Goal: Task Accomplishment & Management: Manage account settings

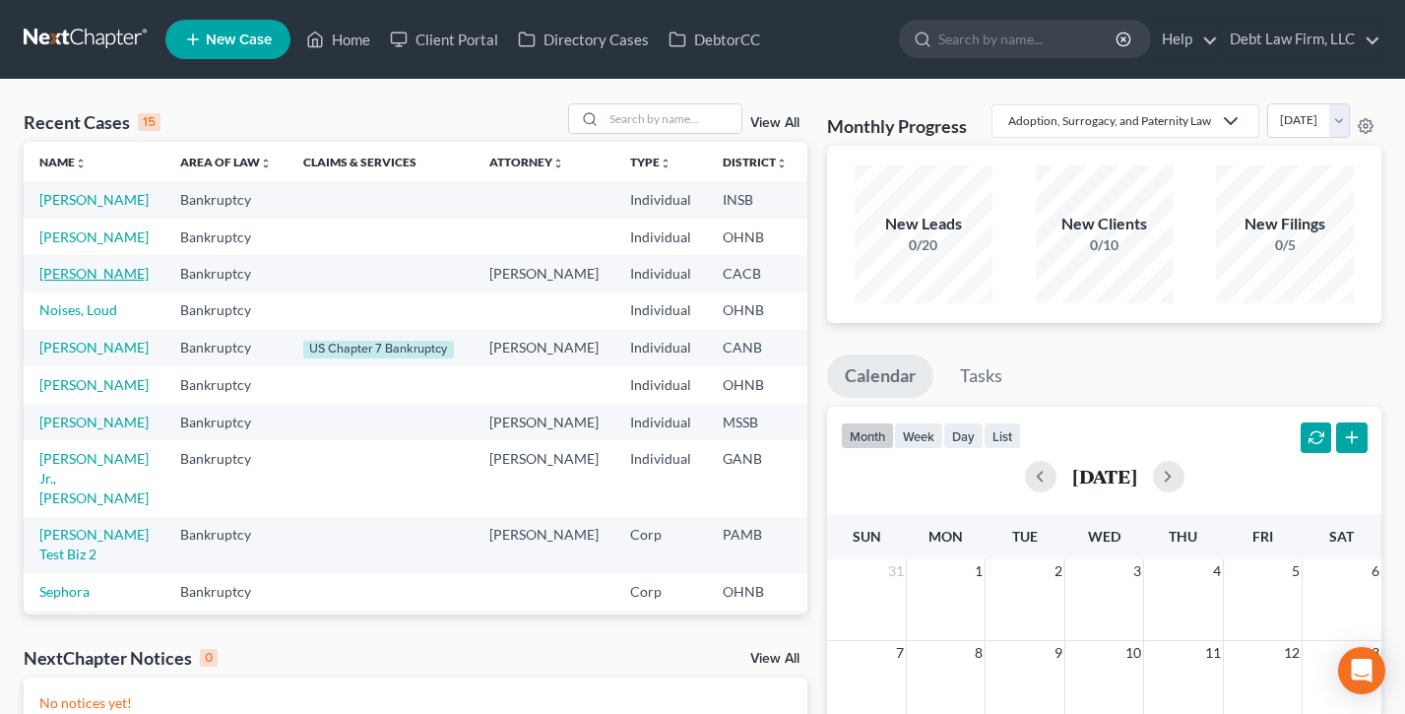
click at [62, 282] on link "[PERSON_NAME]" at bounding box center [93, 273] width 109 height 17
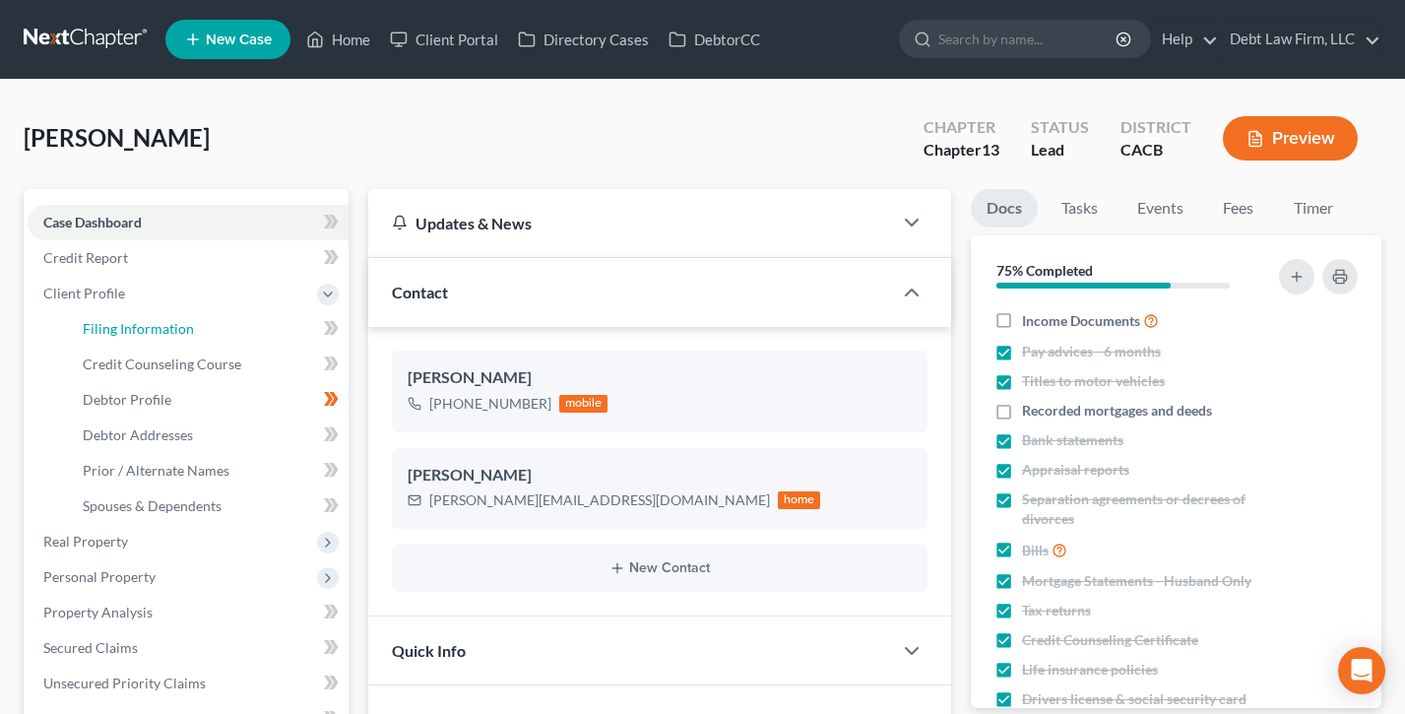
drag, startPoint x: 158, startPoint y: 329, endPoint x: 938, endPoint y: 309, distance: 780.2
click at [158, 329] on span "Filing Information" at bounding box center [138, 328] width 111 height 17
select select "1"
select select "0"
select select "3"
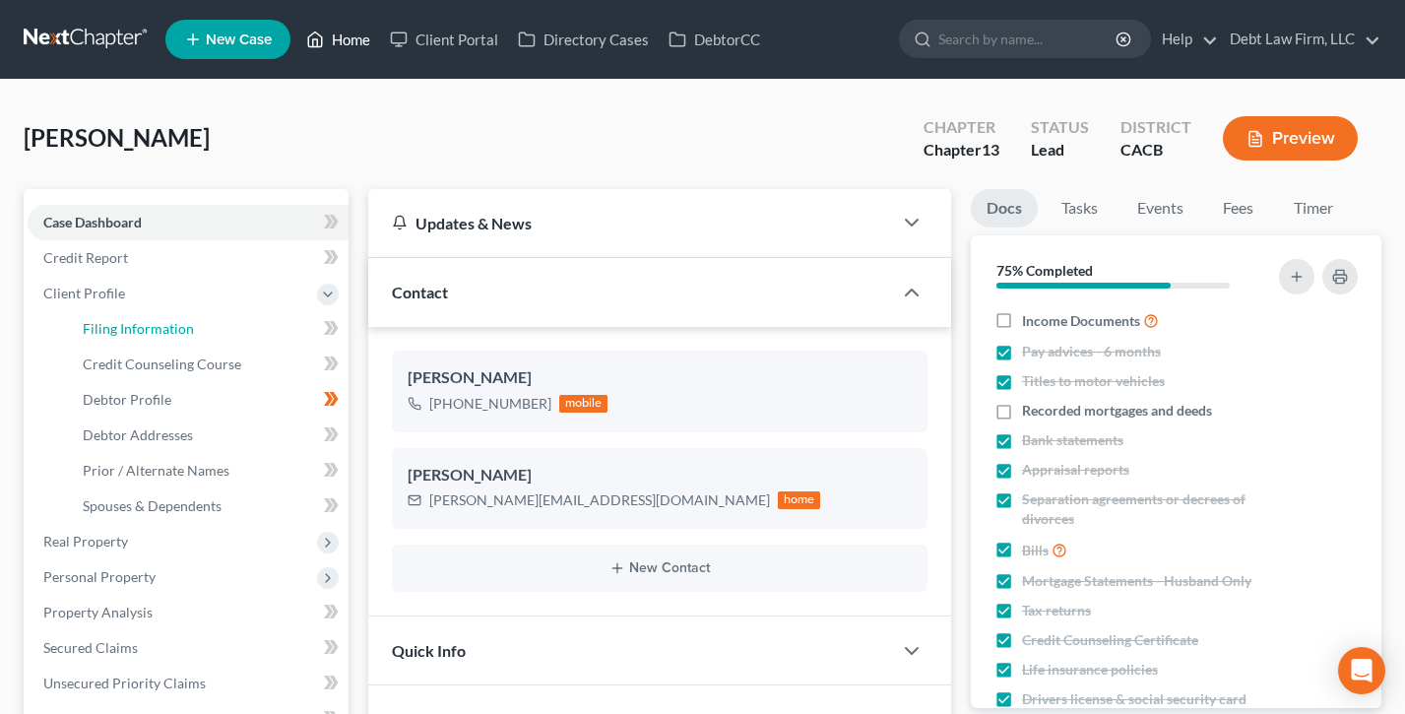
select select "0"
select select "10"
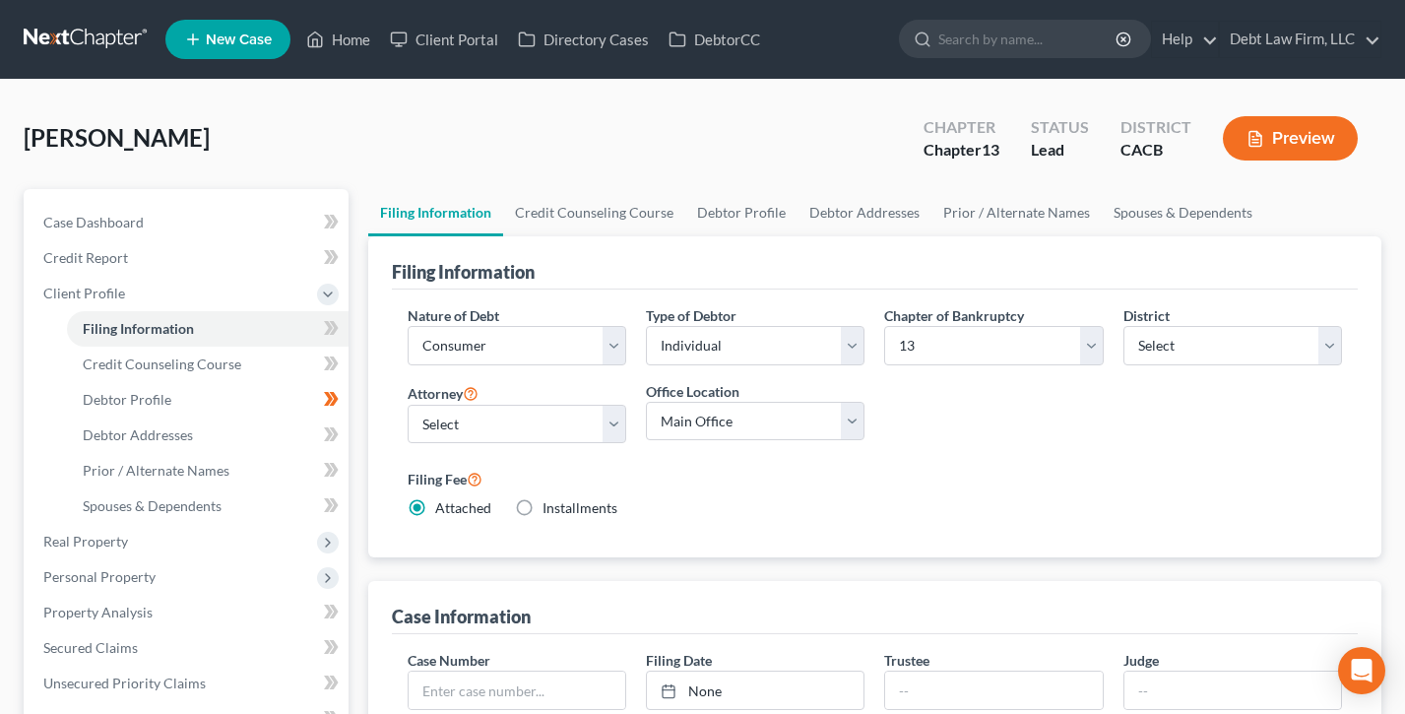
scroll to position [19, 0]
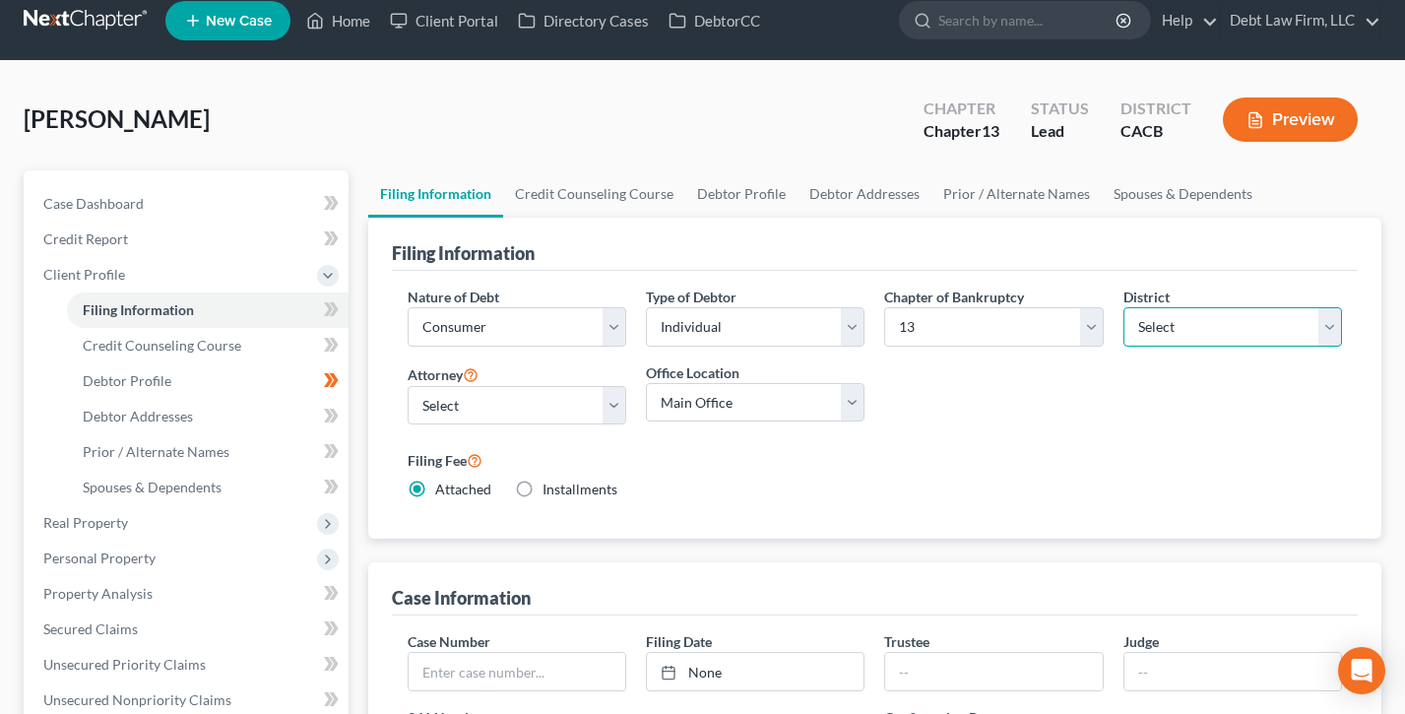
click at [1246, 316] on select "Select [US_STATE] - [GEOGRAPHIC_DATA] [US_STATE] - [GEOGRAPHIC_DATA][US_STATE] …" at bounding box center [1233, 326] width 219 height 39
select select "74"
click at [1124, 307] on select "Select [US_STATE] - [GEOGRAPHIC_DATA] [US_STATE] - [GEOGRAPHIC_DATA][US_STATE] …" at bounding box center [1233, 326] width 219 height 39
click at [340, 32] on link "Home" at bounding box center [338, 20] width 84 height 35
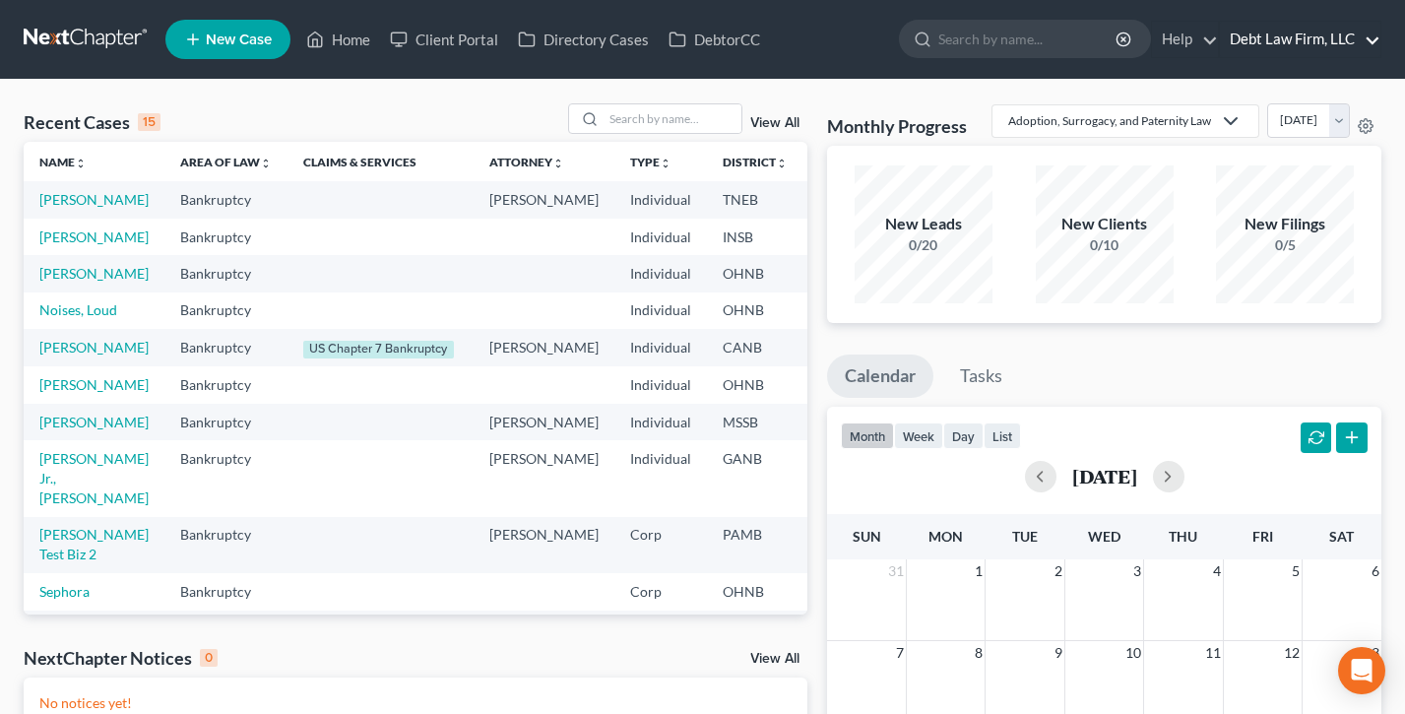
drag, startPoint x: 1280, startPoint y: 21, endPoint x: 1292, endPoint y: 35, distance: 18.9
click at [1280, 22] on link "Debt Law Firm, LLC" at bounding box center [1300, 39] width 161 height 35
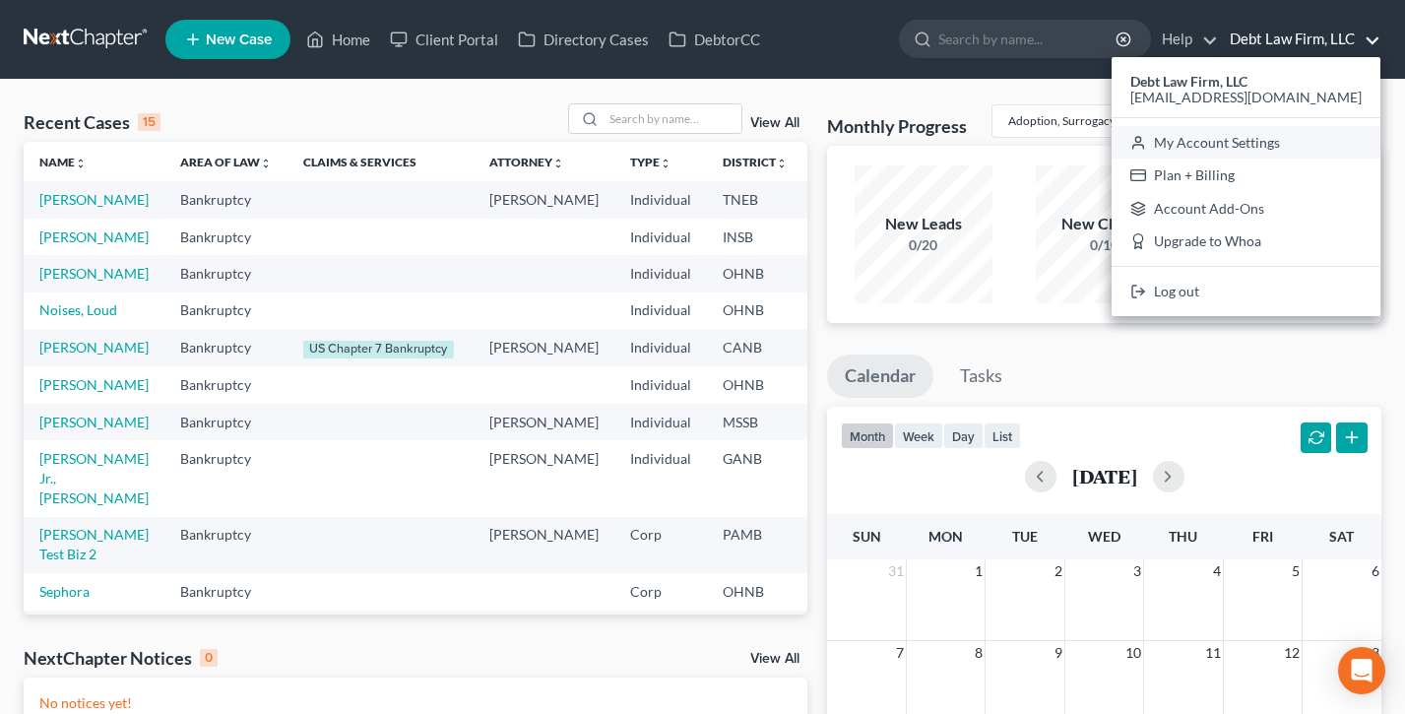
click at [1307, 140] on link "My Account Settings" at bounding box center [1246, 142] width 269 height 33
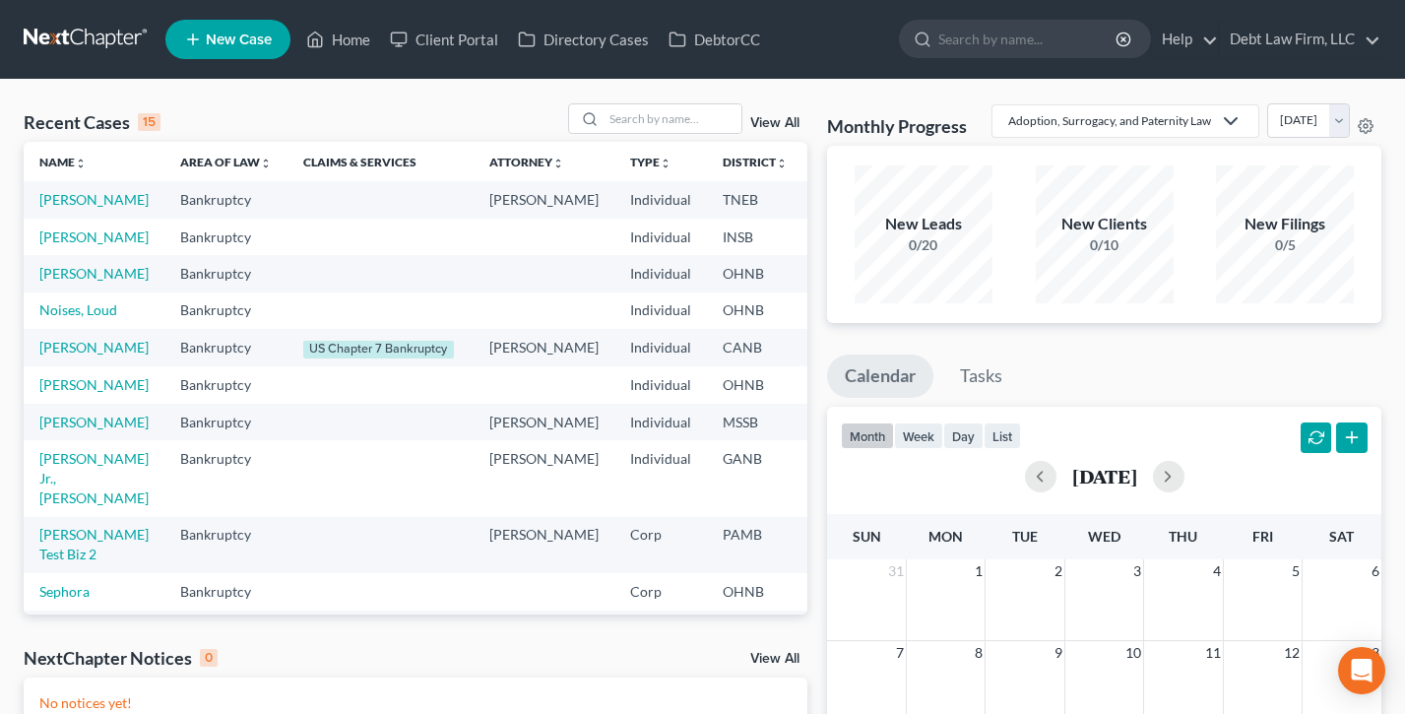
select select "61"
select select "24"
select select "36"
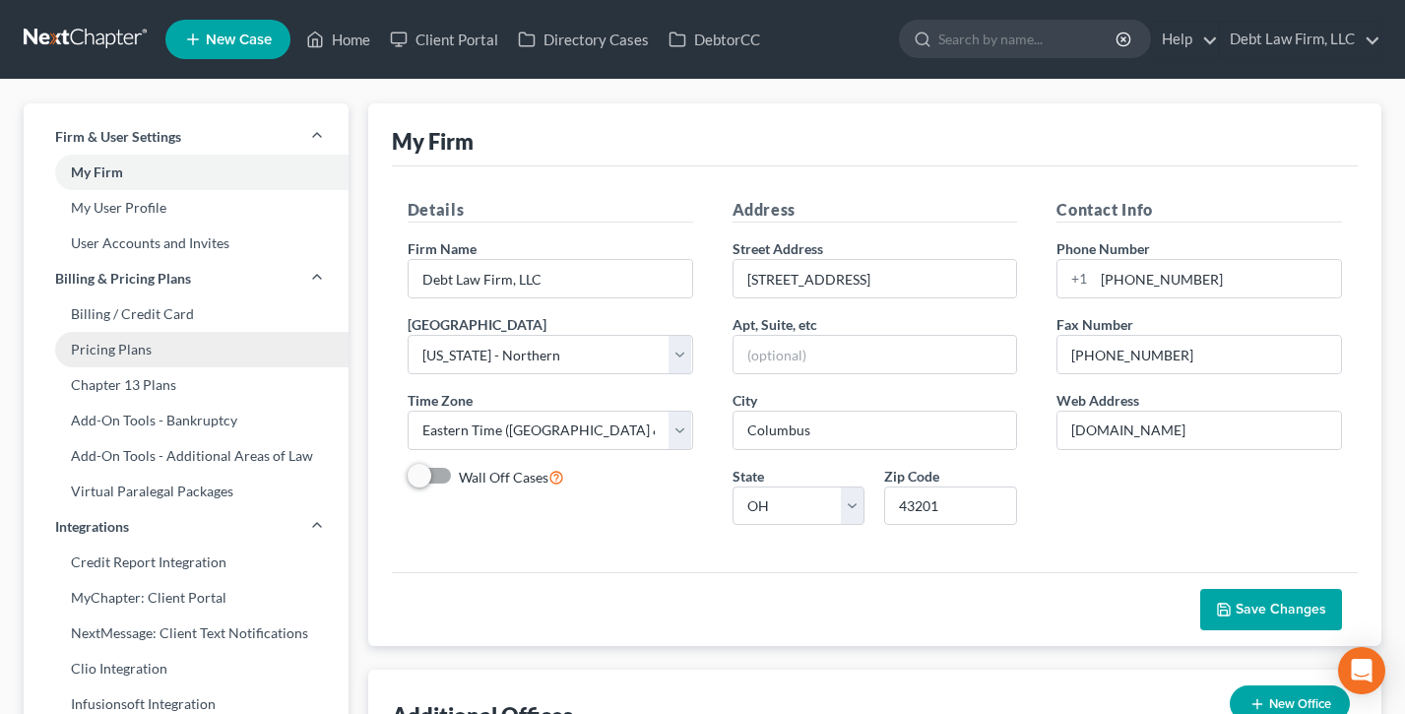
click at [133, 359] on link "Pricing Plans" at bounding box center [186, 349] width 325 height 35
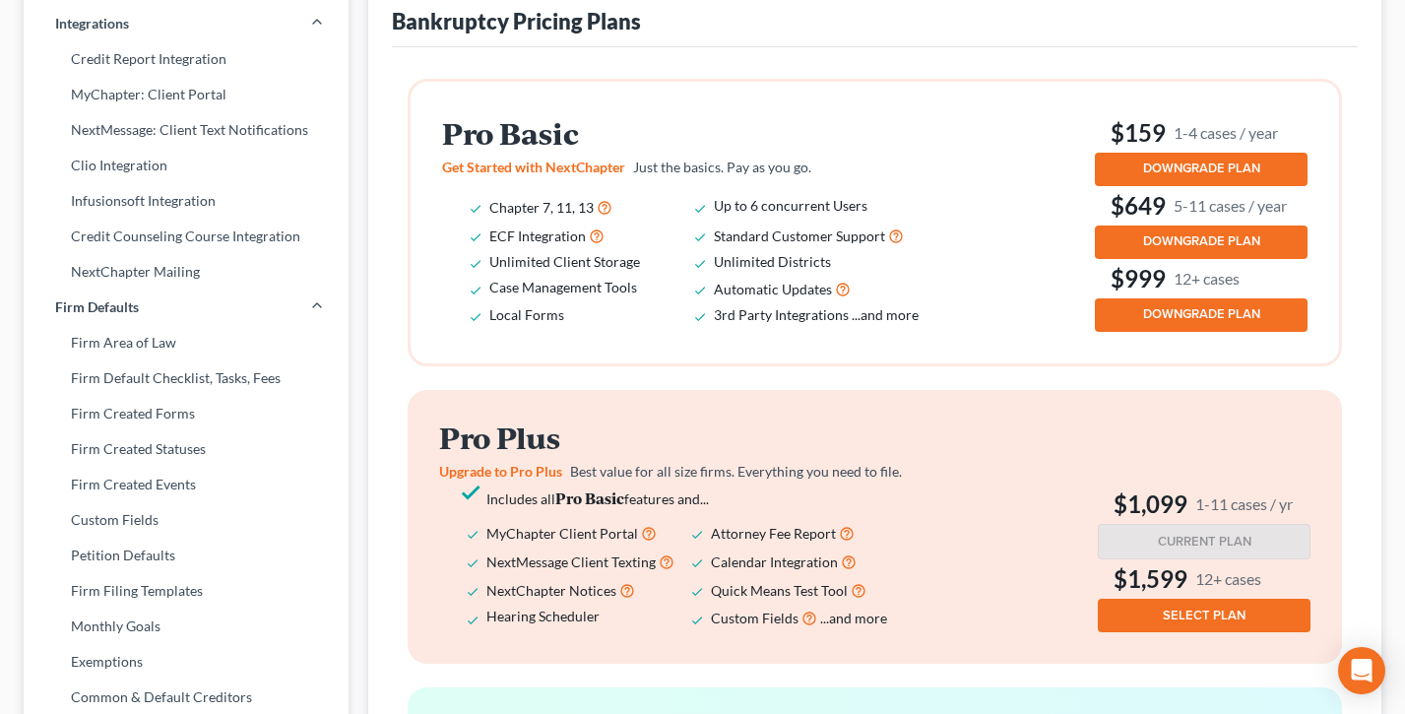
scroll to position [513, 0]
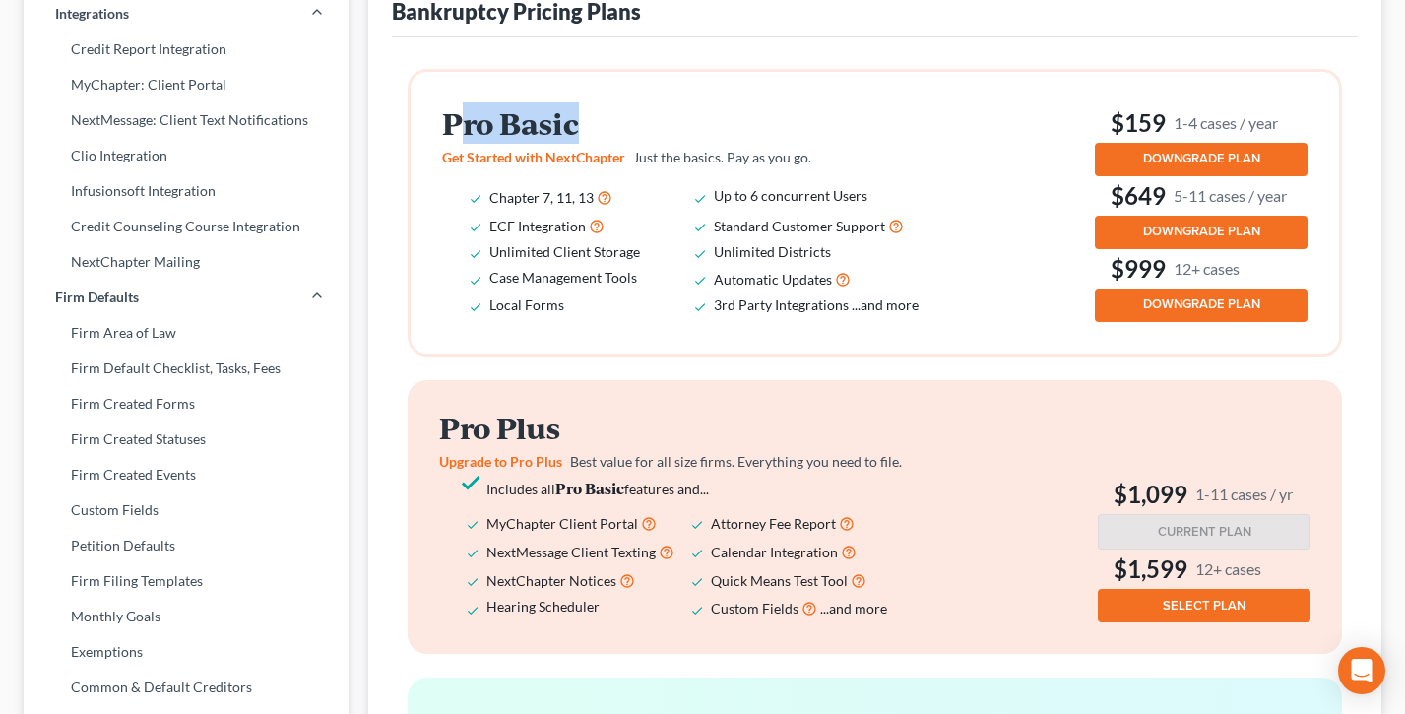
drag, startPoint x: 673, startPoint y: 156, endPoint x: 452, endPoint y: 137, distance: 221.4
click at [452, 137] on h2 "Pro Basic" at bounding box center [694, 123] width 504 height 32
click at [678, 130] on h2 "Pro Basic" at bounding box center [694, 123] width 504 height 32
drag, startPoint x: 642, startPoint y: 219, endPoint x: 490, endPoint y: 216, distance: 151.7
click at [490, 212] on li "Chapter 7, 11, 13" at bounding box center [601, 197] width 225 height 29
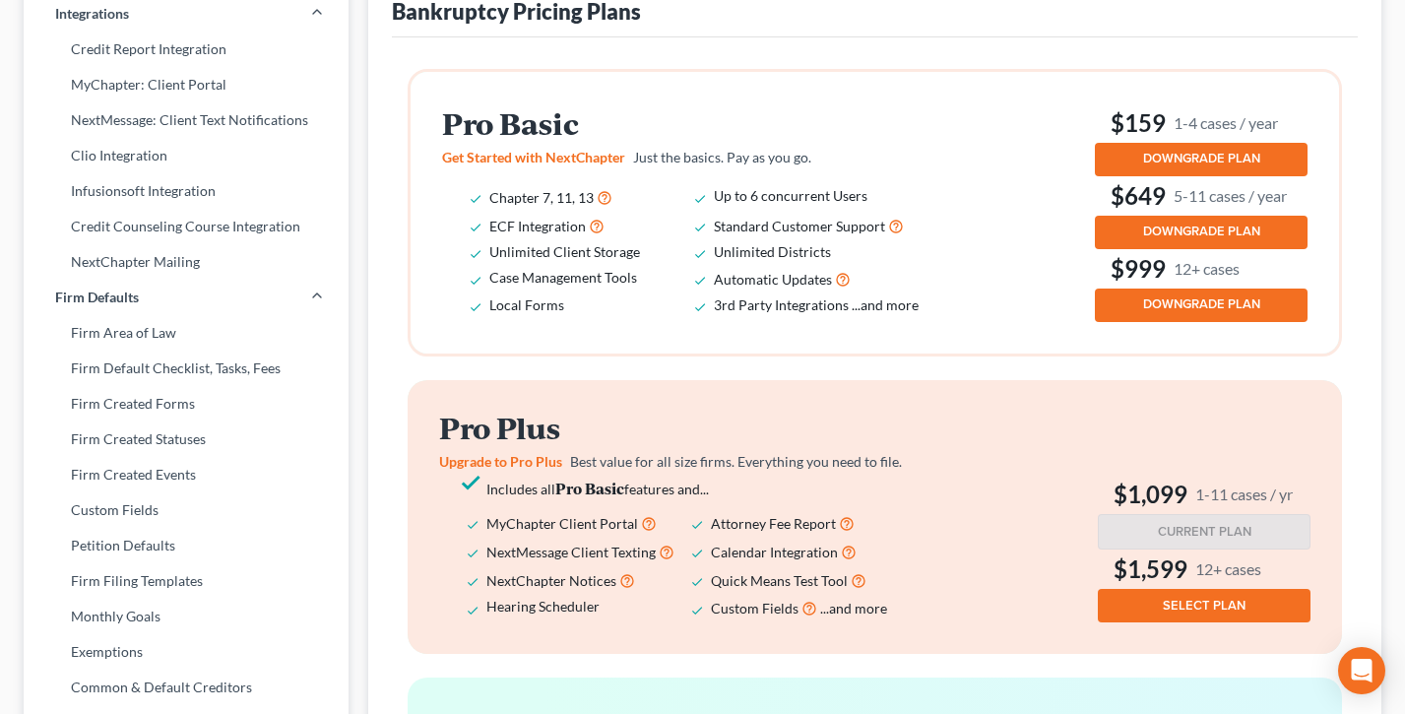
click at [671, 212] on li "Chapter 7, 11, 13" at bounding box center [601, 197] width 225 height 29
drag, startPoint x: 632, startPoint y: 248, endPoint x: 473, endPoint y: 247, distance: 159.5
click at [489, 240] on li "ECF Integration" at bounding box center [601, 226] width 225 height 29
drag, startPoint x: 666, startPoint y: 276, endPoint x: 656, endPoint y: 275, distance: 9.9
click at [665, 264] on li "Unlimited Client Storage" at bounding box center [601, 251] width 225 height 25
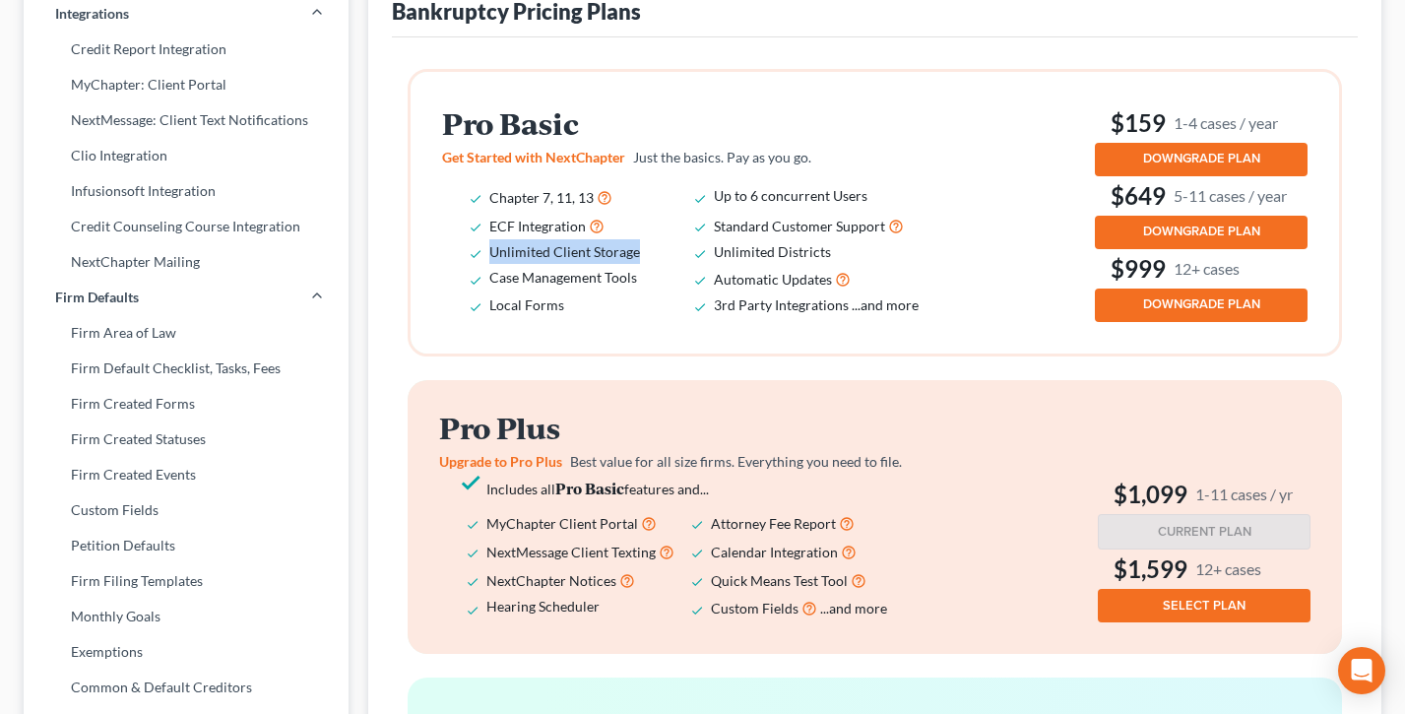
drag, startPoint x: 656, startPoint y: 273, endPoint x: 471, endPoint y: 269, distance: 185.2
click at [489, 264] on li "Unlimited Client Storage" at bounding box center [601, 251] width 225 height 25
drag, startPoint x: 636, startPoint y: 297, endPoint x: 446, endPoint y: 292, distance: 190.1
click at [447, 293] on ul "Chapter 7, 11, 13 Up to 6 concurrent Users ECF Integration Standard Customer Su…" at bounding box center [694, 250] width 504 height 135
drag, startPoint x: 560, startPoint y: 328, endPoint x: 429, endPoint y: 319, distance: 131.3
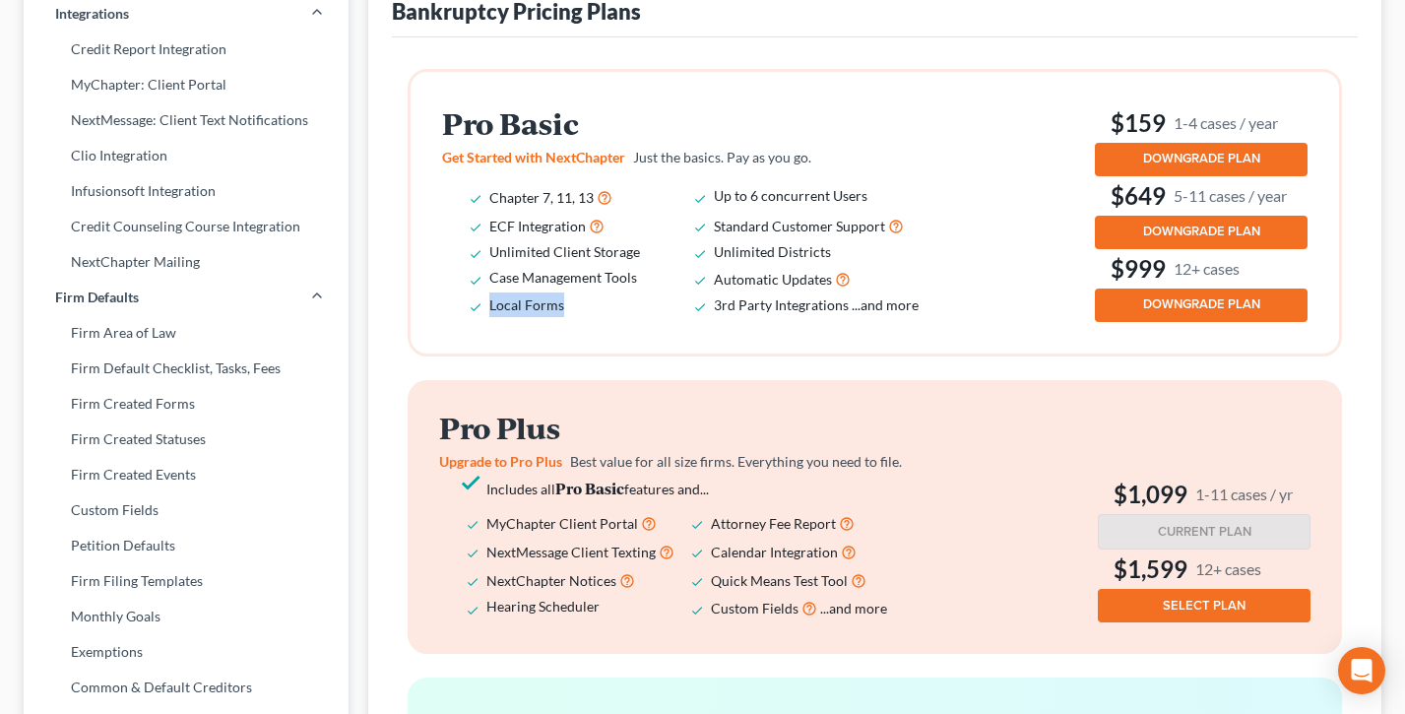
click at [429, 320] on div "Pro Basic Get Started with NextChapter Just the basics. Pay as you go. Chapter …" at bounding box center [875, 213] width 929 height 282
drag, startPoint x: 896, startPoint y: 217, endPoint x: 682, endPoint y: 212, distance: 213.8
click at [683, 212] on ul "Chapter 7, 11, 13 Up to 6 concurrent Users ECF Integration Standard Customer Su…" at bounding box center [694, 250] width 504 height 135
click at [789, 204] on span "Up to 6 concurrent Users" at bounding box center [791, 195] width 154 height 17
drag, startPoint x: 794, startPoint y: 275, endPoint x: 705, endPoint y: 274, distance: 88.6
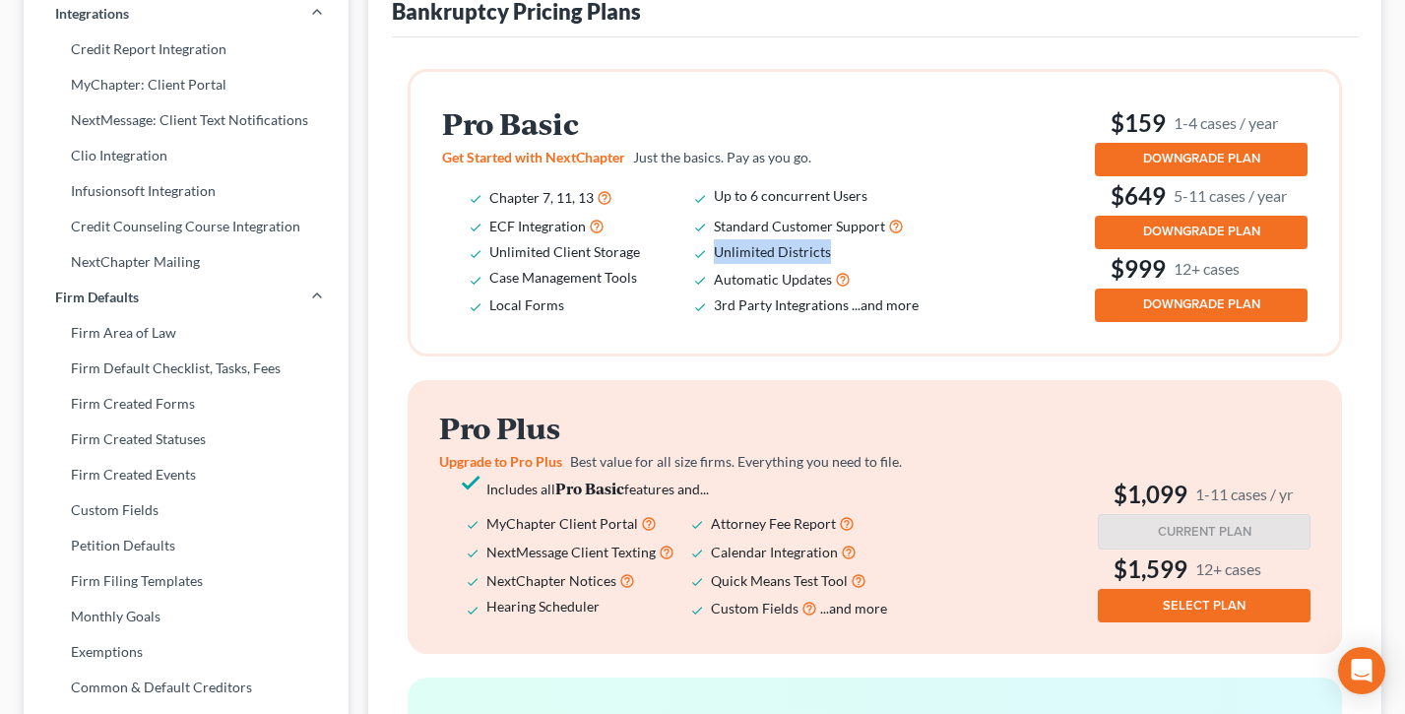
click at [714, 264] on li "Unlimited Districts" at bounding box center [826, 251] width 225 height 25
drag, startPoint x: 854, startPoint y: 284, endPoint x: 713, endPoint y: 278, distance: 141.0
click at [714, 264] on li "Unlimited Districts" at bounding box center [826, 251] width 225 height 25
drag, startPoint x: 907, startPoint y: 304, endPoint x: 680, endPoint y: 299, distance: 227.5
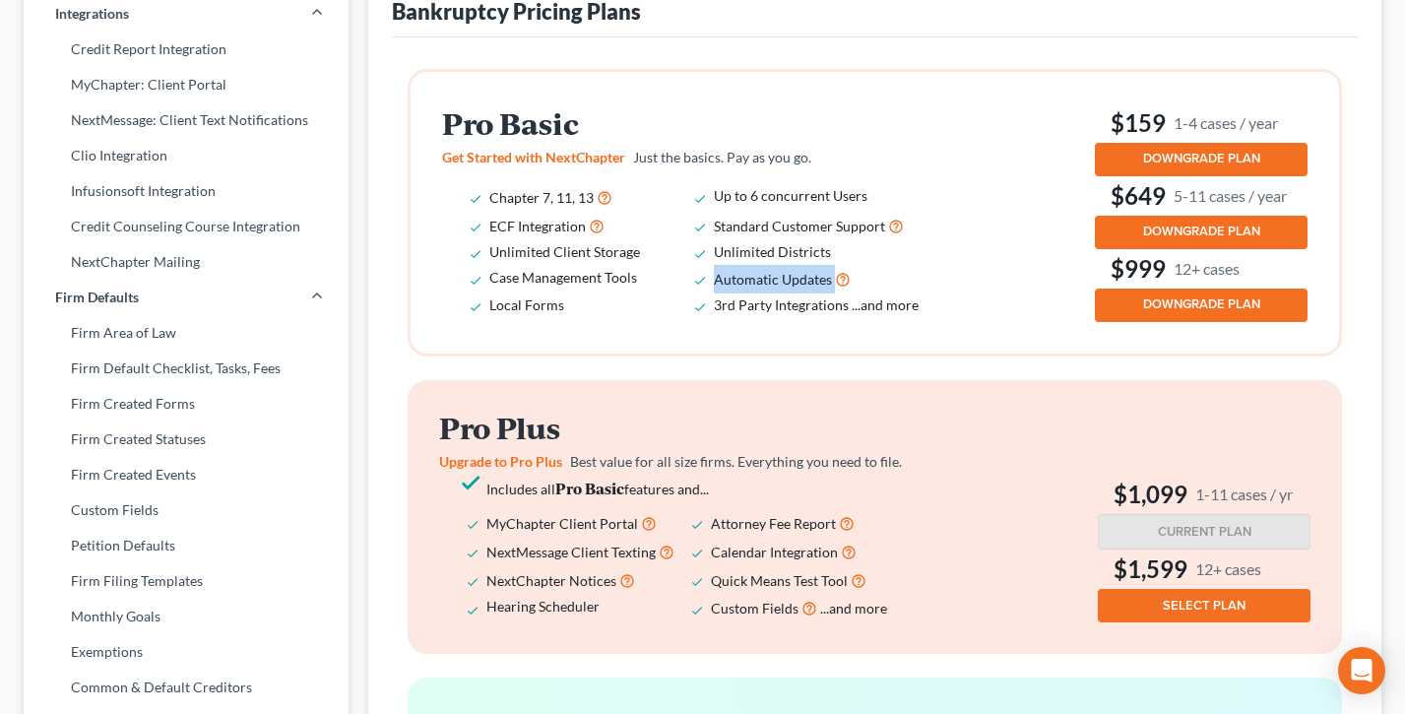
click at [681, 299] on ul "Chapter 7, 11, 13 Up to 6 concurrent Users ECF Integration Standard Customer Su…" at bounding box center [694, 250] width 504 height 135
click at [681, 293] on li "Case Management Tools" at bounding box center [601, 279] width 225 height 29
drag, startPoint x: 1309, startPoint y: 144, endPoint x: 1103, endPoint y: 143, distance: 205.8
click at [1103, 143] on div "Pro Basic Get Started with NextChapter Just the basics. Pay as you go. Chapter …" at bounding box center [875, 213] width 929 height 282
click at [1103, 139] on h3 "$159 1-4 cases / year" at bounding box center [1201, 123] width 213 height 32
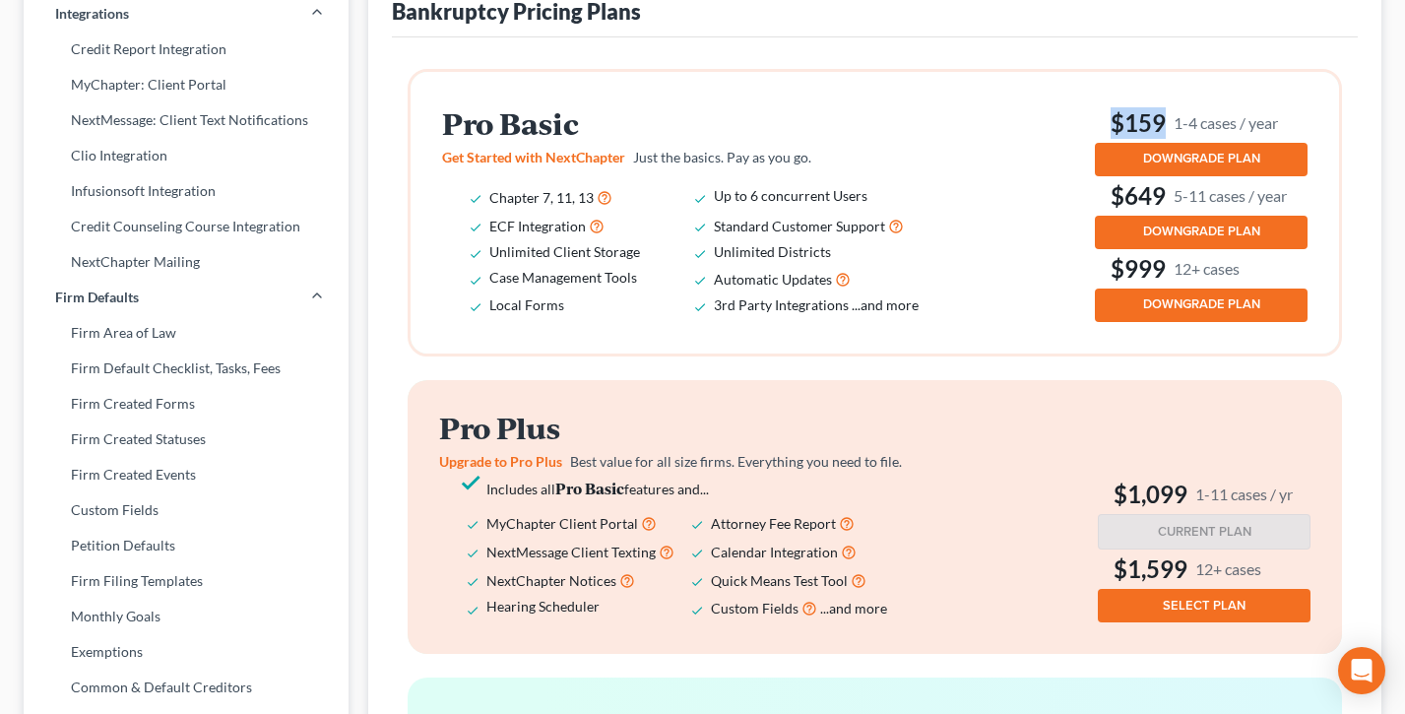
drag, startPoint x: 1320, startPoint y: 141, endPoint x: 1209, endPoint y: 141, distance: 110.3
click at [1209, 141] on div "Pro Basic Get Started with NextChapter Just the basics. Pay as you go. Chapter …" at bounding box center [875, 213] width 929 height 282
click at [1209, 133] on small "1-4 cases / year" at bounding box center [1226, 122] width 104 height 21
drag, startPoint x: 1325, startPoint y: 212, endPoint x: 1106, endPoint y: 210, distance: 218.6
click at [1106, 210] on div "Pro Basic Get Started with NextChapter Just the basics. Pay as you go. Chapter …" at bounding box center [875, 213] width 929 height 282
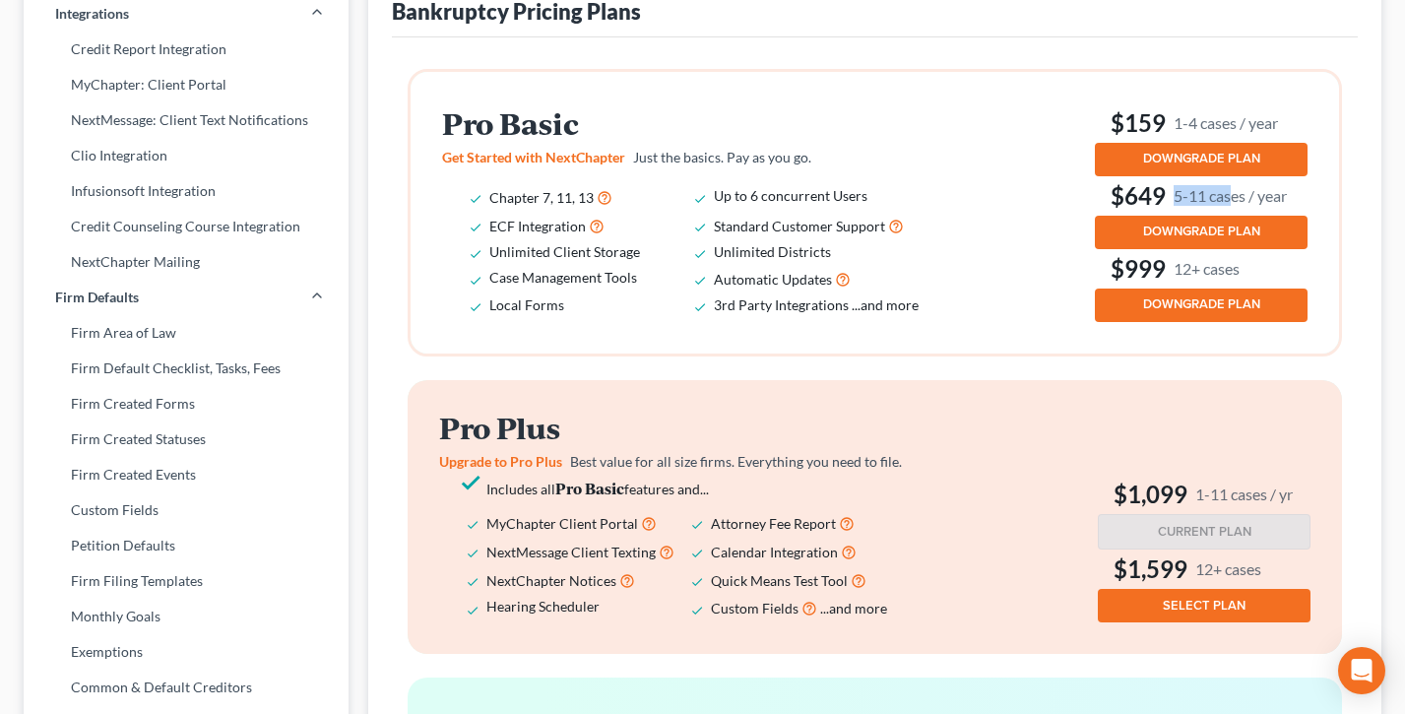
drag, startPoint x: 1212, startPoint y: 218, endPoint x: 1173, endPoint y: 216, distance: 39.4
click at [1174, 206] on small "5-11 cases / year" at bounding box center [1230, 195] width 113 height 21
drag, startPoint x: 1232, startPoint y: 276, endPoint x: 1242, endPoint y: 278, distance: 10.0
click at [1232, 276] on h3 "$999 12+ cases" at bounding box center [1201, 269] width 213 height 32
drag, startPoint x: 1279, startPoint y: 285, endPoint x: 1080, endPoint y: 285, distance: 198.9
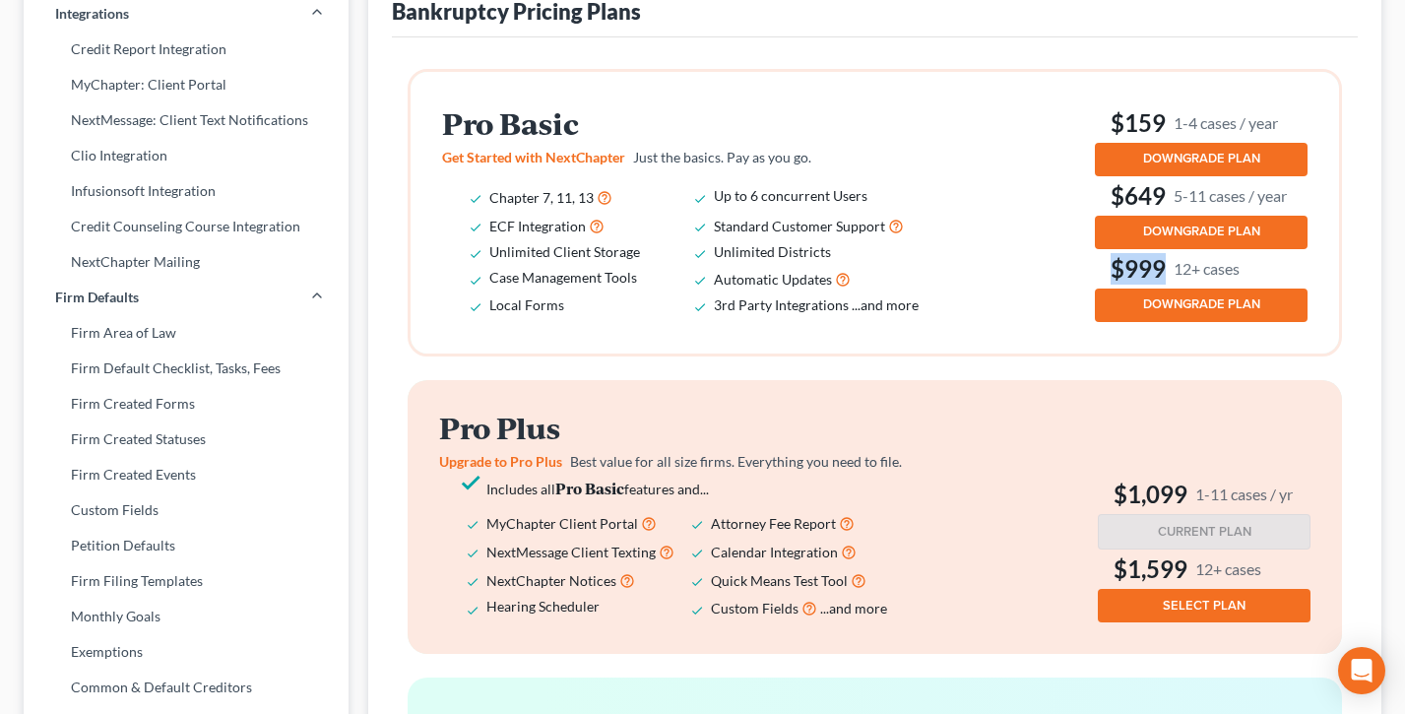
click at [1080, 285] on div "Pro Basic Get Started with NextChapter Just the basics. Pay as you go. Chapter …" at bounding box center [875, 212] width 866 height 219
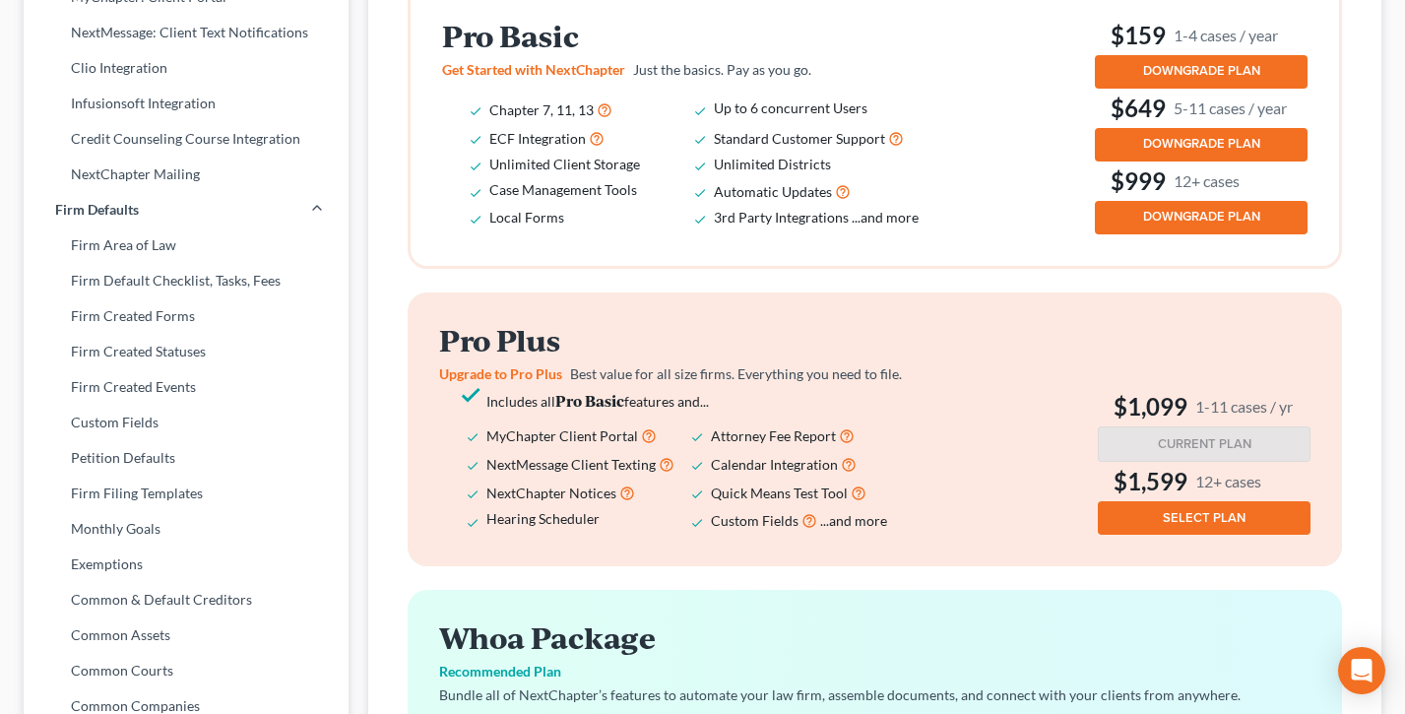
scroll to position [604, 0]
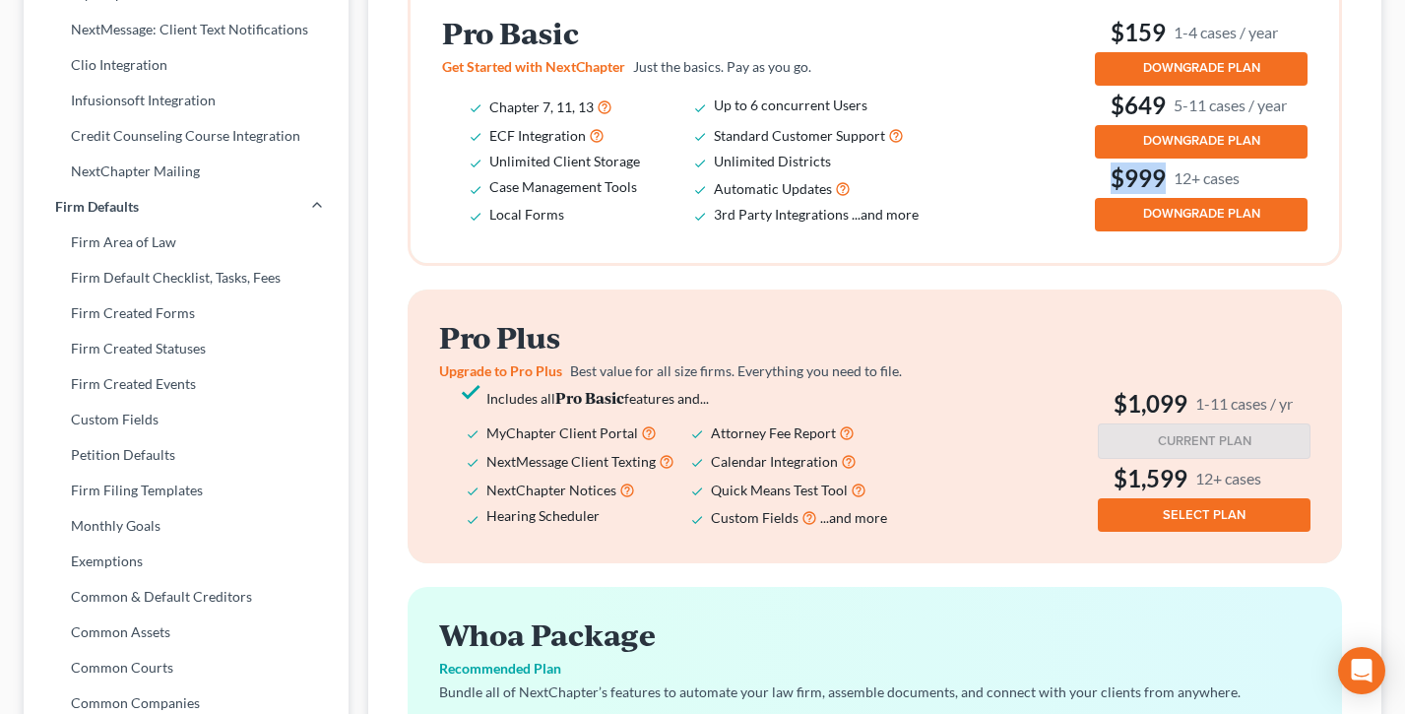
drag, startPoint x: 1272, startPoint y: 193, endPoint x: 1095, endPoint y: 190, distance: 177.3
click at [1095, 190] on h3 "$999 12+ cases" at bounding box center [1201, 178] width 213 height 32
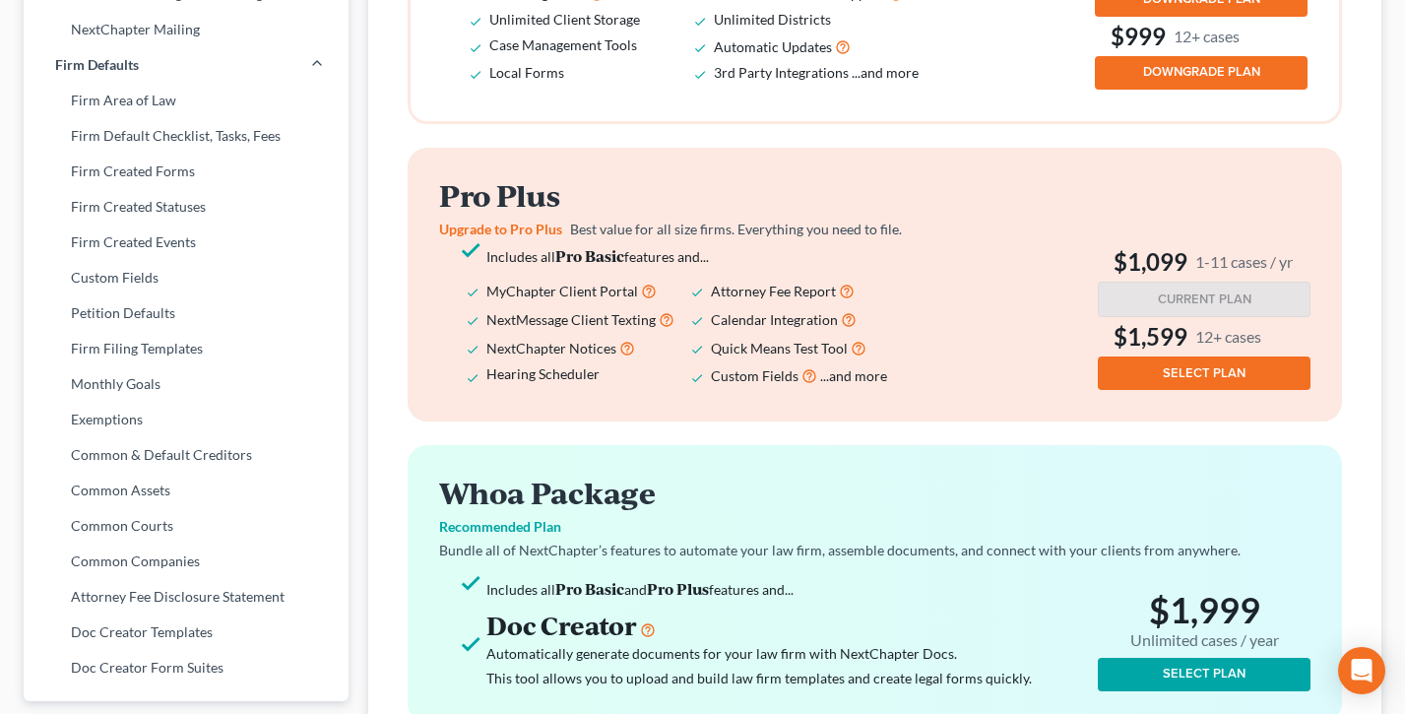
scroll to position [746, 0]
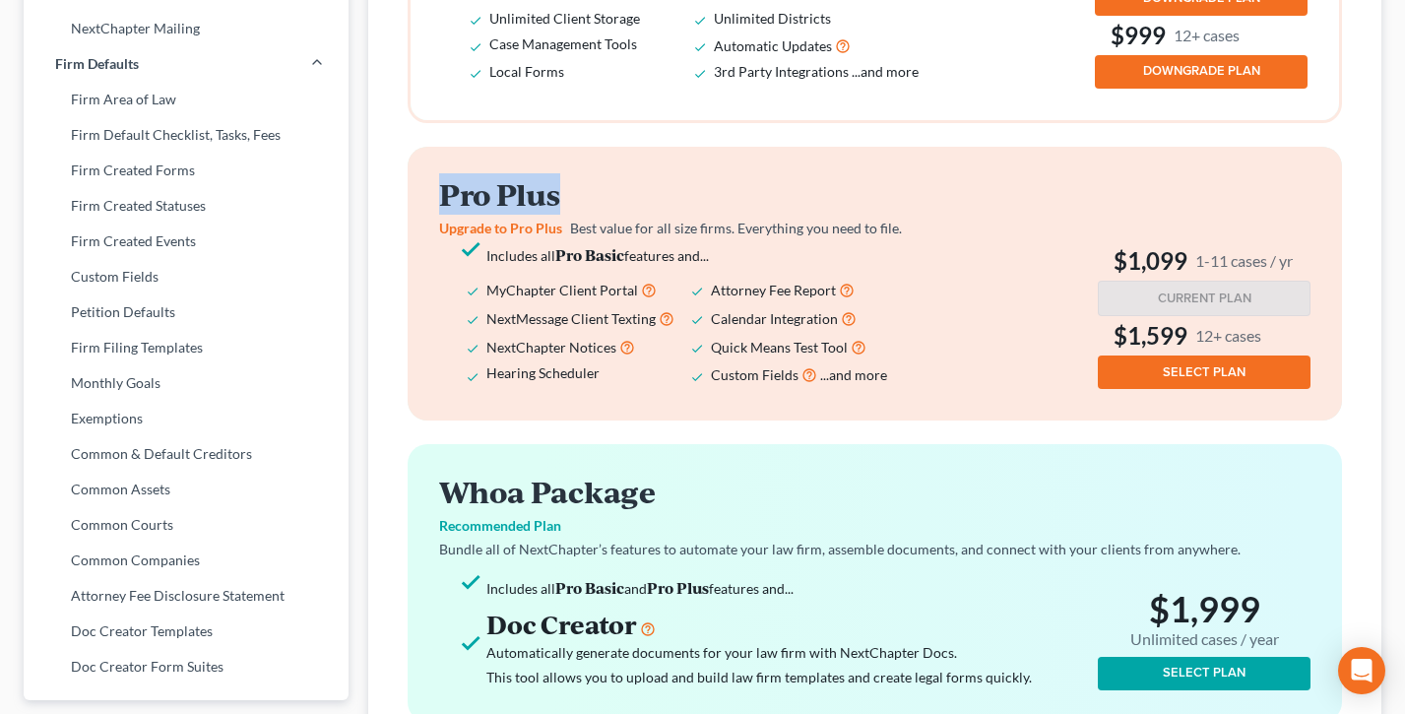
drag, startPoint x: 597, startPoint y: 223, endPoint x: 438, endPoint y: 219, distance: 158.6
click at [439, 211] on h2 "Pro Plus" at bounding box center [691, 194] width 504 height 32
drag, startPoint x: 679, startPoint y: 310, endPoint x: 471, endPoint y: 308, distance: 207.8
click at [486, 304] on li "MyChapter Client Portal" at bounding box center [598, 290] width 225 height 29
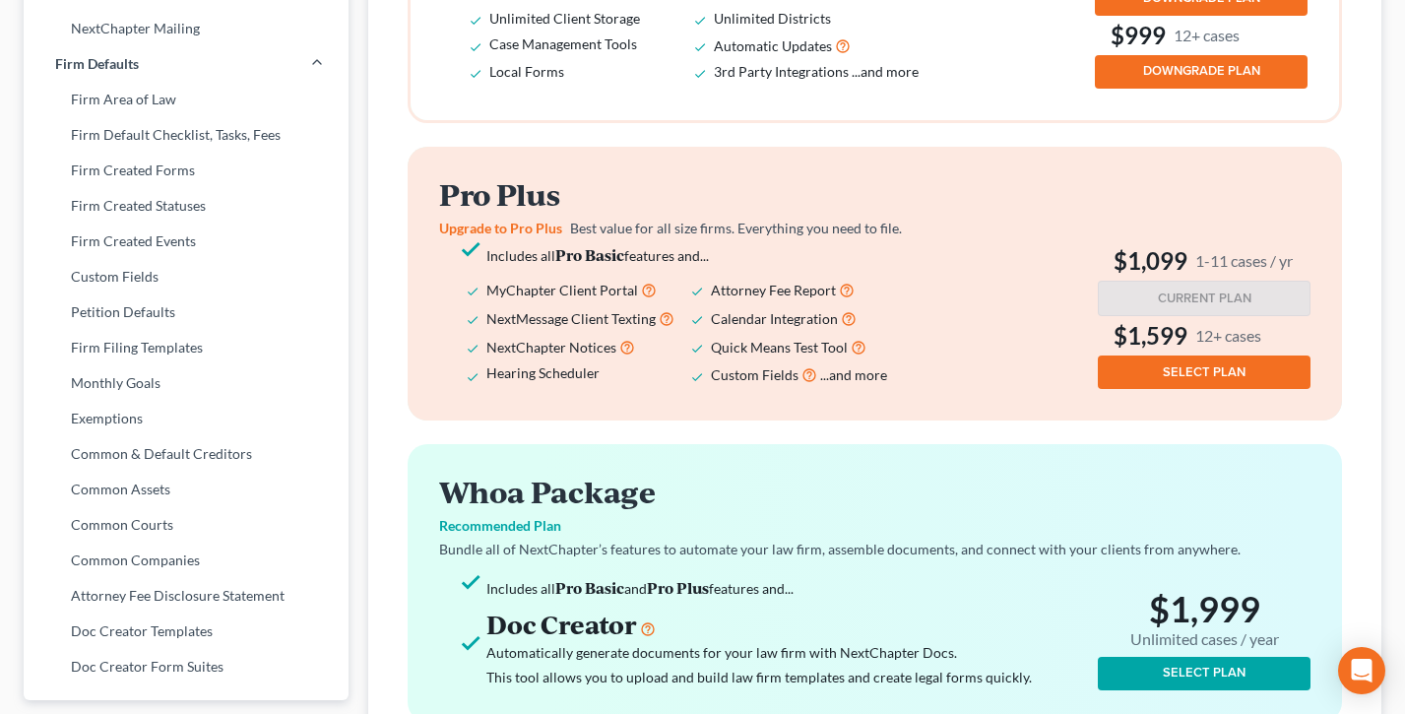
click at [486, 304] on li "MyChapter Client Portal" at bounding box center [598, 290] width 225 height 29
drag, startPoint x: 677, startPoint y: 332, endPoint x: 480, endPoint y: 332, distance: 197.0
click at [480, 332] on ul "Includes all Pro Basic features and... MyChapter Client Portal Attorney Fee Rep…" at bounding box center [691, 315] width 504 height 147
click at [486, 327] on span "NextMessage Client Texting" at bounding box center [570, 318] width 169 height 17
drag, startPoint x: 654, startPoint y: 362, endPoint x: 469, endPoint y: 361, distance: 185.1
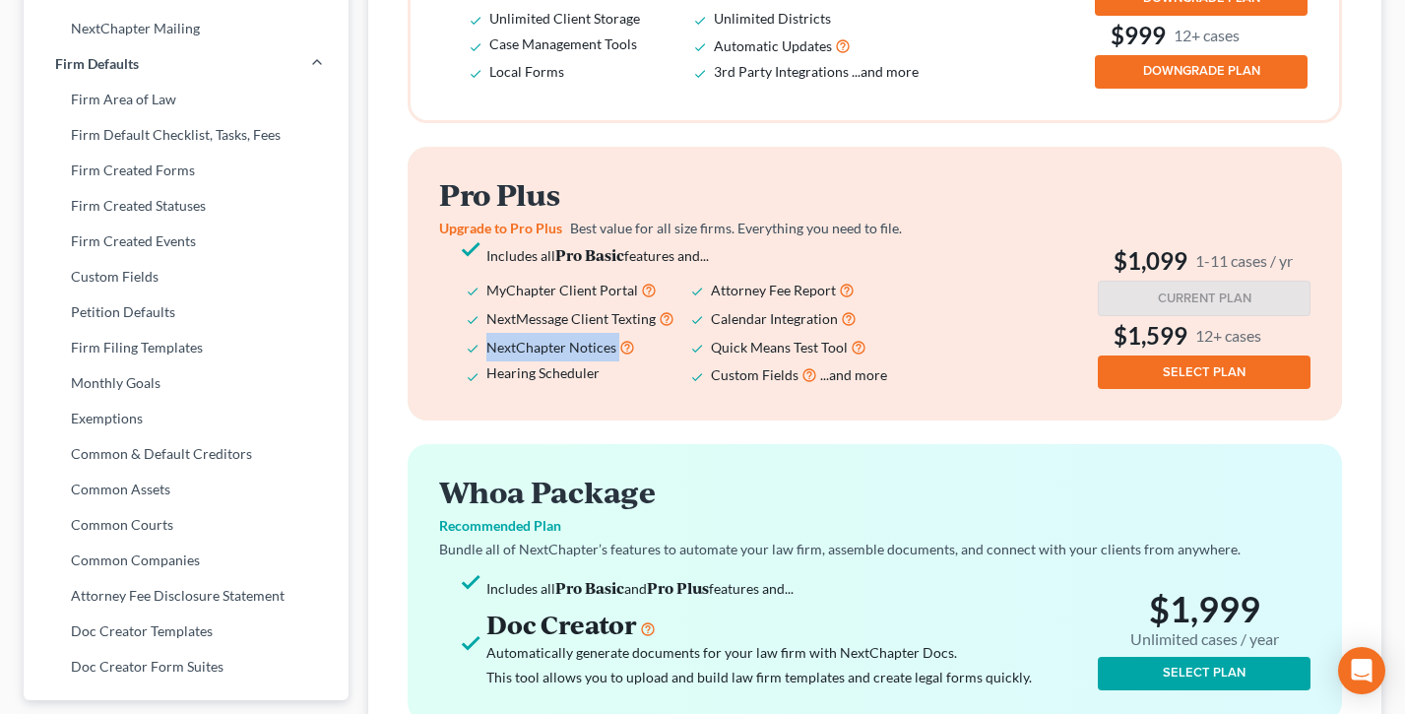
click at [486, 361] on li "NextChapter Notices" at bounding box center [598, 347] width 225 height 29
drag, startPoint x: 585, startPoint y: 393, endPoint x: 487, endPoint y: 393, distance: 97.5
click at [487, 389] on li "Hearing Scheduler" at bounding box center [598, 374] width 225 height 29
click at [508, 381] on span "Hearing Scheduler" at bounding box center [542, 372] width 113 height 17
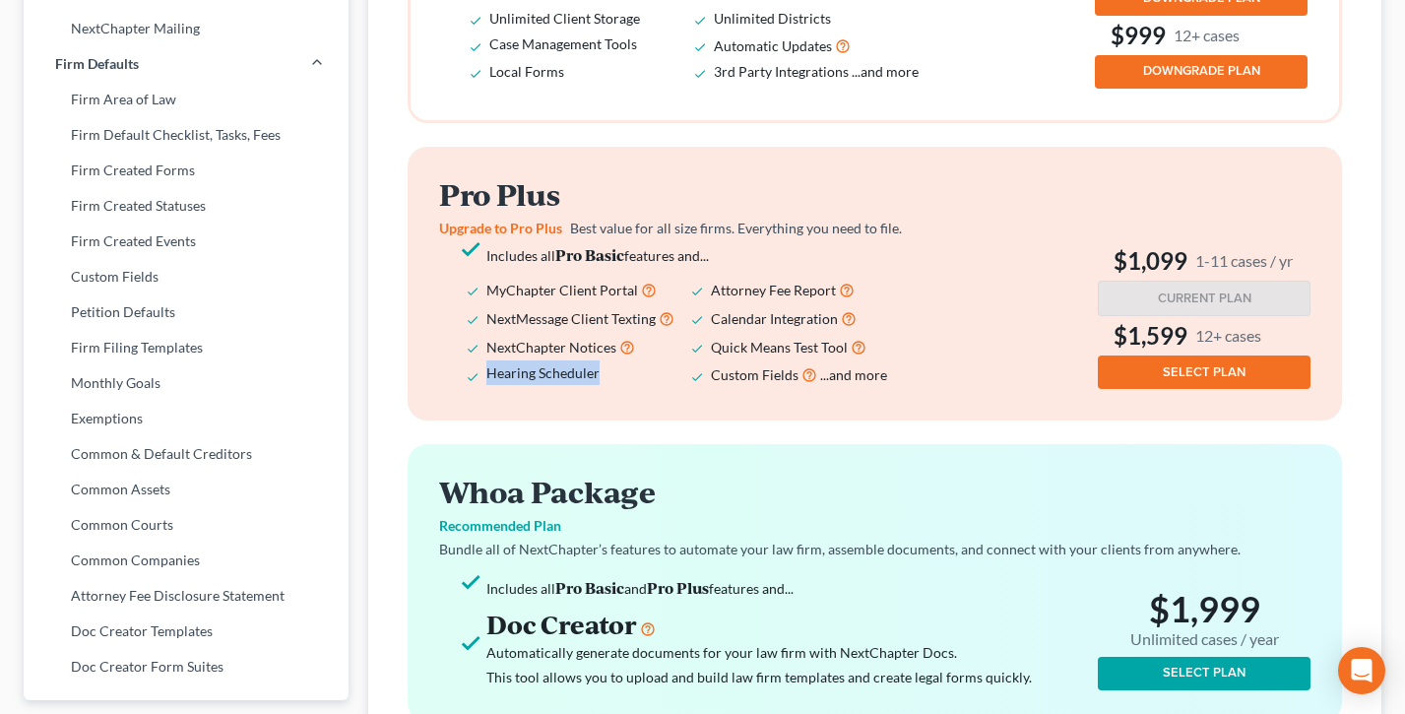
drag, startPoint x: 650, startPoint y: 401, endPoint x: 476, endPoint y: 394, distance: 174.4
click at [486, 389] on li "Hearing Scheduler" at bounding box center [598, 374] width 225 height 29
drag, startPoint x: 635, startPoint y: 368, endPoint x: 470, endPoint y: 356, distance: 165.9
click at [470, 356] on ul "Includes all Pro Basic features and... MyChapter Client Portal Attorney Fee Rep…" at bounding box center [691, 315] width 504 height 147
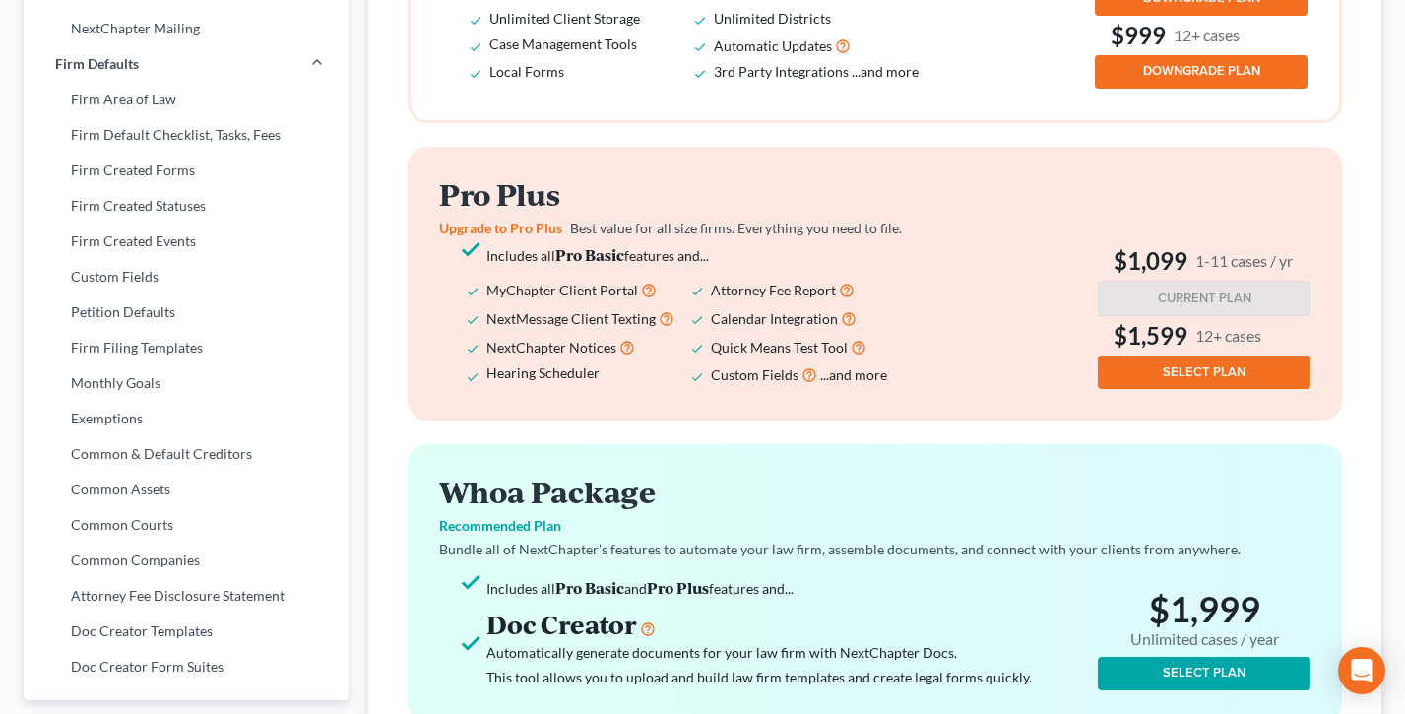
click at [633, 389] on li "Hearing Scheduler" at bounding box center [598, 374] width 225 height 29
drag, startPoint x: 662, startPoint y: 398, endPoint x: 472, endPoint y: 386, distance: 190.4
click at [486, 386] on li "Hearing Scheduler" at bounding box center [598, 374] width 225 height 29
drag, startPoint x: 901, startPoint y: 339, endPoint x: 714, endPoint y: 336, distance: 187.1
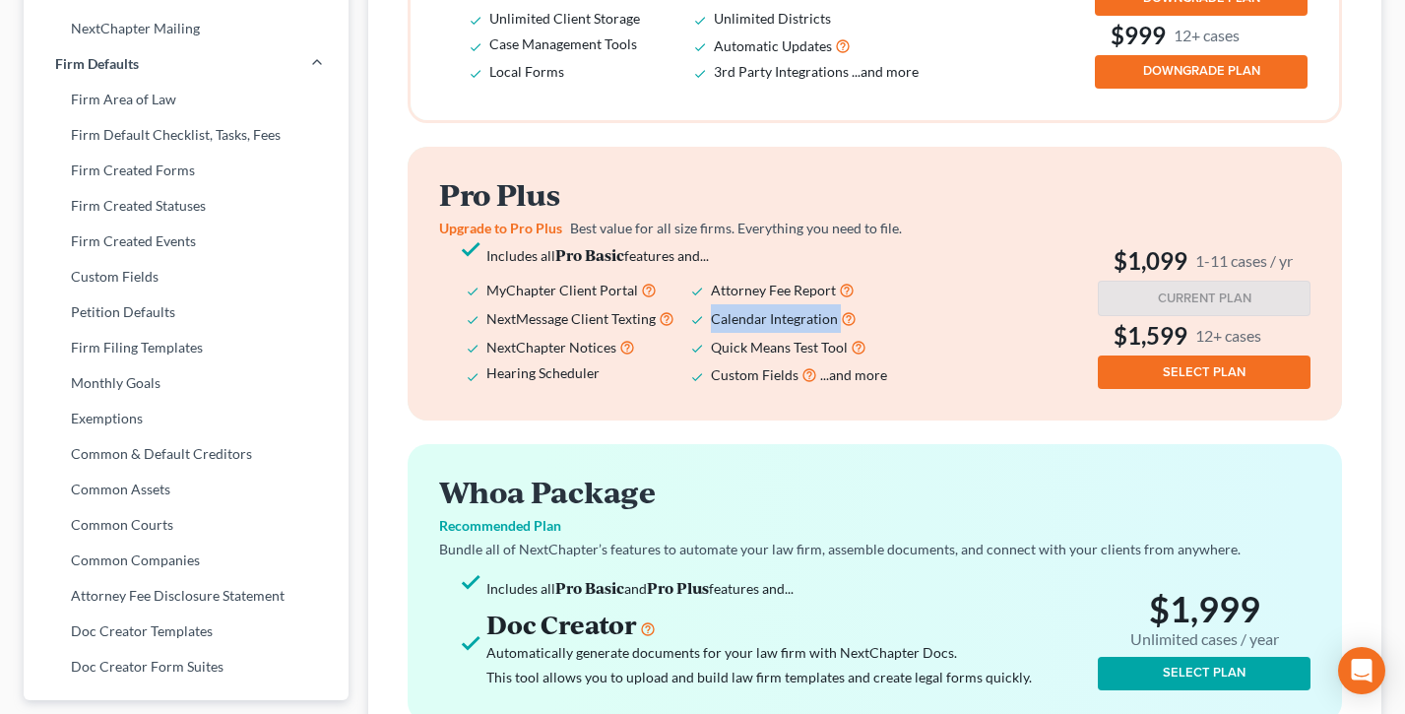
click at [714, 333] on li "Calendar Integration" at bounding box center [823, 318] width 225 height 29
click at [714, 327] on span "Calendar Integration" at bounding box center [774, 318] width 127 height 17
drag, startPoint x: 1314, startPoint y: 281, endPoint x: 1103, endPoint y: 280, distance: 210.7
click at [1103, 281] on div "Pro Plus Upgrade to Pro Plus Best value for all size firms. Everything you need…" at bounding box center [875, 284] width 935 height 274
click at [1105, 277] on h3 "$1,099 1-11 cases / yr" at bounding box center [1204, 261] width 213 height 32
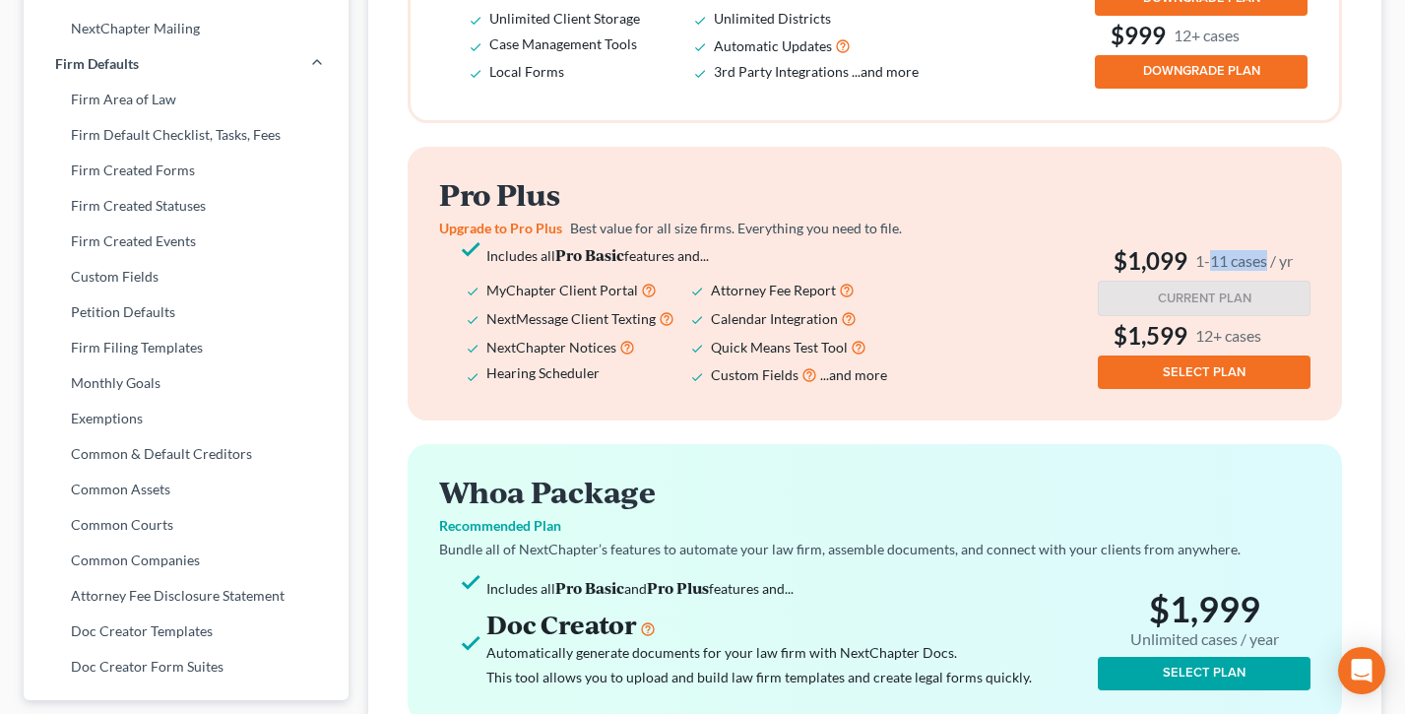
drag, startPoint x: 1260, startPoint y: 285, endPoint x: 1208, endPoint y: 284, distance: 51.2
click at [1208, 271] on small "1-11 cases / yr" at bounding box center [1244, 260] width 97 height 21
drag, startPoint x: 1212, startPoint y: 354, endPoint x: 1087, endPoint y: 350, distance: 125.1
click at [1087, 350] on div "Pro Plus Upgrade to Pro Plus Best value for all size firms. Everything you need…" at bounding box center [875, 283] width 872 height 211
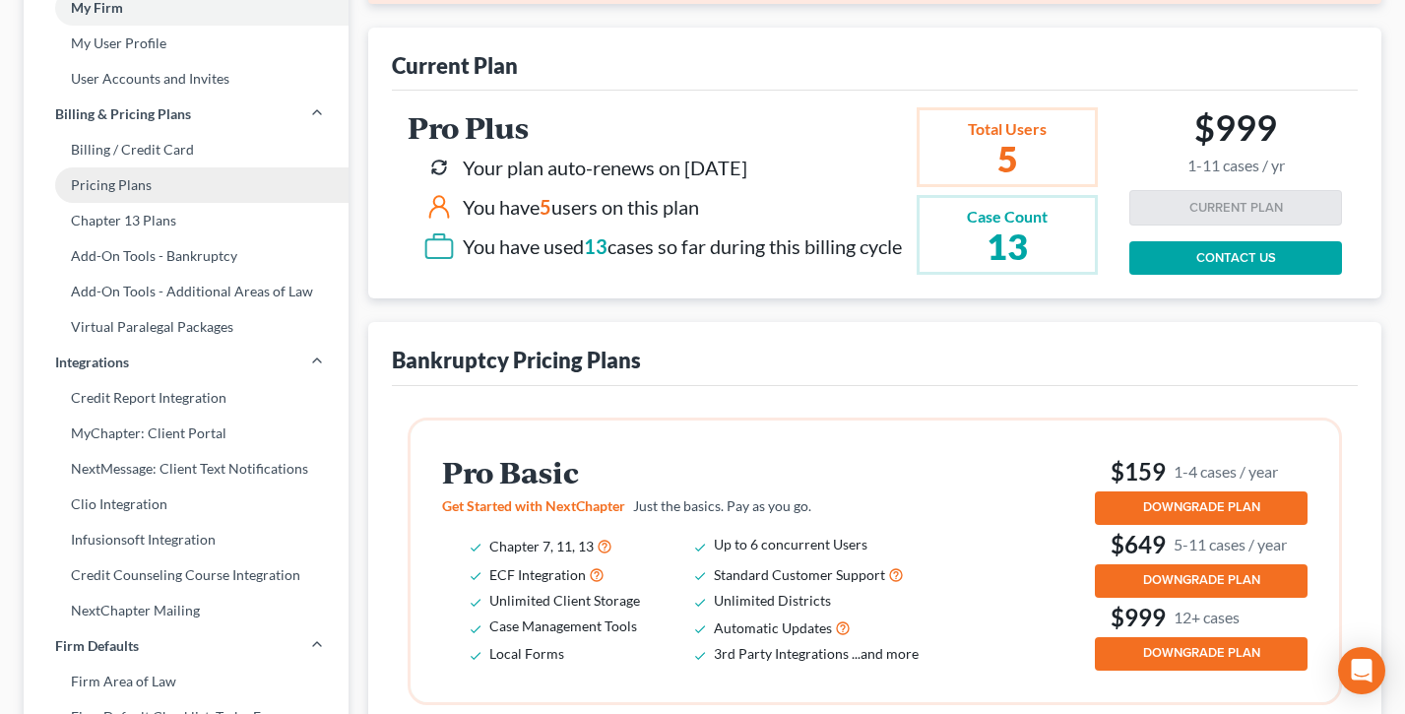
scroll to position [161, 0]
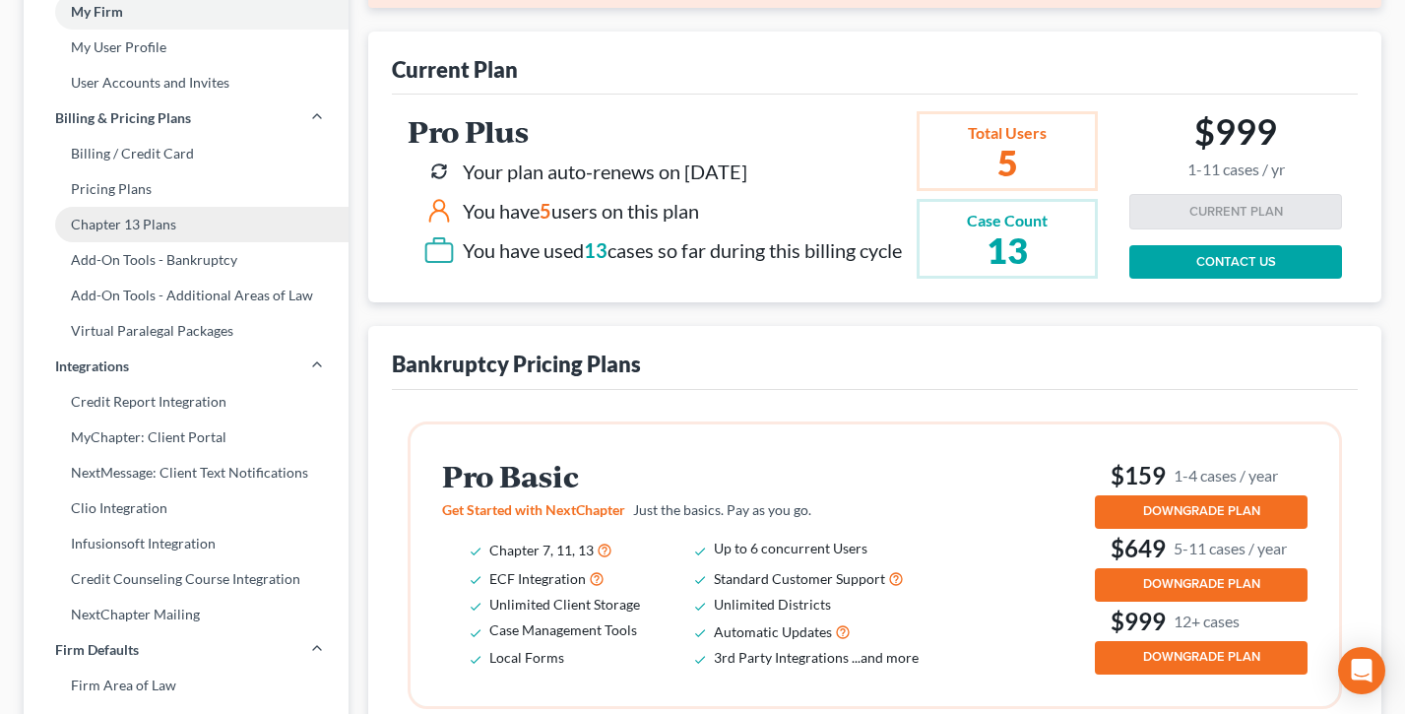
click at [158, 226] on link "Chapter 13 Plans" at bounding box center [186, 224] width 325 height 35
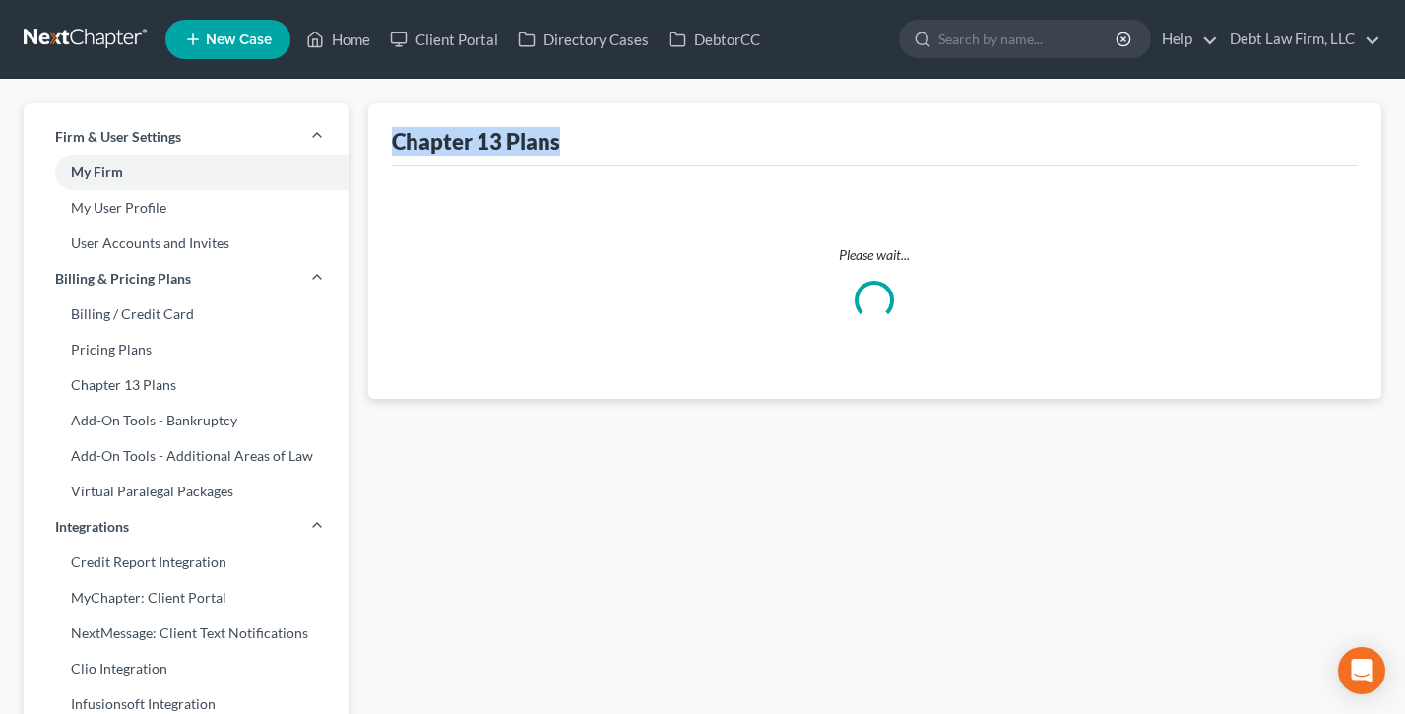
drag, startPoint x: 590, startPoint y: 142, endPoint x: 370, endPoint y: 138, distance: 219.6
click at [370, 138] on div "Chapter 13 Plans Please wait..." at bounding box center [874, 250] width 1013 height 295
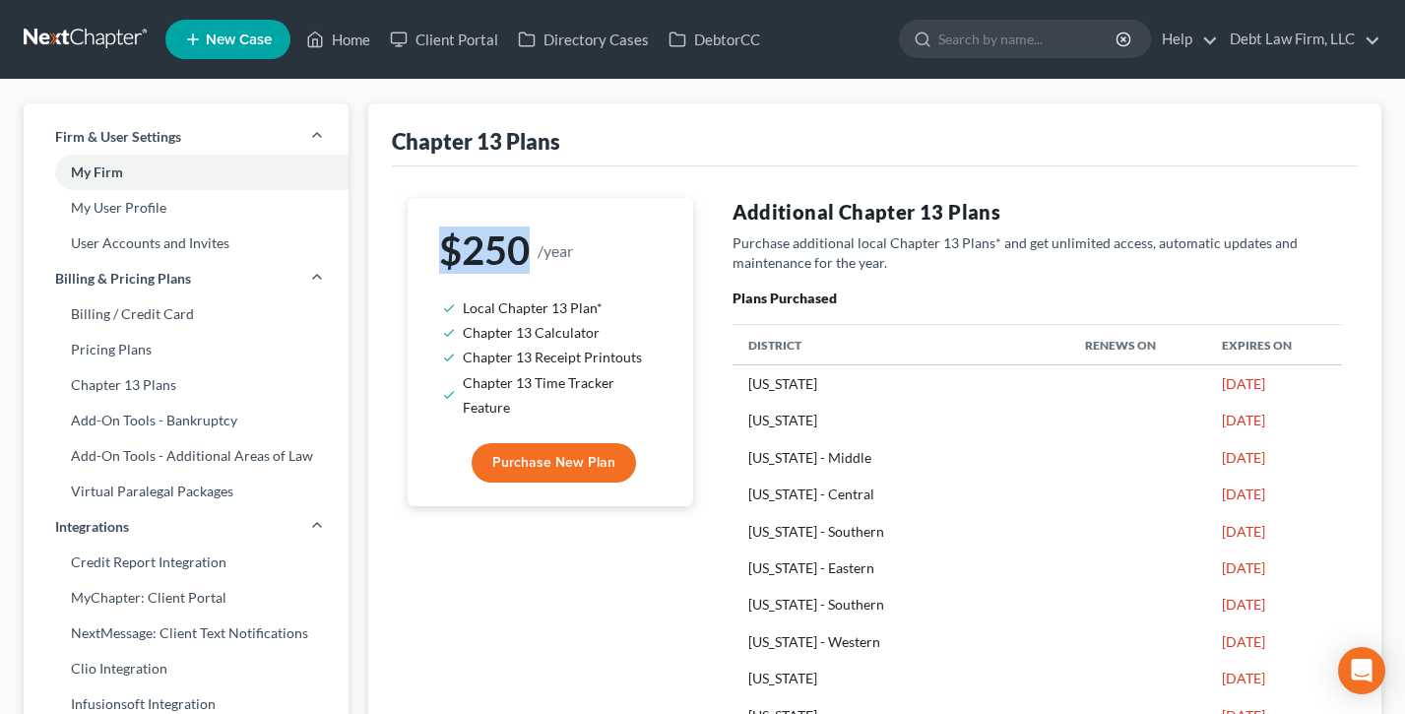
drag, startPoint x: 616, startPoint y: 253, endPoint x: 434, endPoint y: 251, distance: 182.2
click at [434, 251] on div "$250 /year Local Chapter 13 Plan* Chapter 13 Calculator Chapter 13 Receipt Prin…" at bounding box center [550, 325] width 254 height 222
drag, startPoint x: 646, startPoint y: 309, endPoint x: 437, endPoint y: 307, distance: 208.8
click at [437, 307] on div "$250 /year Local Chapter 13 Plan* Chapter 13 Calculator Chapter 13 Receipt Prin…" at bounding box center [550, 325] width 254 height 222
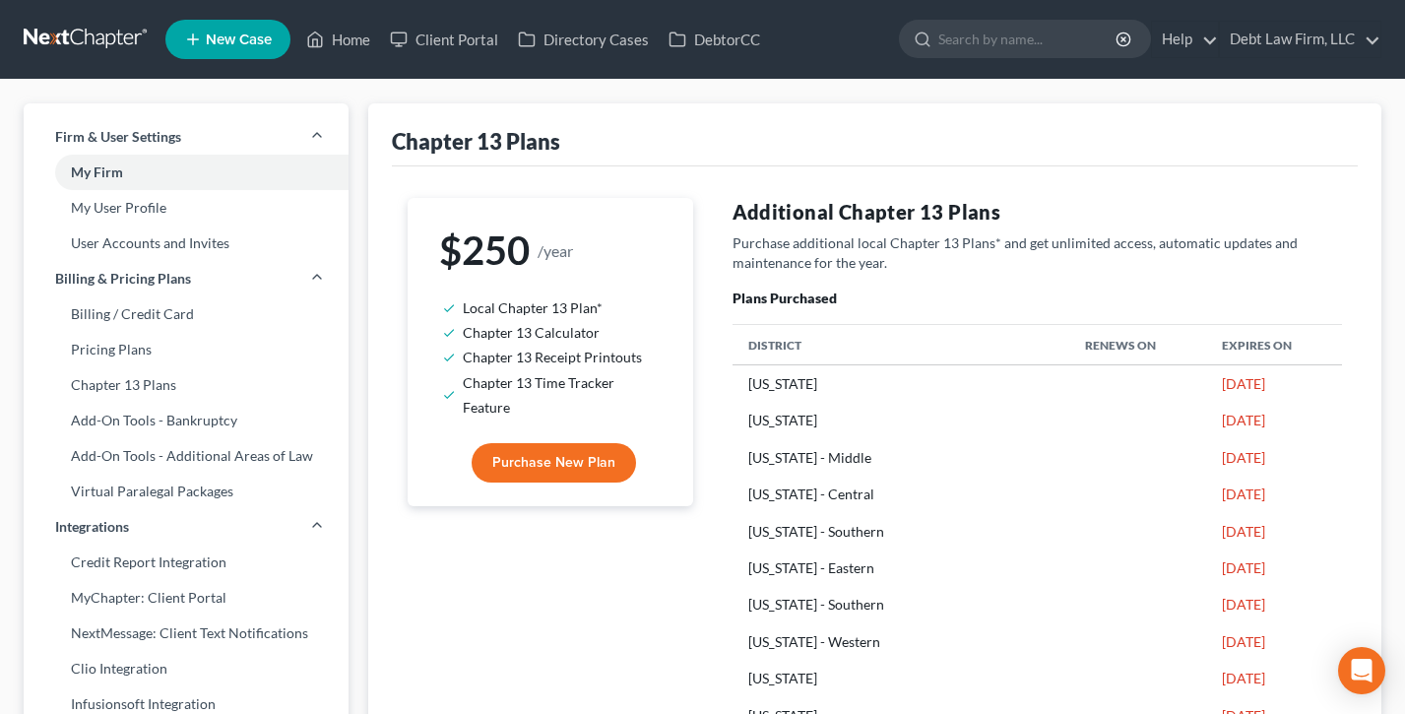
click at [614, 331] on li "Chapter 13 Calculator" at bounding box center [558, 332] width 191 height 25
drag, startPoint x: 614, startPoint y: 332, endPoint x: 428, endPoint y: 330, distance: 185.2
click at [428, 330] on div "$250 /year Local Chapter 13 Plan* Chapter 13 Calculator Chapter 13 Receipt Prin…" at bounding box center [550, 325] width 254 height 222
drag, startPoint x: 546, startPoint y: 407, endPoint x: 455, endPoint y: 379, distance: 94.7
click at [455, 379] on ul "Local Chapter 13 Plan* Chapter 13 Calculator Chapter 13 Receipt Printouts Chapt…" at bounding box center [550, 357] width 223 height 124
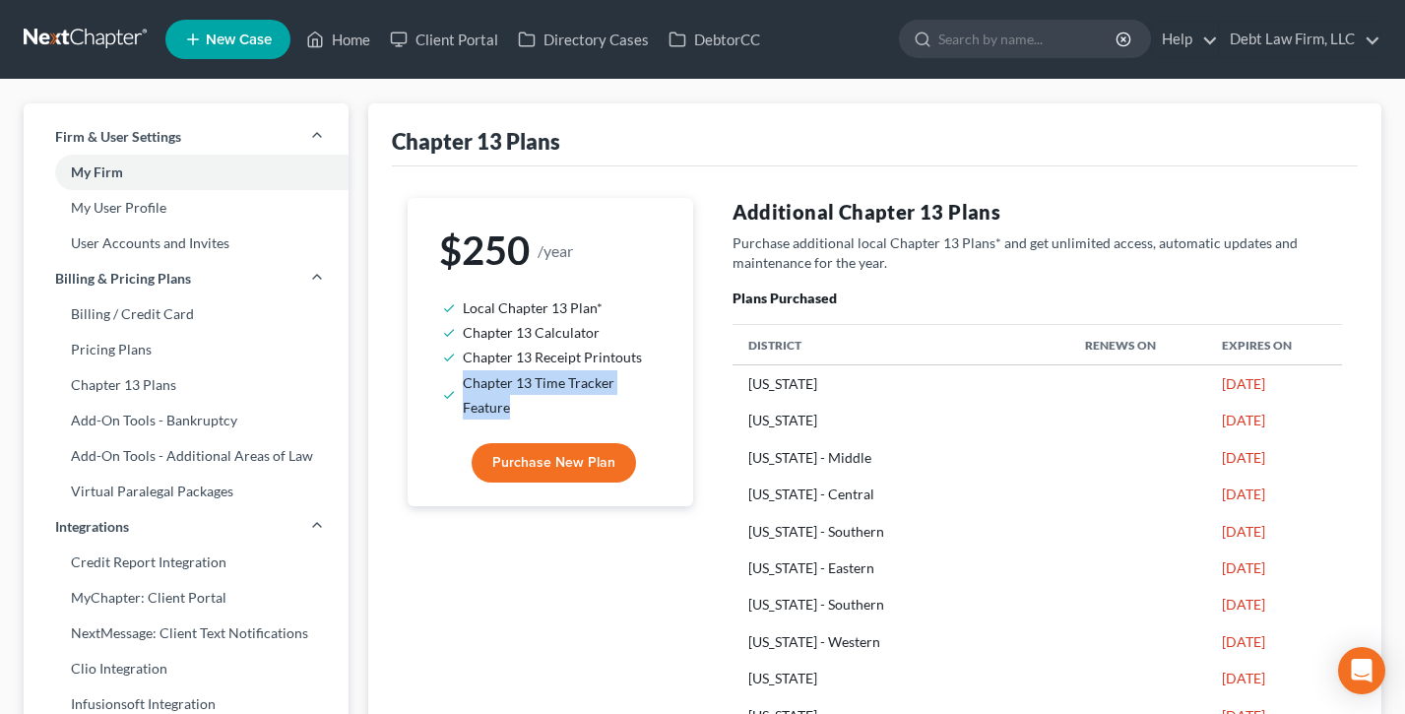
click at [456, 379] on ul "Local Chapter 13 Plan* Chapter 13 Calculator Chapter 13 Receipt Printouts Chapt…" at bounding box center [550, 357] width 223 height 124
drag, startPoint x: 598, startPoint y: 263, endPoint x: 423, endPoint y: 250, distance: 174.8
click at [423, 250] on div "$250 /year Local Chapter 13 Plan* Chapter 13 Calculator Chapter 13 Receipt Prin…" at bounding box center [550, 325] width 254 height 222
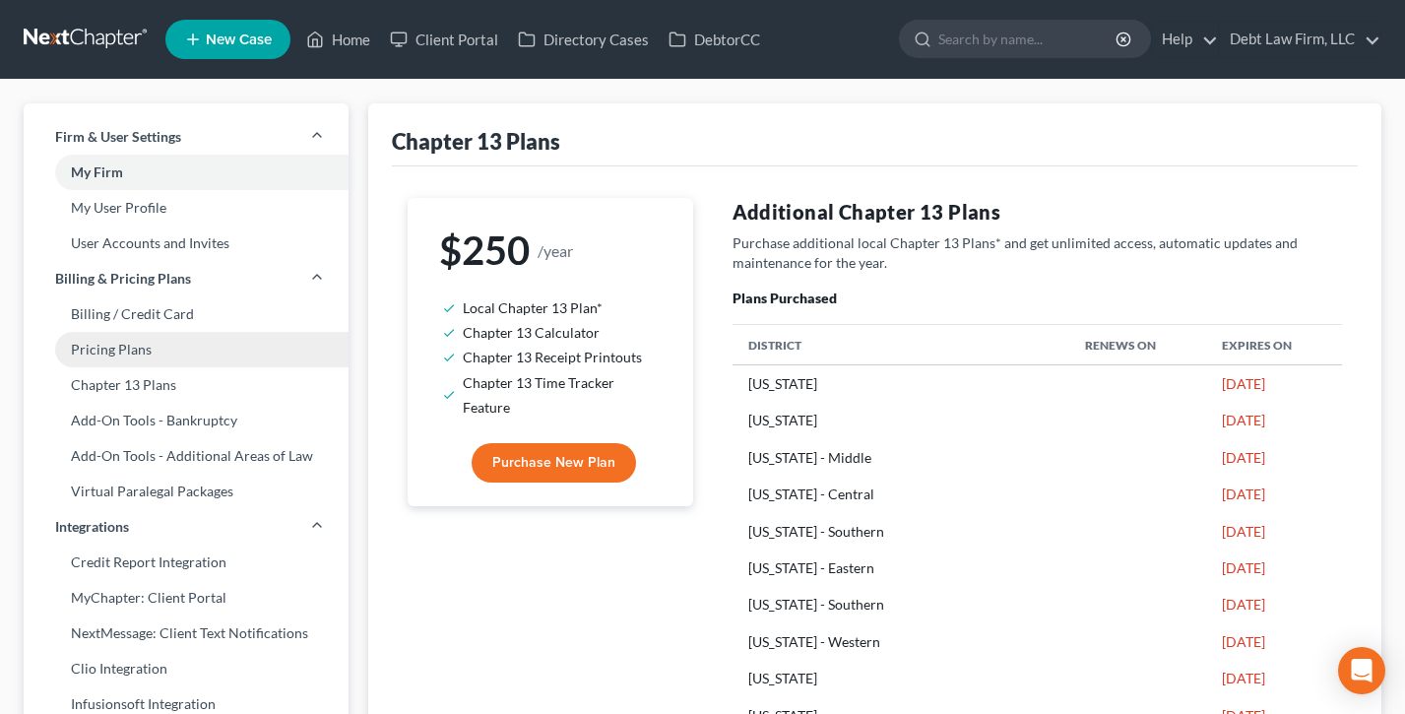
click at [123, 344] on link "Pricing Plans" at bounding box center [186, 349] width 325 height 35
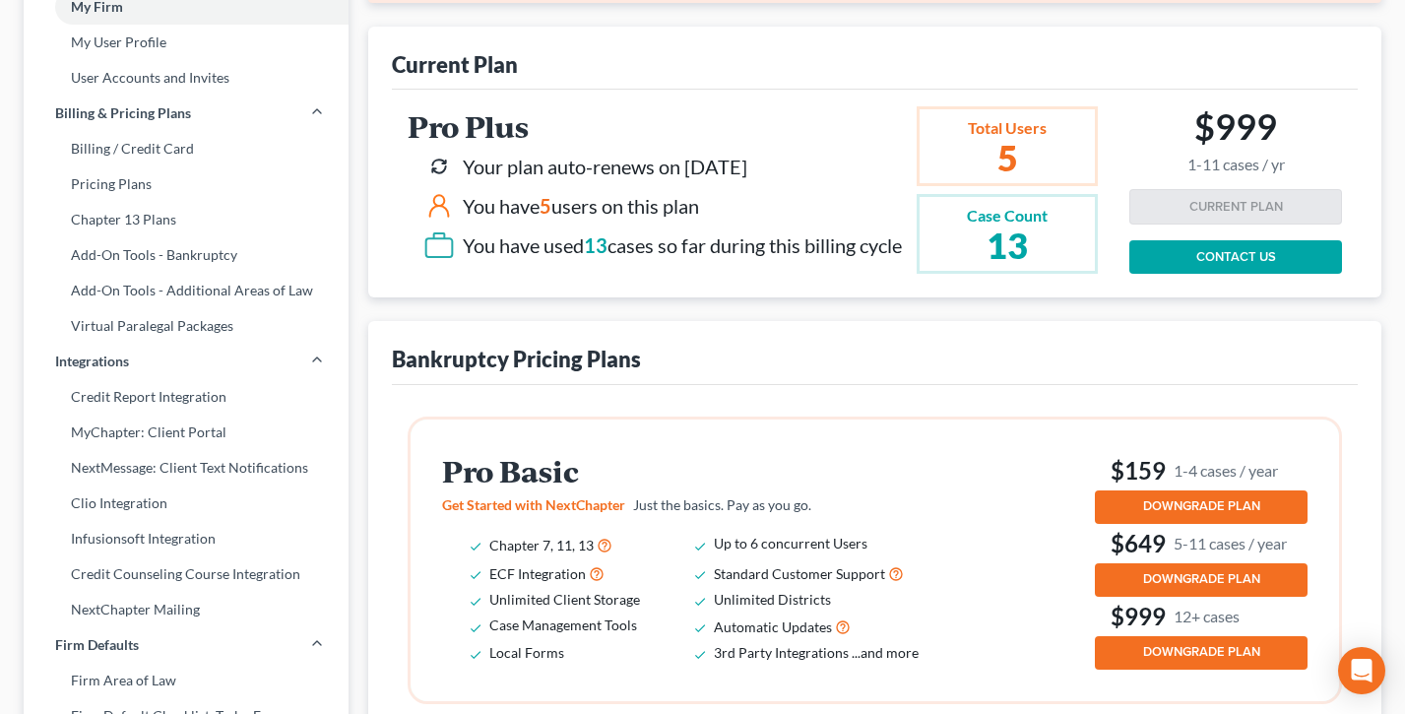
scroll to position [166, 0]
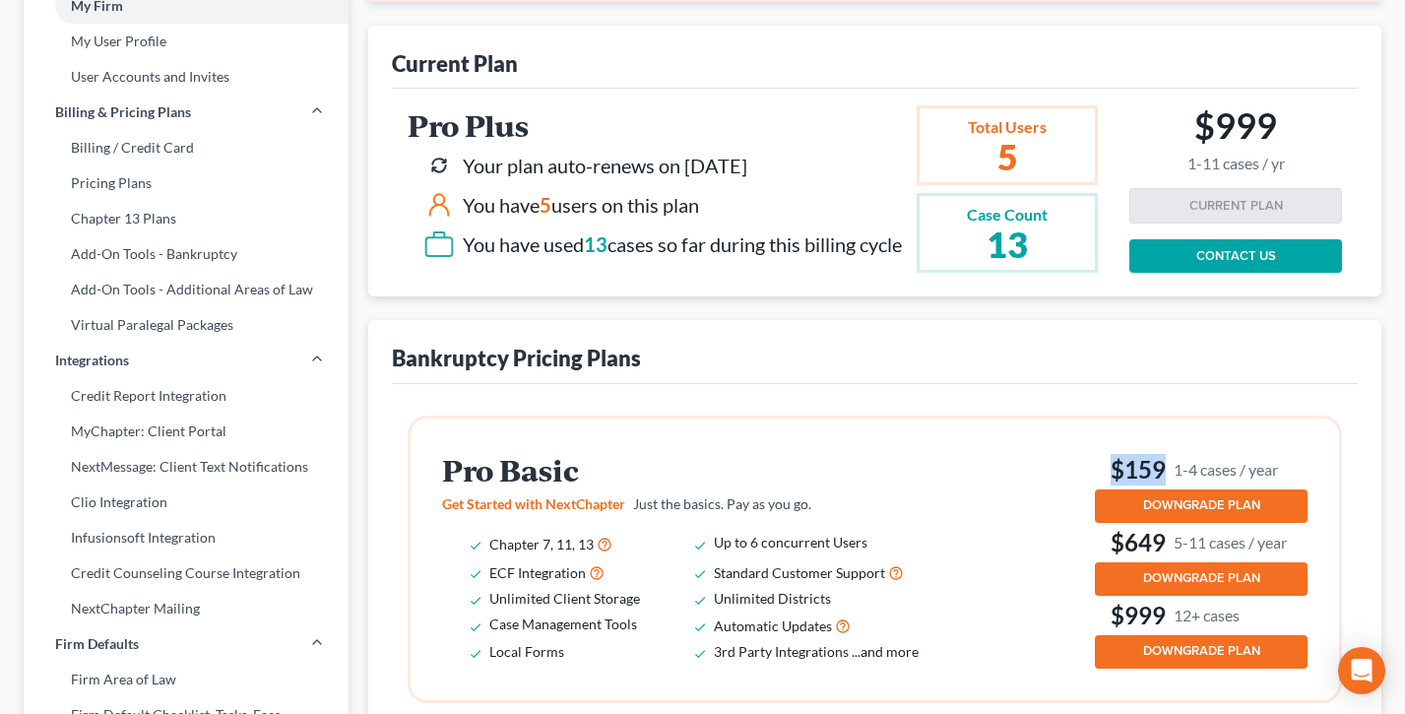
drag, startPoint x: 1299, startPoint y: 486, endPoint x: 1102, endPoint y: 486, distance: 197.0
click at [1102, 486] on h3 "$159 1-4 cases / year" at bounding box center [1201, 470] width 213 height 32
click at [1101, 486] on h3 "$159 1-4 cases / year" at bounding box center [1201, 470] width 213 height 32
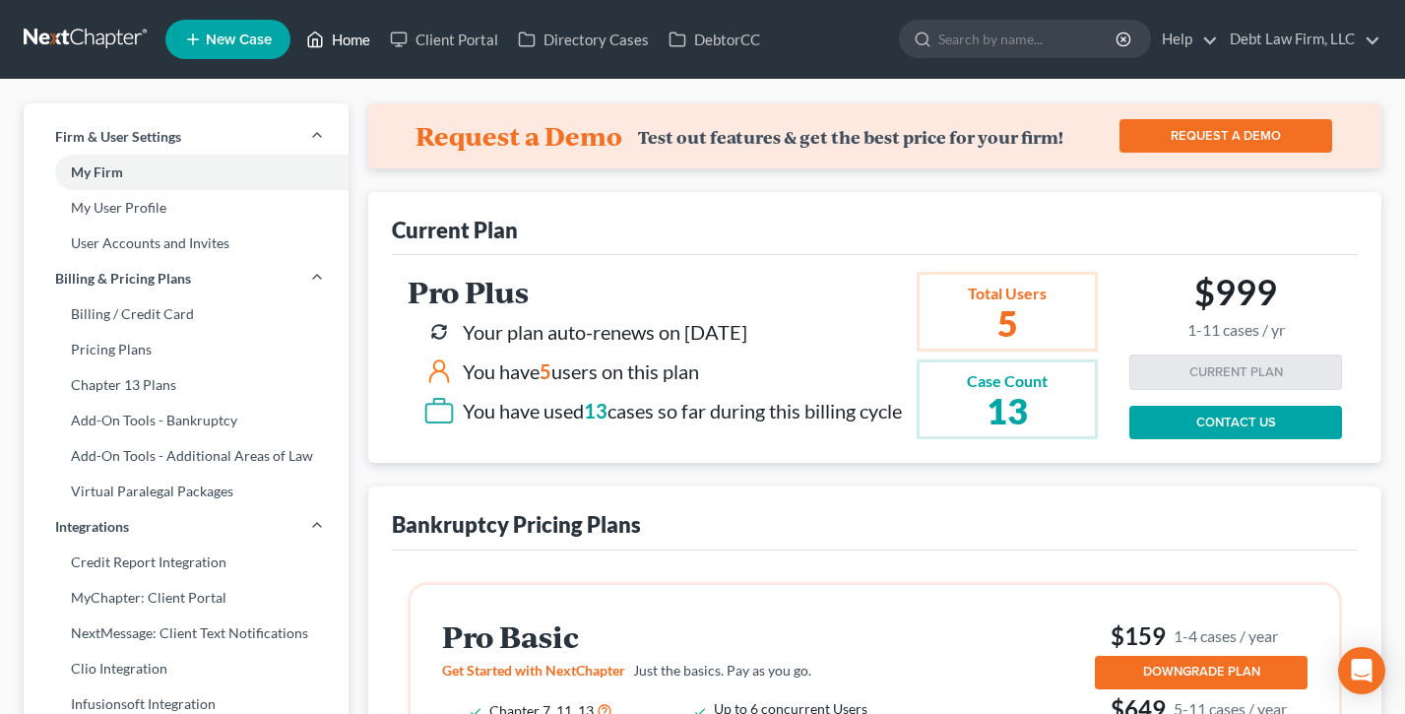
click at [338, 36] on link "Home" at bounding box center [338, 39] width 84 height 35
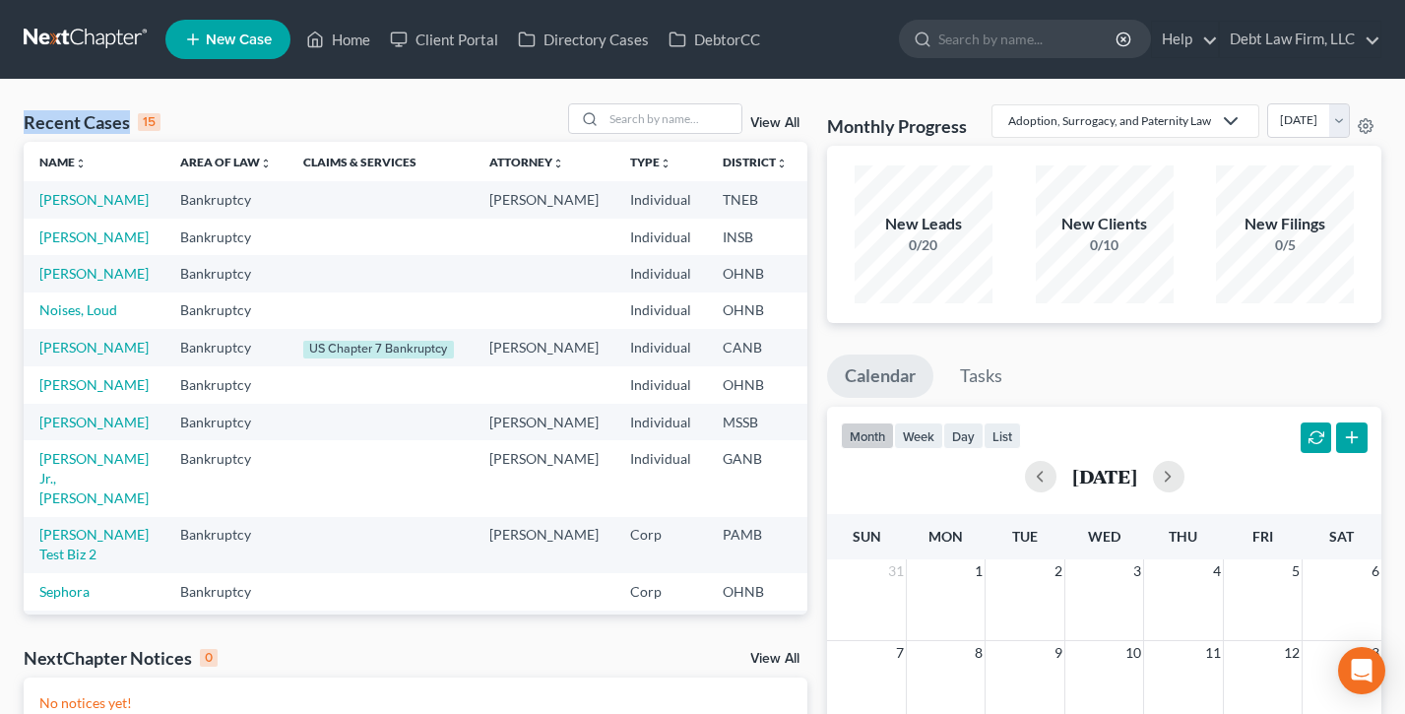
drag, startPoint x: 178, startPoint y: 118, endPoint x: 22, endPoint y: 117, distance: 156.6
click at [22, 117] on div "Recent Cases 15 View All Name unfold_more expand_more expand_less Area of Law u…" at bounding box center [416, 590] width 804 height 975
click at [292, 121] on div "Recent Cases 15 View All" at bounding box center [416, 122] width 784 height 38
drag, startPoint x: 190, startPoint y: 122, endPoint x: 134, endPoint y: 120, distance: 56.2
click at [134, 120] on div "Recent Cases 15 View All" at bounding box center [416, 122] width 784 height 38
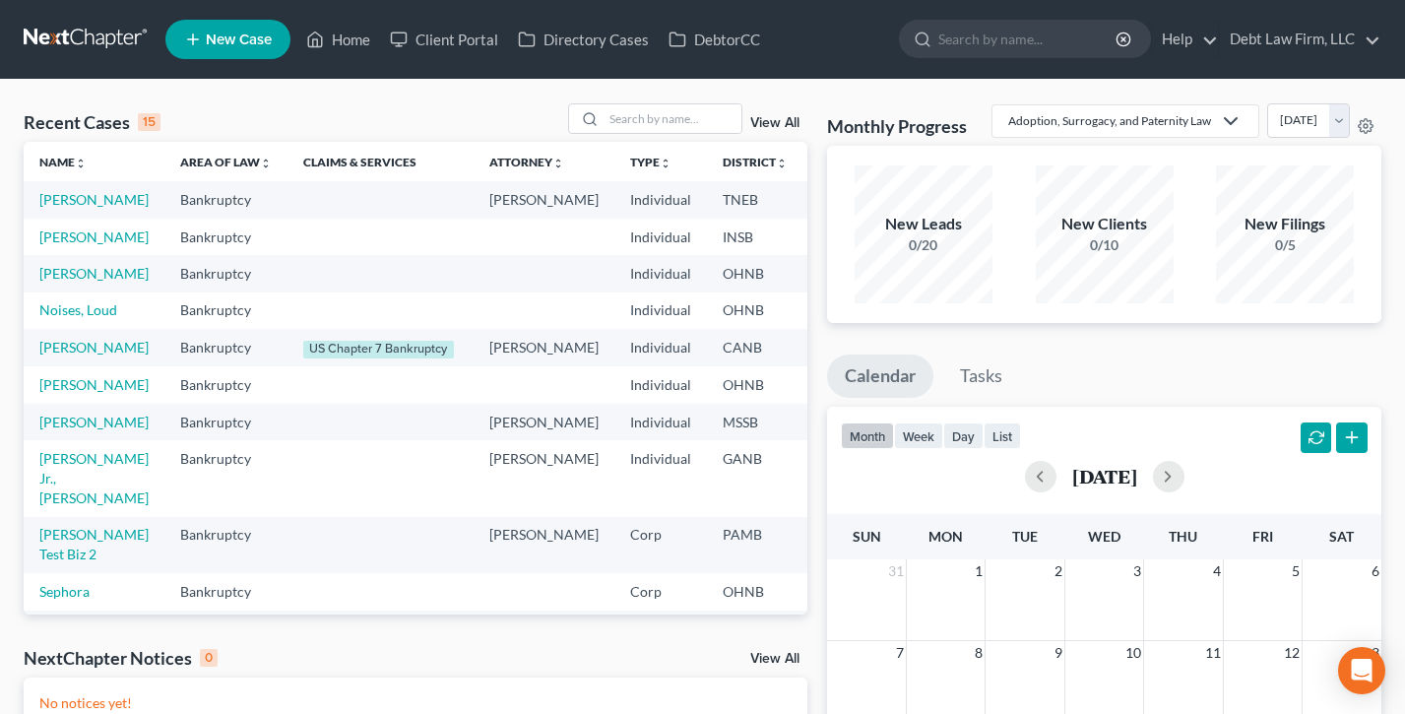
click at [140, 118] on div "Recent Cases 15 View All" at bounding box center [416, 122] width 784 height 38
drag, startPoint x: 152, startPoint y: 120, endPoint x: 140, endPoint y: 119, distance: 11.9
click at [140, 119] on div "15" at bounding box center [149, 122] width 23 height 18
click at [210, 122] on div "Recent Cases 15 View All" at bounding box center [416, 122] width 784 height 38
click at [639, 126] on input "search" at bounding box center [673, 118] width 138 height 29
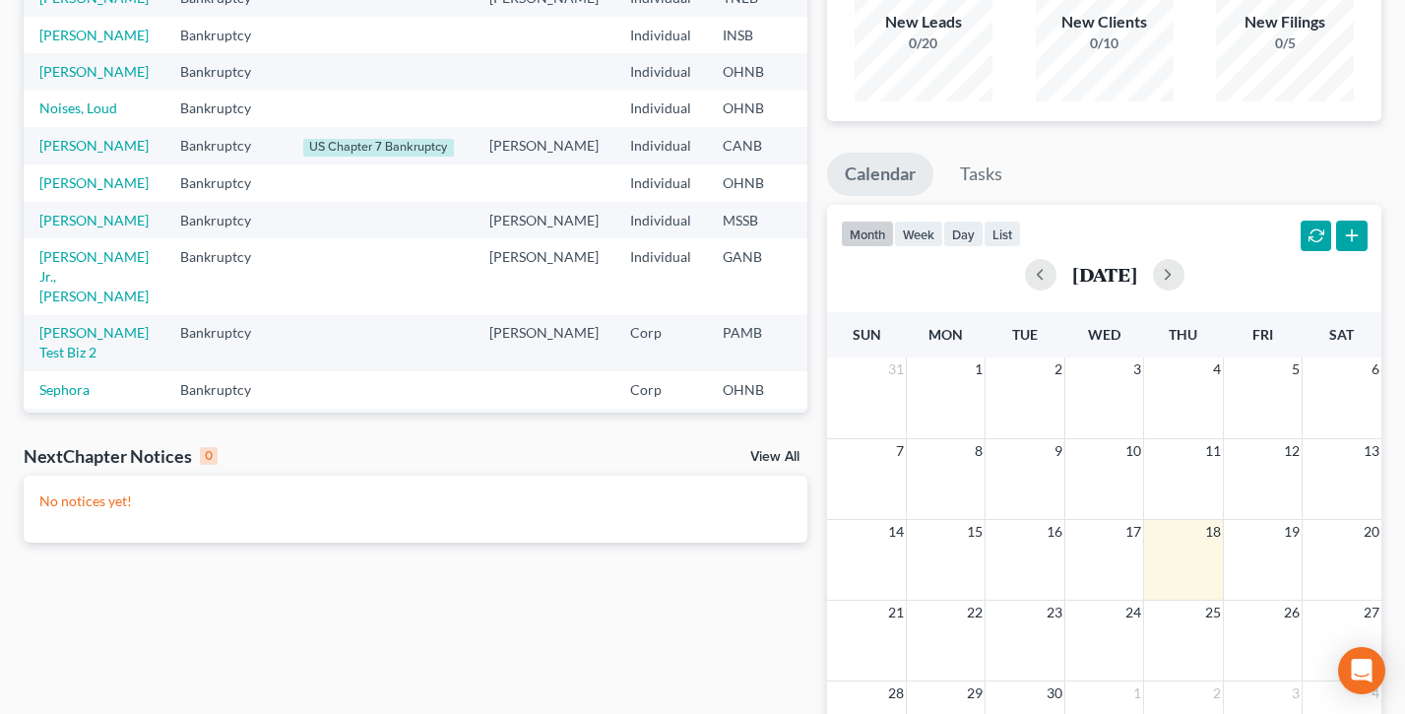
scroll to position [456, 0]
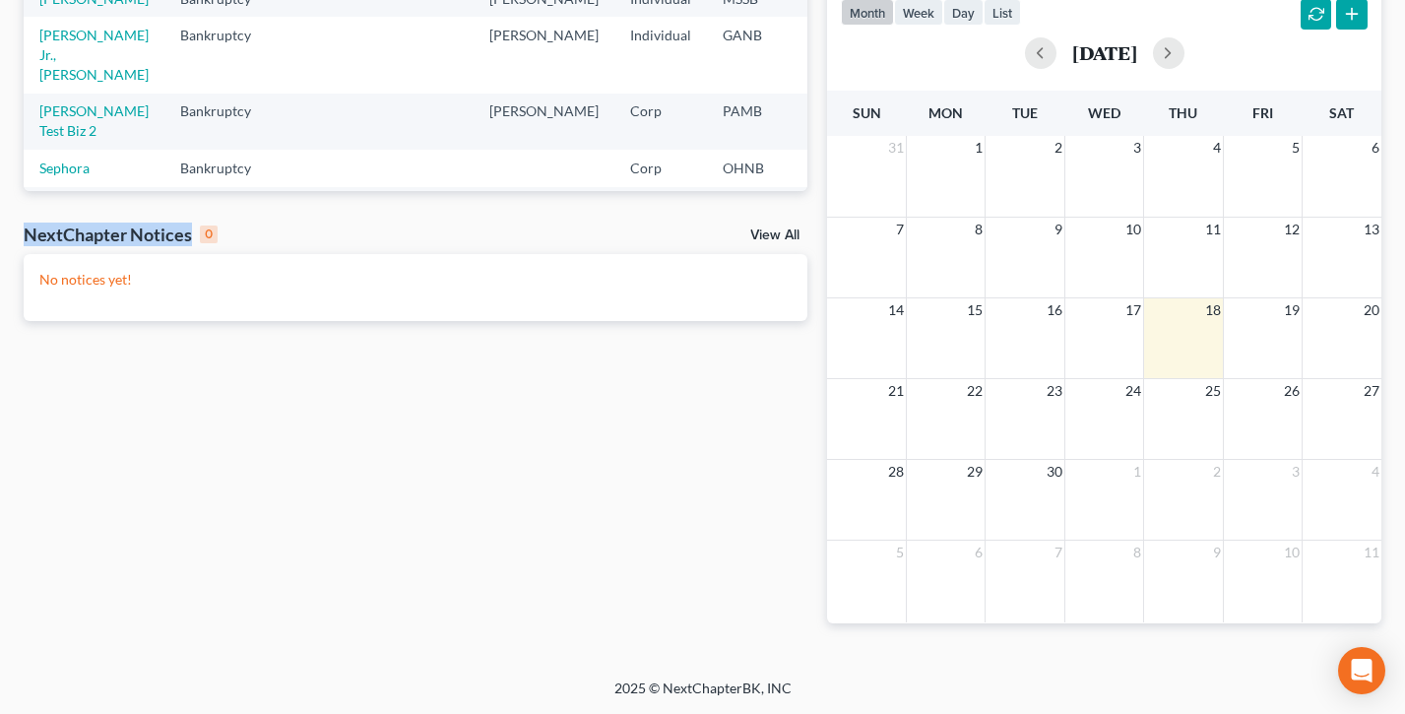
drag, startPoint x: 219, startPoint y: 202, endPoint x: 7, endPoint y: 197, distance: 211.8
click at [7, 197] on div "Recent Cases 15 View All Name unfold_more expand_more expand_less Area of Law u…" at bounding box center [702, 167] width 1405 height 1022
click at [228, 223] on div "NextChapter Notices 0 View All" at bounding box center [416, 239] width 784 height 32
drag, startPoint x: 178, startPoint y: 253, endPoint x: 36, endPoint y: 247, distance: 141.9
click at [36, 254] on div "No notices yet!" at bounding box center [416, 287] width 784 height 67
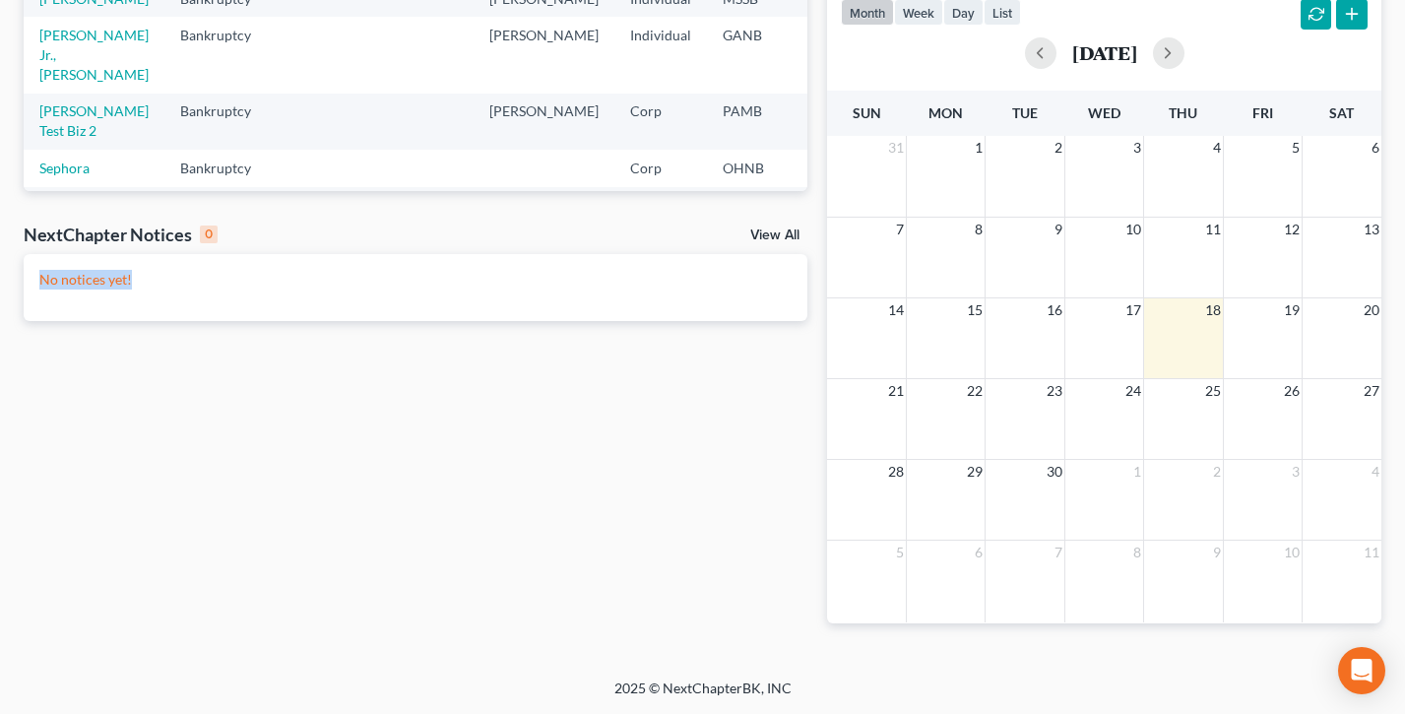
click at [126, 270] on p "No notices yet!" at bounding box center [415, 280] width 752 height 20
drag, startPoint x: 165, startPoint y: 248, endPoint x: 38, endPoint y: 241, distance: 127.2
click at [39, 270] on p "No notices yet!" at bounding box center [415, 280] width 752 height 20
click at [777, 228] on link "View All" at bounding box center [774, 235] width 49 height 14
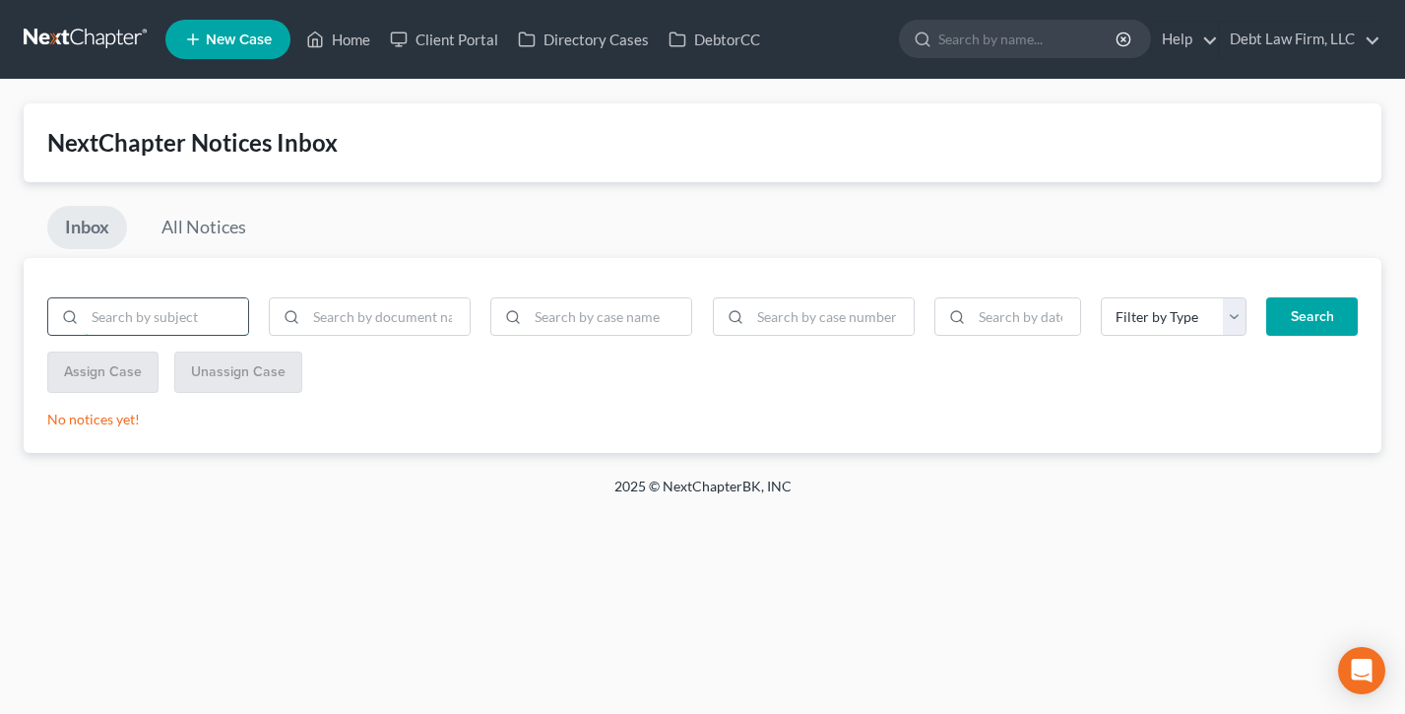
click at [123, 311] on input "search" at bounding box center [166, 316] width 163 height 37
drag, startPoint x: 357, startPoint y: 324, endPoint x: 414, endPoint y: 323, distance: 56.1
click at [357, 324] on input "search" at bounding box center [387, 316] width 163 height 37
click at [541, 325] on input "search" at bounding box center [609, 316] width 163 height 37
click at [840, 318] on input "search" at bounding box center [831, 316] width 163 height 37
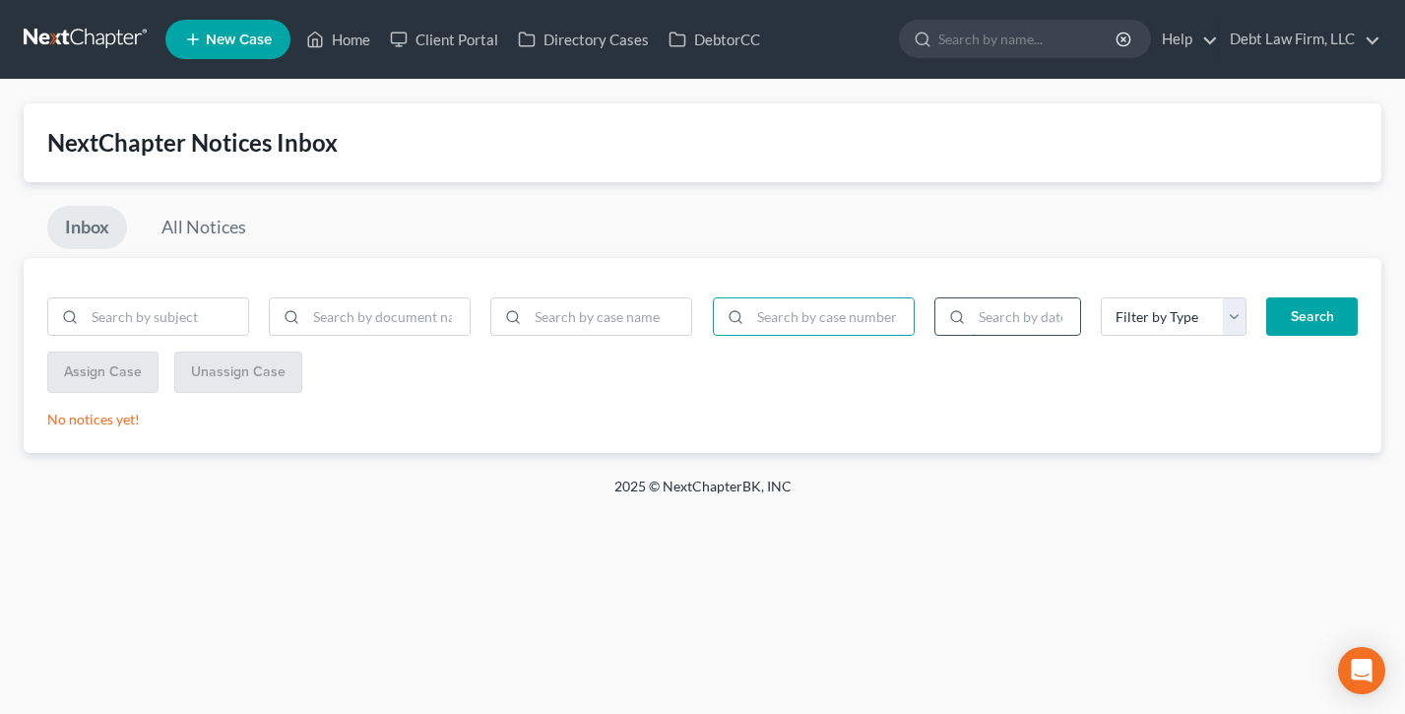
click at [1022, 318] on input "search" at bounding box center [1026, 316] width 108 height 37
click at [1199, 317] on select "Filter by Type 341 Hearing Agreement Certificates Client Credit Counseling Cour…" at bounding box center [1174, 316] width 147 height 39
click at [181, 219] on link "All Notices" at bounding box center [204, 227] width 120 height 43
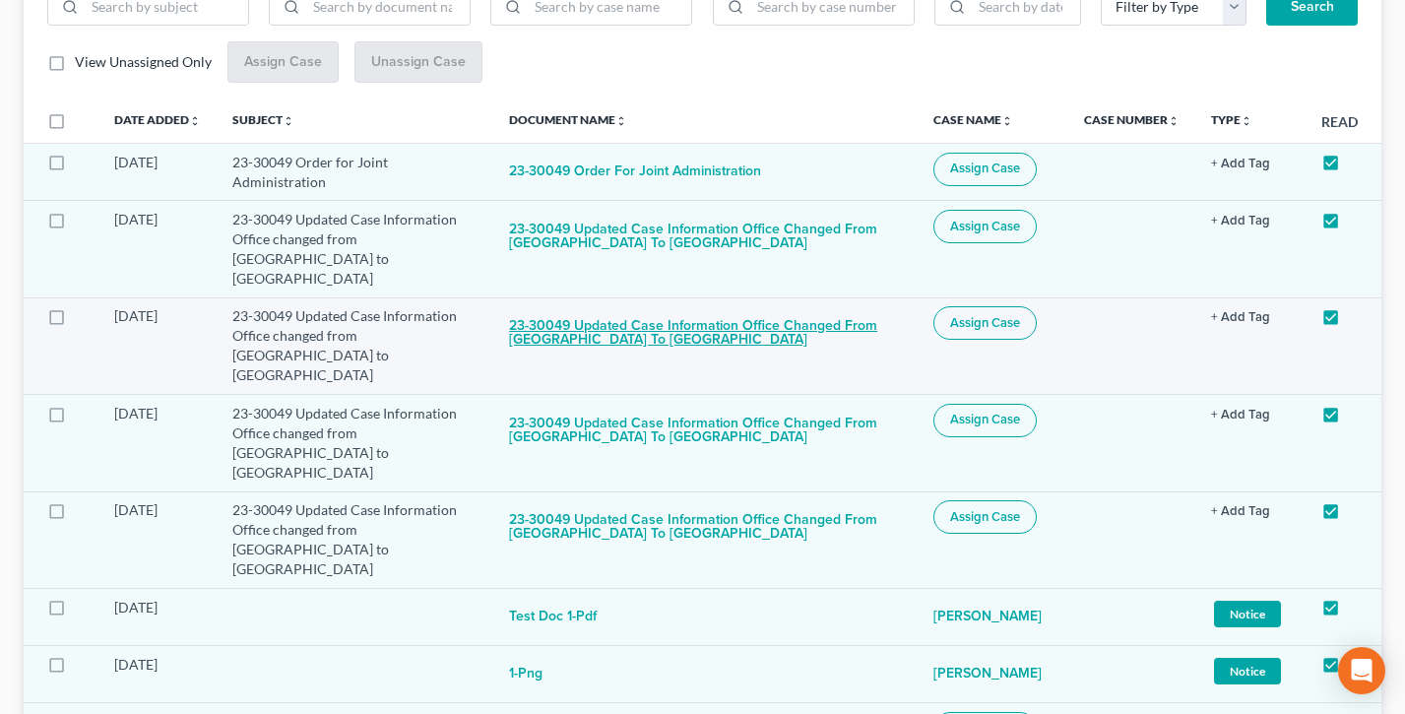
scroll to position [308, 0]
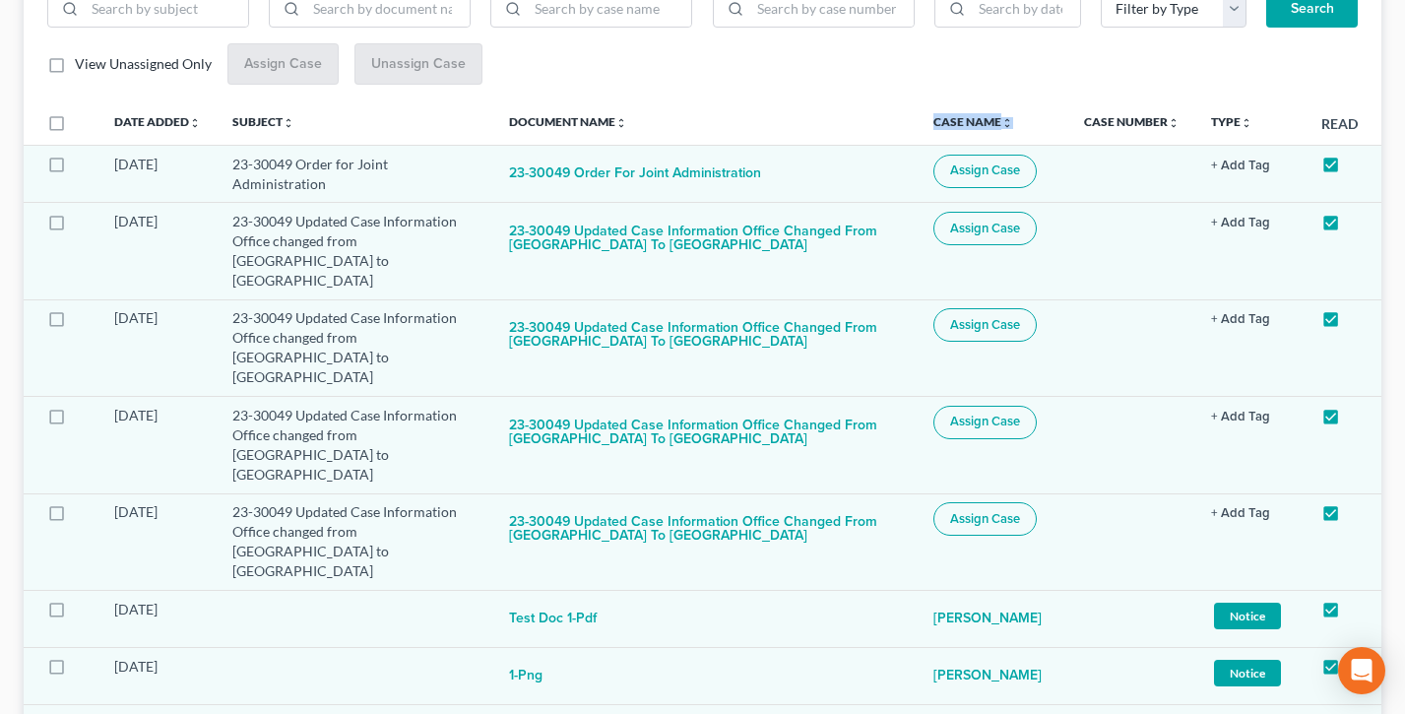
drag, startPoint x: 1036, startPoint y: 118, endPoint x: 919, endPoint y: 114, distance: 117.3
click at [919, 114] on tr "Date Added unfold_more expand_more expand_less Subject unfold_more expand_more …" at bounding box center [703, 122] width 1358 height 43
click at [918, 114] on th "Document Name unfold_more expand_more expand_less" at bounding box center [705, 122] width 424 height 43
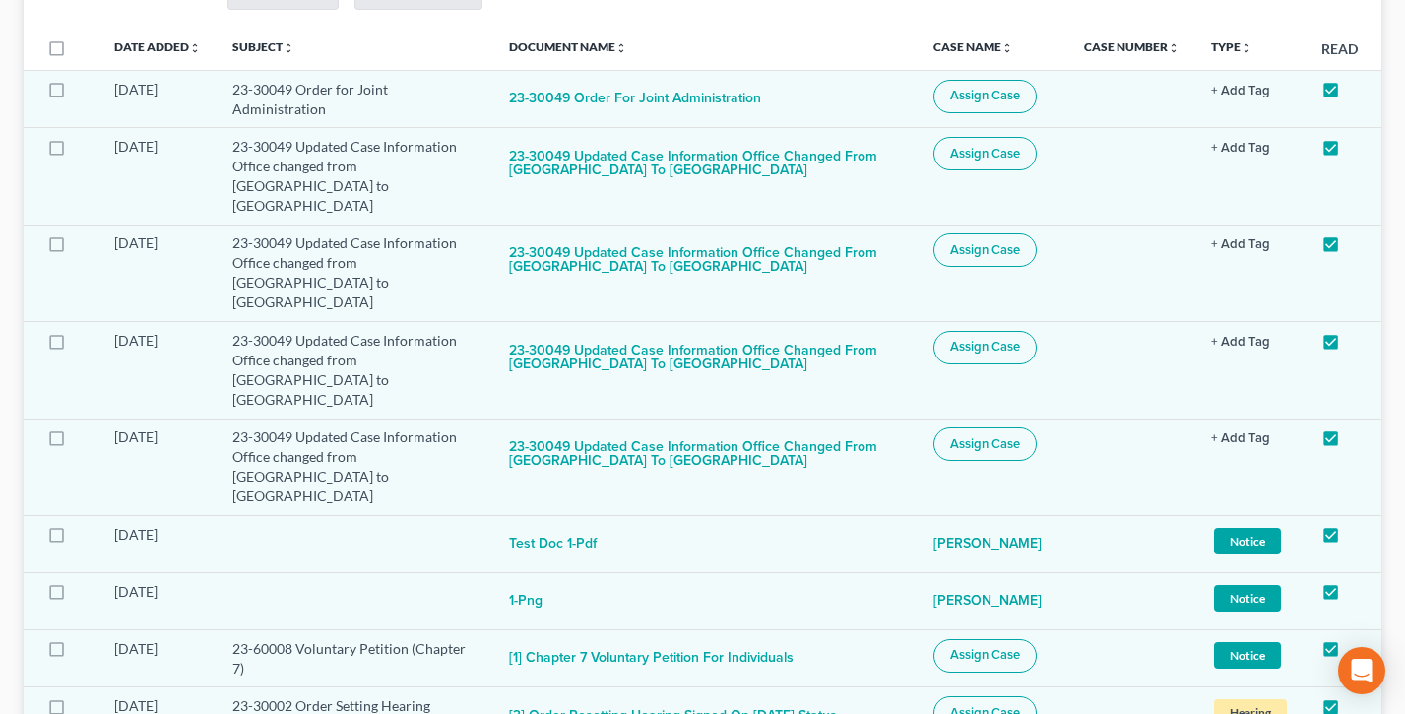
scroll to position [577, 0]
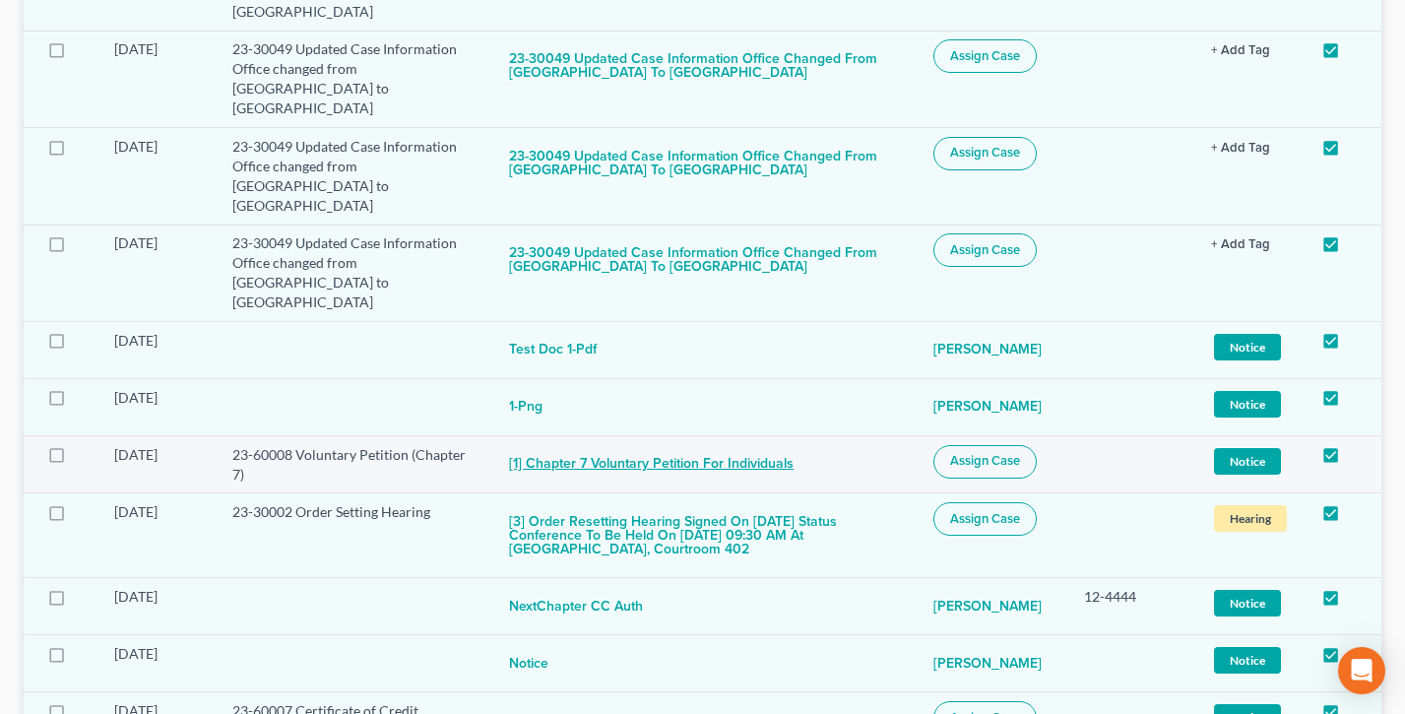
click at [570, 445] on button "[1] Chapter 7 Voluntary Petition for Individuals" at bounding box center [651, 464] width 285 height 39
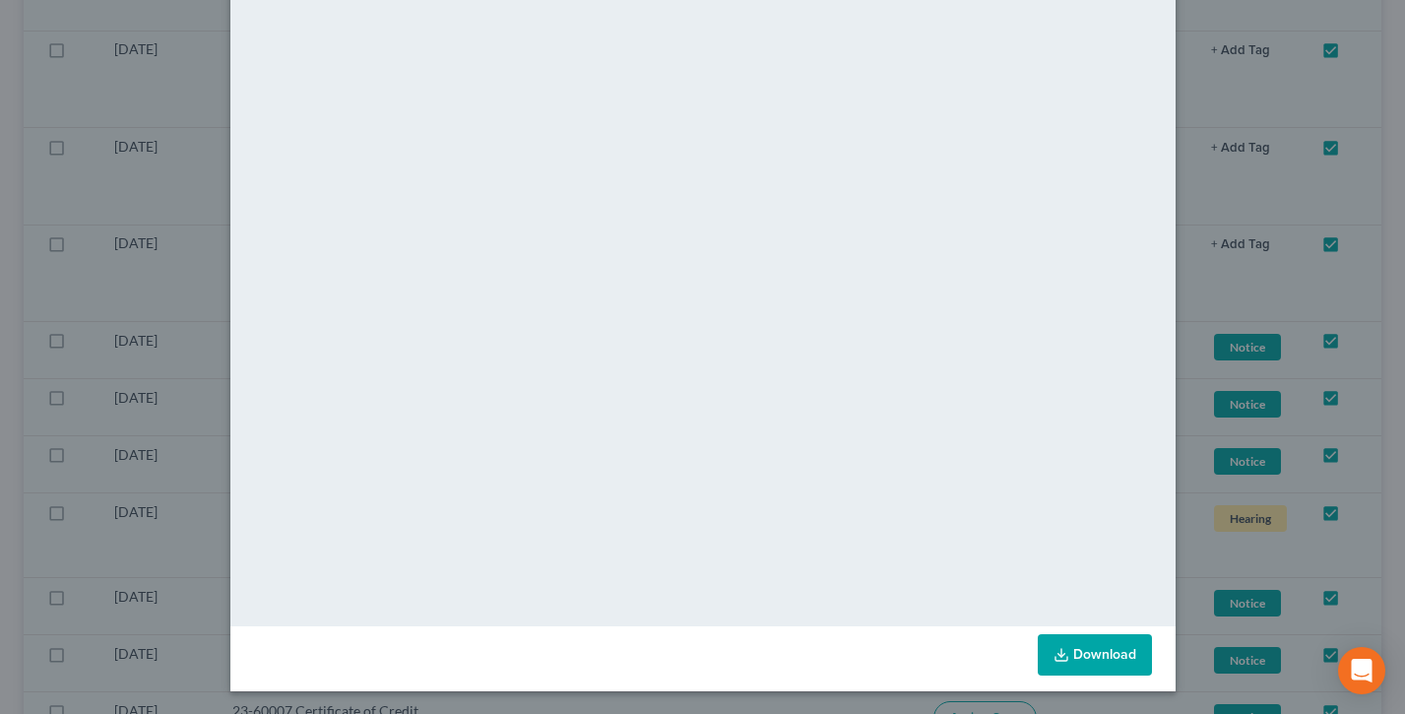
scroll to position [0, 0]
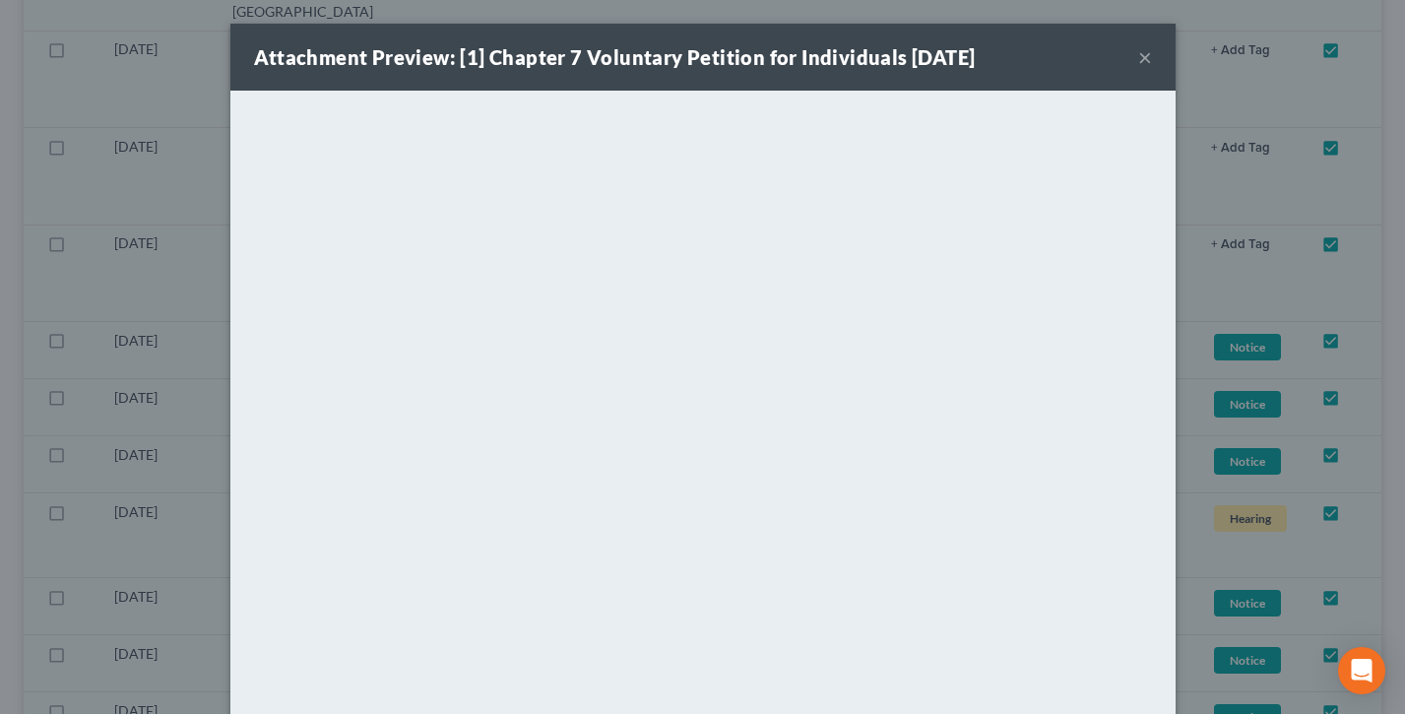
click at [1145, 54] on button "×" at bounding box center [1145, 57] width 14 height 24
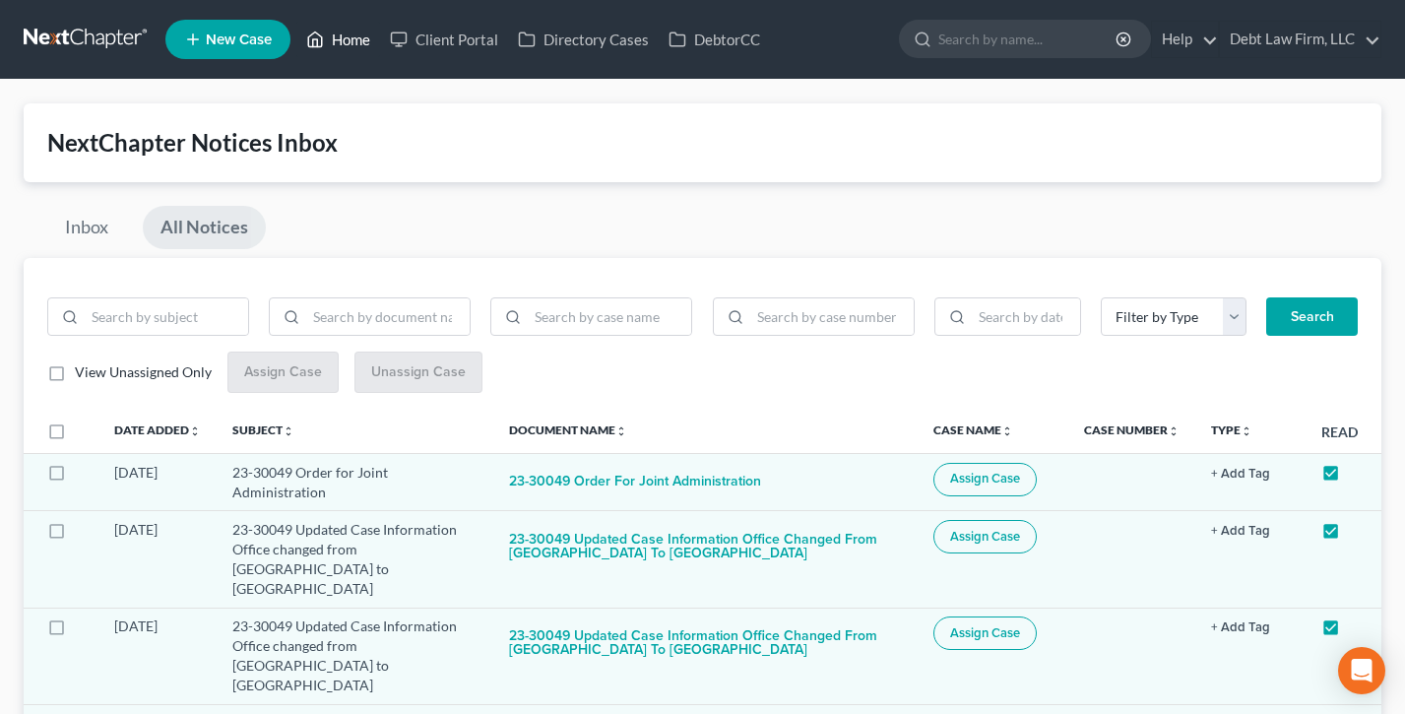
click at [338, 45] on link "Home" at bounding box center [338, 39] width 84 height 35
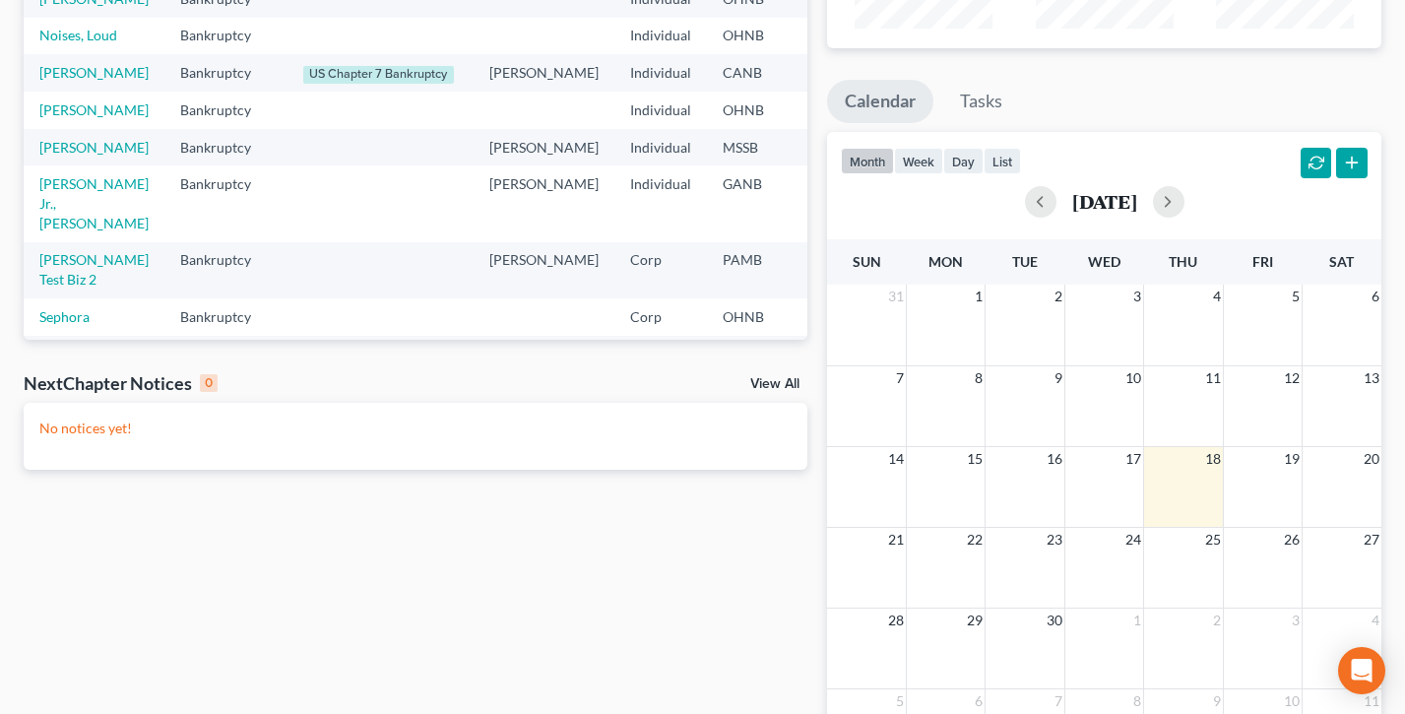
scroll to position [259, 0]
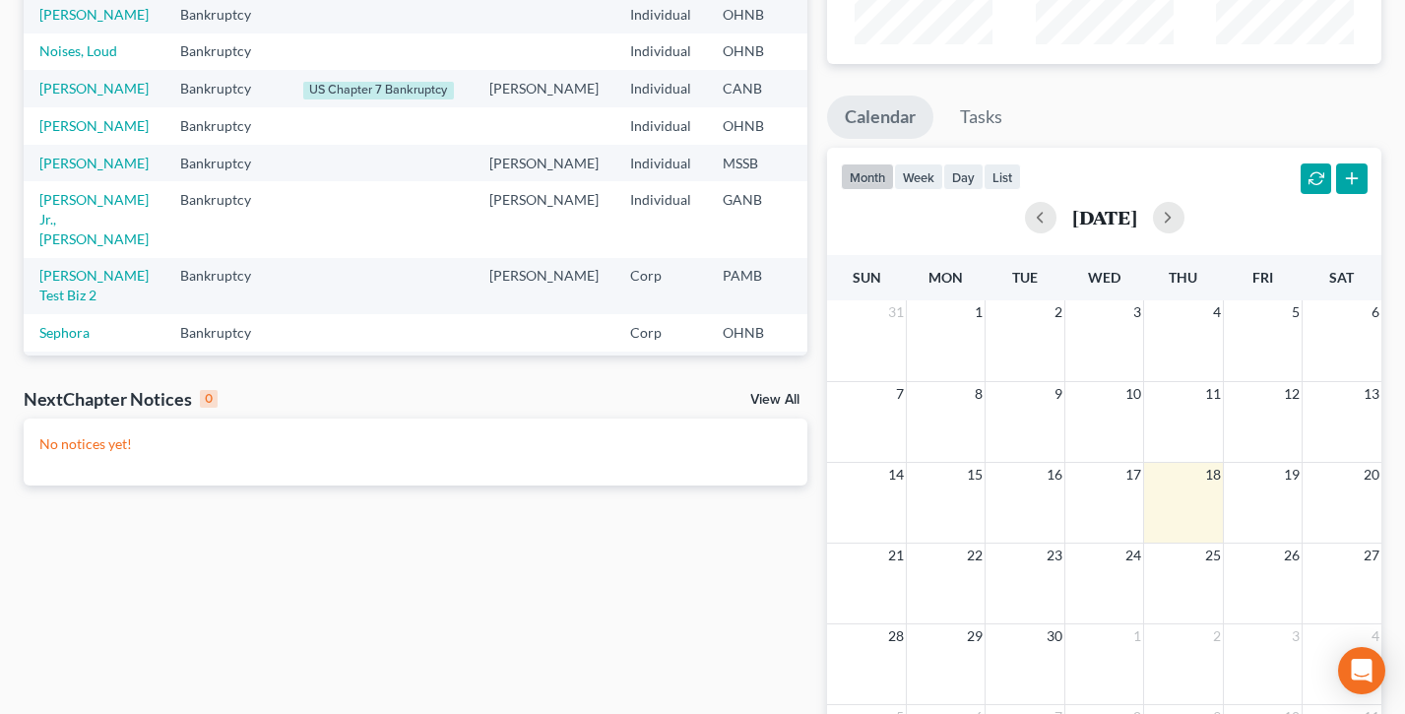
click at [1103, 613] on div "21 22 23 24 25 26 27" at bounding box center [1104, 583] width 554 height 81
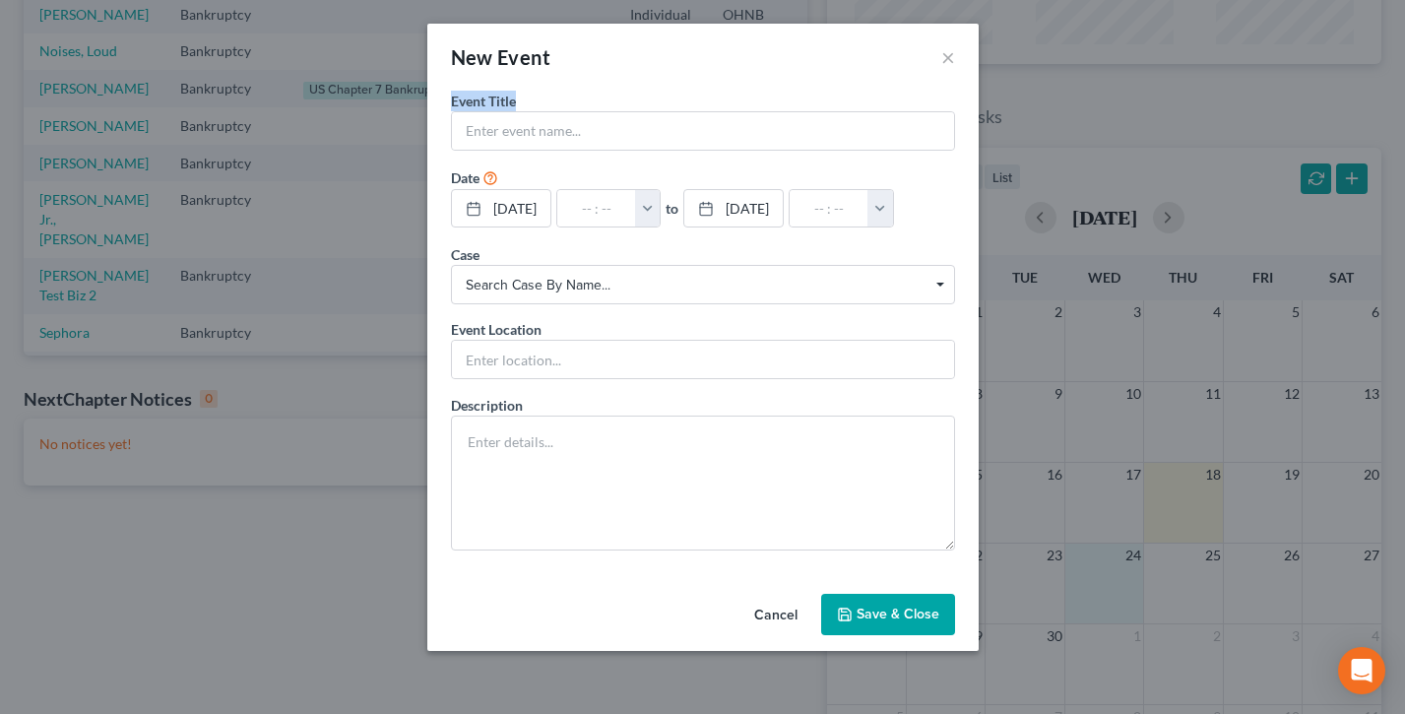
drag, startPoint x: 565, startPoint y: 103, endPoint x: 442, endPoint y: 96, distance: 123.4
click at [442, 96] on div "Event Title * Date [DATE] close Date [DATE] Time 12:00 AM chevron_left [DATE] c…" at bounding box center [702, 338] width 551 height 495
drag, startPoint x: 483, startPoint y: 256, endPoint x: 449, endPoint y: 255, distance: 33.5
click at [449, 255] on div "Event Title * Date [DATE] close Date [DATE] Time 12:00 AM chevron_left [DATE] c…" at bounding box center [702, 338] width 551 height 495
click at [796, 614] on button "Cancel" at bounding box center [776, 615] width 75 height 39
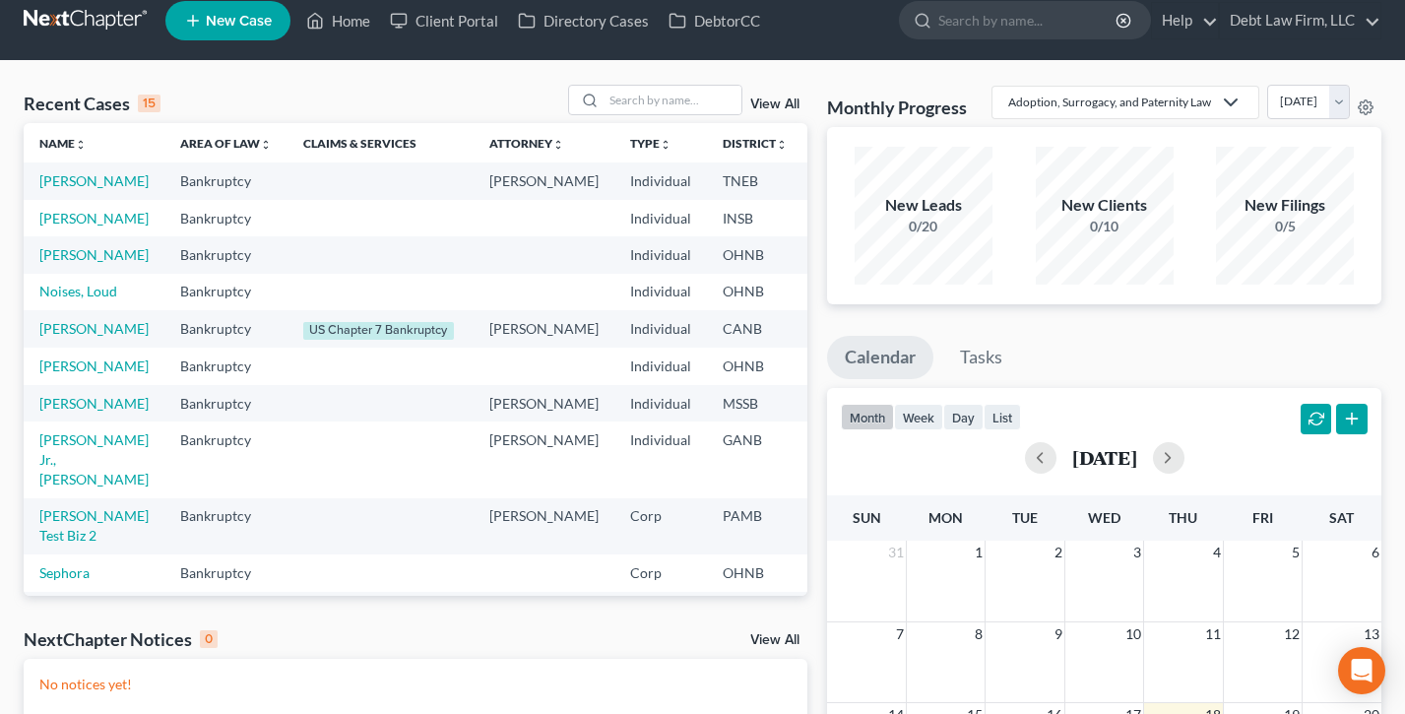
scroll to position [0, 0]
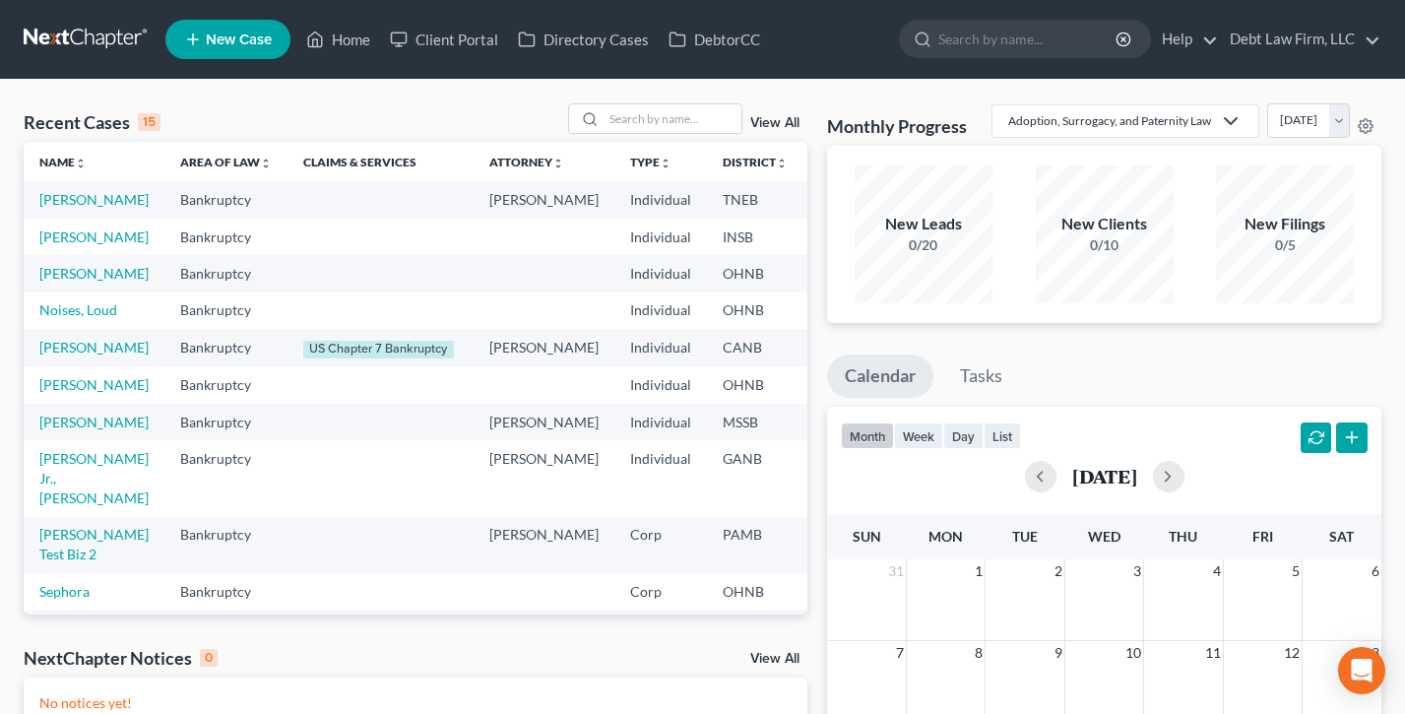
click at [223, 44] on span "New Case" at bounding box center [239, 39] width 66 height 15
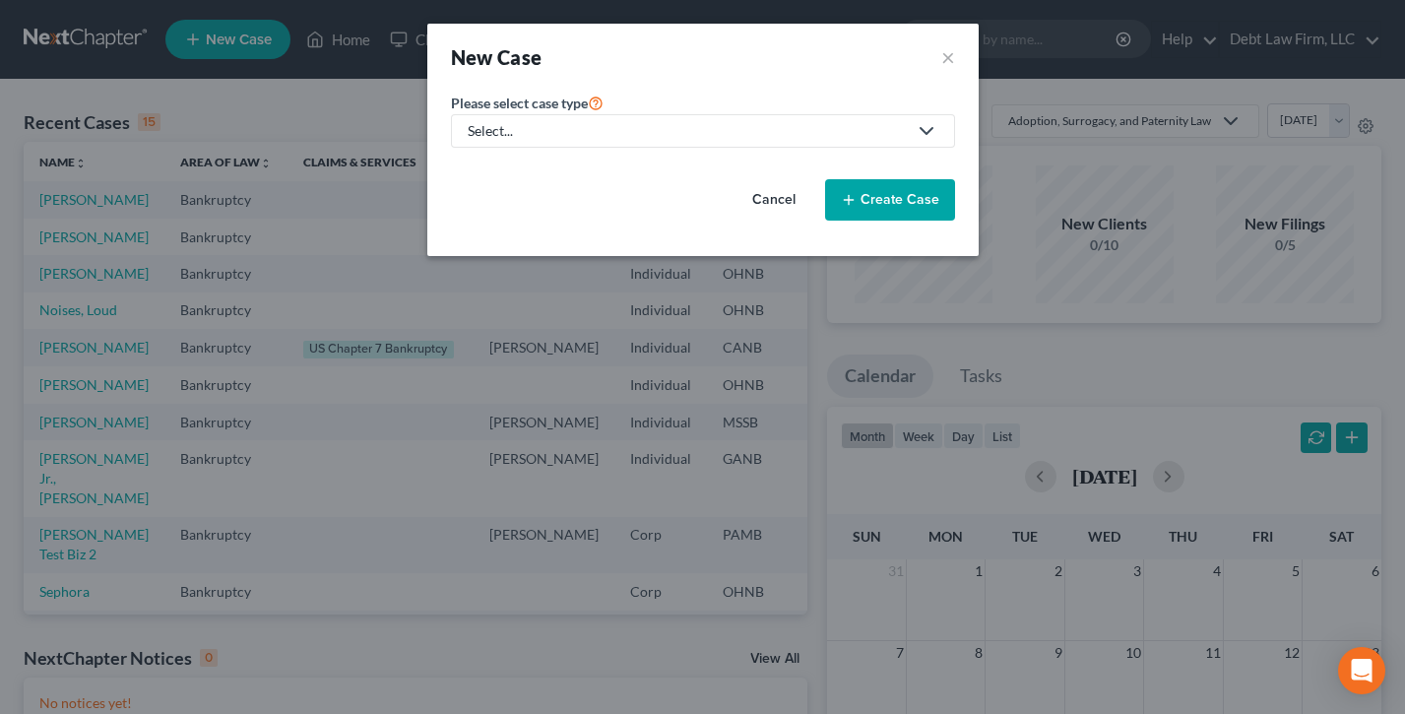
click at [568, 144] on link "Select..." at bounding box center [703, 130] width 504 height 33
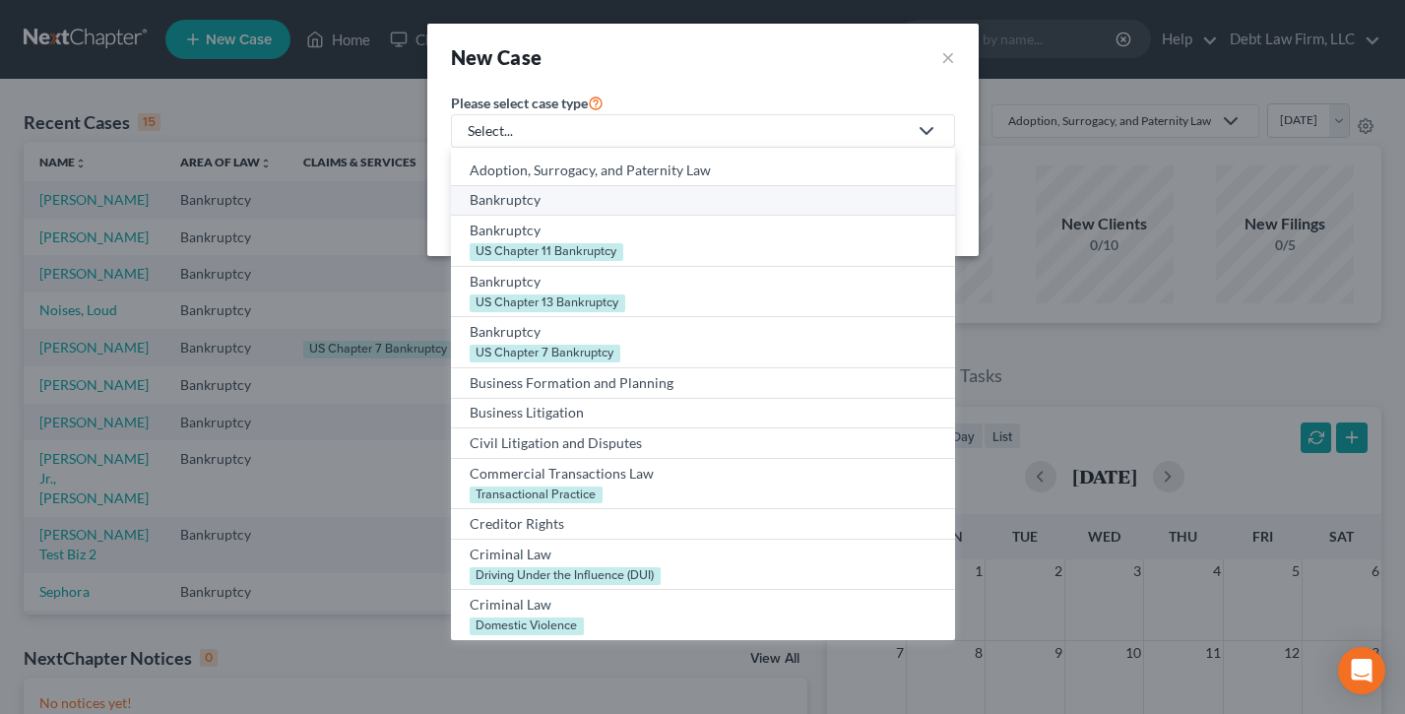
click at [574, 207] on div "Bankruptcy" at bounding box center [703, 200] width 467 height 20
select select "61"
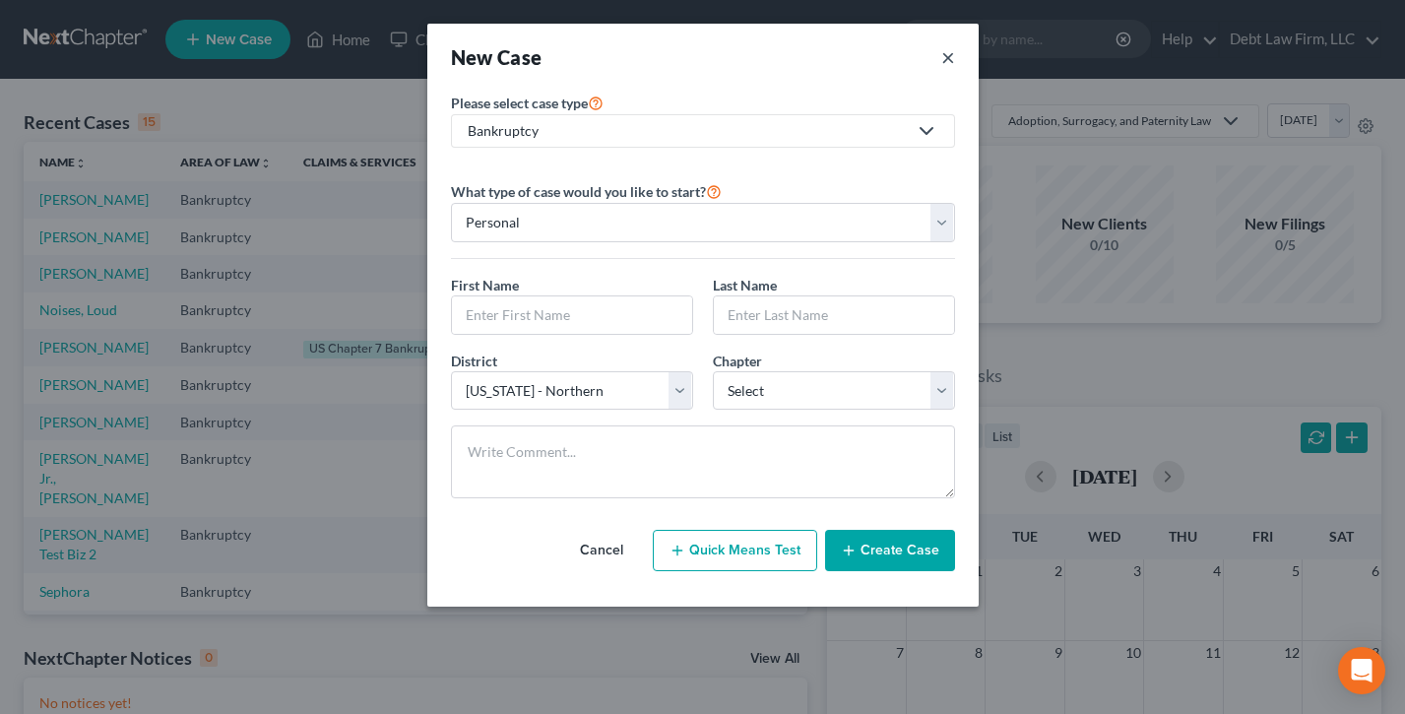
click at [948, 61] on button "×" at bounding box center [948, 57] width 14 height 28
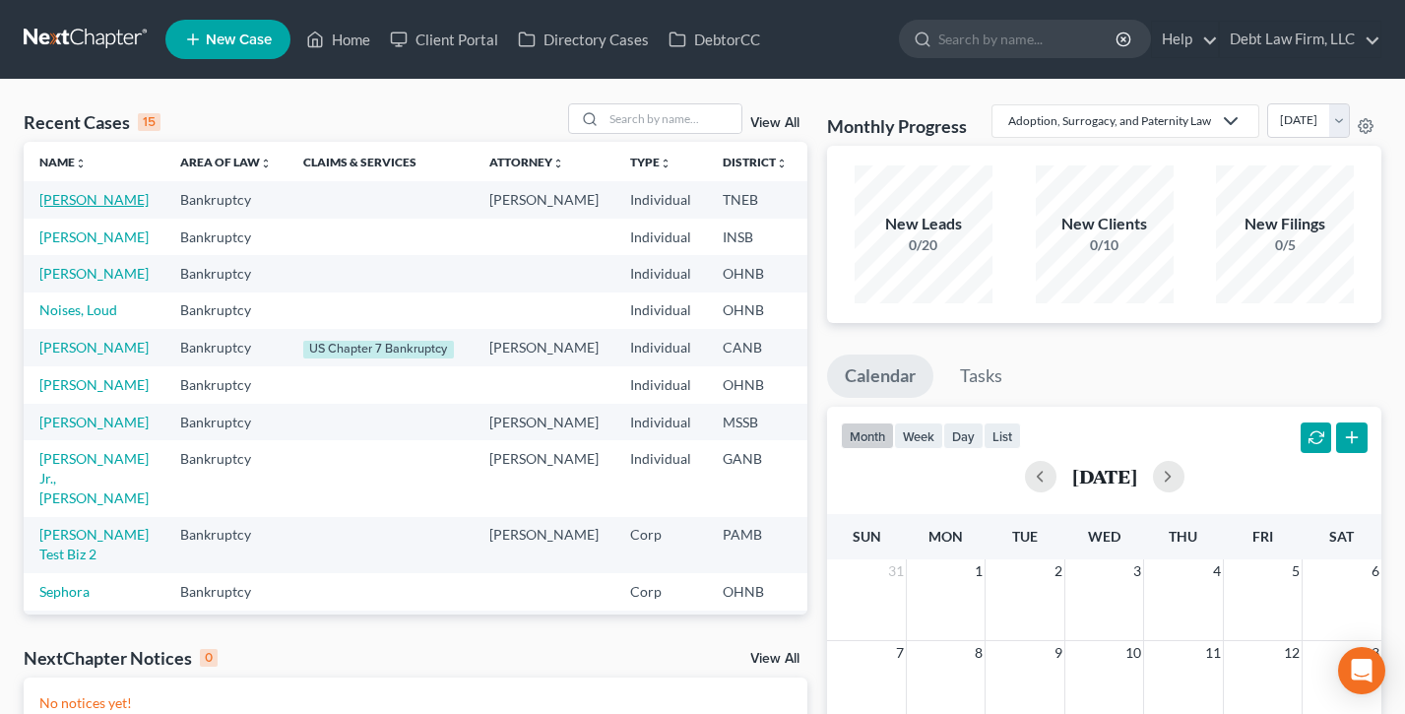
click at [53, 208] on link "[PERSON_NAME]" at bounding box center [93, 199] width 109 height 17
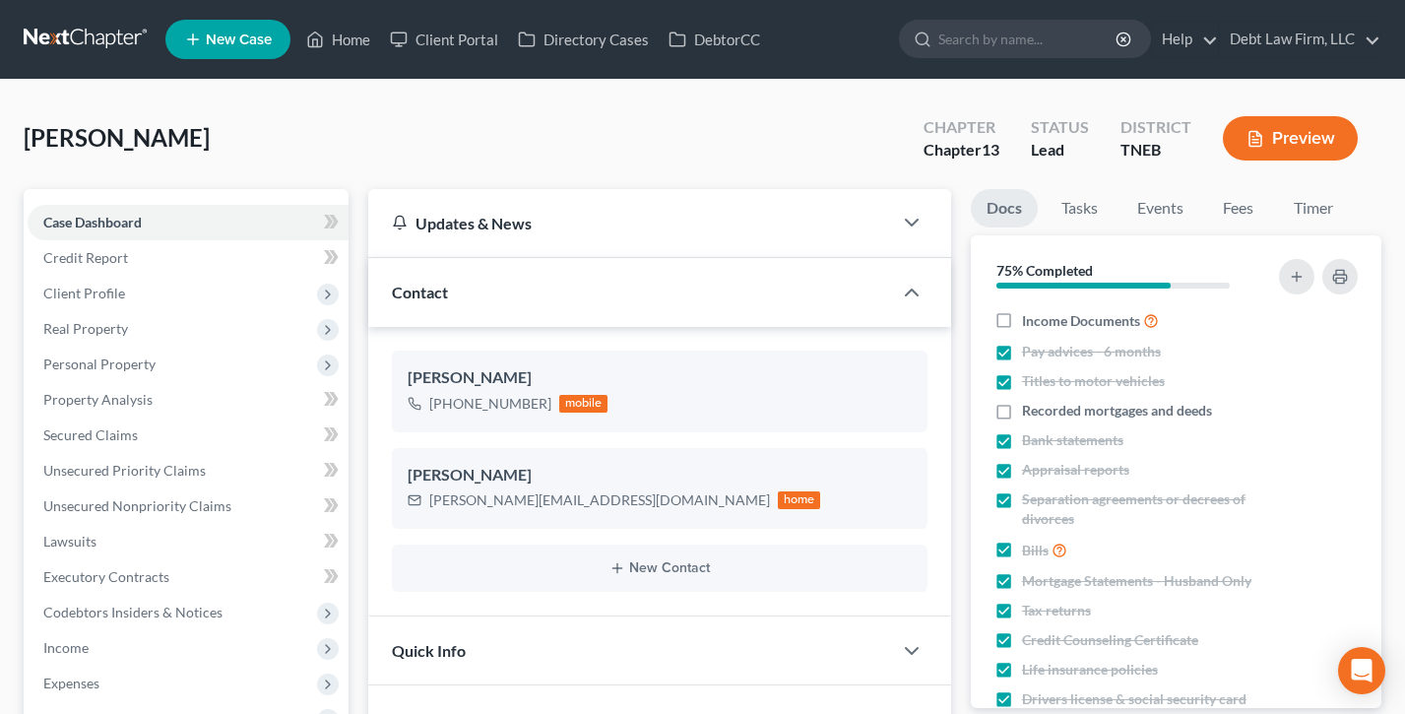
drag, startPoint x: 185, startPoint y: 129, endPoint x: 321, endPoint y: 156, distance: 138.5
click at [0, 123] on html "Home New Case Client Portal Directory Cases DebtorCC Debt Law Firm, LLC [EMAIL_…" at bounding box center [702, 634] width 1405 height 1268
click at [321, 156] on div "[PERSON_NAME] Upgraded Chapter Chapter 13 Status Lead District TNEB Preview" at bounding box center [703, 146] width 1358 height 86
click at [1289, 36] on link "Debt Law Firm, LLC" at bounding box center [1300, 39] width 161 height 35
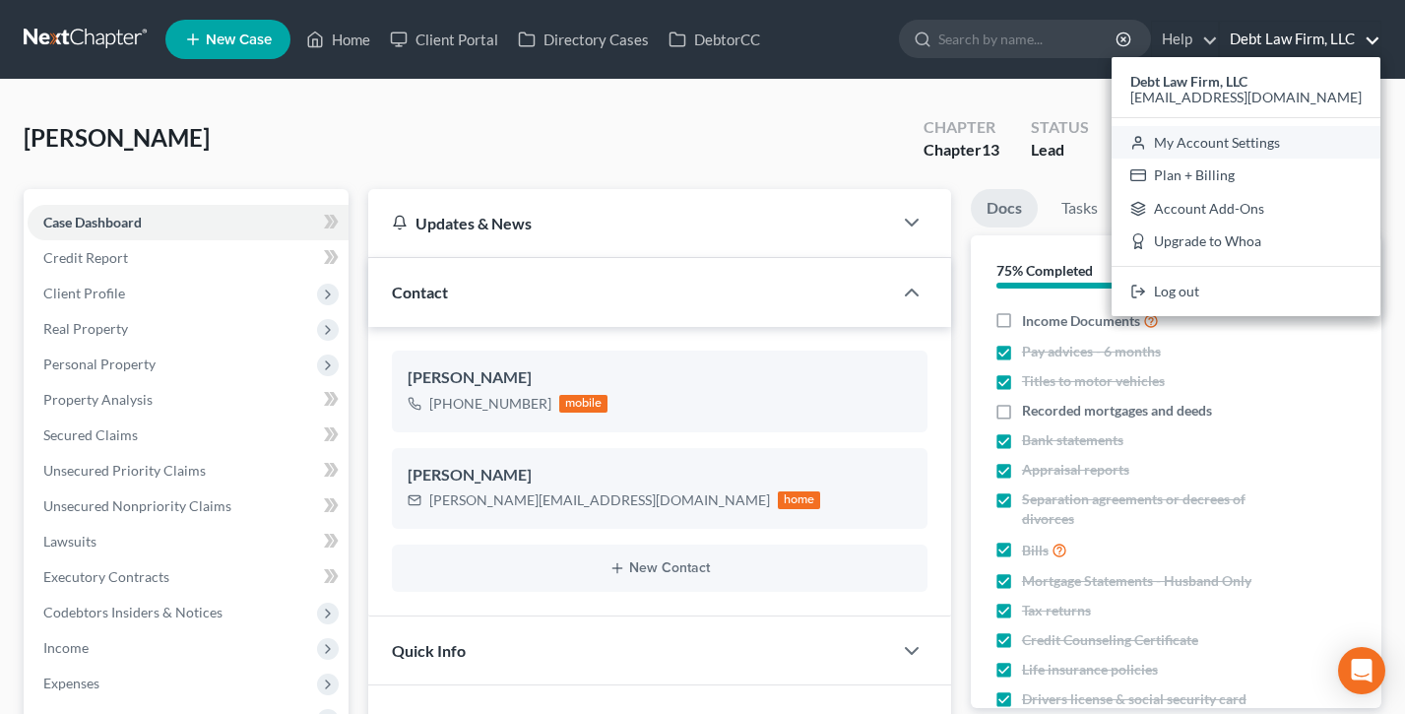
drag, startPoint x: 1290, startPoint y: 139, endPoint x: 374, endPoint y: 140, distance: 915.9
click at [1290, 139] on link "My Account Settings" at bounding box center [1246, 142] width 269 height 33
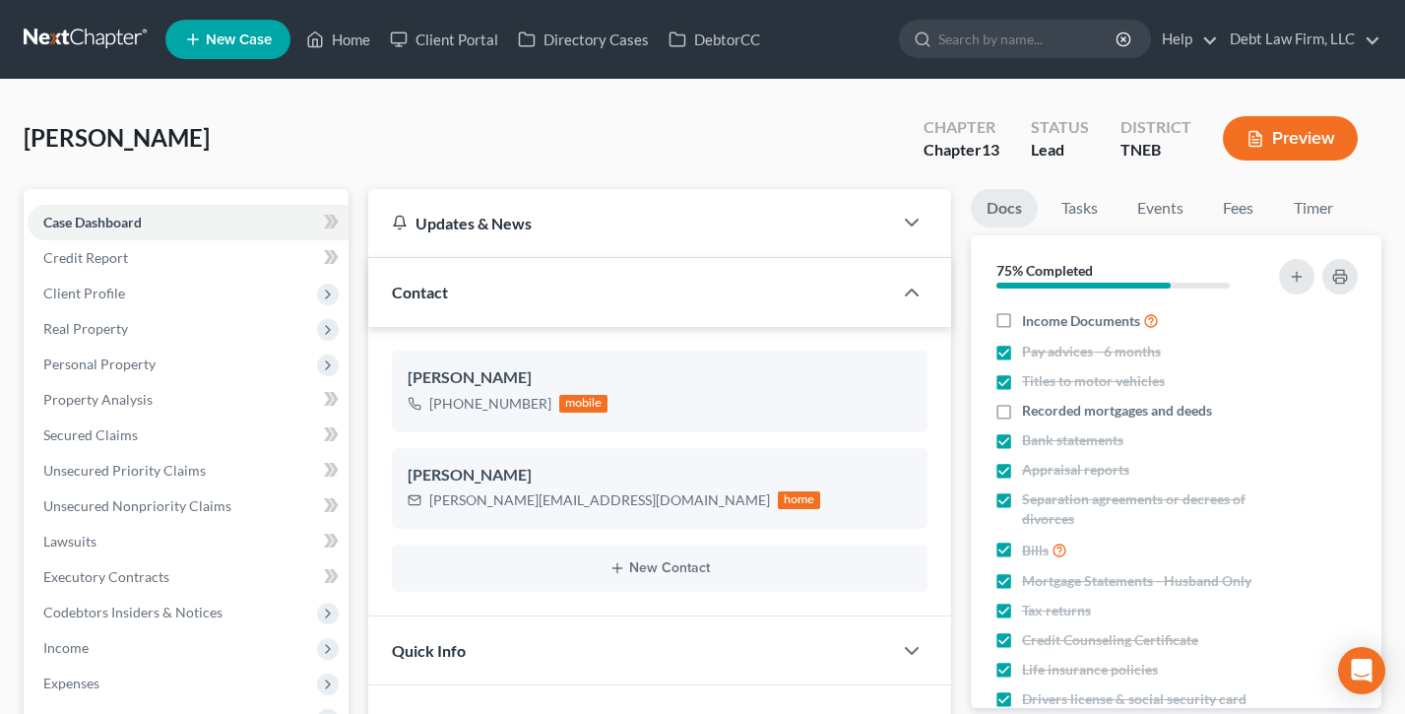
select select "61"
select select "24"
select select "36"
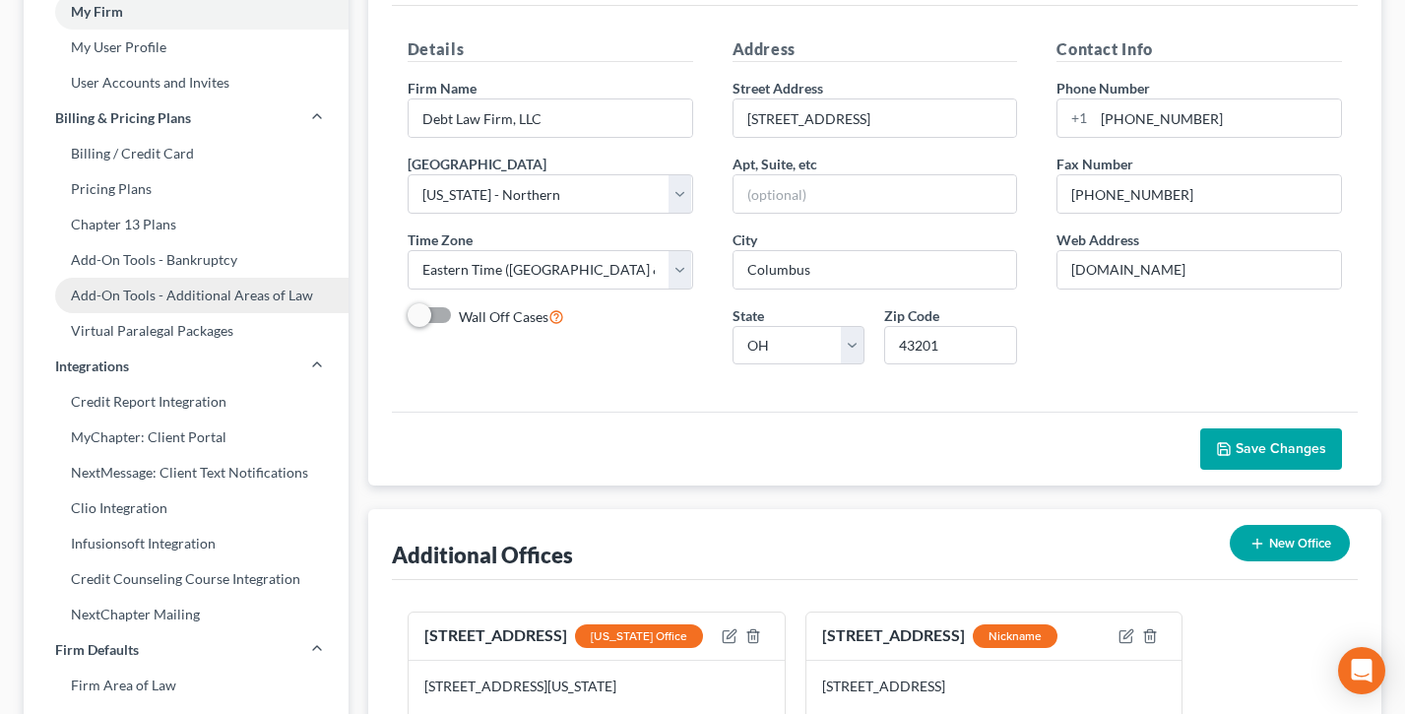
scroll to position [206, 0]
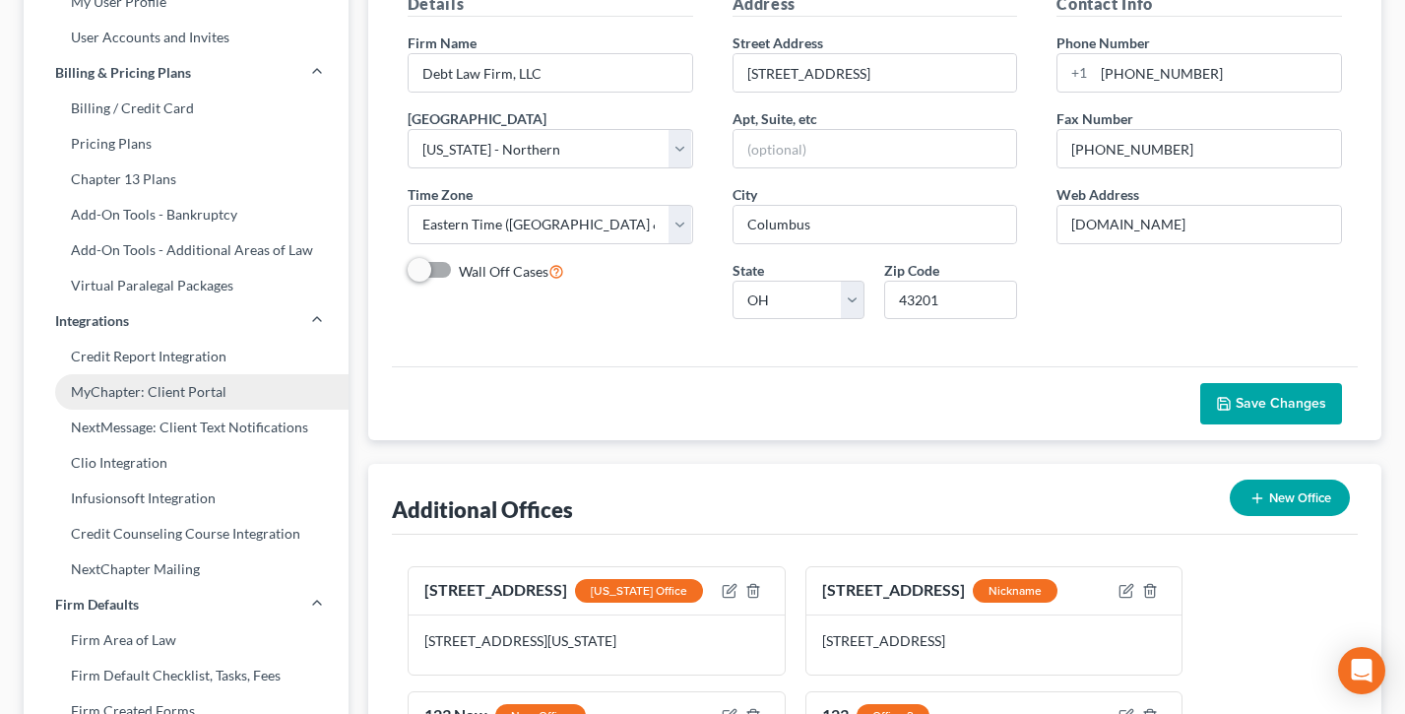
click at [151, 388] on link "MyChapter: Client Portal" at bounding box center [186, 391] width 325 height 35
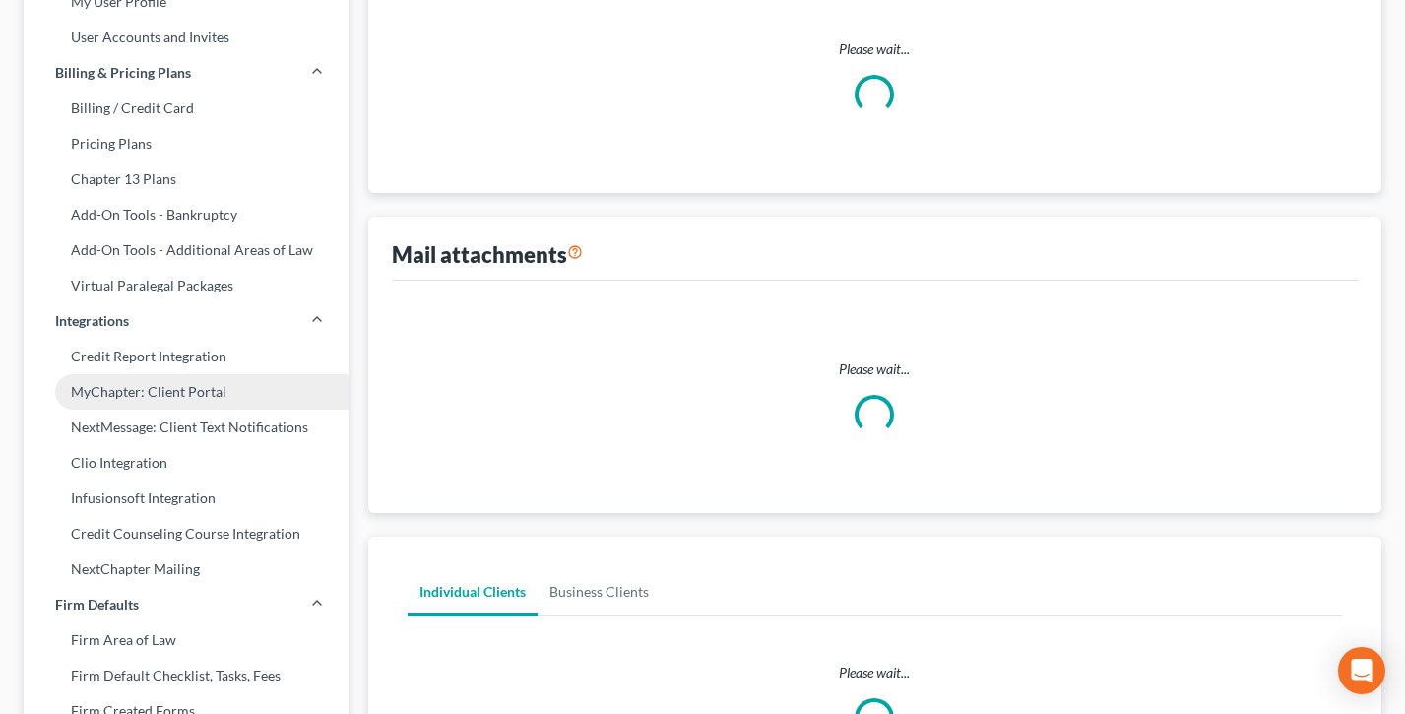
scroll to position [205, 0]
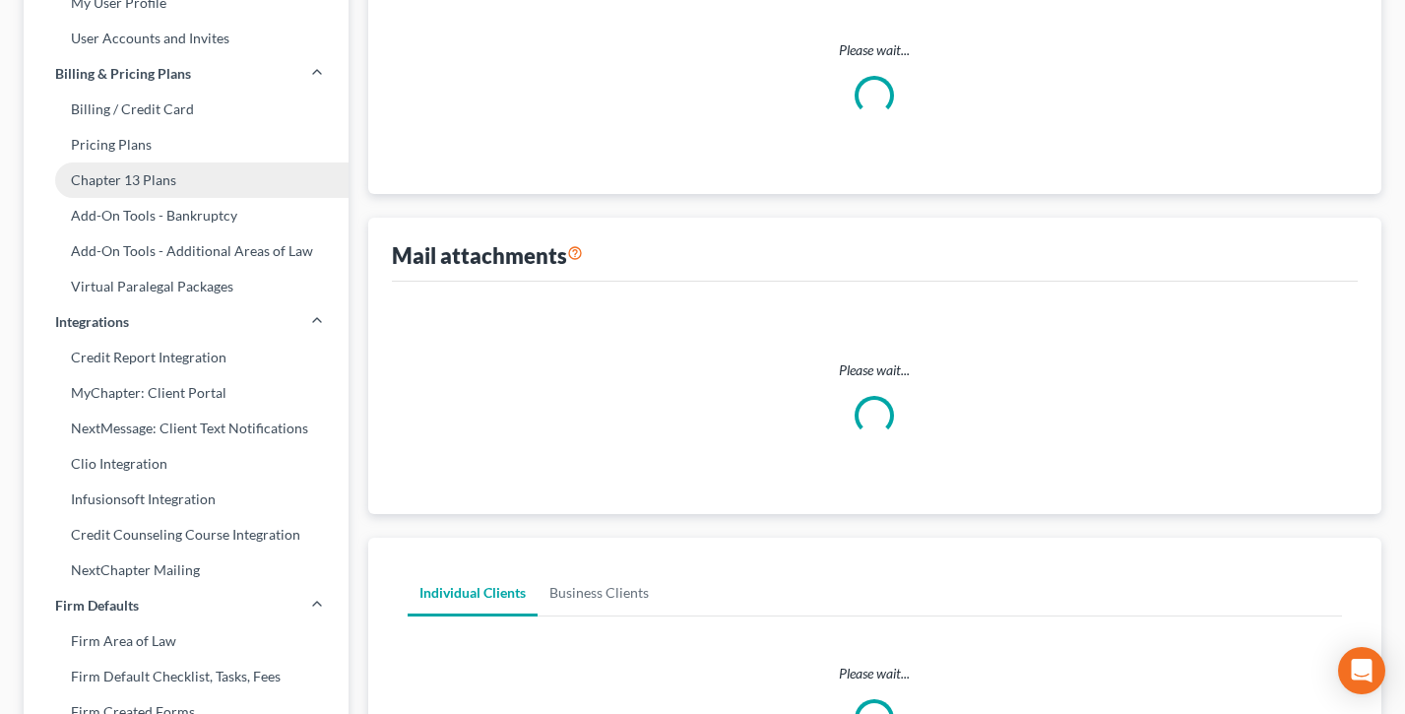
select select
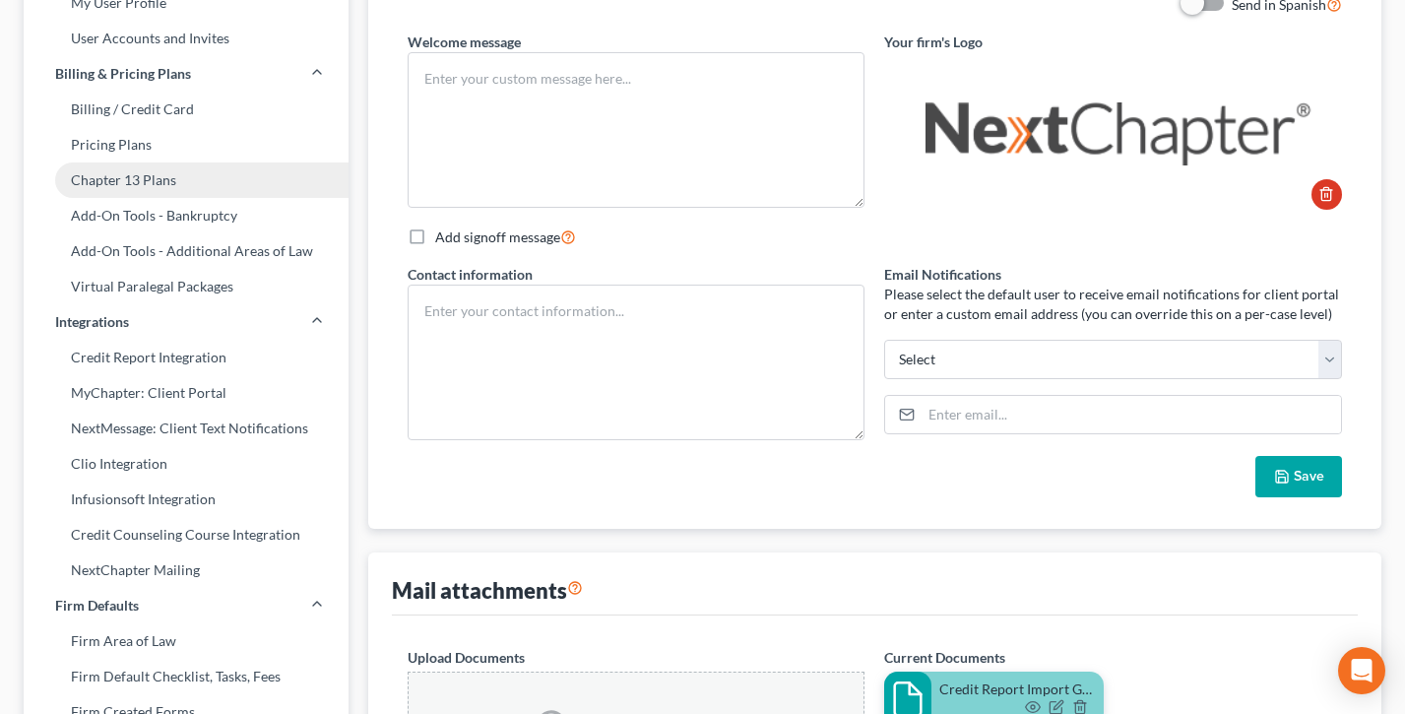
type textarea "Test"
type textarea "Debt Law Firm, LLC [STREET_ADDRESS] [PHONE_NUMBER]"
type input "[PERSON_NAME][EMAIL_ADDRESS][PERSON_NAME][DOMAIN_NAME]"
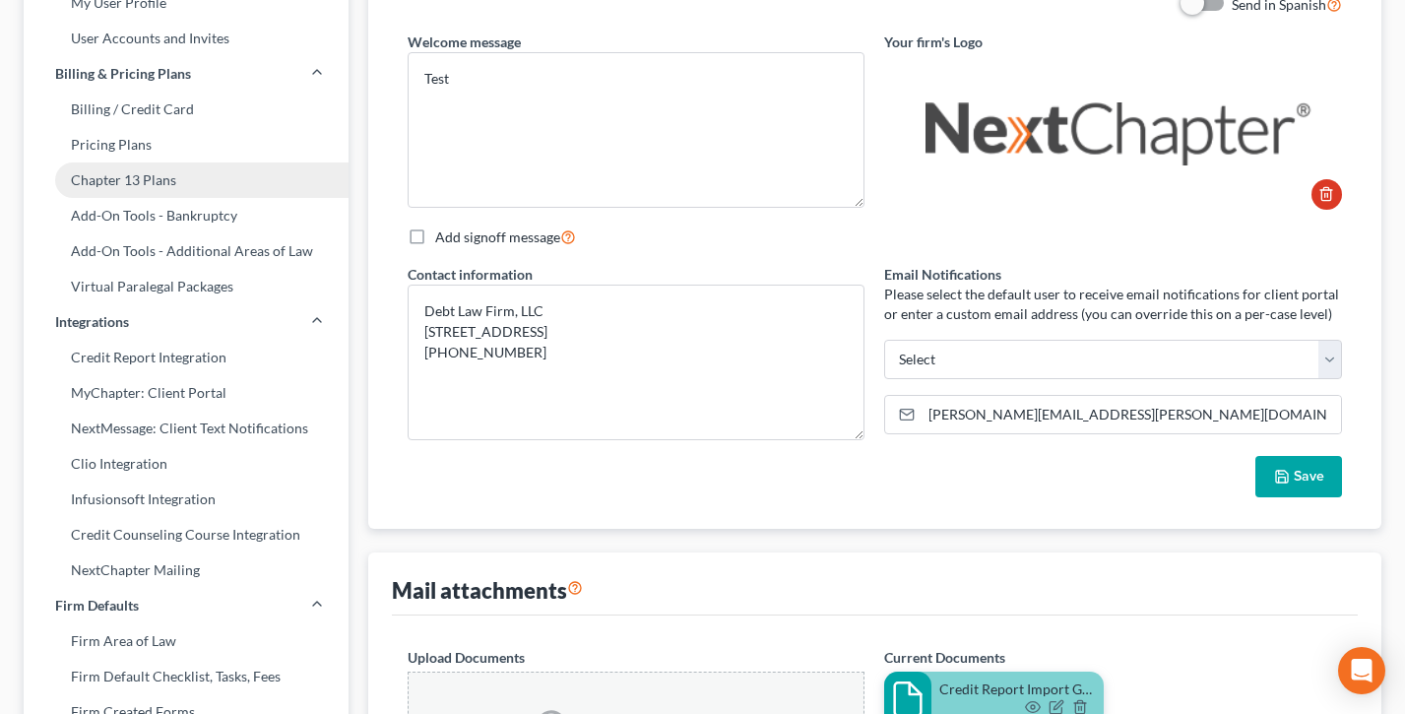
scroll to position [0, 0]
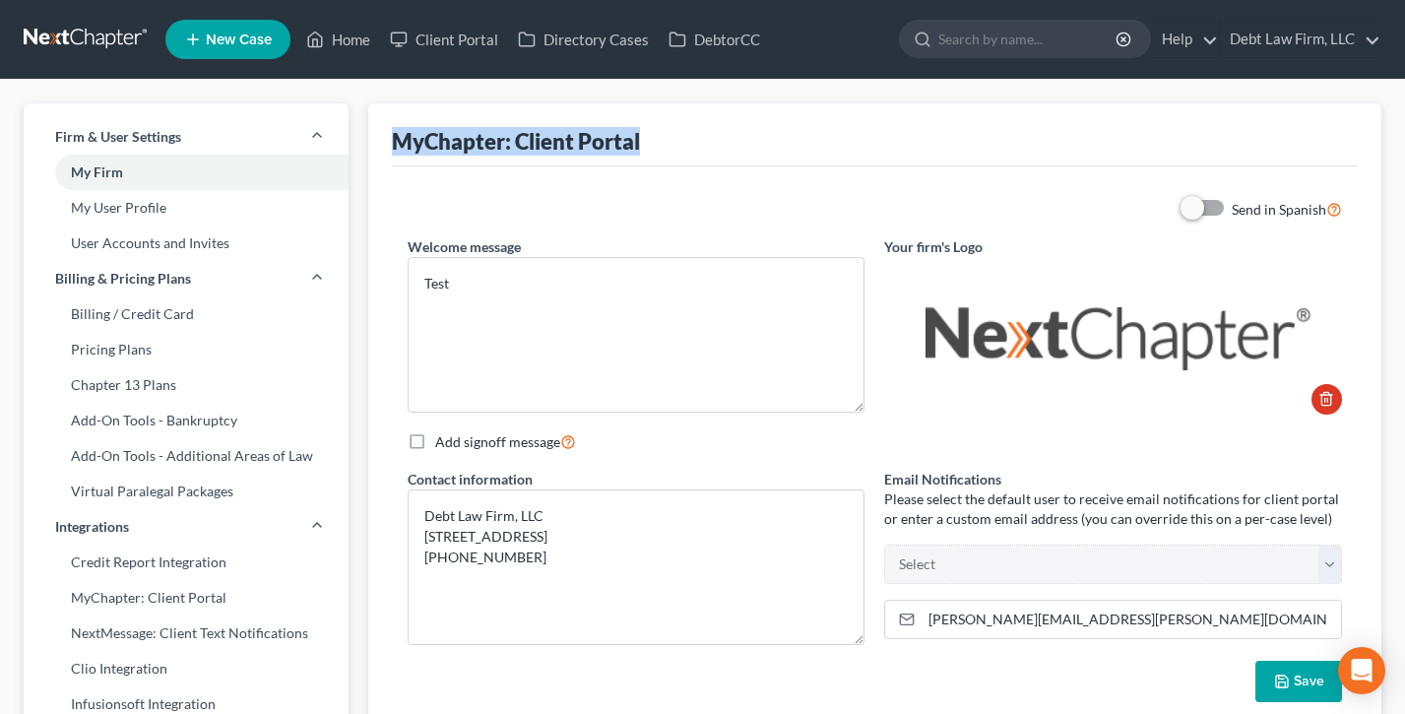
drag, startPoint x: 652, startPoint y: 140, endPoint x: 366, endPoint y: 138, distance: 285.6
click at [368, 137] on div "MyChapter: Client Portal Send in Spanish Welcome message Test Your firm's Logo …" at bounding box center [874, 418] width 1013 height 630
click at [586, 202] on div "Send in Spanish" at bounding box center [875, 209] width 954 height 23
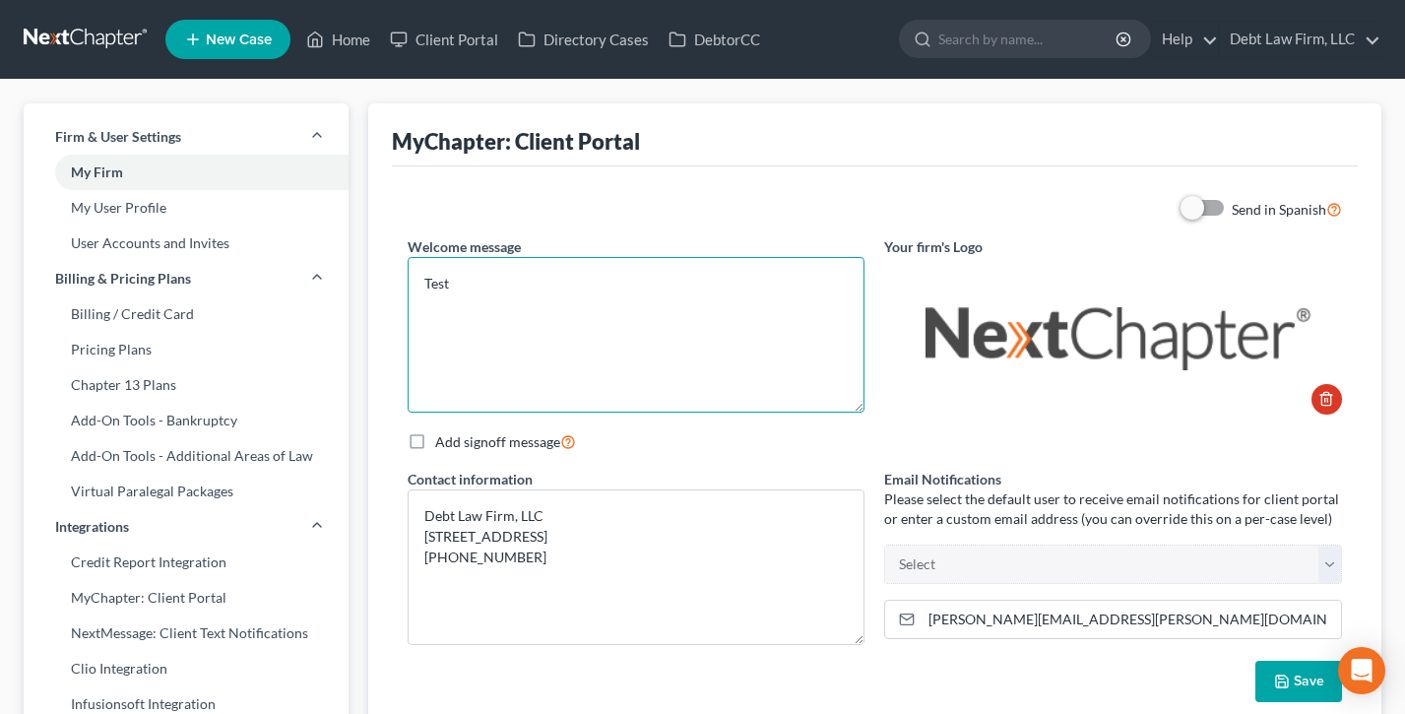
drag, startPoint x: 495, startPoint y: 293, endPoint x: 361, endPoint y: 277, distance: 135.0
click at [624, 189] on div "Send in Spanish Welcome message Test Your firm's Logo Add signoff message Conta…" at bounding box center [875, 449] width 966 height 566
click at [549, 290] on textarea "Test" at bounding box center [637, 335] width 458 height 156
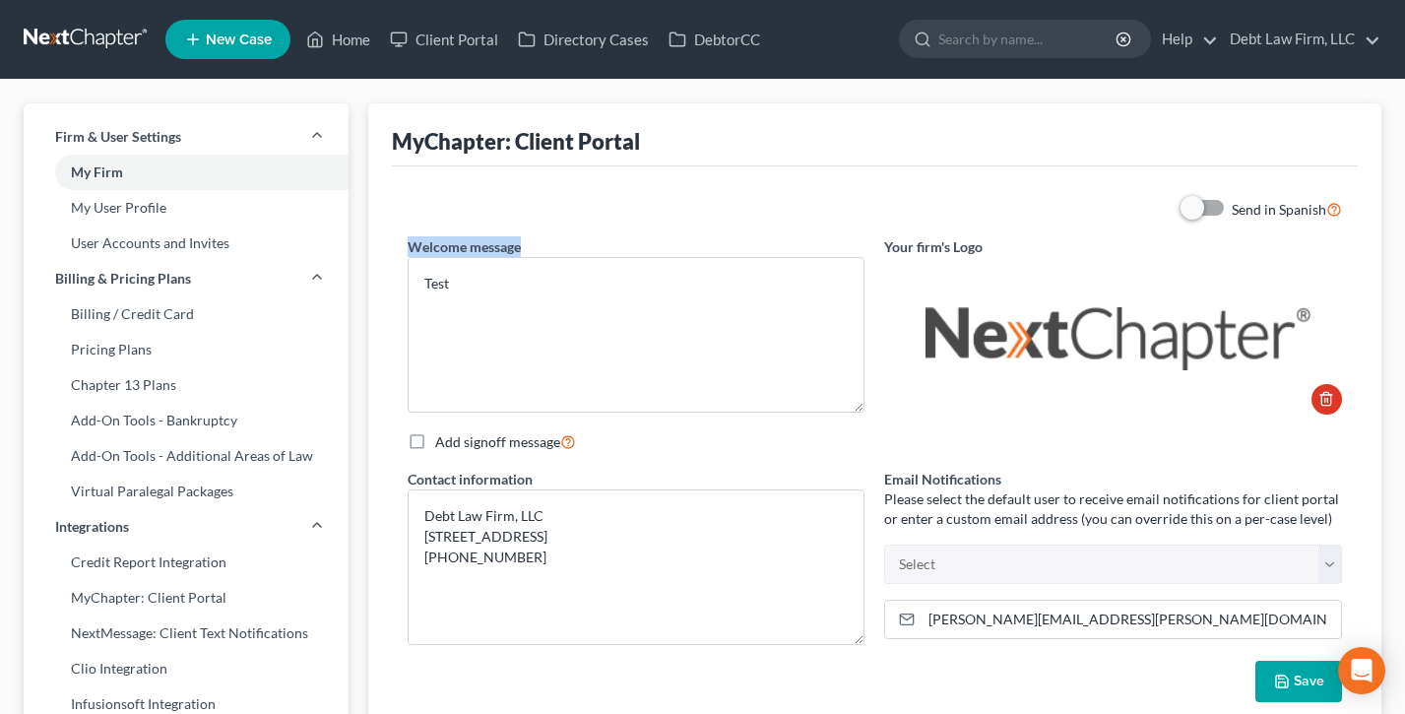
drag, startPoint x: 542, startPoint y: 244, endPoint x: 399, endPoint y: 241, distance: 142.8
click at [399, 241] on div "Welcome message Test" at bounding box center [637, 325] width 478 height 178
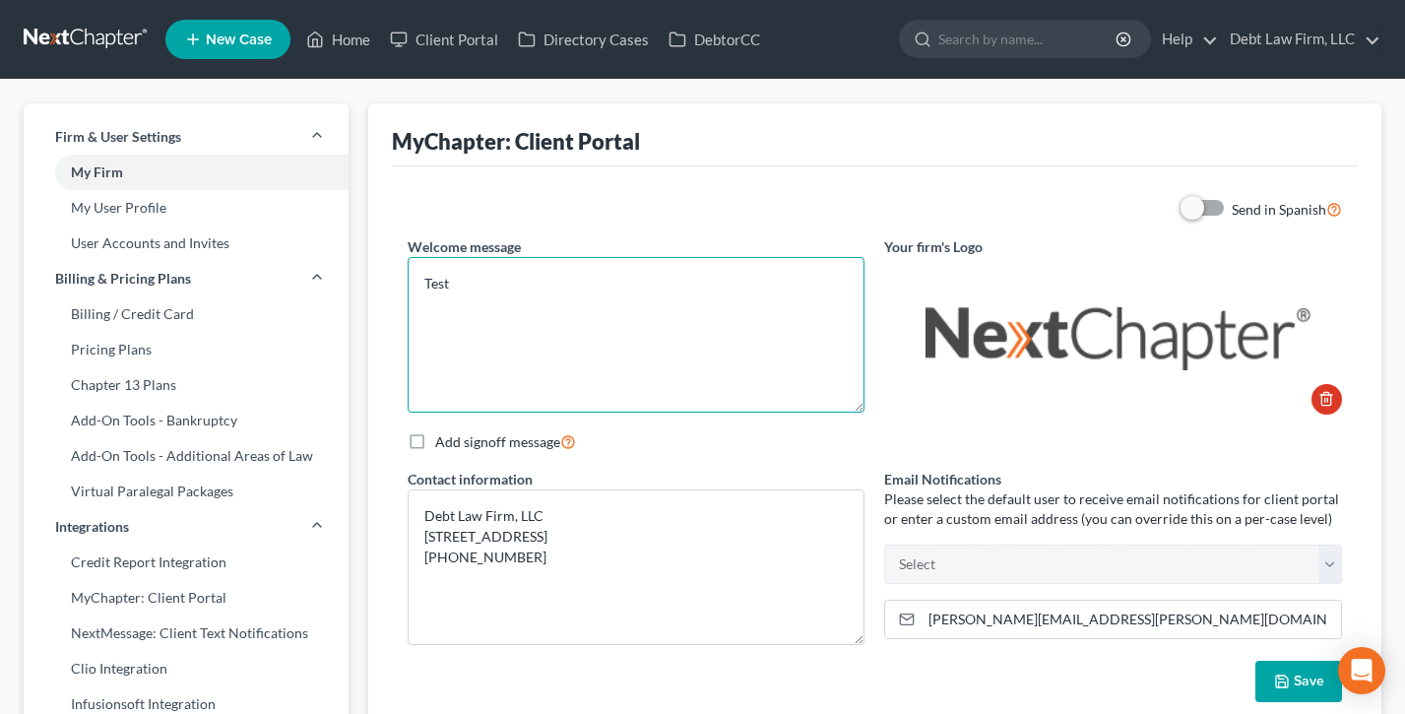
click at [500, 282] on textarea "Test" at bounding box center [637, 335] width 458 height 156
drag, startPoint x: 466, startPoint y: 287, endPoint x: 401, endPoint y: 286, distance: 65.0
click at [402, 286] on div "Welcome message Test" at bounding box center [637, 325] width 478 height 178
click at [498, 329] on textarea "Test" at bounding box center [637, 335] width 458 height 156
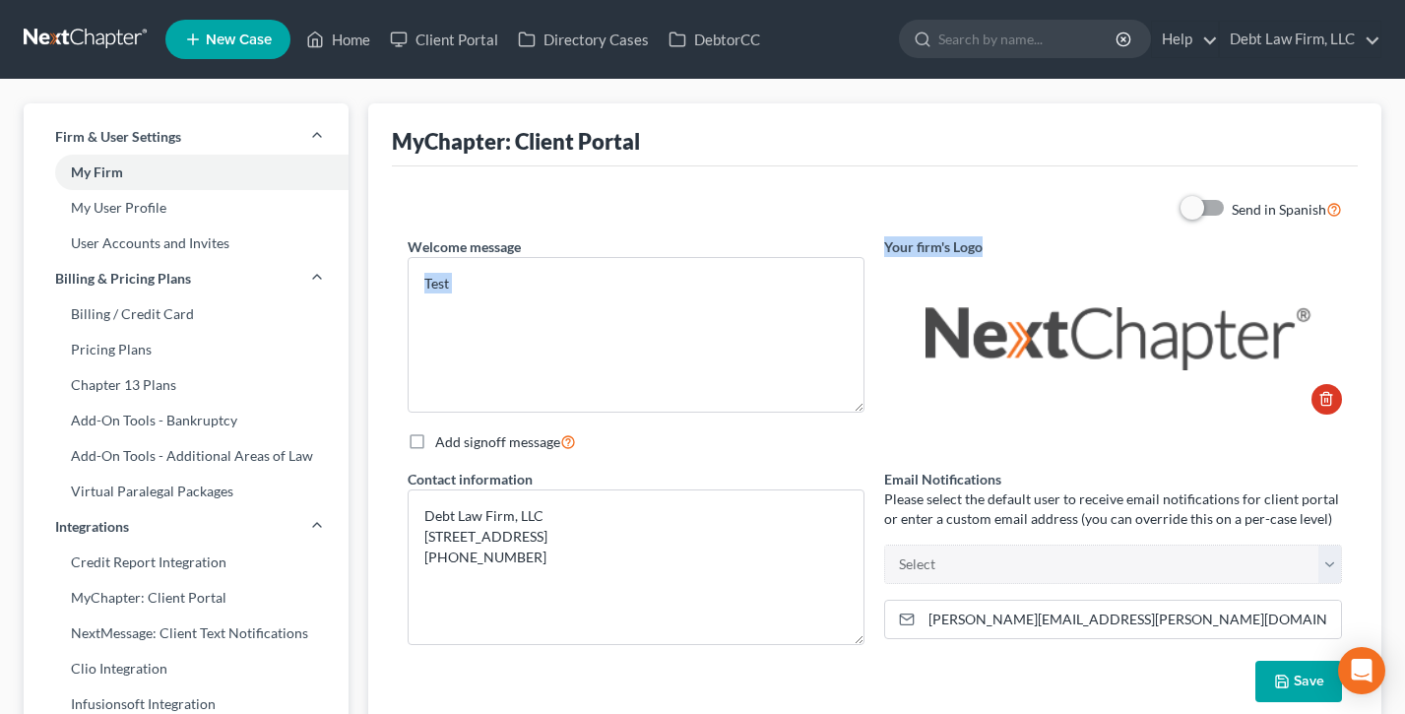
drag, startPoint x: 948, startPoint y: 245, endPoint x: 857, endPoint y: 242, distance: 91.6
click at [857, 242] on div "Send in Spanish Welcome message Test Your firm's Logo Add signoff message Conta…" at bounding box center [875, 449] width 954 height 503
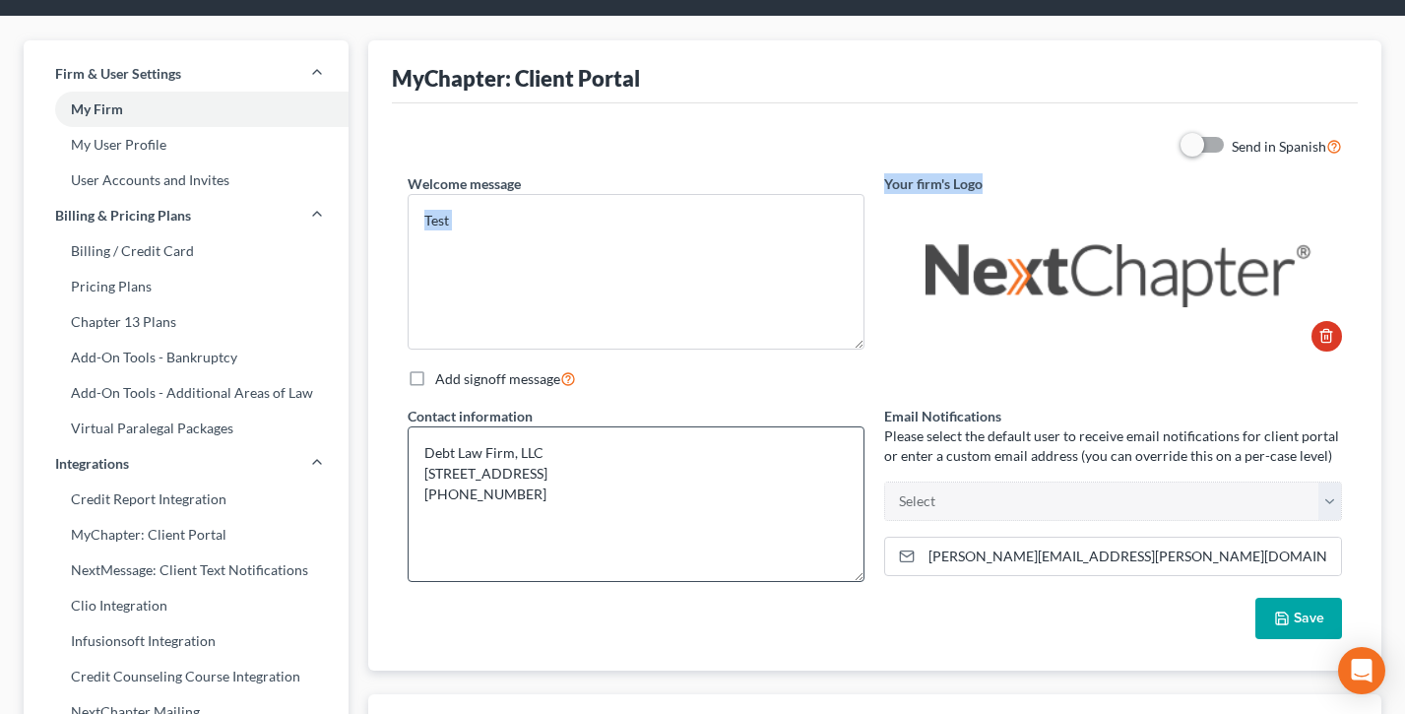
scroll to position [90, 0]
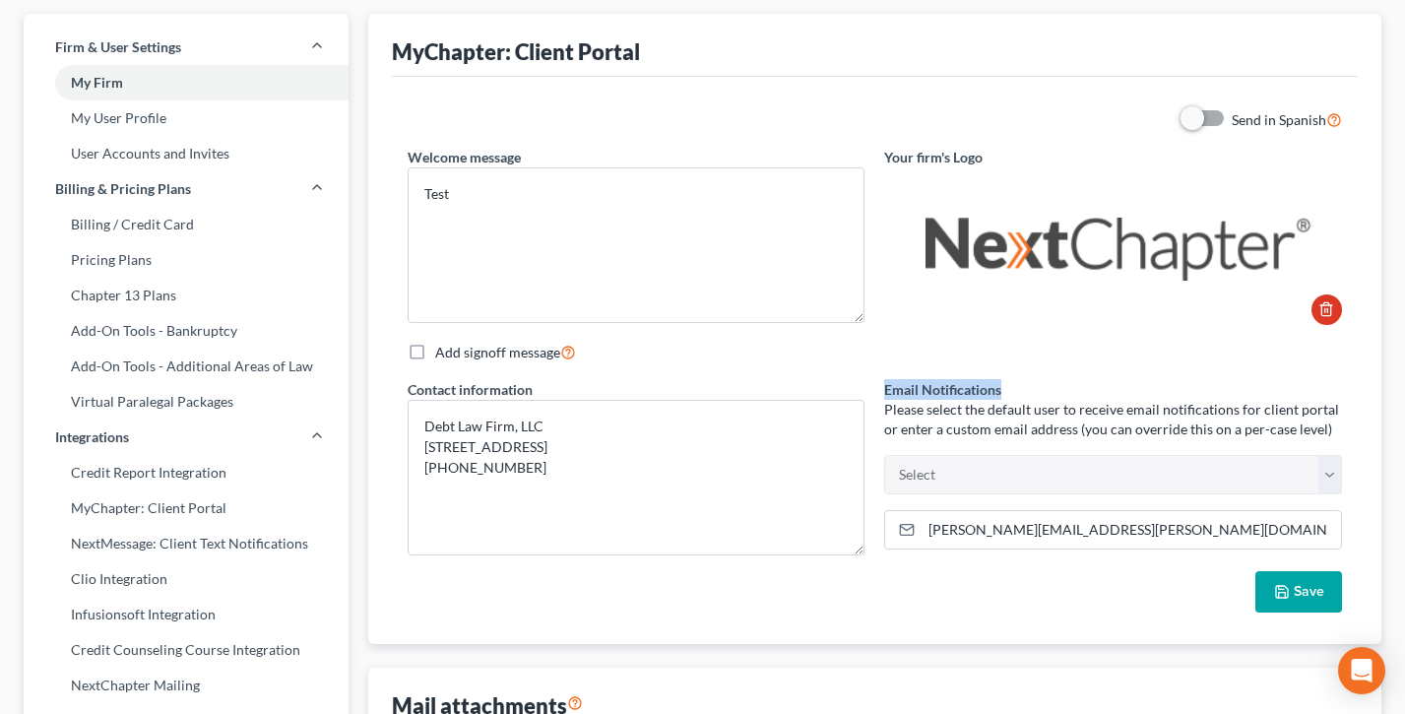
drag, startPoint x: 1071, startPoint y: 386, endPoint x: 883, endPoint y: 385, distance: 188.1
click at [883, 385] on div "Email Notifications Please select the default user to receive email notificatio…" at bounding box center [1114, 475] width 478 height 192
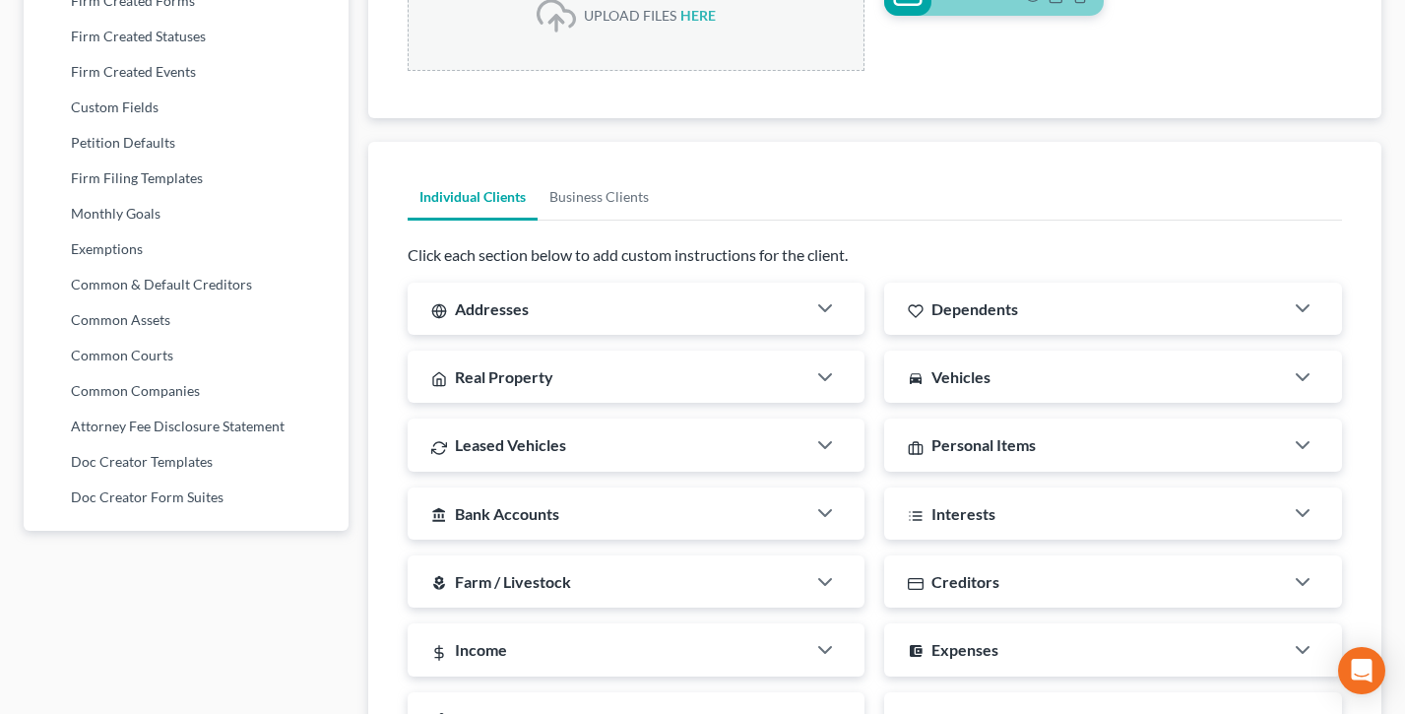
scroll to position [941, 0]
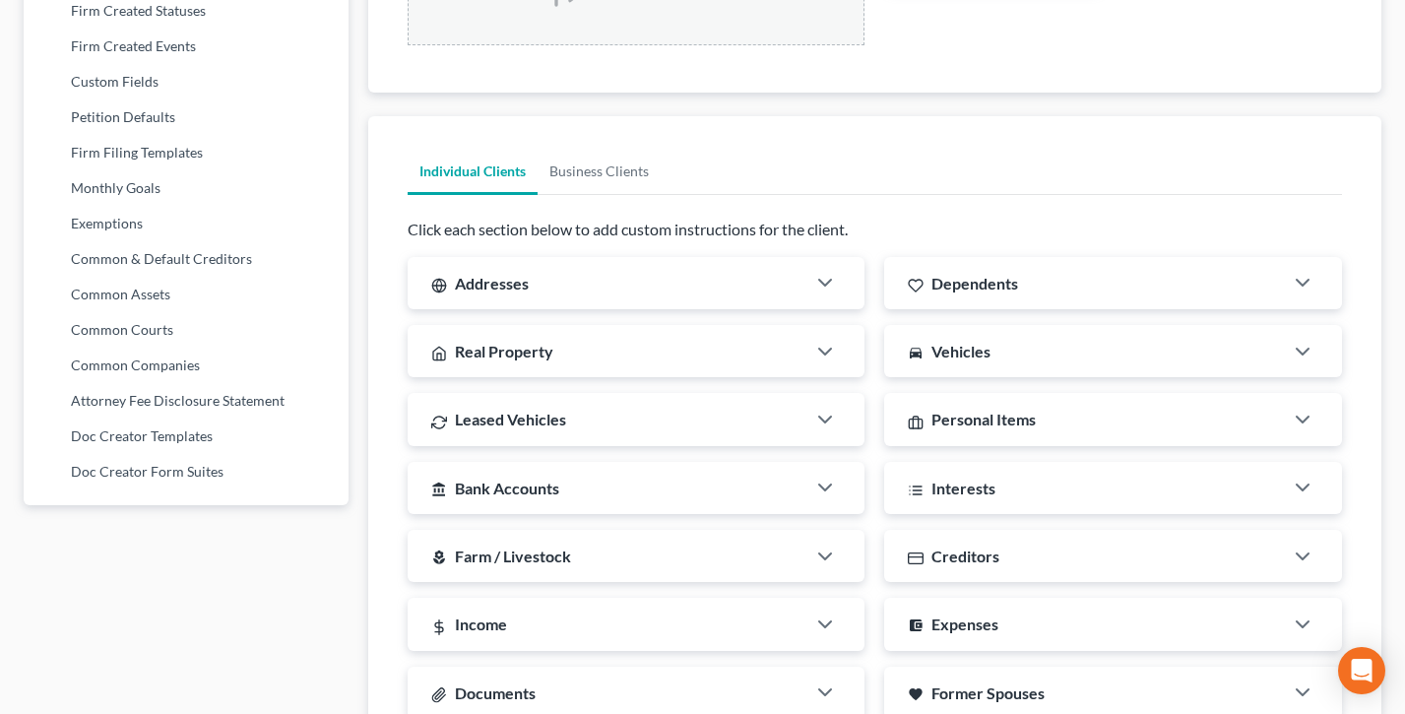
click at [544, 299] on div "Addresses" at bounding box center [607, 283] width 399 height 52
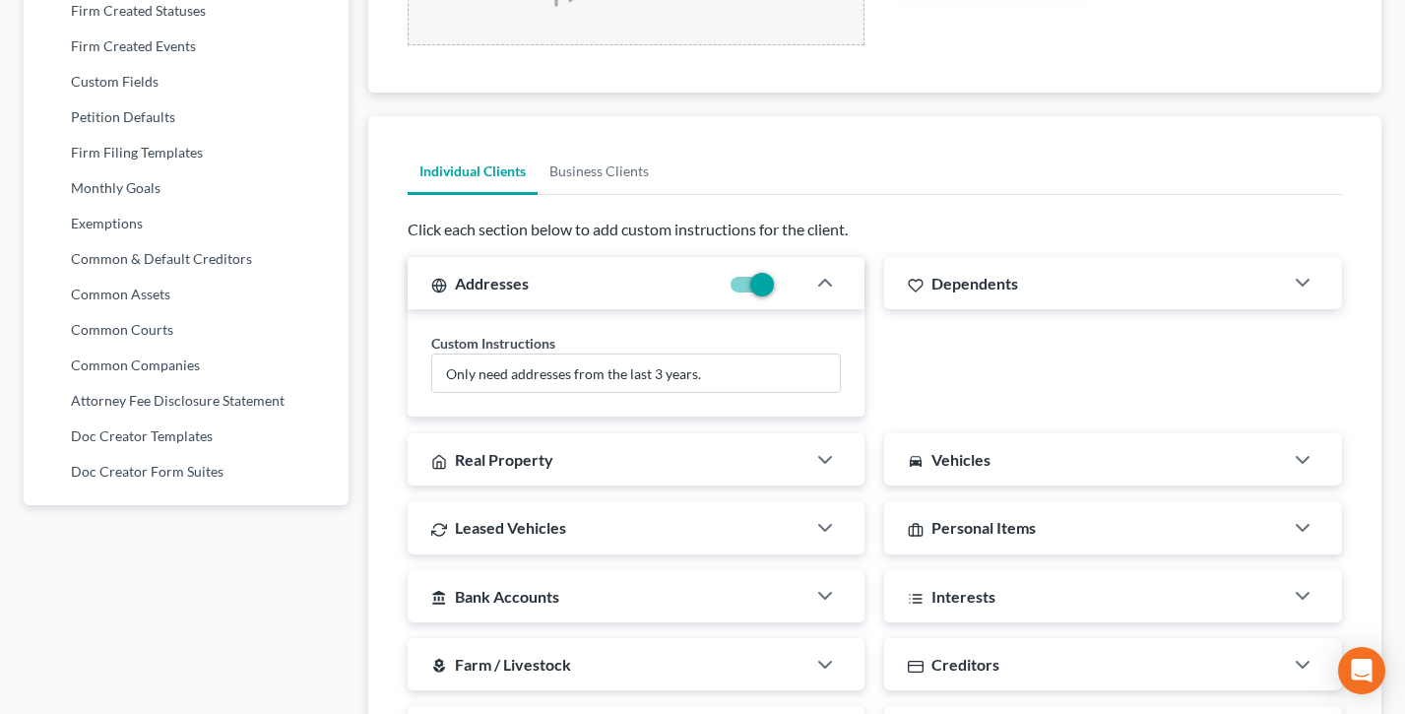
click at [1177, 287] on div "Dependents" at bounding box center [1083, 283] width 399 height 52
drag, startPoint x: 610, startPoint y: 436, endPoint x: 801, endPoint y: 454, distance: 191.9
click at [610, 436] on div "Real Property" at bounding box center [607, 459] width 399 height 52
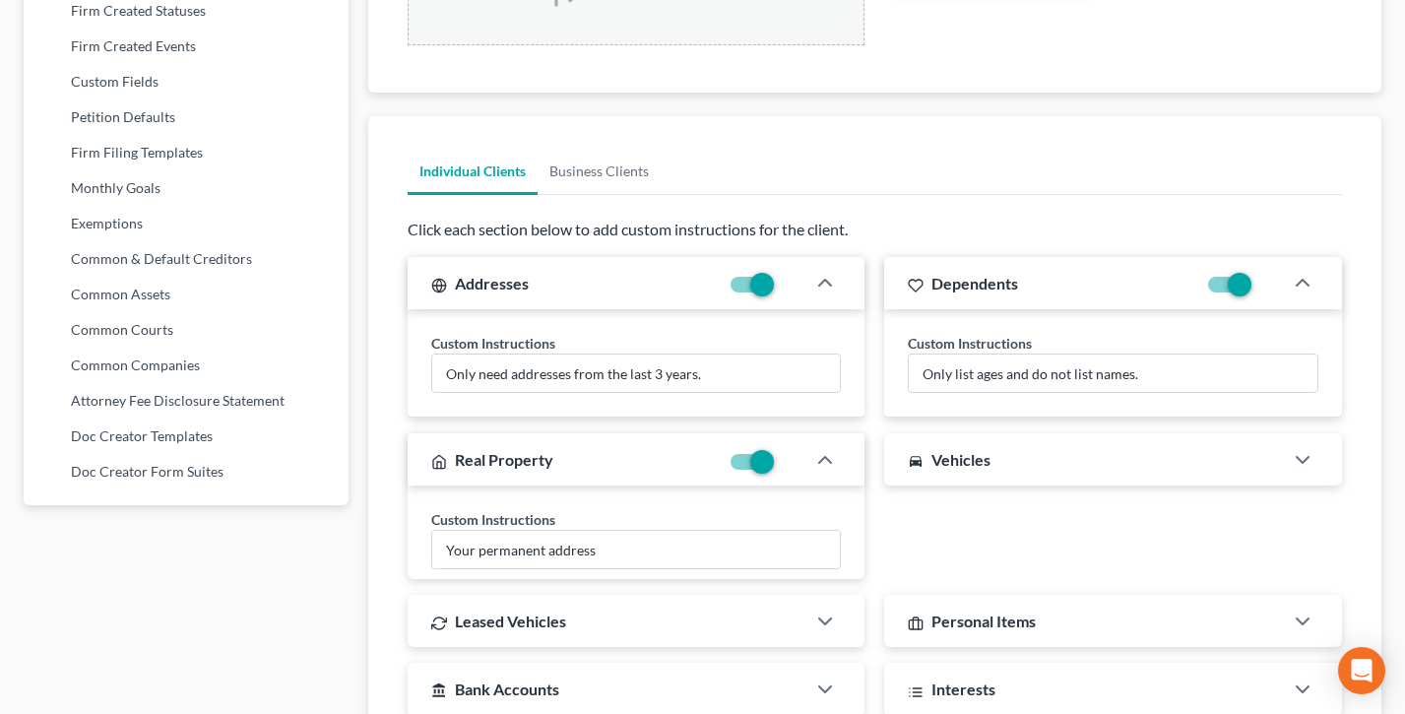
drag, startPoint x: 1069, startPoint y: 447, endPoint x: 1052, endPoint y: 450, distance: 17.0
click at [1069, 447] on div "directions_car Vehicles" at bounding box center [1083, 459] width 399 height 52
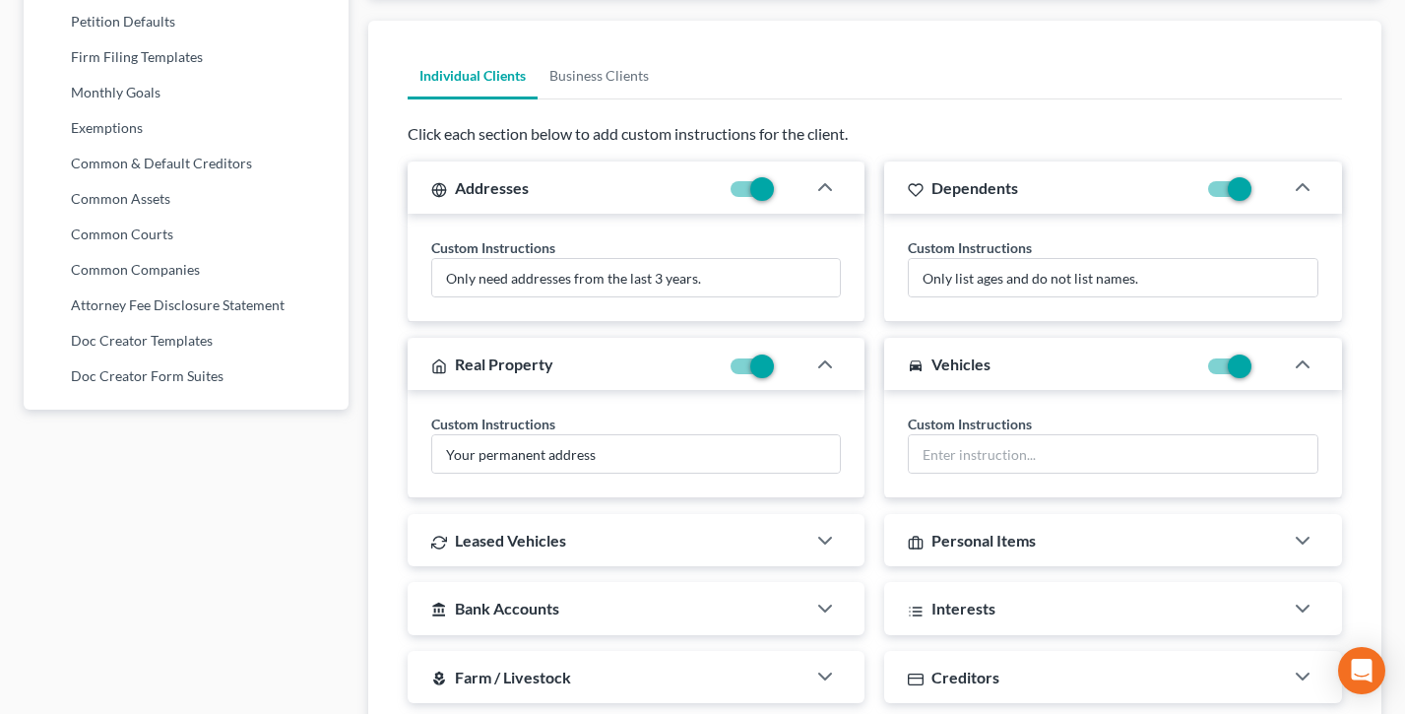
scroll to position [1262, 0]
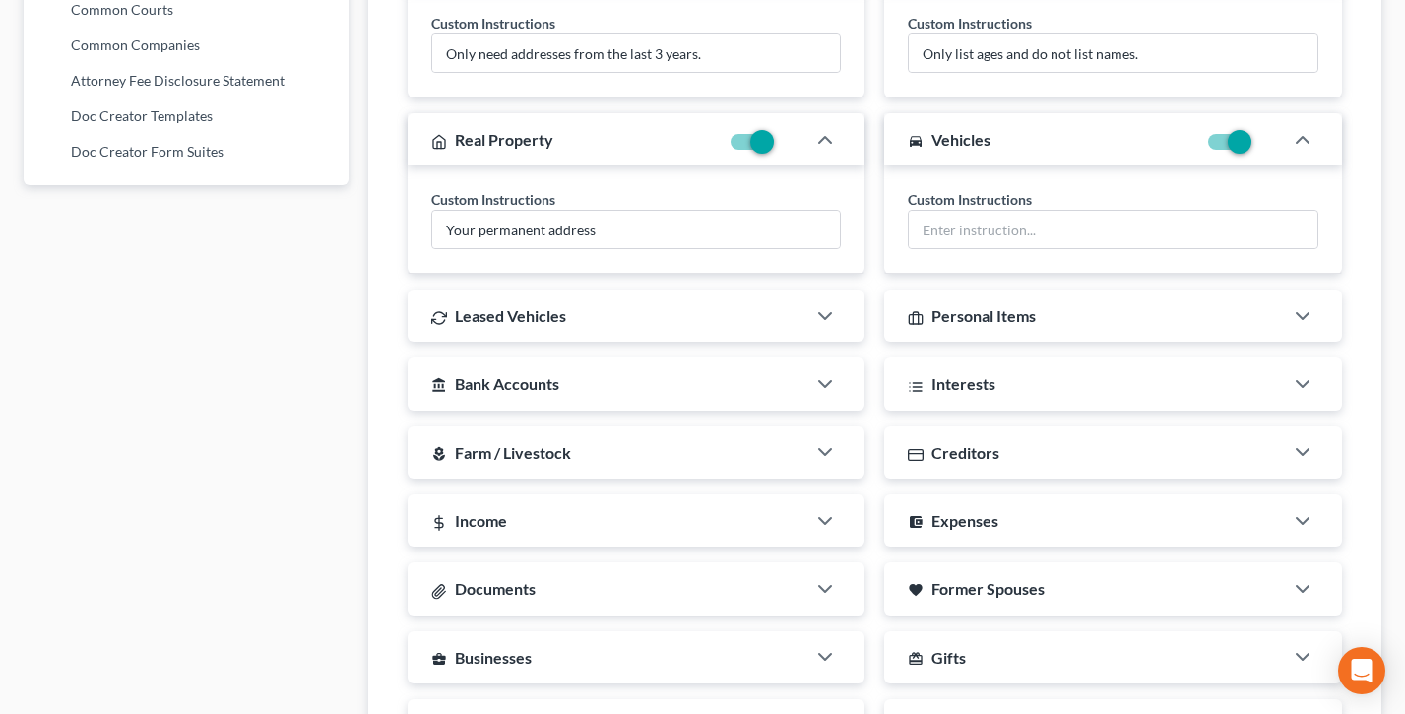
click at [588, 317] on div "Leased Vehicles" at bounding box center [607, 316] width 399 height 52
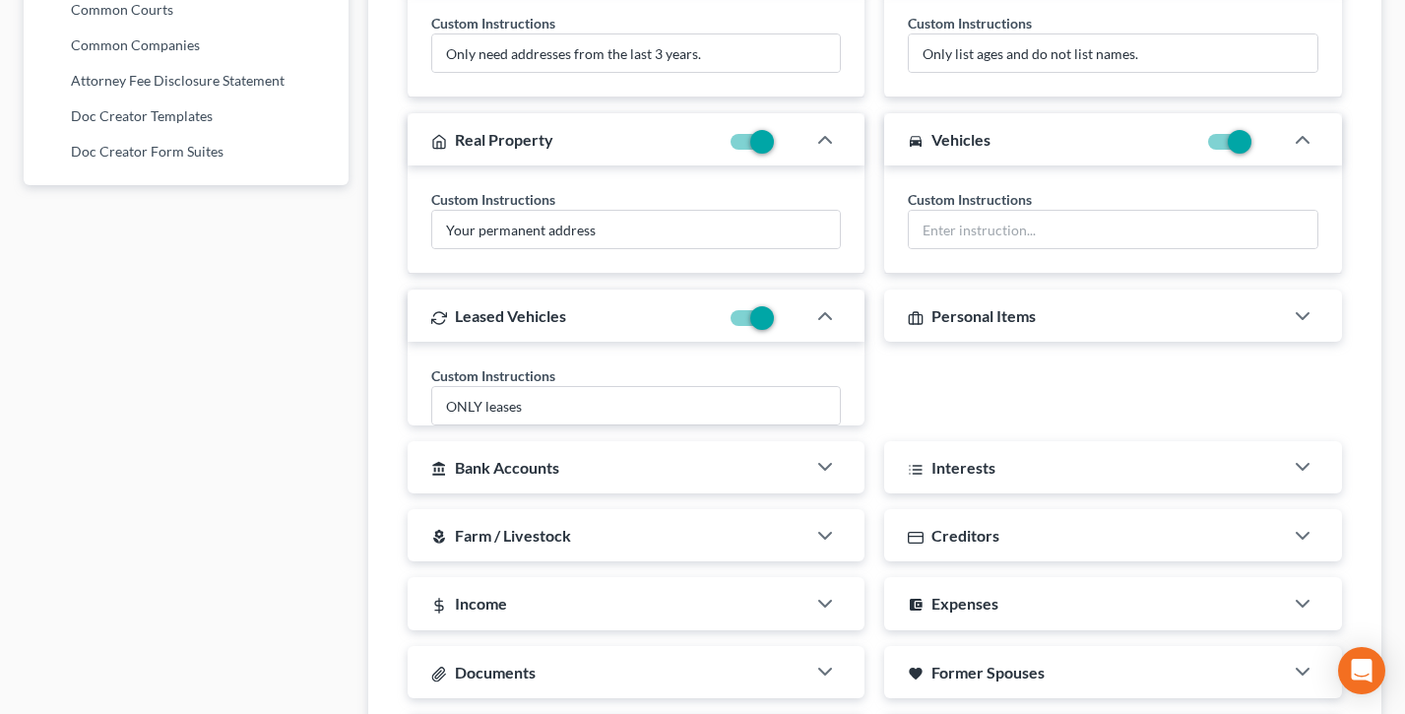
click at [969, 307] on span "Personal Items" at bounding box center [984, 315] width 104 height 19
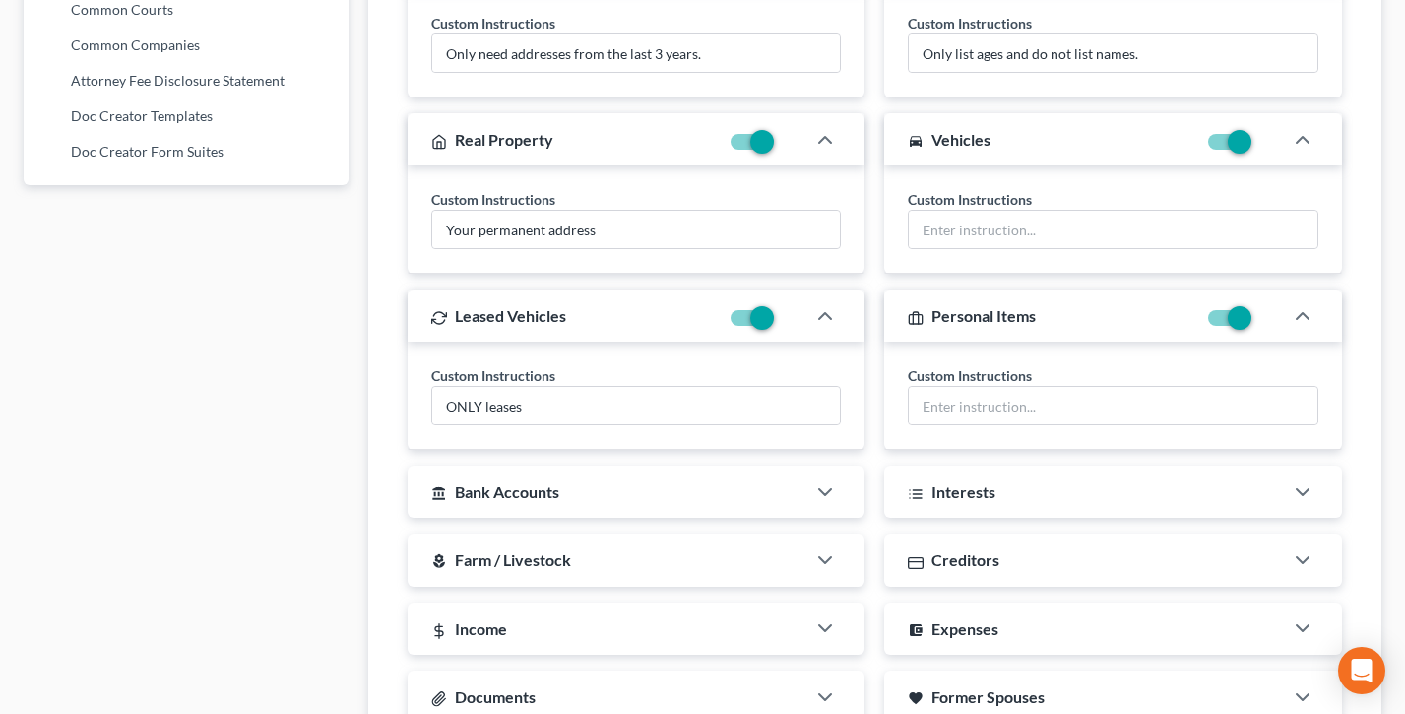
click at [642, 482] on div "account_balance Bank Accounts" at bounding box center [607, 492] width 399 height 52
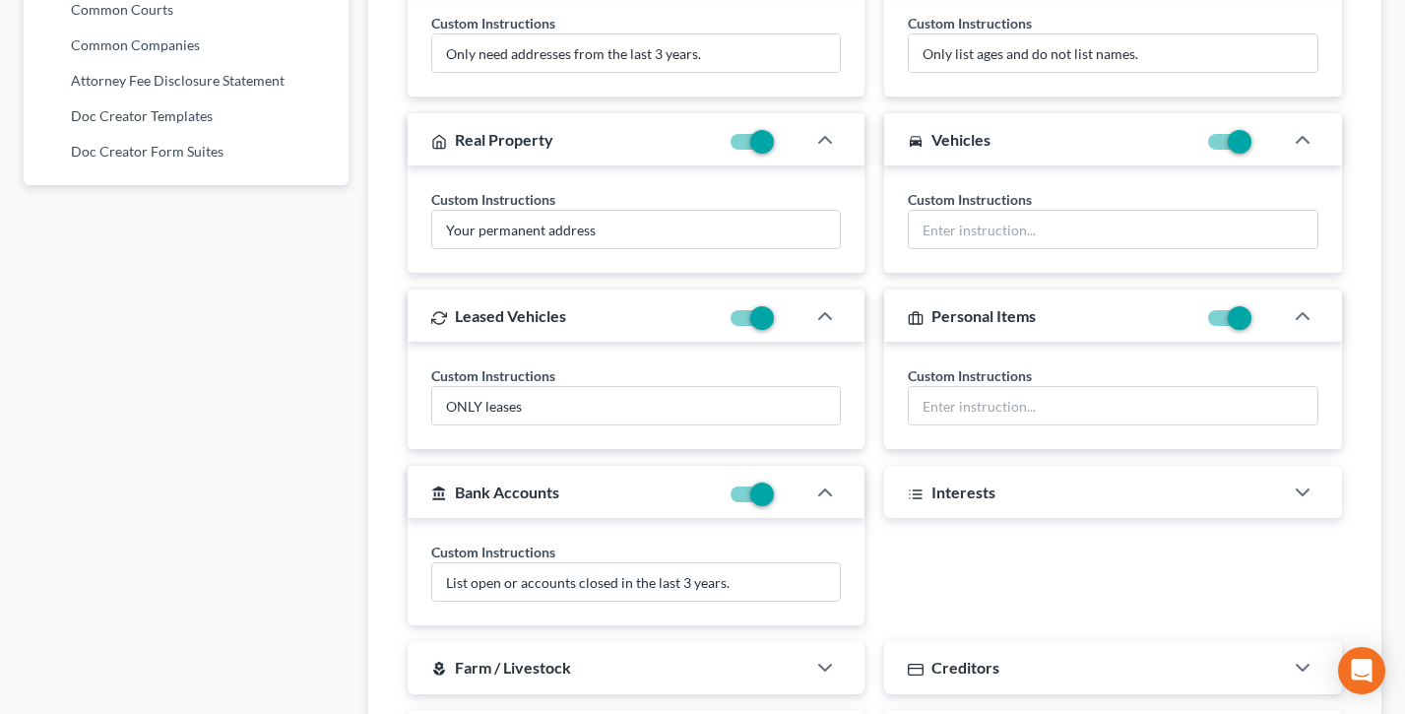
drag, startPoint x: 1034, startPoint y: 488, endPoint x: 1004, endPoint y: 487, distance: 30.5
click at [1034, 488] on div "Interests" at bounding box center [1083, 492] width 399 height 52
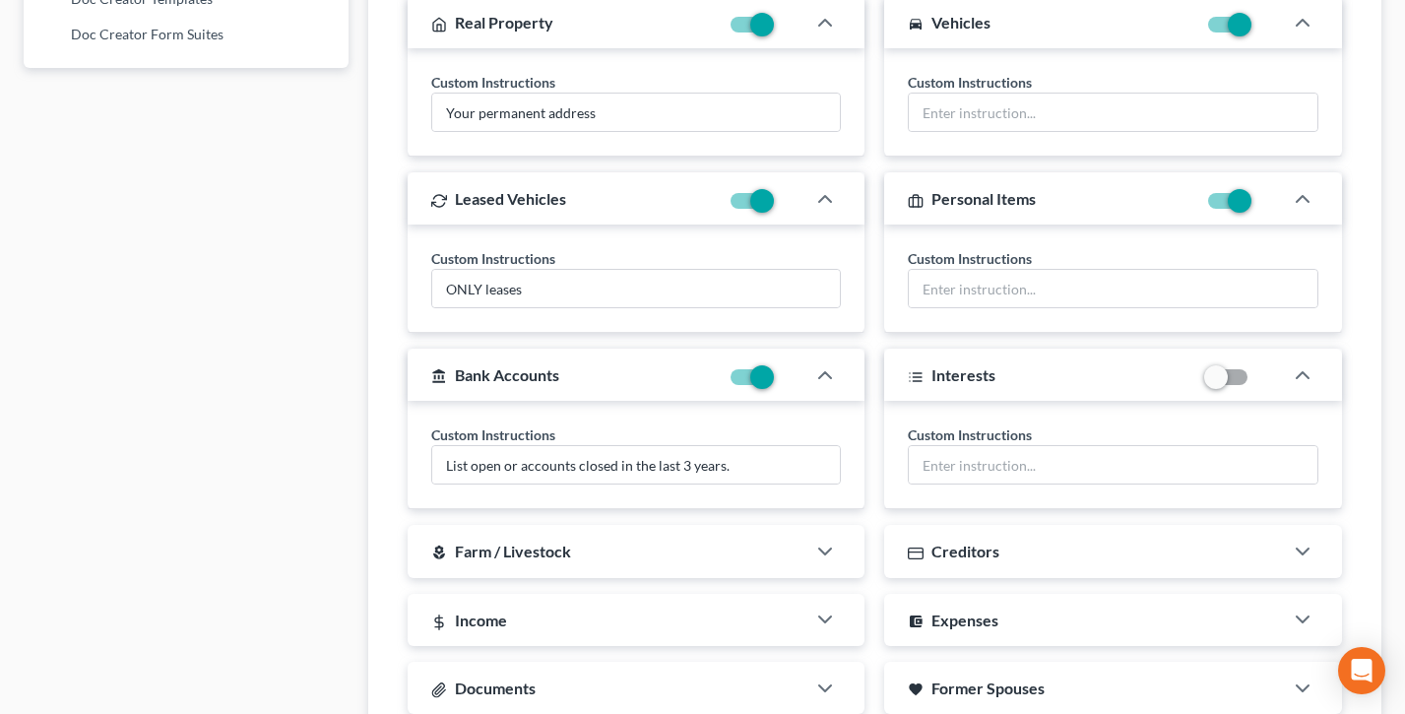
scroll to position [1393, 0]
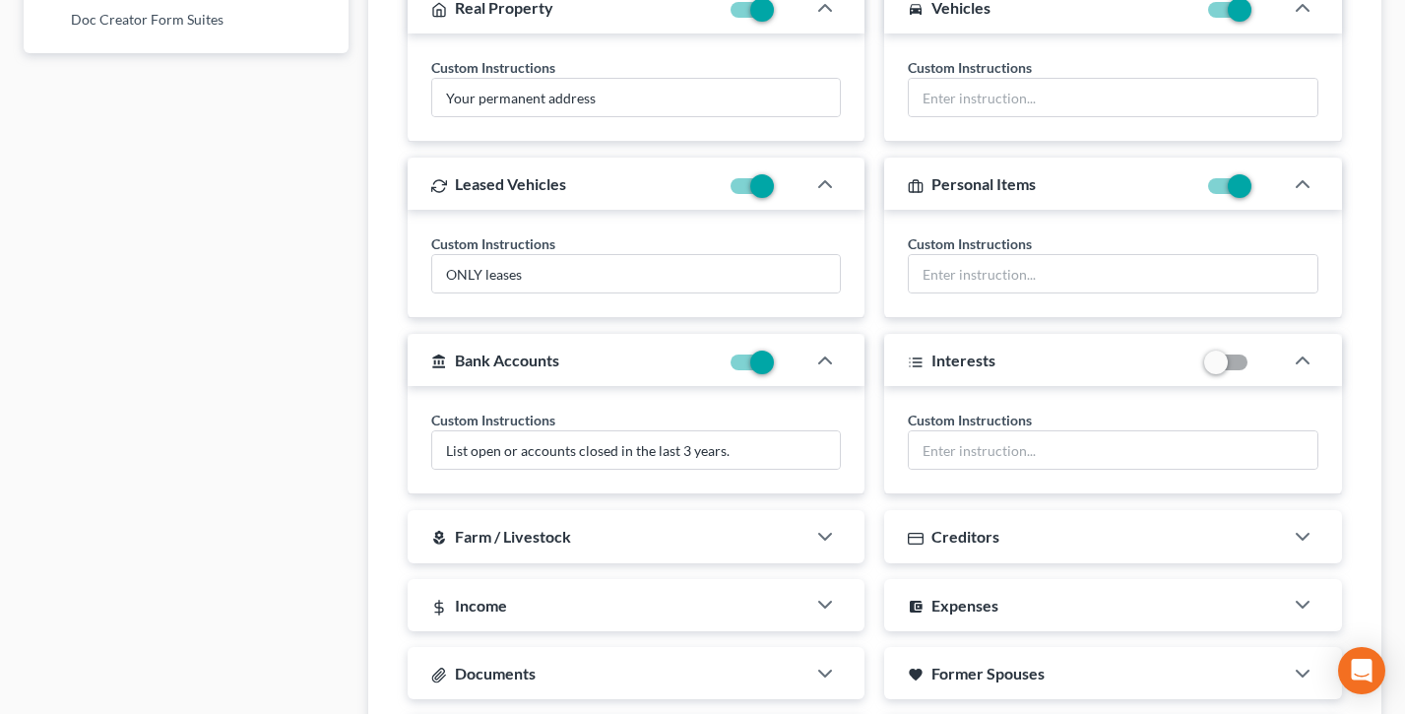
click at [778, 367] on label at bounding box center [778, 367] width 0 height 0
click at [786, 365] on input "checkbox" at bounding box center [792, 359] width 13 height 13
click at [778, 367] on label at bounding box center [778, 367] width 0 height 0
click at [786, 365] on input "checkbox" at bounding box center [792, 359] width 13 height 13
checkbox input "true"
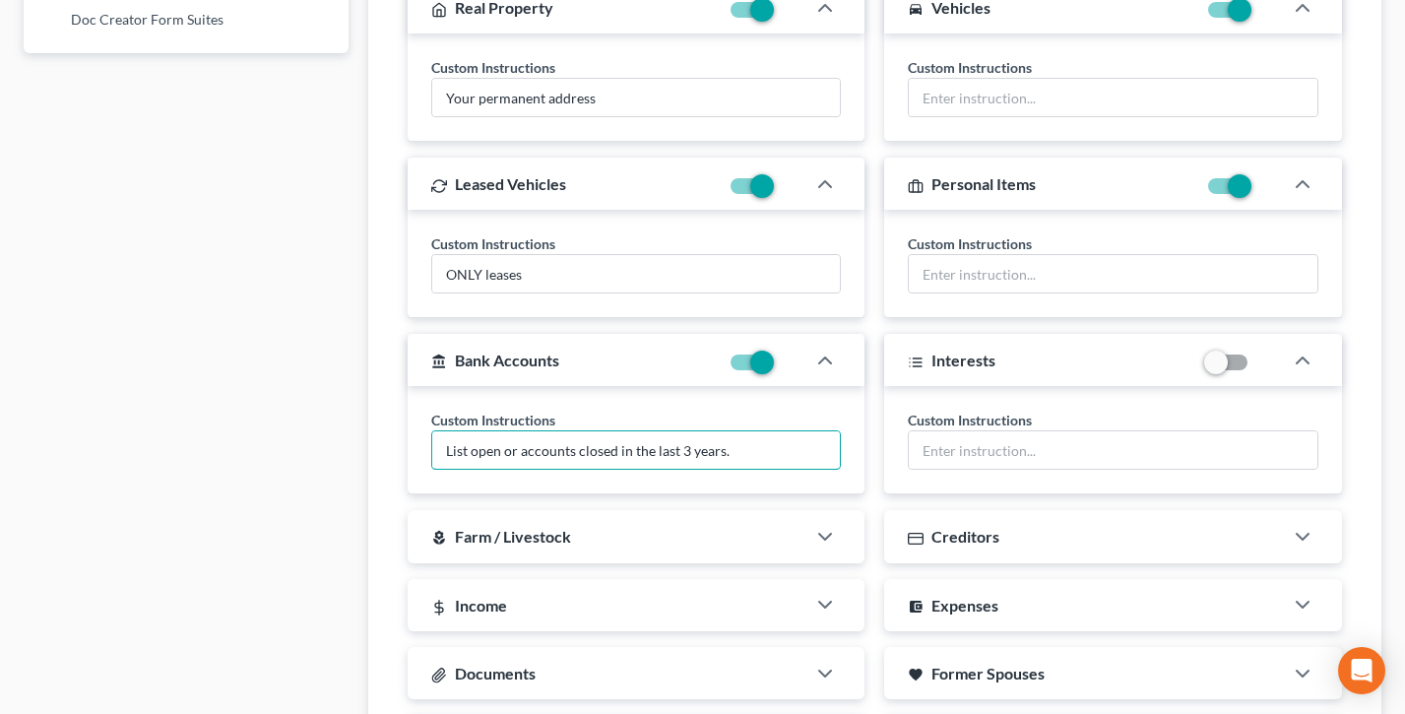
drag, startPoint x: 757, startPoint y: 461, endPoint x: 426, endPoint y: 448, distance: 331.1
click at [427, 449] on div "Custom Instructions List open or accounts closed in the last 3 years." at bounding box center [637, 440] width 458 height 108
click at [382, 439] on div "Individual Clients Business Clients Click each section below to add custom inst…" at bounding box center [874, 342] width 1013 height 1356
click at [745, 455] on input "List open or accounts closed in the last 3 years." at bounding box center [636, 449] width 409 height 37
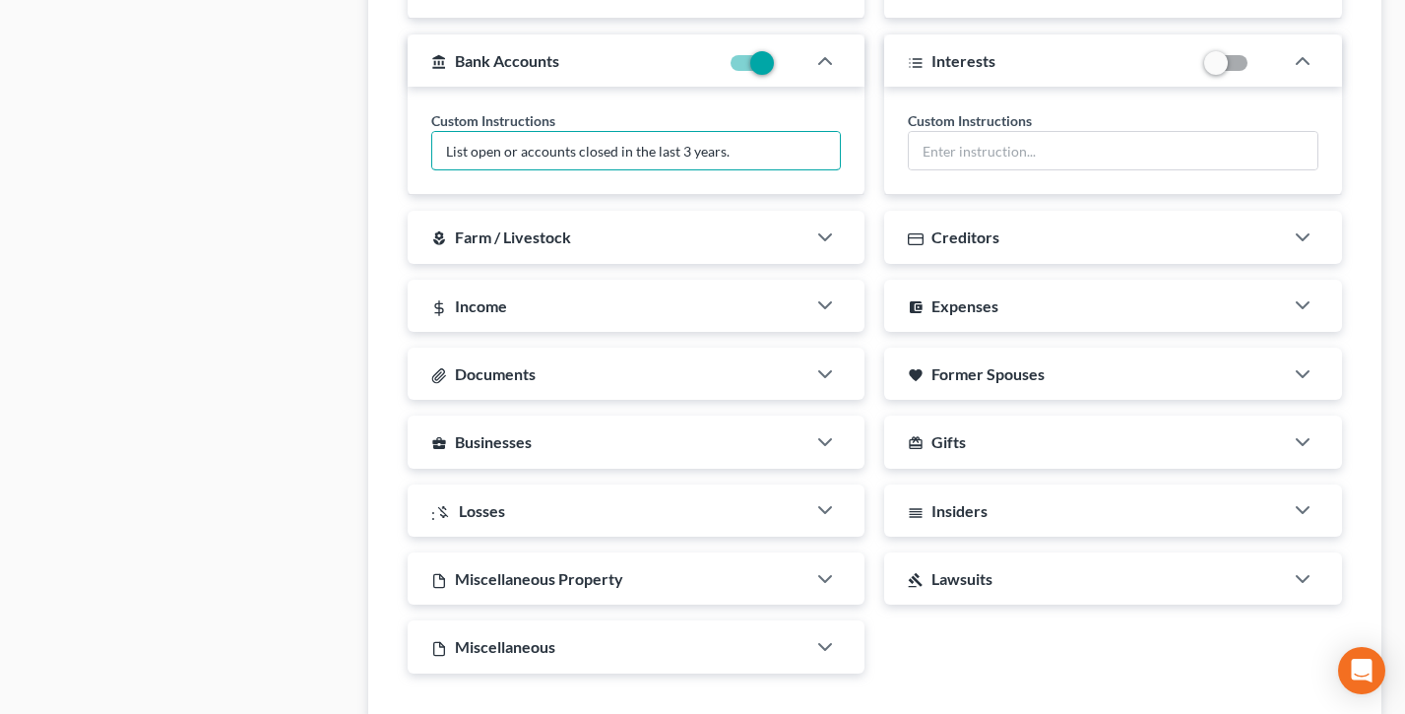
scroll to position [1758, 0]
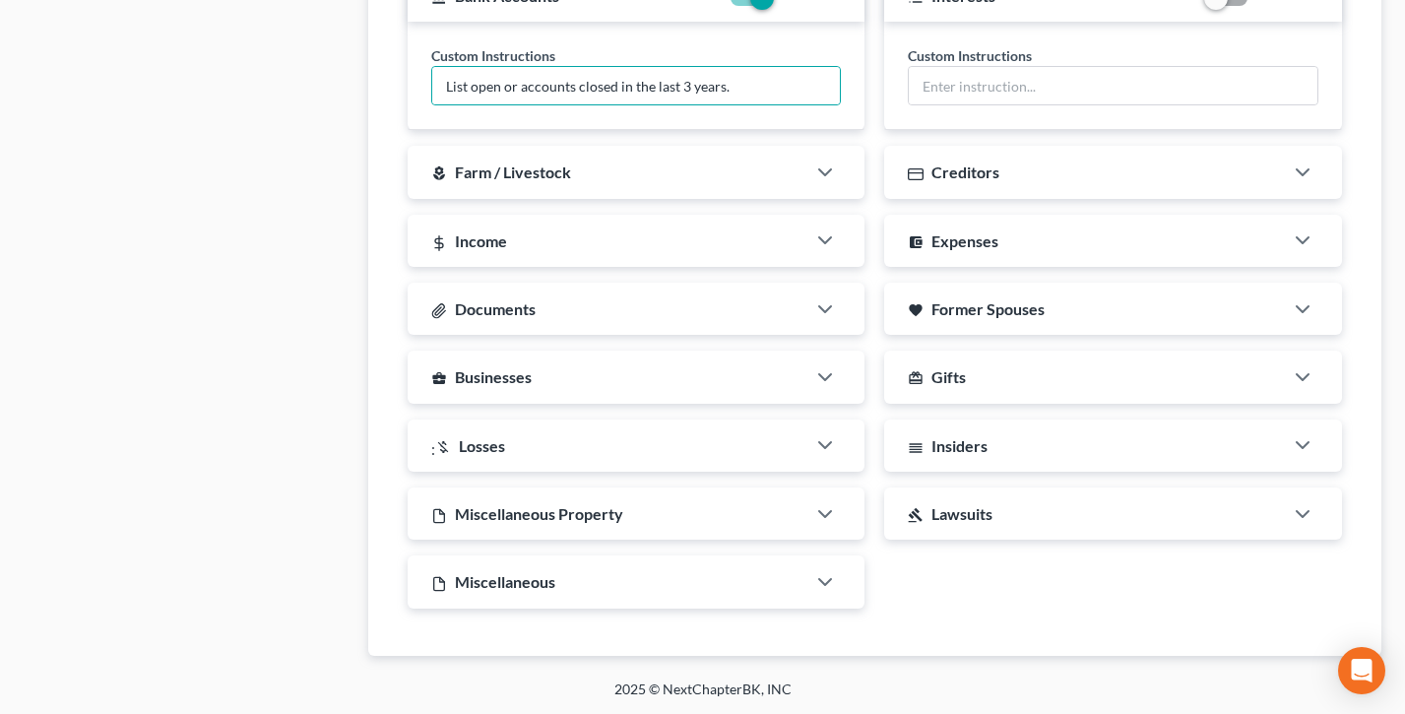
click at [524, 307] on span "Documents" at bounding box center [495, 308] width 81 height 19
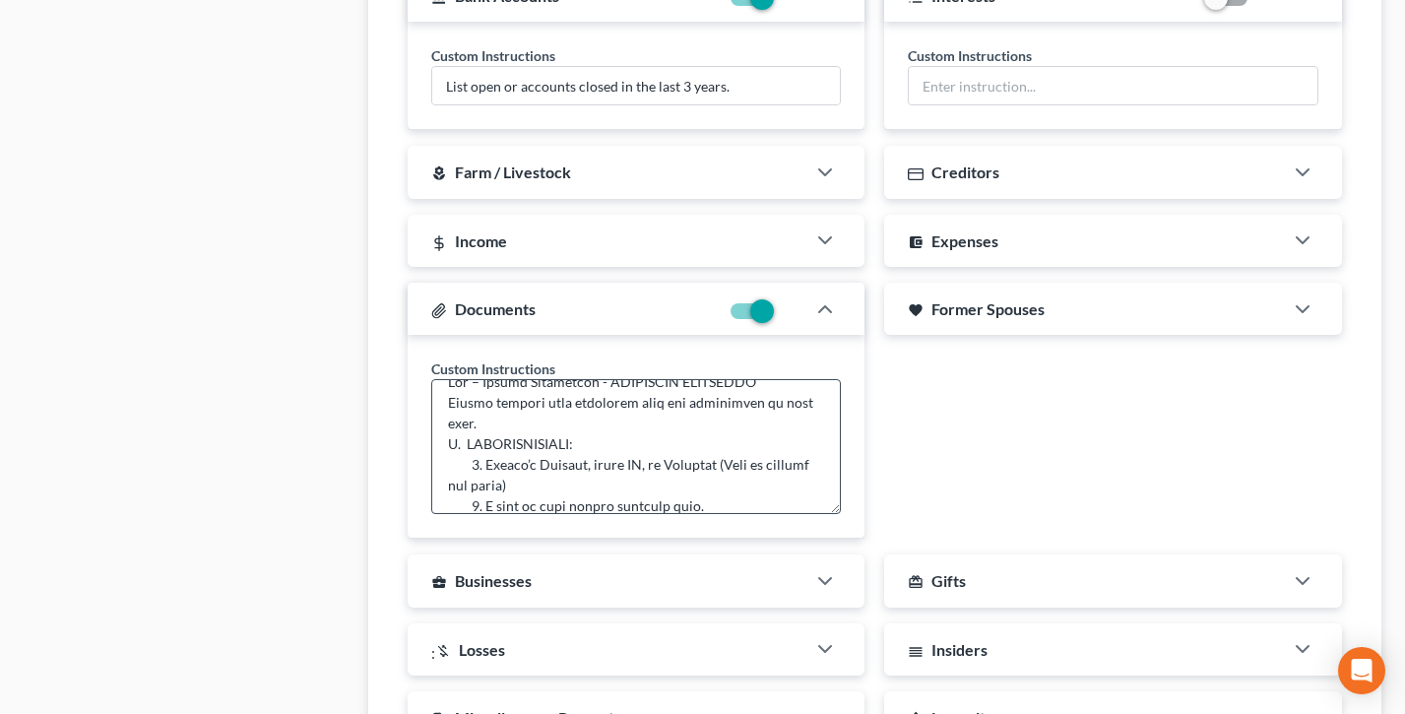
scroll to position [0, 0]
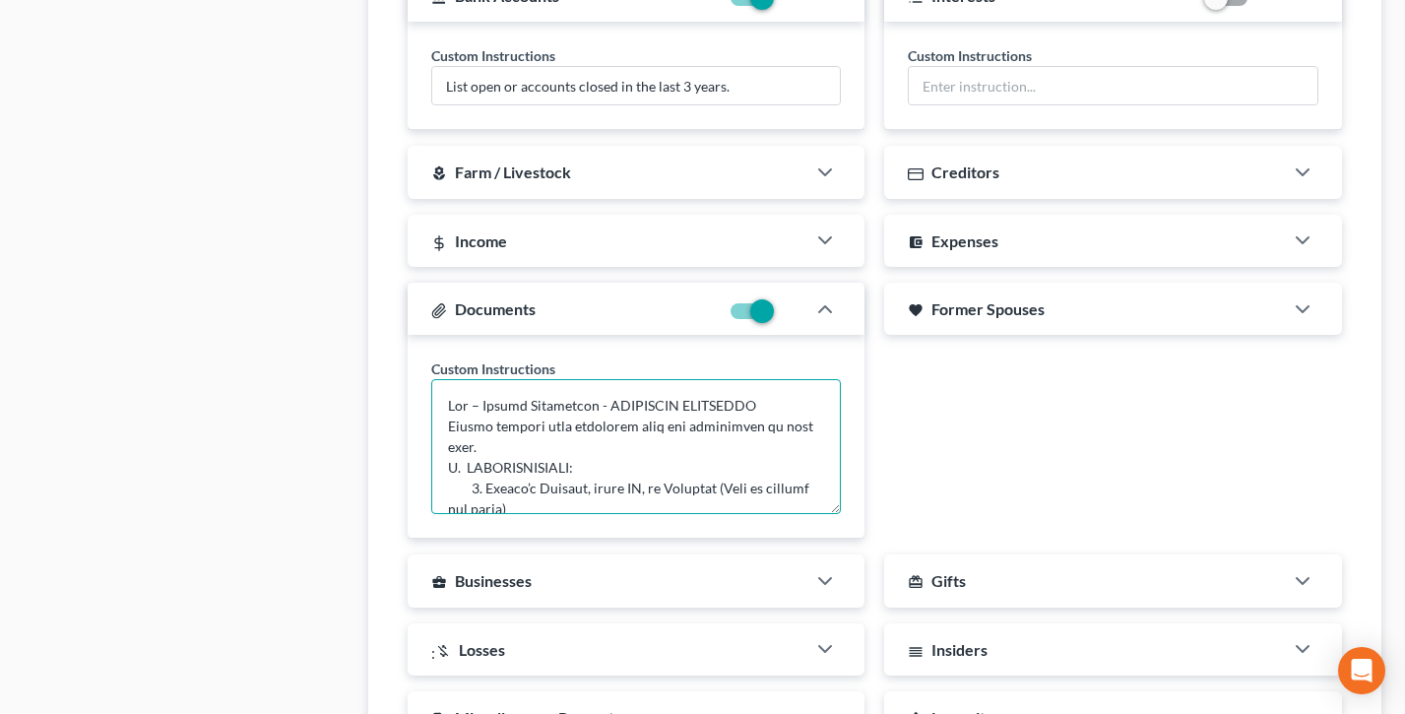
drag, startPoint x: 535, startPoint y: 444, endPoint x: 420, endPoint y: 388, distance: 128.2
click at [420, 388] on div "Custom Instructions" at bounding box center [637, 437] width 458 height 204
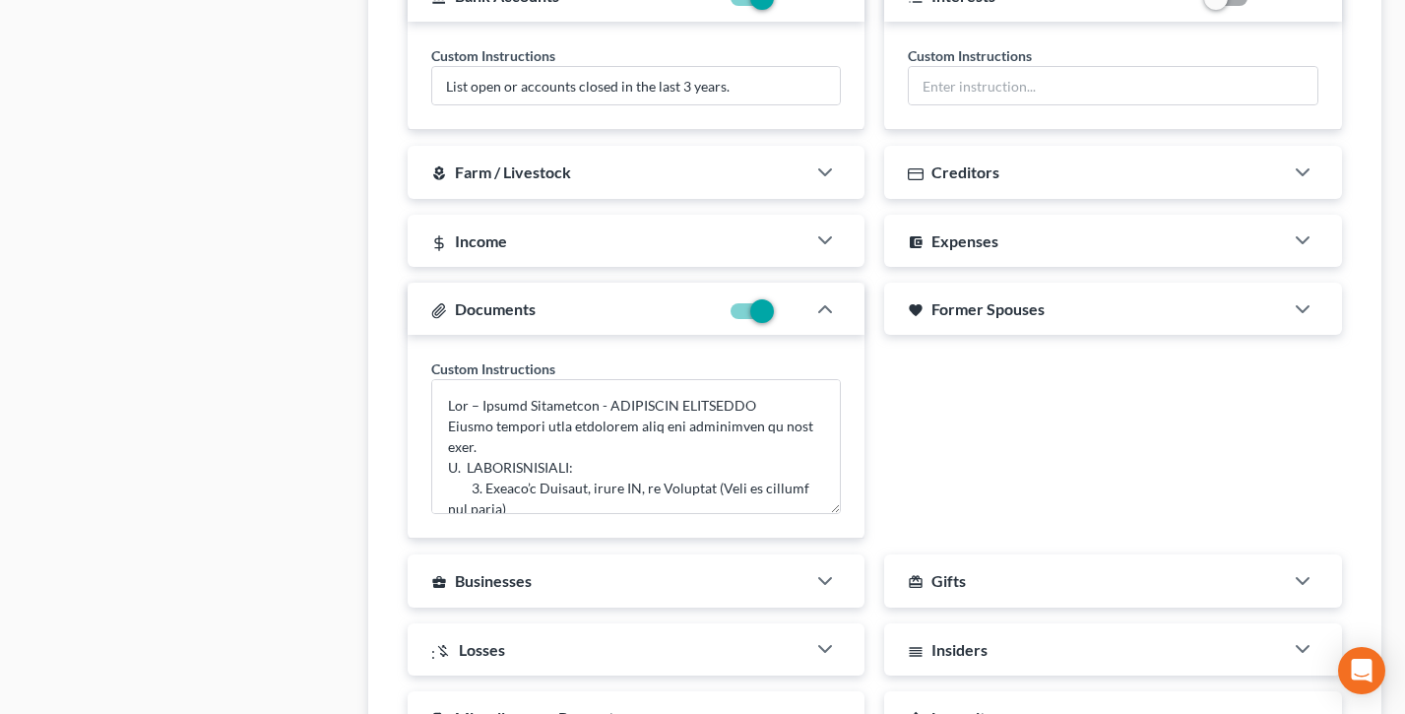
click at [559, 308] on div "Documents" at bounding box center [564, 309] width 312 height 52
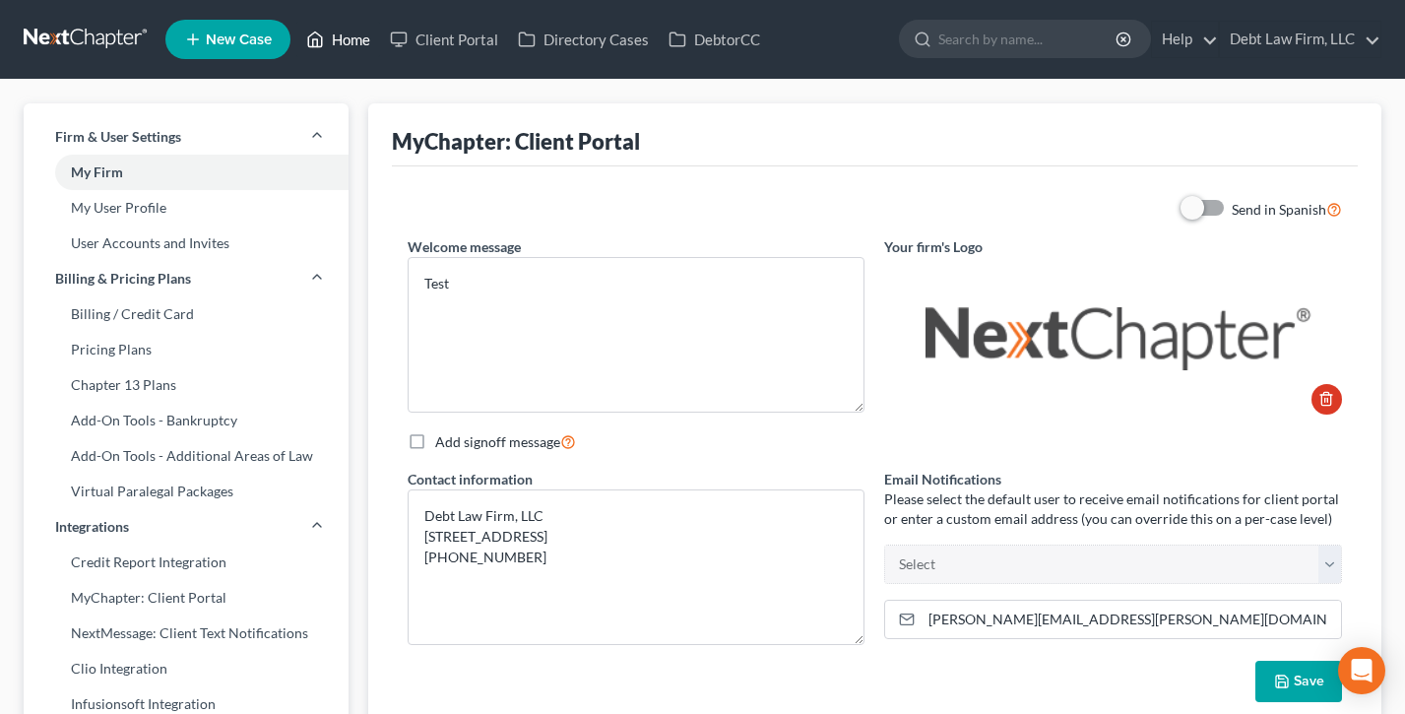
click at [337, 32] on link "Home" at bounding box center [338, 39] width 84 height 35
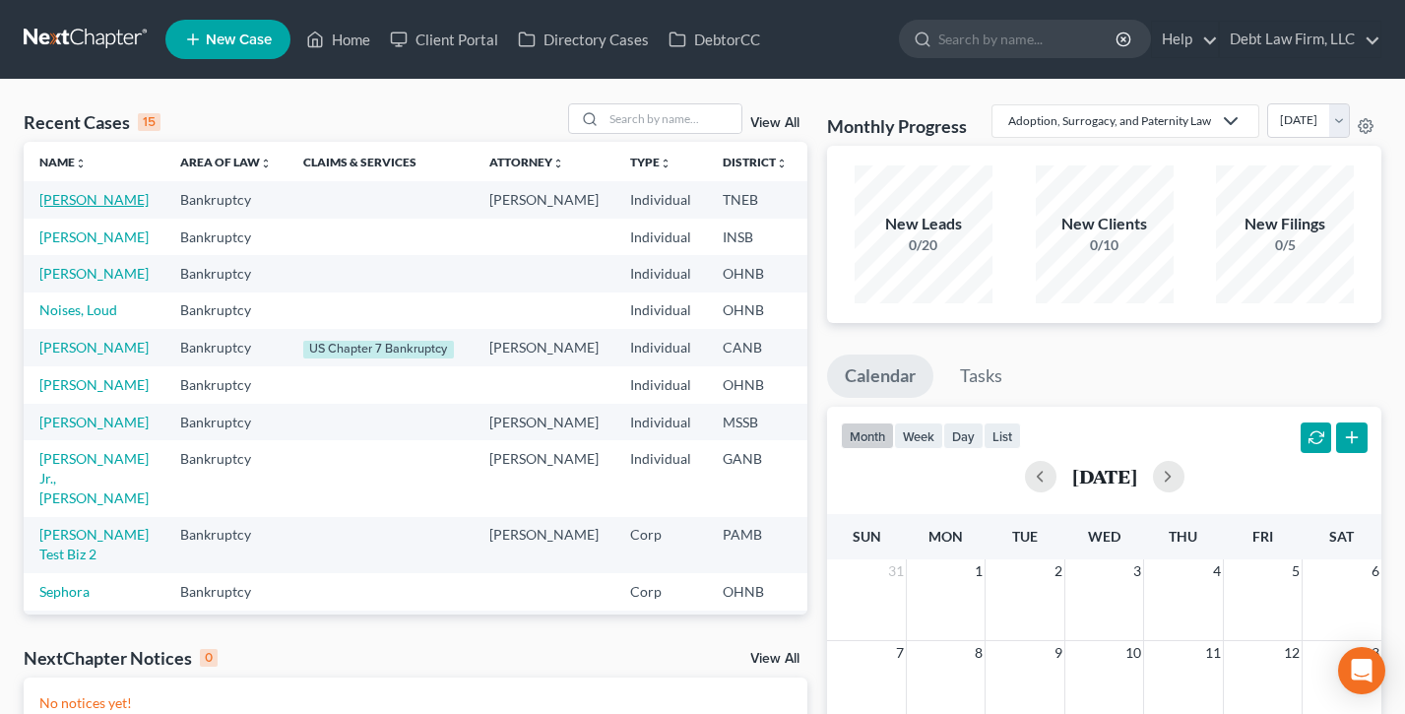
click at [59, 208] on link "[PERSON_NAME]" at bounding box center [93, 199] width 109 height 17
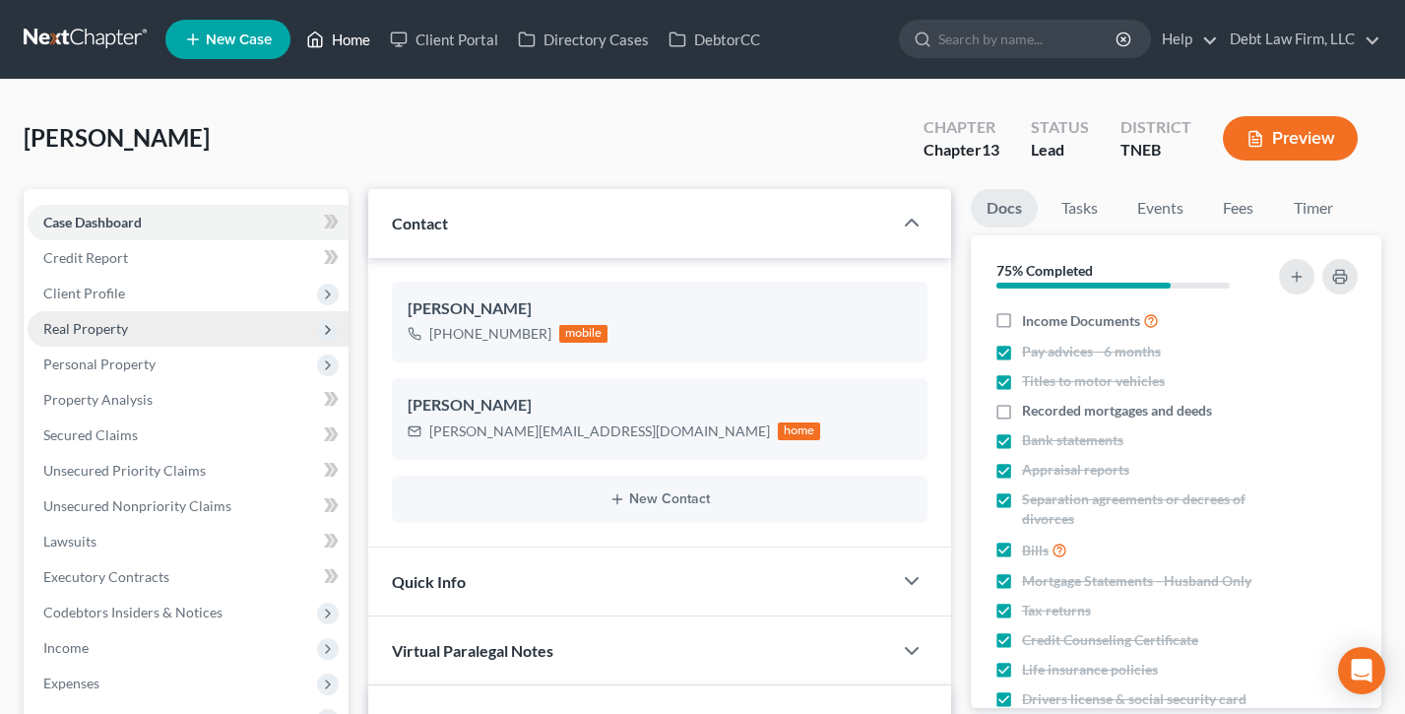
click at [332, 48] on link "Home" at bounding box center [338, 39] width 84 height 35
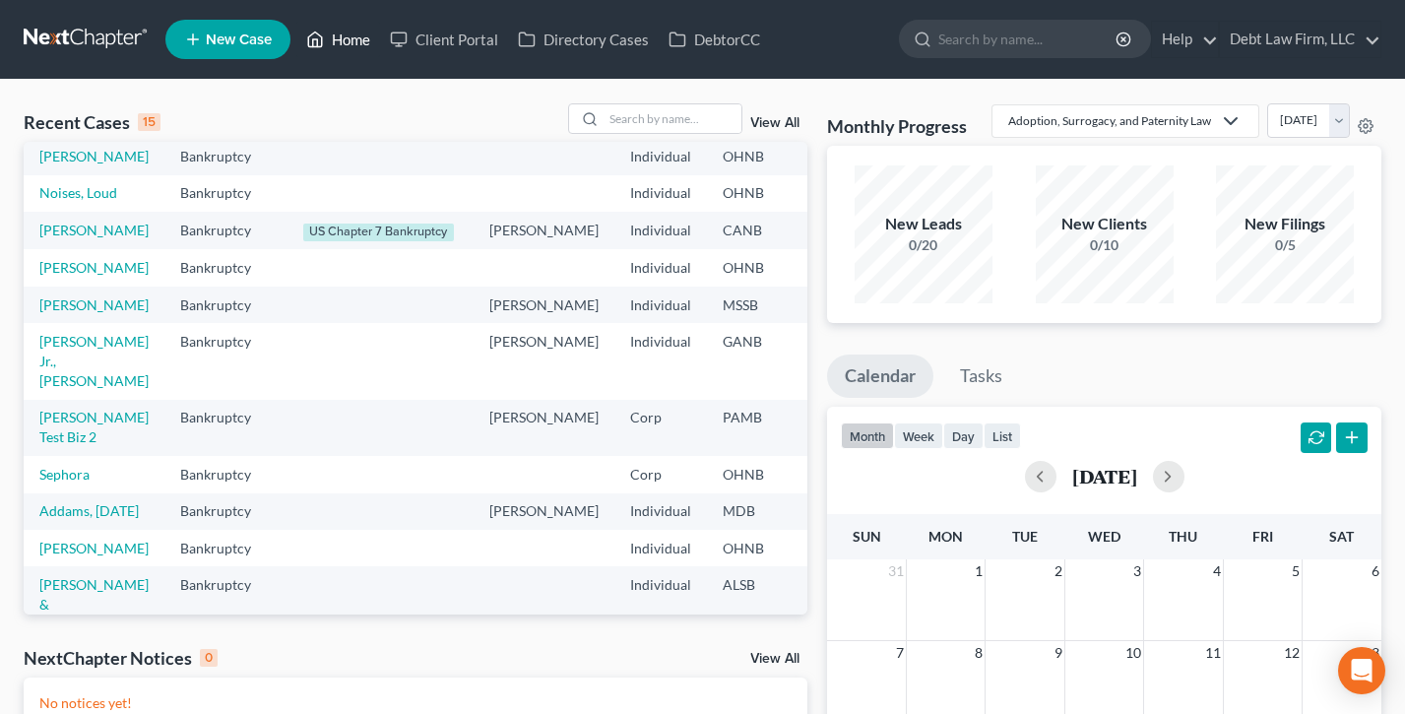
scroll to position [127, 0]
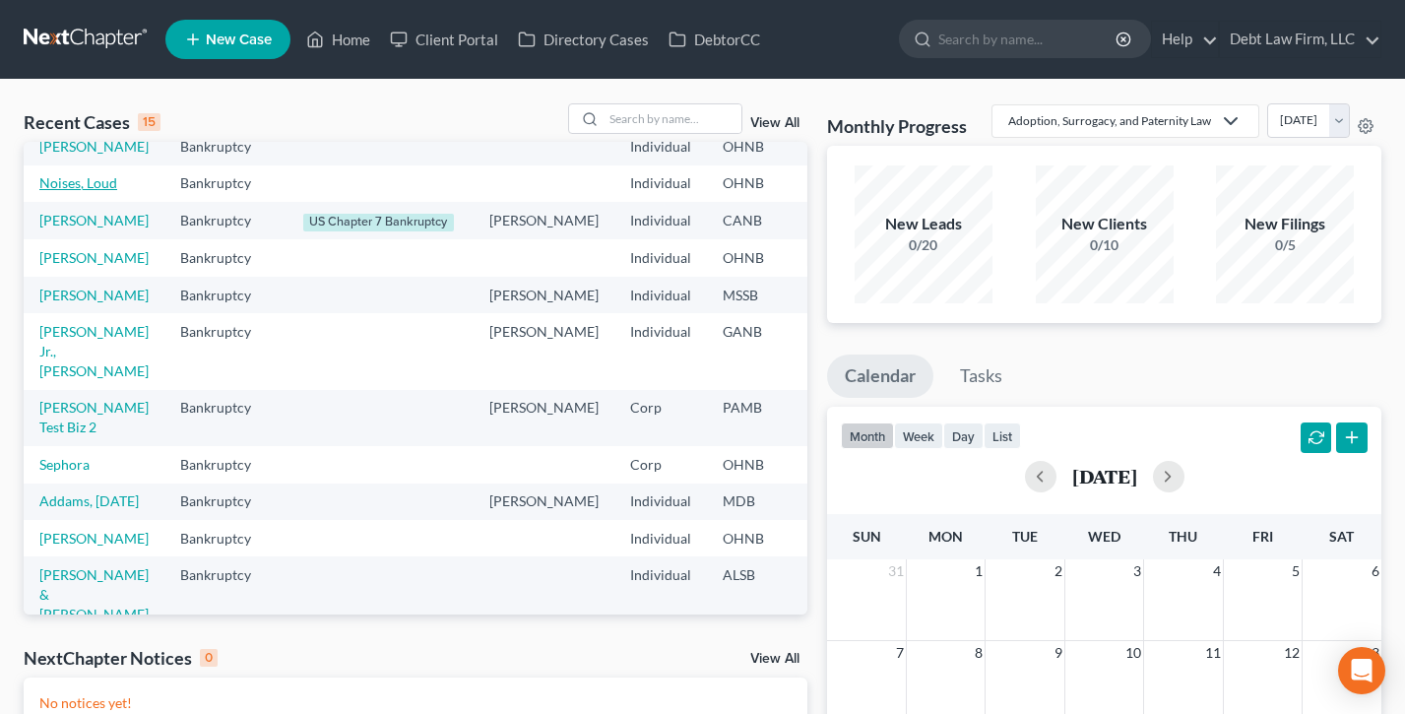
click at [62, 191] on link "Noises, Loud" at bounding box center [78, 182] width 78 height 17
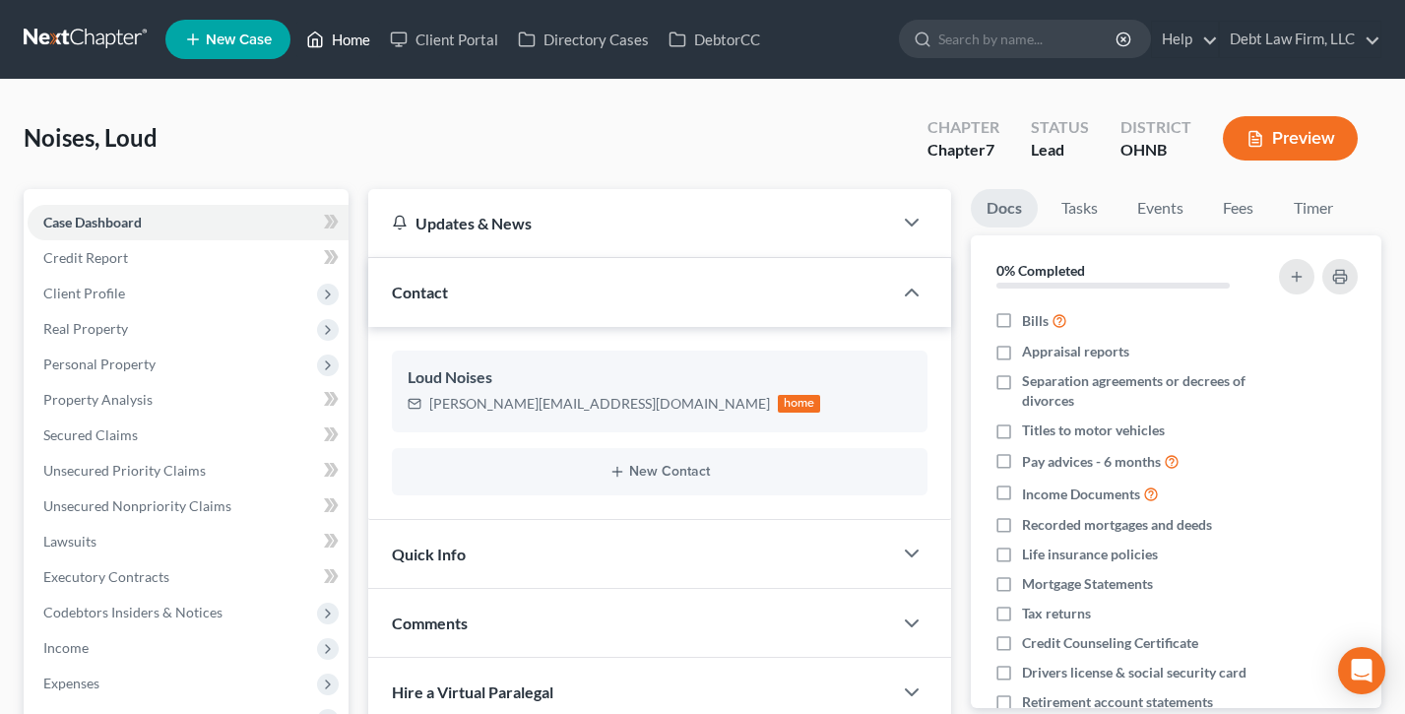
drag, startPoint x: 340, startPoint y: 49, endPoint x: 612, endPoint y: 326, distance: 387.9
click at [340, 49] on link "Home" at bounding box center [338, 39] width 84 height 35
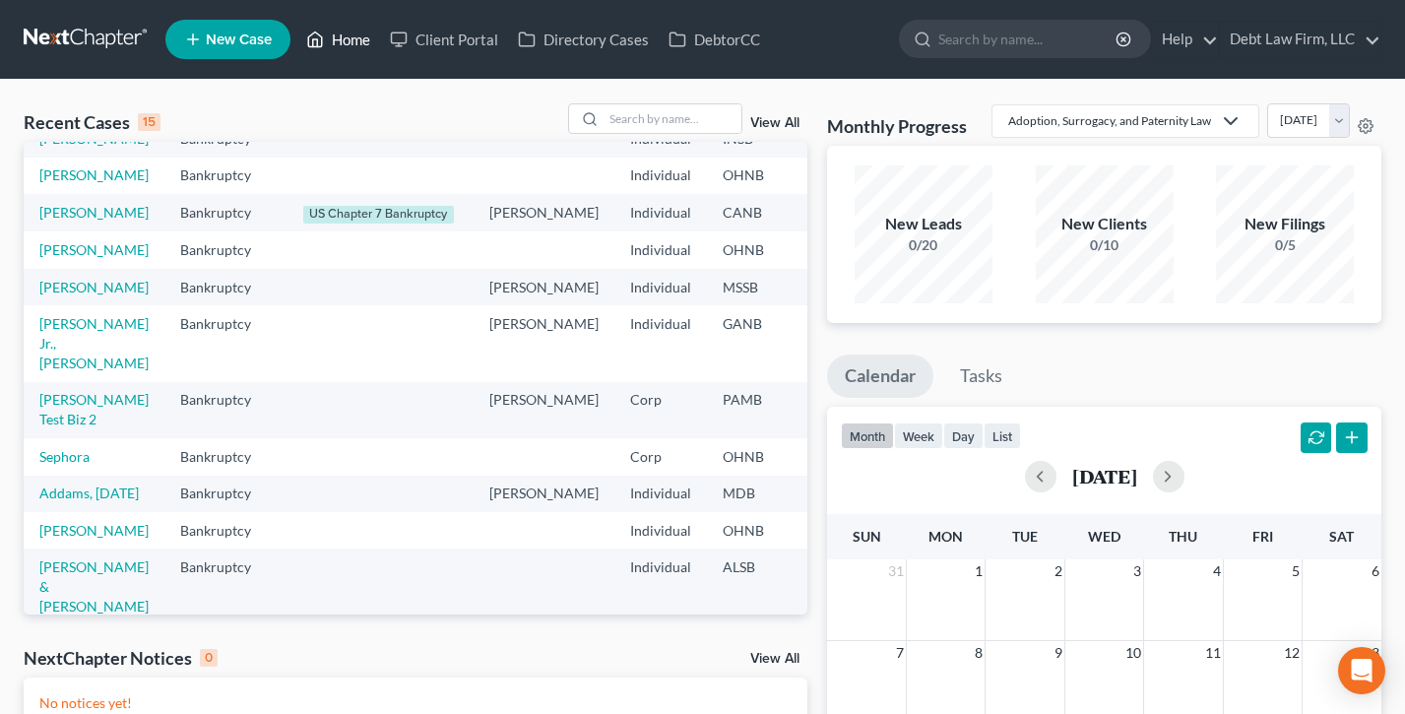
scroll to position [136, 0]
click at [48, 220] on link "[PERSON_NAME]" at bounding box center [93, 211] width 109 height 17
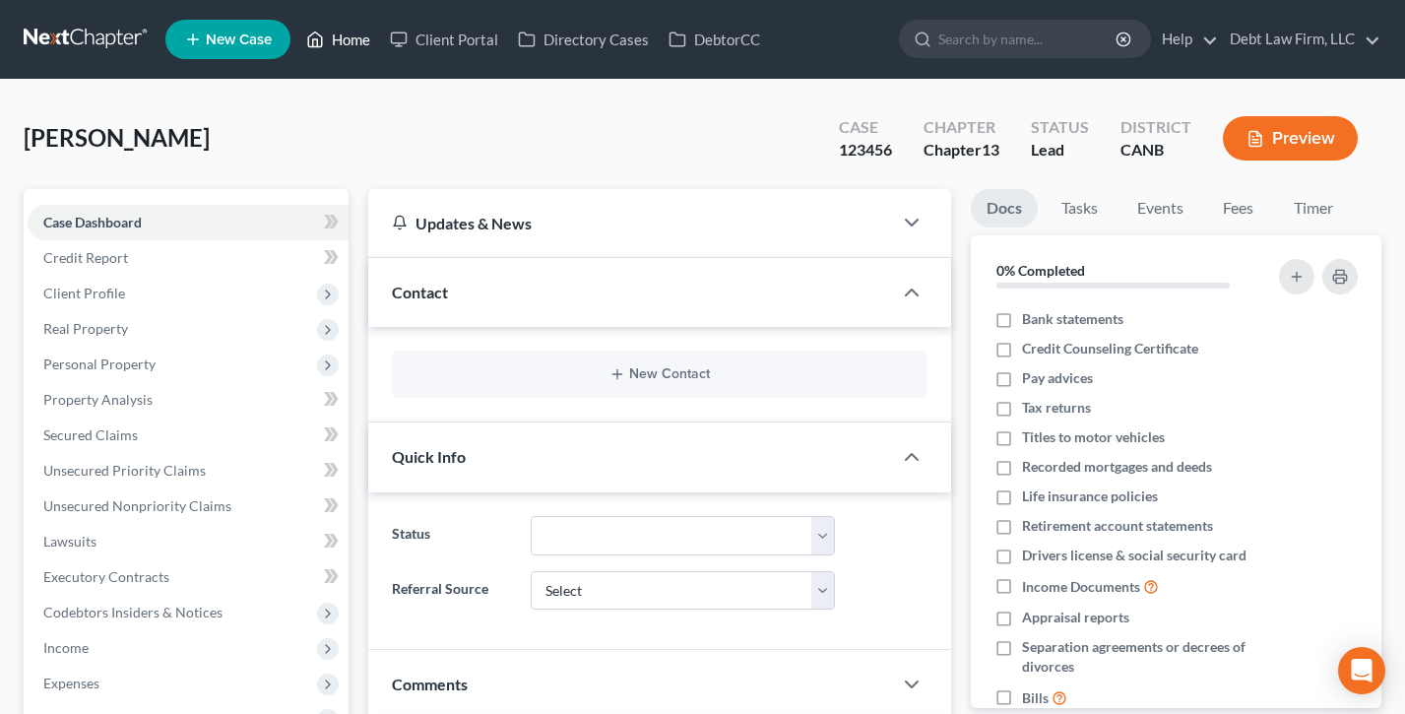
drag, startPoint x: 349, startPoint y: 35, endPoint x: 607, endPoint y: 338, distance: 397.5
click at [349, 35] on link "Home" at bounding box center [338, 39] width 84 height 35
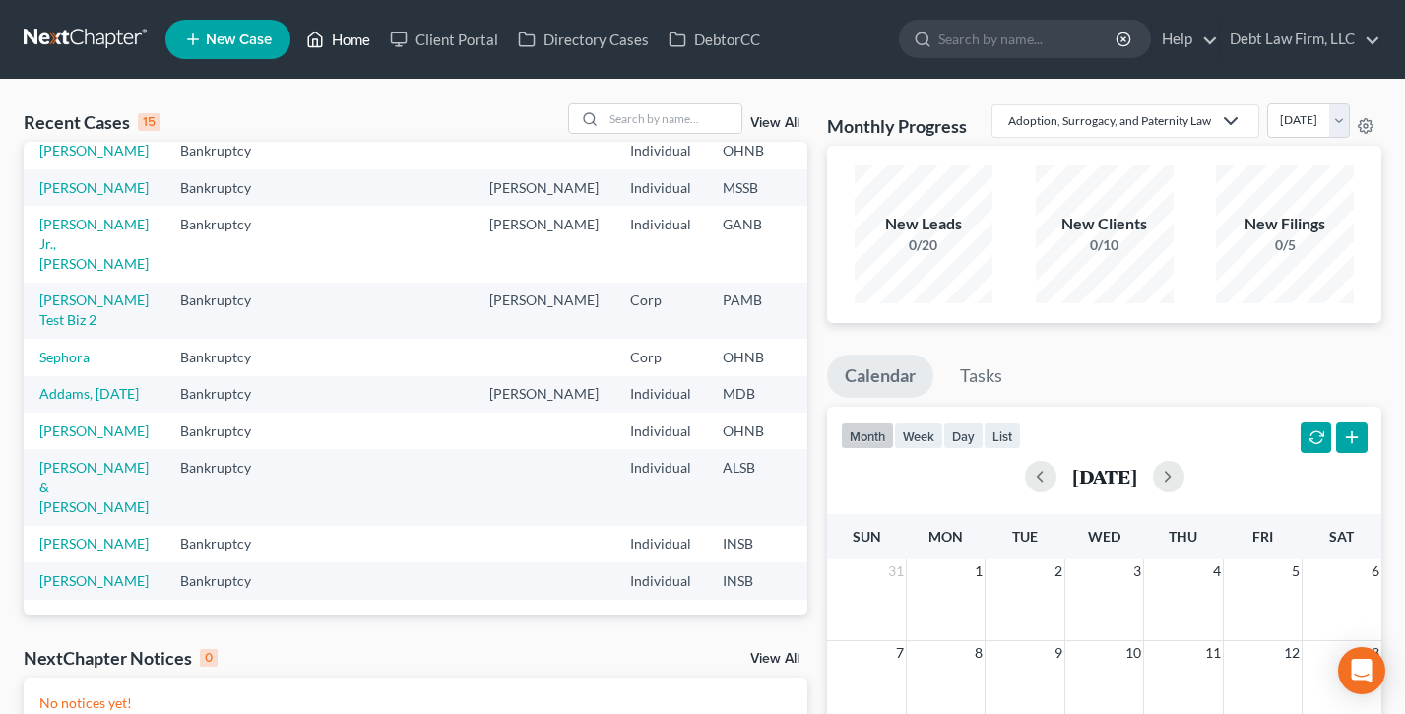
scroll to position [430, 0]
drag, startPoint x: 46, startPoint y: 383, endPoint x: 56, endPoint y: 382, distance: 9.9
click at [46, 422] on link "[PERSON_NAME]" at bounding box center [93, 430] width 109 height 17
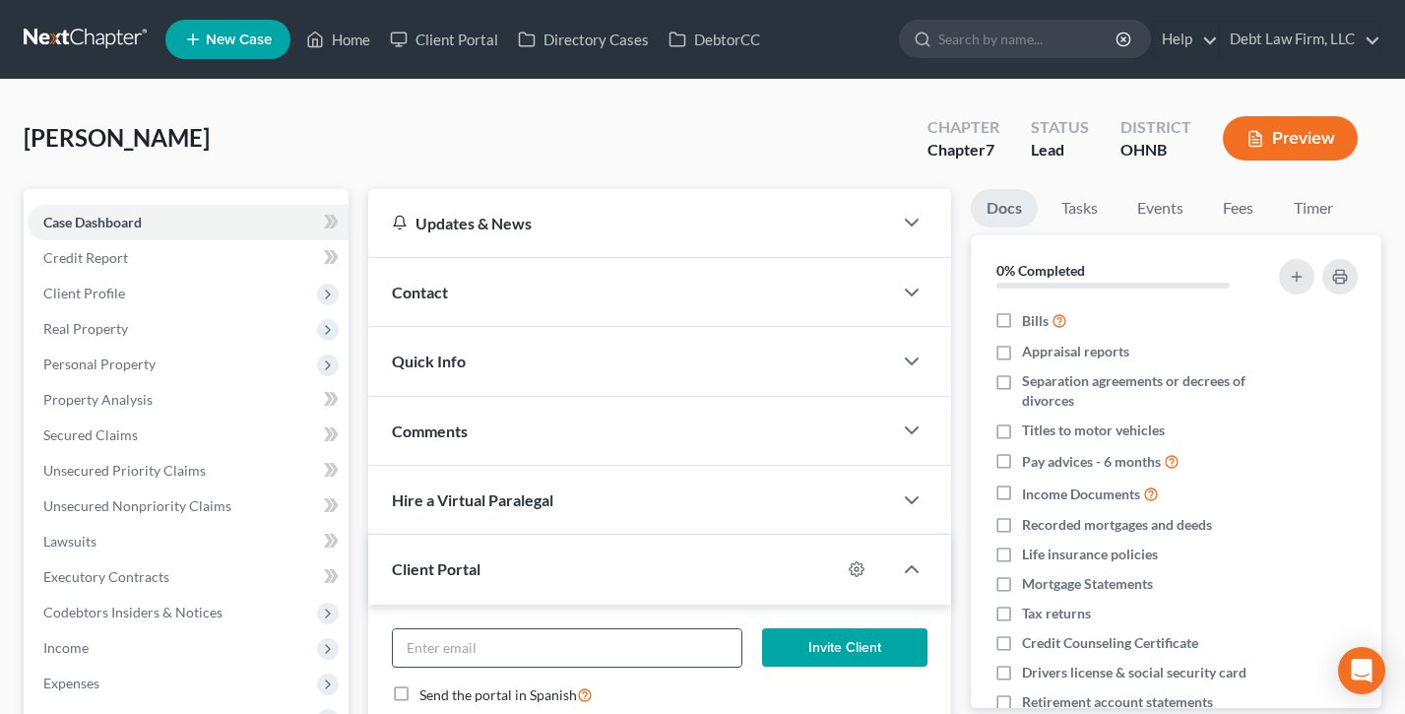
scroll to position [246, 0]
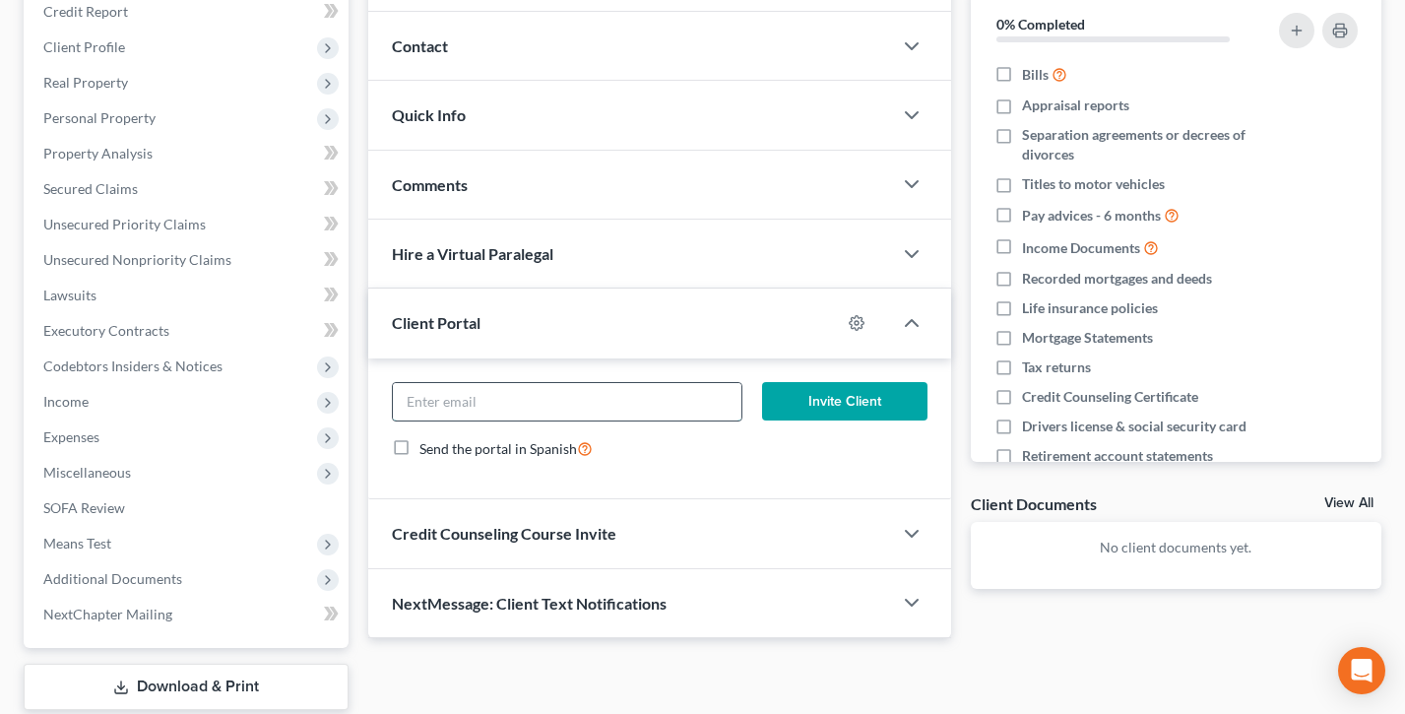
drag, startPoint x: 484, startPoint y: 398, endPoint x: 449, endPoint y: 394, distance: 34.7
click at [484, 398] on input "email" at bounding box center [567, 401] width 349 height 37
click at [472, 400] on input "email" at bounding box center [567, 401] width 349 height 37
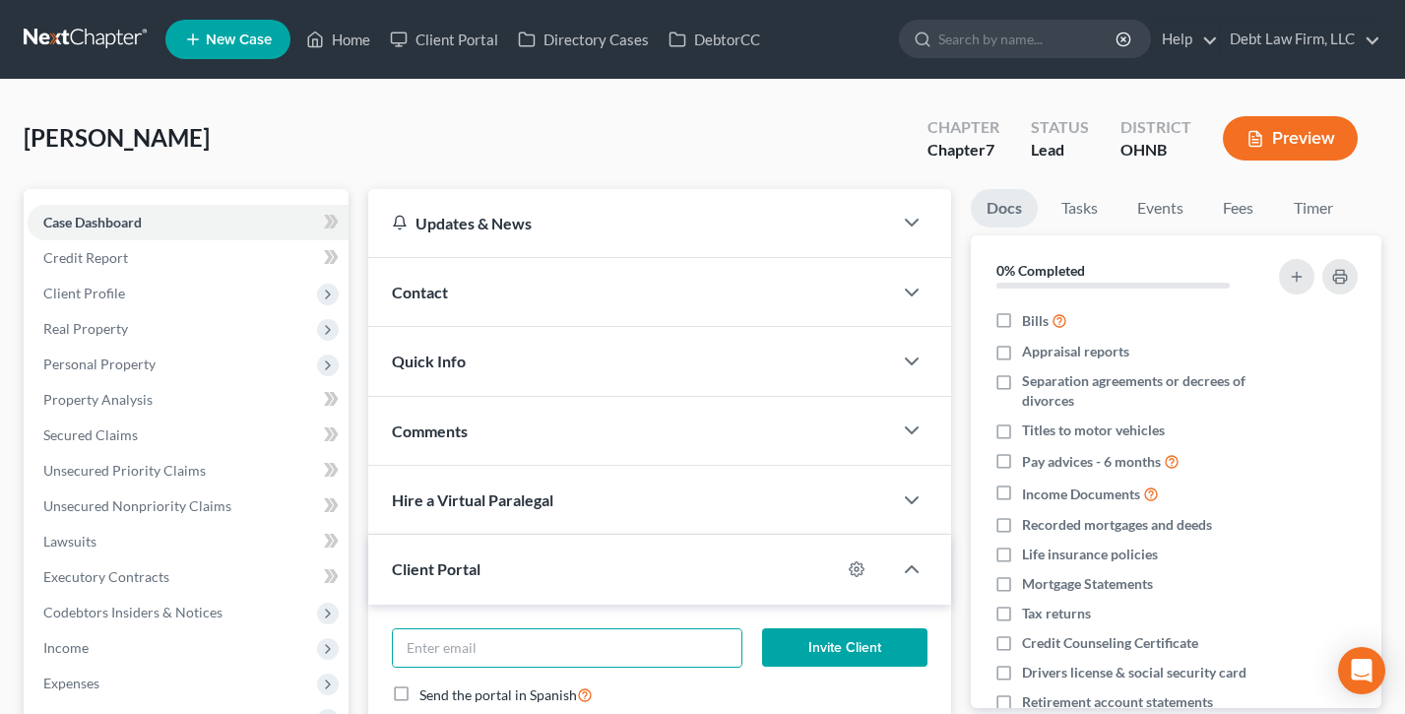
click at [494, 298] on div "Contact" at bounding box center [630, 292] width 524 height 68
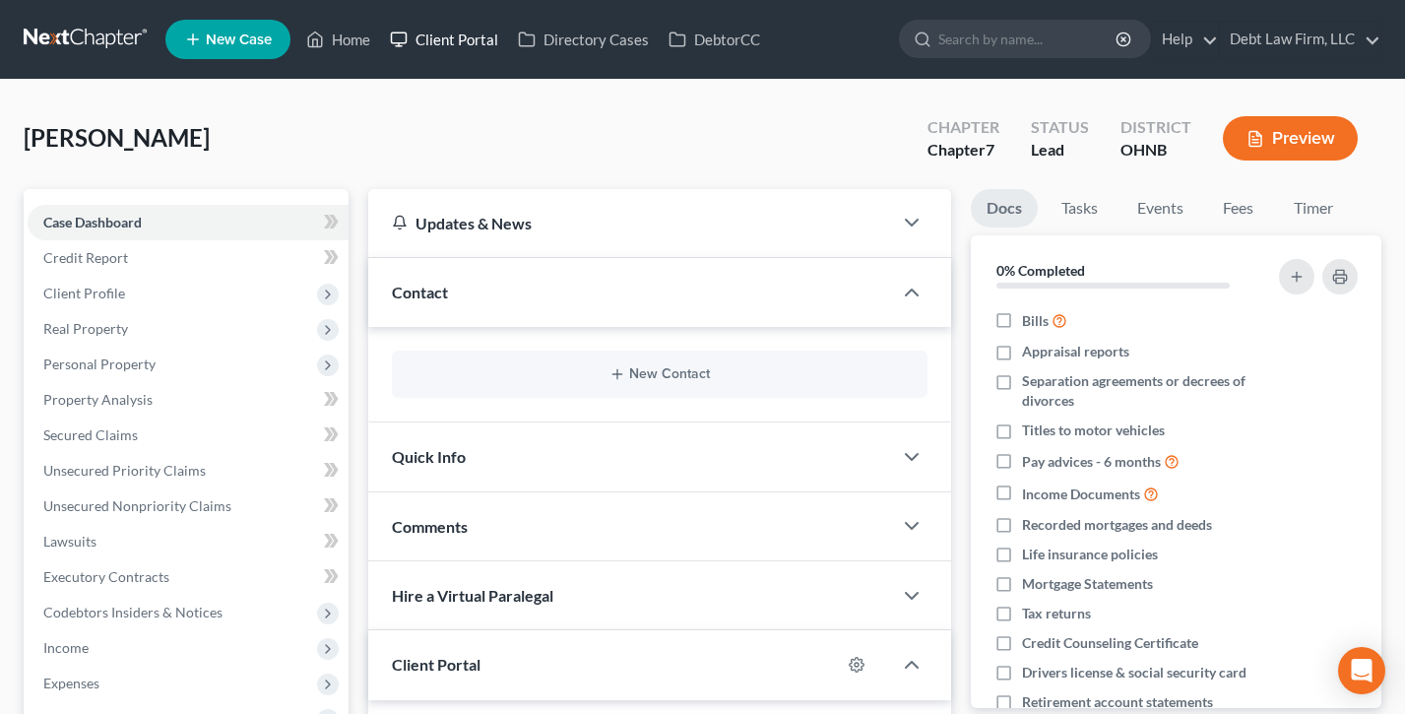
click at [440, 39] on link "Client Portal" at bounding box center [444, 39] width 128 height 35
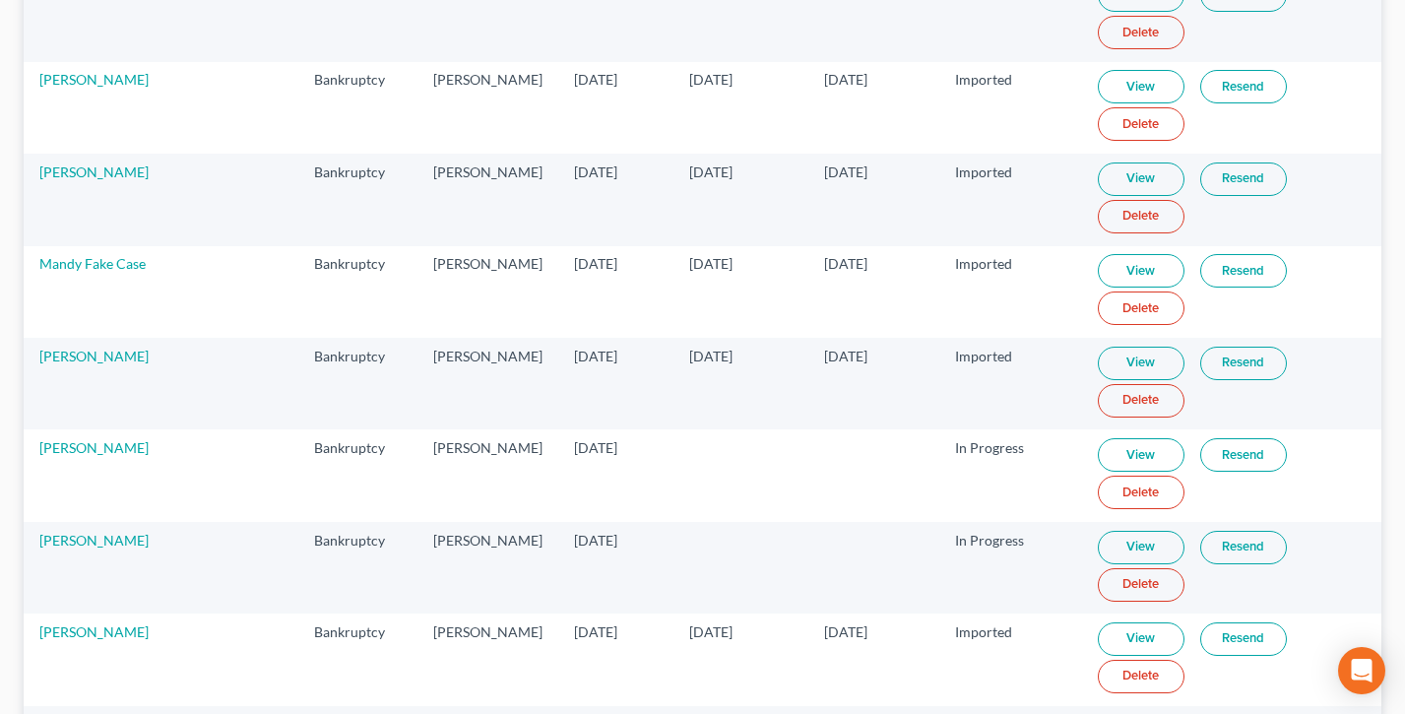
scroll to position [1112, 0]
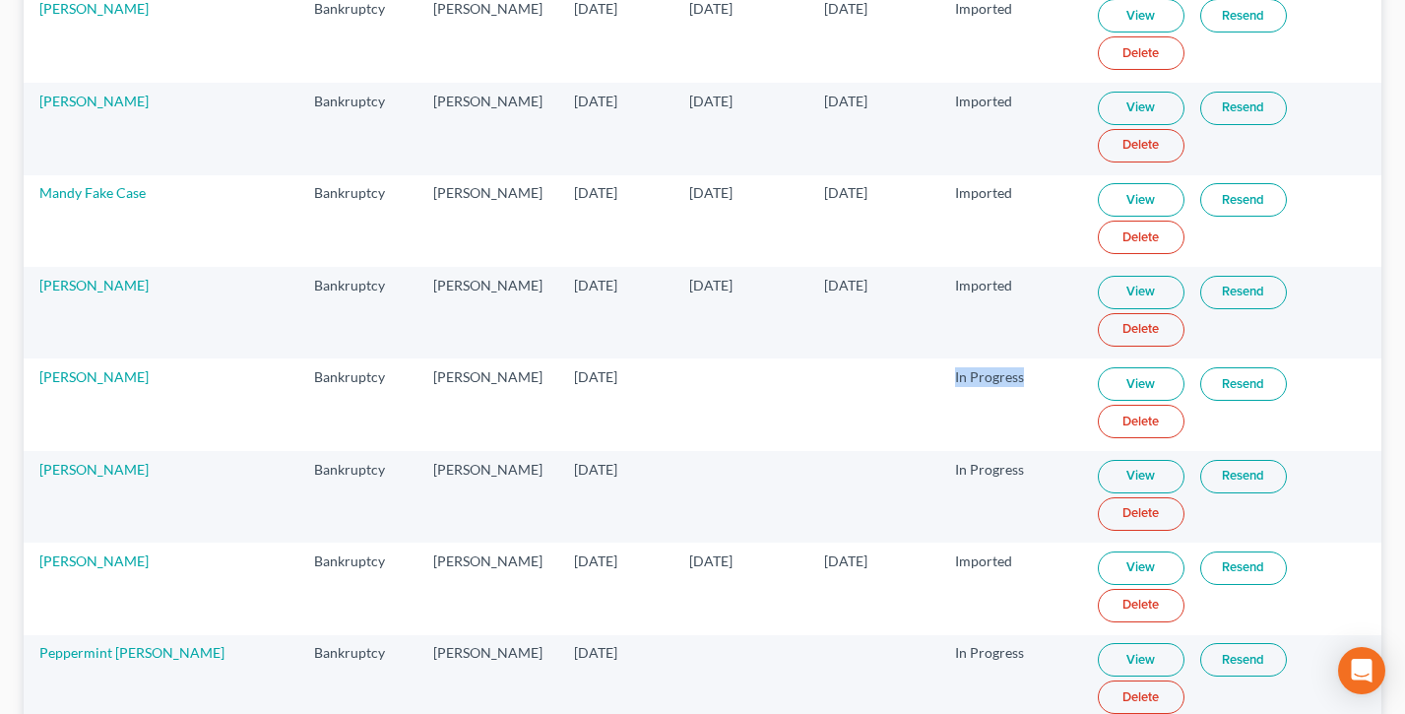
drag, startPoint x: 972, startPoint y: 379, endPoint x: 948, endPoint y: 388, distance: 25.2
click at [908, 381] on tr "[PERSON_NAME] Bankruptcy [PERSON_NAME] [DATE] In Progress View Resend Delete" at bounding box center [703, 404] width 1358 height 92
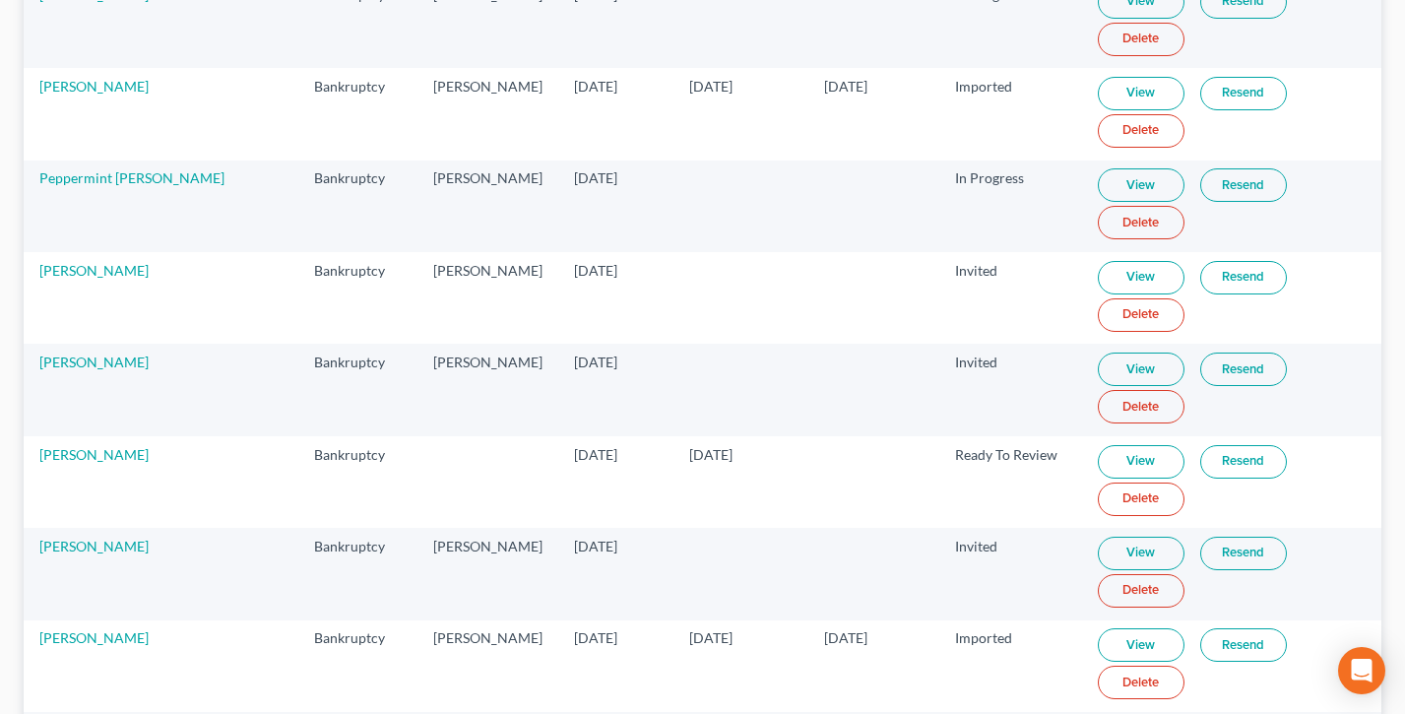
scroll to position [1633, 0]
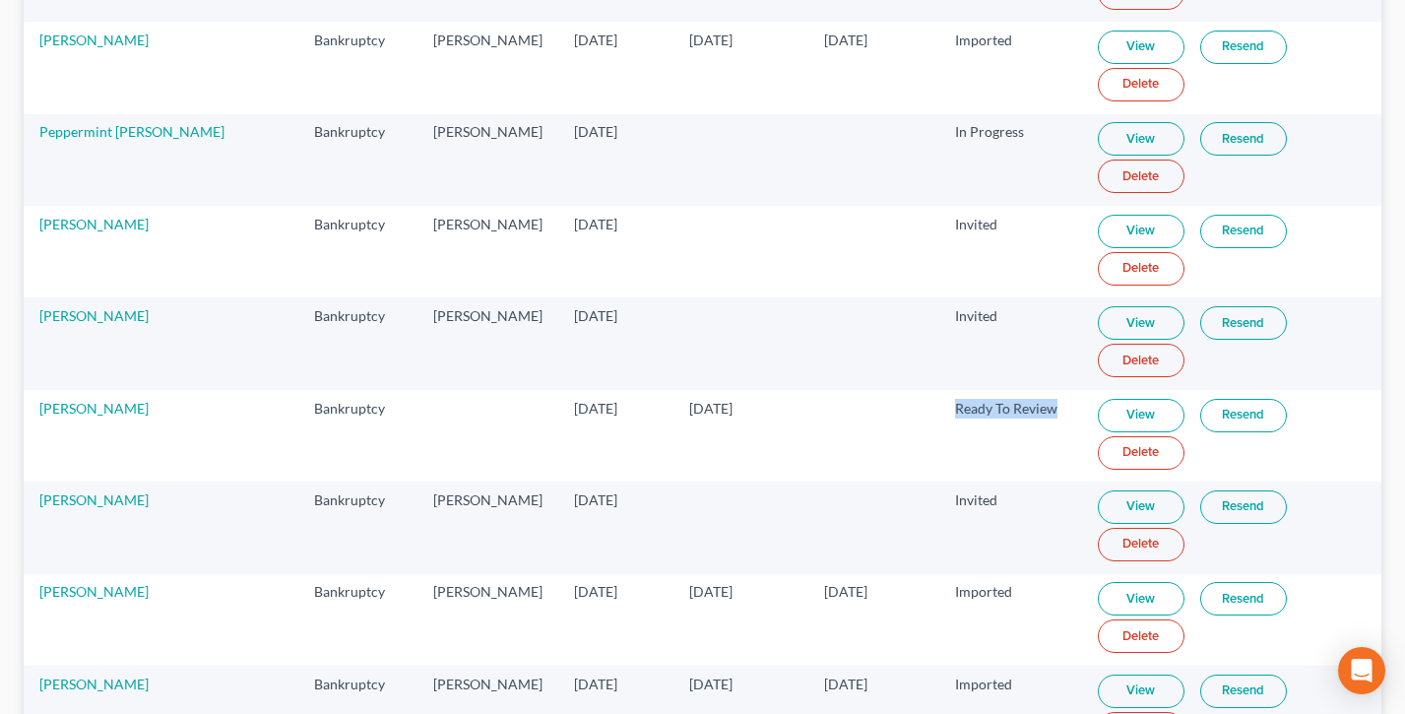
drag, startPoint x: 1043, startPoint y: 414, endPoint x: 918, endPoint y: 413, distance: 125.1
click at [918, 413] on tr "[PERSON_NAME] Bankruptcy [DATE] [DATE] Ready To Review View Resend Delete" at bounding box center [703, 436] width 1358 height 92
click at [1126, 412] on link "View" at bounding box center [1141, 415] width 87 height 33
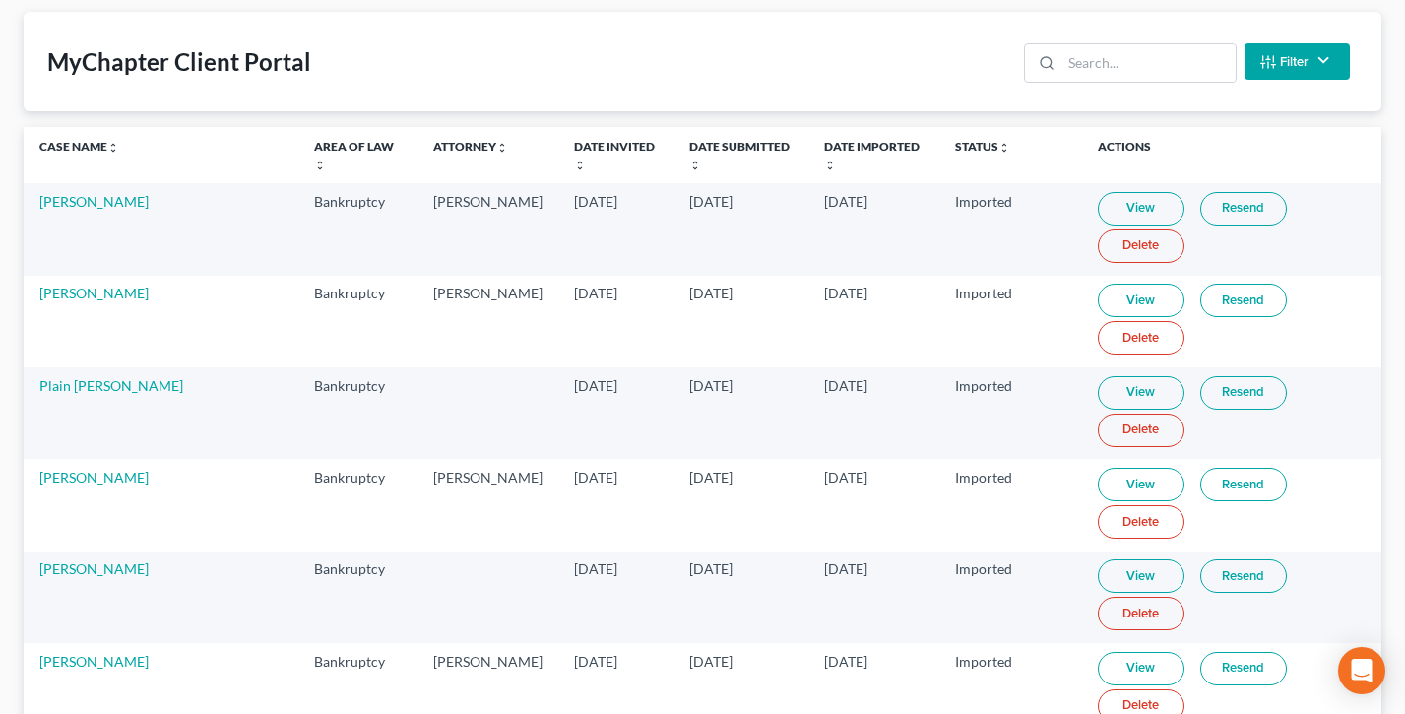
scroll to position [0, 0]
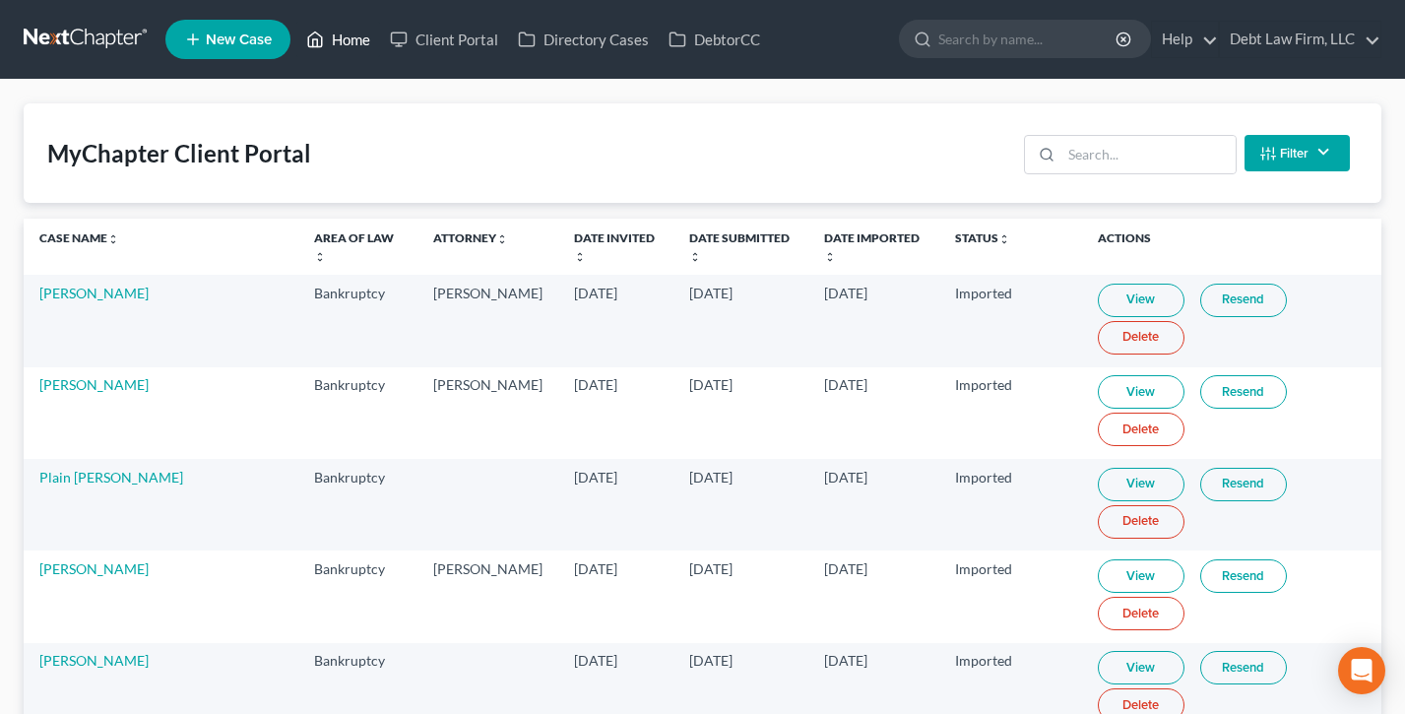
click at [351, 45] on link "Home" at bounding box center [338, 39] width 84 height 35
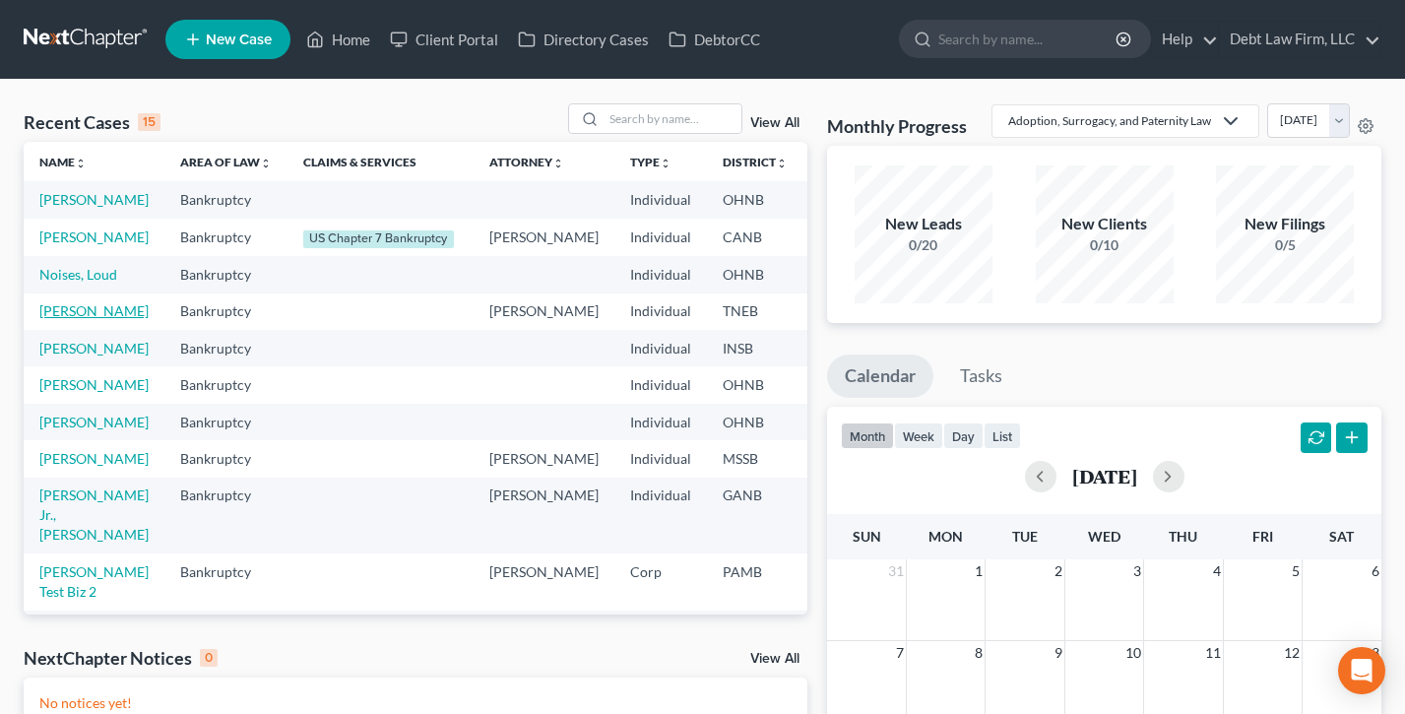
click at [59, 319] on link "[PERSON_NAME]" at bounding box center [93, 310] width 109 height 17
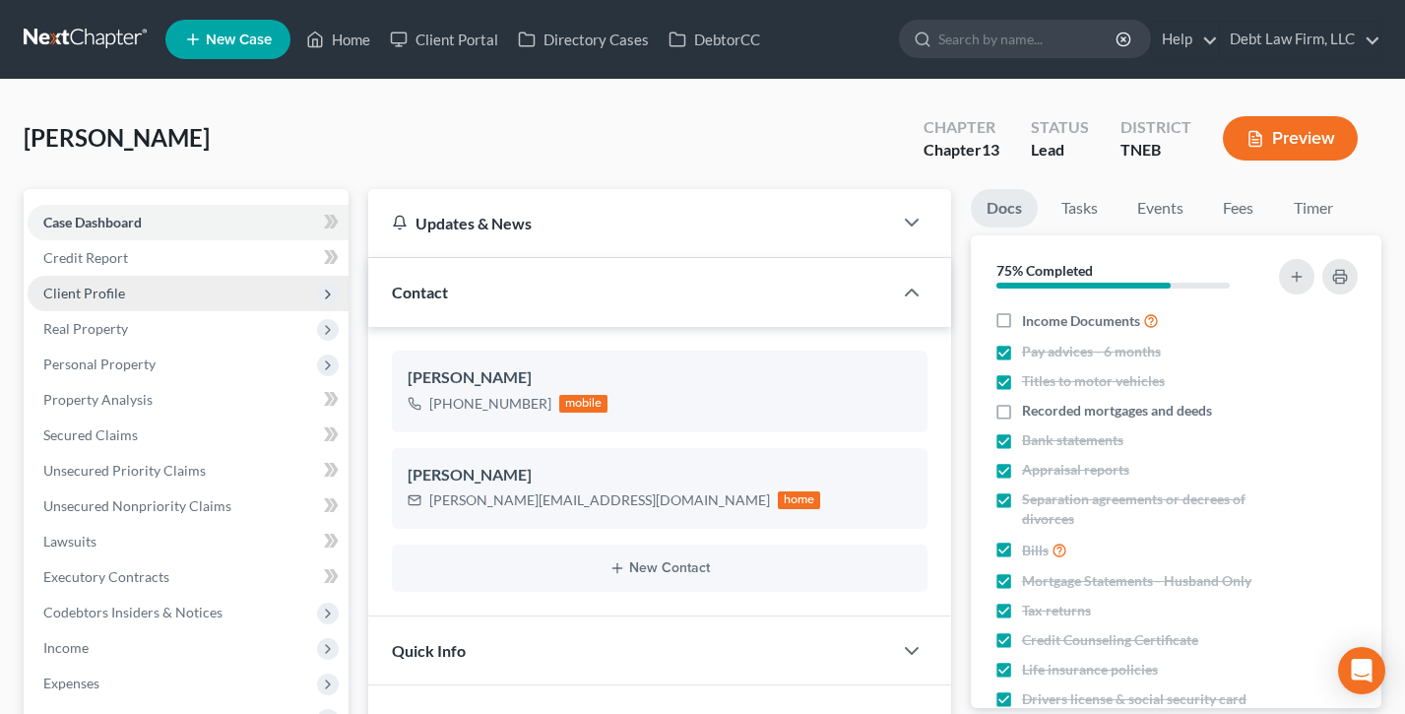
click at [117, 295] on span "Client Profile" at bounding box center [84, 293] width 82 height 17
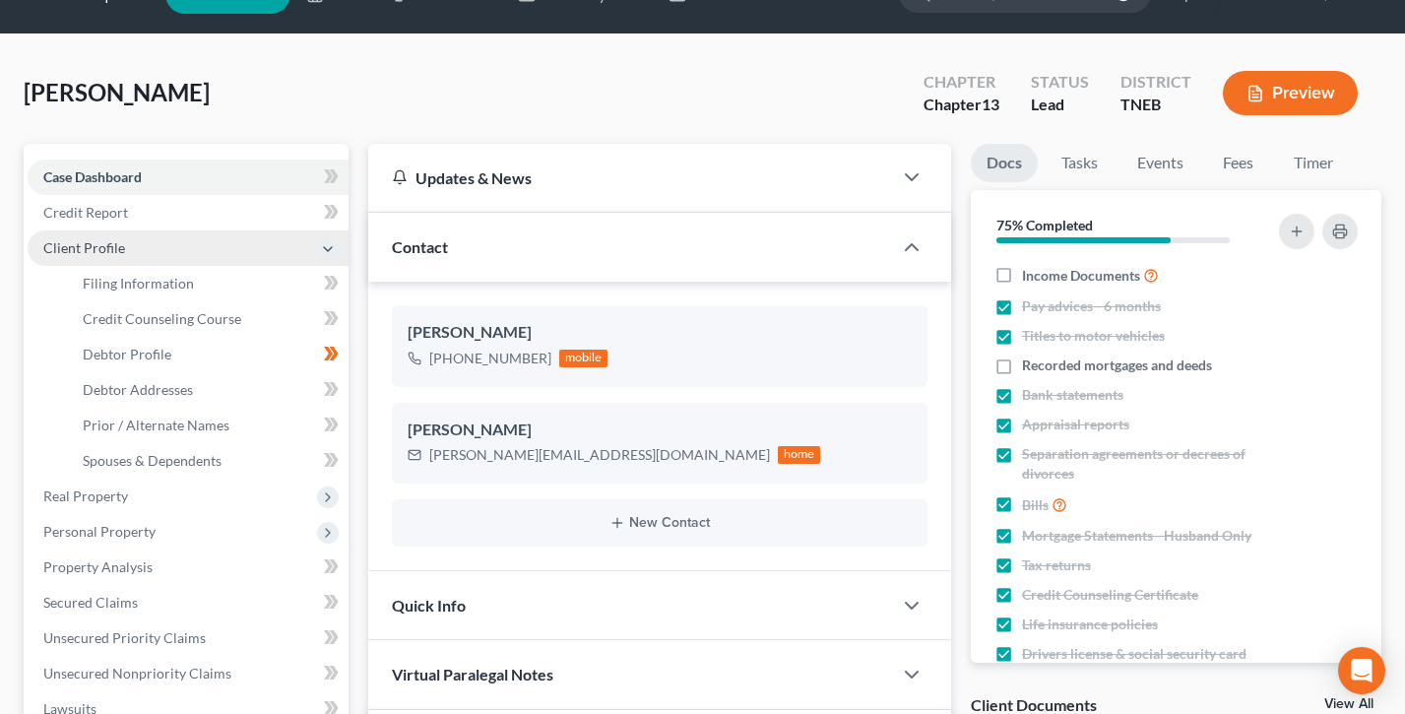
scroll to position [58, 0]
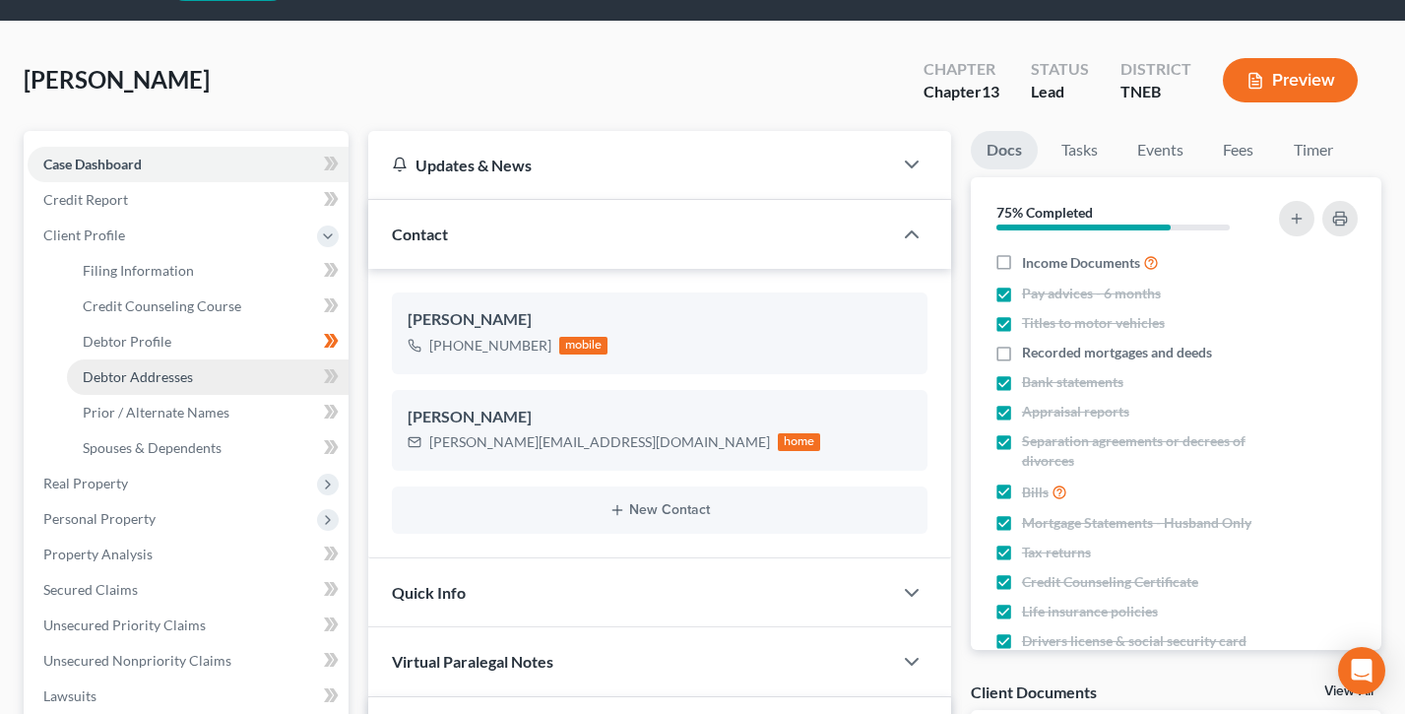
drag, startPoint x: 136, startPoint y: 372, endPoint x: 216, endPoint y: 378, distance: 80.0
click at [136, 372] on span "Debtor Addresses" at bounding box center [138, 376] width 110 height 17
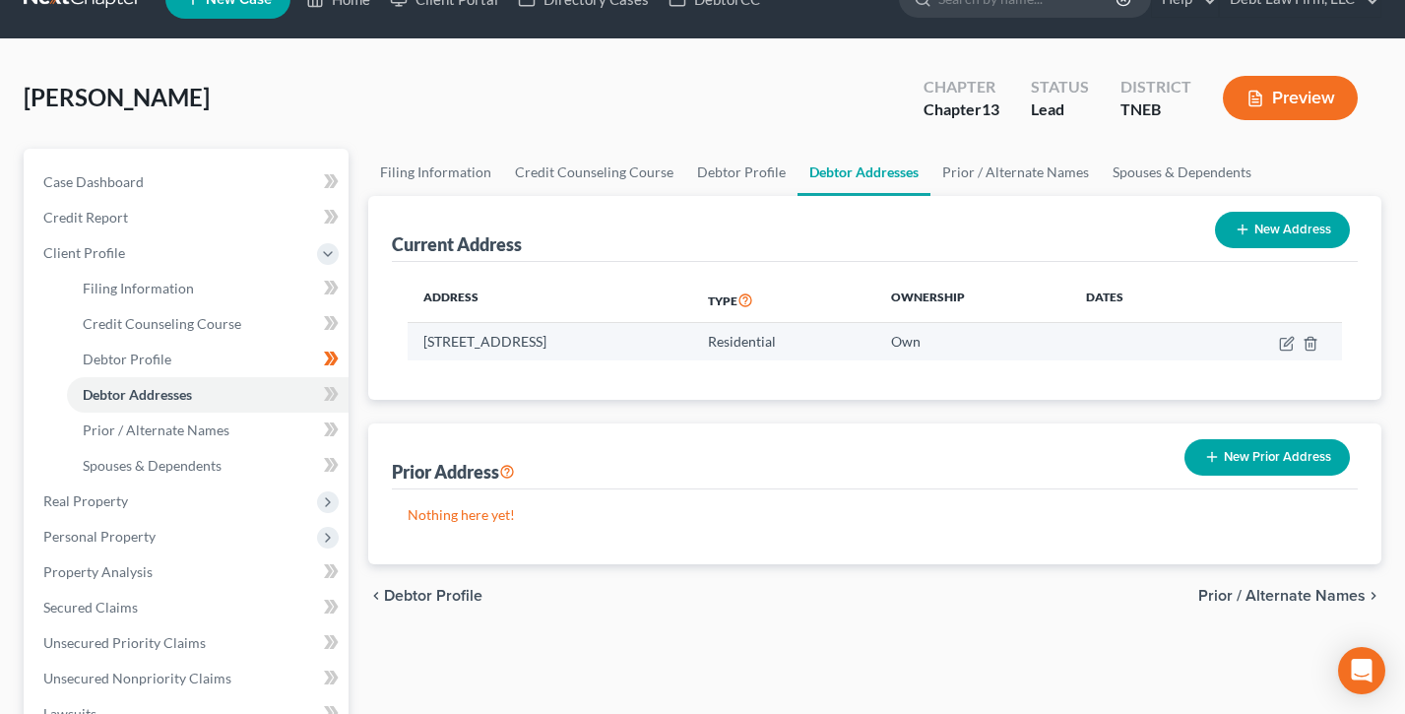
scroll to position [52, 0]
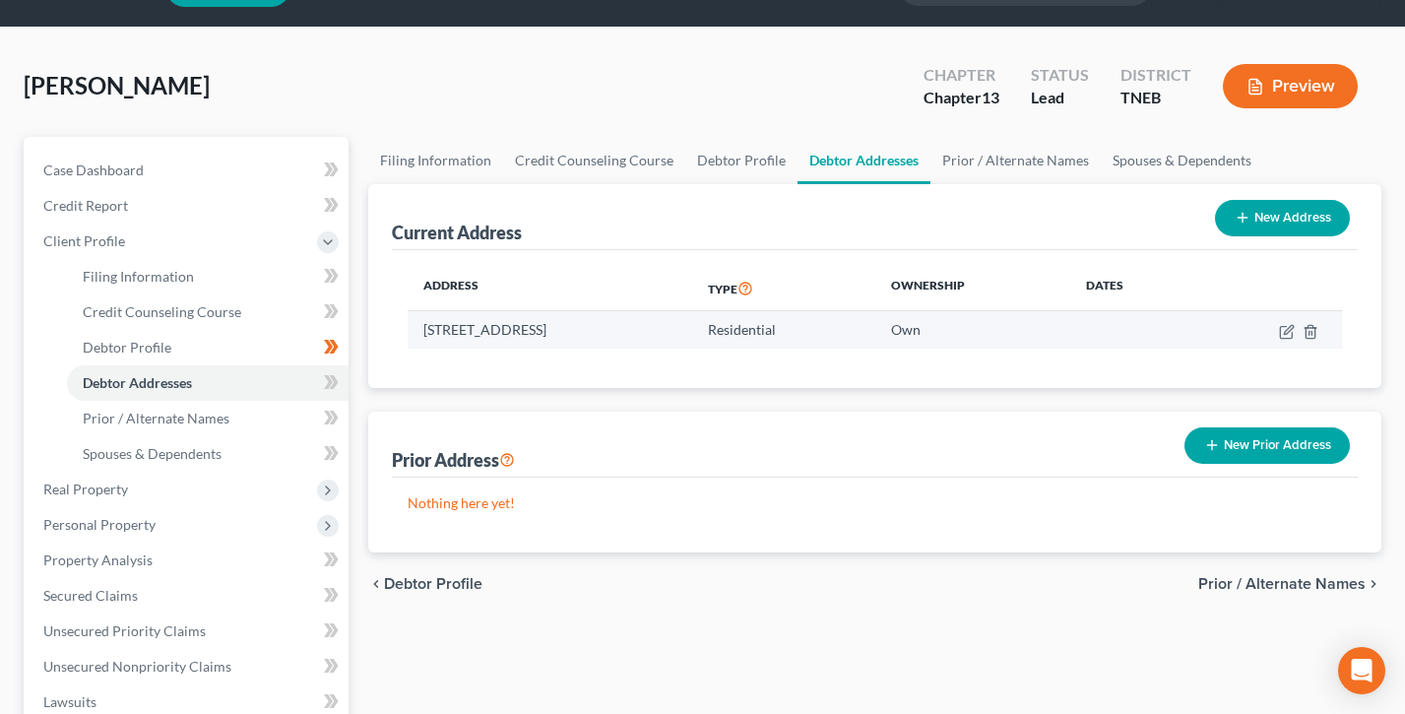
drag, startPoint x: 733, startPoint y: 332, endPoint x: 411, endPoint y: 324, distance: 322.1
click at [411, 324] on td "[STREET_ADDRESS]" at bounding box center [550, 329] width 285 height 37
click at [465, 397] on div "Current Address New Address Address Type Ownership Dates [STREET_ADDRESS] Resid…" at bounding box center [874, 368] width 1013 height 368
drag, startPoint x: 687, startPoint y: 320, endPoint x: 405, endPoint y: 329, distance: 282.8
click at [405, 329] on div "Address Type Ownership Dates [STREET_ADDRESS] Residential Own" at bounding box center [875, 319] width 966 height 138
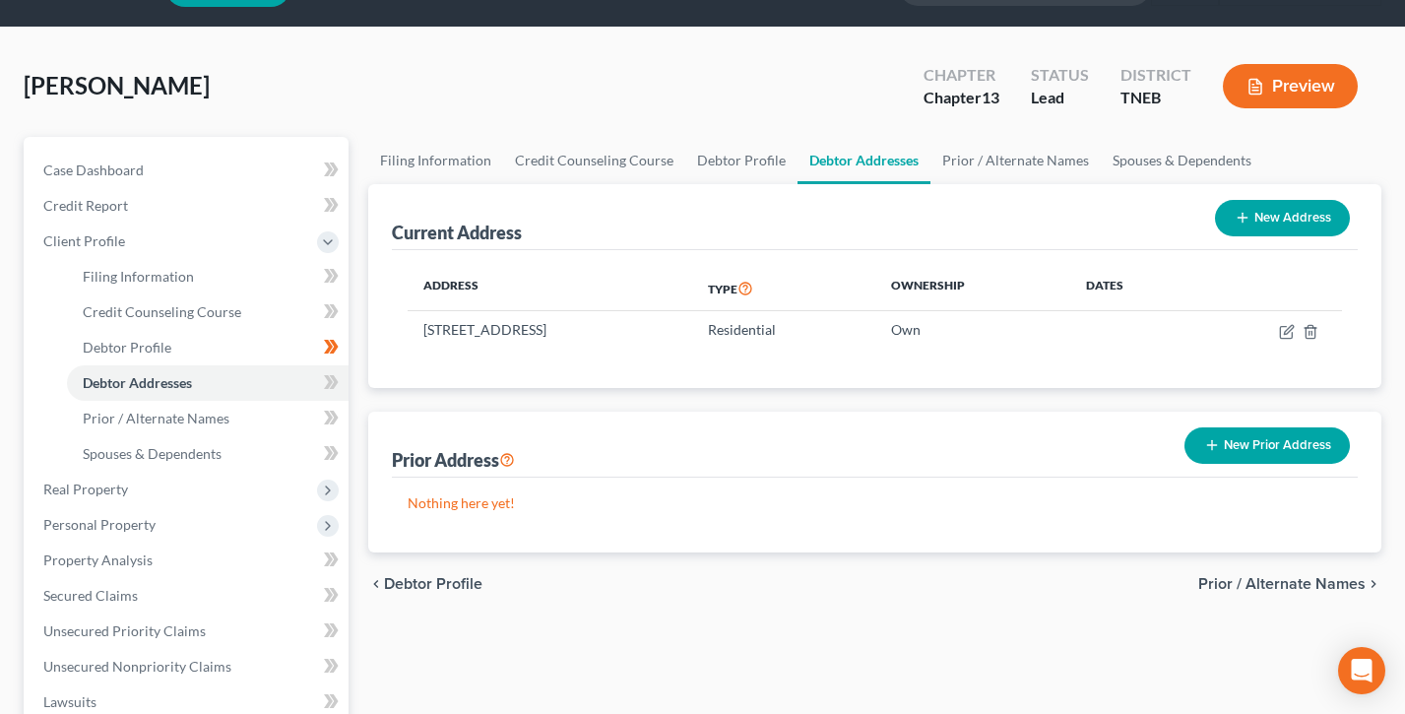
click at [405, 329] on div "Address Type Ownership Dates [STREET_ADDRESS] Residential Own" at bounding box center [875, 319] width 966 height 138
click at [1284, 332] on icon "button" at bounding box center [1288, 329] width 9 height 9
select select "31"
select select "7"
select select "0"
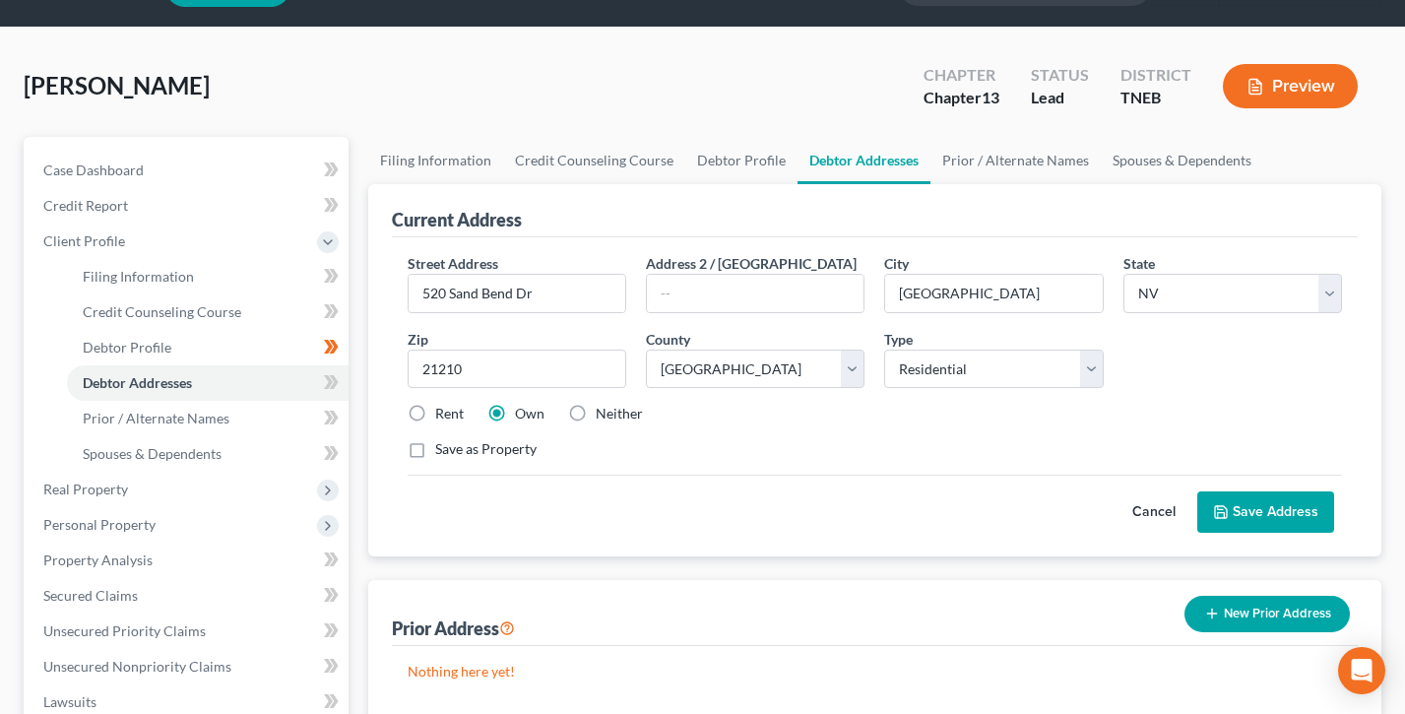
click at [1241, 507] on button "Save Address" at bounding box center [1266, 511] width 137 height 41
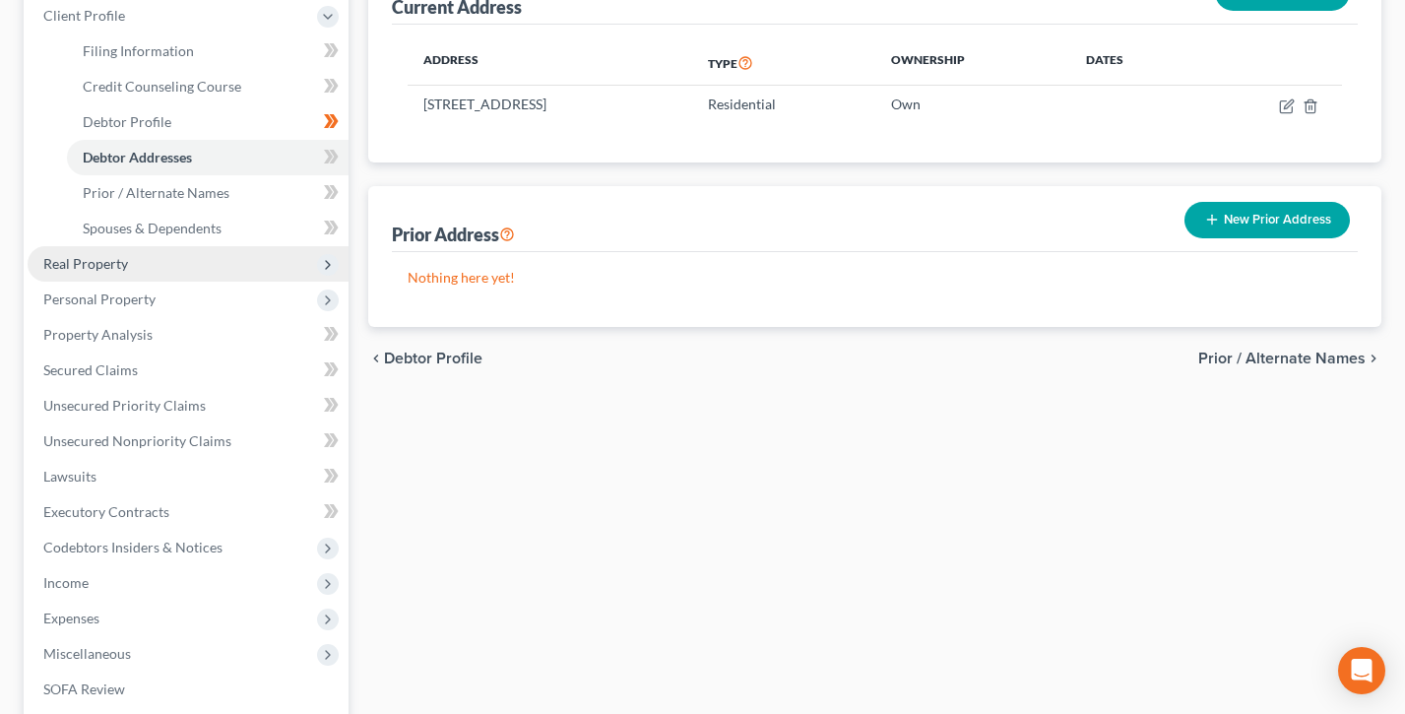
scroll to position [280, 0]
click at [132, 259] on span "Real Property" at bounding box center [188, 261] width 321 height 35
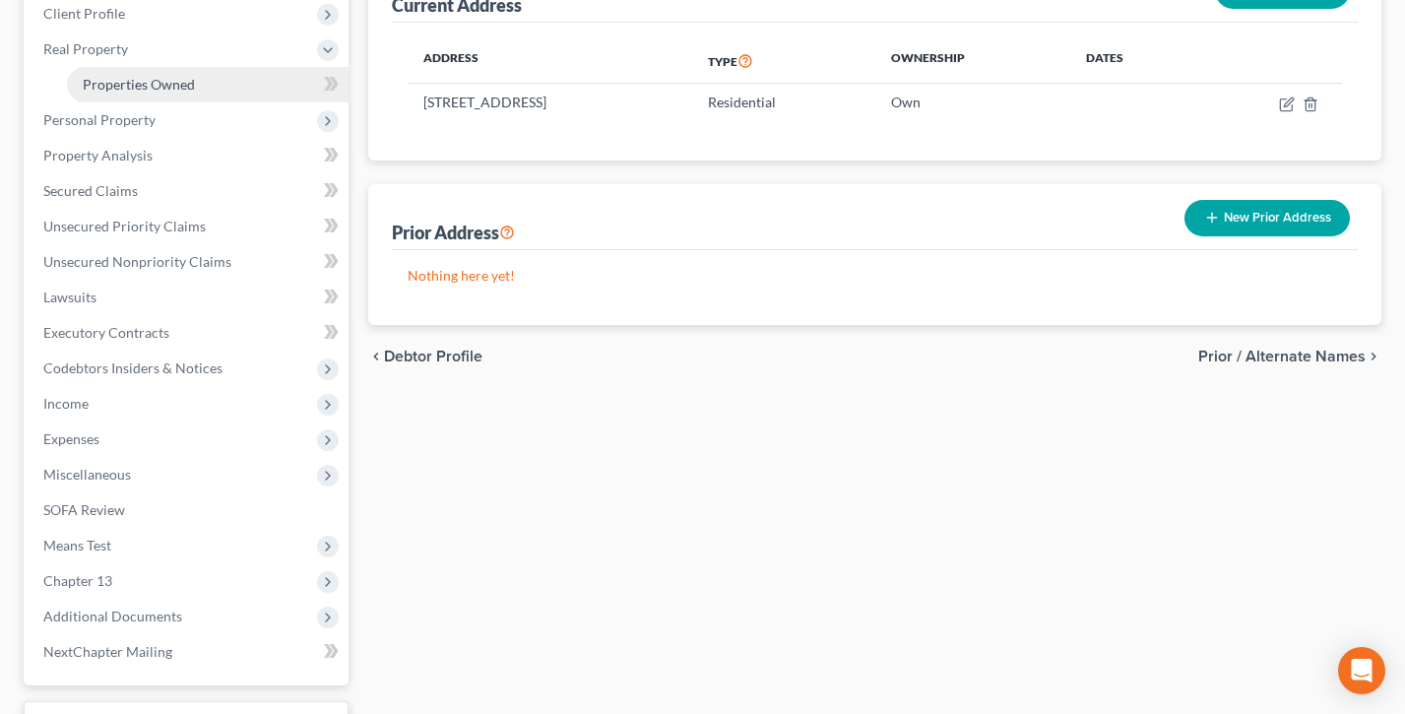
click at [113, 70] on link "Properties Owned" at bounding box center [208, 84] width 282 height 35
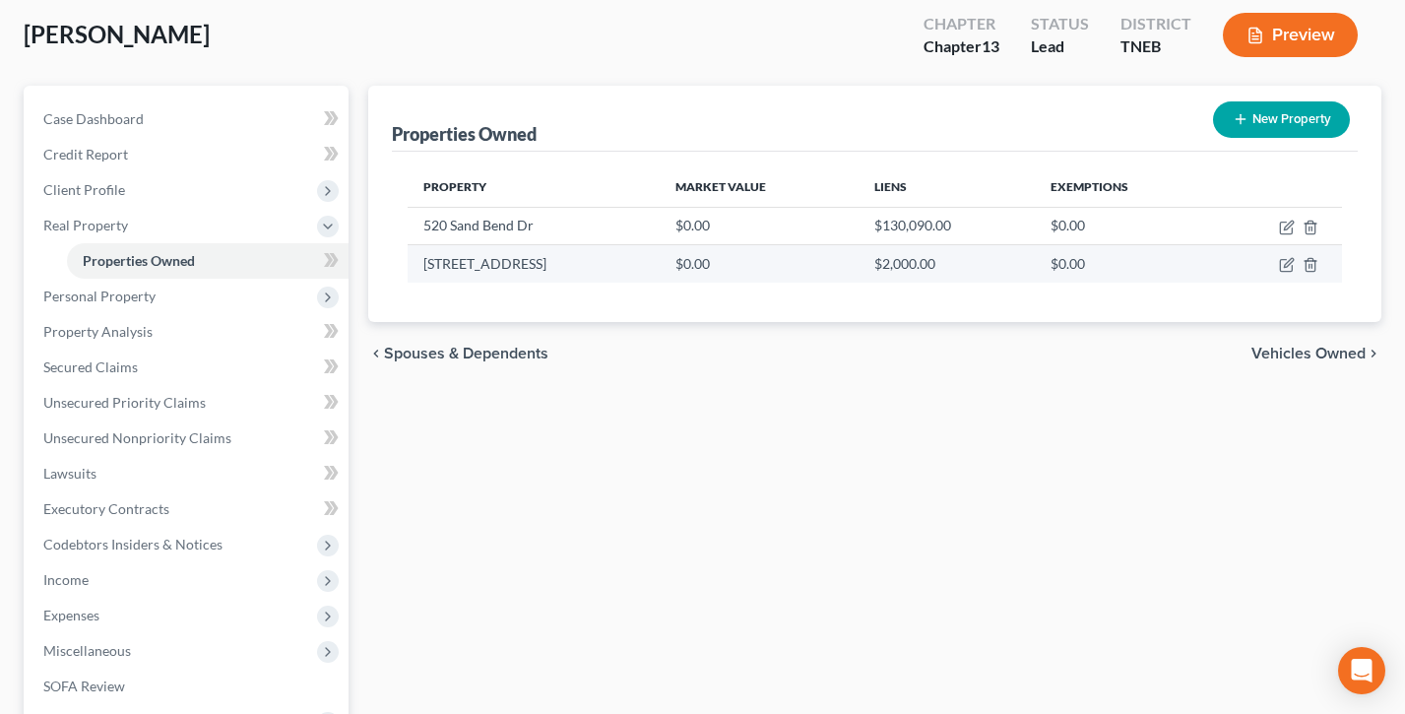
scroll to position [104, 0]
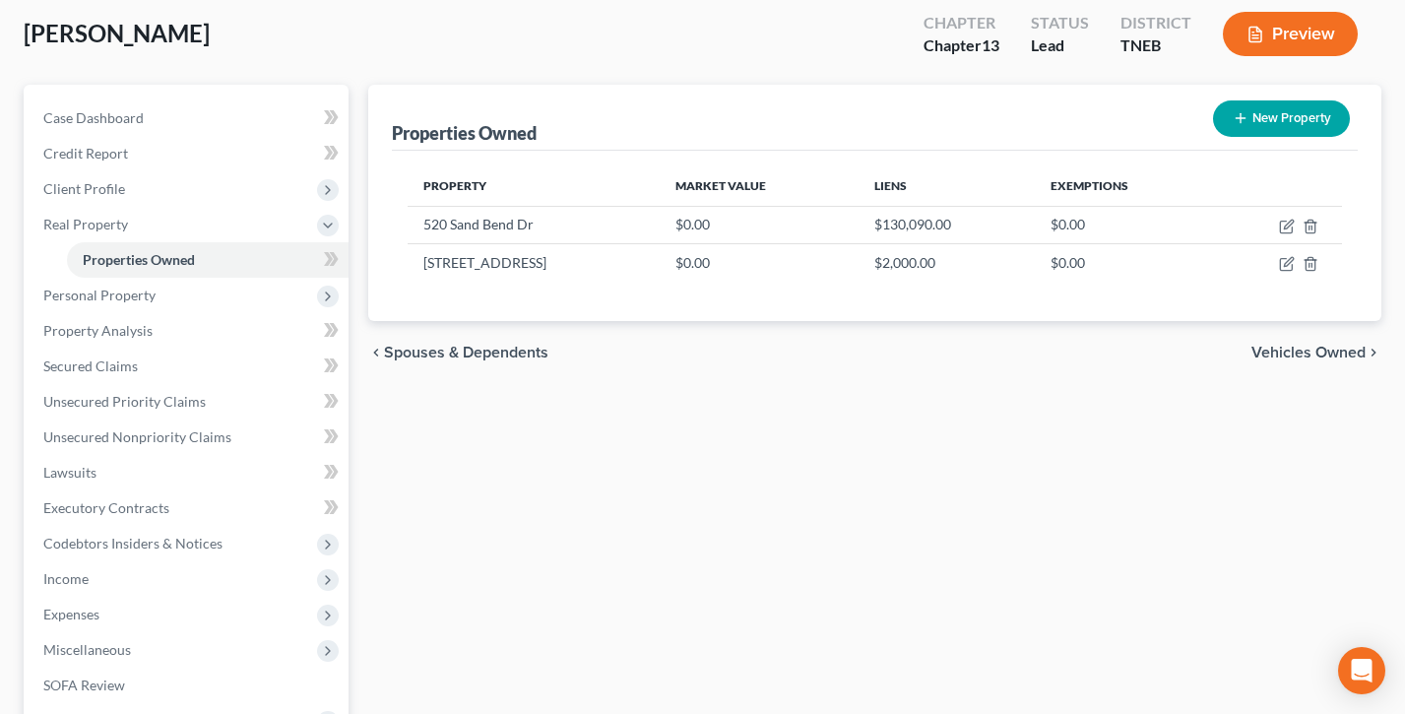
click at [1303, 117] on button "New Property" at bounding box center [1281, 118] width 137 height 36
select select "31"
select select "7"
select select "0"
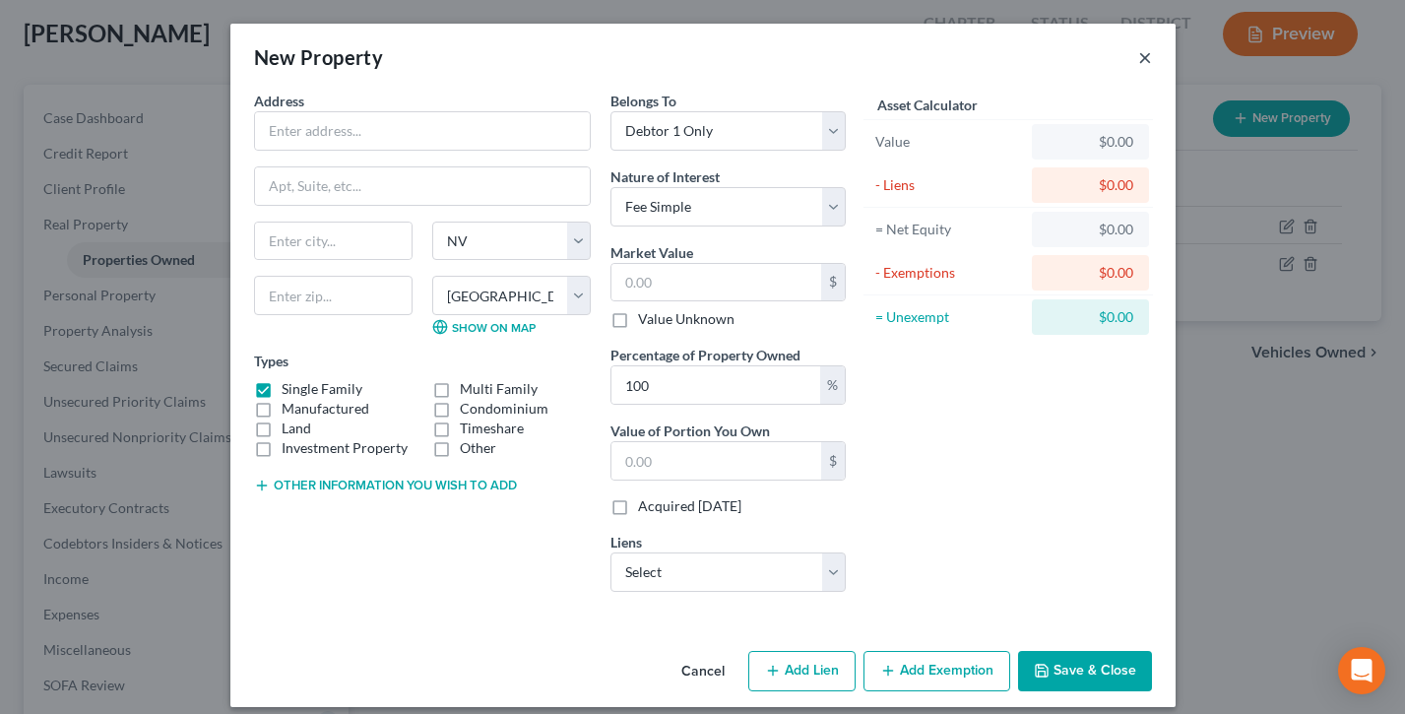
click at [1145, 56] on button "×" at bounding box center [1145, 57] width 14 height 24
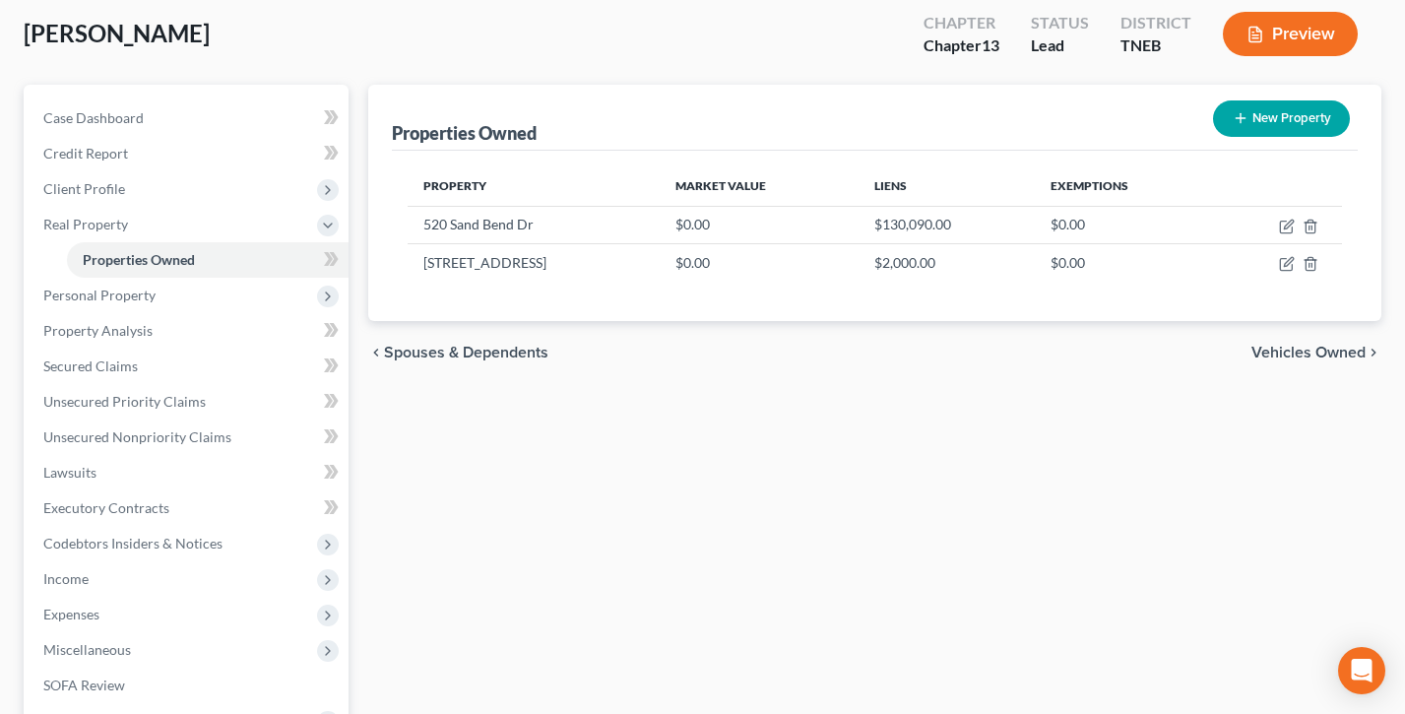
click at [1307, 40] on button "Preview" at bounding box center [1290, 34] width 135 height 44
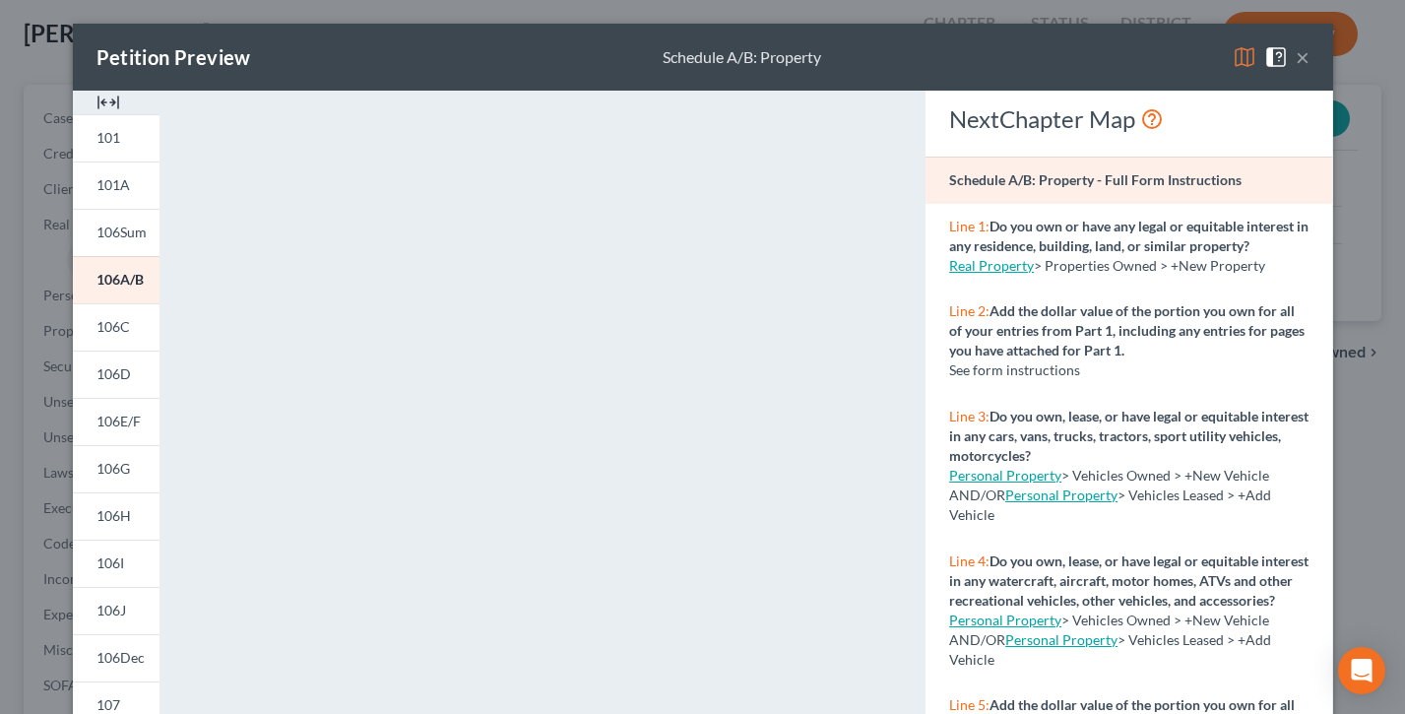
click at [1303, 60] on button "×" at bounding box center [1303, 57] width 14 height 24
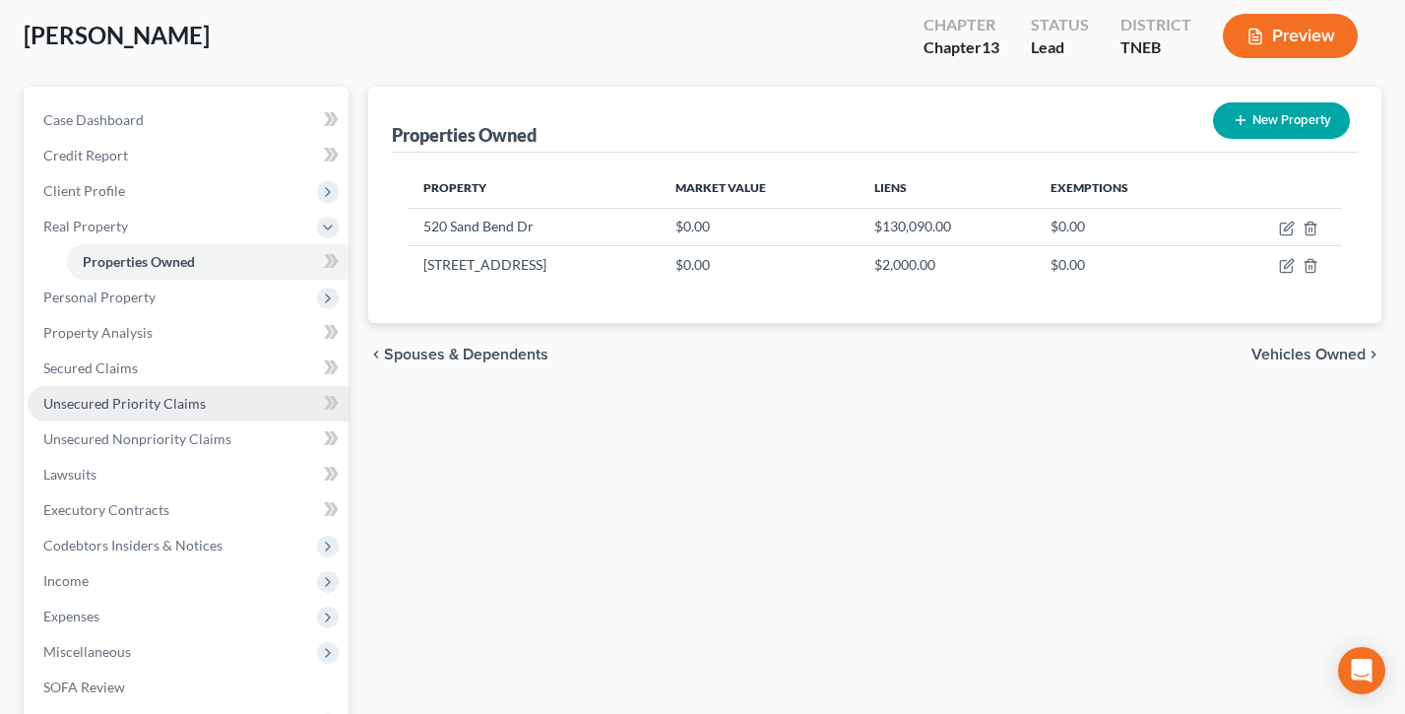
scroll to position [0, 0]
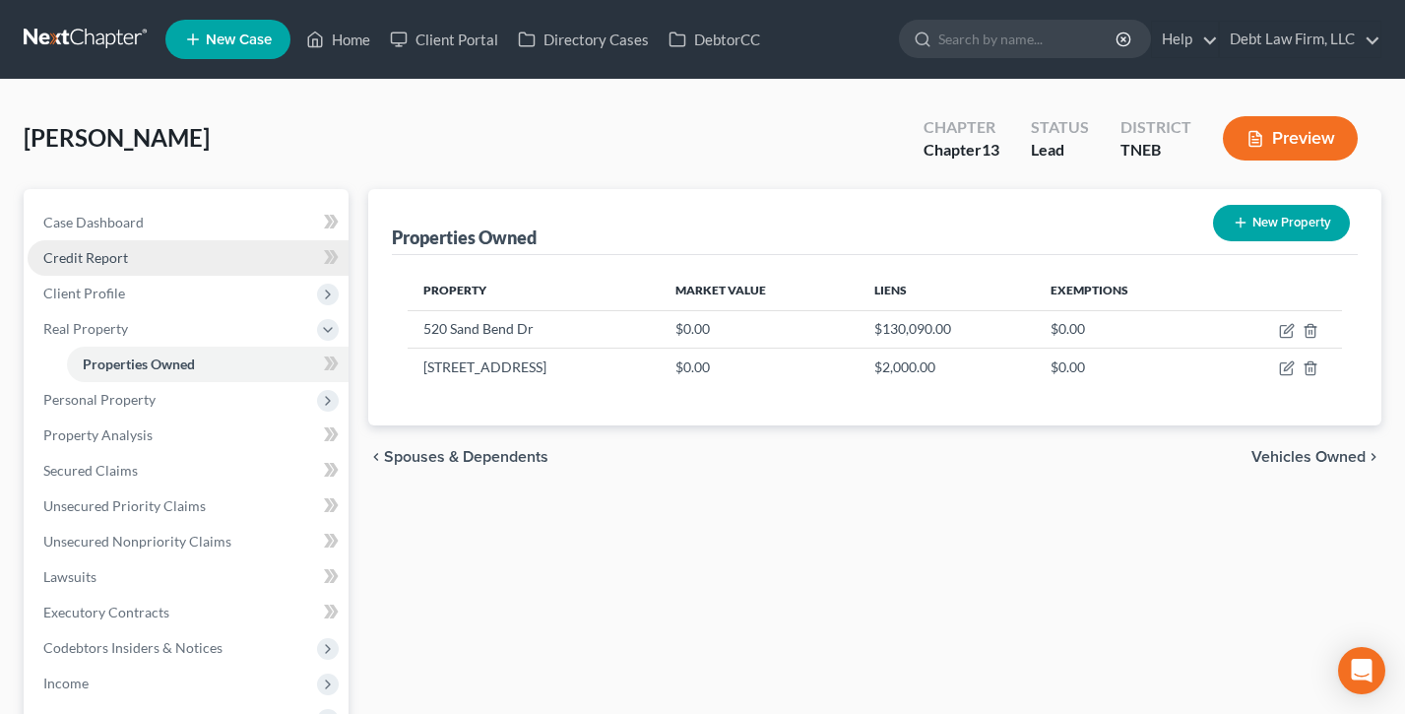
click at [151, 250] on link "Credit Report" at bounding box center [188, 257] width 321 height 35
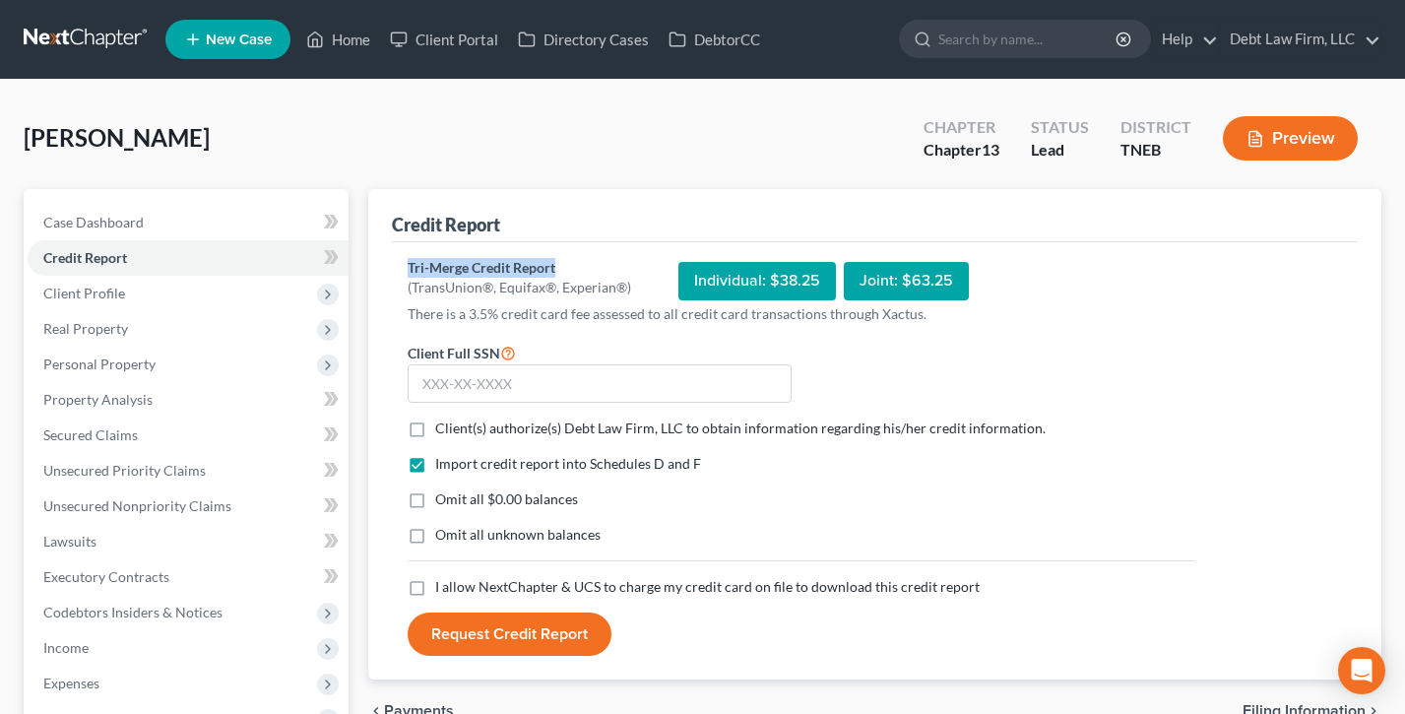
drag, startPoint x: 564, startPoint y: 269, endPoint x: 384, endPoint y: 260, distance: 180.4
click at [375, 261] on div "Credit Report Tri-Merge Credit Report (TransUnion®, Equifax®, Experian®) Indivi…" at bounding box center [874, 434] width 1013 height 491
drag, startPoint x: 629, startPoint y: 290, endPoint x: 398, endPoint y: 292, distance: 231.4
click at [398, 292] on div "Tri-Merge Credit Report (TransUnion®, Equifax®, Experian®) Individual: $38.25 J…" at bounding box center [875, 461] width 966 height 438
click at [397, 292] on div "Tri-Merge Credit Report (TransUnion®, Equifax®, Experian®) Individual: $38.25 J…" at bounding box center [875, 461] width 966 height 438
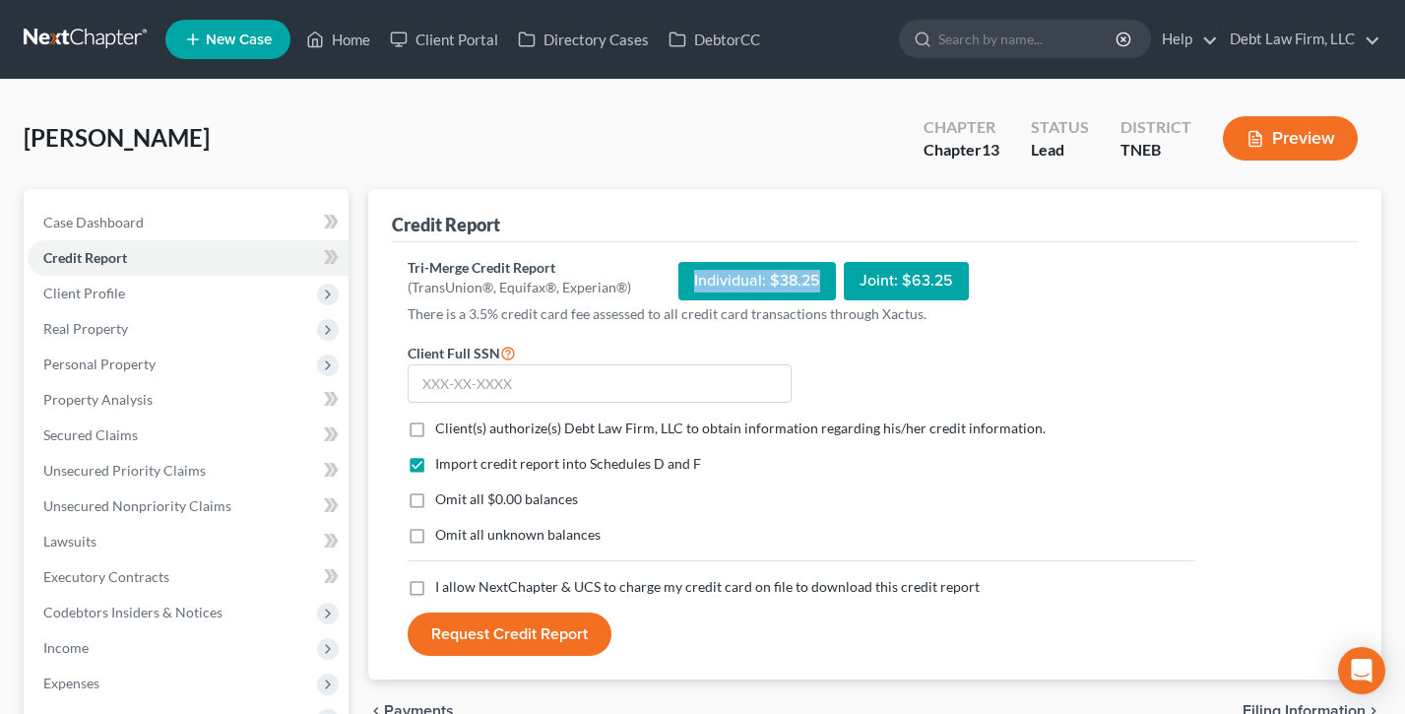
drag, startPoint x: 820, startPoint y: 277, endPoint x: 783, endPoint y: 269, distance: 38.2
click at [679, 278] on div "Individual: $38.25" at bounding box center [758, 281] width 158 height 38
click at [965, 275] on div "Tri-Merge Credit Report (TransUnion®, Equifax®, Experian®) Individual: $38.25 J…" at bounding box center [802, 281] width 788 height 46
drag, startPoint x: 931, startPoint y: 277, endPoint x: 839, endPoint y: 279, distance: 91.6
click at [839, 279] on div "Tri-Merge Credit Report (TransUnion®, Equifax®, Experian®) Individual: $38.25 J…" at bounding box center [802, 281] width 788 height 46
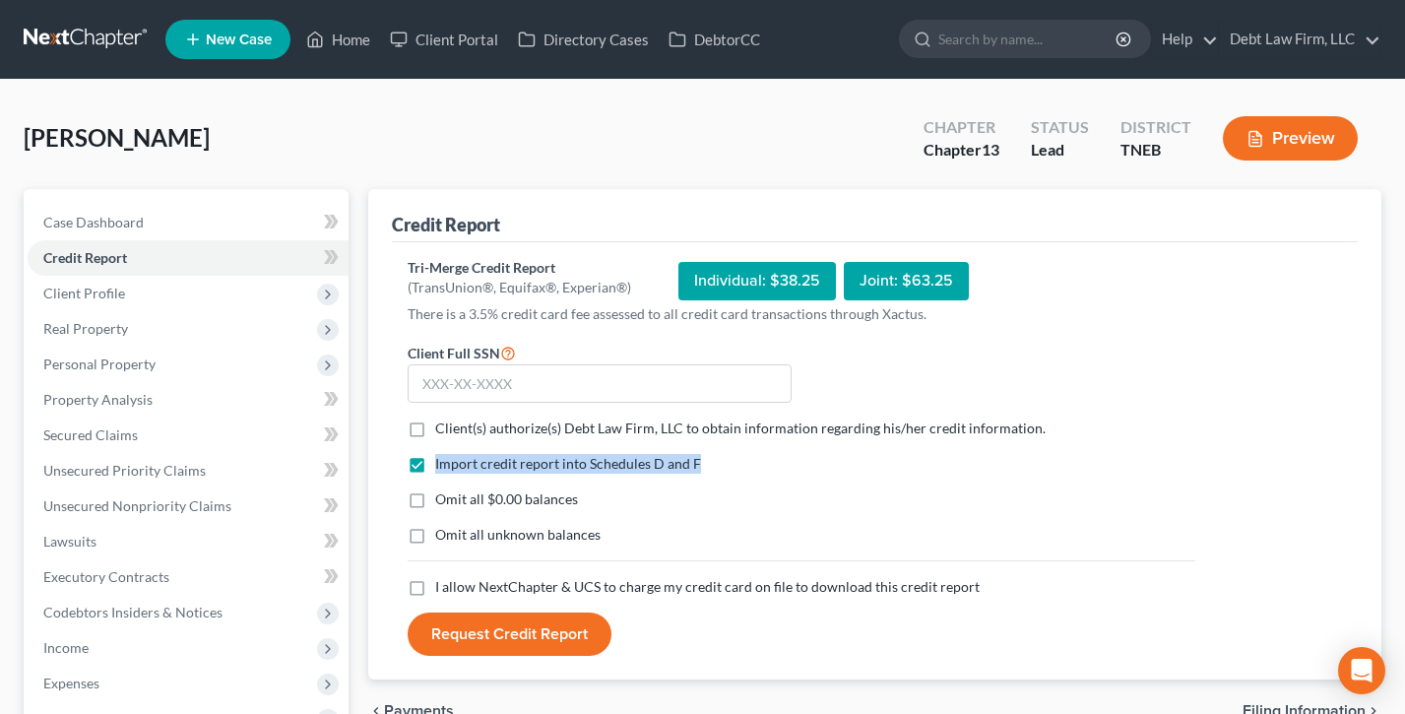
drag, startPoint x: 694, startPoint y: 459, endPoint x: 430, endPoint y: 459, distance: 263.9
click at [430, 459] on div "Import credit report into Schedules D and F" at bounding box center [802, 464] width 788 height 20
click at [828, 461] on div "Import credit report into Schedules D and F" at bounding box center [802, 464] width 788 height 20
drag, startPoint x: 466, startPoint y: 218, endPoint x: 390, endPoint y: 218, distance: 75.8
click at [390, 218] on div "Credit Report Tri-Merge Credit Report (TransUnion®, Equifax®, Experian®) Indivi…" at bounding box center [874, 434] width 1013 height 491
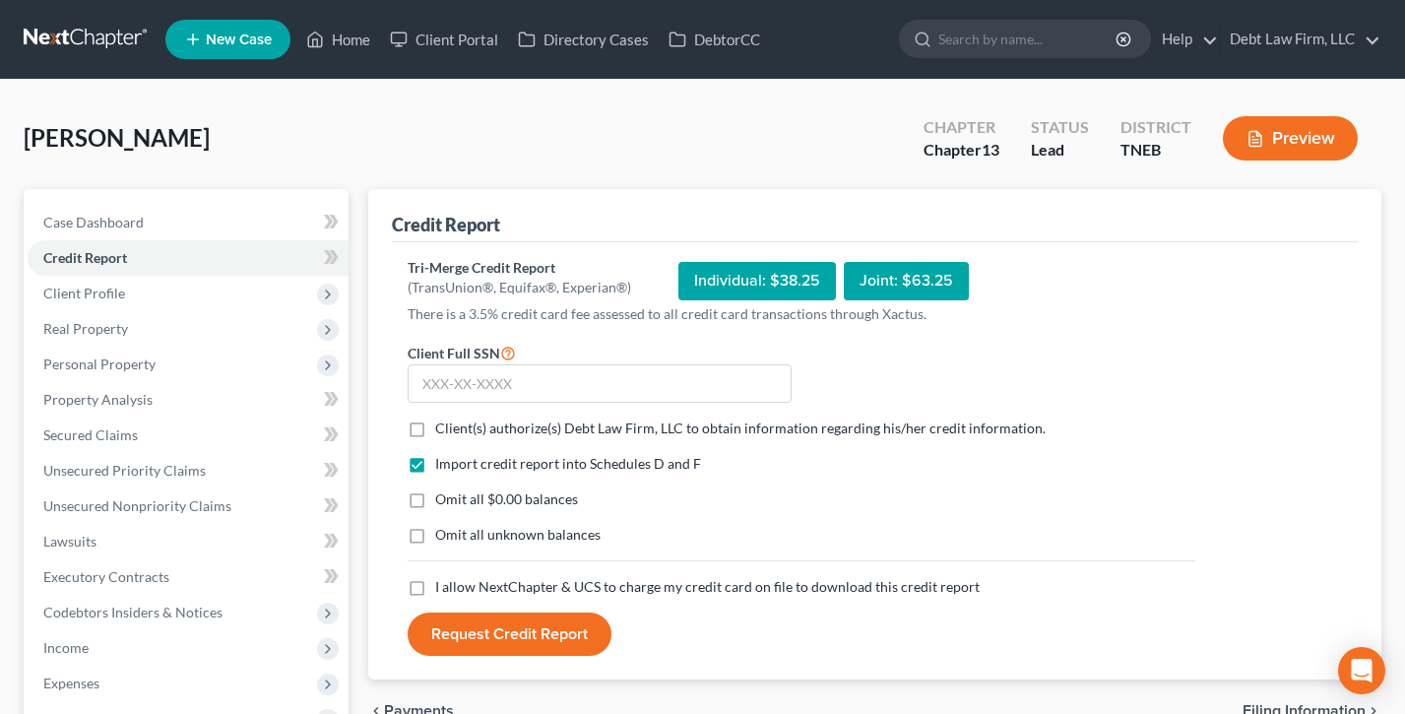
click at [390, 218] on div "Credit Report Tri-Merge Credit Report (TransUnion®, Equifax®, Experian®) Indivi…" at bounding box center [874, 434] width 1013 height 491
click at [1311, 38] on link "Debt Law Firm, LLC" at bounding box center [1300, 39] width 161 height 35
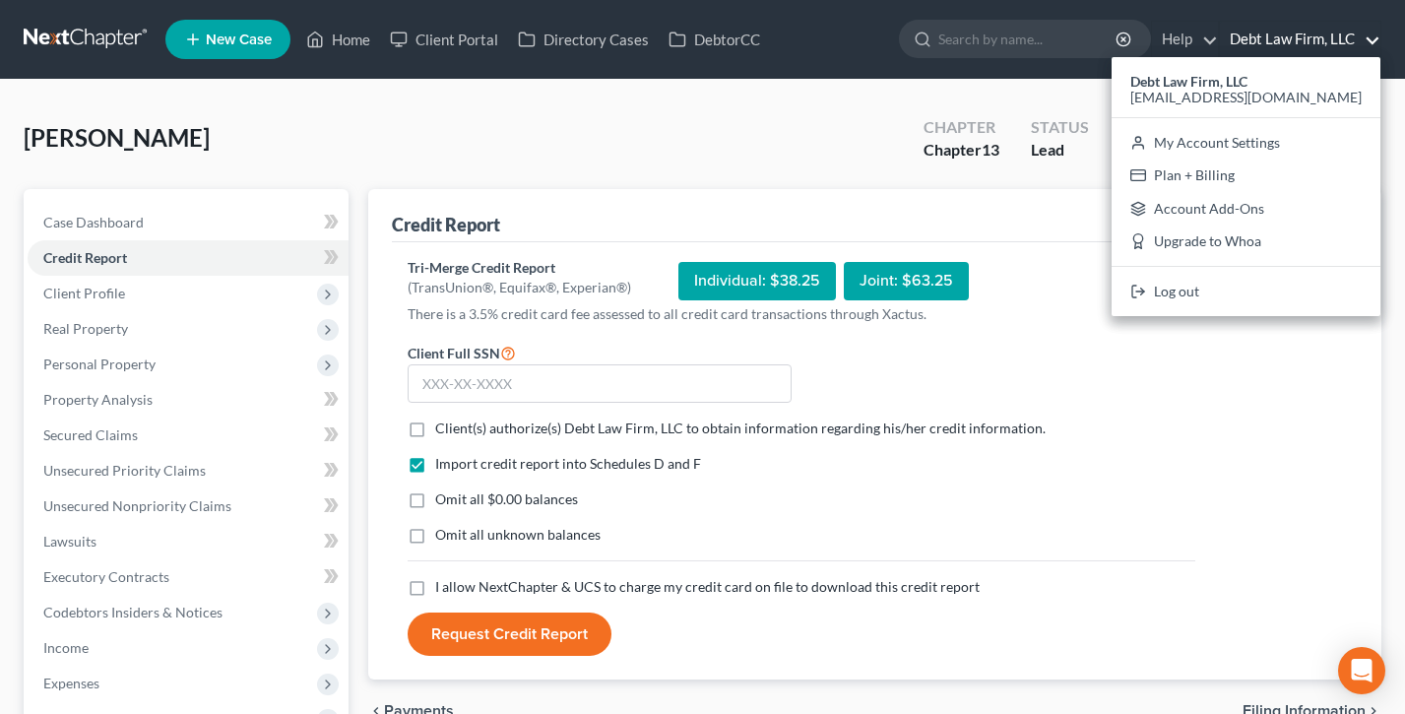
click at [762, 114] on div "[PERSON_NAME] Upgraded Chapter Chapter 13 Status Lead District TNEB Preview" at bounding box center [703, 146] width 1358 height 86
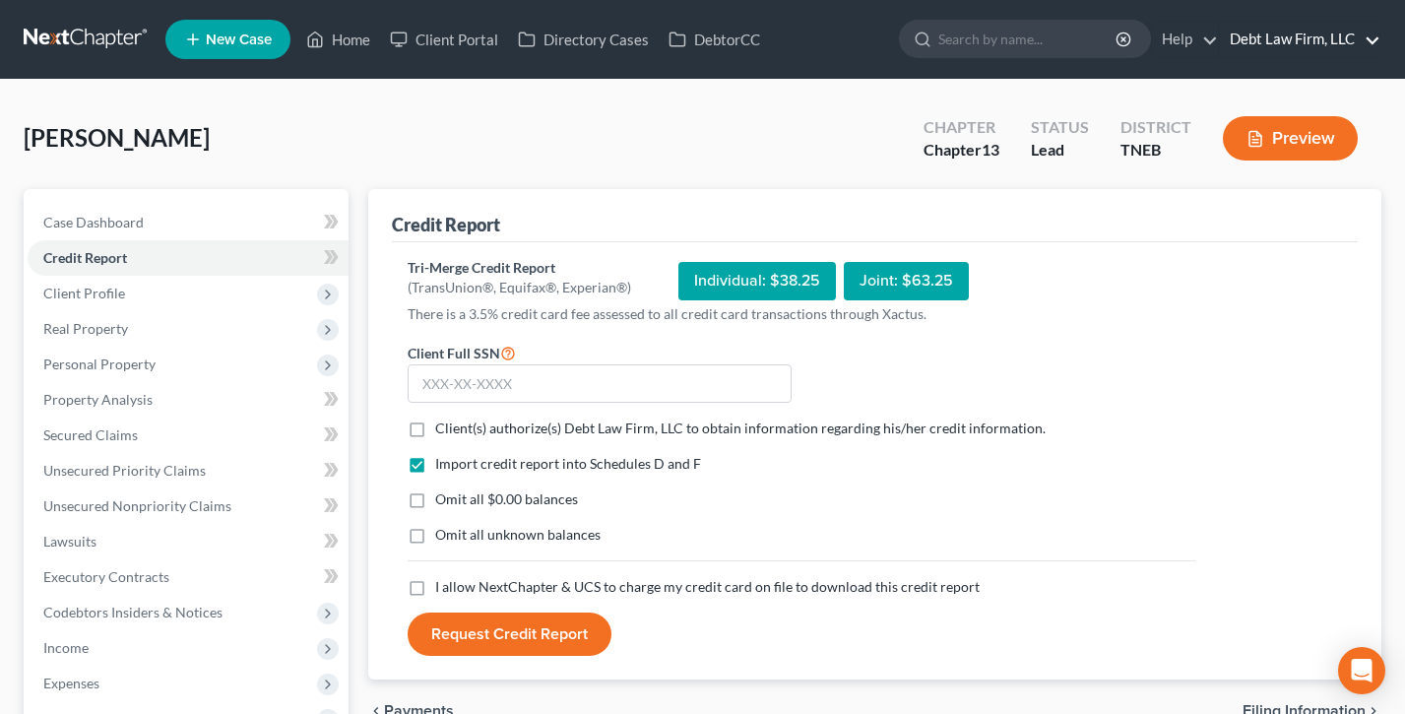
click at [1285, 37] on link "Debt Law Firm, LLC" at bounding box center [1300, 39] width 161 height 35
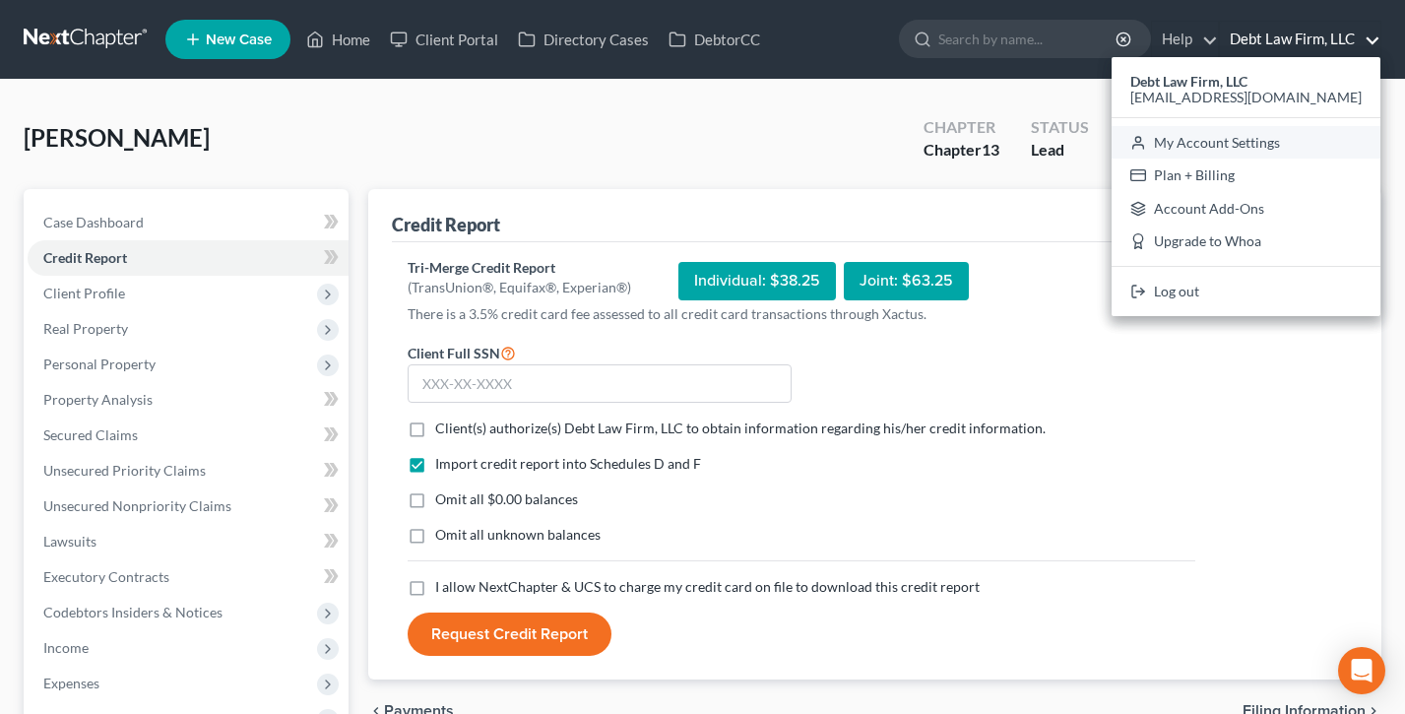
click at [1283, 143] on link "My Account Settings" at bounding box center [1246, 142] width 269 height 33
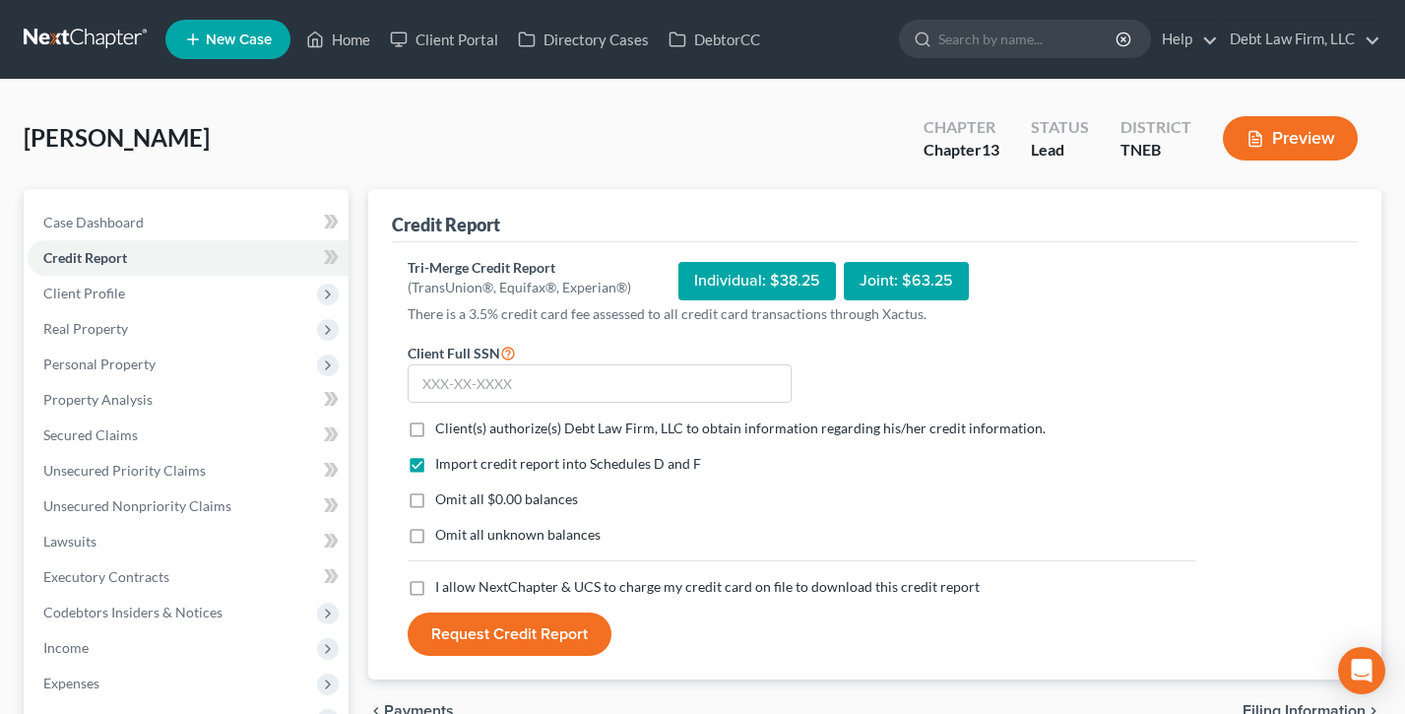
select select "61"
select select "24"
select select "36"
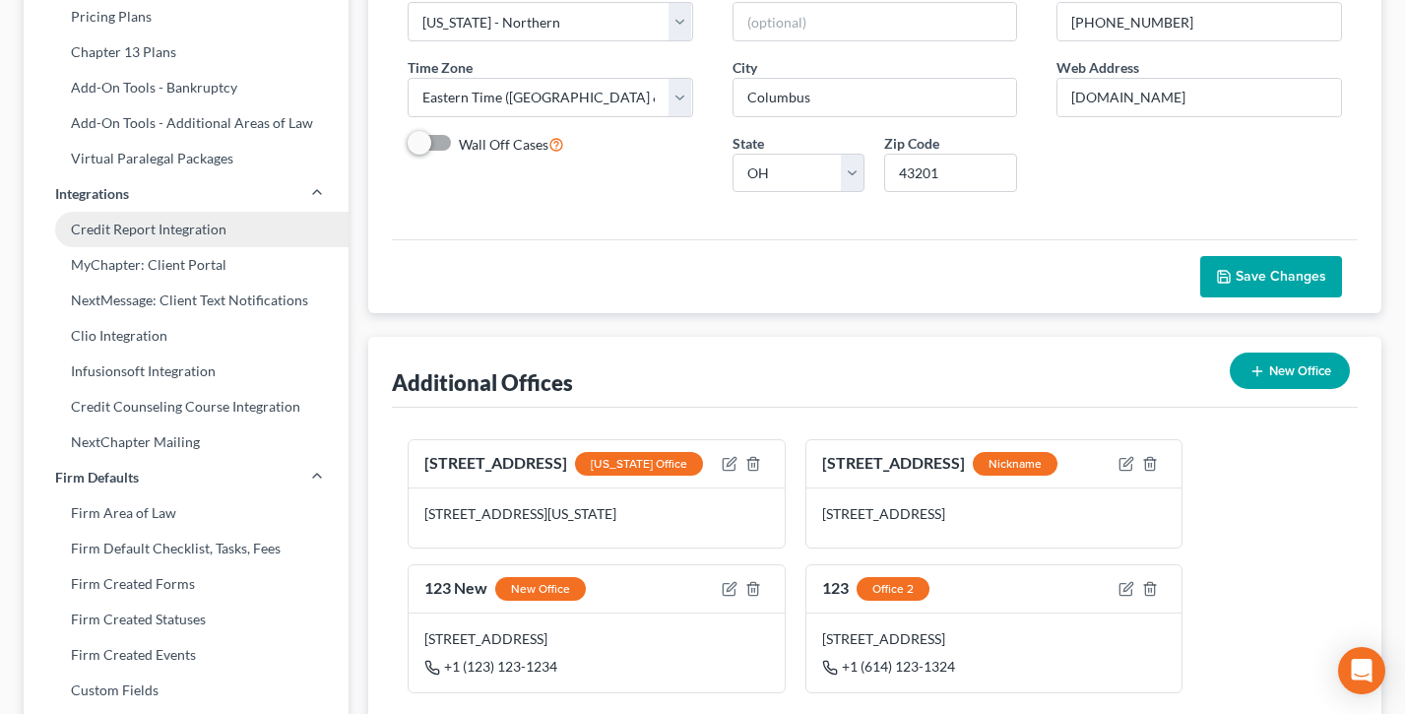
scroll to position [342, 0]
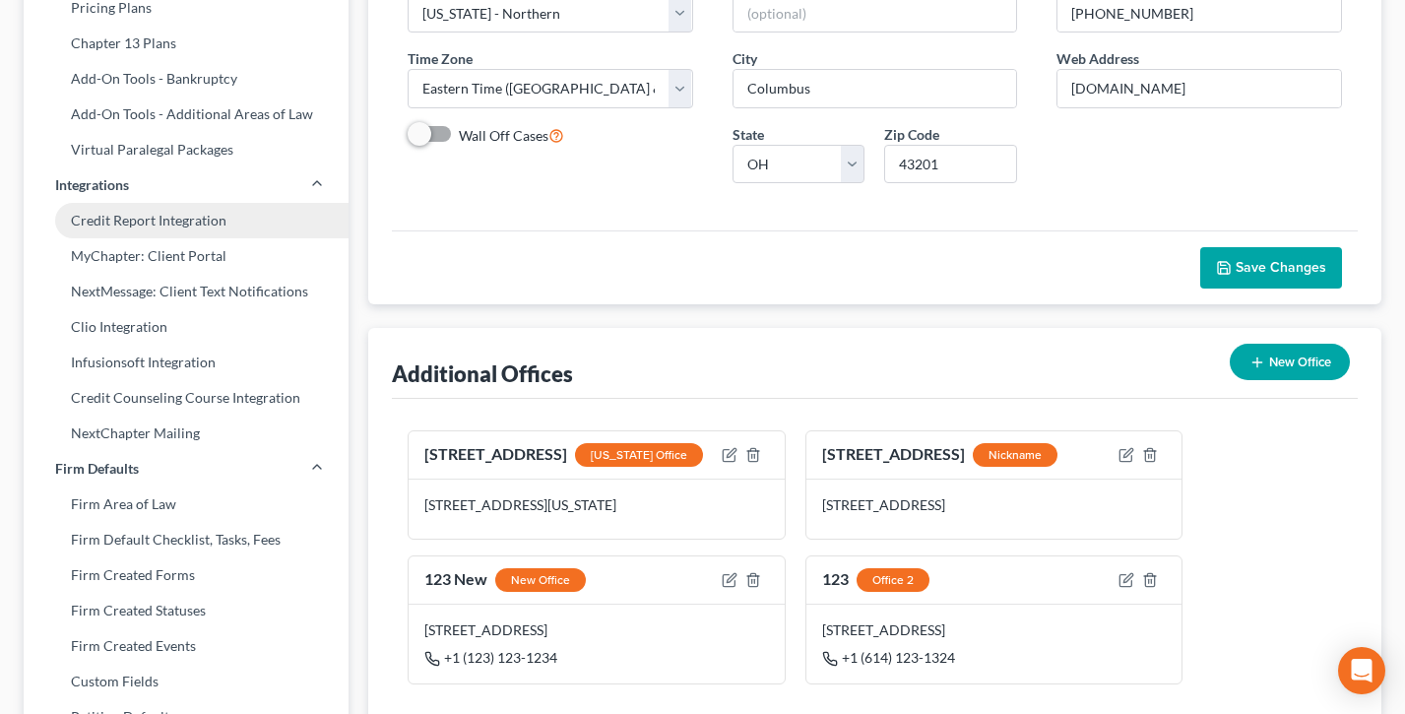
click at [136, 227] on link "Credit Report Integration" at bounding box center [186, 220] width 325 height 35
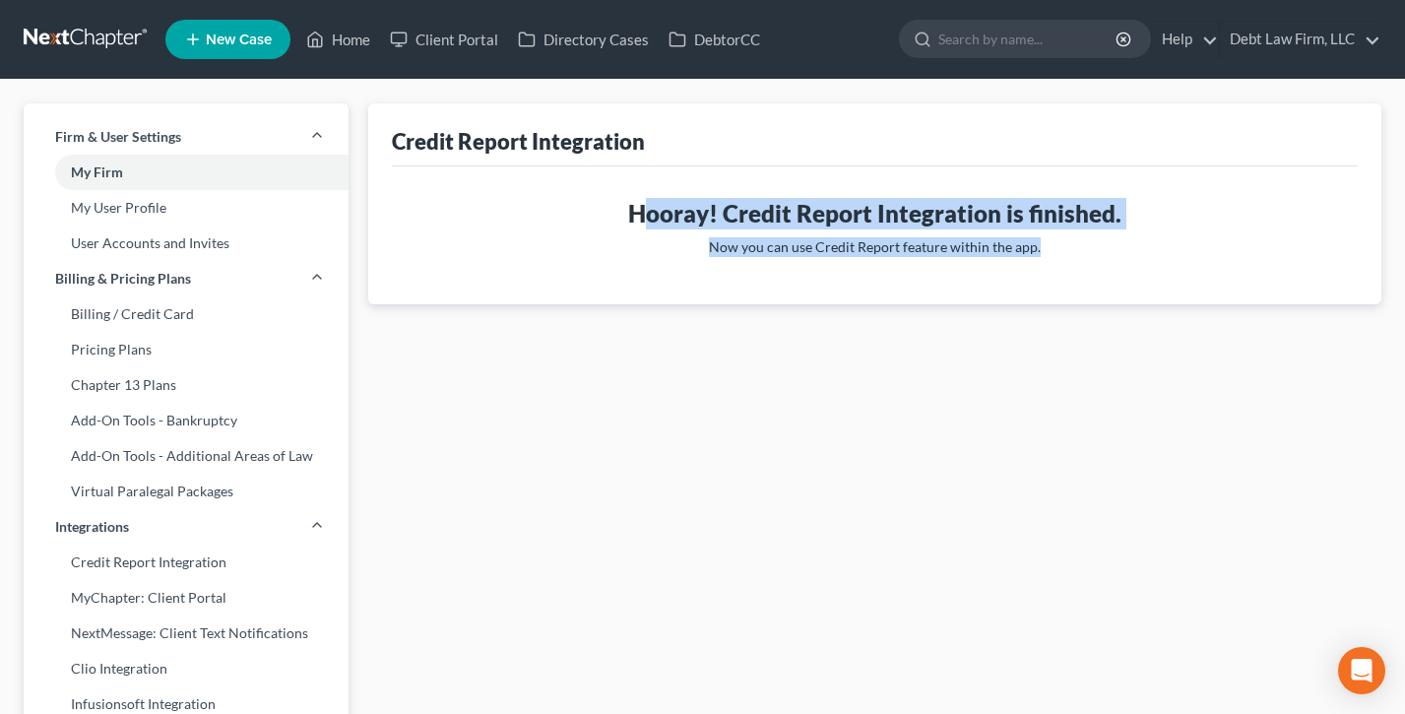
drag, startPoint x: 1035, startPoint y: 245, endPoint x: 648, endPoint y: 201, distance: 389.6
click at [648, 201] on div "Hooray! Credit Report Integration is finished. Now you can use Credit Report fe…" at bounding box center [875, 235] width 954 height 75
click at [648, 201] on h3 "Hooray! Credit Report Integration is finished." at bounding box center [875, 214] width 935 height 32
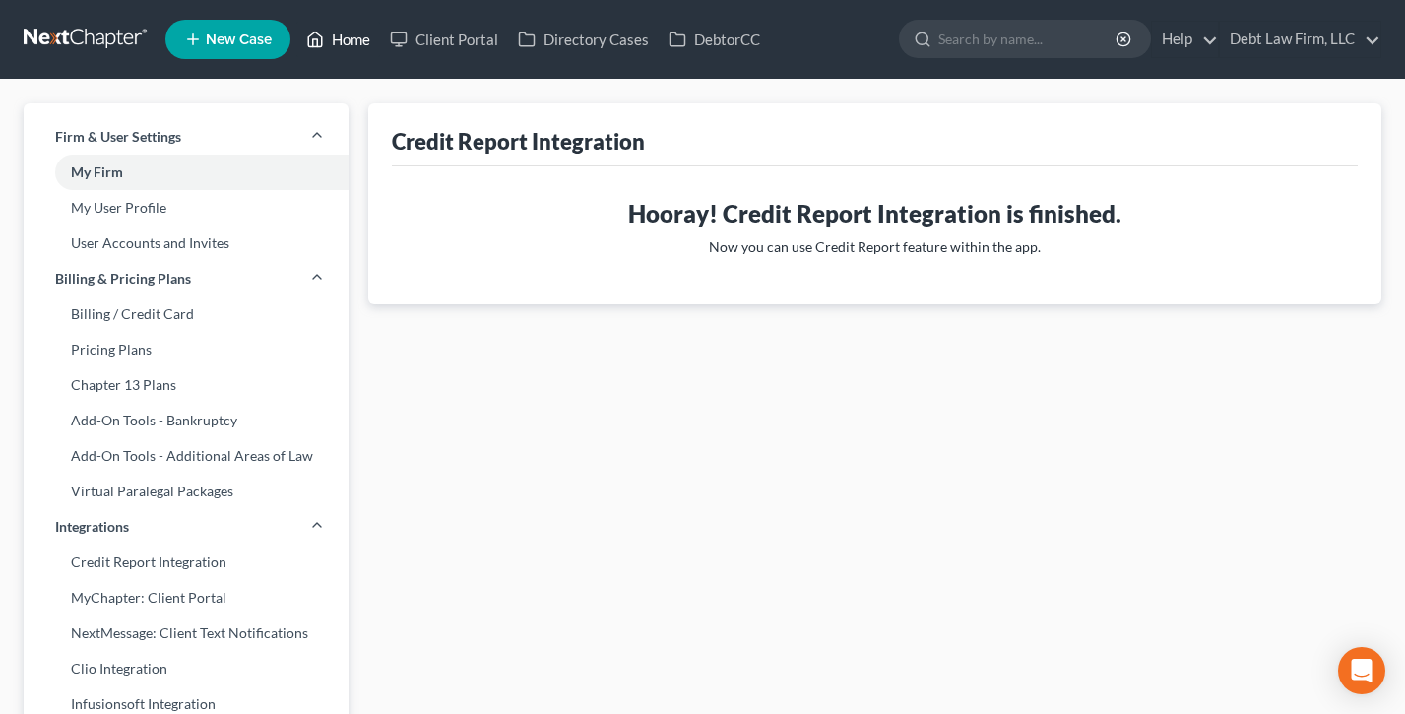
click at [353, 42] on link "Home" at bounding box center [338, 39] width 84 height 35
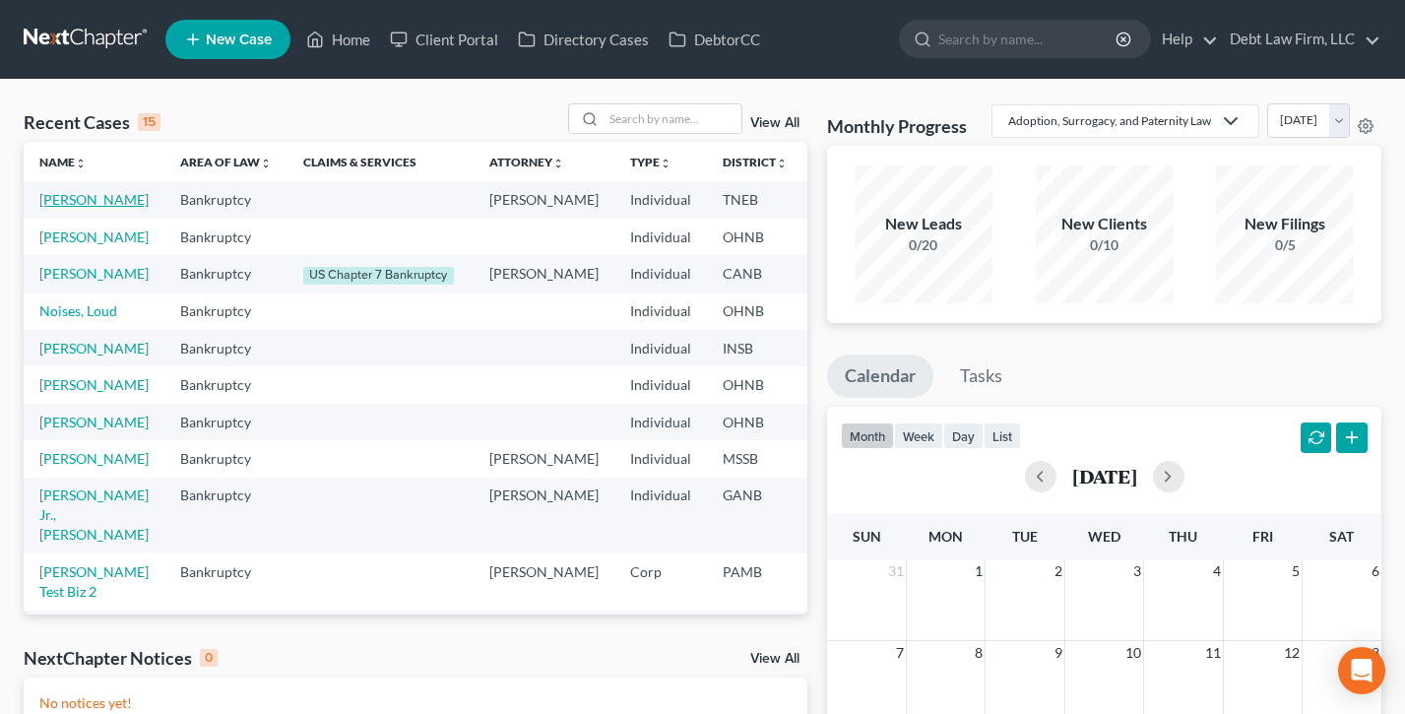
click at [67, 208] on link "[PERSON_NAME]" at bounding box center [93, 199] width 109 height 17
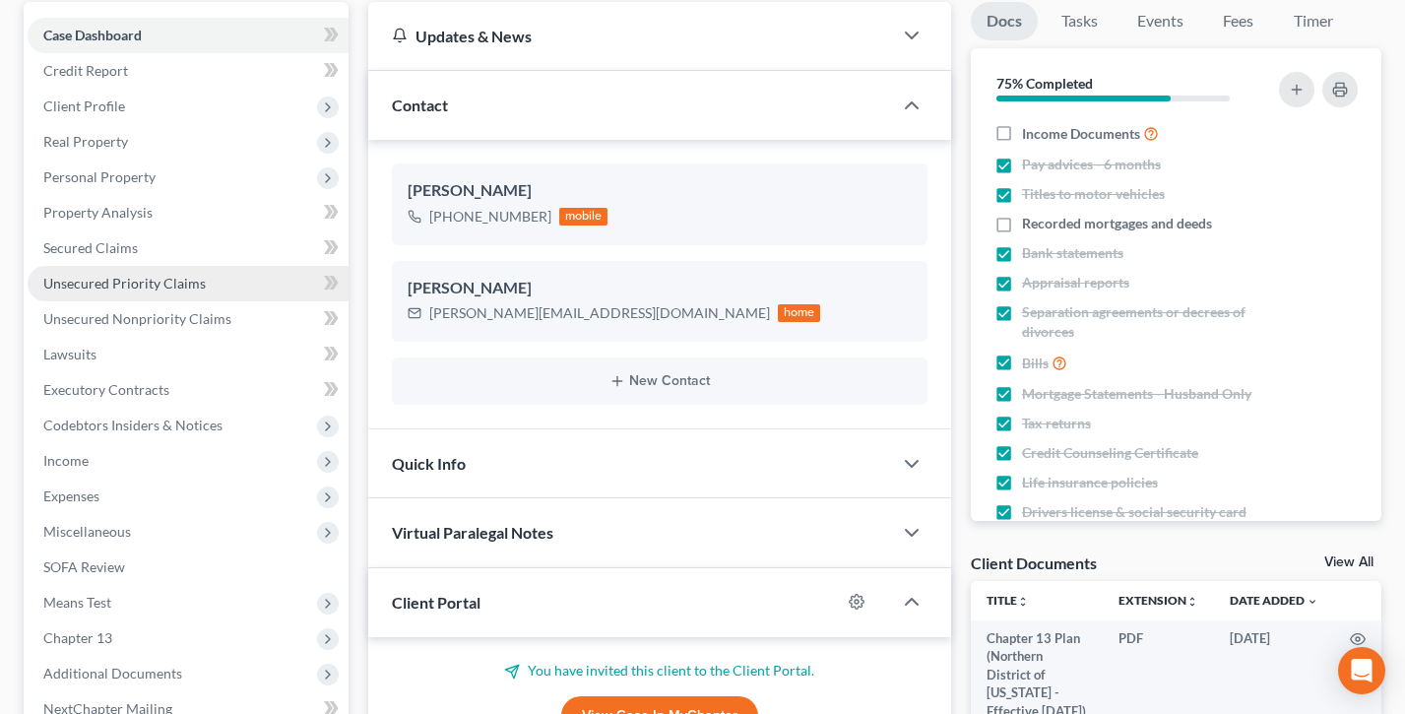
scroll to position [350, 0]
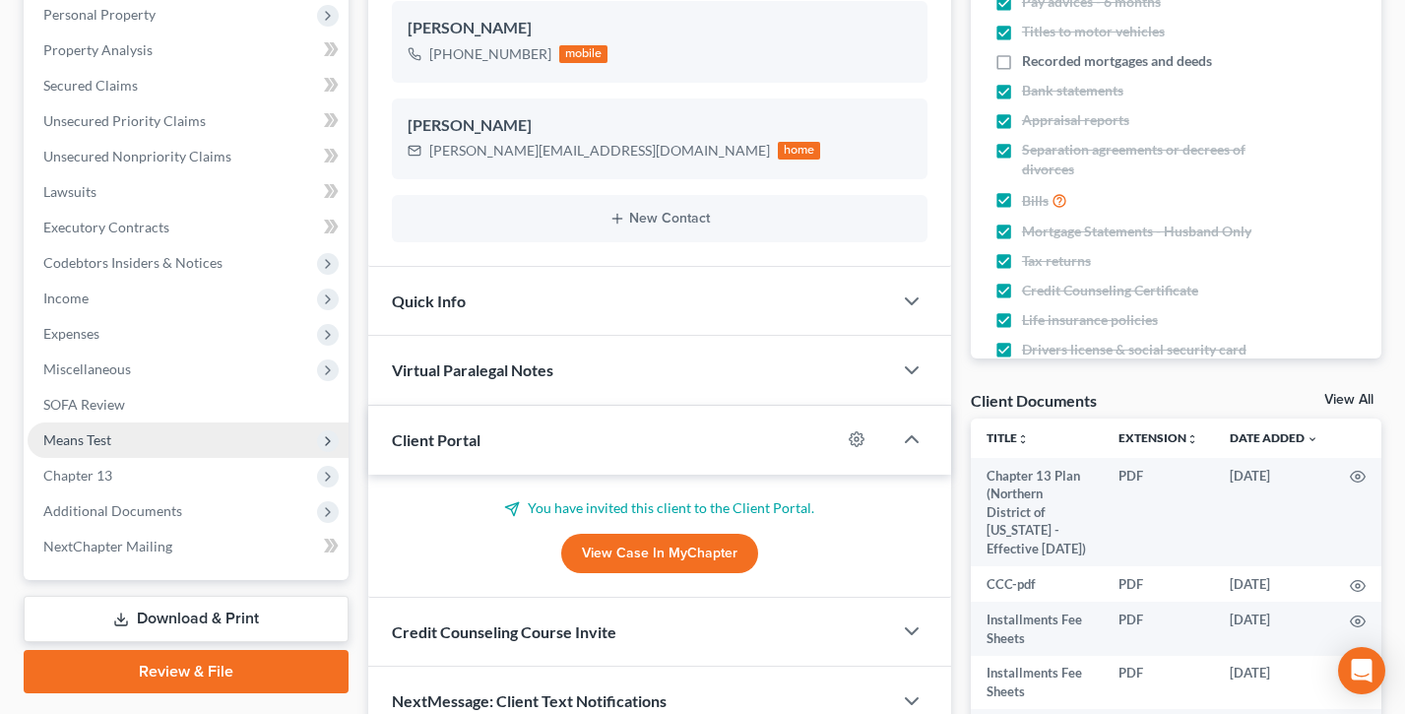
click at [102, 437] on span "Means Test" at bounding box center [77, 439] width 68 height 17
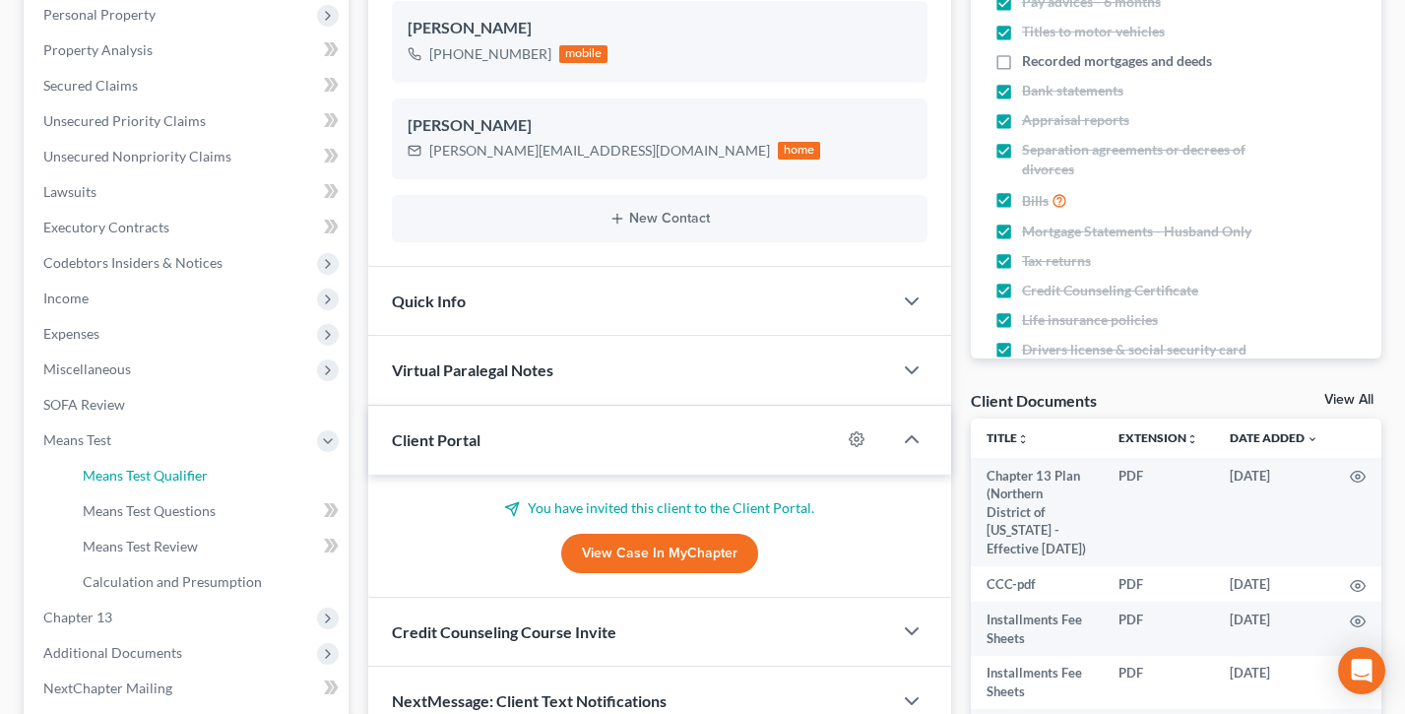
click at [132, 482] on span "Means Test Qualifier" at bounding box center [145, 475] width 125 height 17
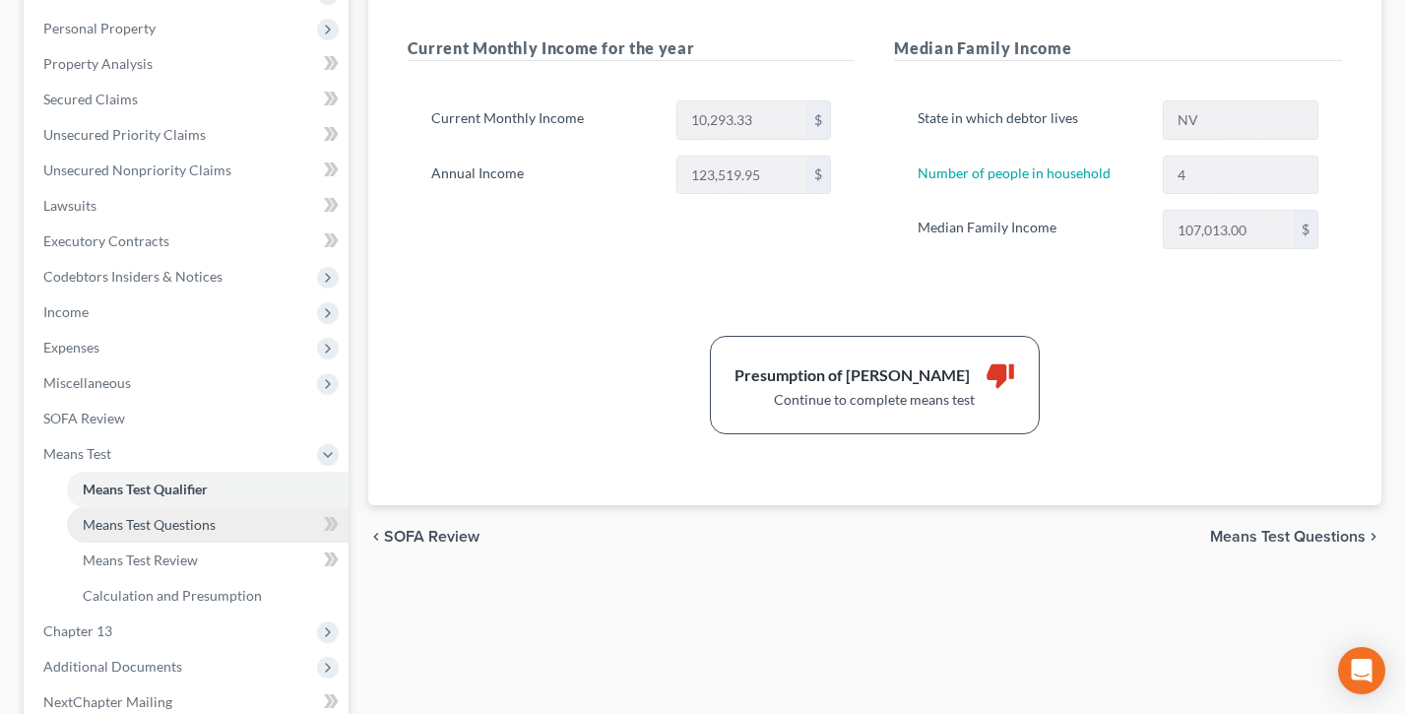
scroll to position [54, 0]
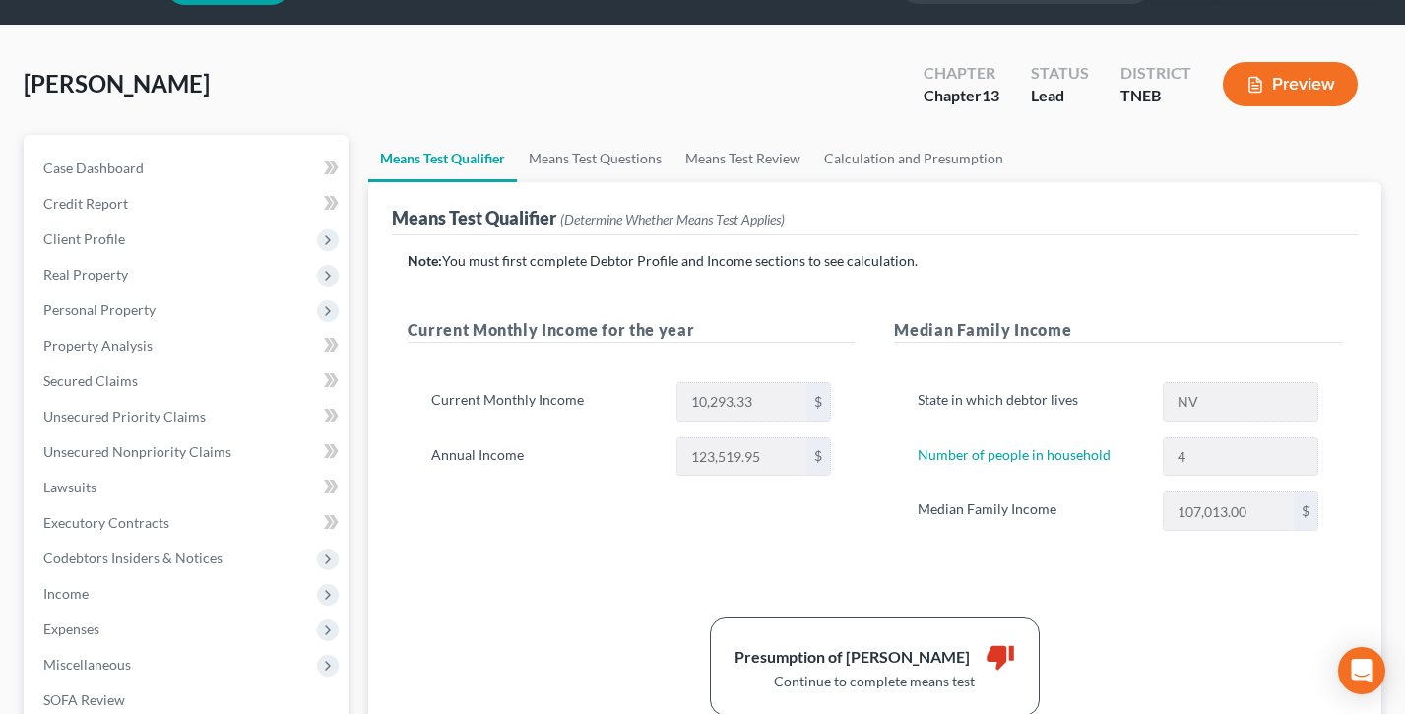
drag, startPoint x: 840, startPoint y: 263, endPoint x: 456, endPoint y: 261, distance: 384.1
click at [457, 261] on p "Note: You must first complete Debtor Profile and Income sections to see calcula…" at bounding box center [875, 261] width 935 height 20
drag, startPoint x: 672, startPoint y: 260, endPoint x: 678, endPoint y: 251, distance: 10.7
click at [591, 257] on p "Note: You must first complete Debtor Profile and Income sections to see calcula…" at bounding box center [875, 261] width 935 height 20
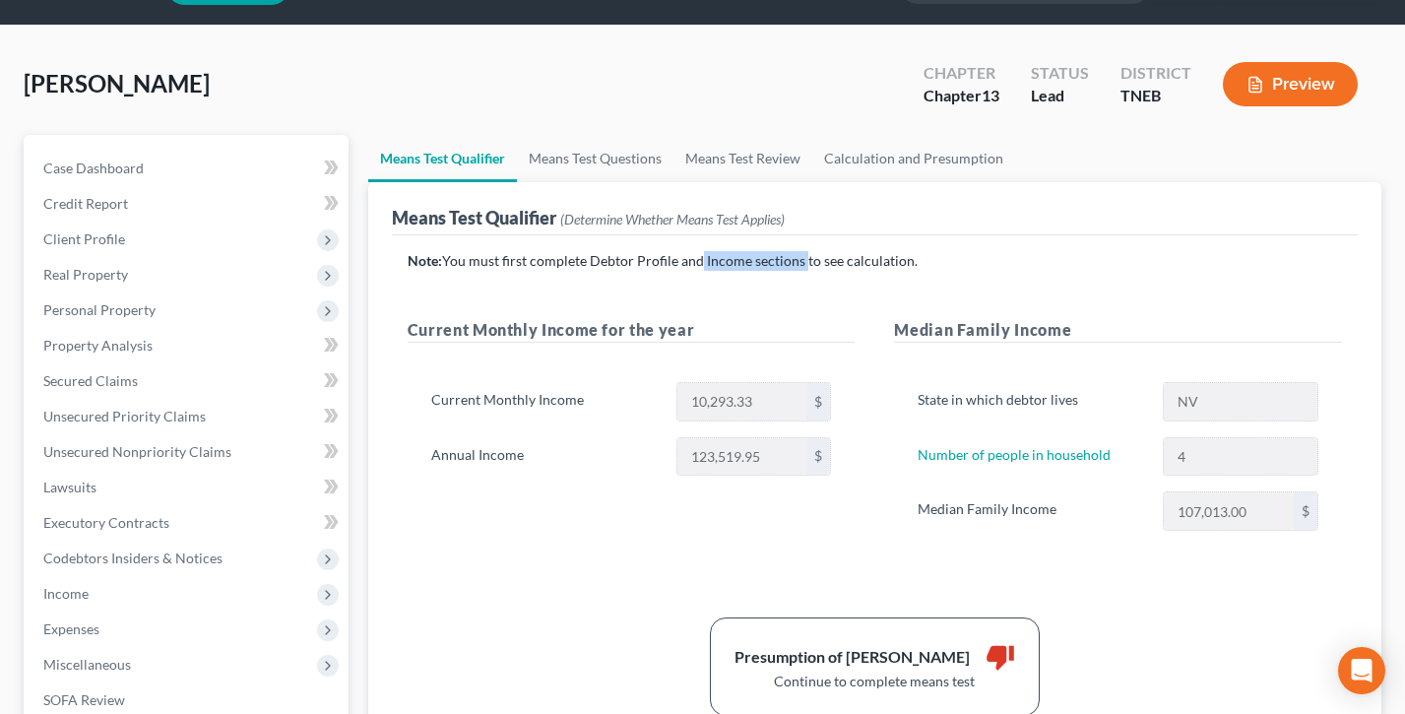
drag, startPoint x: 799, startPoint y: 259, endPoint x: 689, endPoint y: 259, distance: 109.3
click at [689, 259] on p "Note: You must first complete Debtor Profile and Income sections to see calcula…" at bounding box center [875, 261] width 935 height 20
drag, startPoint x: 689, startPoint y: 259, endPoint x: 663, endPoint y: 259, distance: 26.6
click at [689, 259] on p "Note: You must first complete Debtor Profile and Income sections to see calcula…" at bounding box center [875, 261] width 935 height 20
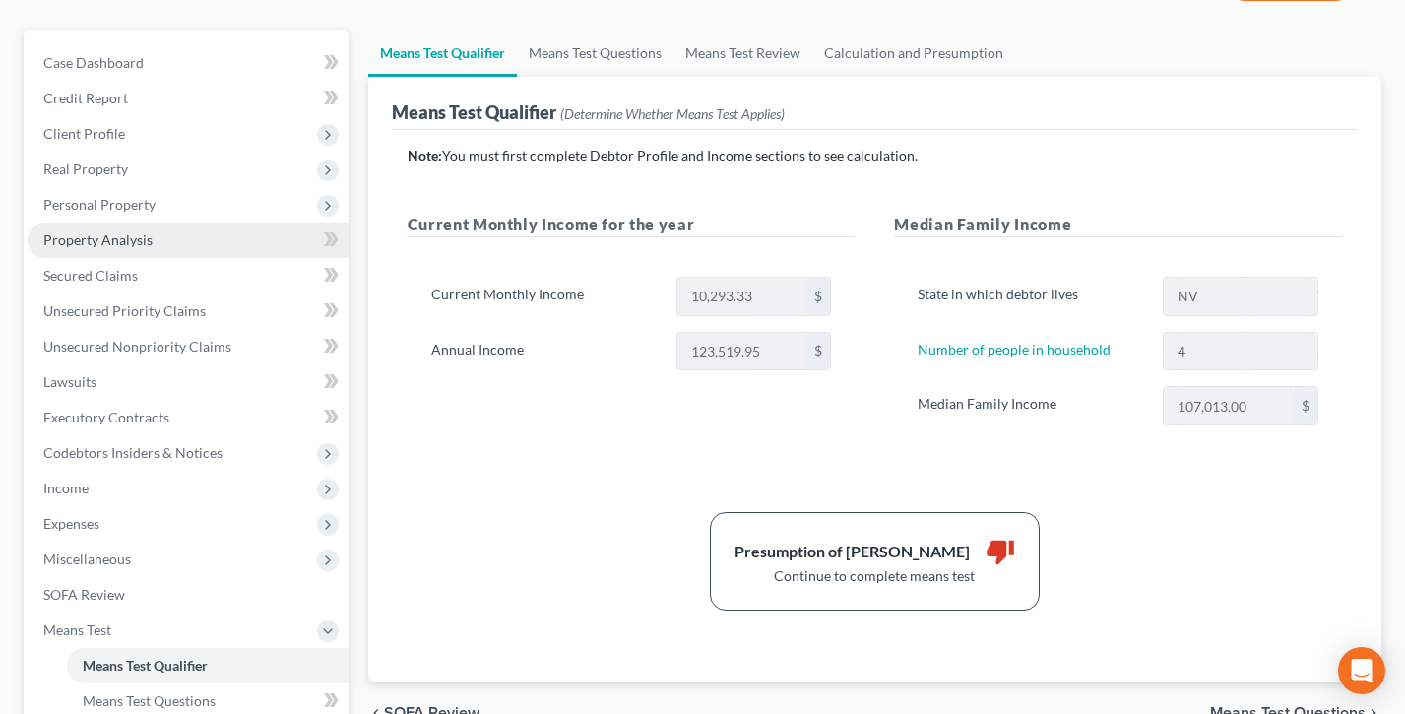
scroll to position [36, 0]
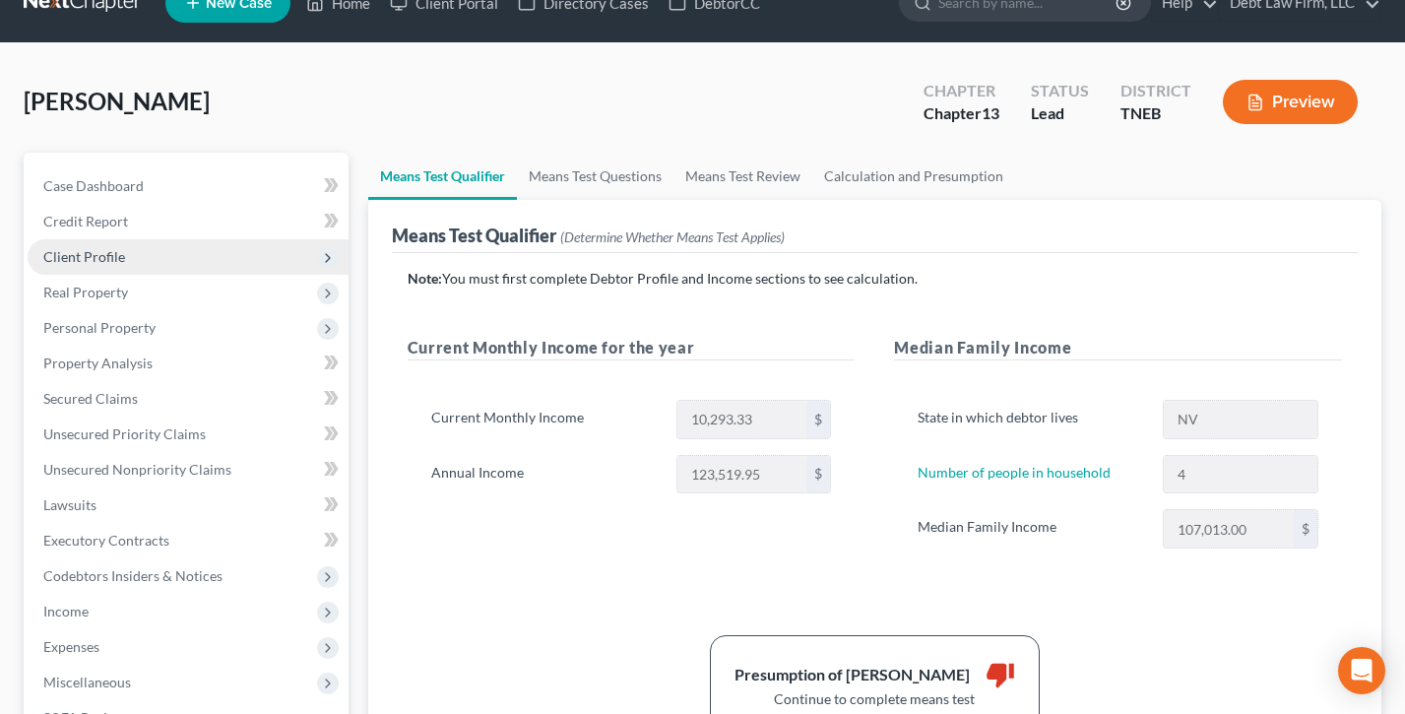
click at [121, 259] on span "Client Profile" at bounding box center [84, 256] width 82 height 17
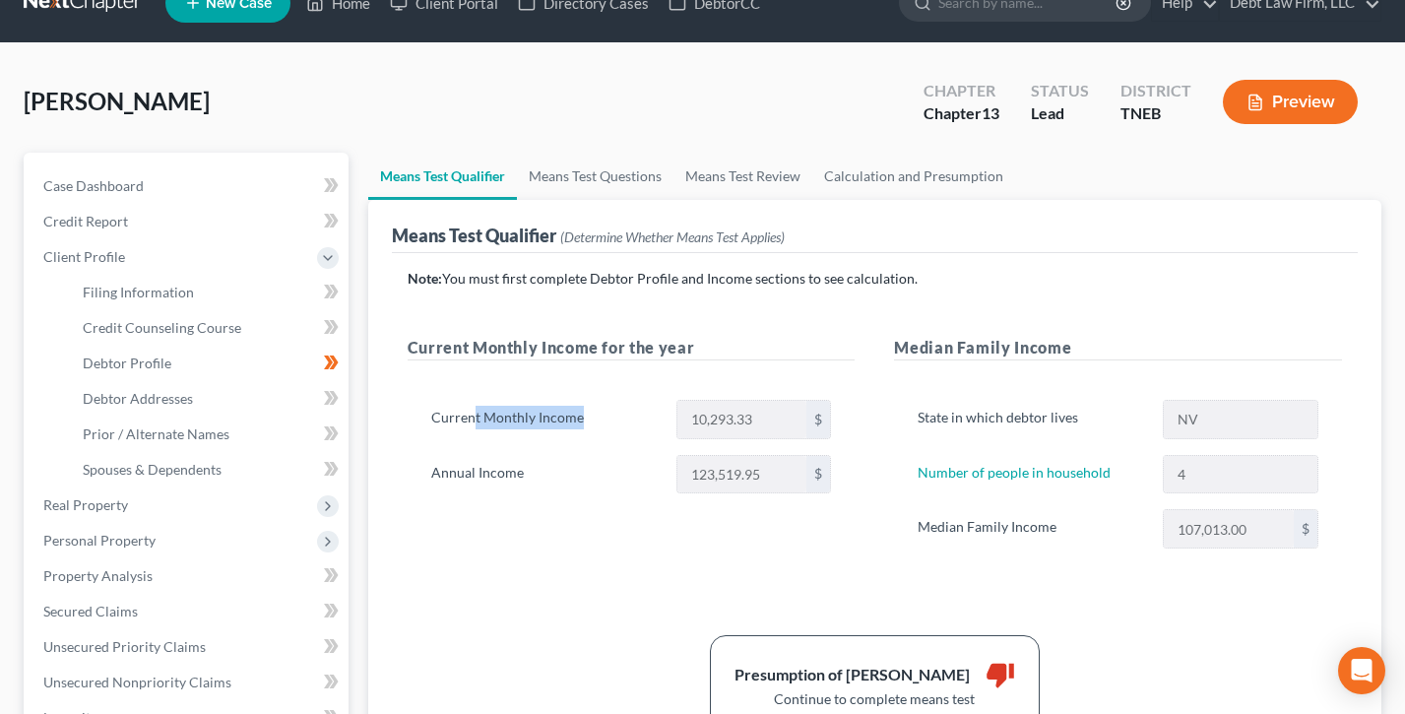
drag, startPoint x: 602, startPoint y: 418, endPoint x: 471, endPoint y: 419, distance: 131.0
click at [471, 419] on label "Current Monthly Income" at bounding box center [543, 419] width 245 height 39
drag, startPoint x: 618, startPoint y: 483, endPoint x: 602, endPoint y: 482, distance: 16.8
click at [608, 483] on label "Annual Income" at bounding box center [543, 474] width 245 height 39
drag, startPoint x: 472, startPoint y: 482, endPoint x: 430, endPoint y: 485, distance: 41.5
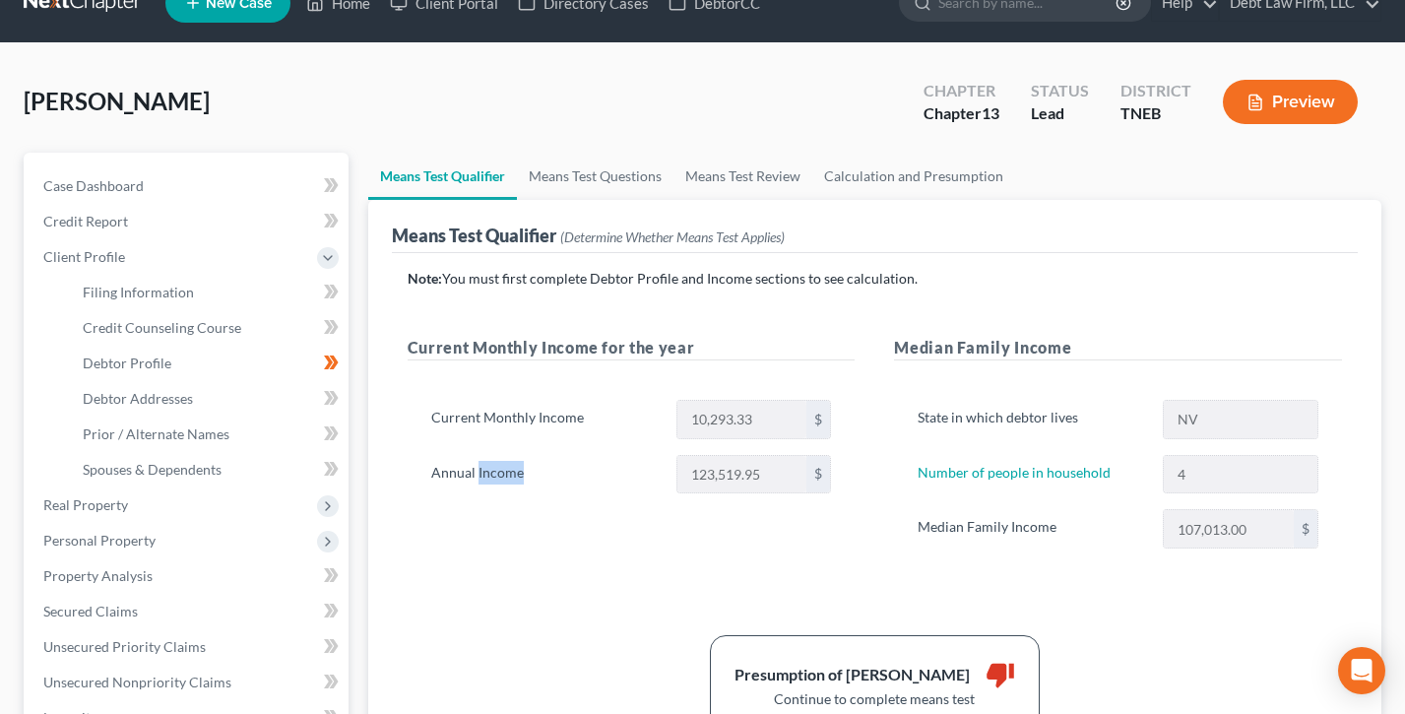
click at [430, 485] on label "Annual Income" at bounding box center [543, 474] width 245 height 39
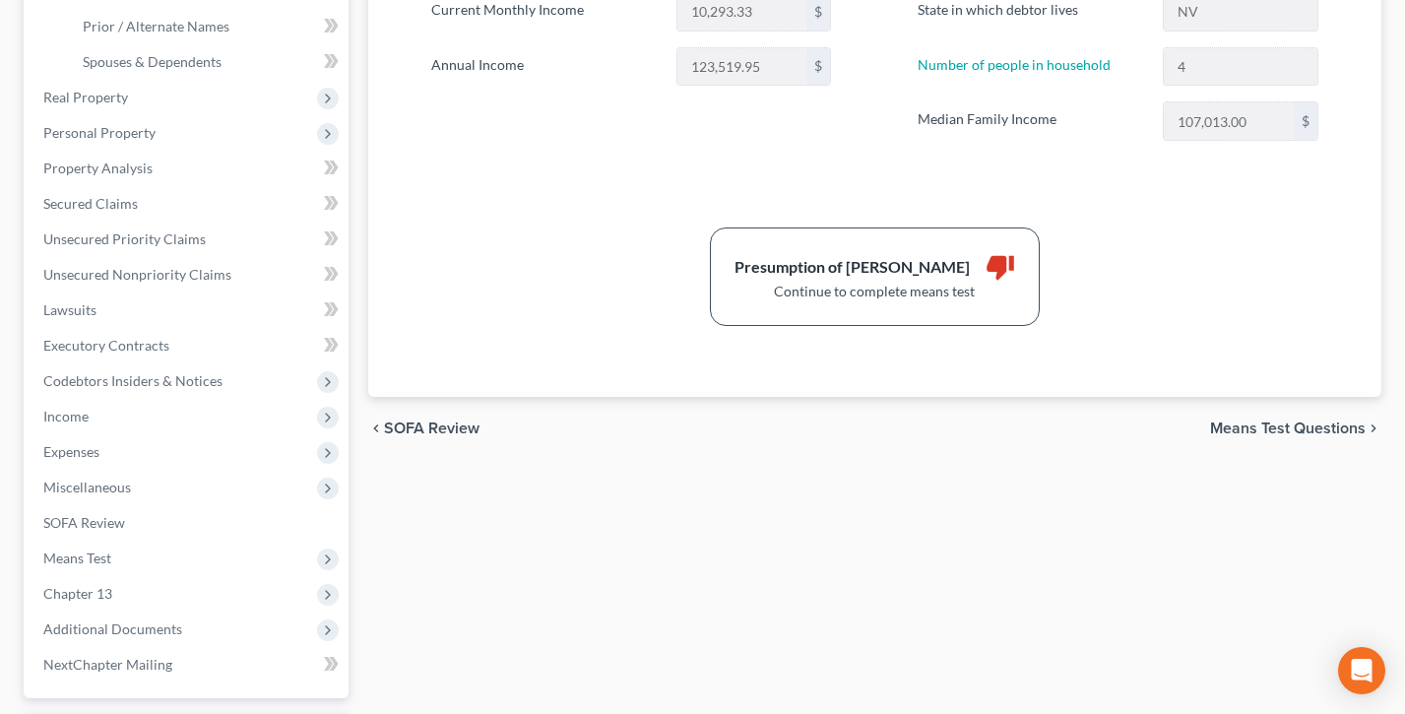
scroll to position [615, 0]
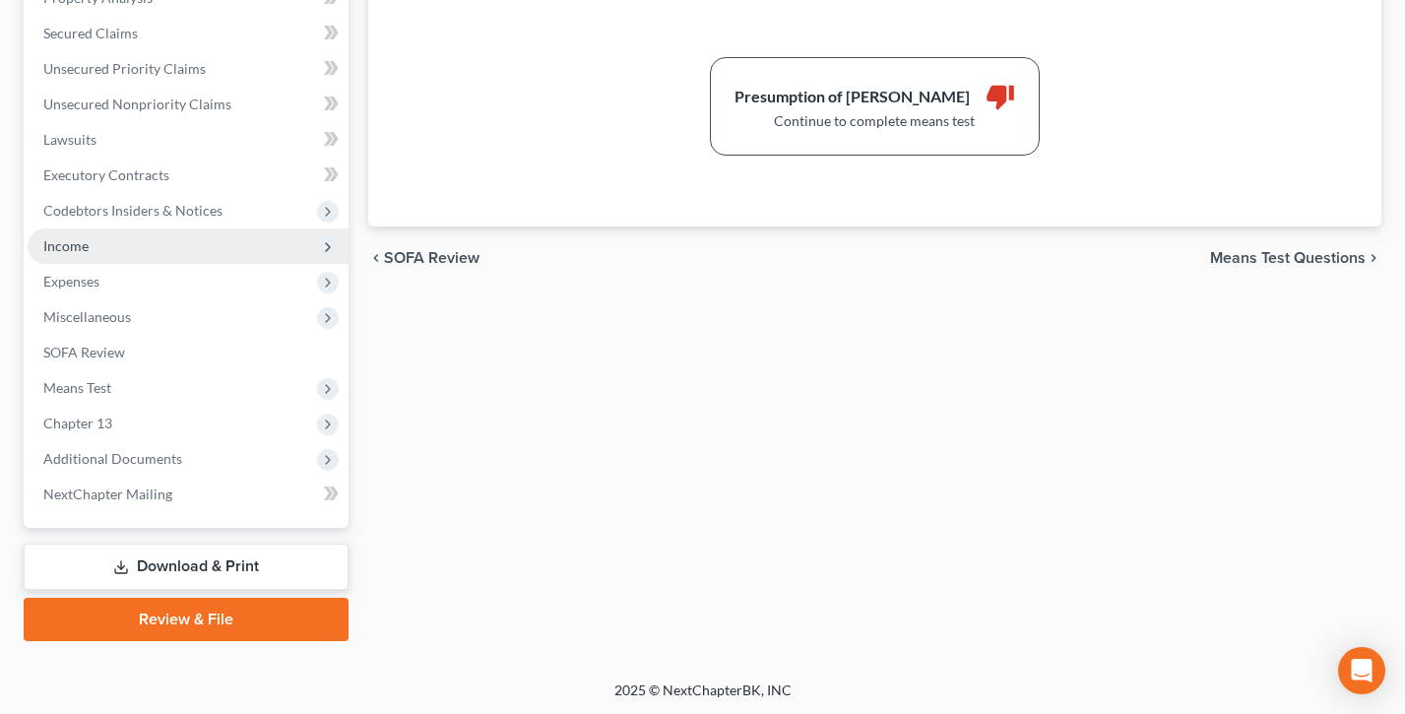
click at [88, 247] on span "Income" at bounding box center [188, 245] width 321 height 35
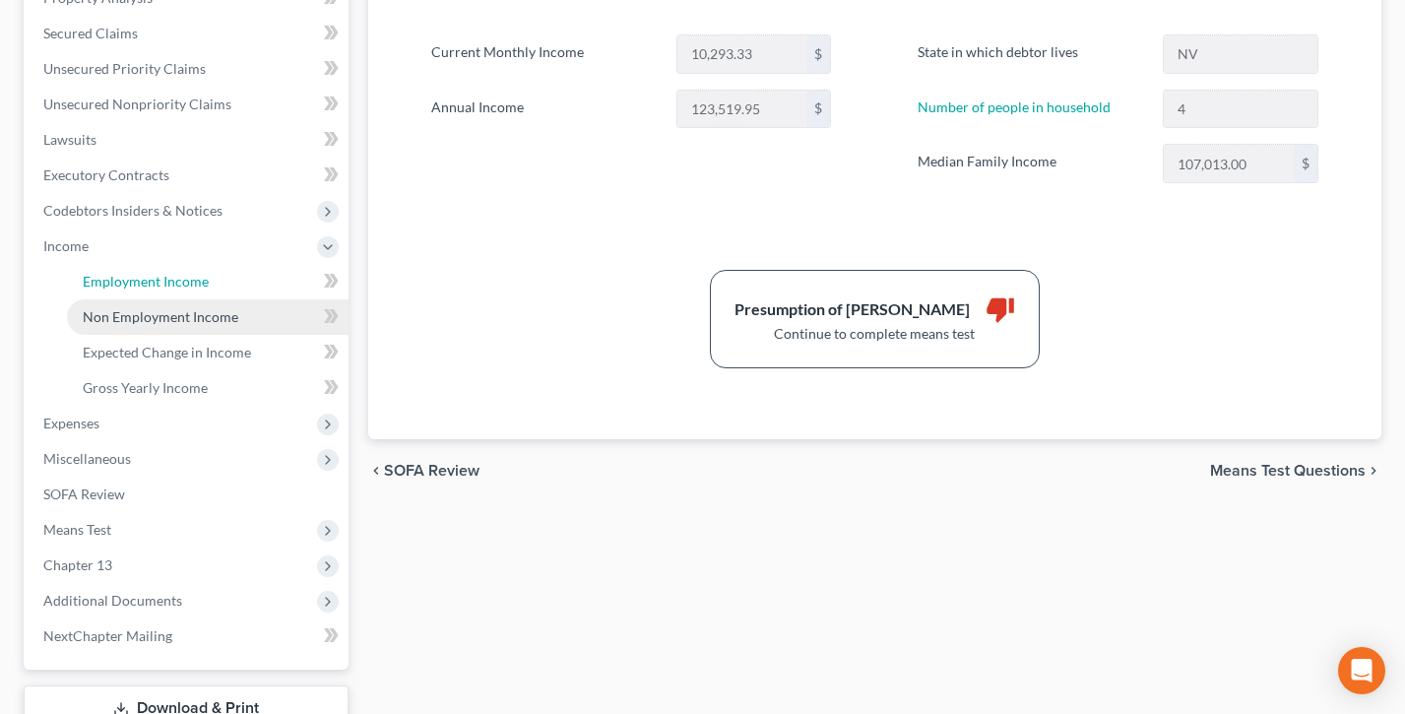
click at [156, 286] on span "Employment Income" at bounding box center [146, 281] width 126 height 17
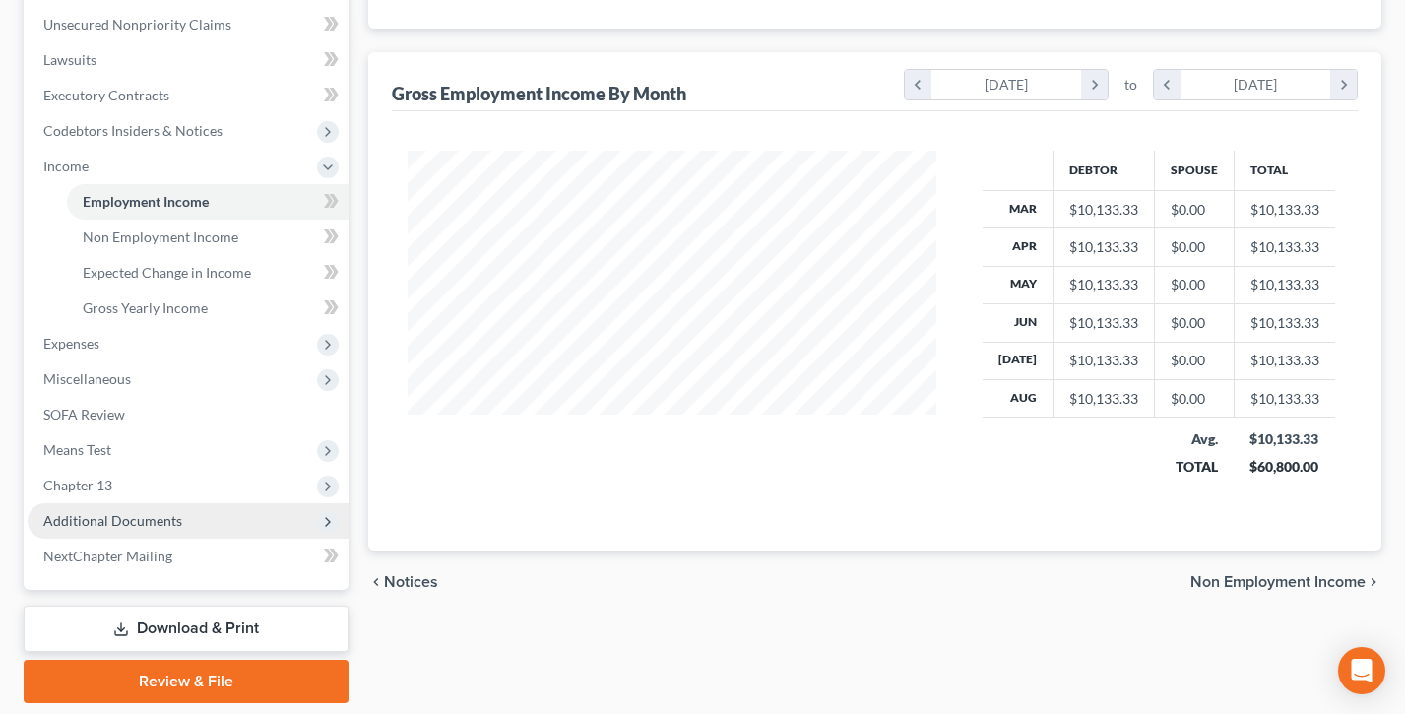
scroll to position [544, 0]
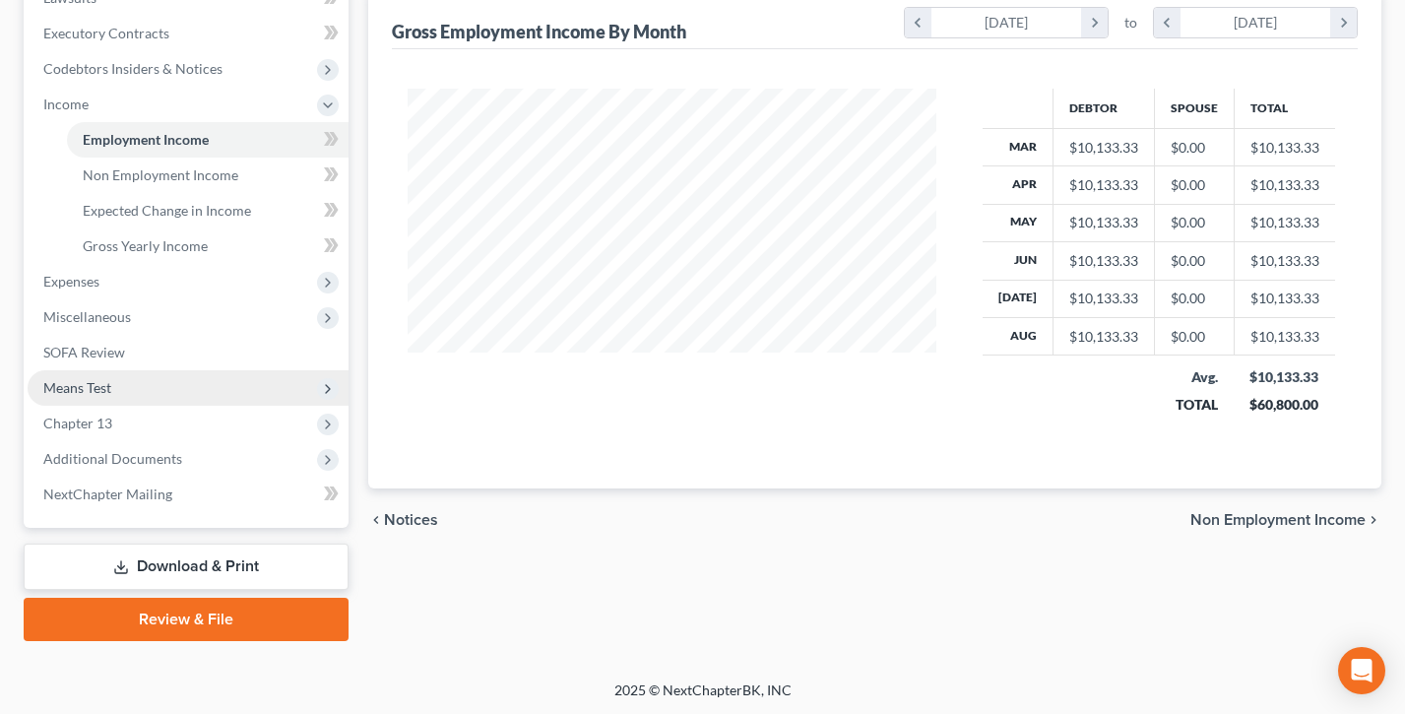
click at [118, 390] on span "Means Test" at bounding box center [188, 387] width 321 height 35
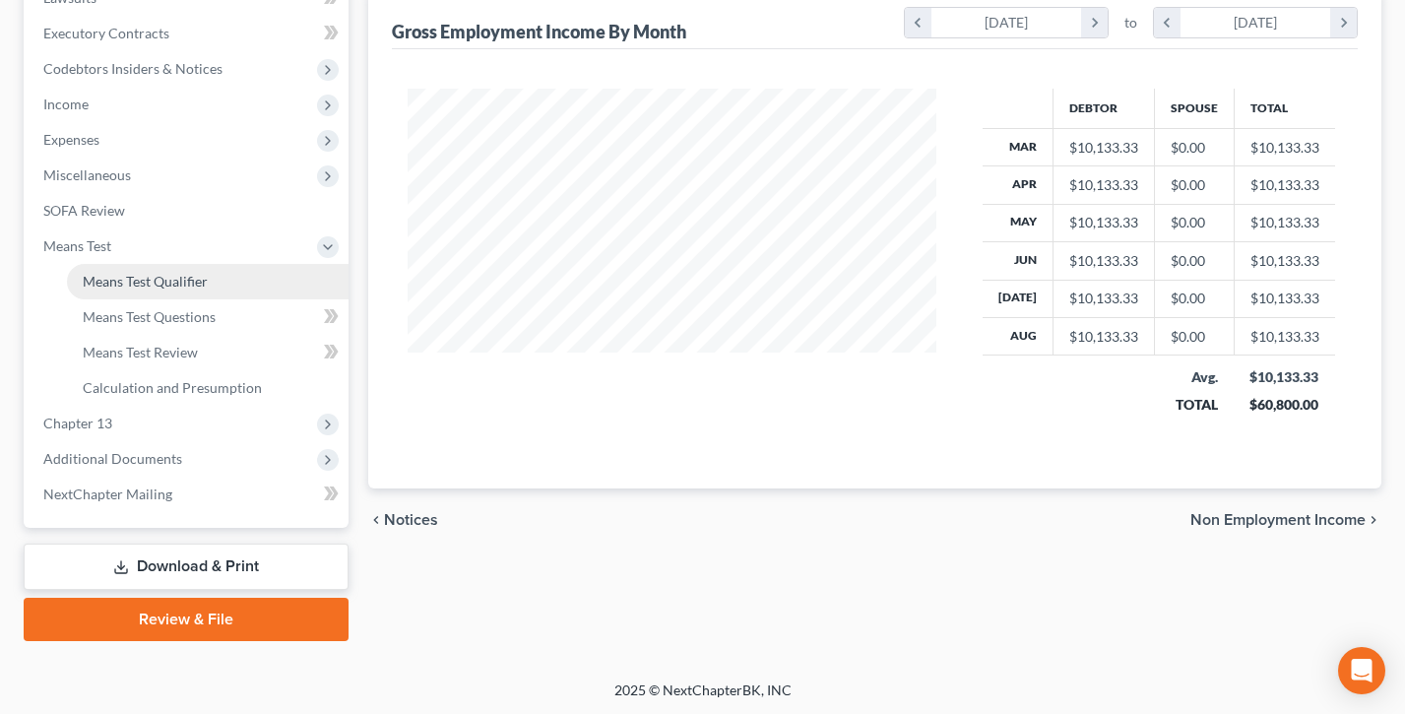
click at [151, 274] on span "Means Test Qualifier" at bounding box center [145, 281] width 125 height 17
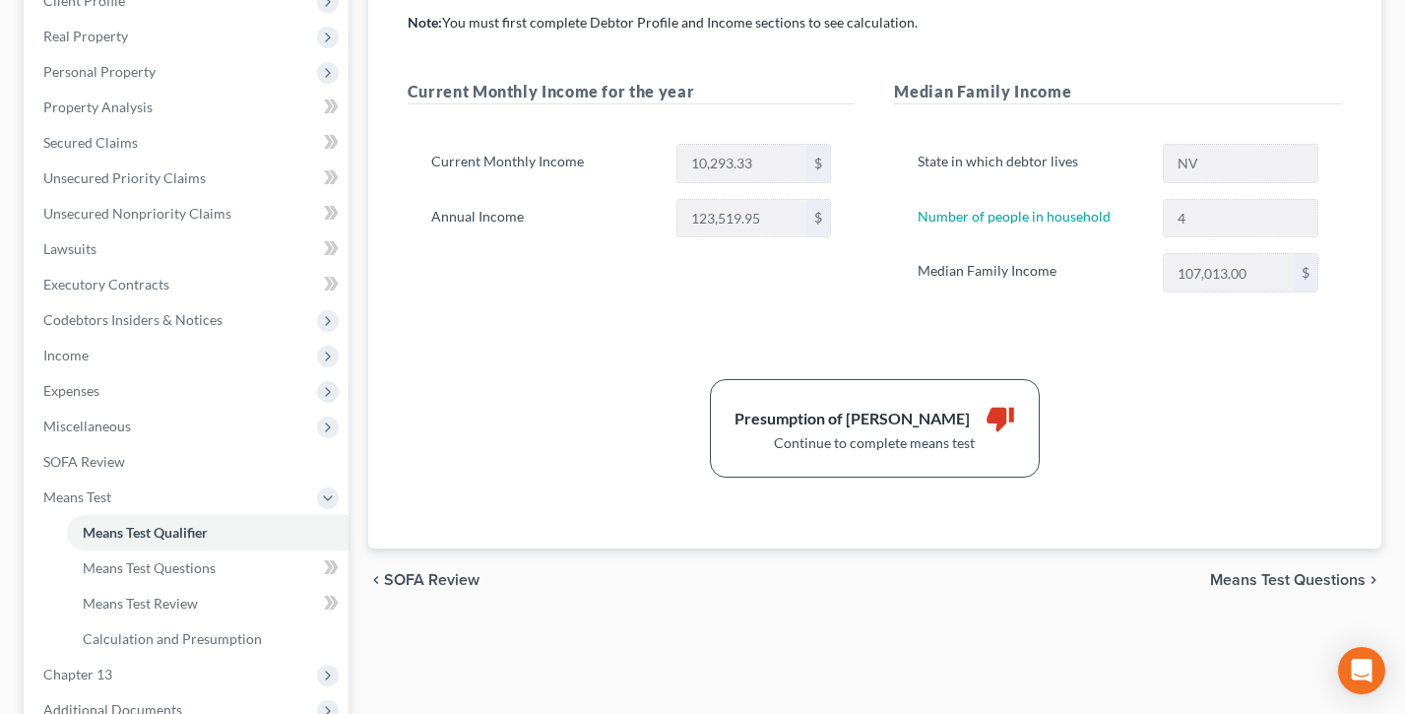
scroll to position [104, 0]
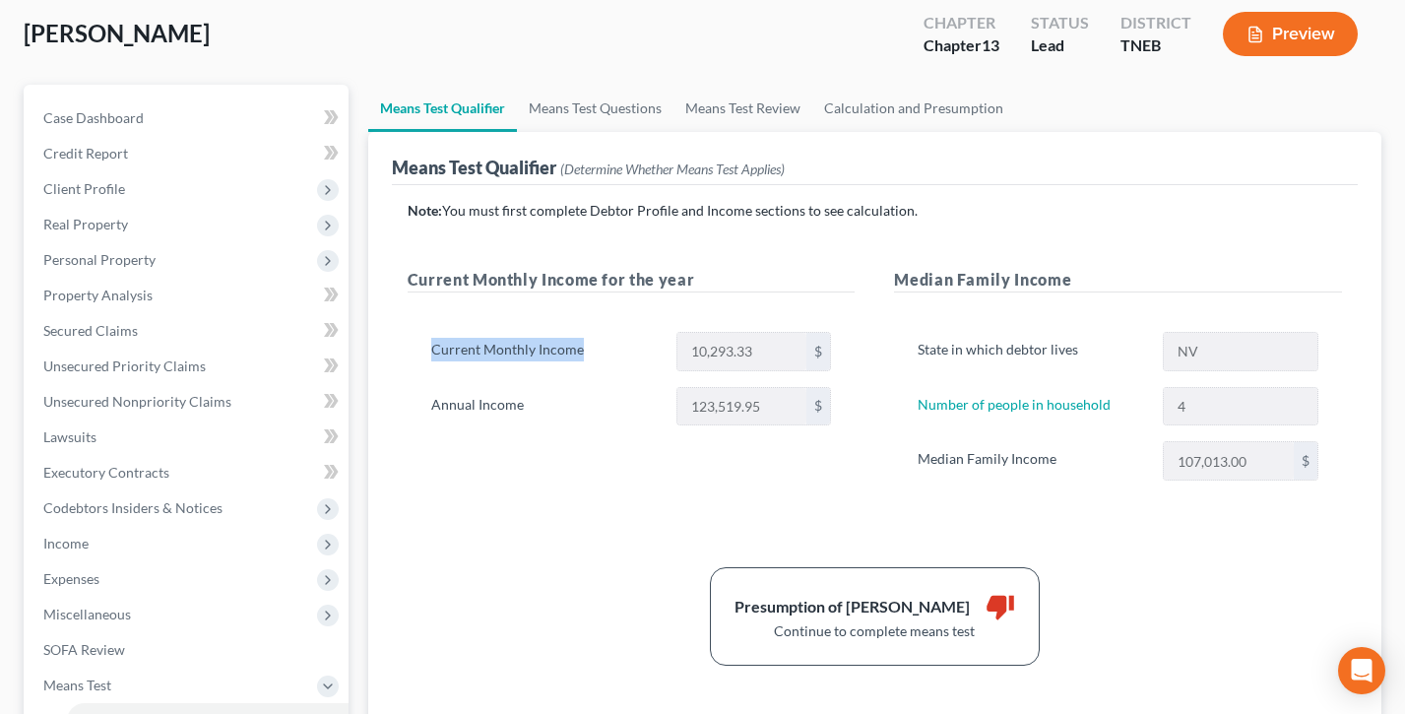
drag, startPoint x: 525, startPoint y: 346, endPoint x: 476, endPoint y: 363, distance: 52.3
click at [414, 345] on div "Current Monthly Income 10,293.33 $ Annual Income 123,519.95 $" at bounding box center [632, 387] width 448 height 158
click at [543, 405] on label "Annual Income" at bounding box center [543, 406] width 245 height 39
drag, startPoint x: 517, startPoint y: 405, endPoint x: 560, endPoint y: 397, distance: 44.0
click at [397, 398] on div "Current Monthly Income for the year Current Monthly Income 10,293.33 $ Annual I…" at bounding box center [631, 394] width 487 height 252
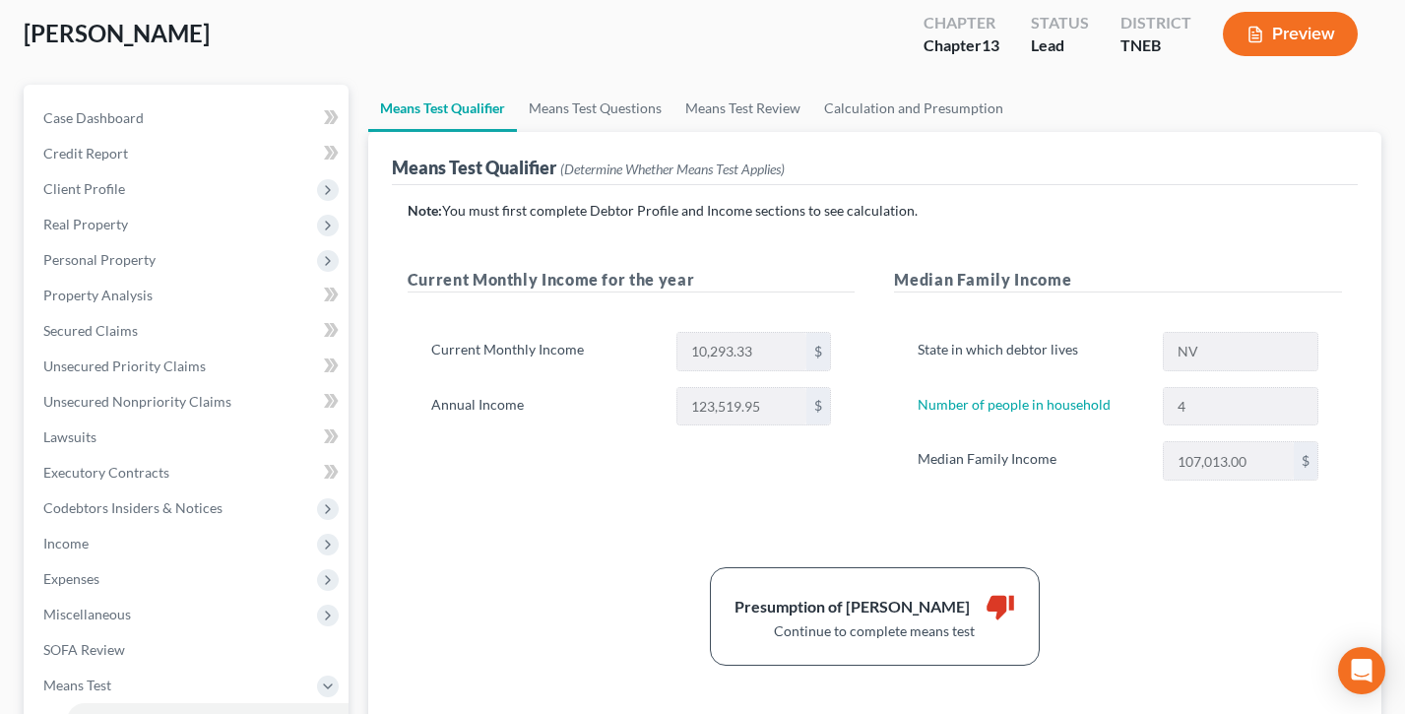
drag, startPoint x: 1123, startPoint y: 331, endPoint x: 1109, endPoint y: 337, distance: 15.0
click at [1122, 332] on label "State in which debtor lives" at bounding box center [1030, 351] width 245 height 39
drag, startPoint x: 1022, startPoint y: 346, endPoint x: 939, endPoint y: 346, distance: 82.7
click at [939, 346] on label "State in which debtor lives" at bounding box center [1030, 351] width 245 height 39
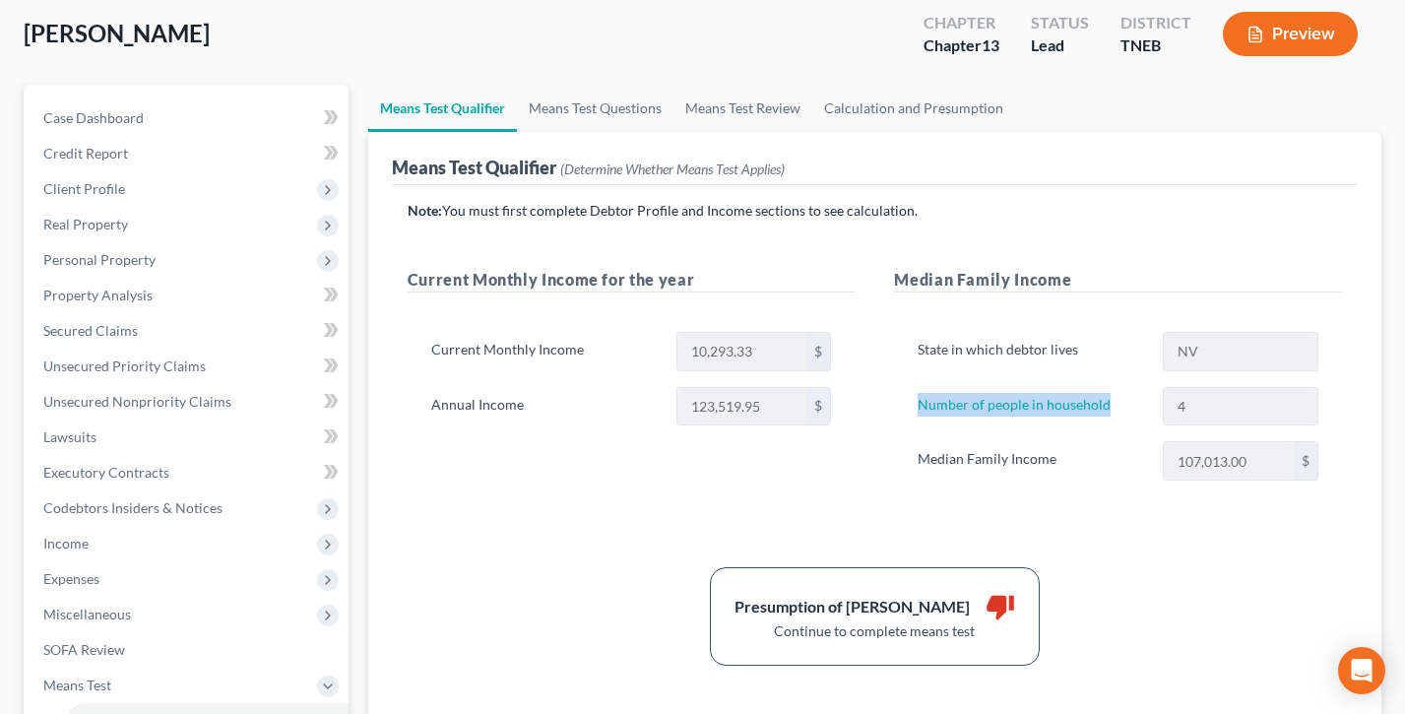
drag, startPoint x: 1115, startPoint y: 404, endPoint x: 879, endPoint y: 408, distance: 235.4
click at [882, 408] on div "Median Family Income State in which debtor lives NV Number of people in househo…" at bounding box center [1118, 394] width 487 height 252
click at [879, 408] on div "Median Family Income State in which debtor lives NV Number of people in househo…" at bounding box center [1118, 394] width 487 height 252
drag, startPoint x: 1074, startPoint y: 457, endPoint x: 896, endPoint y: 462, distance: 178.3
click at [896, 462] on div "State in which debtor lives NV Number of people in household 4 Median Family In…" at bounding box center [1118, 414] width 448 height 212
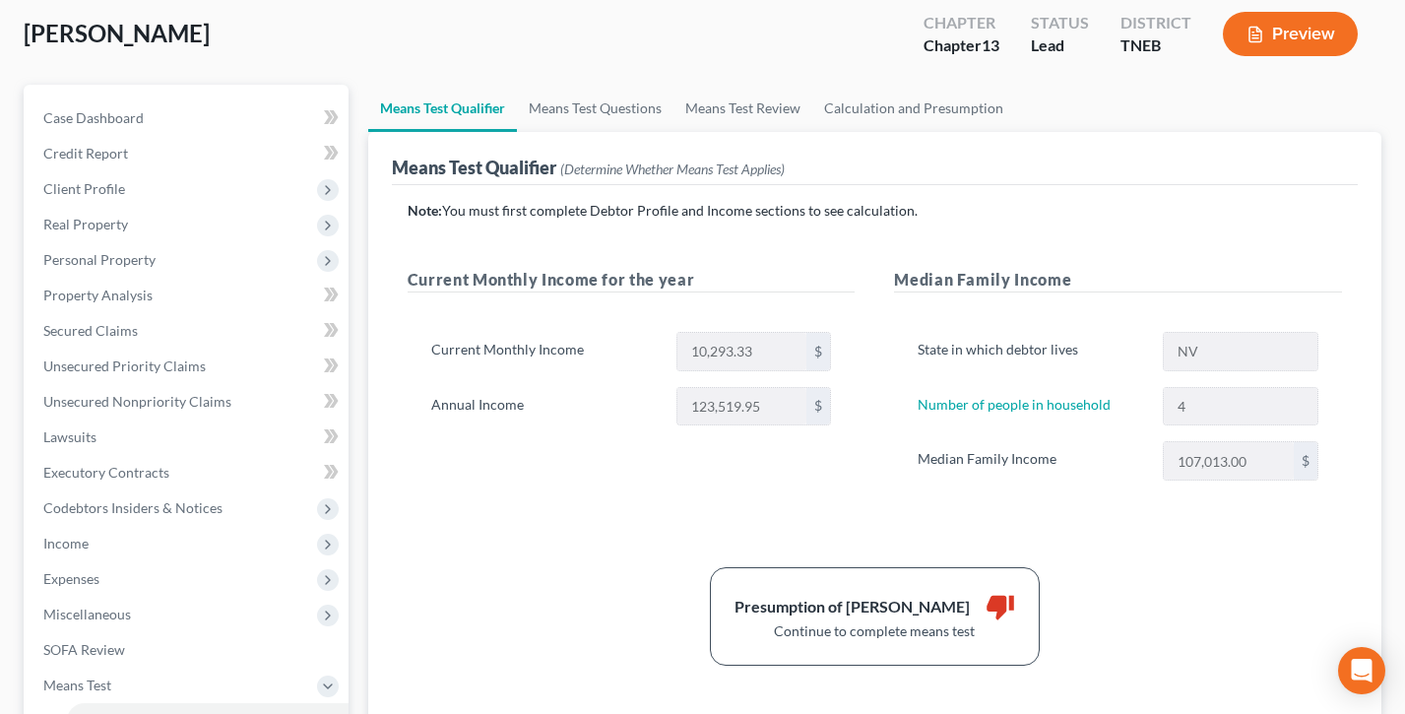
click at [895, 462] on div "State in which debtor lives NV Number of people in household 4 Median Family In…" at bounding box center [1118, 414] width 448 height 212
drag, startPoint x: 587, startPoint y: 351, endPoint x: 428, endPoint y: 354, distance: 158.6
click at [406, 351] on div "Current Monthly Income for the year Current Monthly Income 10,293.33 $ Annual I…" at bounding box center [631, 394] width 487 height 252
click at [515, 387] on label "Annual Income" at bounding box center [543, 406] width 245 height 39
drag, startPoint x: 564, startPoint y: 412, endPoint x: 425, endPoint y: 410, distance: 138.9
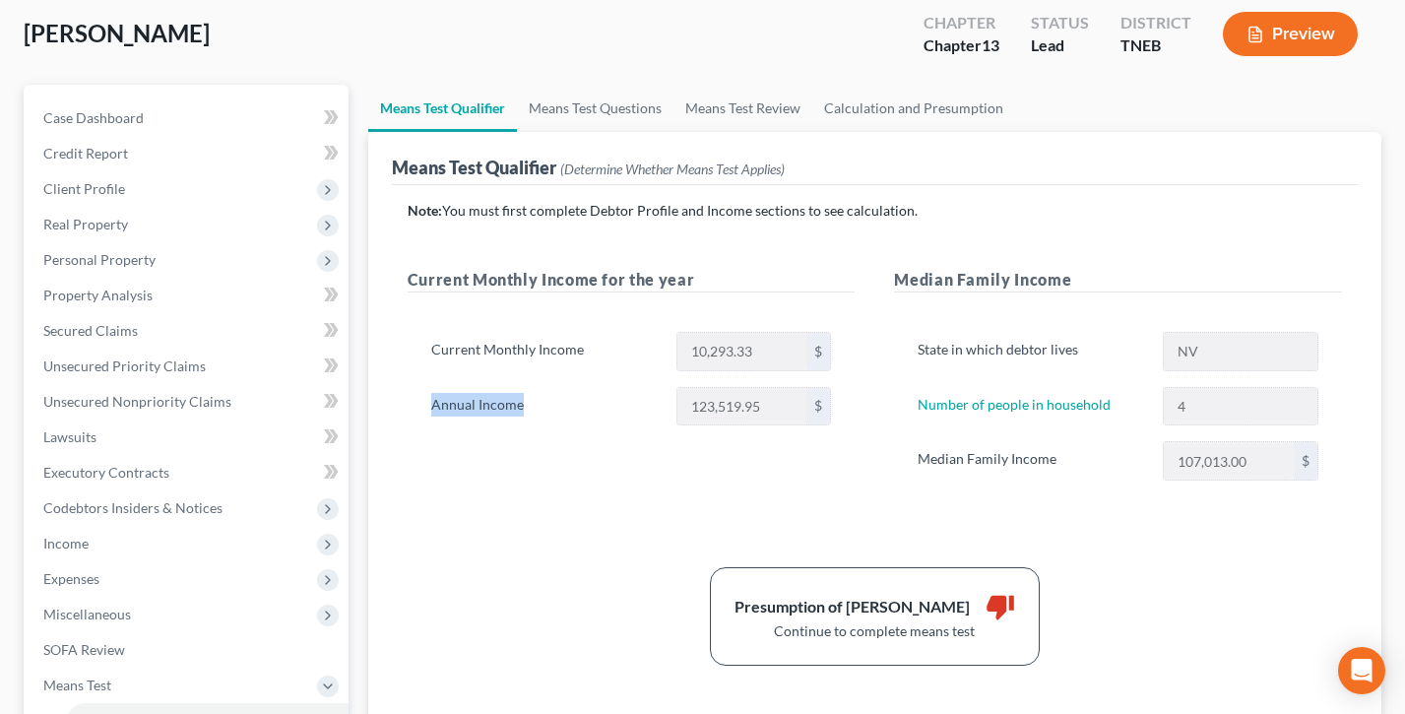
click at [425, 410] on label "Annual Income" at bounding box center [543, 406] width 245 height 39
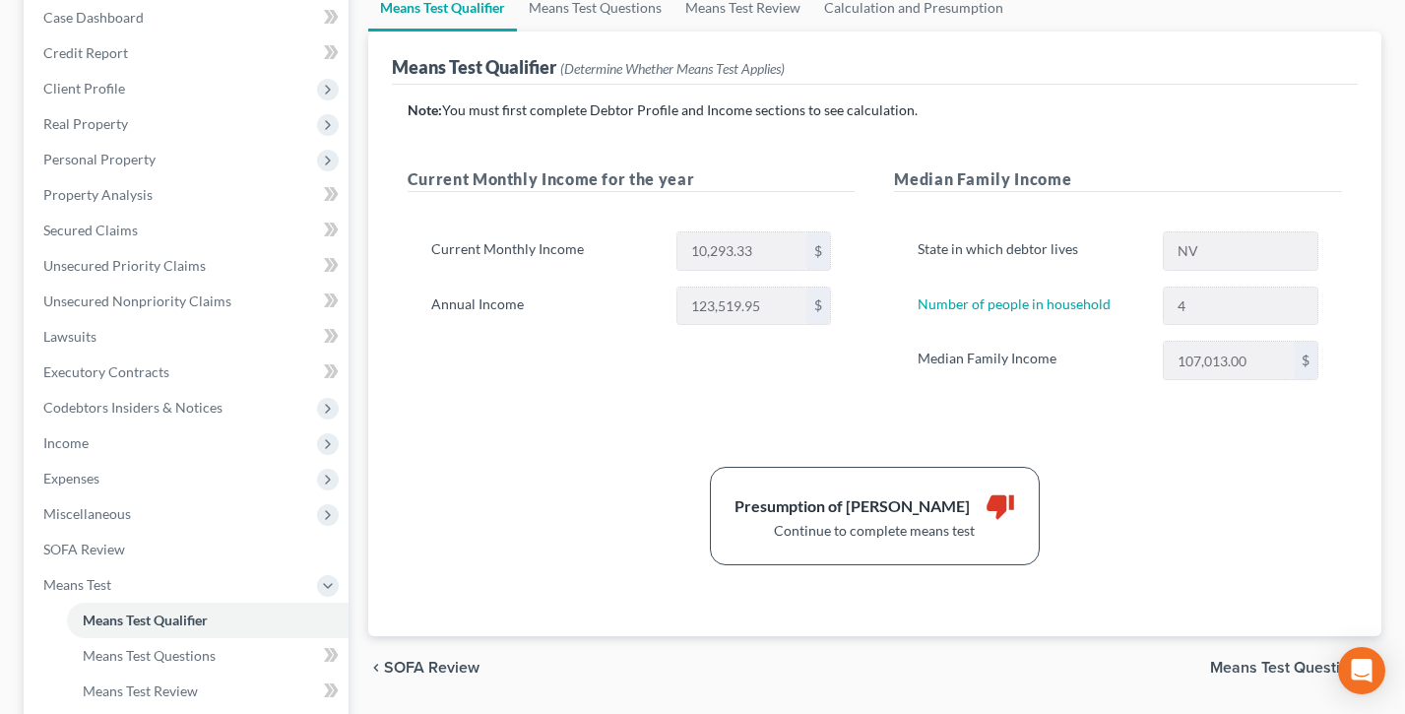
scroll to position [260, 0]
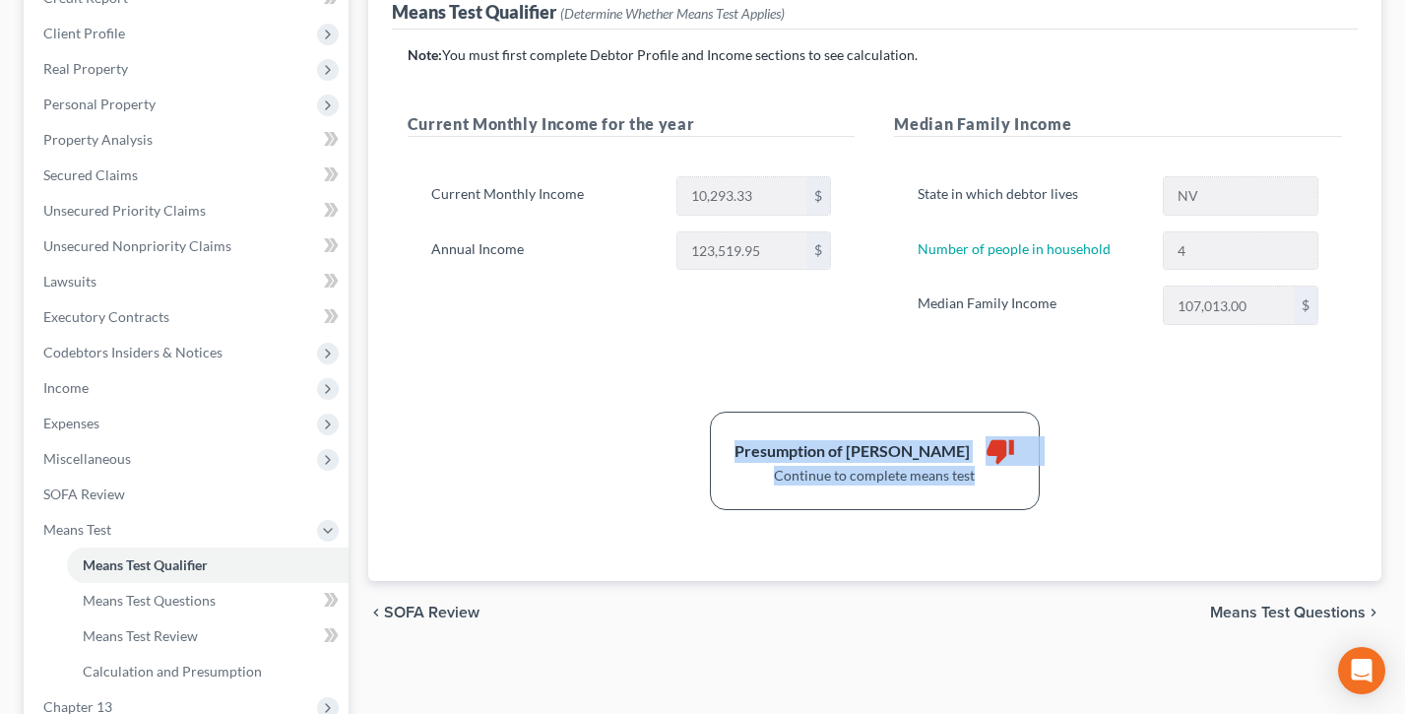
drag, startPoint x: 912, startPoint y: 477, endPoint x: 721, endPoint y: 436, distance: 195.3
click at [721, 436] on div "Presumption of Abuse Arises thumb_down Continue to complete means test" at bounding box center [875, 461] width 954 height 98
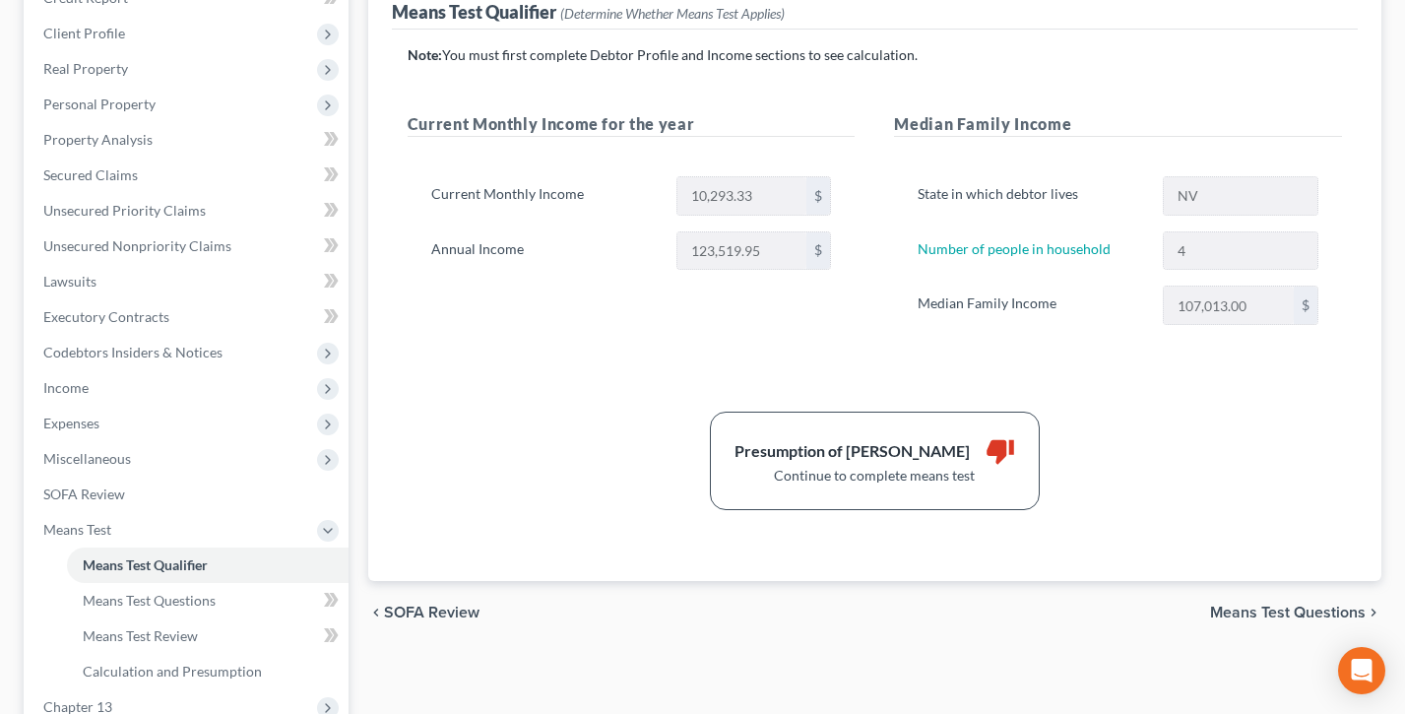
drag, startPoint x: 720, startPoint y: 435, endPoint x: 651, endPoint y: 418, distance: 71.2
click at [720, 435] on div "Presumption of Abuse Arises thumb_down Continue to complete means test" at bounding box center [875, 461] width 954 height 98
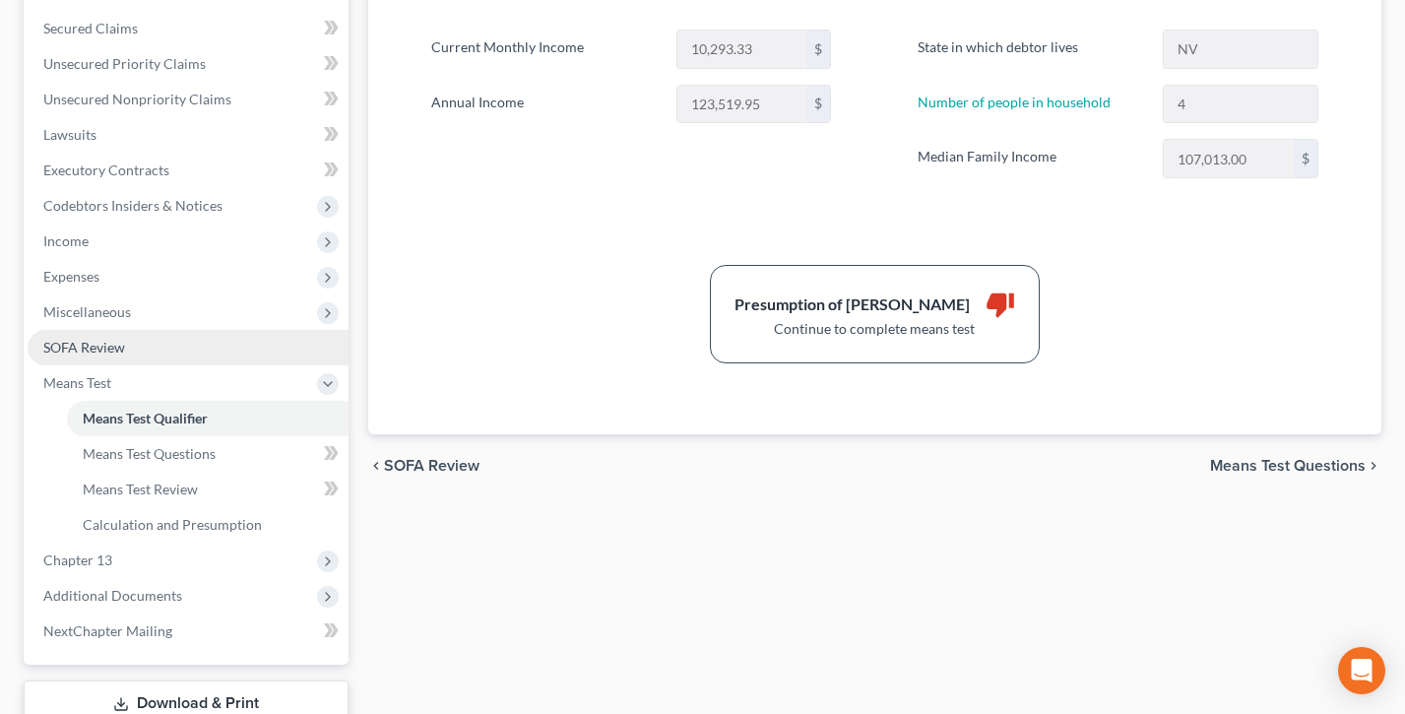
scroll to position [417, 0]
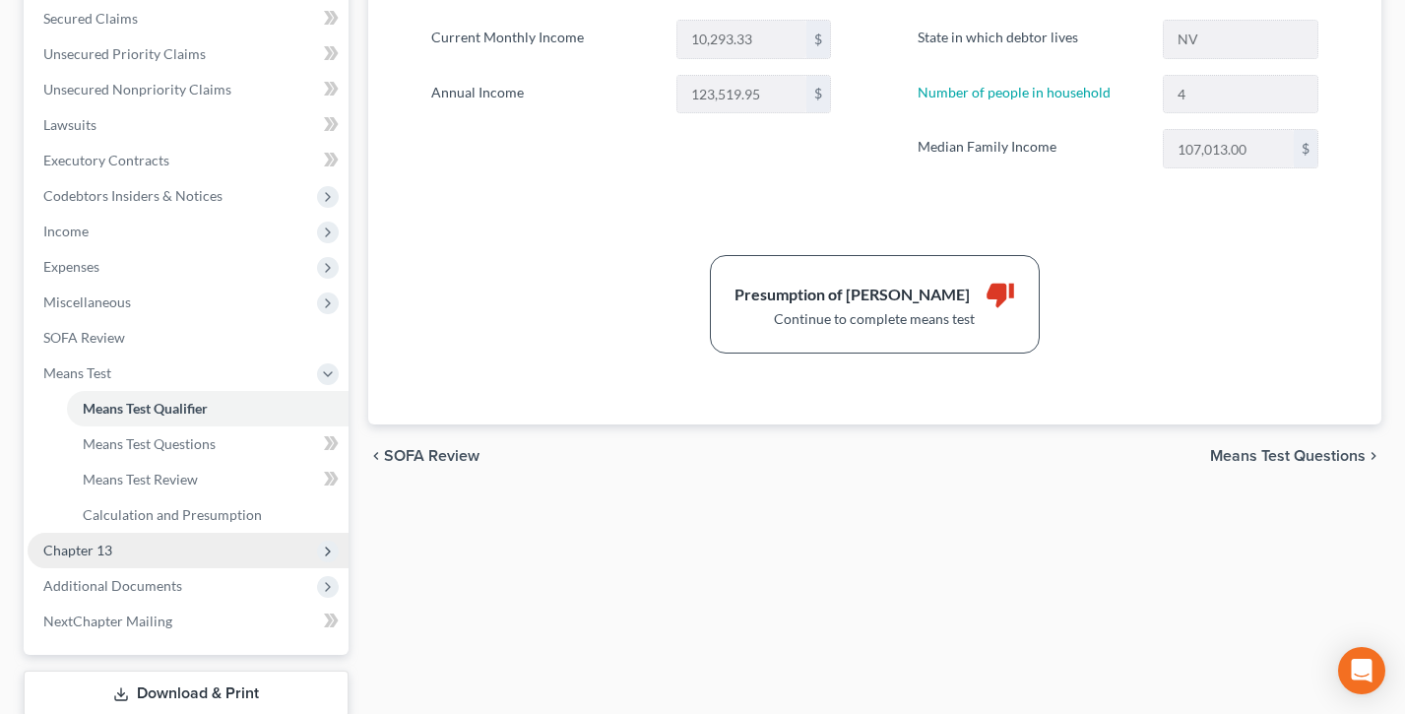
click at [138, 550] on span "Chapter 13" at bounding box center [188, 550] width 321 height 35
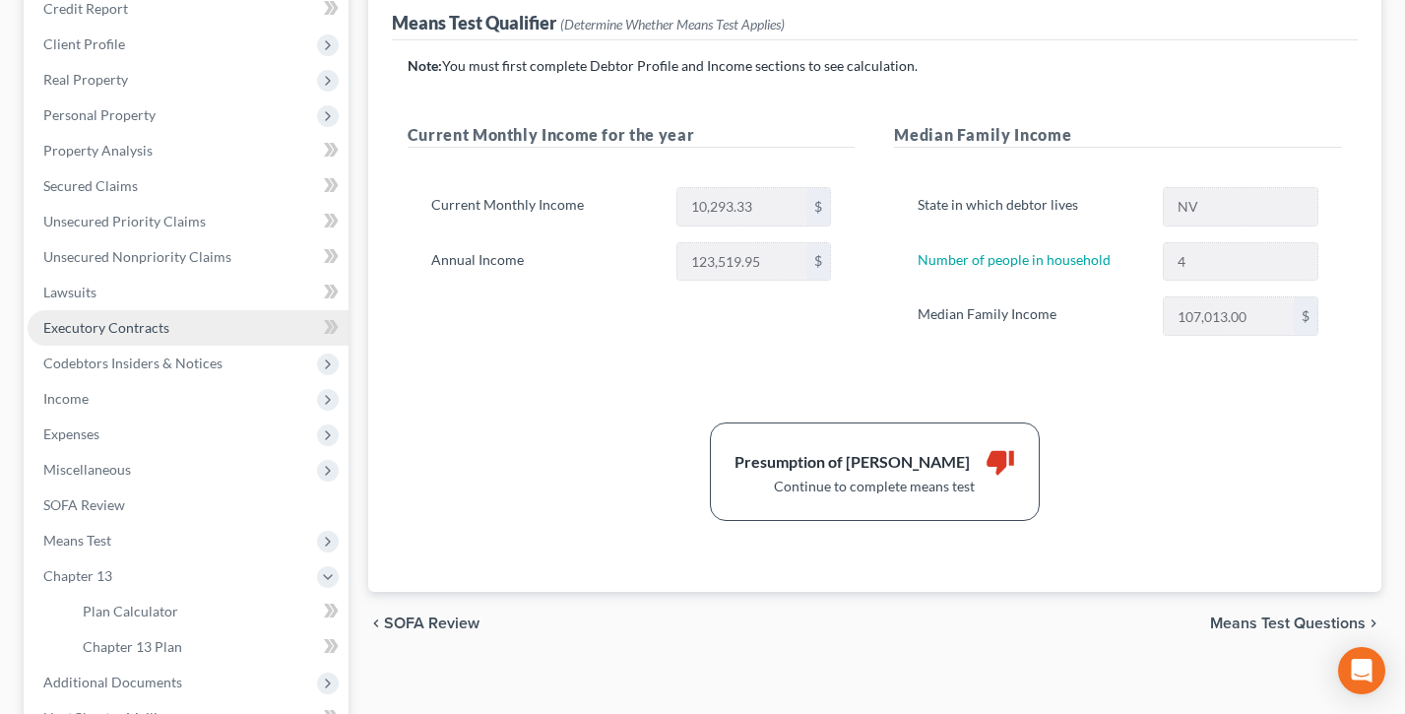
scroll to position [437, 0]
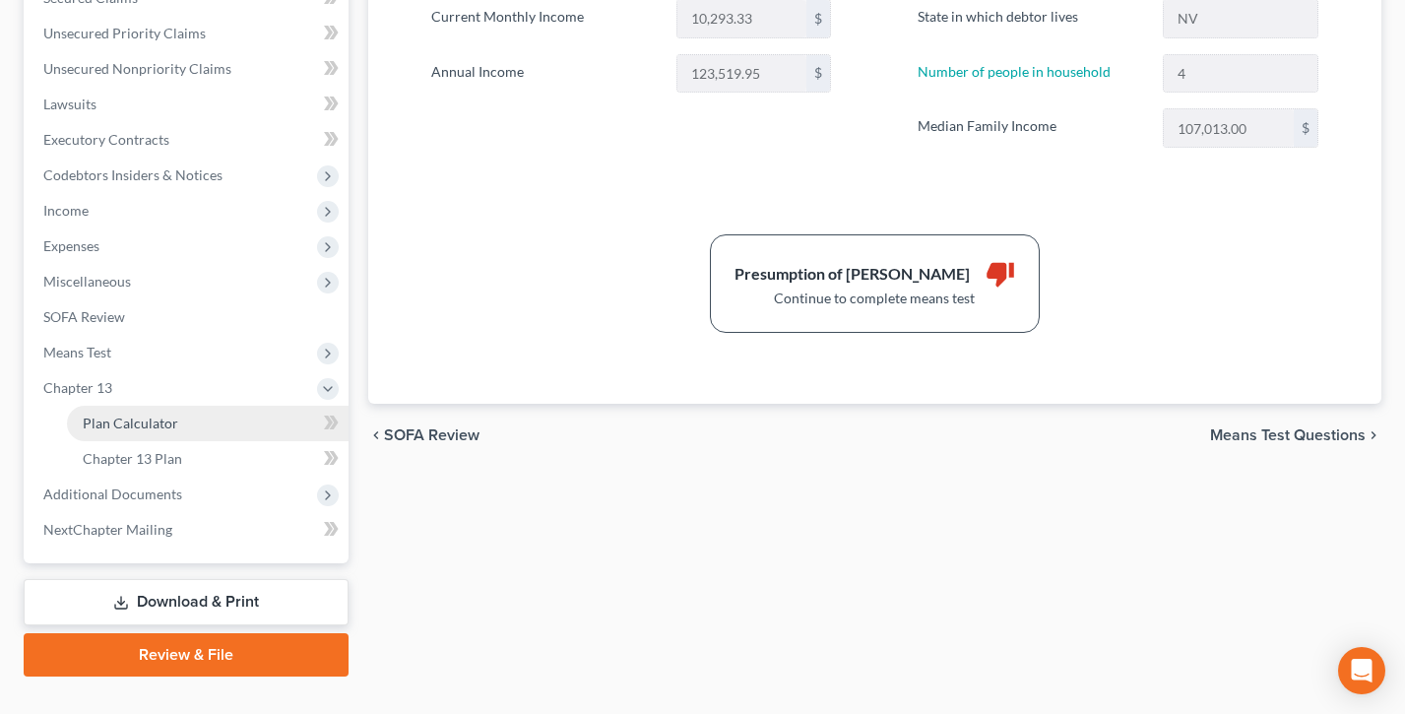
click at [143, 420] on span "Plan Calculator" at bounding box center [131, 423] width 96 height 17
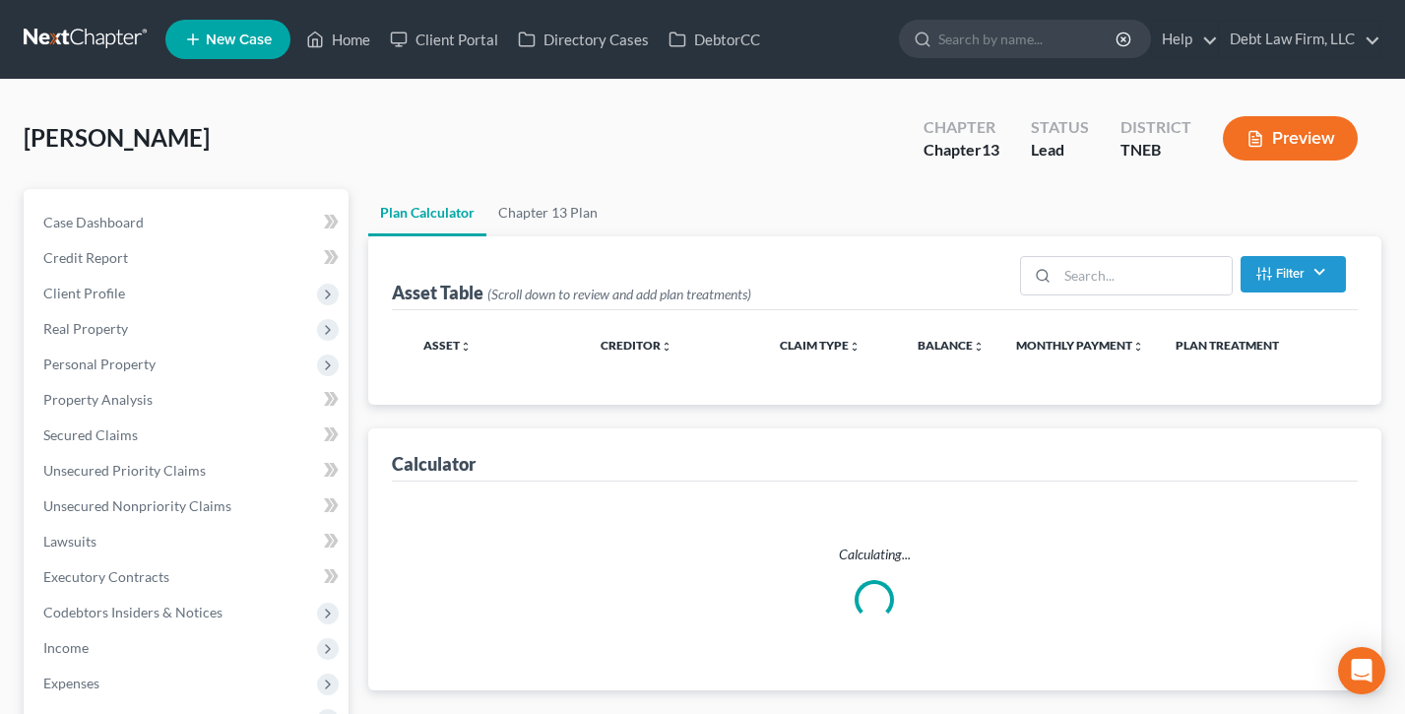
select select "47"
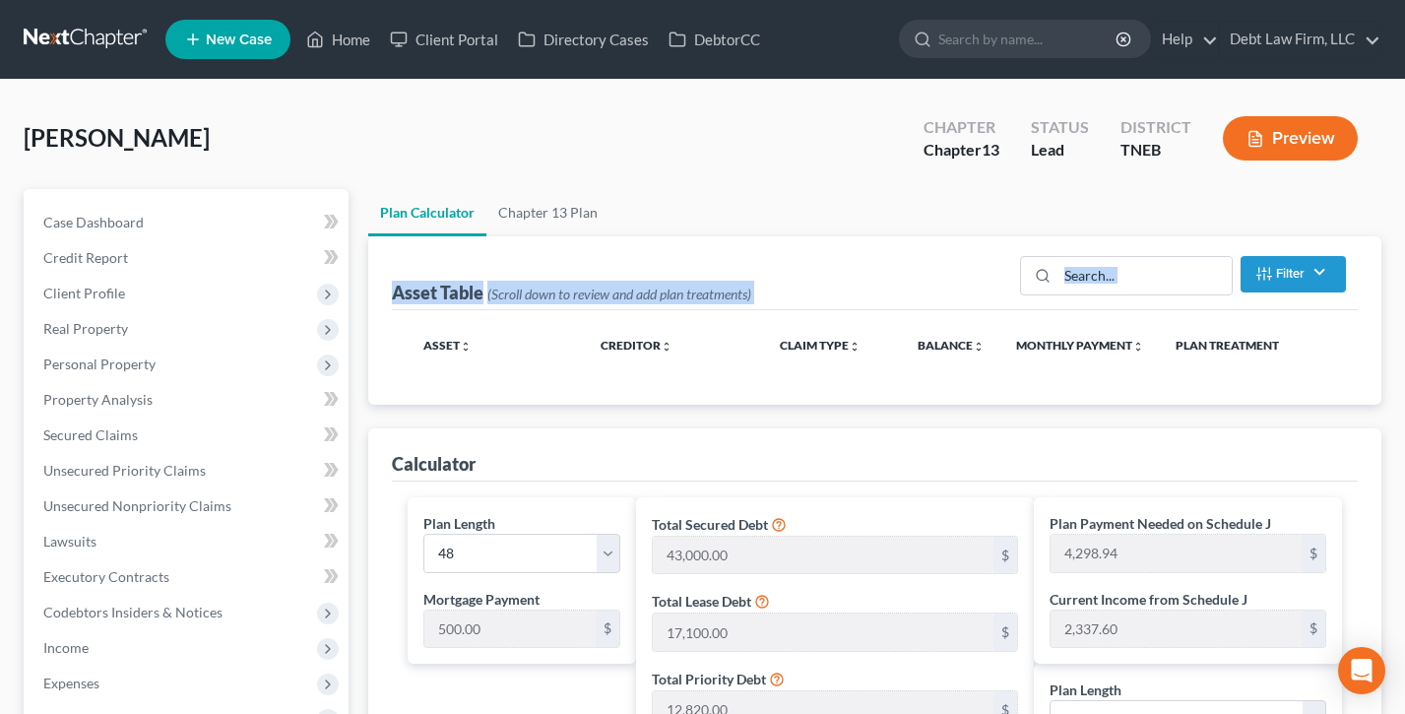
drag, startPoint x: 825, startPoint y: 310, endPoint x: 434, endPoint y: 282, distance: 392.0
click at [369, 287] on div "Asset Table (Scroll down to review and add plan treatments) Filter Claim Type F…" at bounding box center [874, 320] width 1013 height 168
drag, startPoint x: 623, startPoint y: 256, endPoint x: 640, endPoint y: 310, distance: 56.7
click at [622, 256] on div "Asset Table (Scroll down to review and add plan treatments) Filter Claim Type F…" at bounding box center [875, 273] width 966 height 74
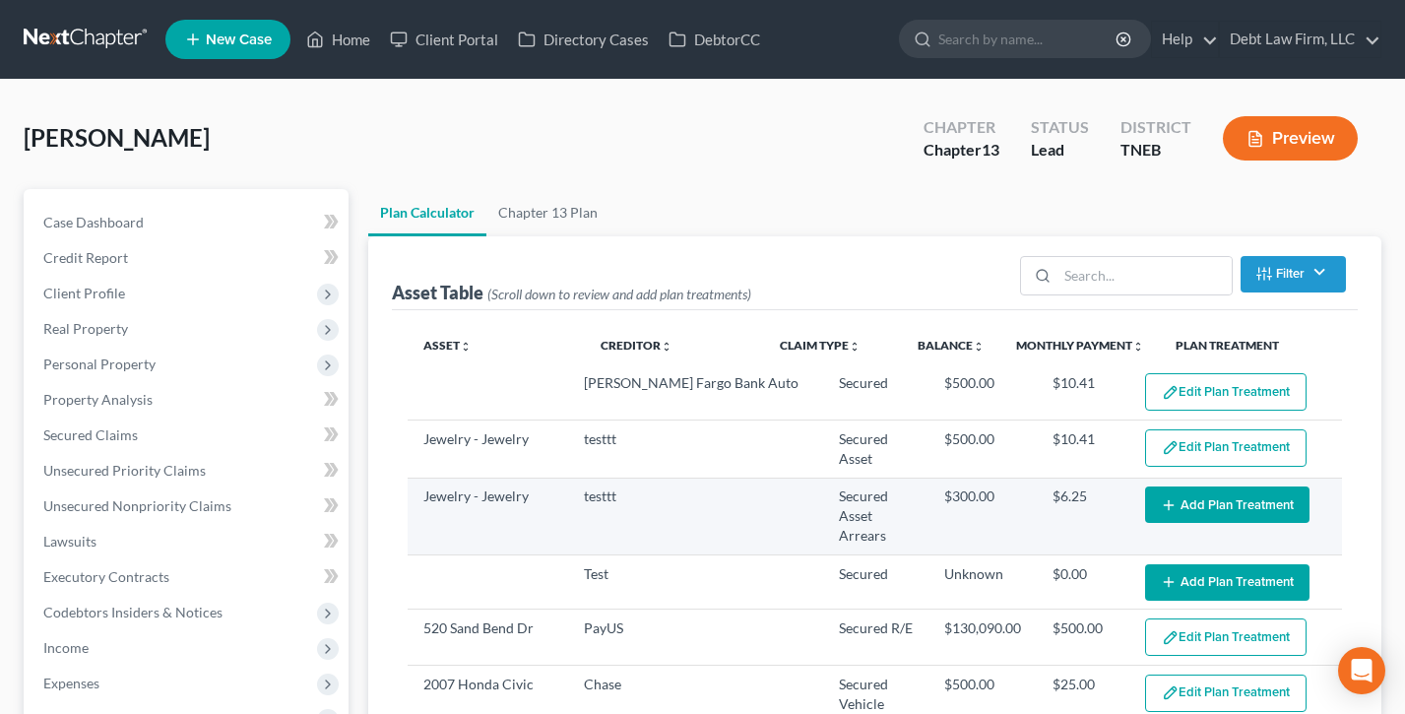
select select "47"
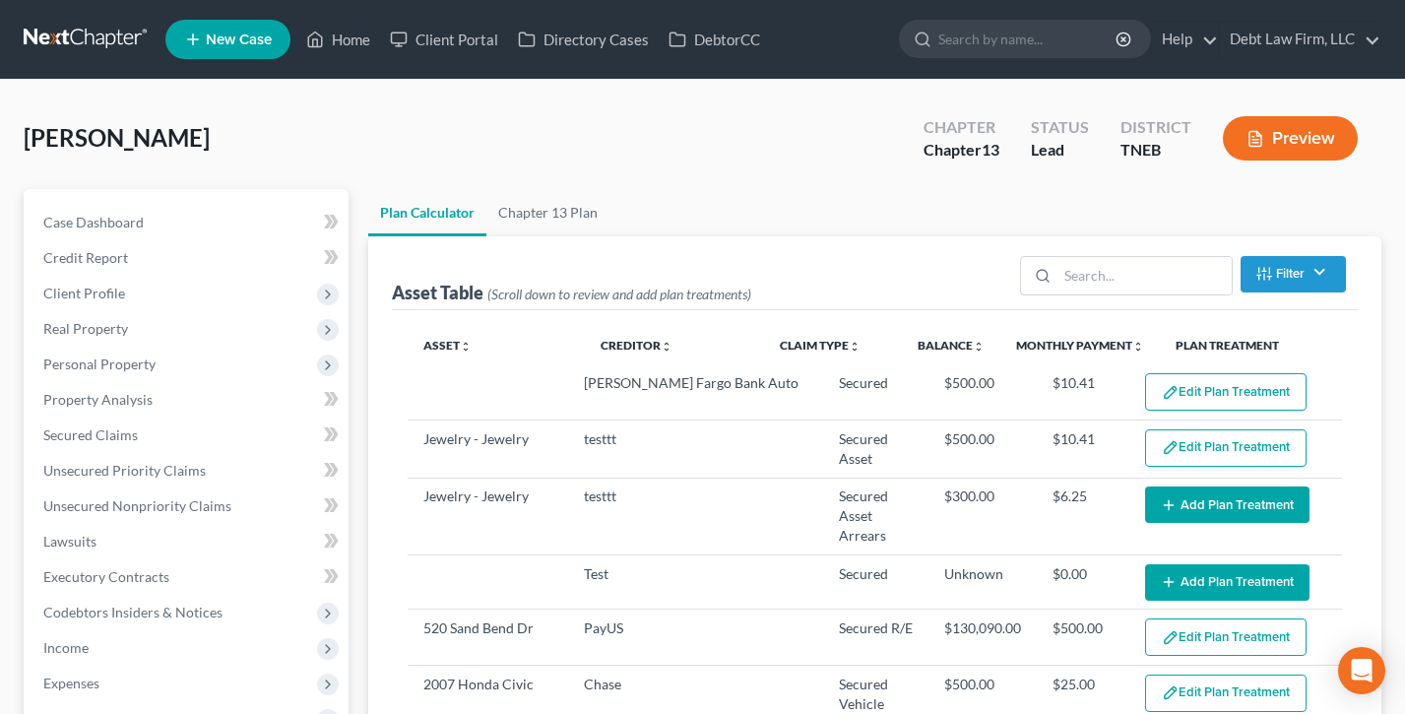
click at [755, 343] on tr "Asset unfold_more expand_more expand_less Creditor unfold_more expand_more expa…" at bounding box center [875, 345] width 935 height 39
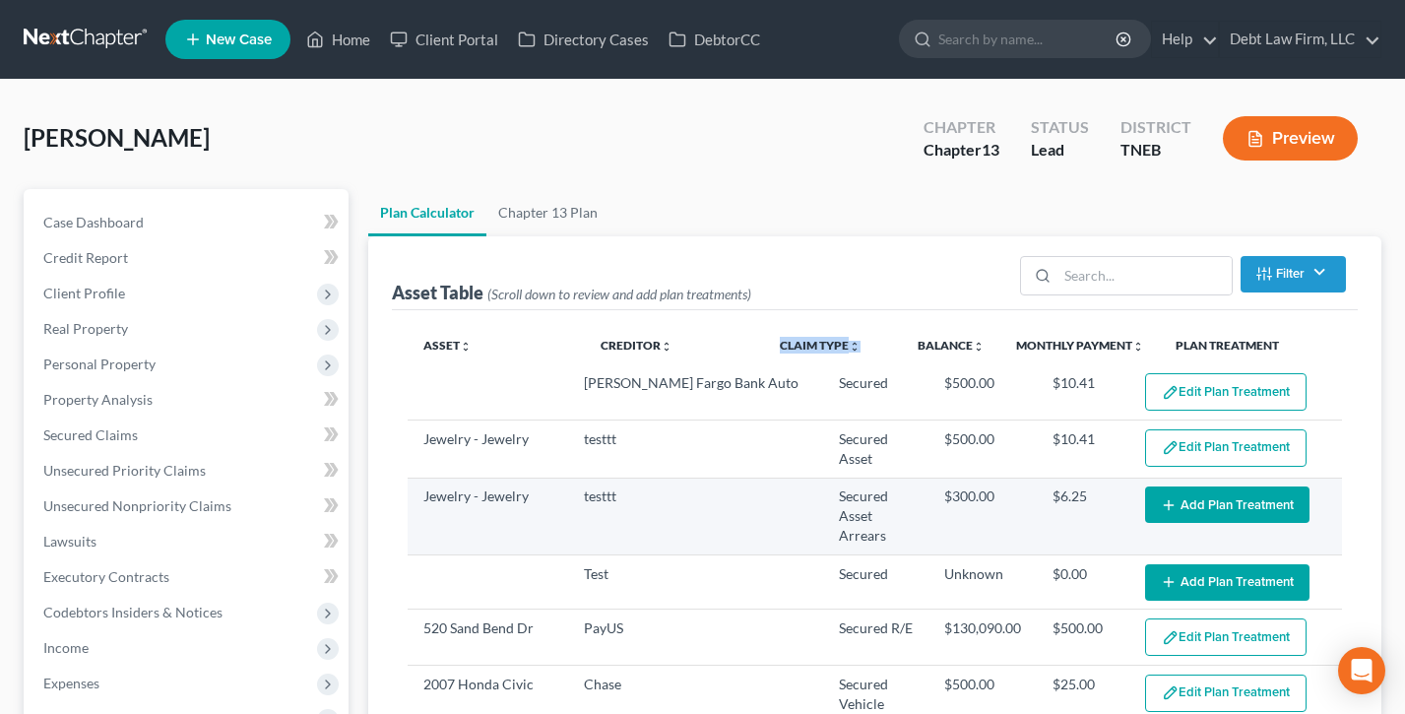
click at [1215, 500] on button "Add Plan Treatment" at bounding box center [1227, 504] width 164 height 36
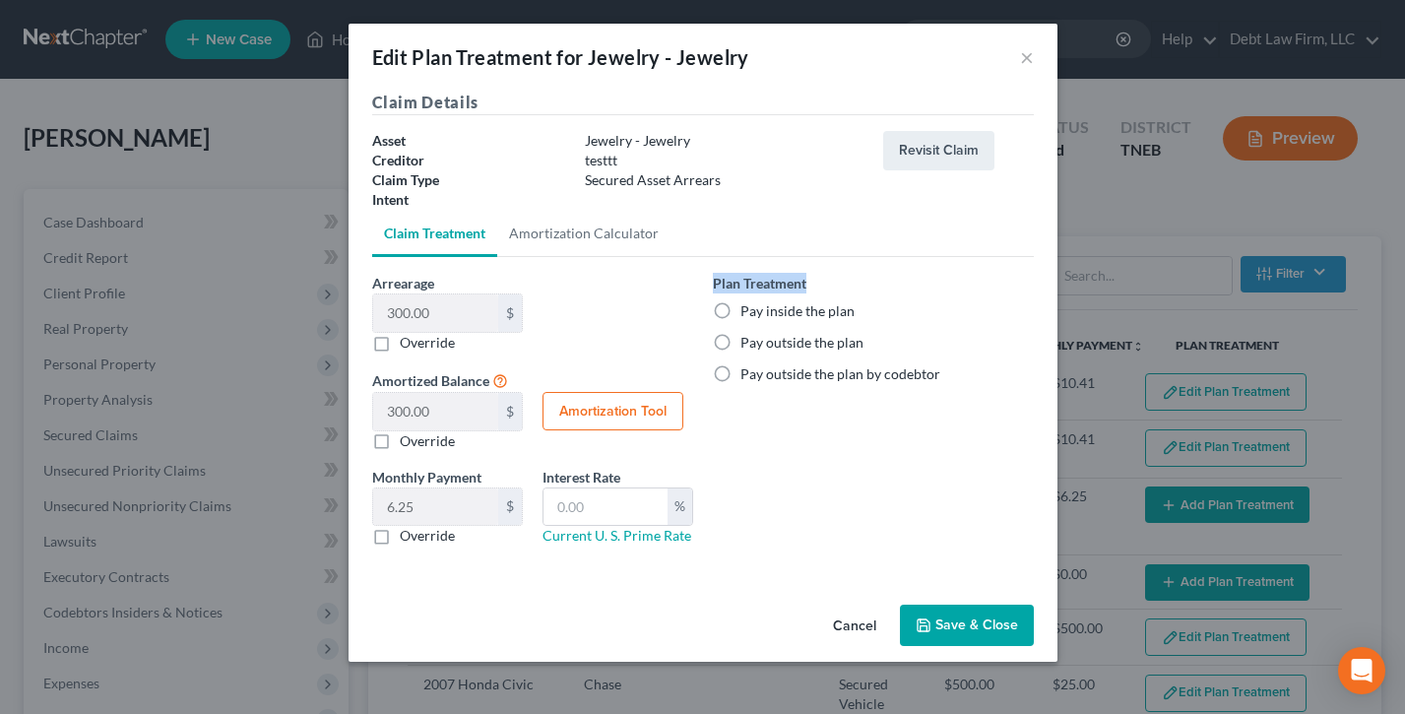
drag, startPoint x: 829, startPoint y: 291, endPoint x: 407, endPoint y: 377, distance: 431.3
click at [714, 286] on div "Plan Treatment Pay inside the plan Pay outside the plan Pay outside the plan by…" at bounding box center [873, 328] width 321 height 111
click at [714, 286] on label "Plan Treatment" at bounding box center [760, 283] width 94 height 21
drag, startPoint x: 862, startPoint y: 626, endPoint x: 420, endPoint y: 536, distance: 451.4
click at [862, 626] on button "Cancel" at bounding box center [854, 626] width 75 height 39
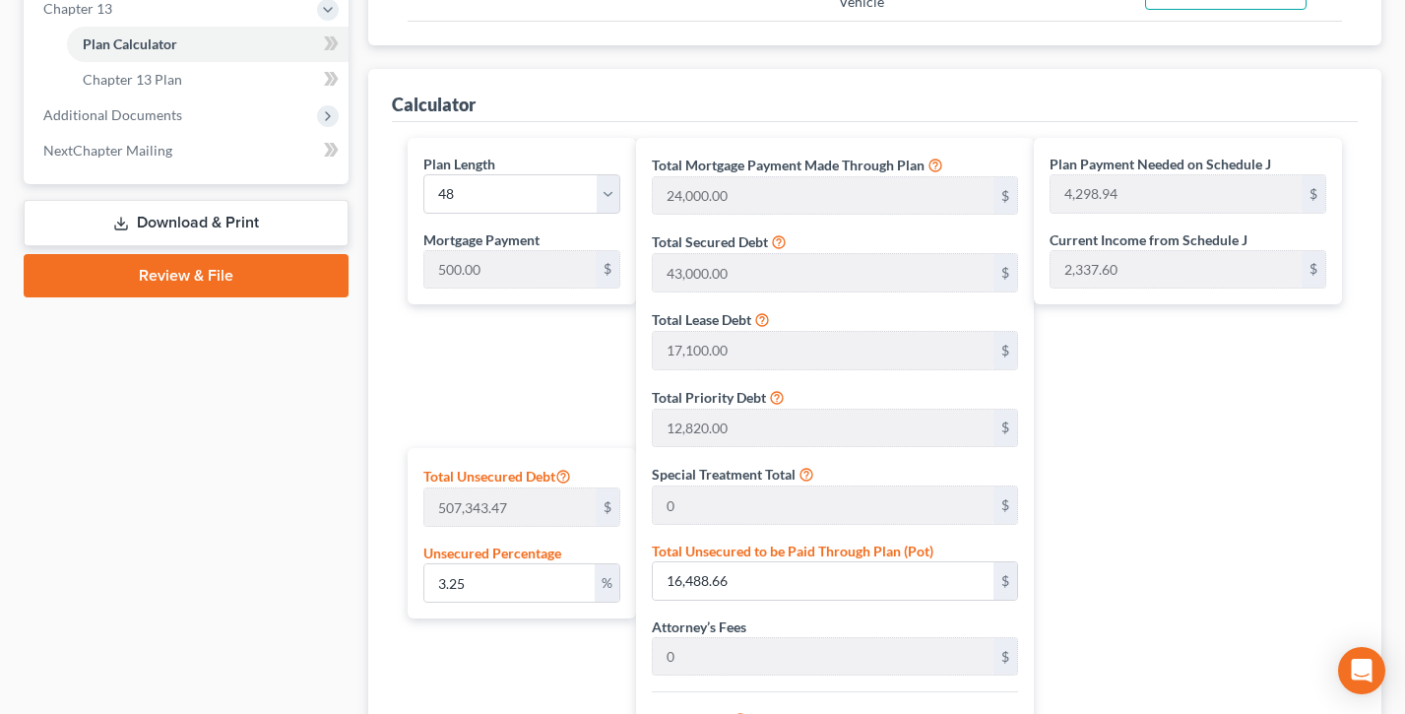
scroll to position [820, 0]
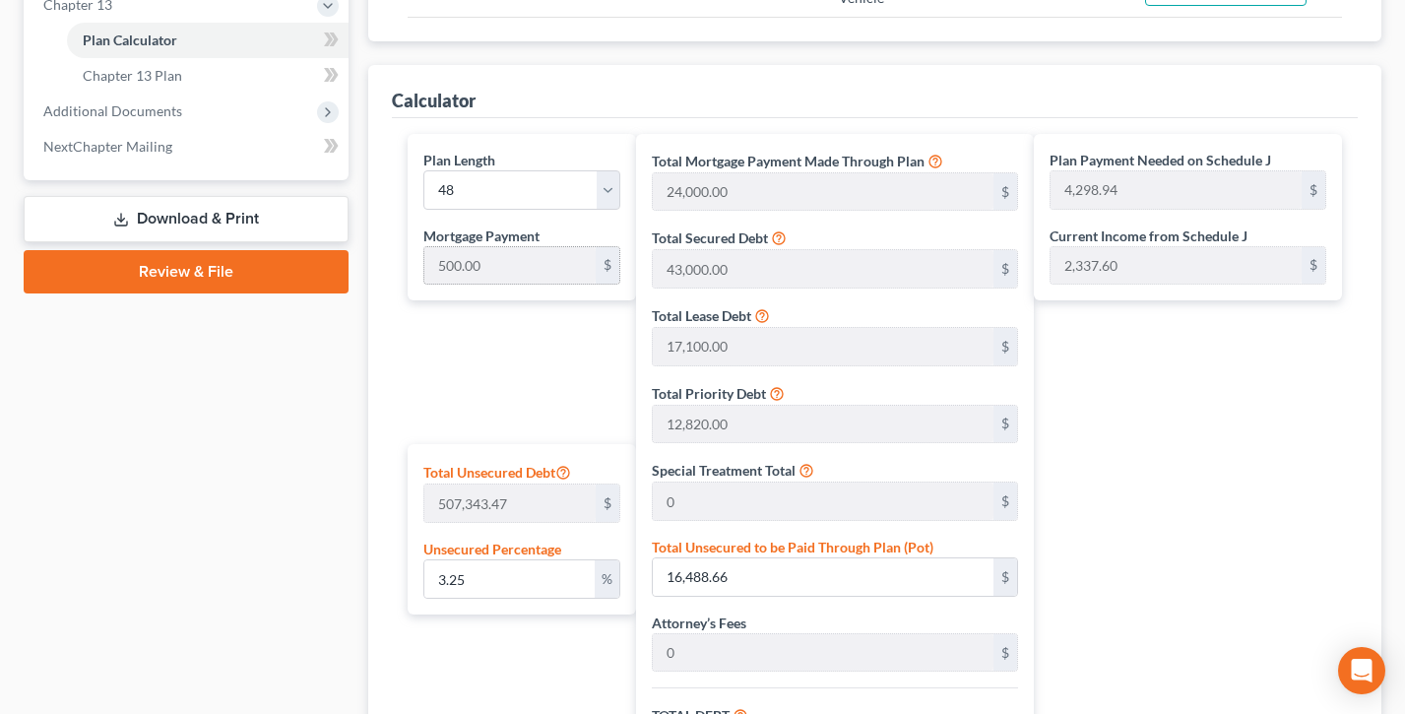
click at [520, 429] on div "Plan Length 1 2 3 4 5 6 7 8 9 10 11 12 13 14 15 16 17 18 19 20 21 22 23 24 25 2…" at bounding box center [517, 572] width 238 height 877
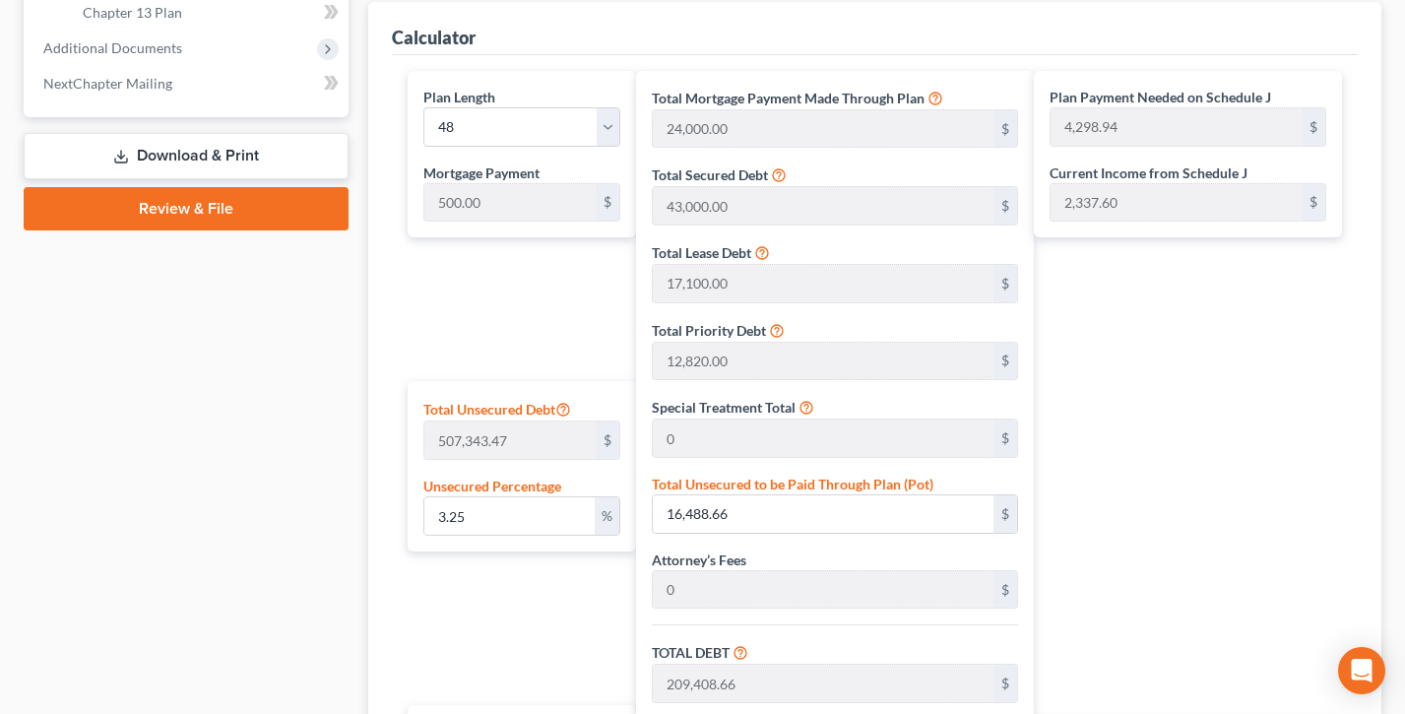
scroll to position [884, 0]
drag, startPoint x: 937, startPoint y: 480, endPoint x: 1184, endPoint y: 464, distance: 247.7
click at [667, 478] on div "Total Unsecured to be Paid Through Plan (Pot) 16,488.66 $" at bounding box center [835, 503] width 366 height 60
click at [1198, 459] on div "Plan Payment Needed on Schedule J 4,298.94 $ Current Income from Schedule J 2,3…" at bounding box center [1193, 508] width 318 height 877
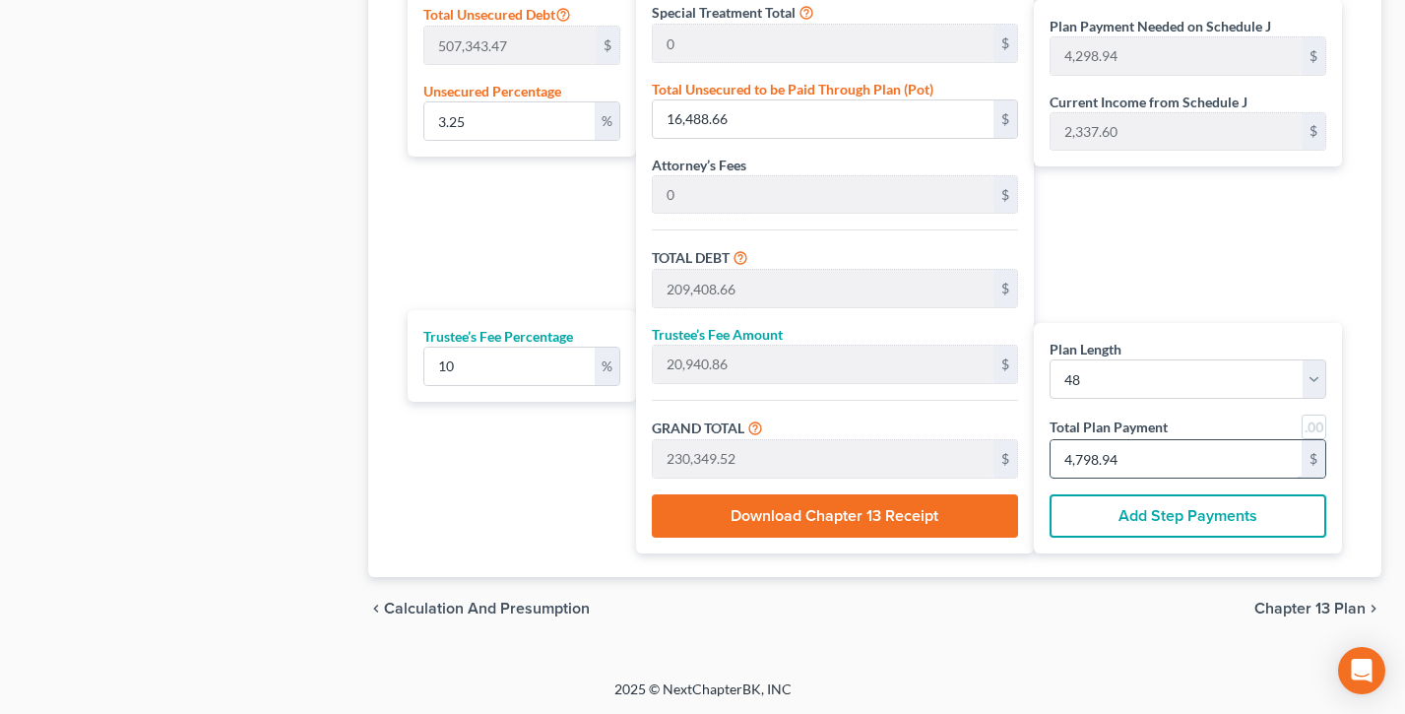
click at [1186, 460] on input "4,798.94" at bounding box center [1176, 458] width 251 height 37
click at [1162, 465] on input "4,798.94" at bounding box center [1176, 458] width 251 height 37
click at [1147, 503] on button "Add Step Payments" at bounding box center [1188, 515] width 277 height 43
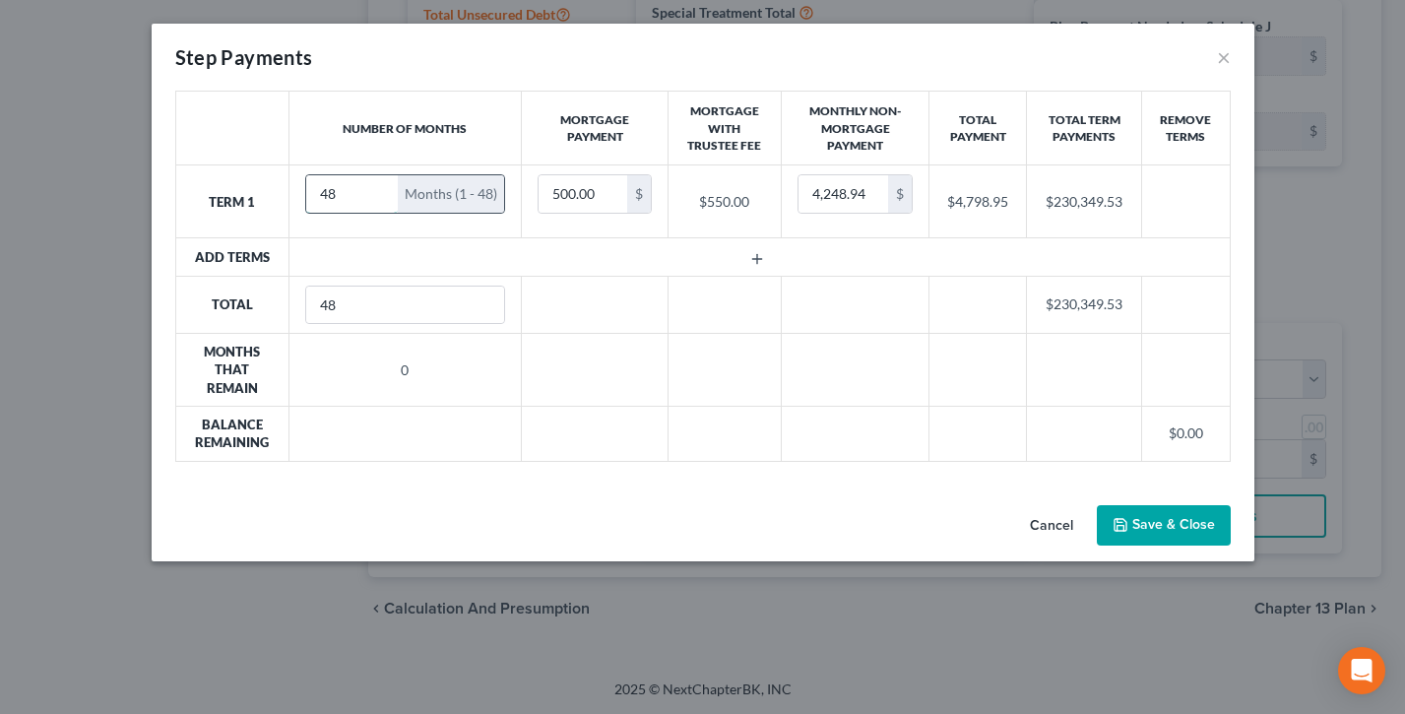
click at [348, 190] on input "48" at bounding box center [352, 193] width 92 height 37
type input "4"
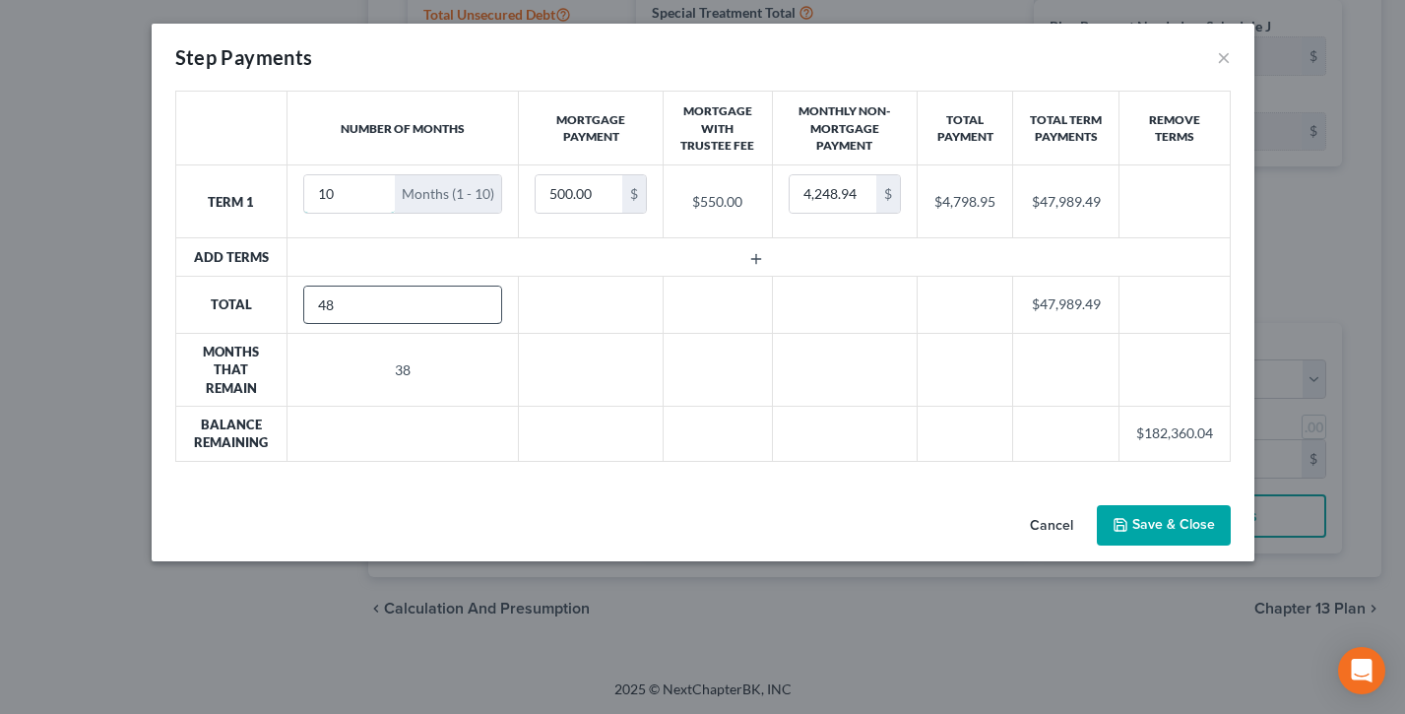
type input "10"
click at [354, 311] on input "48" at bounding box center [403, 305] width 198 height 37
type input "46"
click at [748, 260] on icon "button" at bounding box center [756, 259] width 16 height 16
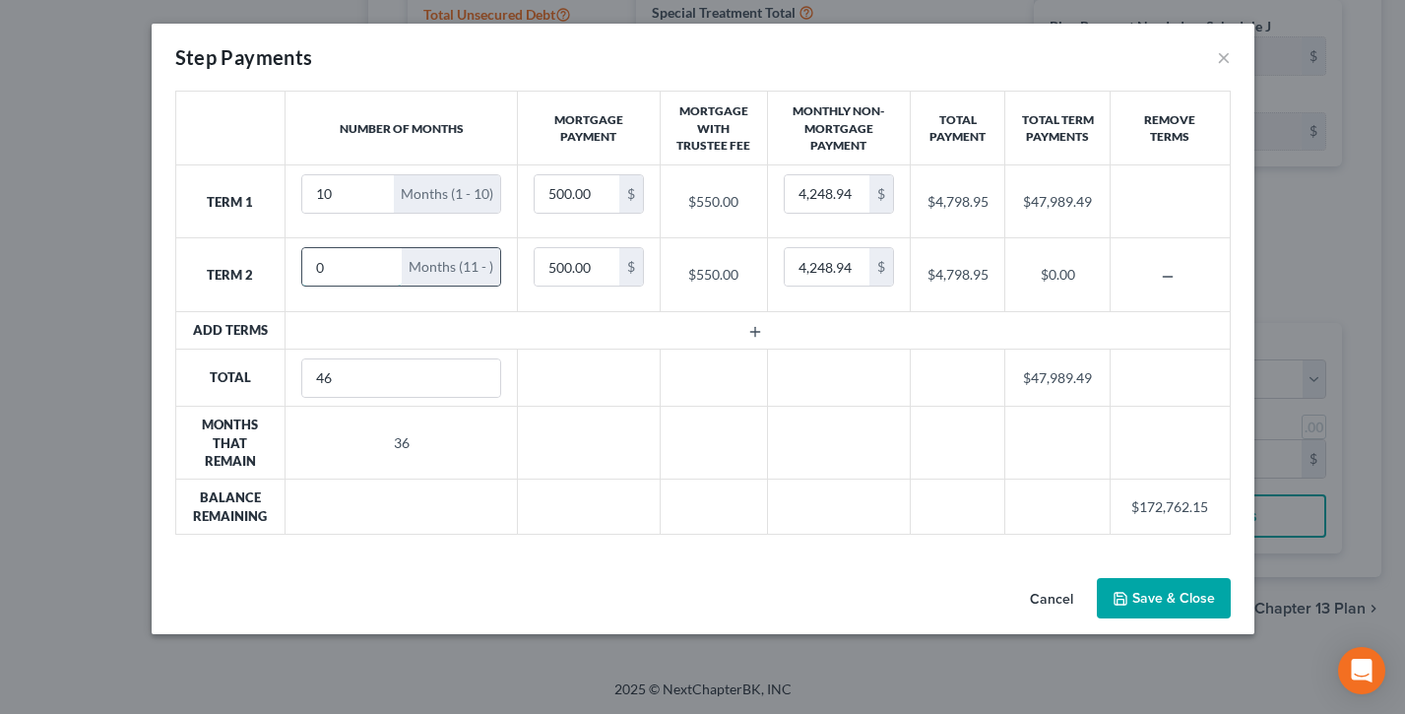
click at [352, 261] on input "0" at bounding box center [351, 266] width 99 height 37
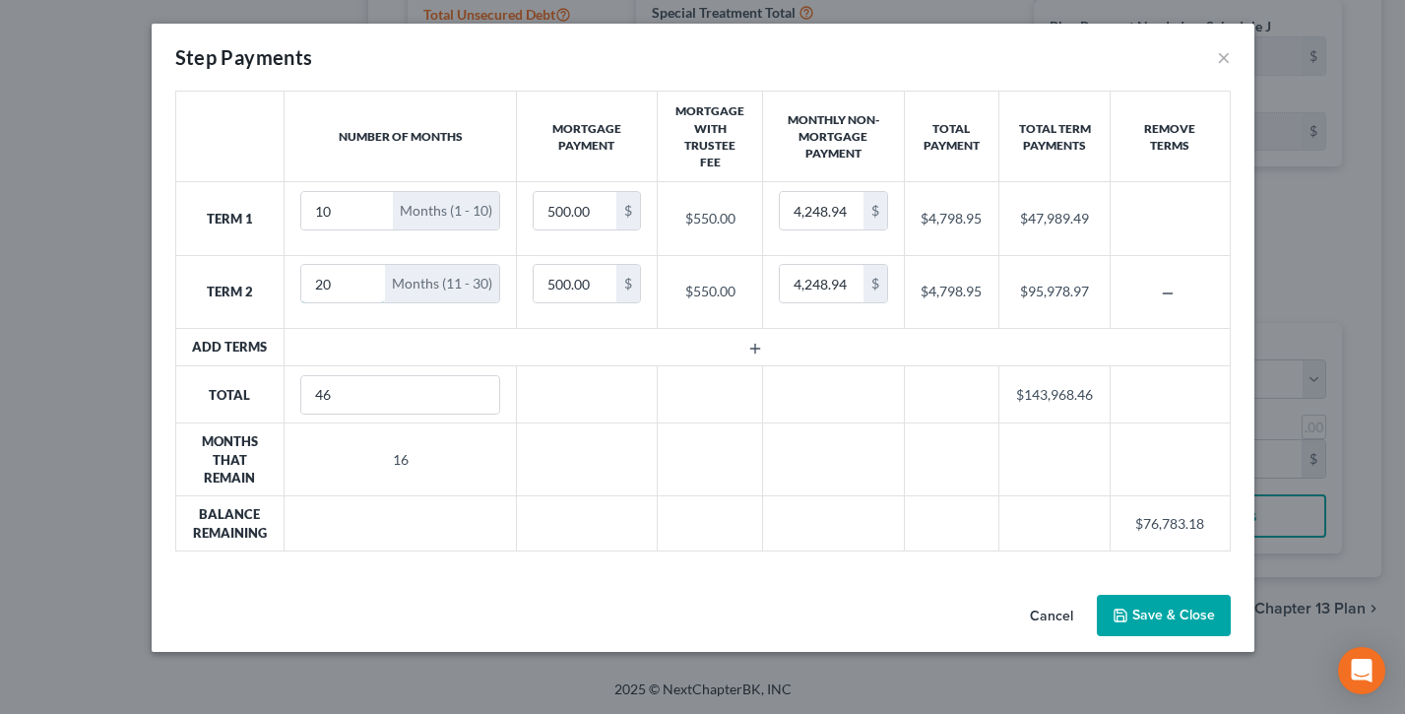
type input "20"
drag, startPoint x: 406, startPoint y: 457, endPoint x: 377, endPoint y: 457, distance: 28.6
click at [377, 457] on td "16" at bounding box center [401, 459] width 232 height 73
drag, startPoint x: 1093, startPoint y: 394, endPoint x: 978, endPoint y: 390, distance: 115.3
click at [978, 390] on tr "Total 46 $143,968.46" at bounding box center [702, 394] width 1055 height 57
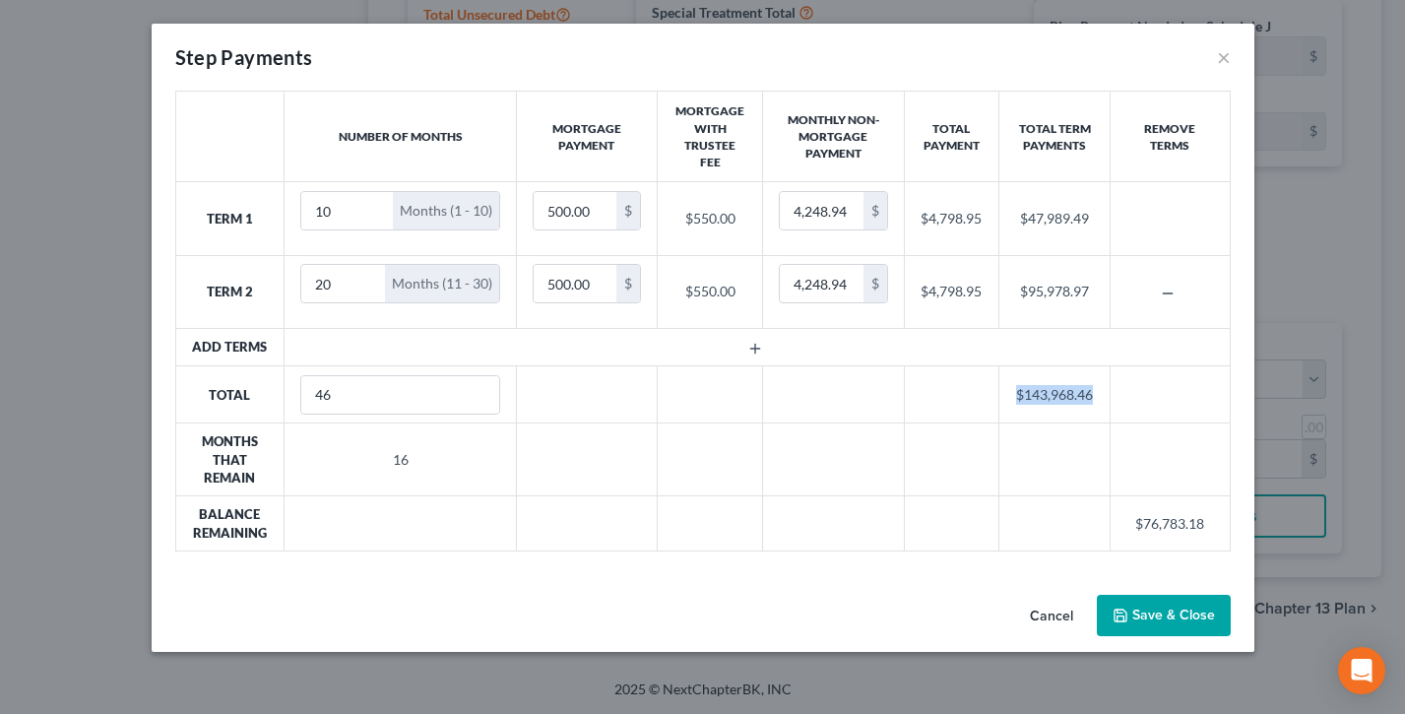
click at [978, 390] on td at bounding box center [951, 394] width 95 height 57
click at [1217, 51] on button "×" at bounding box center [1224, 57] width 14 height 24
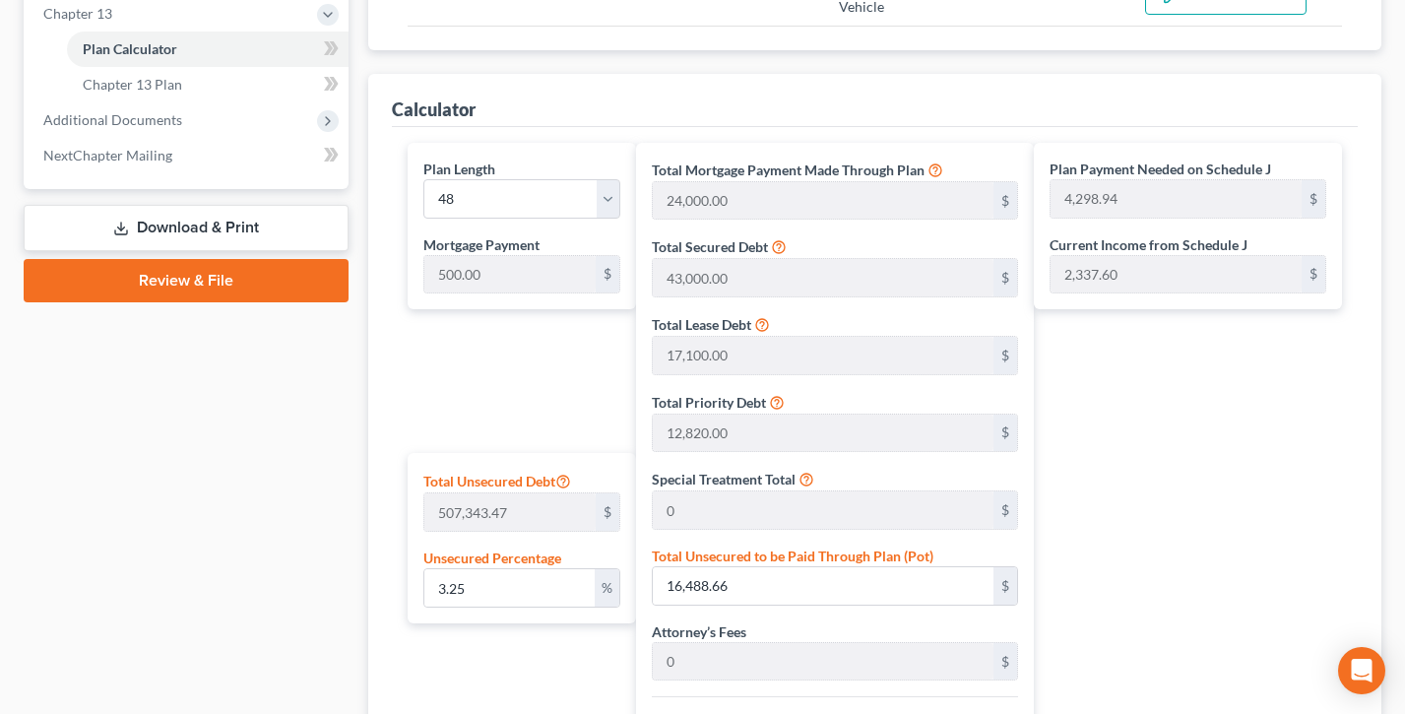
scroll to position [567, 0]
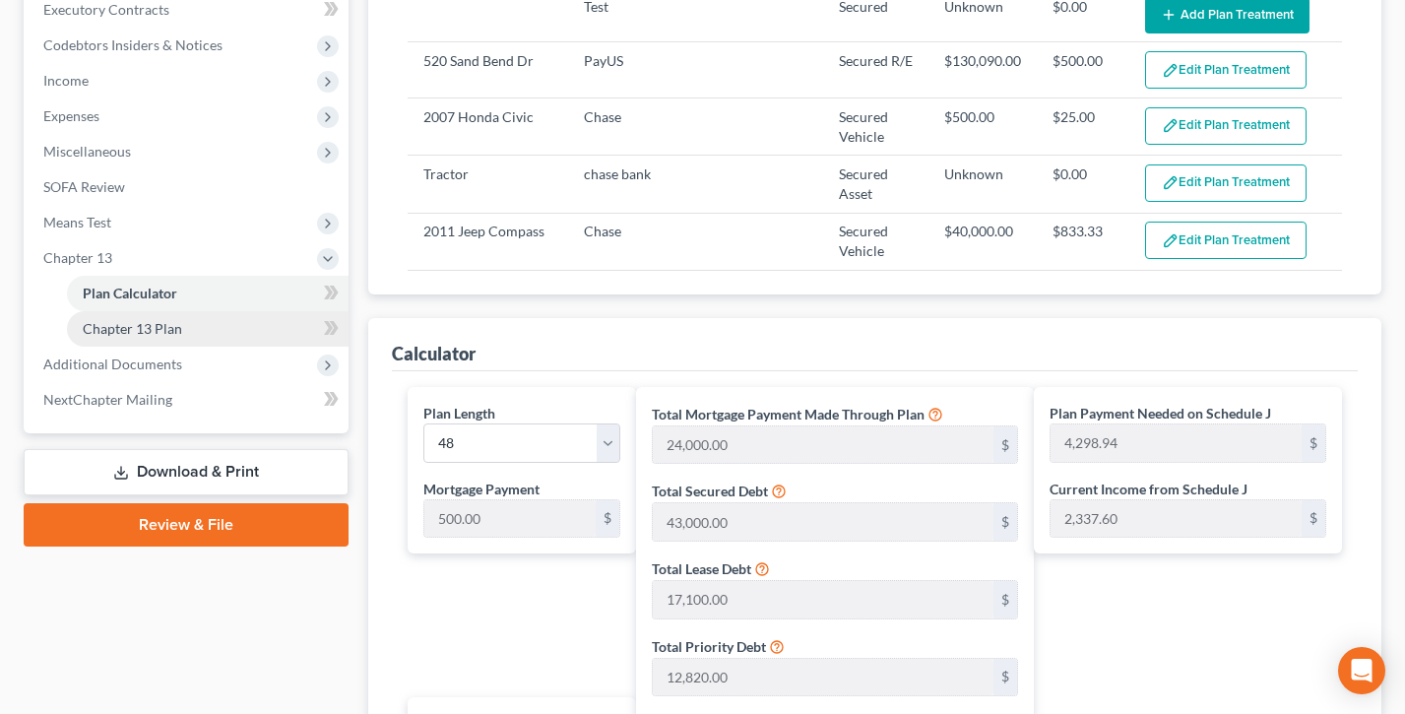
click at [159, 333] on span "Chapter 13 Plan" at bounding box center [132, 328] width 99 height 17
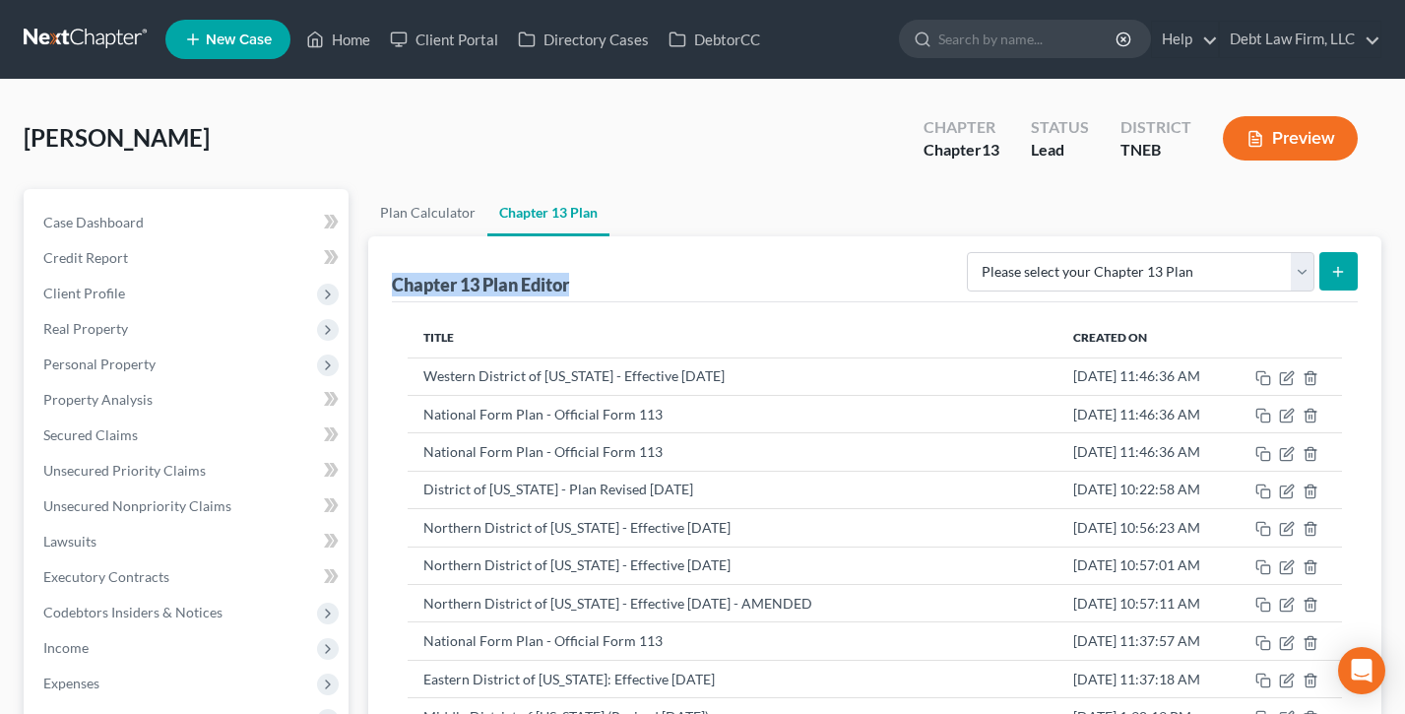
drag, startPoint x: 623, startPoint y: 286, endPoint x: 385, endPoint y: 278, distance: 238.5
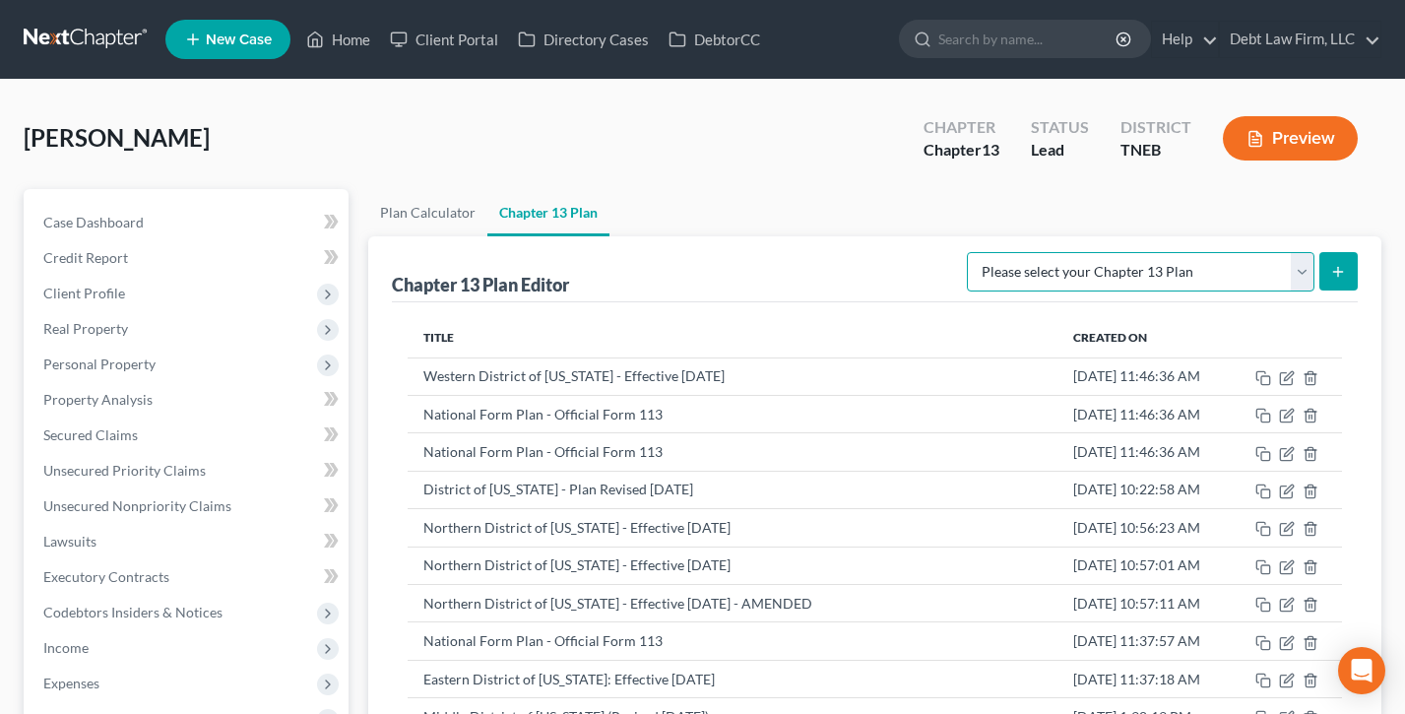
click at [1135, 276] on select "Please select your Chapter 13 Plan Eastern District of [US_STATE] - Effective […" at bounding box center [1141, 271] width 348 height 39
select select "0"
click at [969, 252] on select "Please select your Chapter 13 Plan Eastern District of [US_STATE] - Effective […" at bounding box center [1141, 271] width 348 height 39
click at [1352, 266] on button "submit" at bounding box center [1339, 271] width 38 height 38
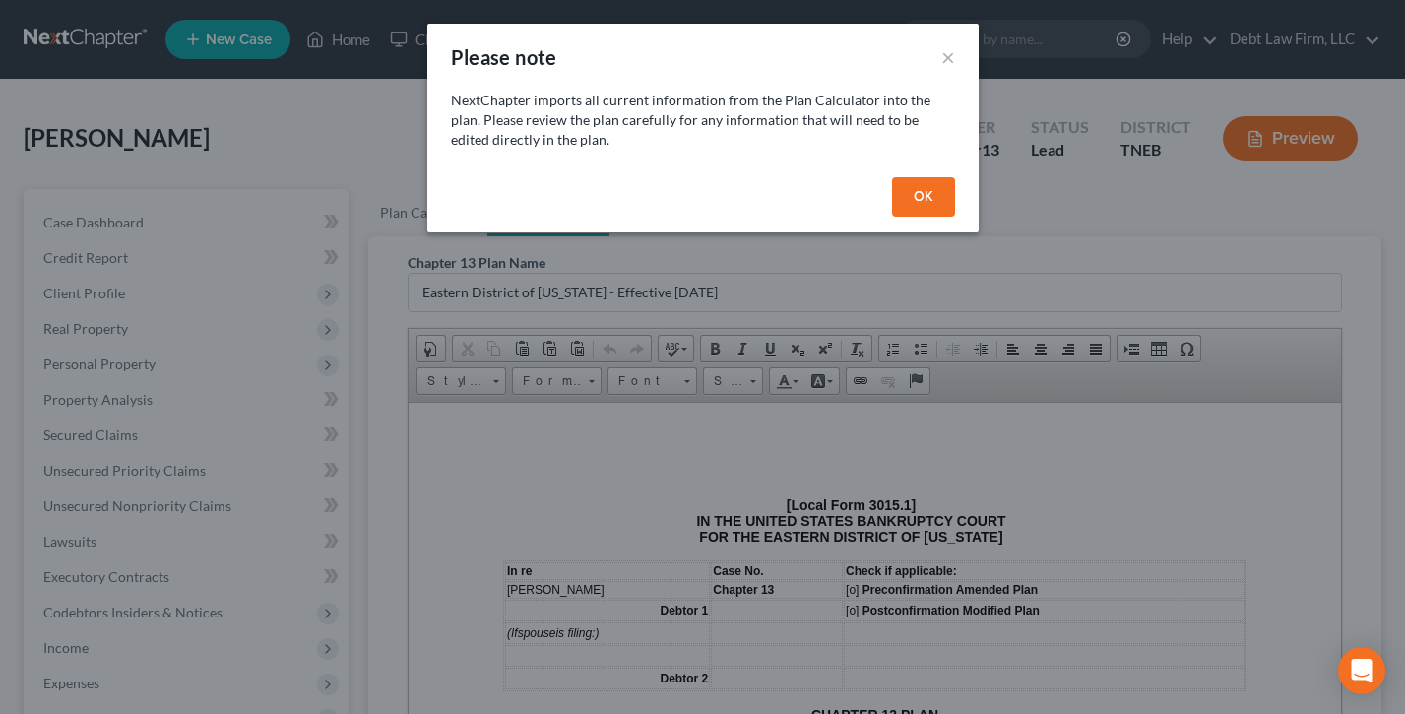
click at [910, 193] on button "OK" at bounding box center [923, 196] width 63 height 39
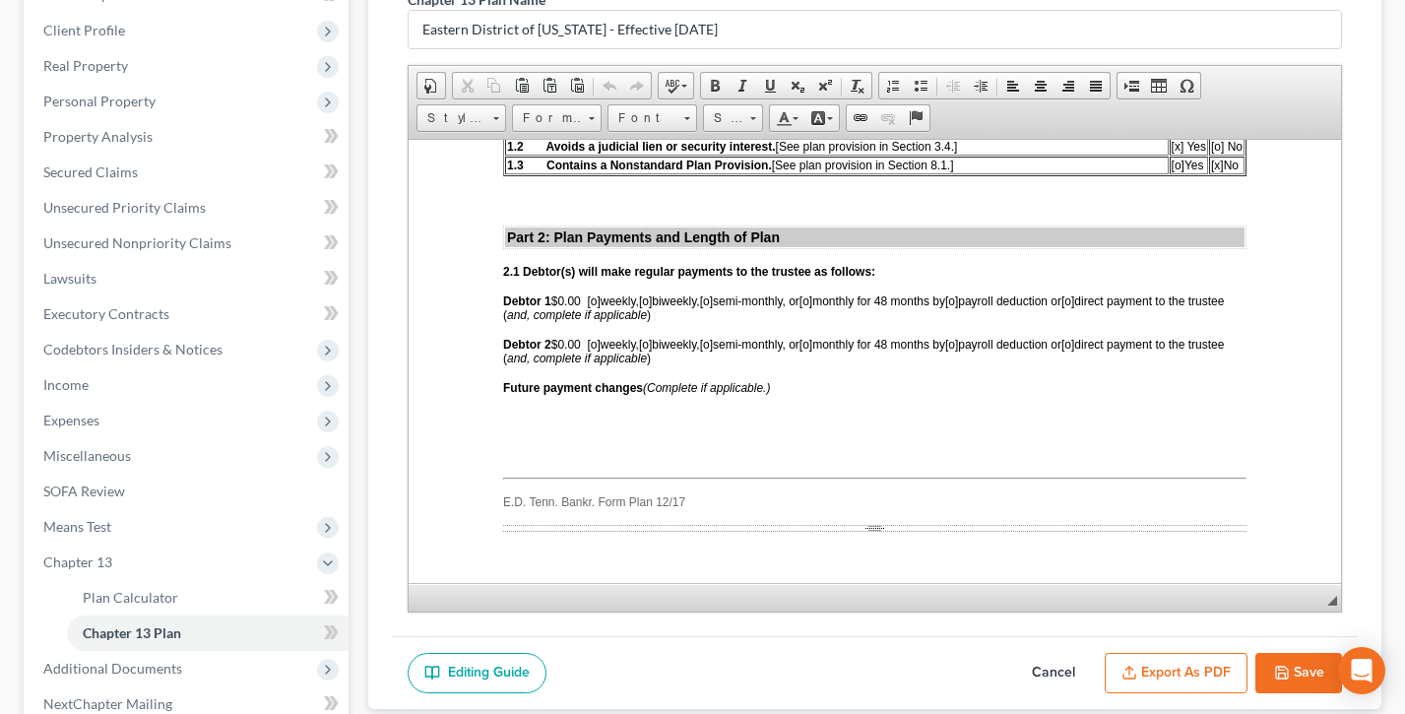
scroll to position [721, 0]
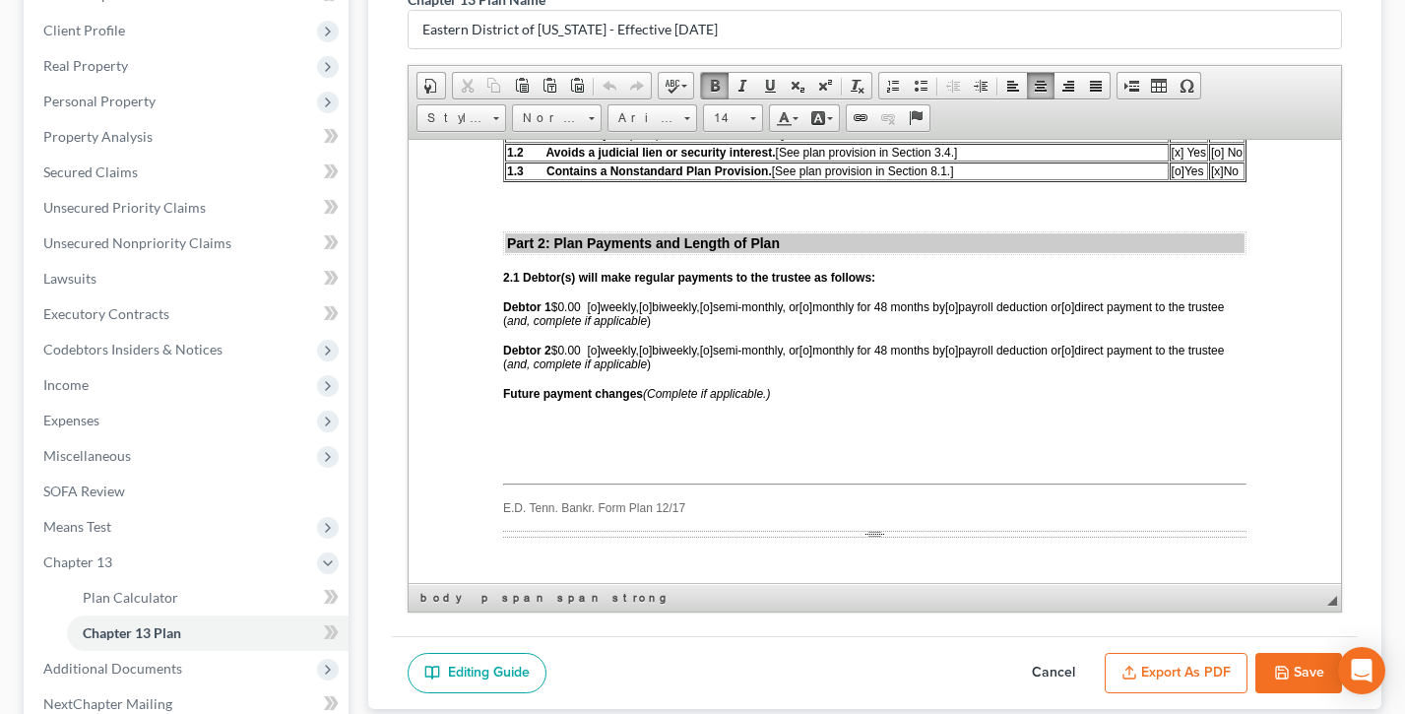
click at [830, 395] on p "Future payment changes (Complete if applicable.)" at bounding box center [874, 393] width 744 height 14
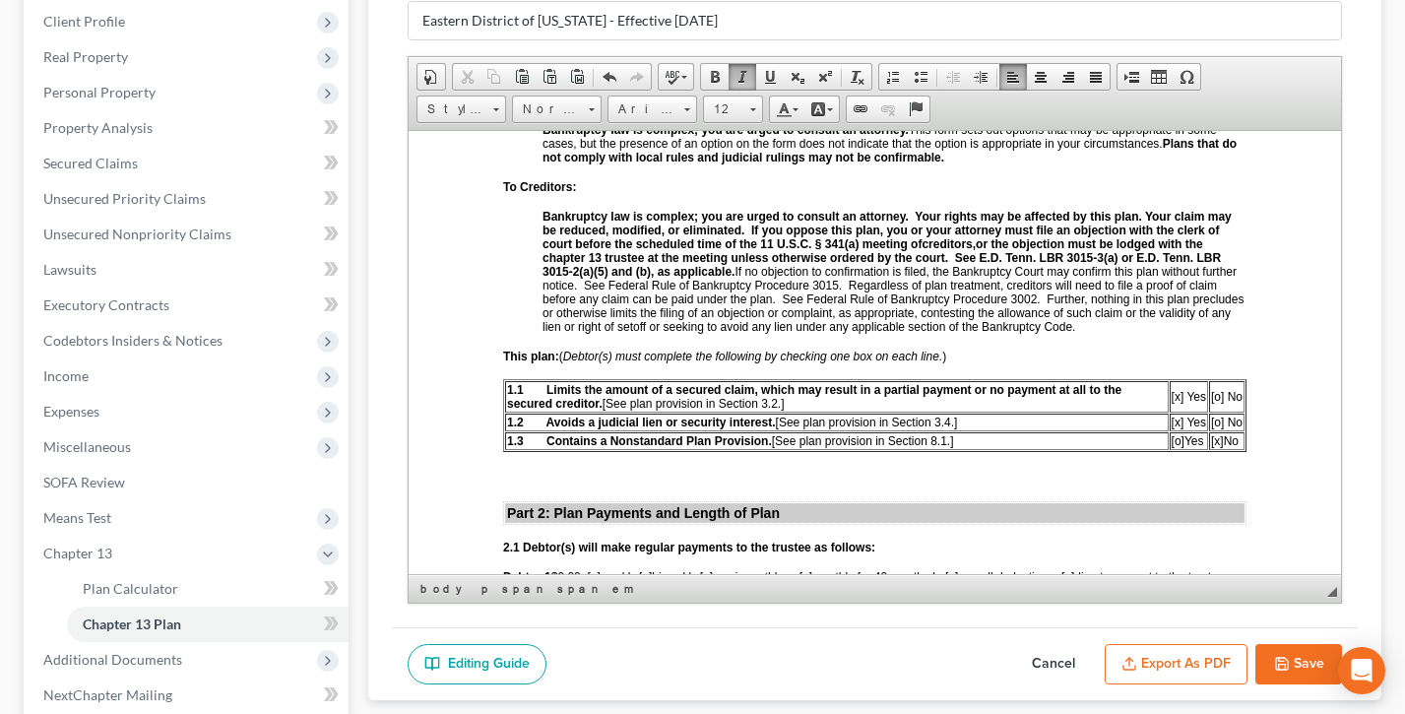
scroll to position [341, 0]
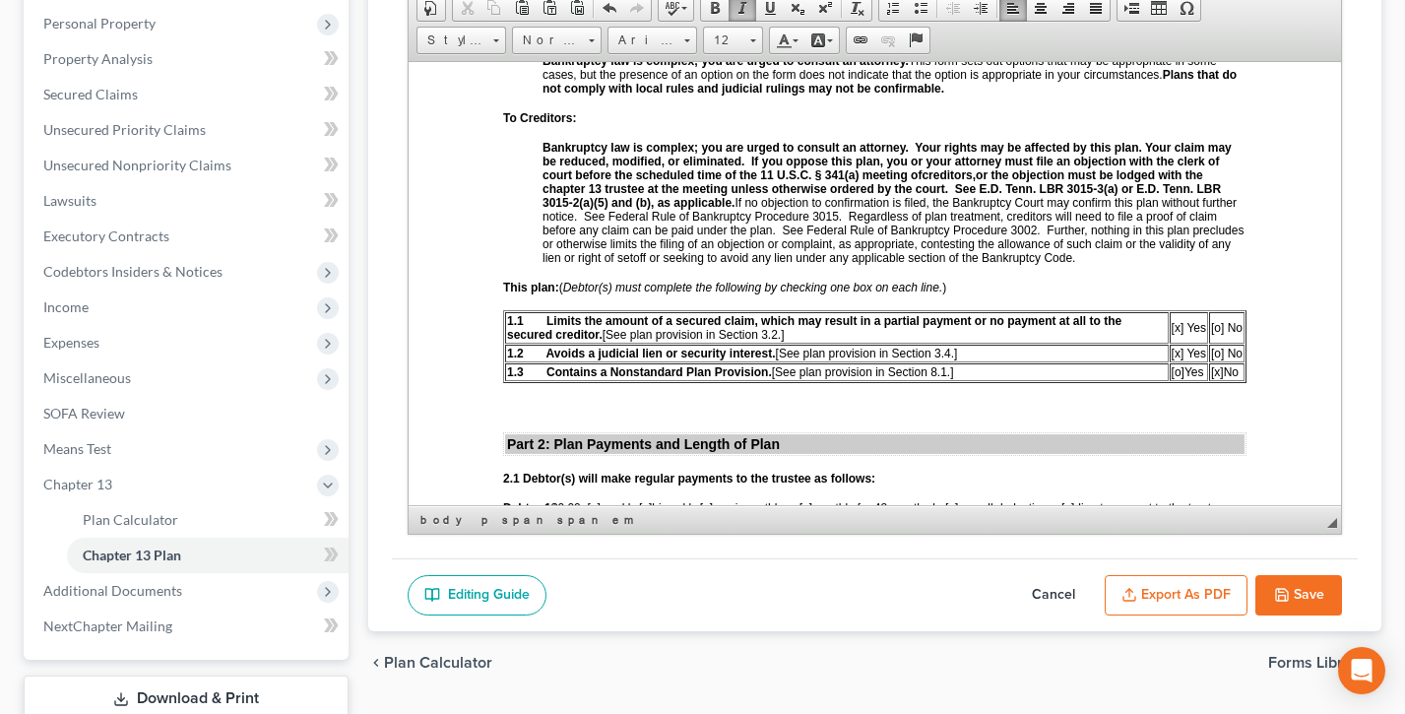
click at [1295, 594] on button "Save" at bounding box center [1299, 595] width 87 height 41
select select "0"
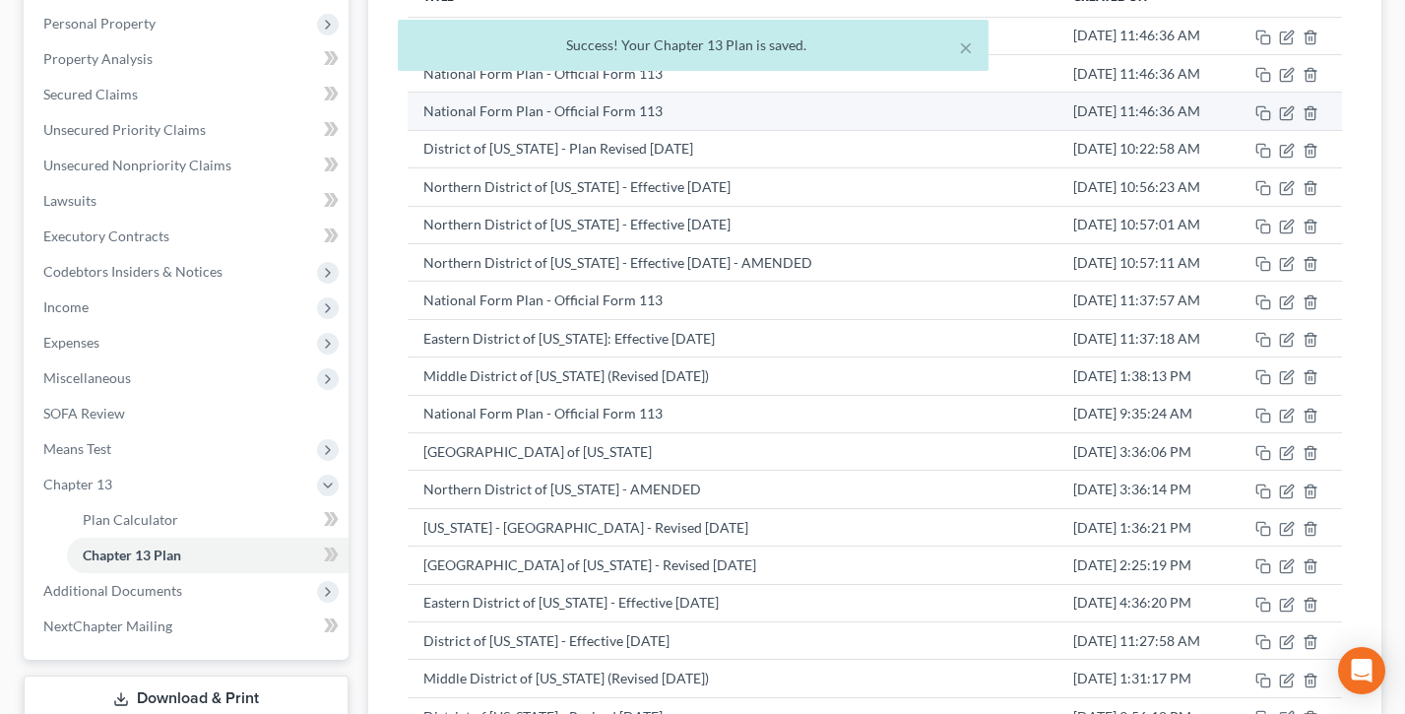
scroll to position [342, 0]
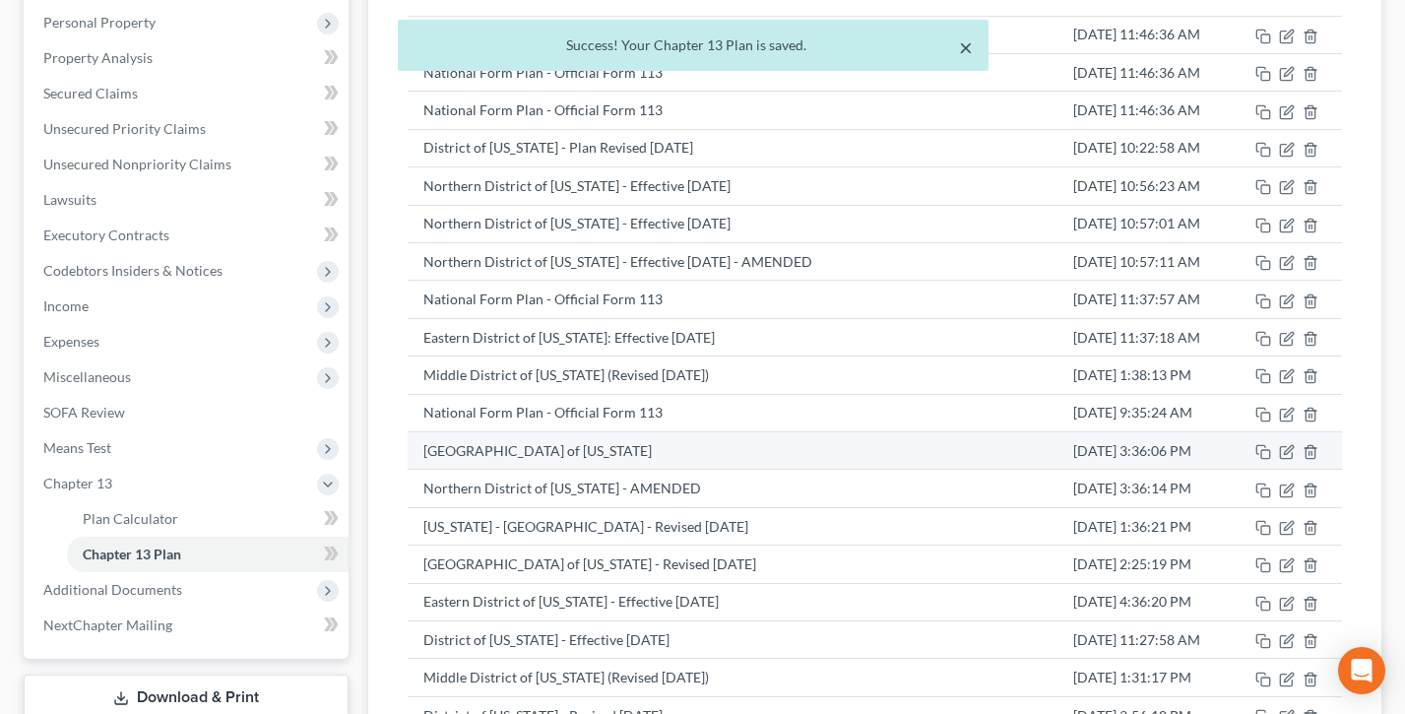
drag, startPoint x: 966, startPoint y: 48, endPoint x: 627, endPoint y: 444, distance: 521.1
click at [966, 48] on button "×" at bounding box center [966, 47] width 14 height 24
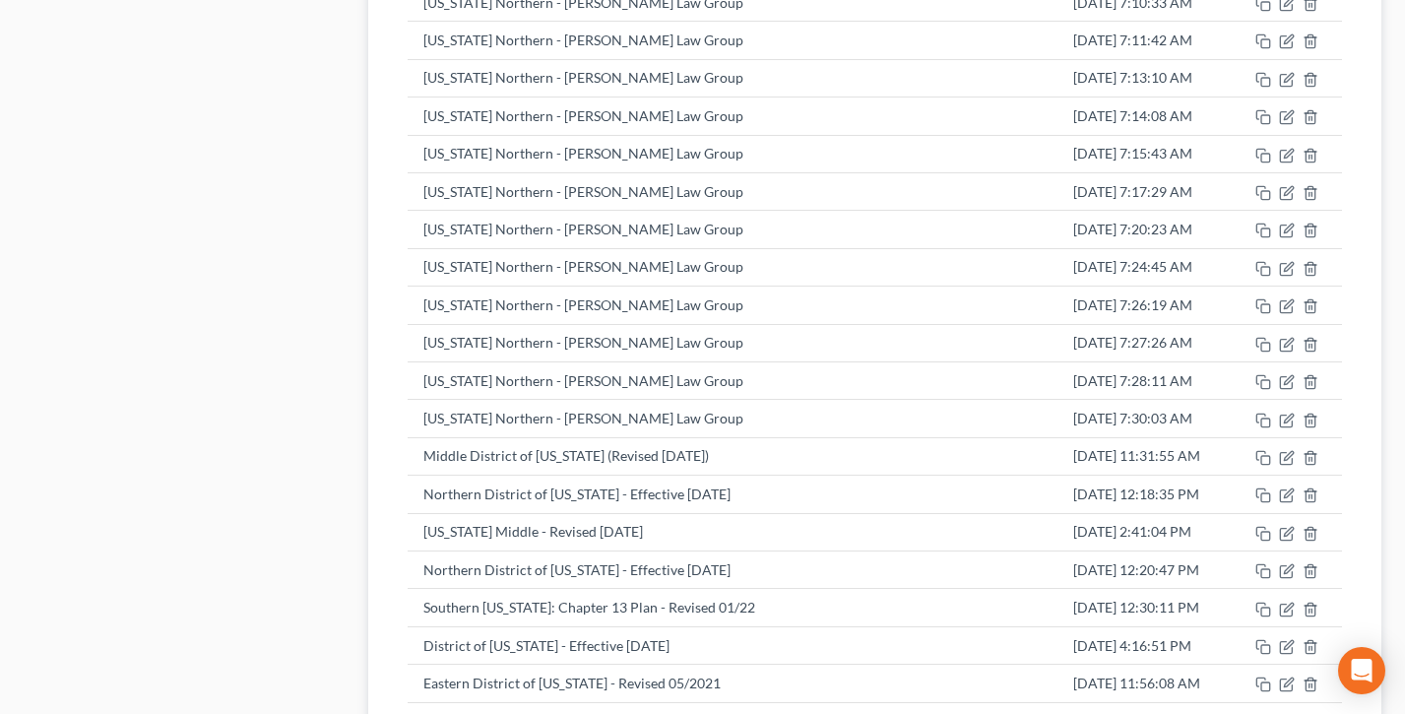
scroll to position [5116, 0]
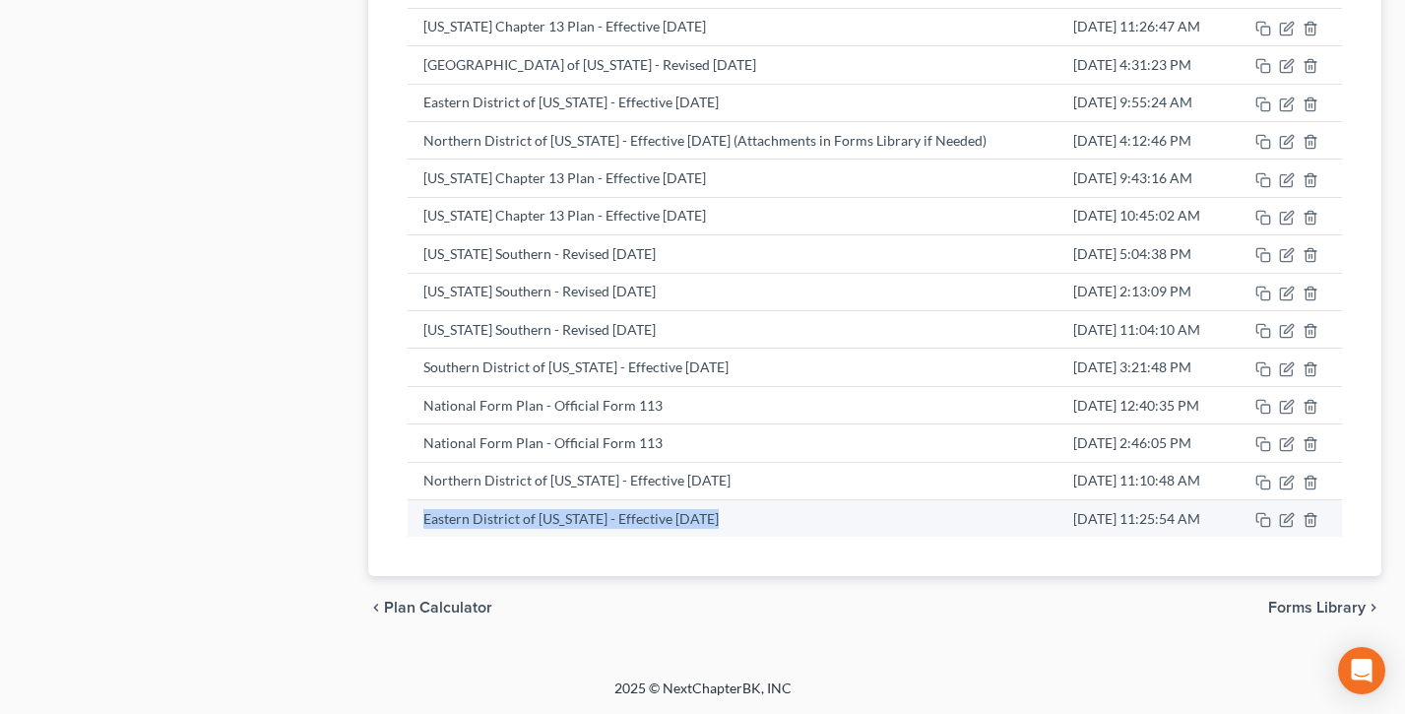
drag, startPoint x: 743, startPoint y: 520, endPoint x: 419, endPoint y: 525, distance: 324.0
click at [419, 525] on td "Eastern District of [US_STATE] - Effective [DATE]" at bounding box center [733, 518] width 650 height 37
drag, startPoint x: 1155, startPoint y: 514, endPoint x: 1182, endPoint y: 529, distance: 30.4
click at [1155, 514] on td "[DATE] 11:25:54 AM" at bounding box center [1144, 518] width 173 height 37
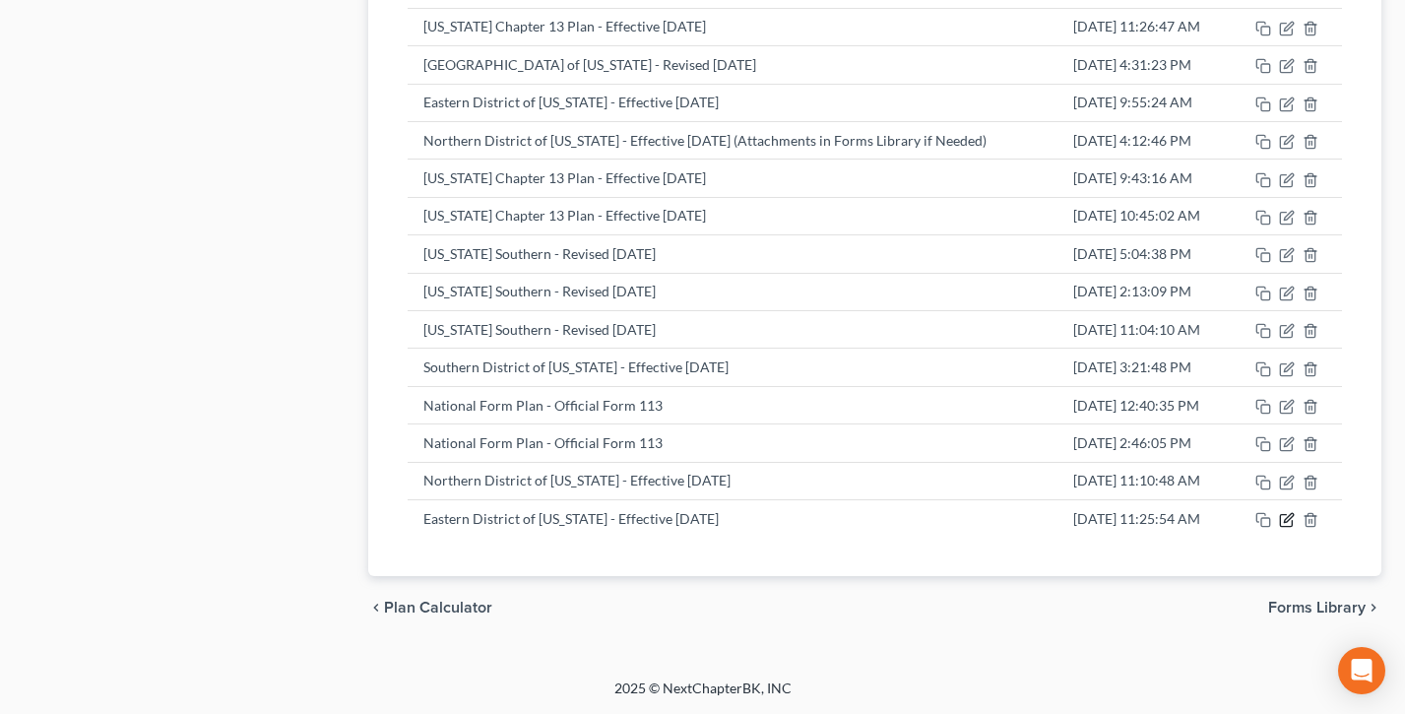
drag, startPoint x: 1290, startPoint y: 520, endPoint x: 1276, endPoint y: 517, distance: 14.1
click at [1290, 520] on icon "button" at bounding box center [1287, 520] width 16 height 16
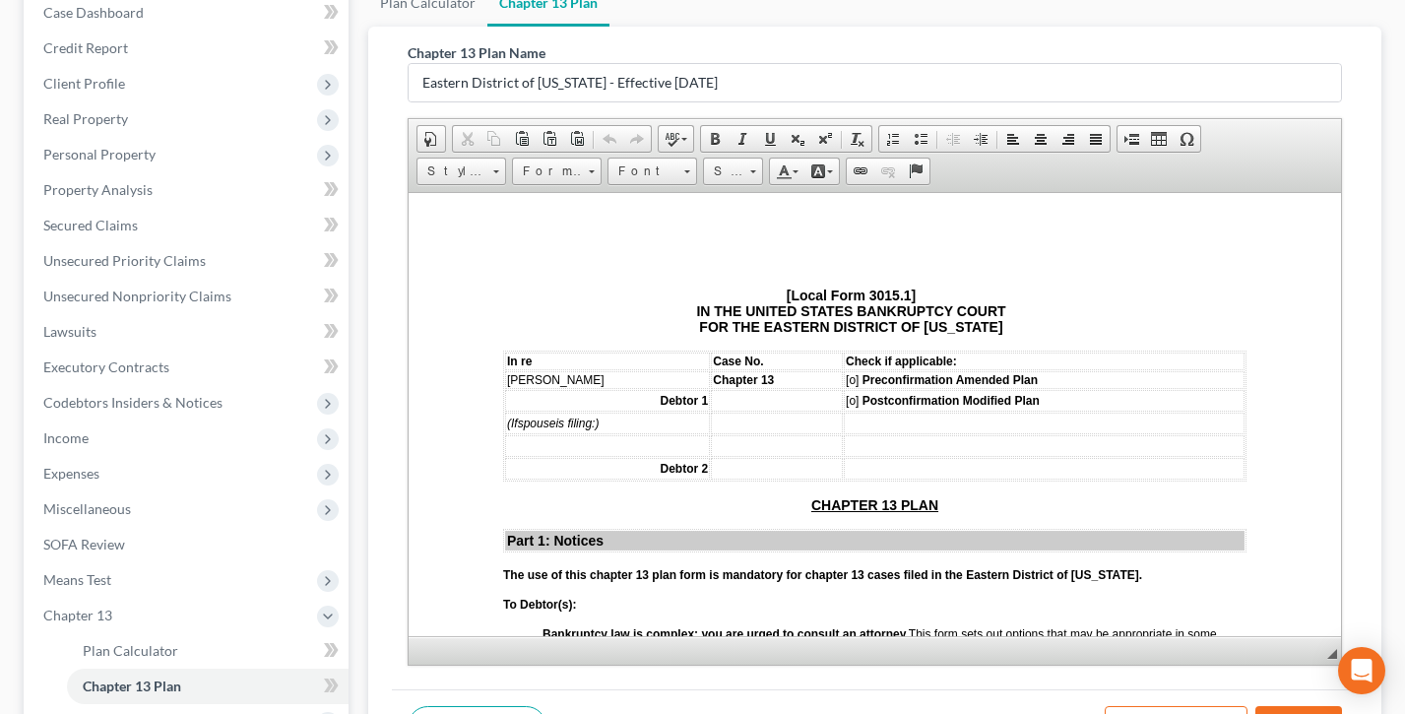
scroll to position [291, 0]
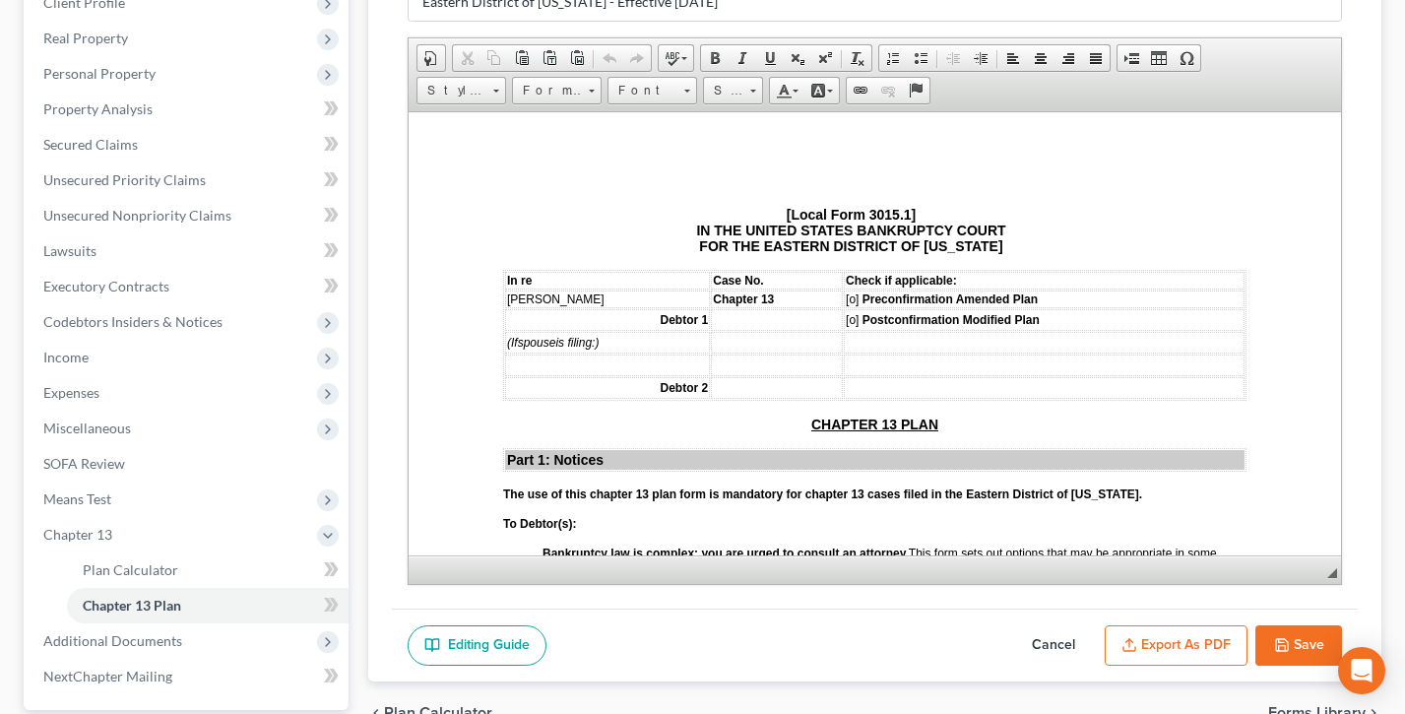
click at [1180, 645] on button "Export as PDF" at bounding box center [1176, 645] width 143 height 41
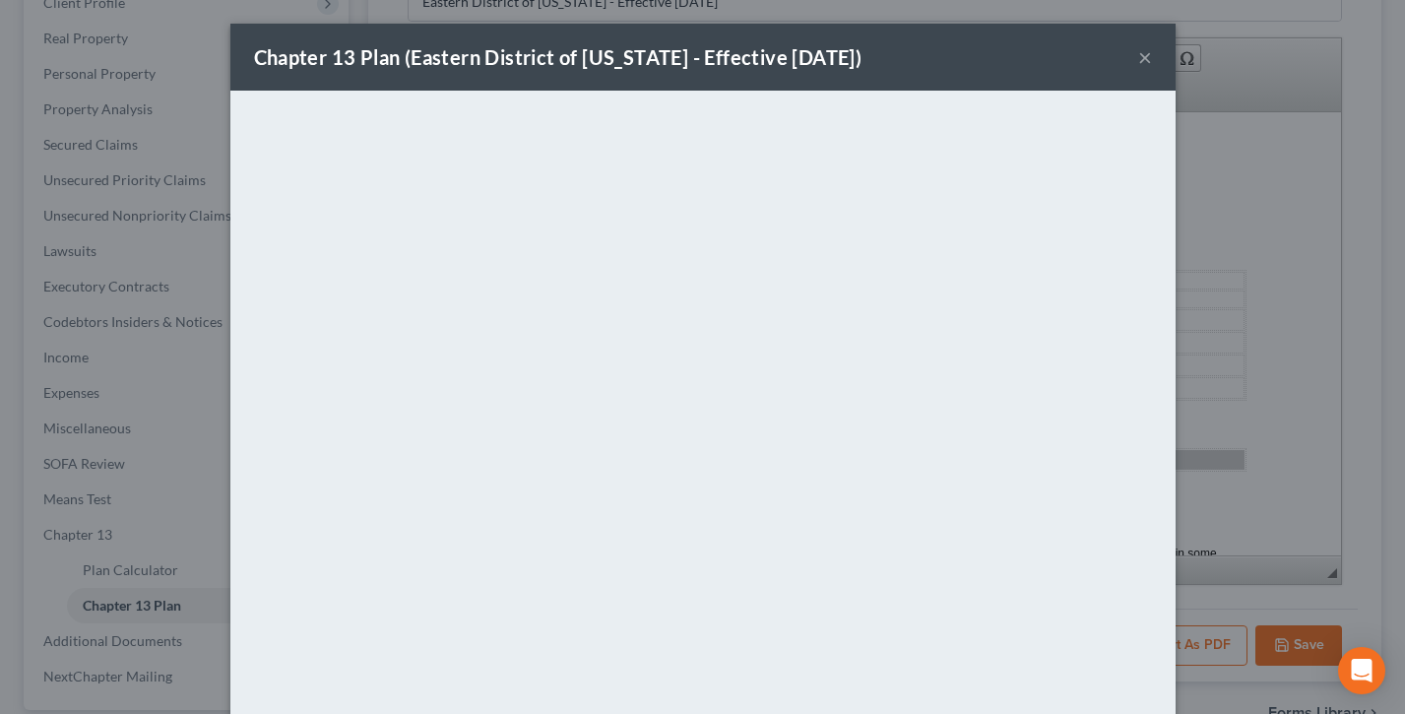
scroll to position [109, 0]
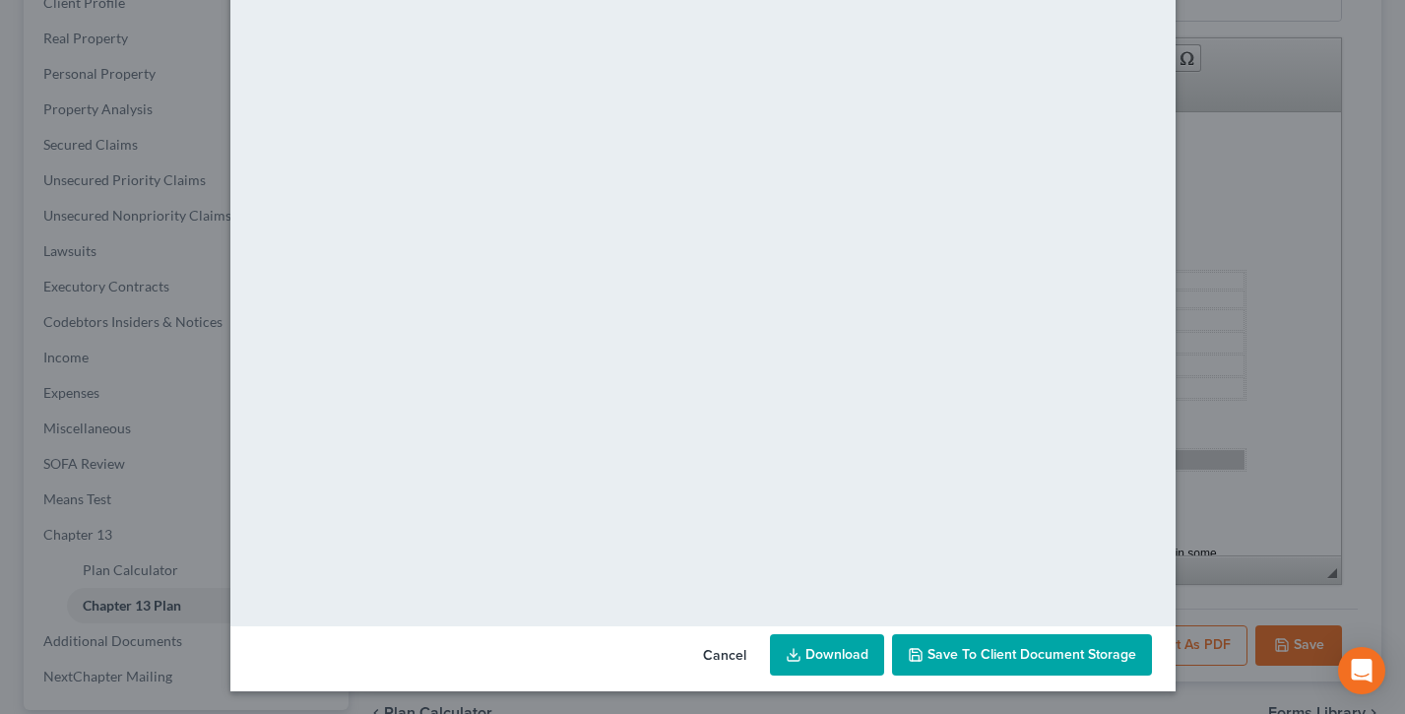
click at [1052, 652] on span "Save to Client Document Storage" at bounding box center [1032, 654] width 209 height 17
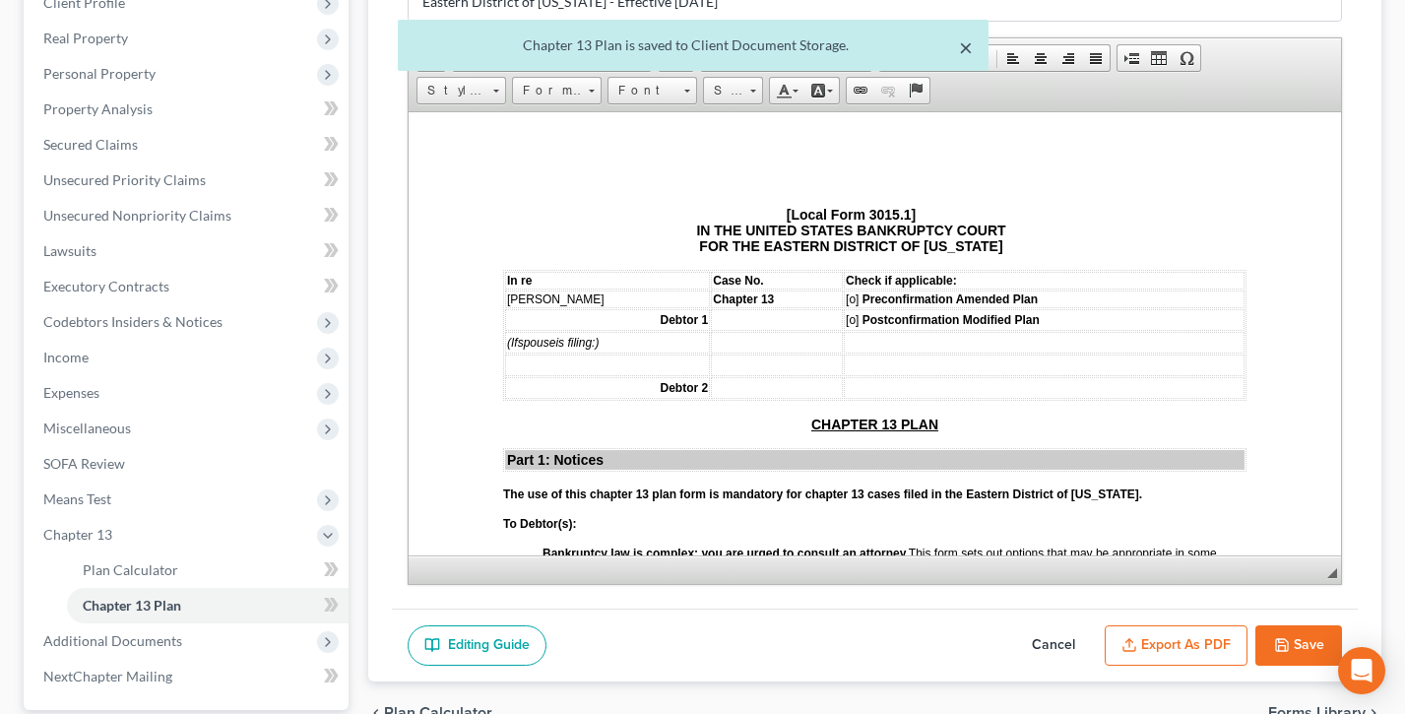
click at [965, 45] on button "×" at bounding box center [966, 47] width 14 height 24
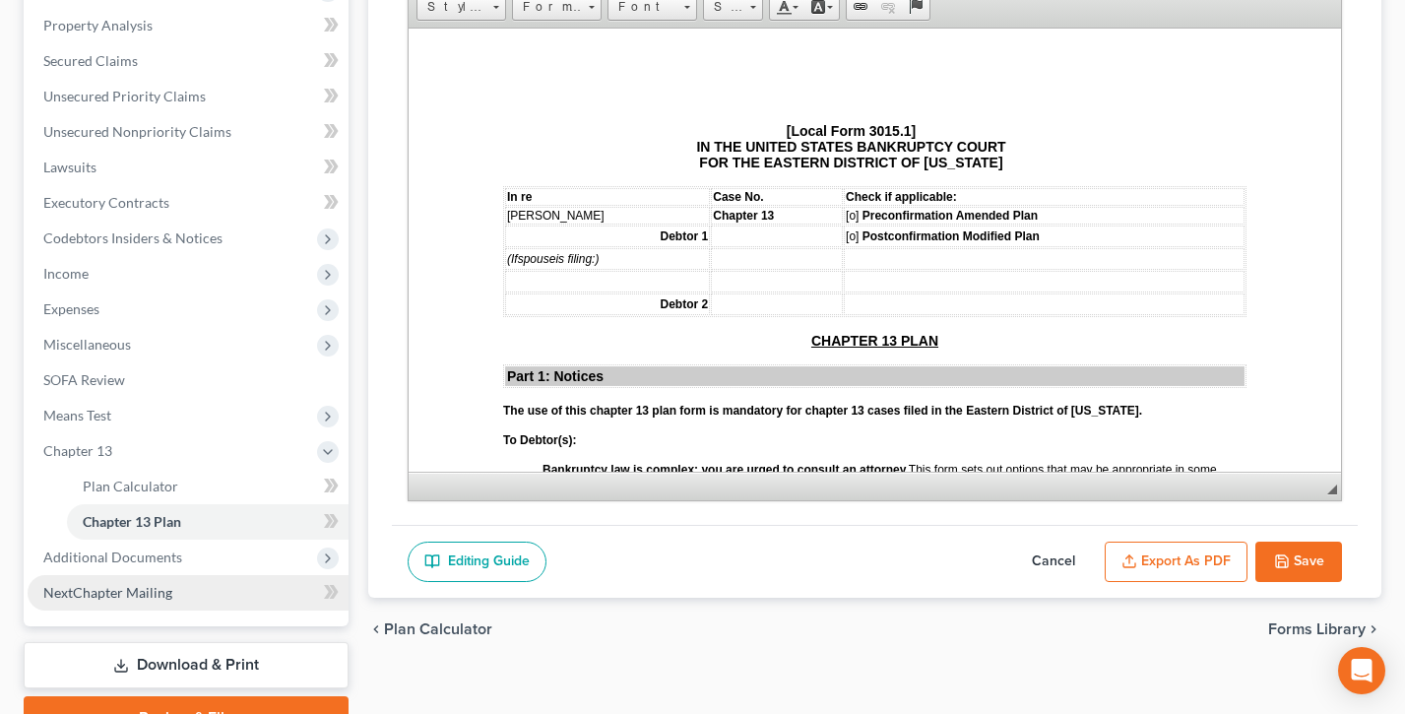
scroll to position [379, 0]
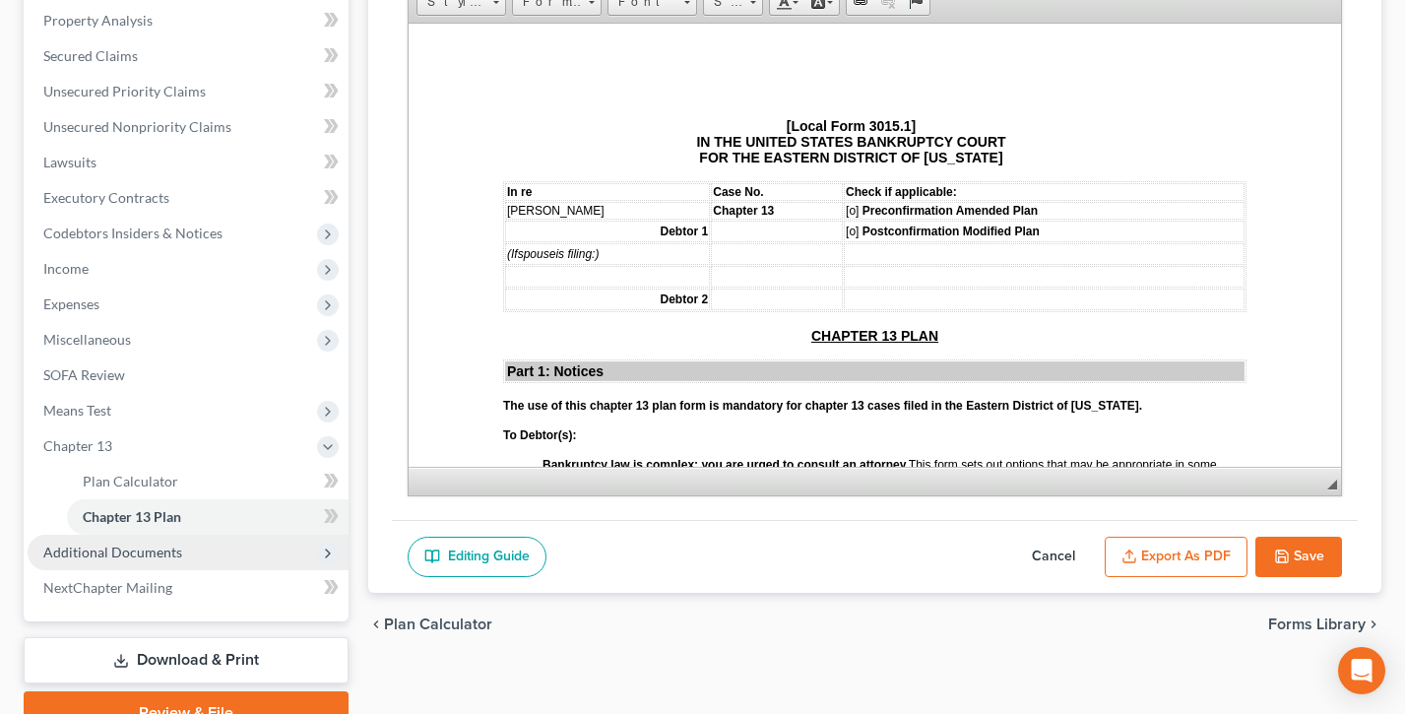
click at [143, 554] on span "Additional Documents" at bounding box center [112, 552] width 139 height 17
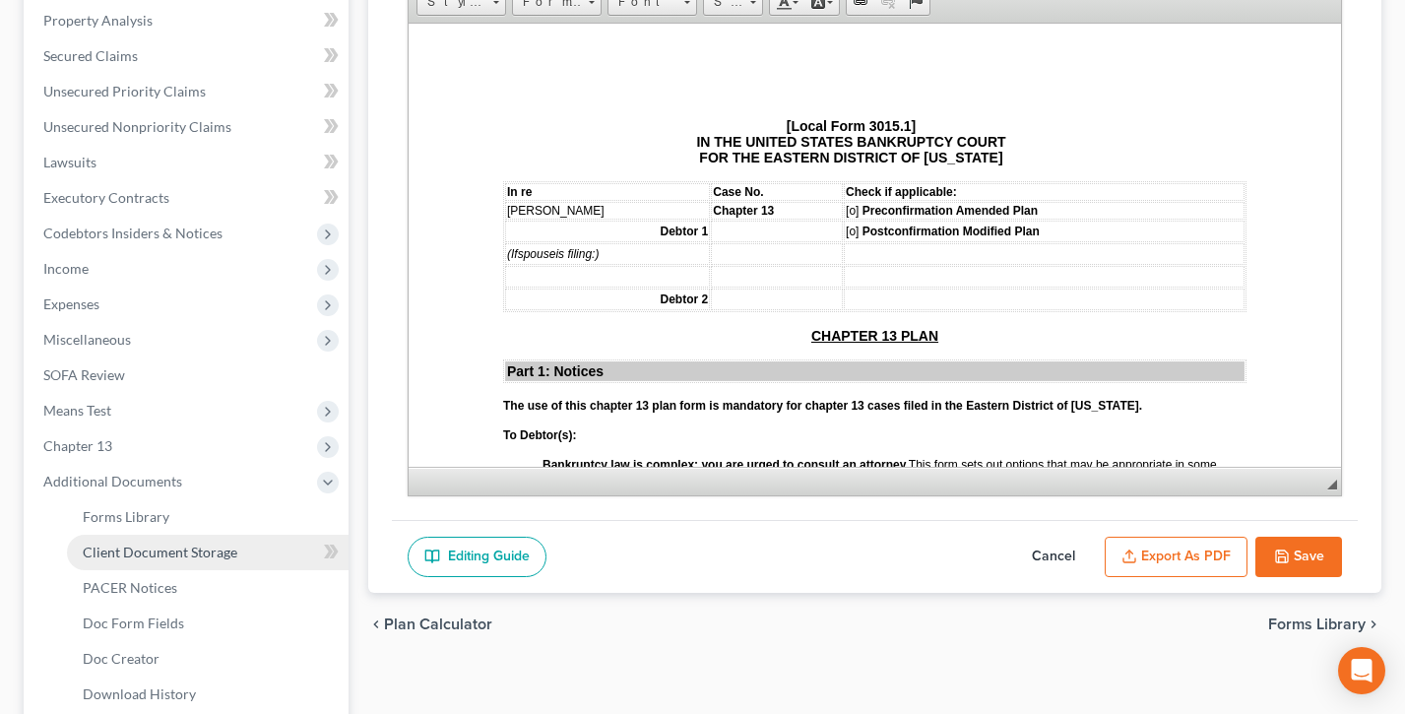
click at [143, 554] on span "Client Document Storage" at bounding box center [160, 552] width 155 height 17
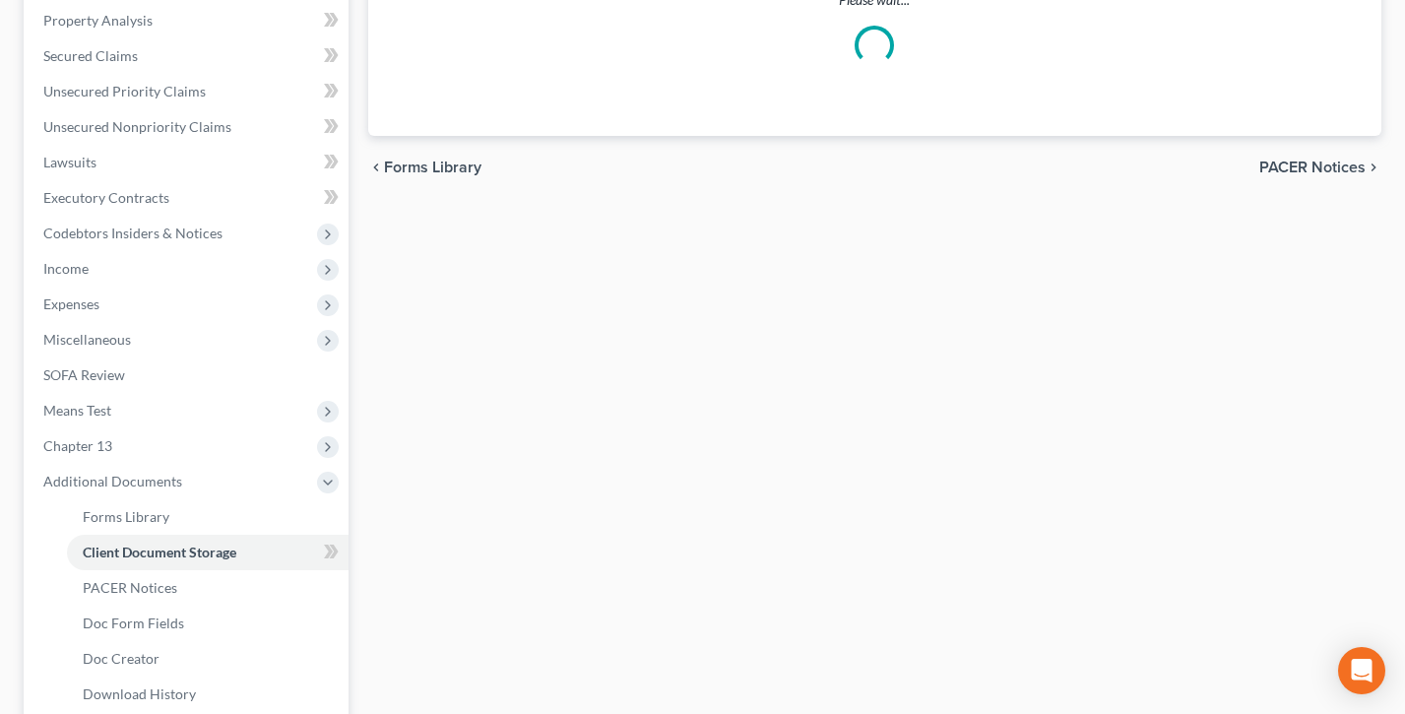
select select "13"
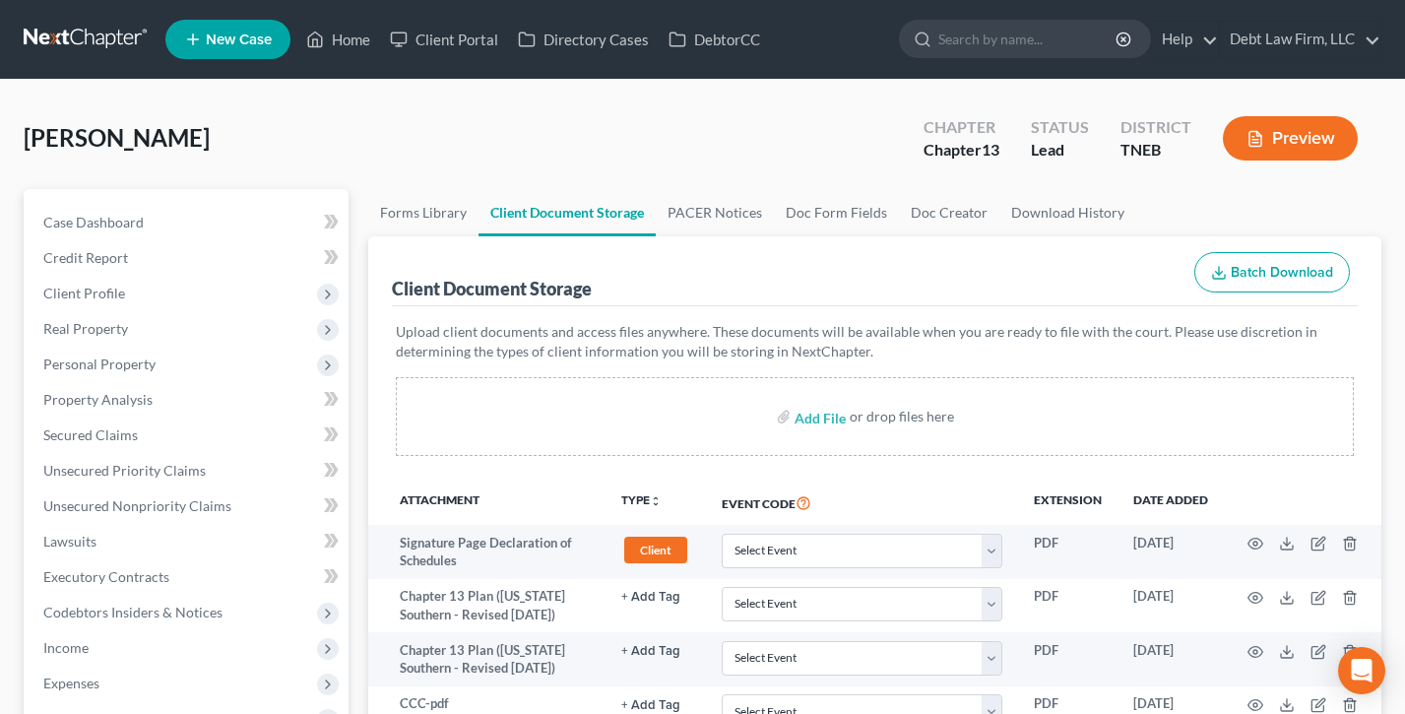
select select "13"
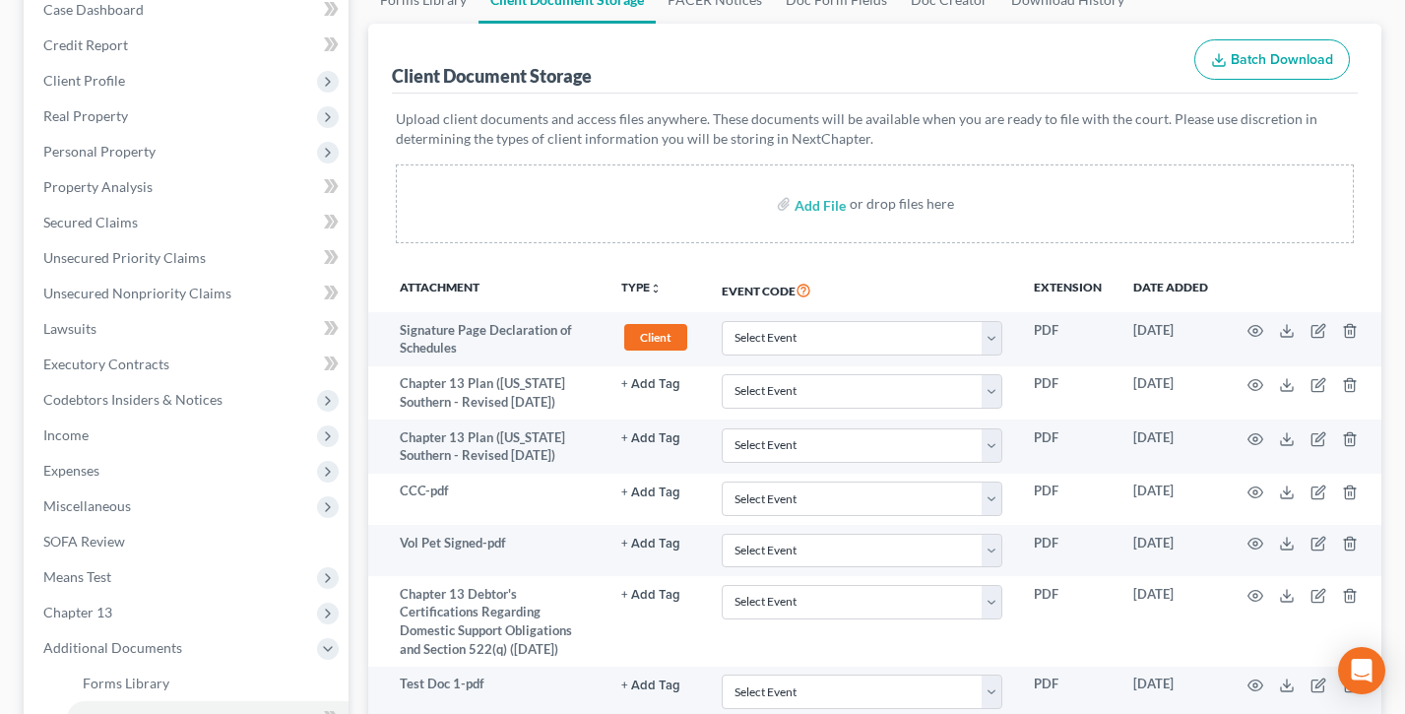
scroll to position [807, 0]
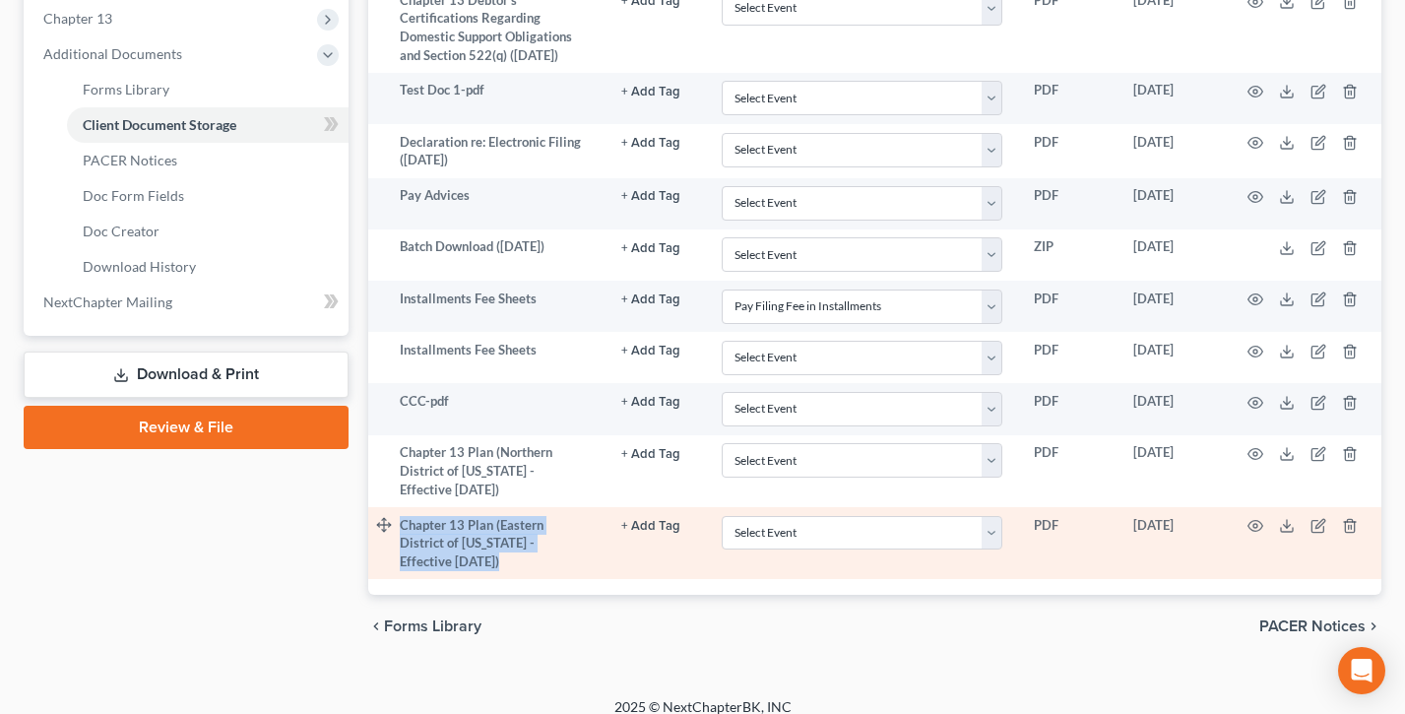
drag, startPoint x: 480, startPoint y: 540, endPoint x: 368, endPoint y: 528, distance: 111.9
click at [369, 528] on tr "Chapter 13 Plan (Eastern District of Tennessee - Effective 12/1/17) + Add Tag S…" at bounding box center [874, 543] width 1013 height 72
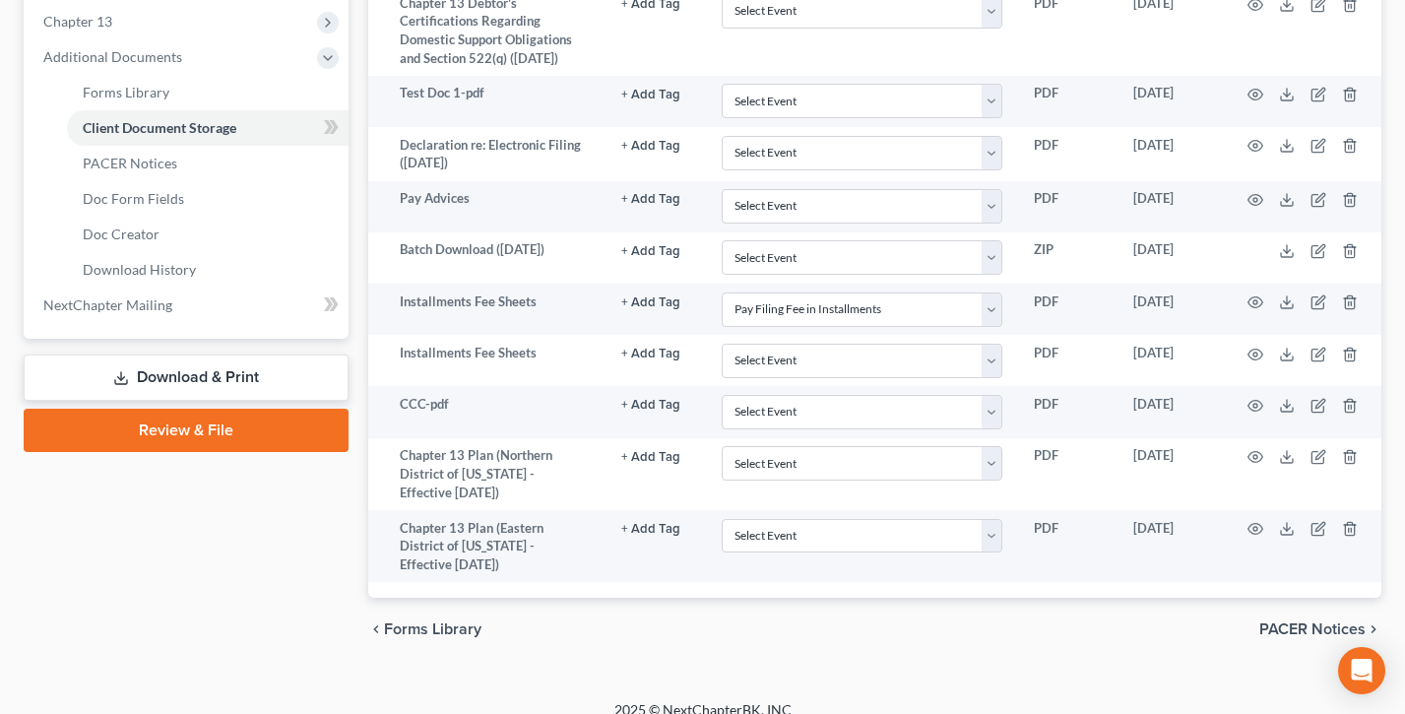
click at [276, 529] on div "Case Dashboard Payments Invoices Payments Payments Credit Report Client Profile" at bounding box center [186, 22] width 345 height 1275
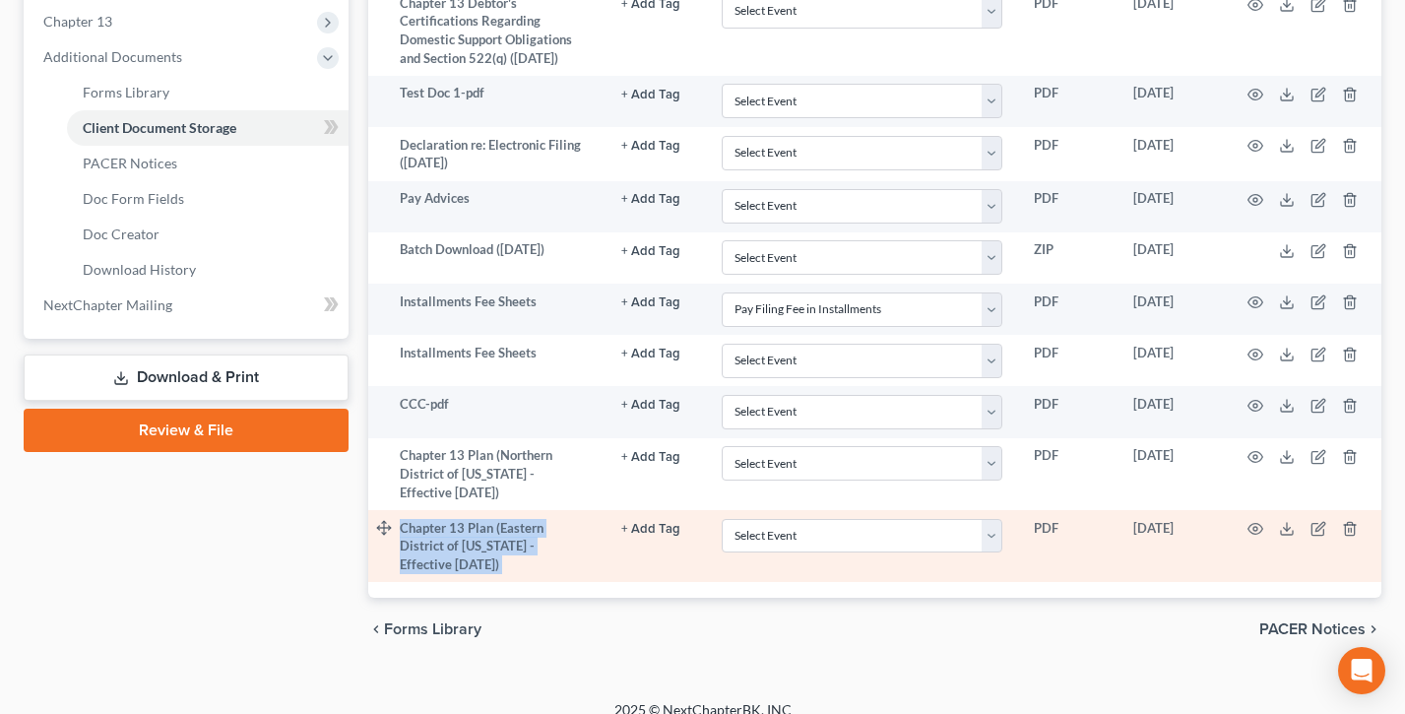
drag, startPoint x: 529, startPoint y: 537, endPoint x: 401, endPoint y: 520, distance: 129.1
click at [401, 520] on tr "Chapter 13 Plan (Eastern District of Tennessee - Effective 12/1/17) + Add Tag S…" at bounding box center [874, 546] width 1013 height 72
click at [835, 535] on select "Select Event Application to Have the Filing Fee Waived Certificate of Credit Co…" at bounding box center [862, 536] width 281 height 34
select select "3"
click at [722, 519] on select "Select Event Application to Have the Filing Fee Waived Certificate of Credit Co…" at bounding box center [862, 536] width 281 height 34
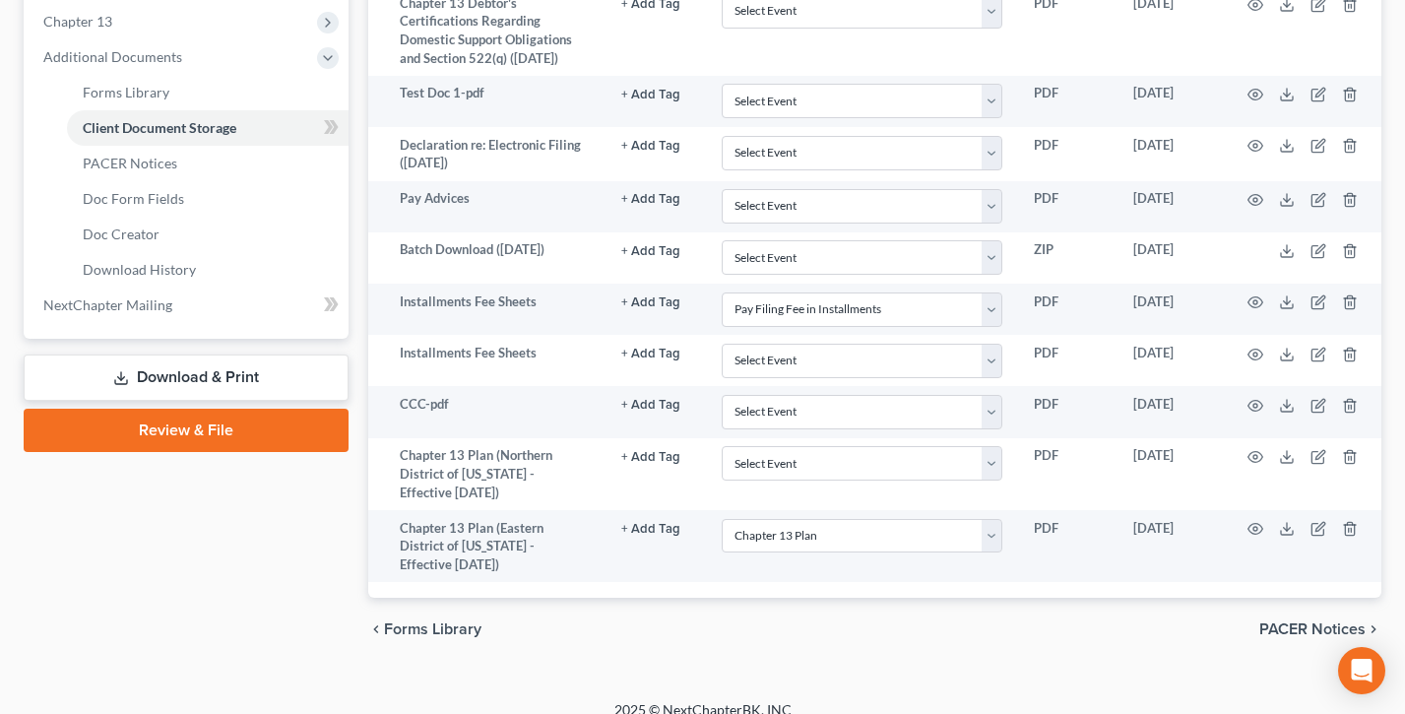
click at [764, 632] on div "chevron_left Forms Library PACER Notices chevron_right" at bounding box center [874, 629] width 1013 height 63
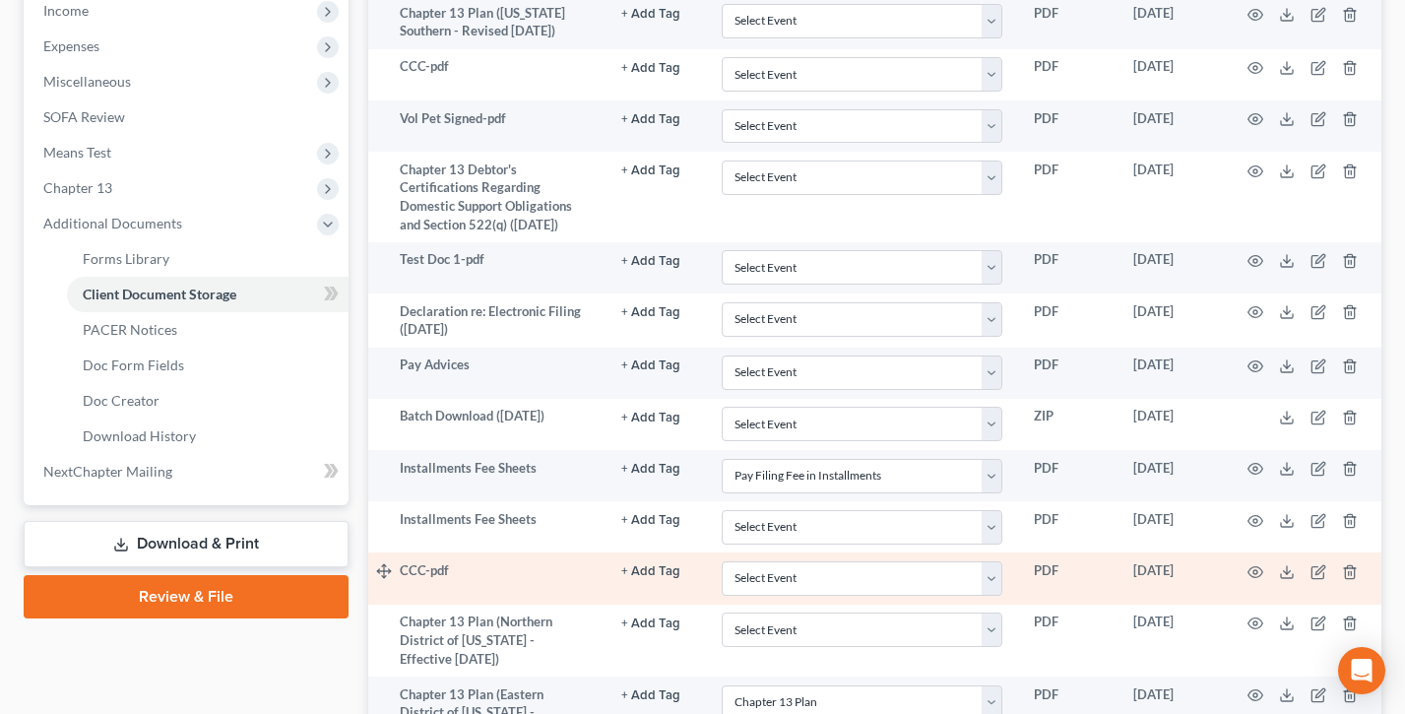
scroll to position [633, 0]
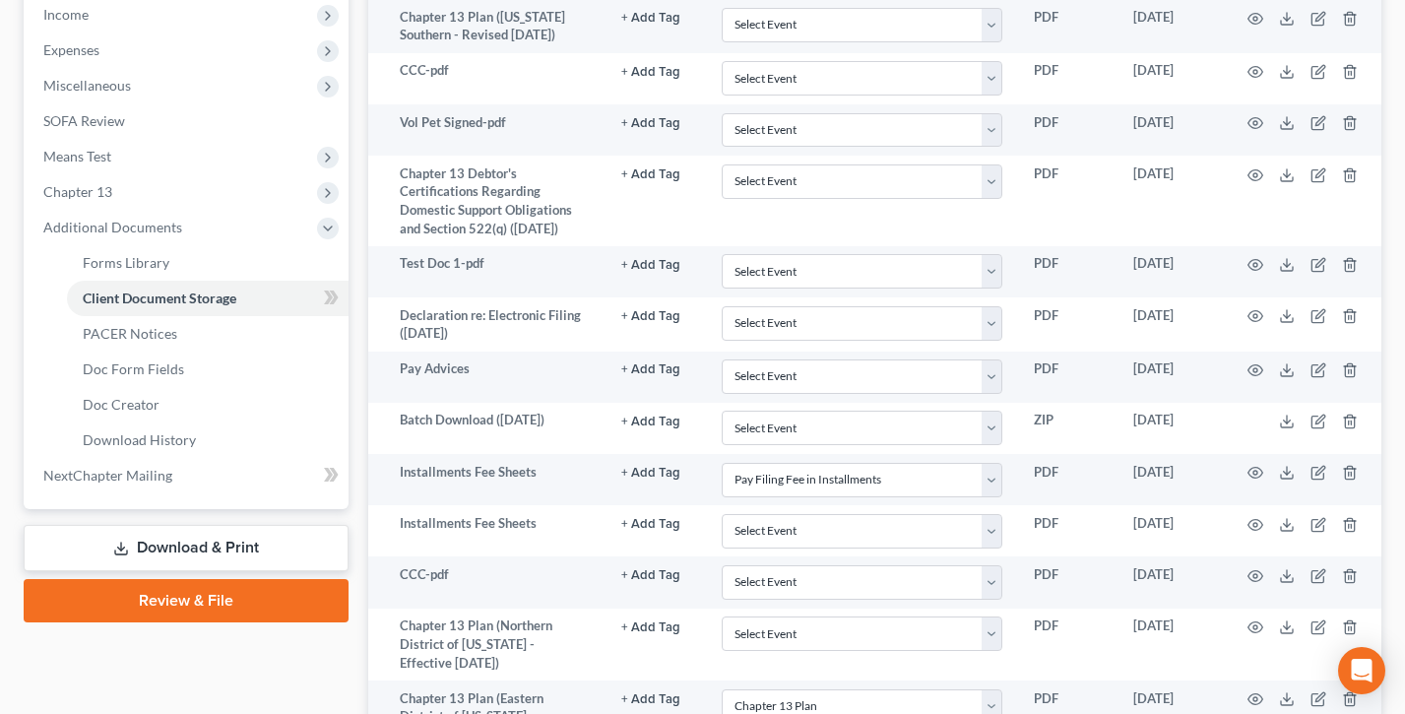
click at [191, 604] on link "Review & File" at bounding box center [186, 600] width 325 height 43
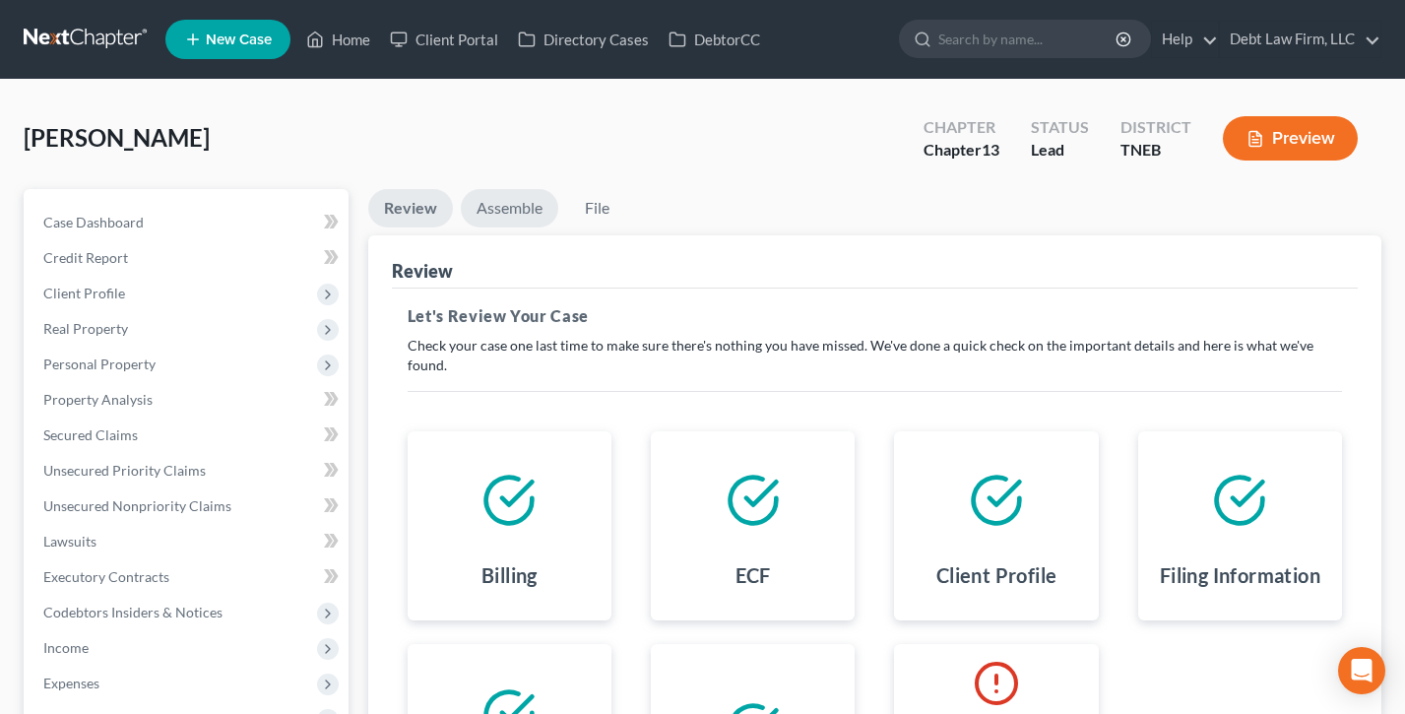
click at [506, 202] on link "Assemble" at bounding box center [509, 208] width 97 height 38
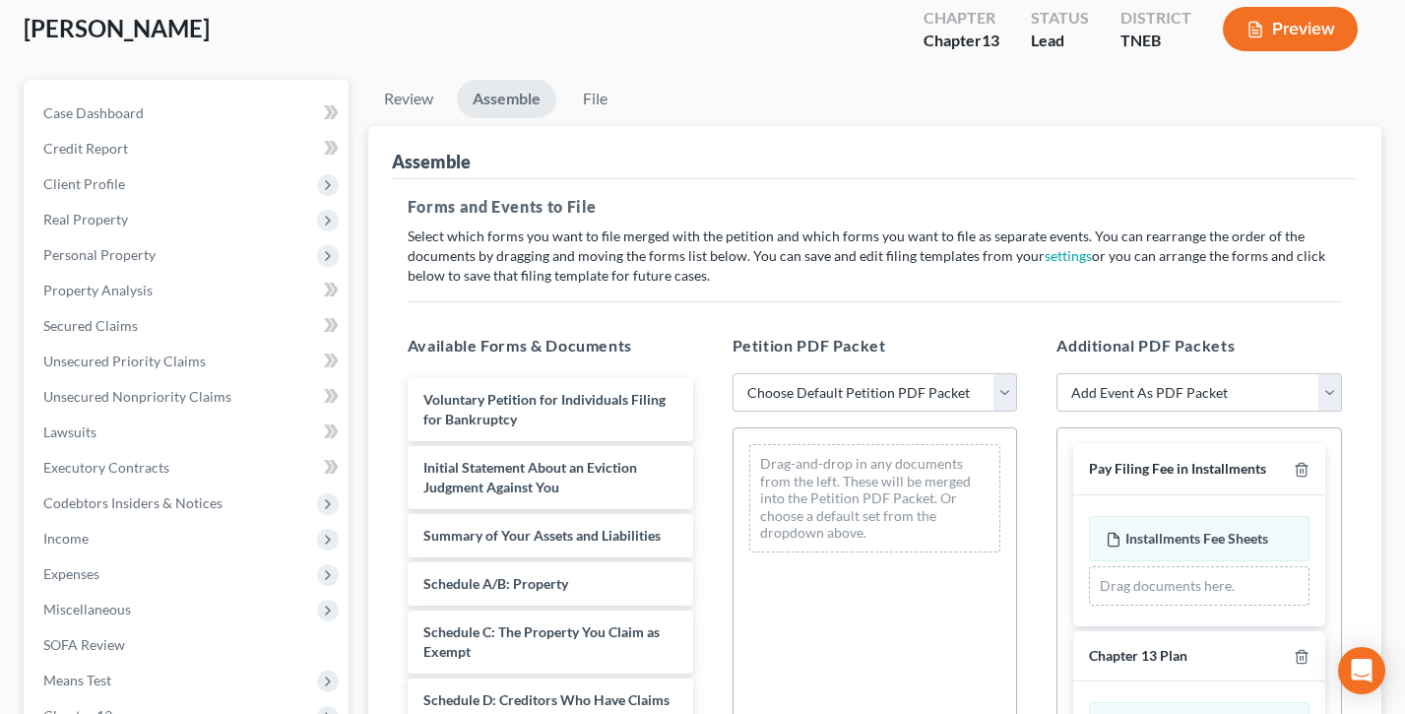
scroll to position [343, 0]
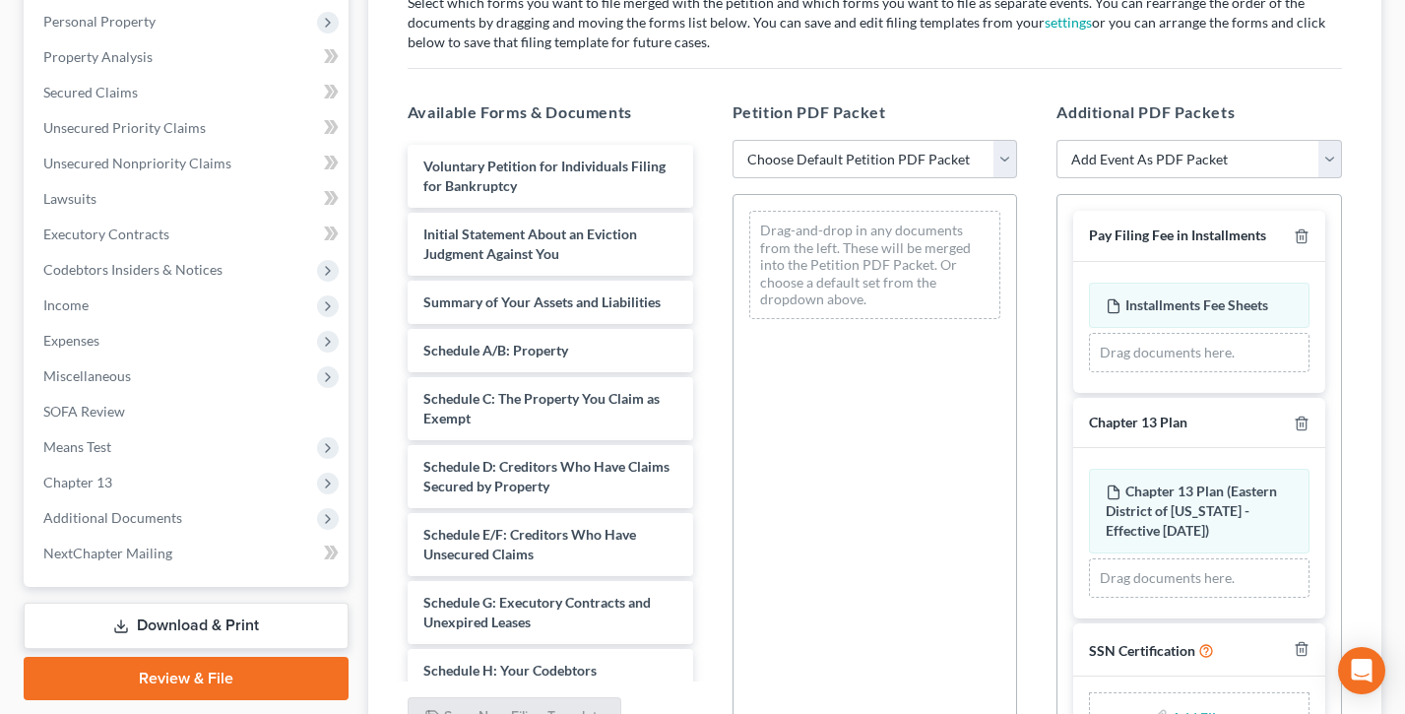
drag, startPoint x: 1254, startPoint y: 122, endPoint x: 1212, endPoint y: 357, distance: 239.0
click at [1058, 108] on div "Additional PDF Packets Add Event As PDF Packet Application to Have the Filing F…" at bounding box center [1199, 419] width 325 height 668
drag, startPoint x: 1225, startPoint y: 424, endPoint x: 1088, endPoint y: 415, distance: 137.2
click at [1088, 415] on div "Chapter 13 Plan" at bounding box center [1199, 423] width 252 height 51
click at [1027, 420] on div "Petition PDF Packet Choose Default Petition PDF Packet Emergency Filing (Volunt…" at bounding box center [875, 419] width 325 height 668
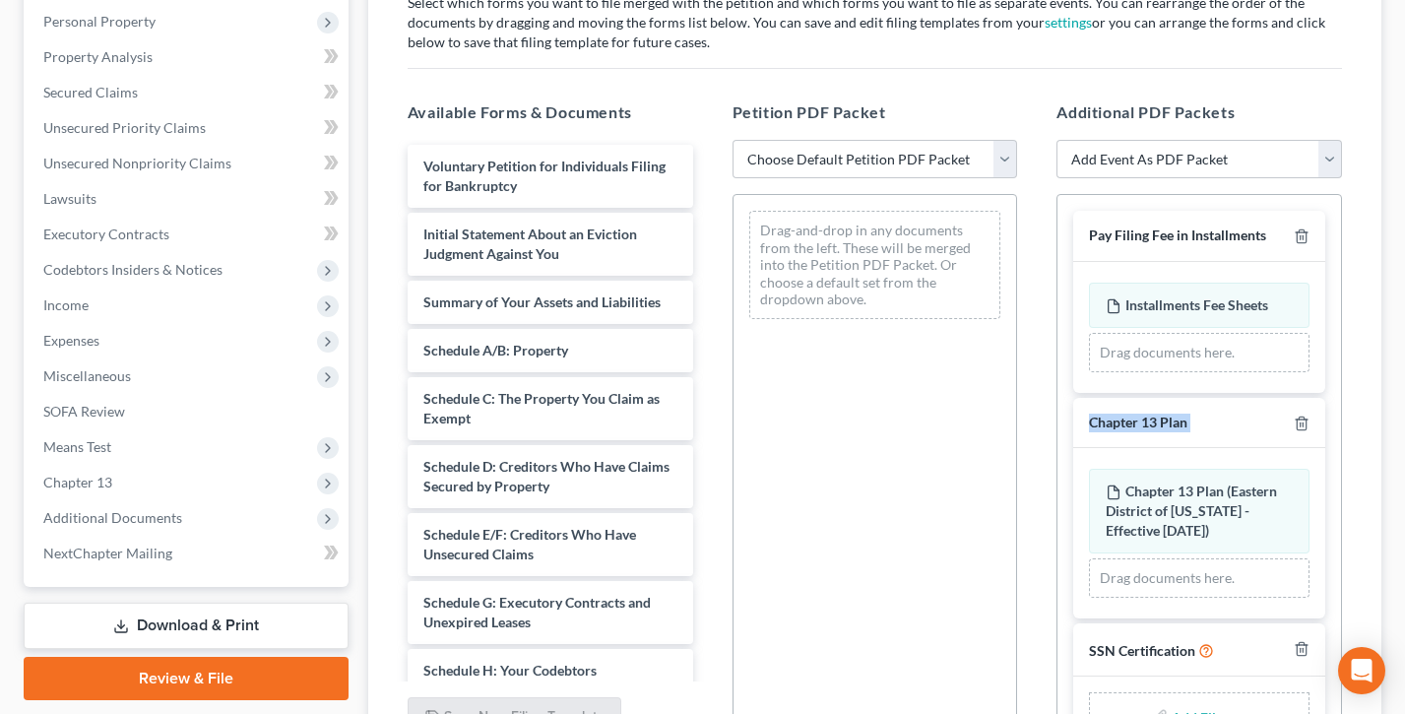
drag, startPoint x: 1239, startPoint y: 421, endPoint x: 1071, endPoint y: 417, distance: 167.5
click at [1071, 417] on div "Pay Filing Fee in Installments Installments Fee Sheets Amended Installments Fee…" at bounding box center [1200, 483] width 284 height 576
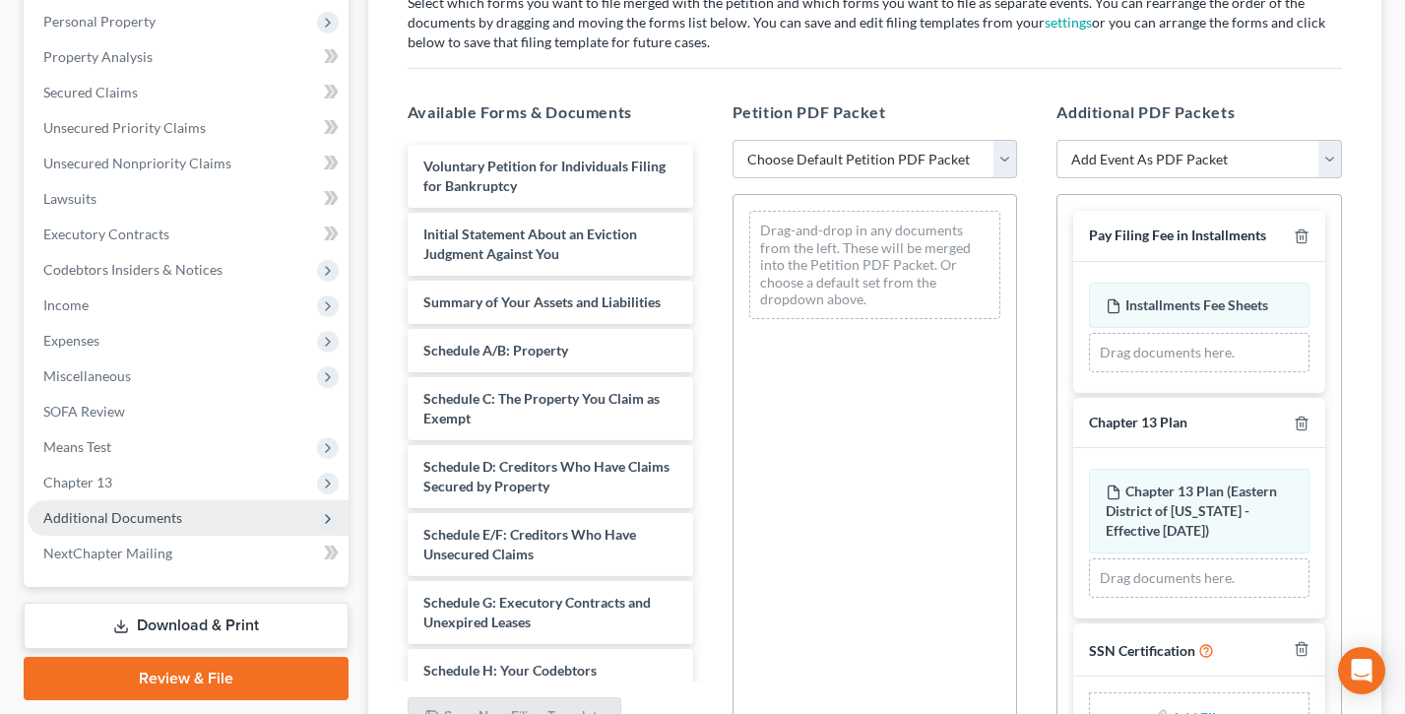
click at [105, 516] on span "Additional Documents" at bounding box center [112, 517] width 139 height 17
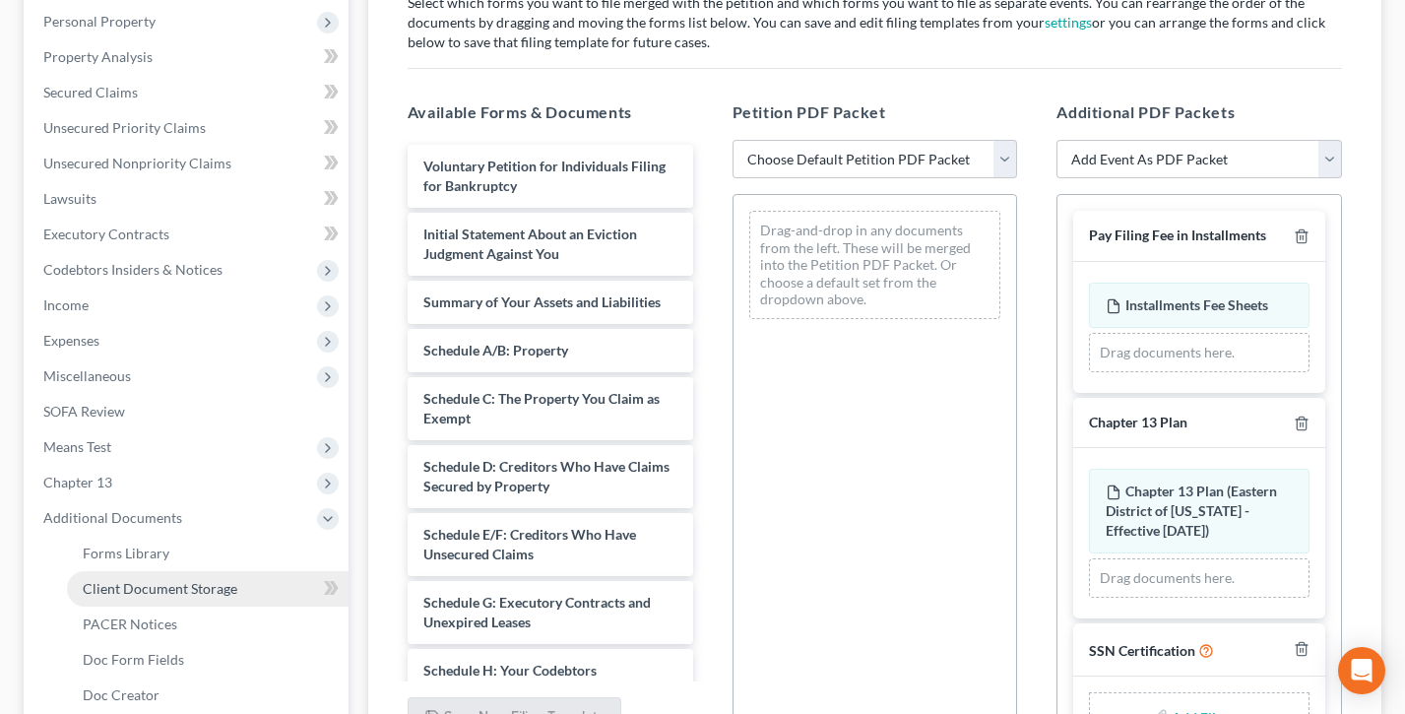
click at [138, 581] on span "Client Document Storage" at bounding box center [160, 588] width 155 height 17
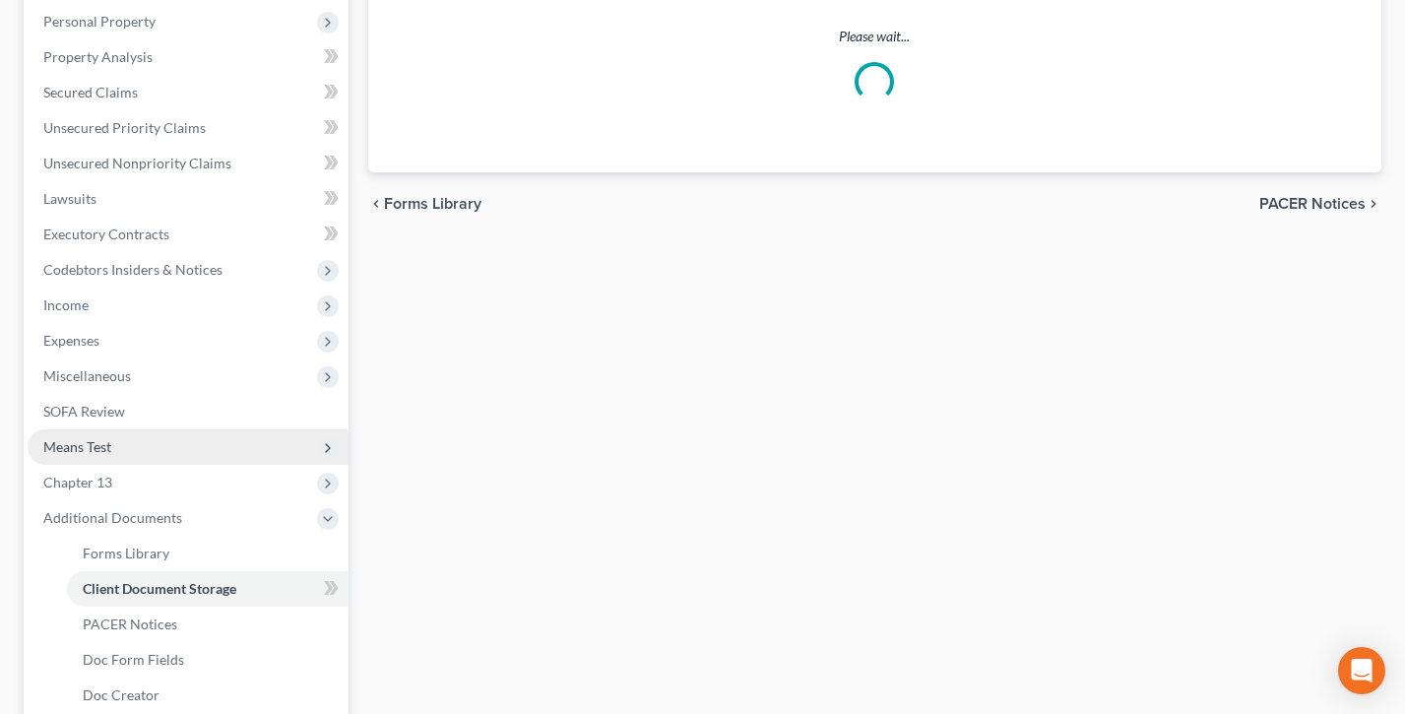
scroll to position [342, 0]
select select "13"
select select "3"
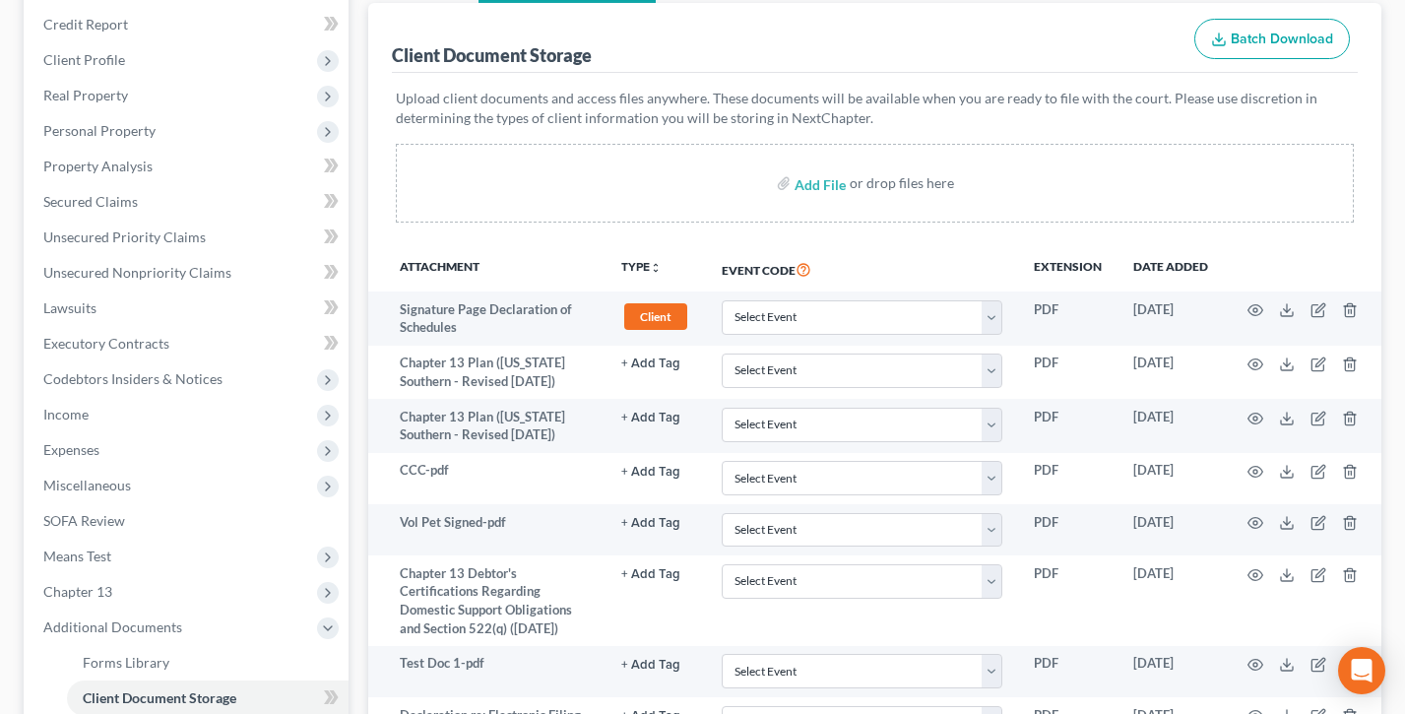
scroll to position [220, 0]
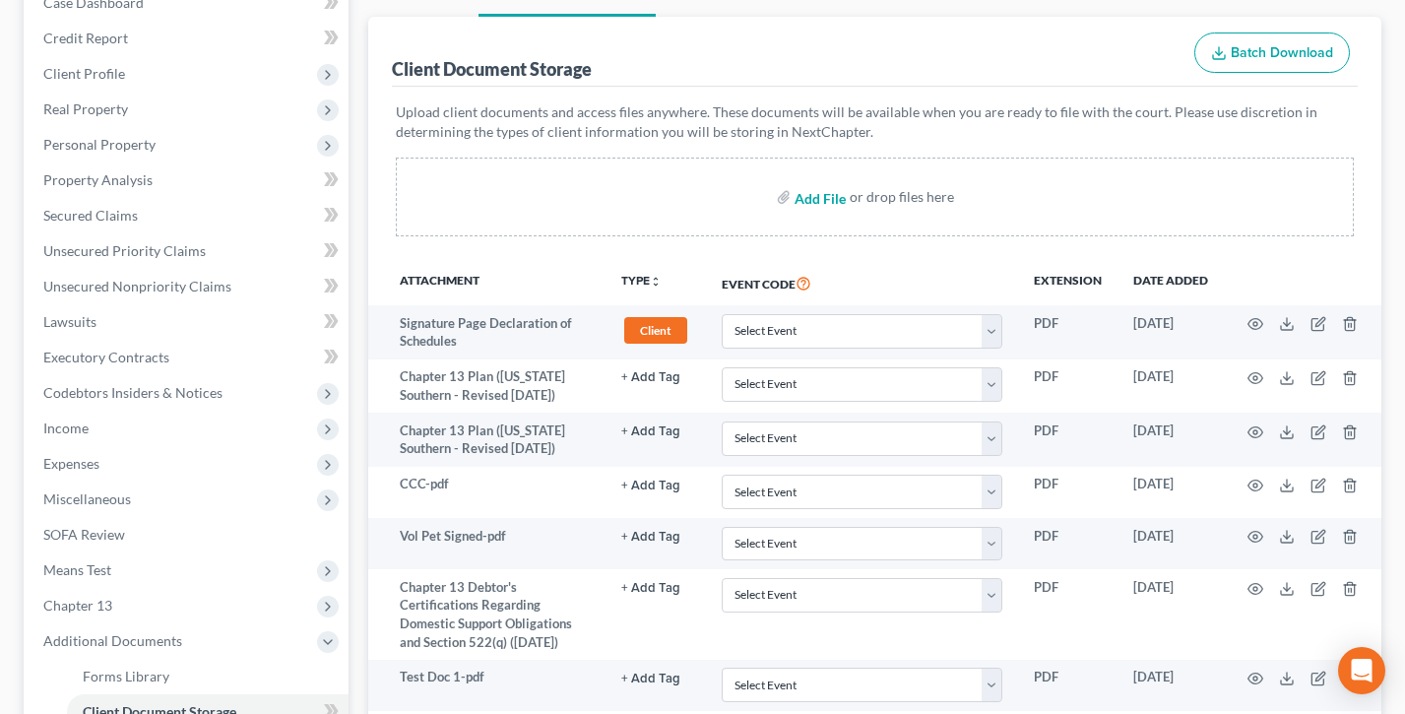
click at [815, 197] on input "file" at bounding box center [818, 196] width 47 height 35
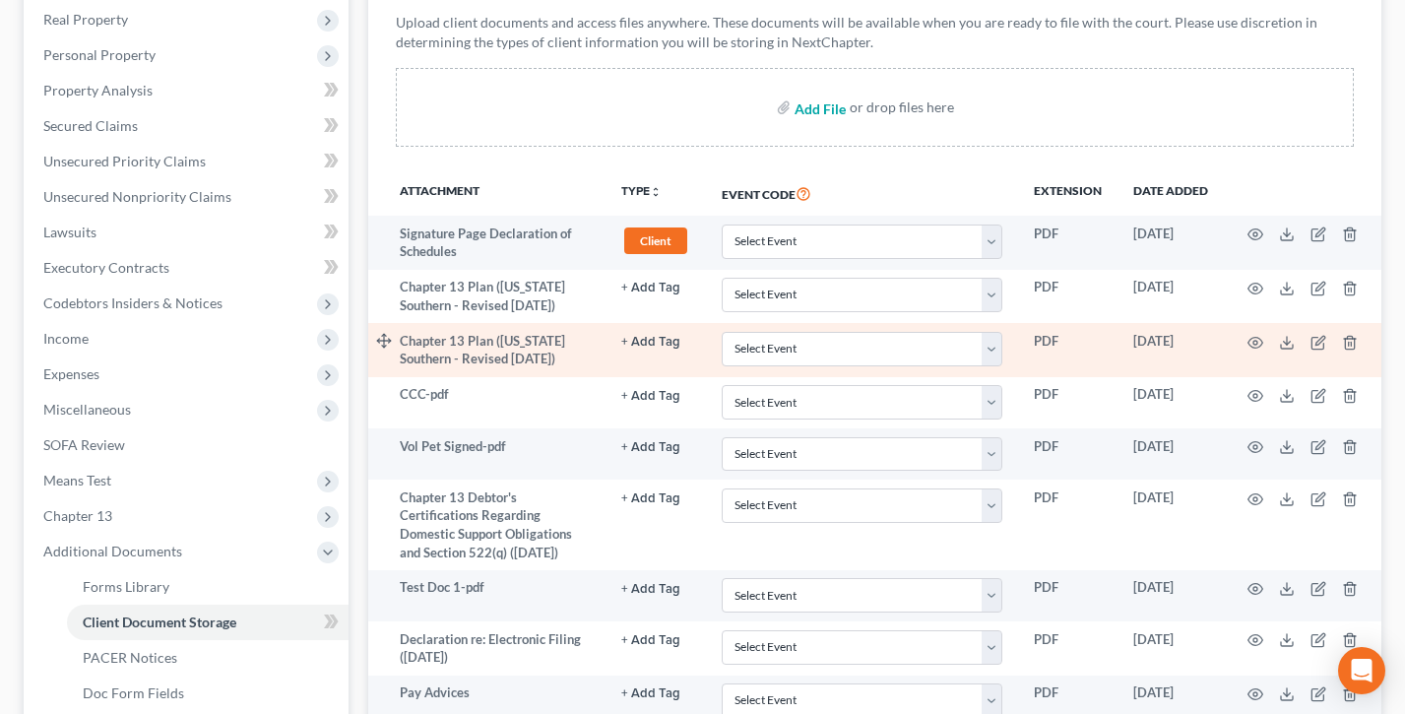
scroll to position [311, 0]
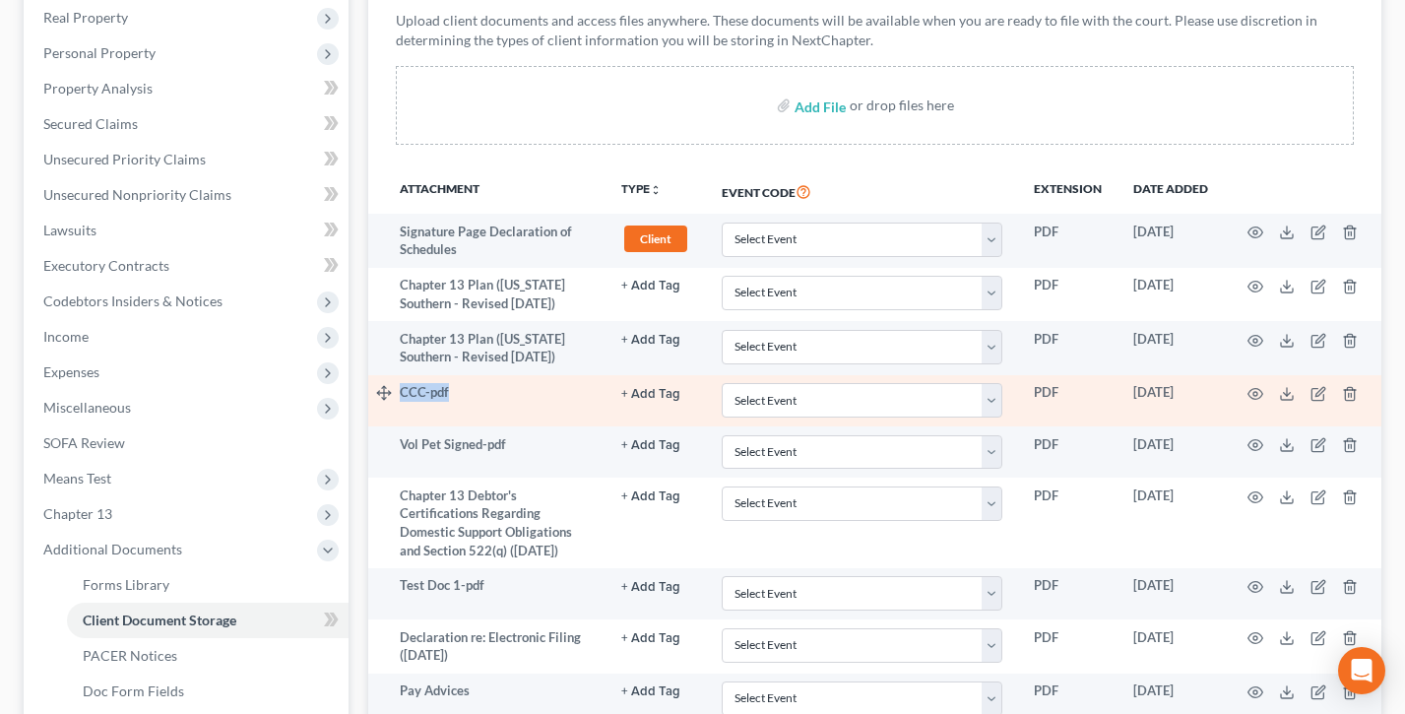
drag, startPoint x: 531, startPoint y: 405, endPoint x: 422, endPoint y: 386, distance: 109.9
click at [394, 385] on tr "CCC-pdf + Add Tag Select an option or create one 341 Hearing Agreement Certific…" at bounding box center [874, 400] width 1013 height 51
click at [894, 393] on select "Select Event Application to Have the Filing Fee Waived Certificate of Credit Co…" at bounding box center [862, 400] width 281 height 34
select select "1"
click at [722, 383] on select "Select Event Application to Have the Filing Fee Waived Certificate of Credit Co…" at bounding box center [862, 400] width 281 height 34
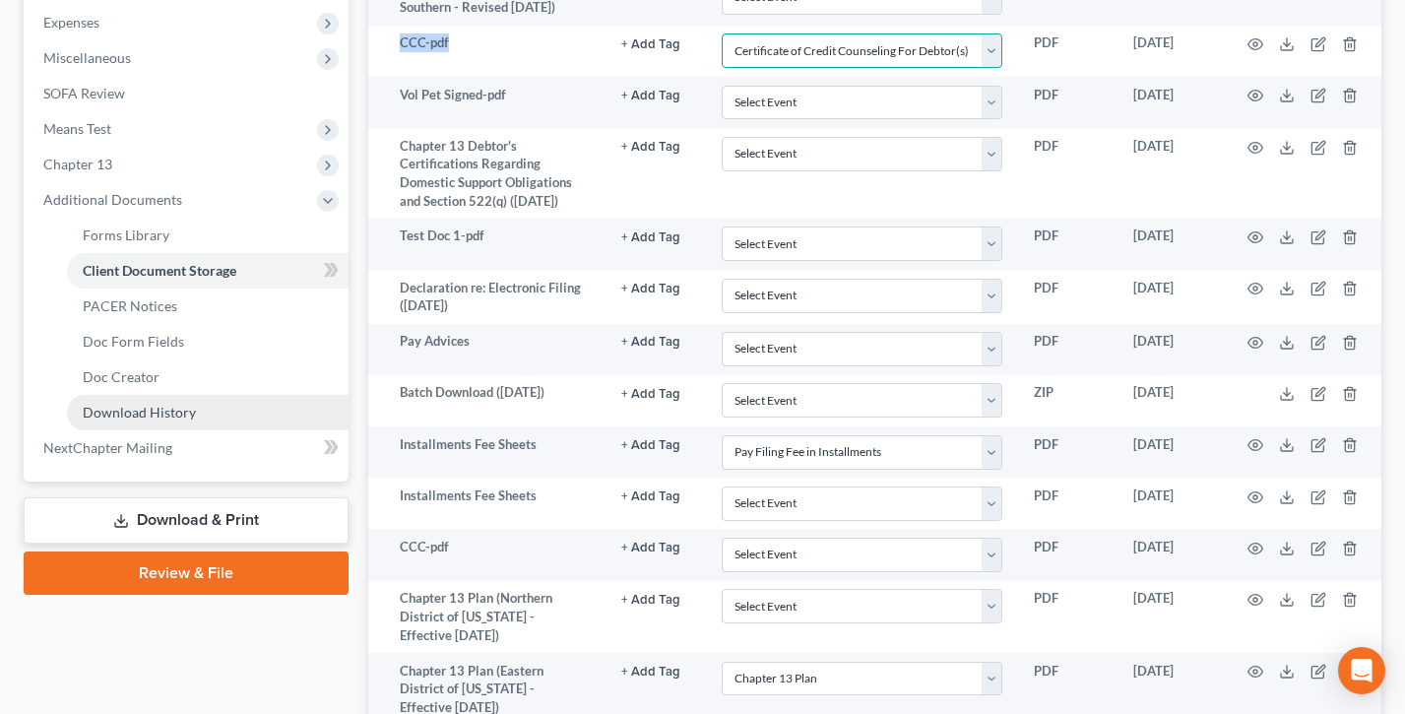
scroll to position [807, 0]
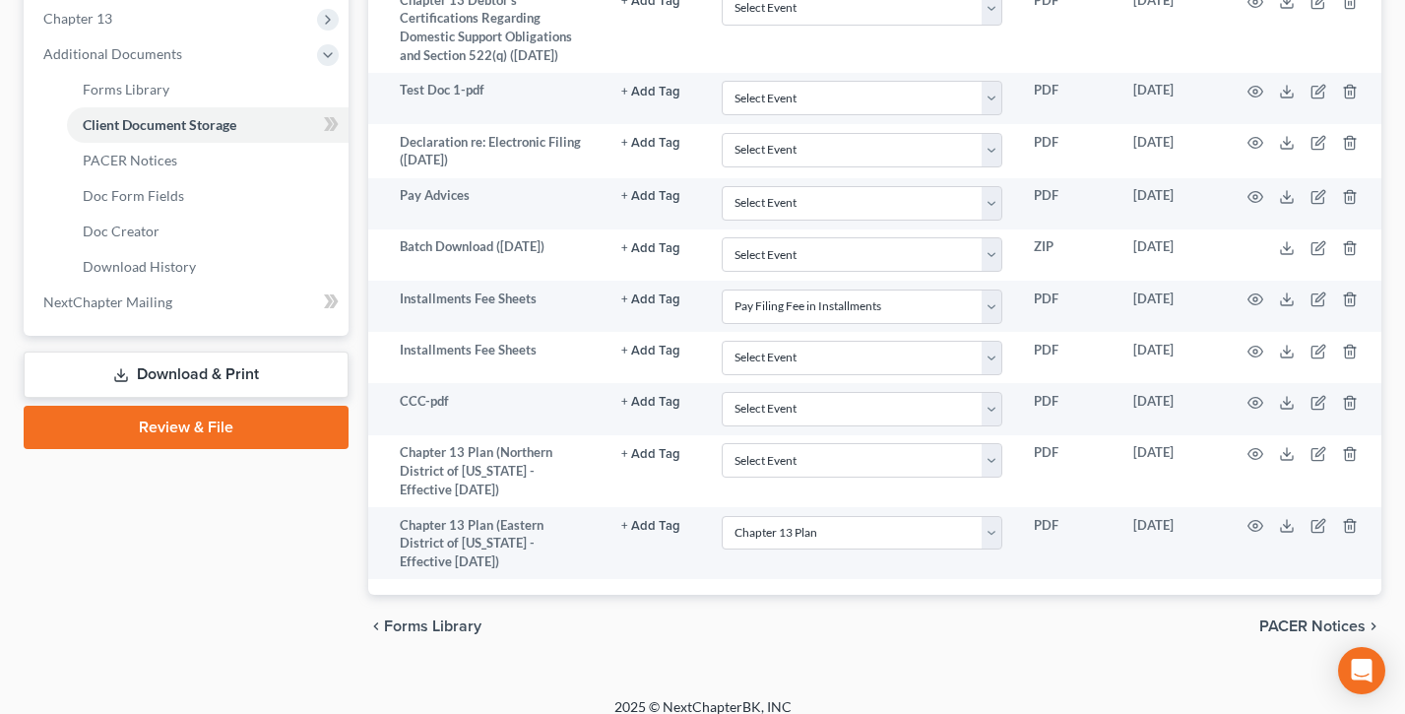
click at [188, 370] on link "Download & Print" at bounding box center [186, 375] width 325 height 46
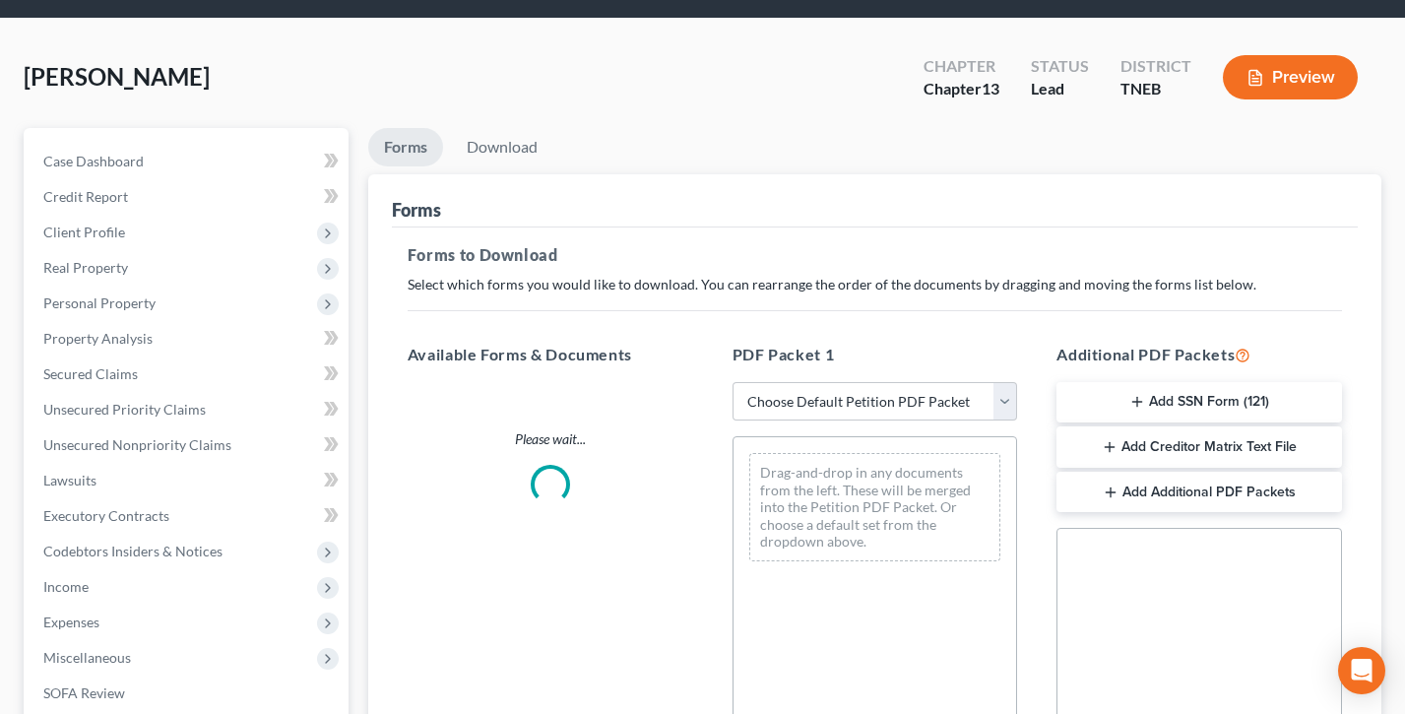
scroll to position [135, 0]
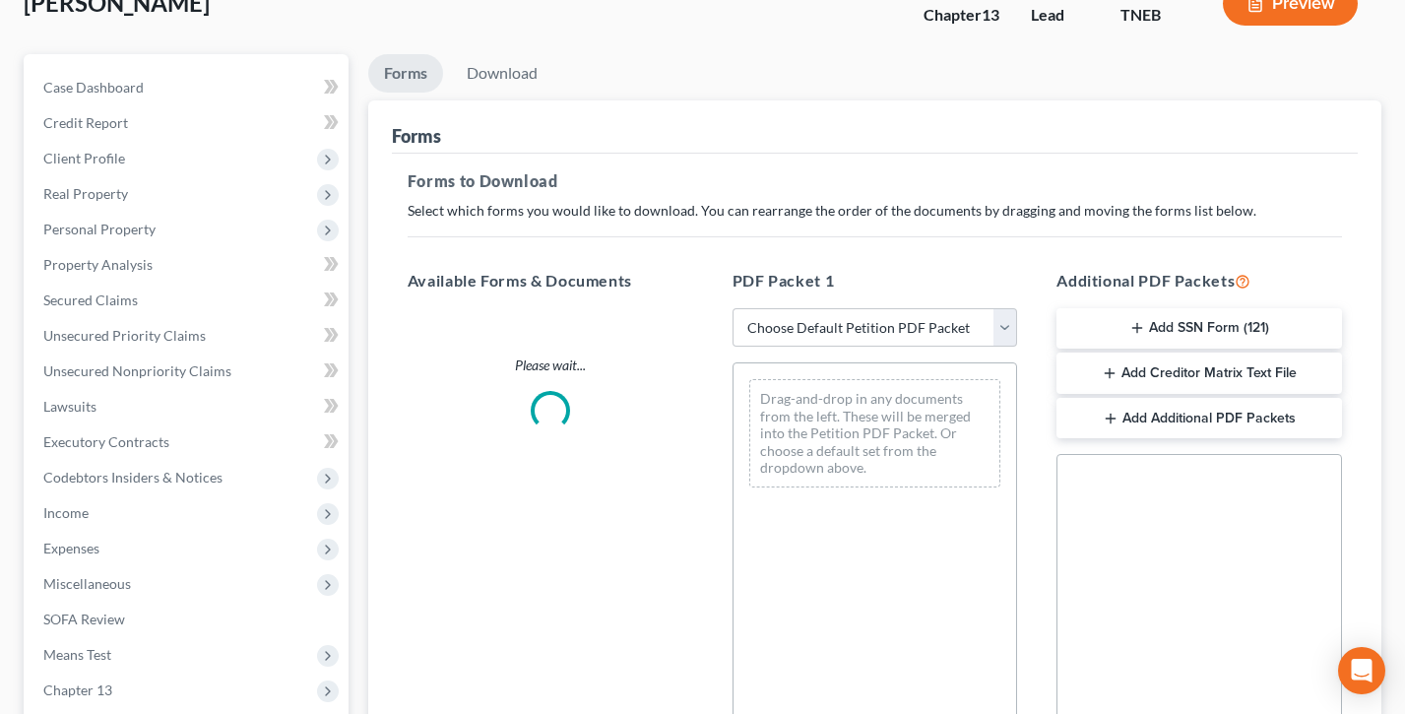
drag, startPoint x: 560, startPoint y: 275, endPoint x: 406, endPoint y: 274, distance: 154.6
click at [408, 274] on h5 "Available Forms & Documents" at bounding box center [551, 281] width 286 height 24
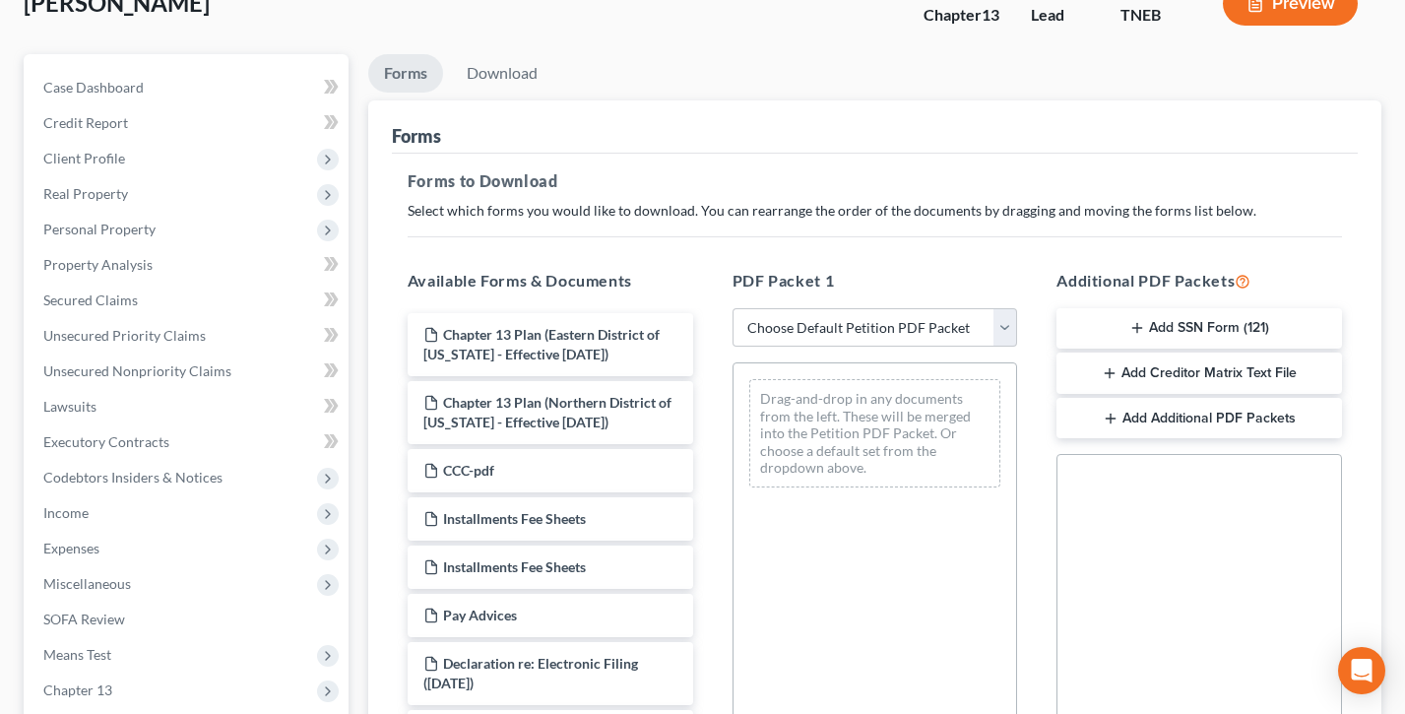
click at [871, 269] on h5 "PDF Packet 1" at bounding box center [876, 281] width 286 height 24
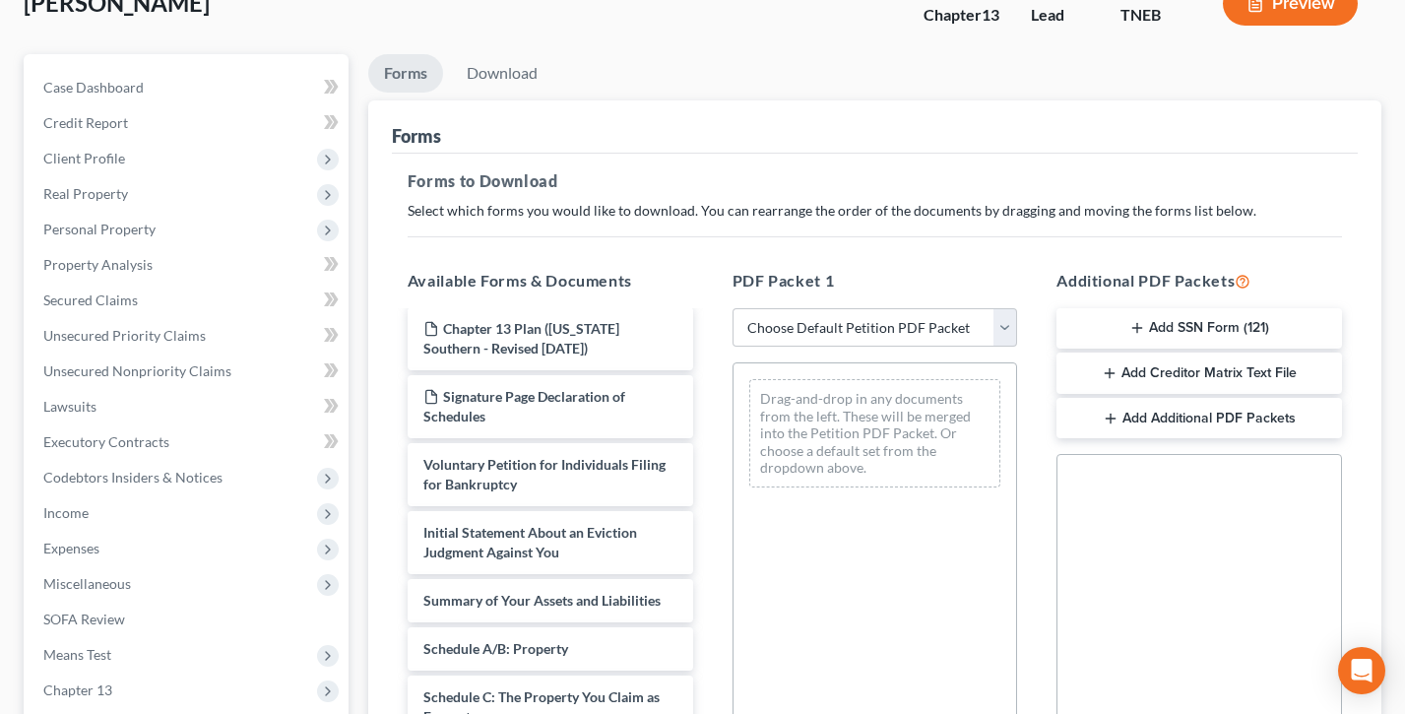
scroll to position [691, 0]
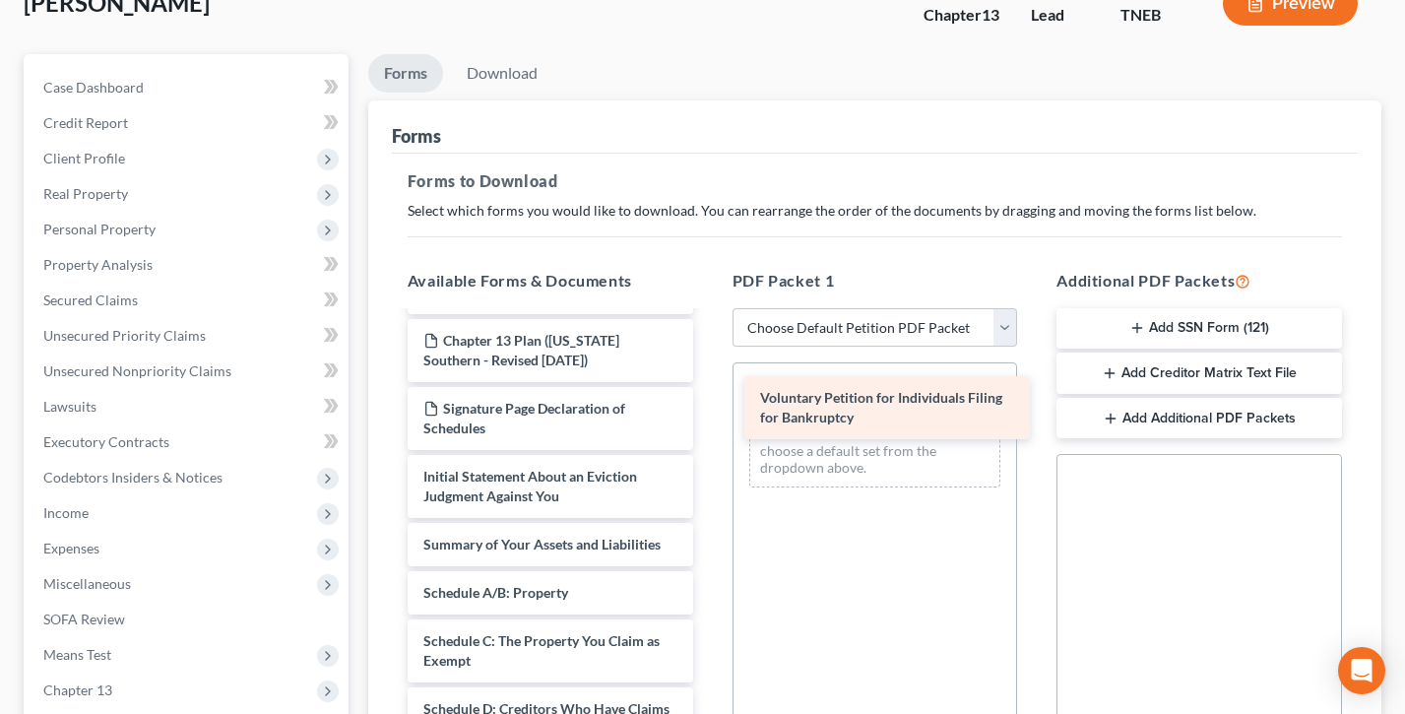
drag, startPoint x: 449, startPoint y: 496, endPoint x: 797, endPoint y: 413, distance: 357.6
click at [709, 413] on div "Voluntary Petition for Individuals Filing for Bankruptcy Chapter 13 Plan (Easte…" at bounding box center [550, 569] width 317 height 1894
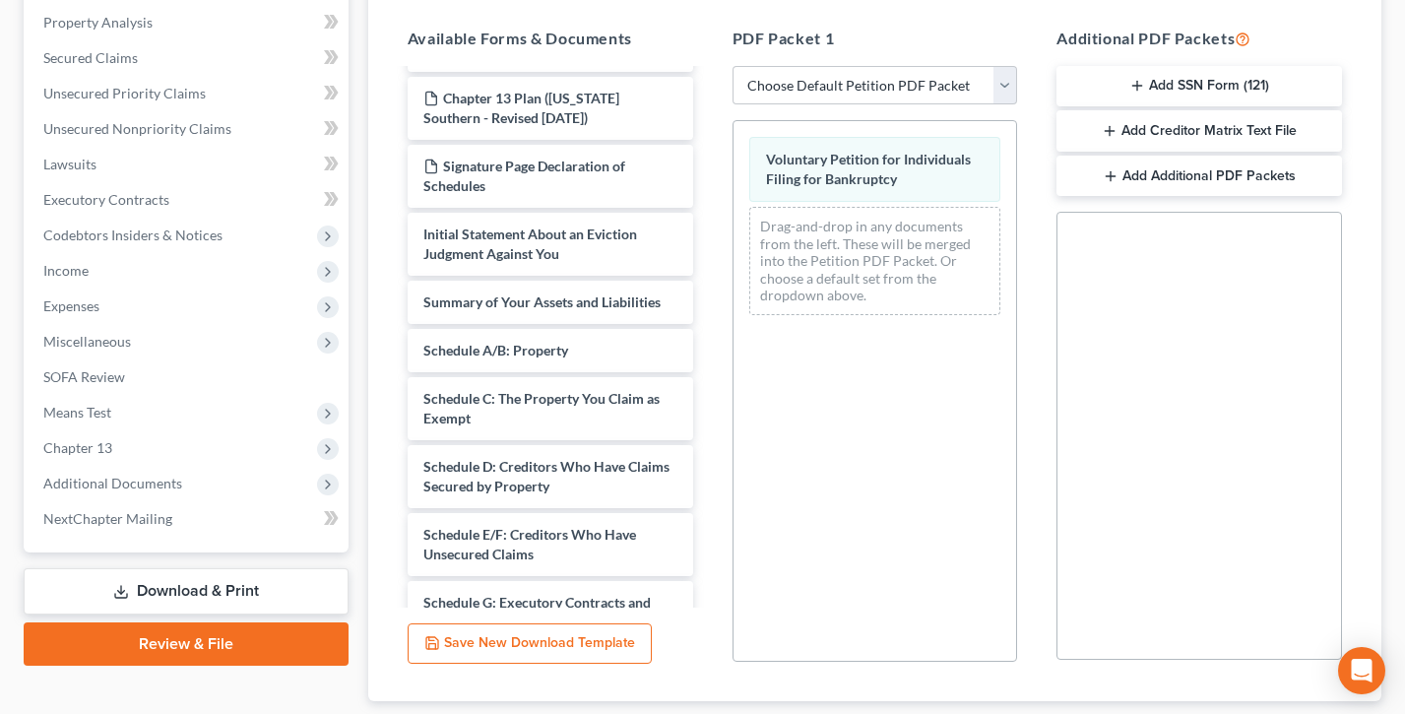
scroll to position [297, 0]
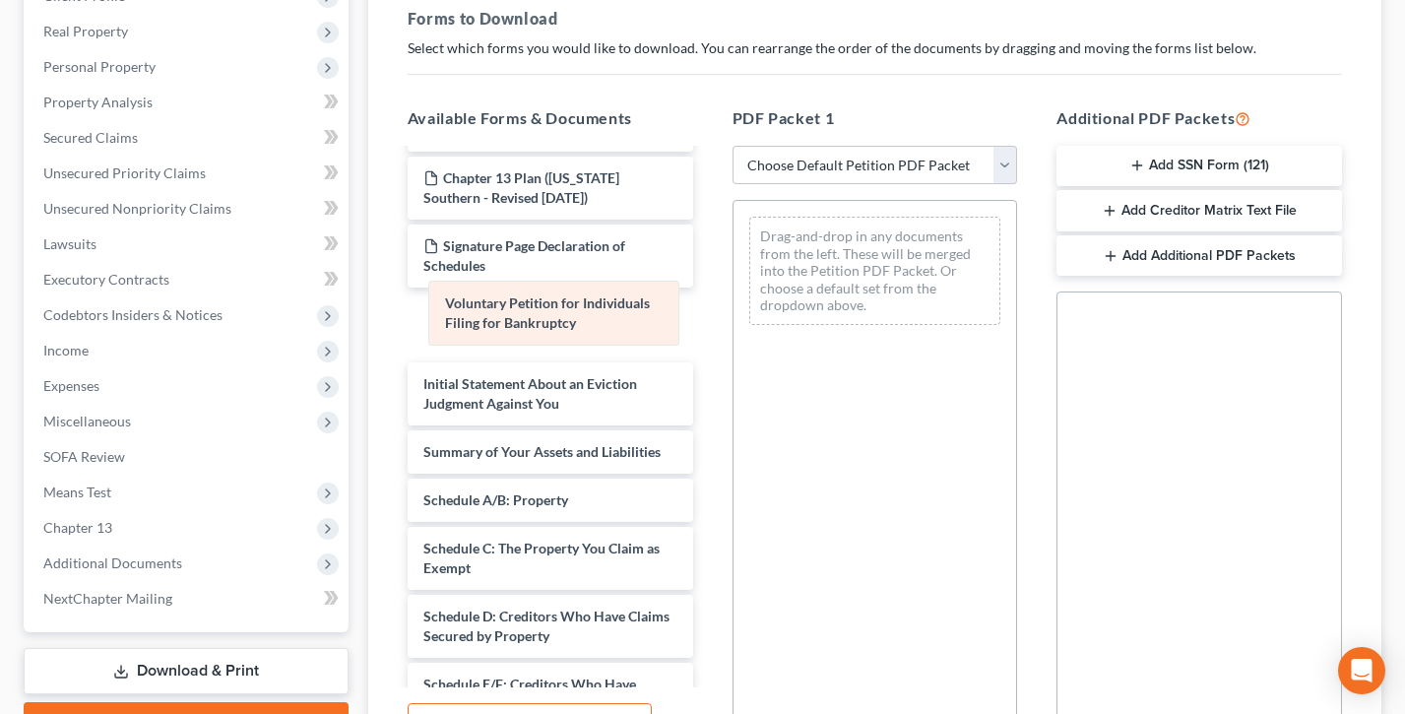
drag, startPoint x: 912, startPoint y: 248, endPoint x: 598, endPoint y: 312, distance: 320.6
click at [734, 313] on div "Voluntary Petition for Individuals Filing for Bankruptcy Voluntary Petition for…" at bounding box center [876, 271] width 284 height 140
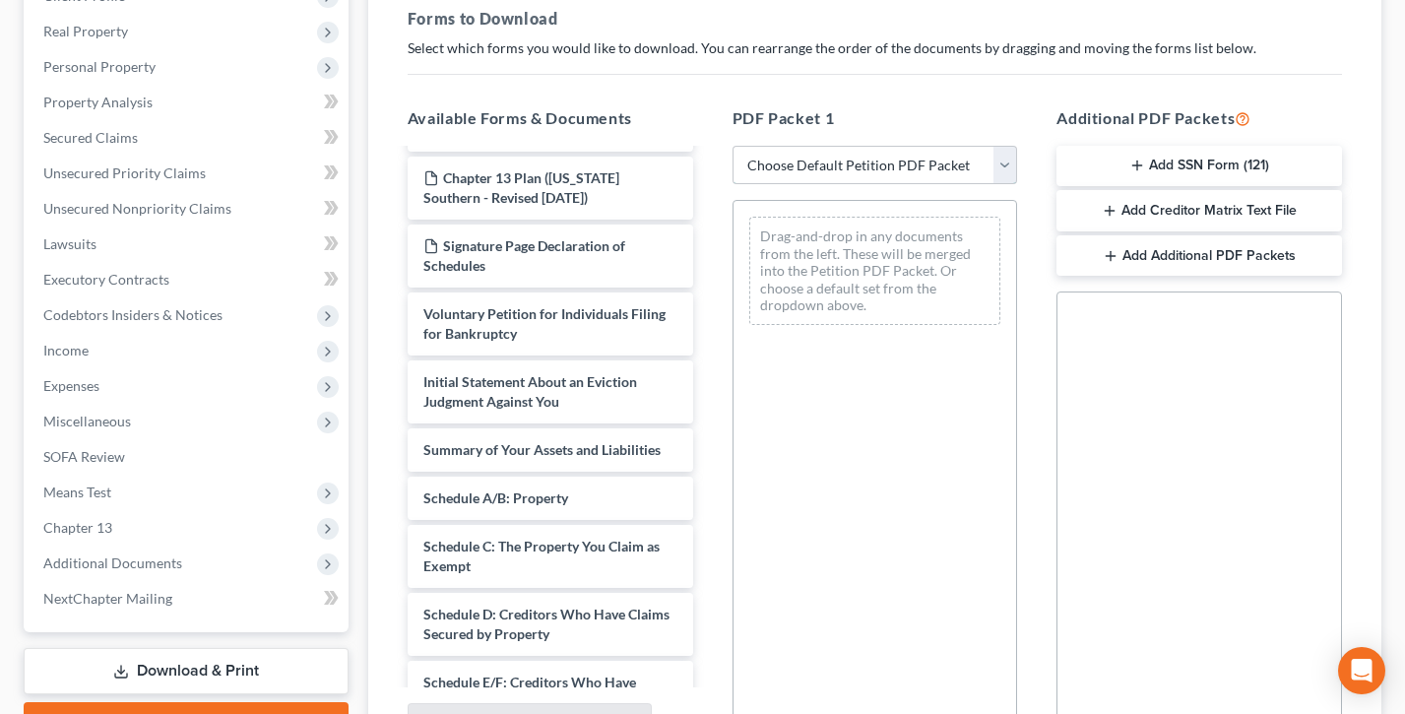
click at [843, 153] on select "Choose Default Petition PDF Packet Complete Bankruptcy Petition (all forms and …" at bounding box center [876, 165] width 286 height 39
select select "0"
click at [733, 146] on select "Choose Default Petition PDF Packet Complete Bankruptcy Petition (all forms and …" at bounding box center [876, 165] width 286 height 39
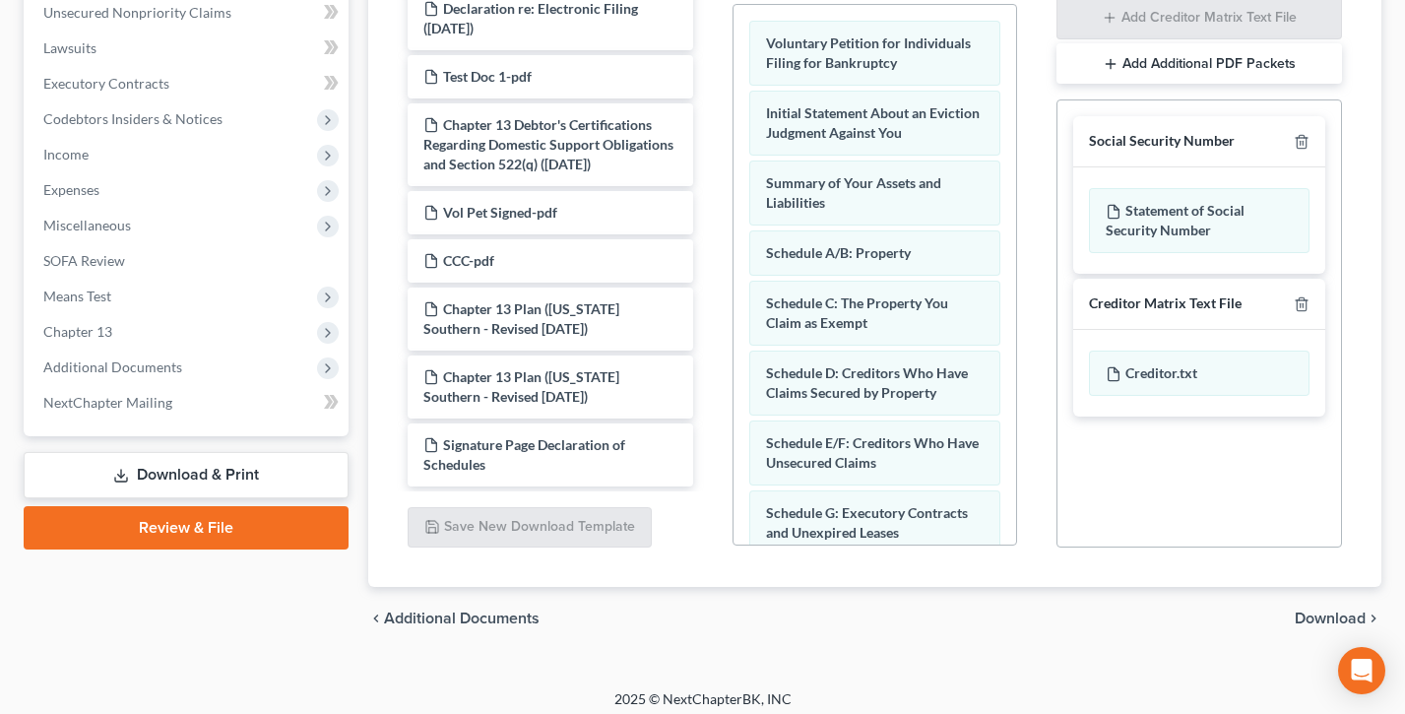
scroll to position [503, 0]
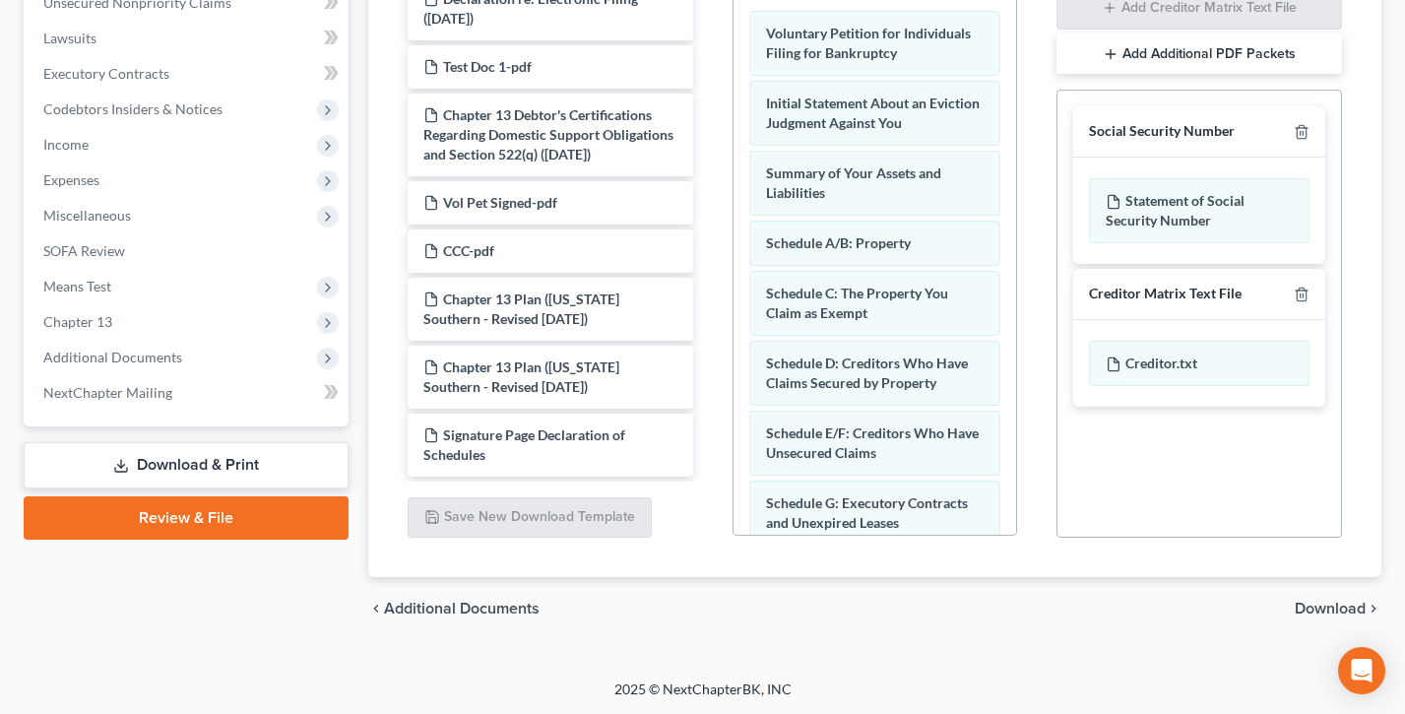
click at [1359, 609] on span "Download" at bounding box center [1330, 609] width 71 height 16
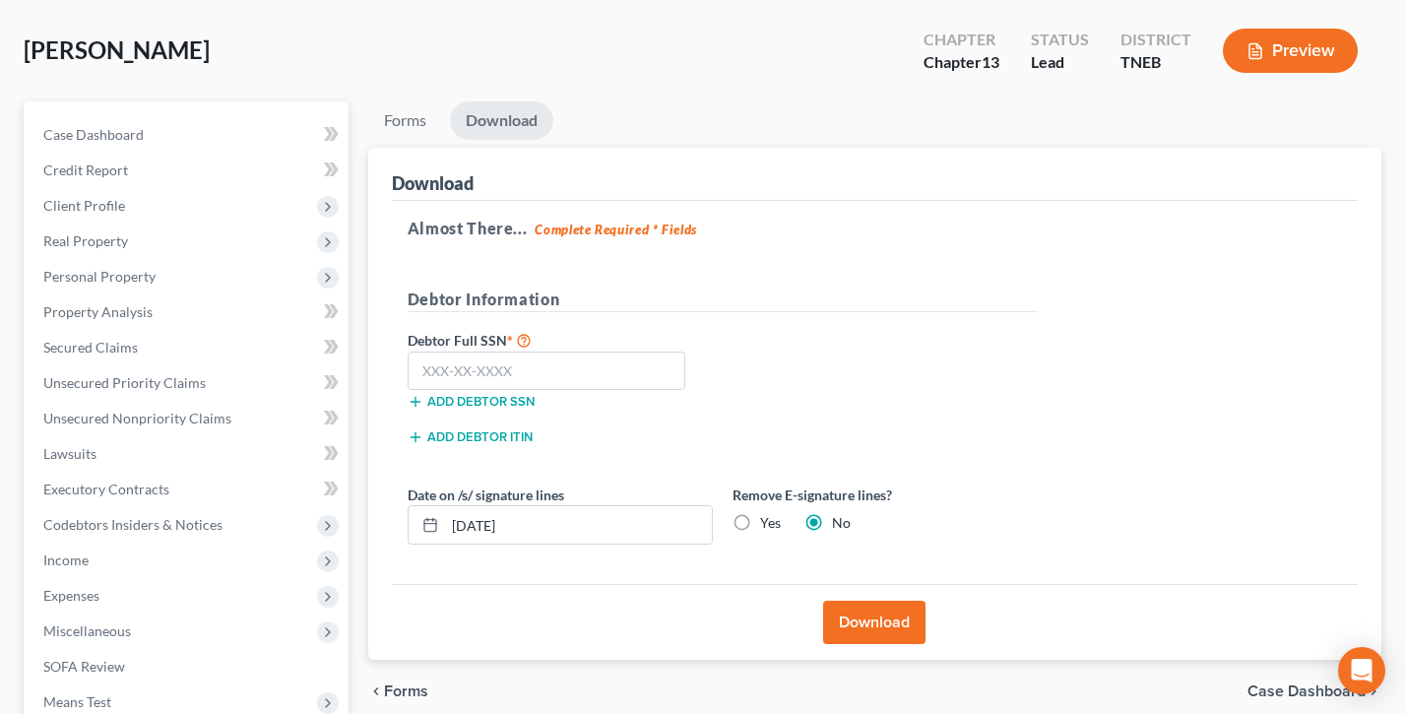
scroll to position [0, 0]
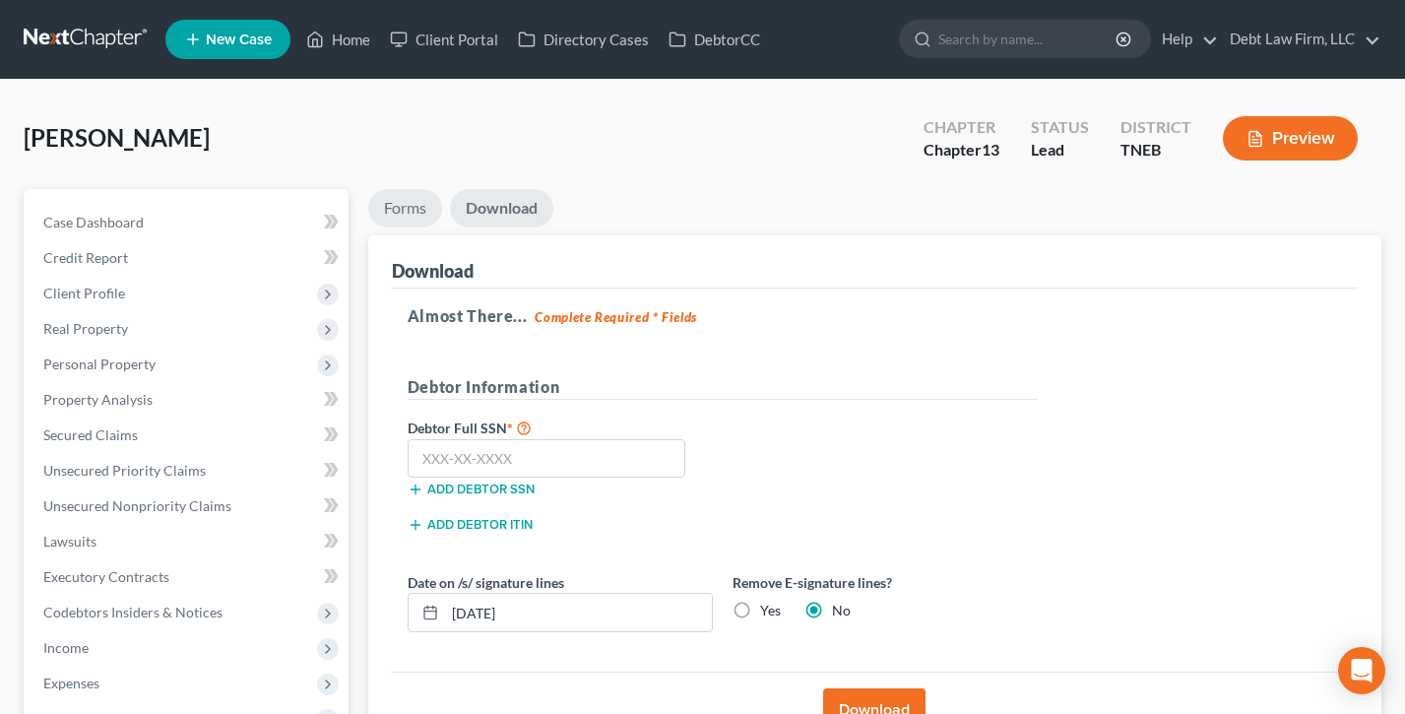
click at [418, 200] on link "Forms" at bounding box center [405, 208] width 74 height 38
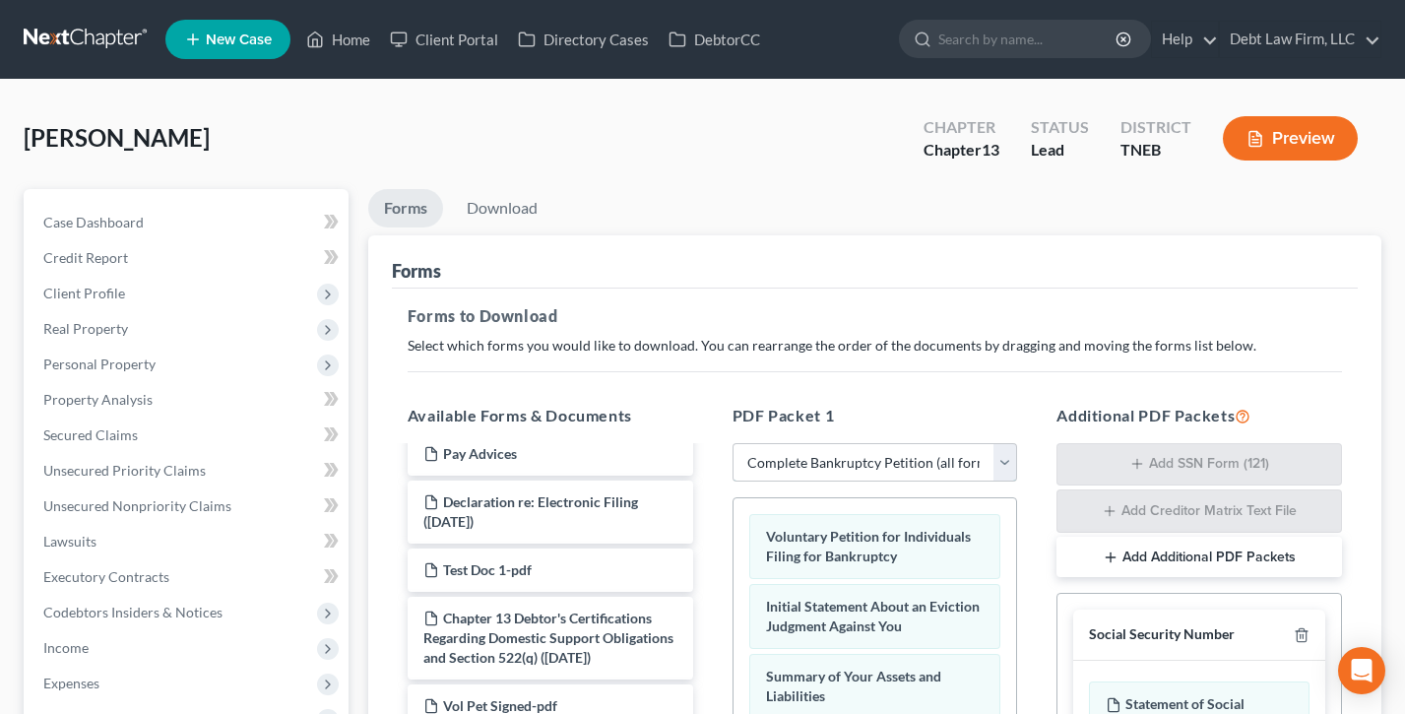
click at [902, 468] on select "Choose Default Petition PDF Packet Complete Bankruptcy Petition (all forms and …" at bounding box center [876, 462] width 286 height 39
select select
click at [733, 443] on select "Choose Default Petition PDF Packet Complete Bankruptcy Petition (all forms and …" at bounding box center [876, 462] width 286 height 39
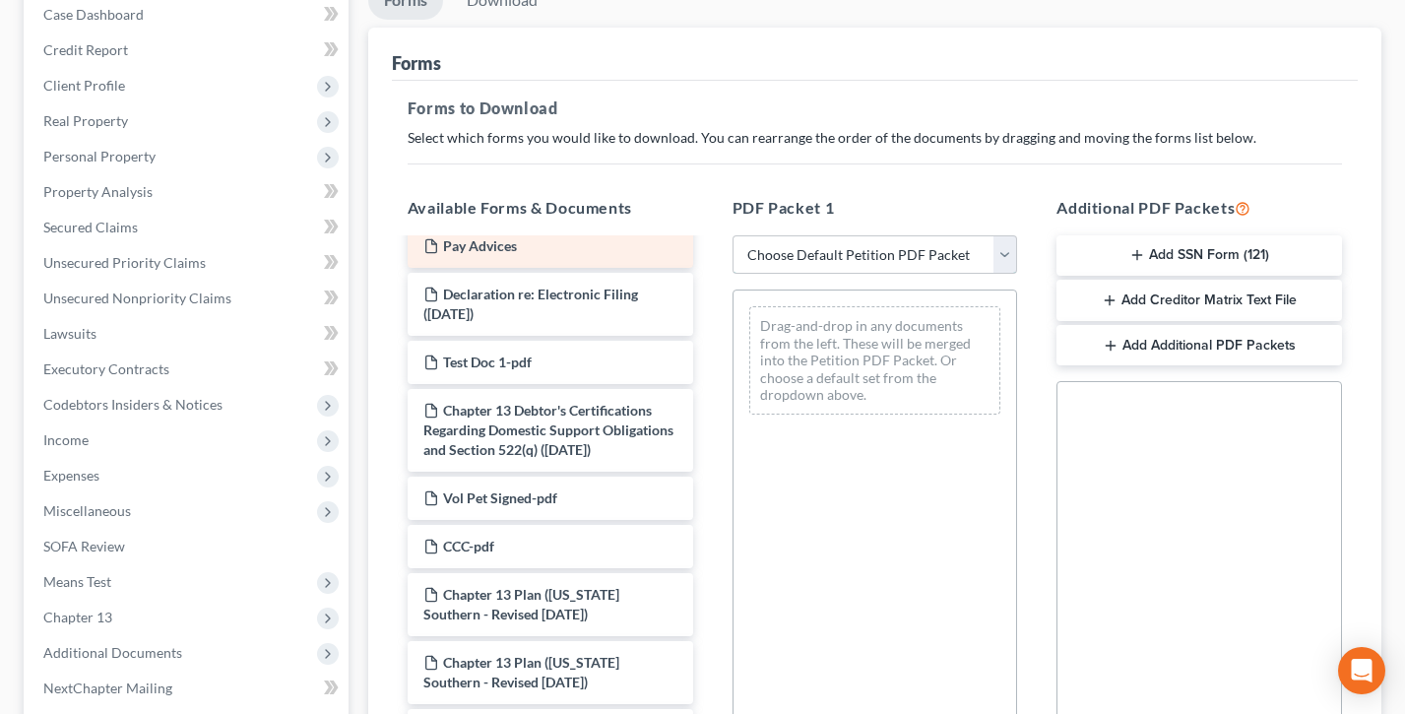
scroll to position [180, 0]
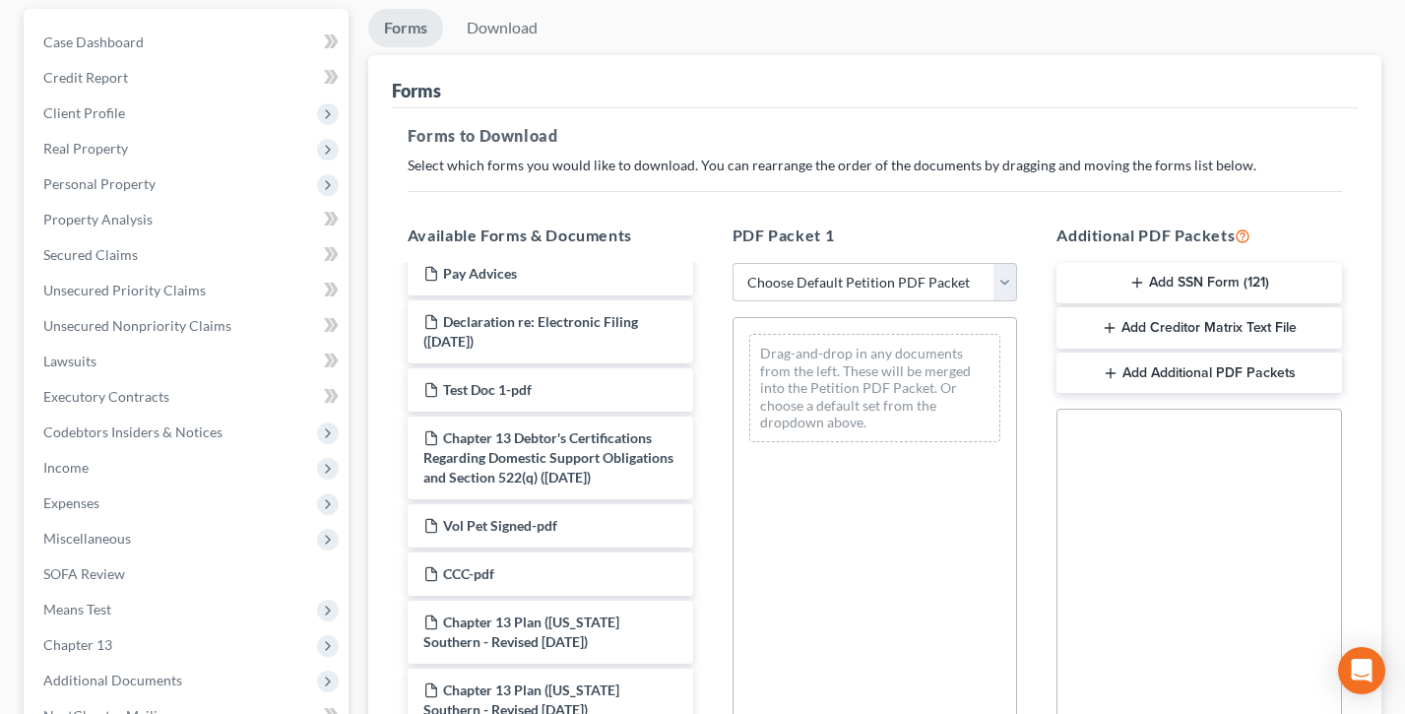
drag, startPoint x: 1278, startPoint y: 233, endPoint x: 1051, endPoint y: 230, distance: 227.5
click at [1052, 232] on div "Additional PDF Packets Add SSN Form (121) Add Creditor Matrix Text File Add Add…" at bounding box center [1199, 542] width 325 height 668
click at [1190, 280] on button "Add SSN Form (121)" at bounding box center [1200, 283] width 286 height 41
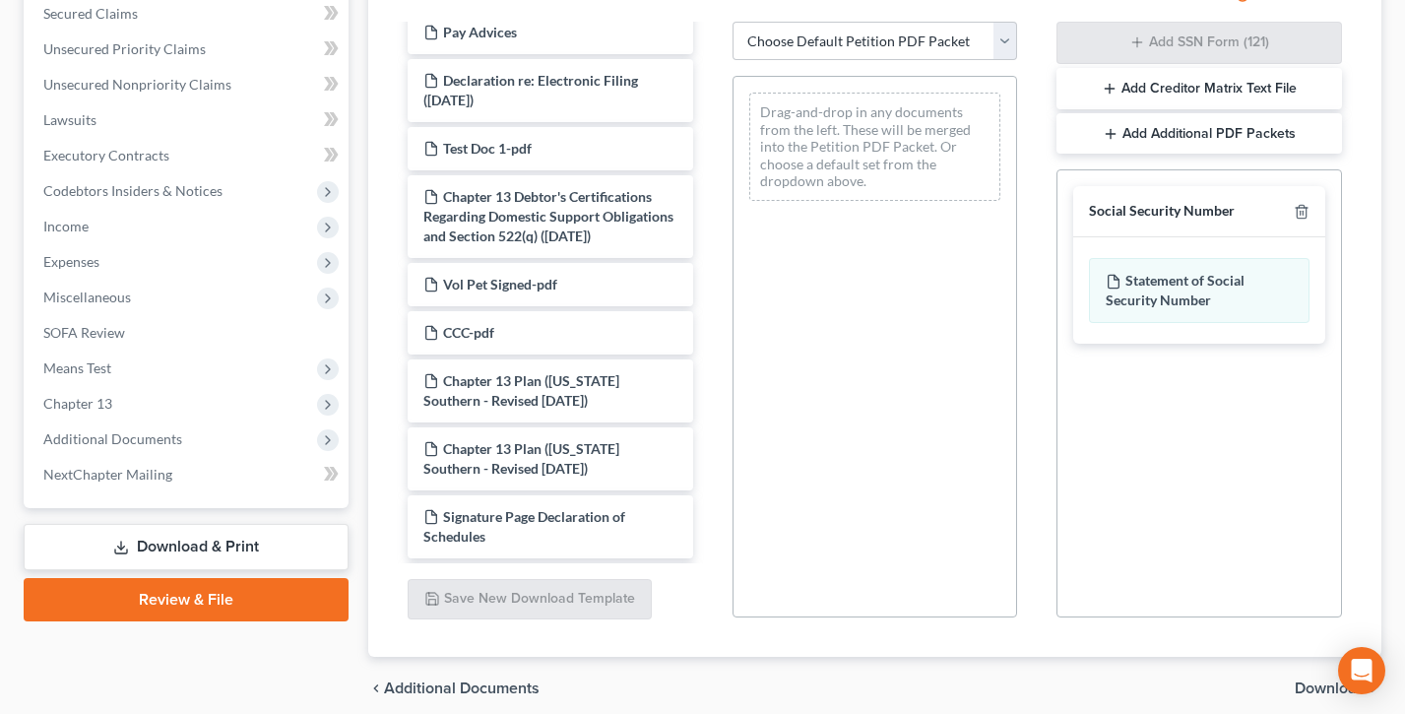
scroll to position [496, 0]
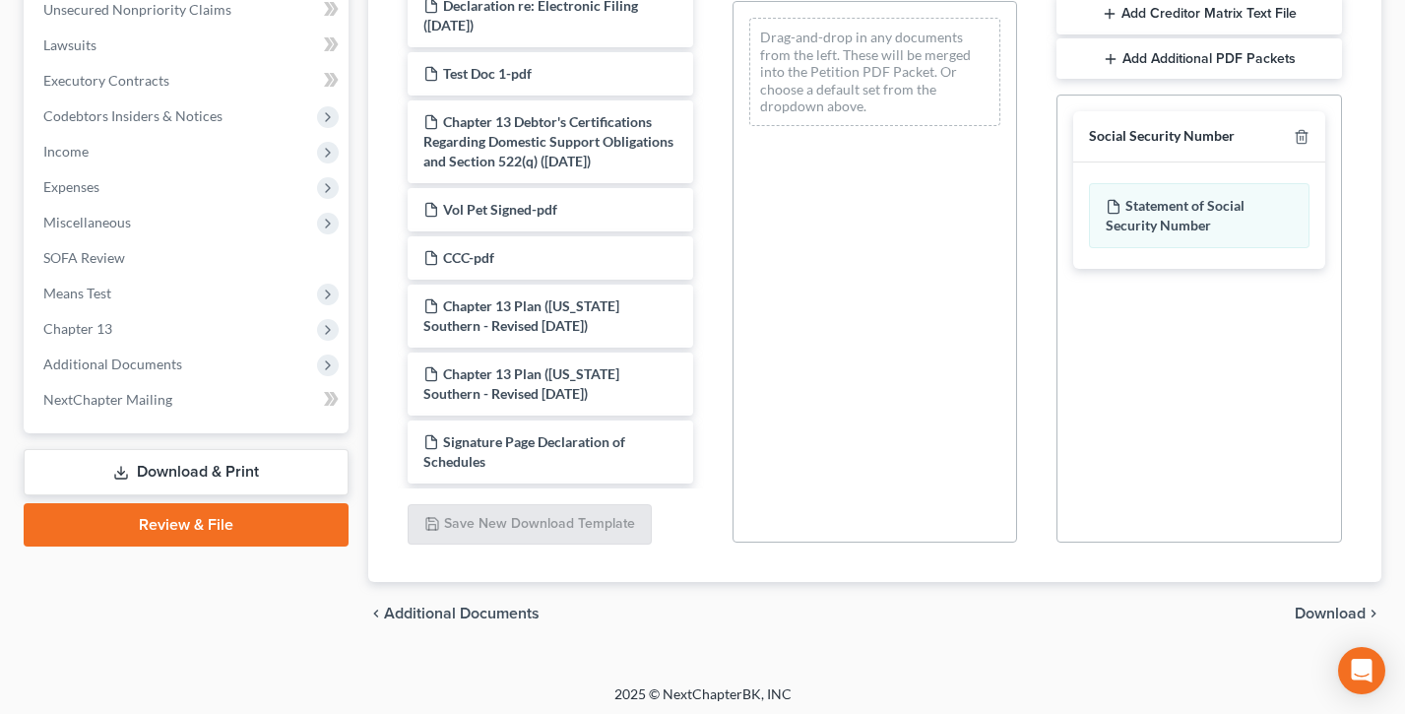
click at [1338, 610] on span "Download" at bounding box center [1330, 614] width 71 height 16
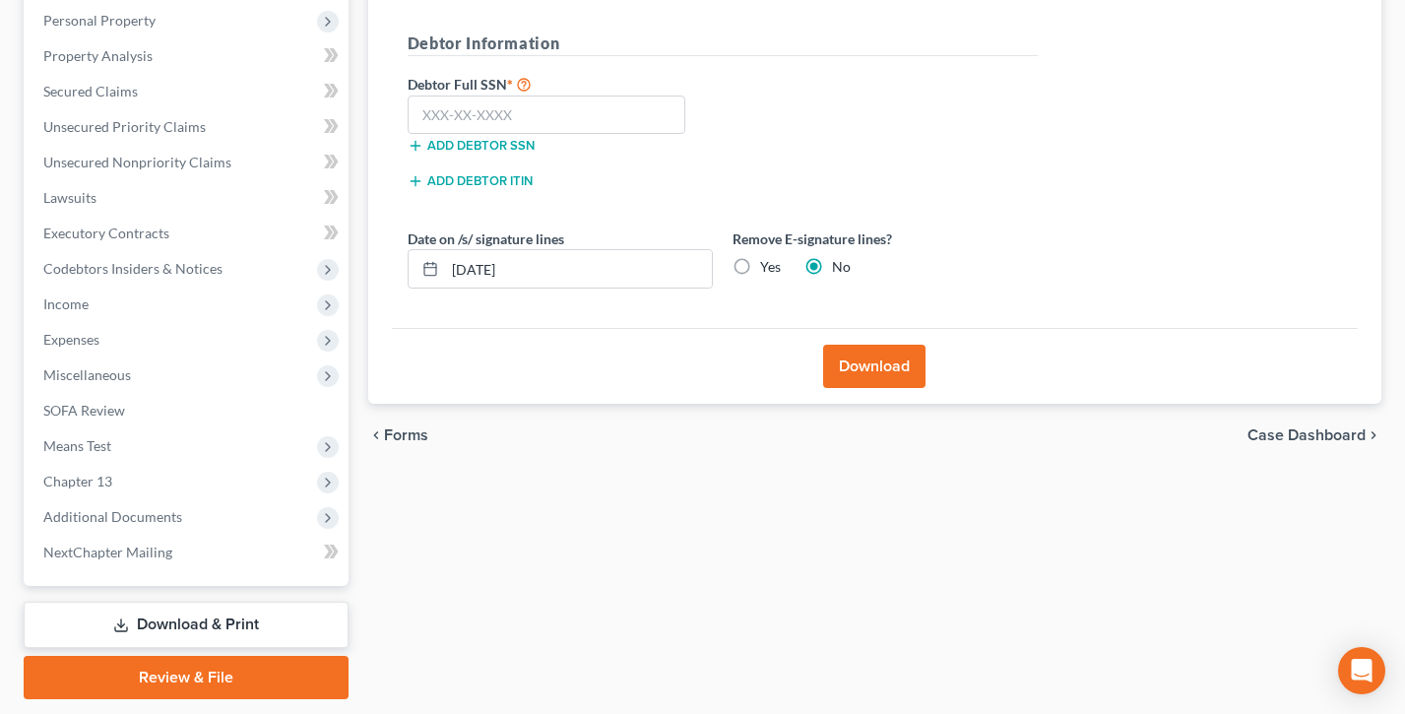
scroll to position [338, 0]
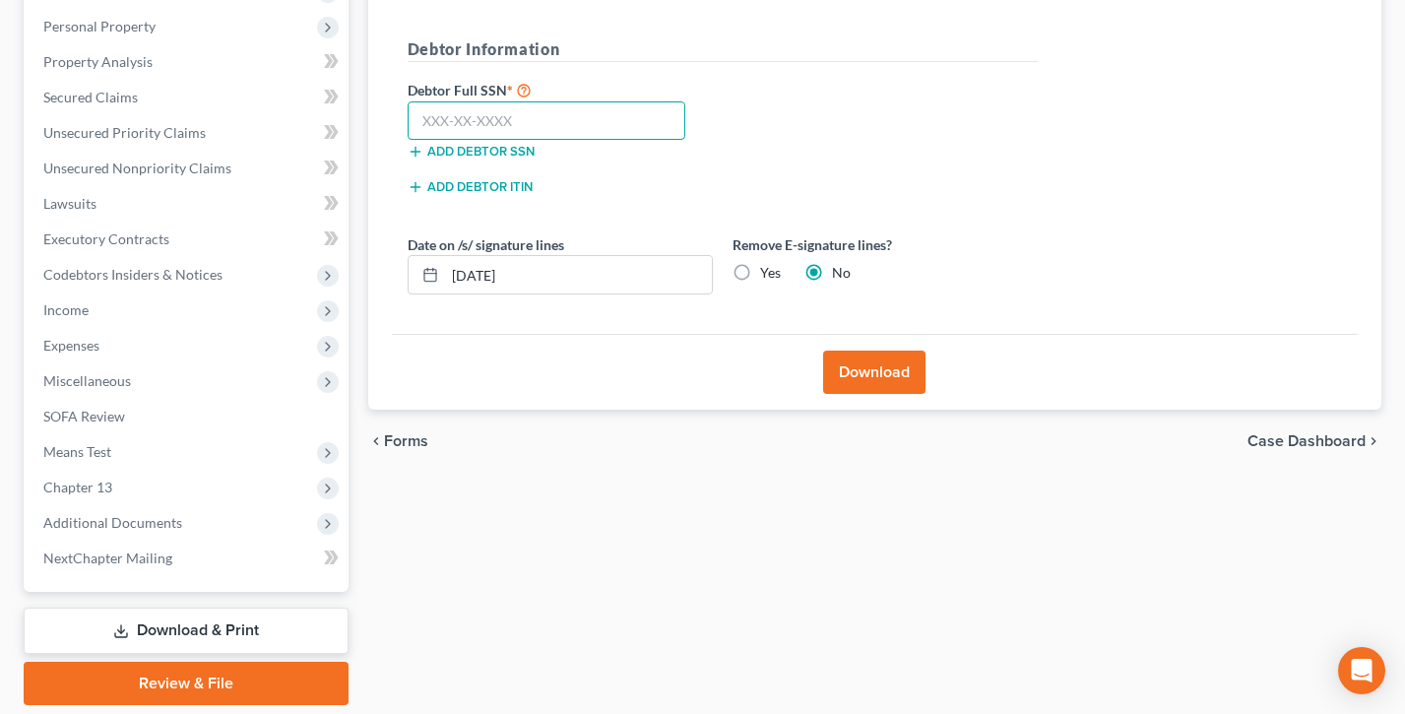
click at [491, 124] on input "text" at bounding box center [547, 120] width 279 height 39
type input "111-11-1111"
click at [865, 357] on button "Download" at bounding box center [874, 372] width 102 height 43
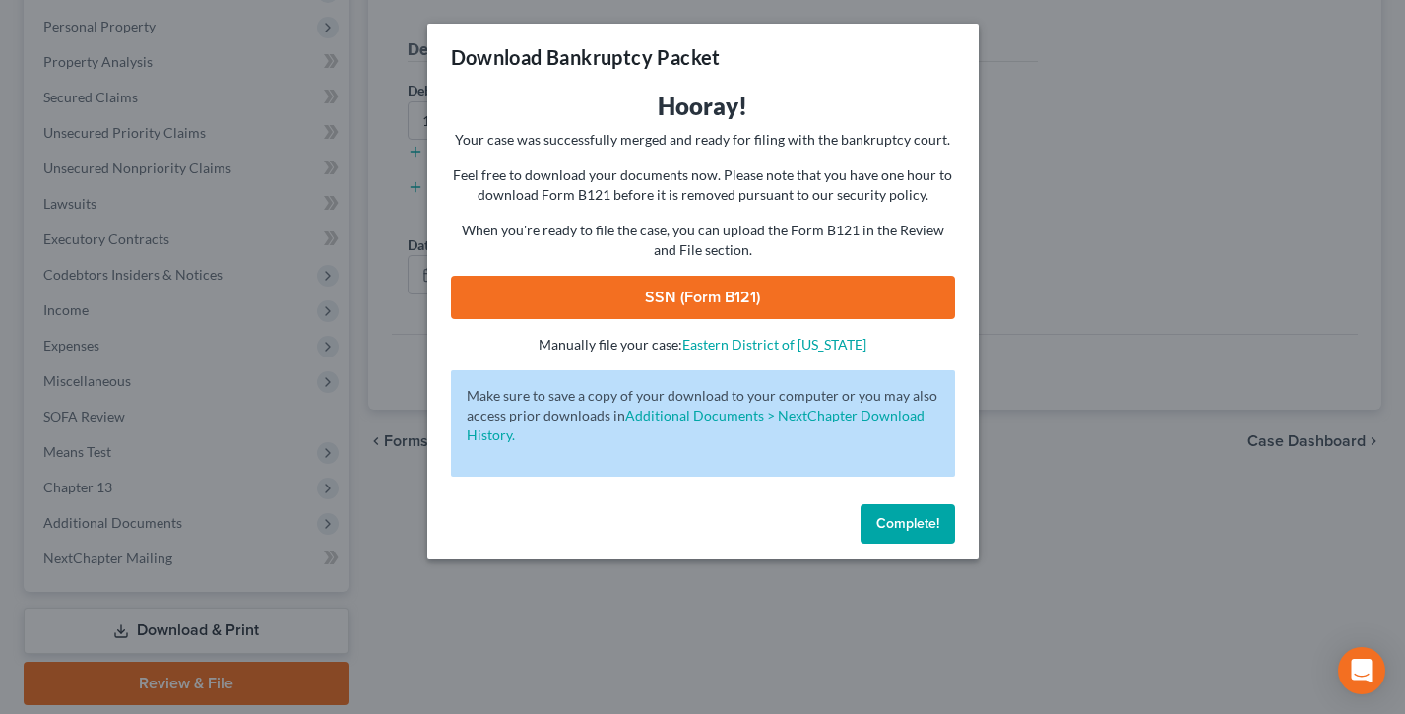
click at [688, 296] on link "SSN (Form B121)" at bounding box center [703, 297] width 504 height 43
click at [897, 532] on span "Complete!" at bounding box center [907, 523] width 63 height 17
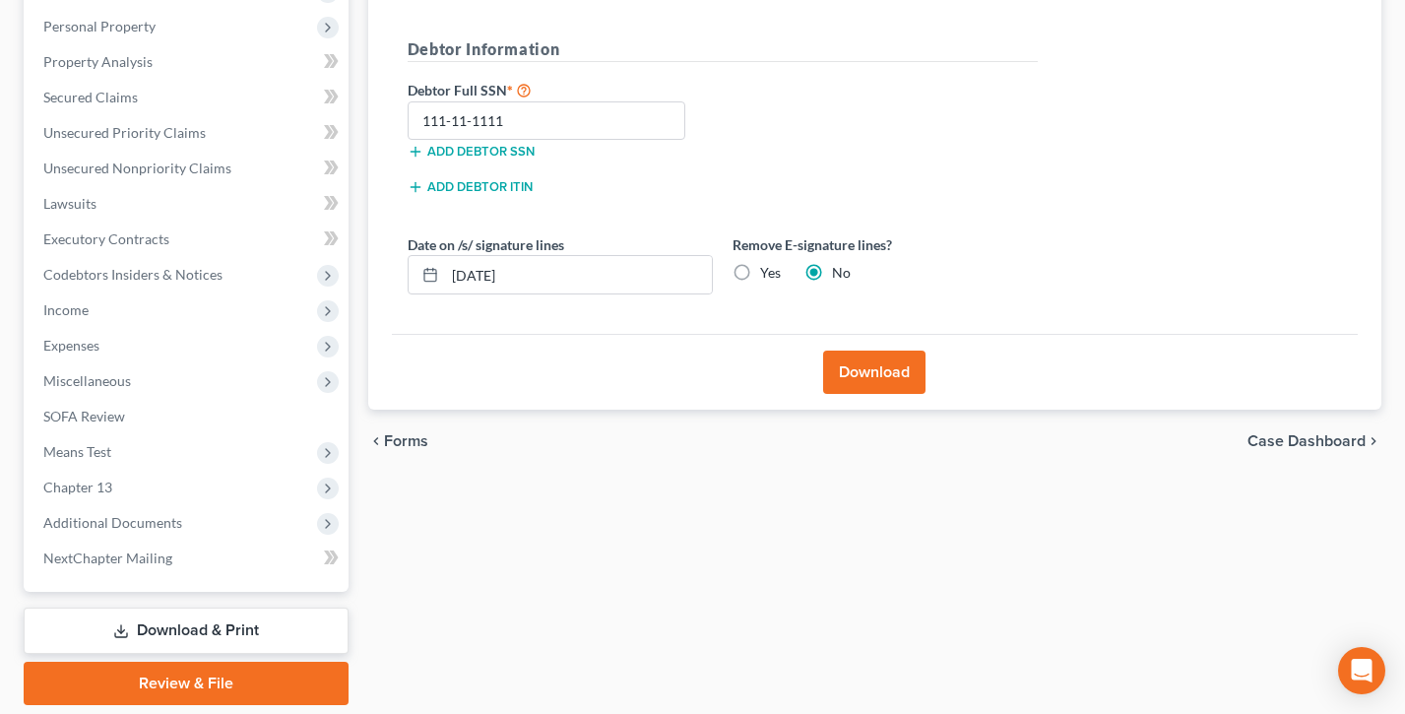
scroll to position [402, 0]
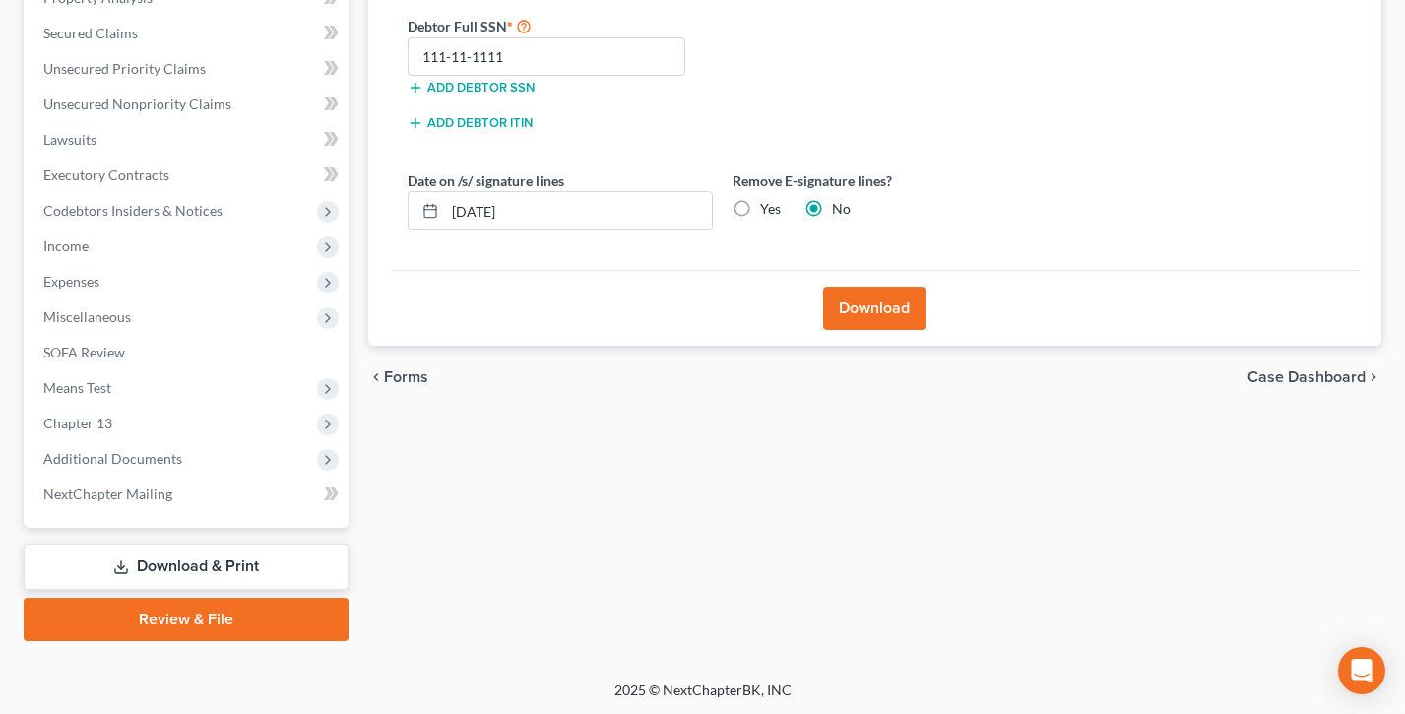
click at [148, 612] on link "Review & File" at bounding box center [186, 619] width 325 height 43
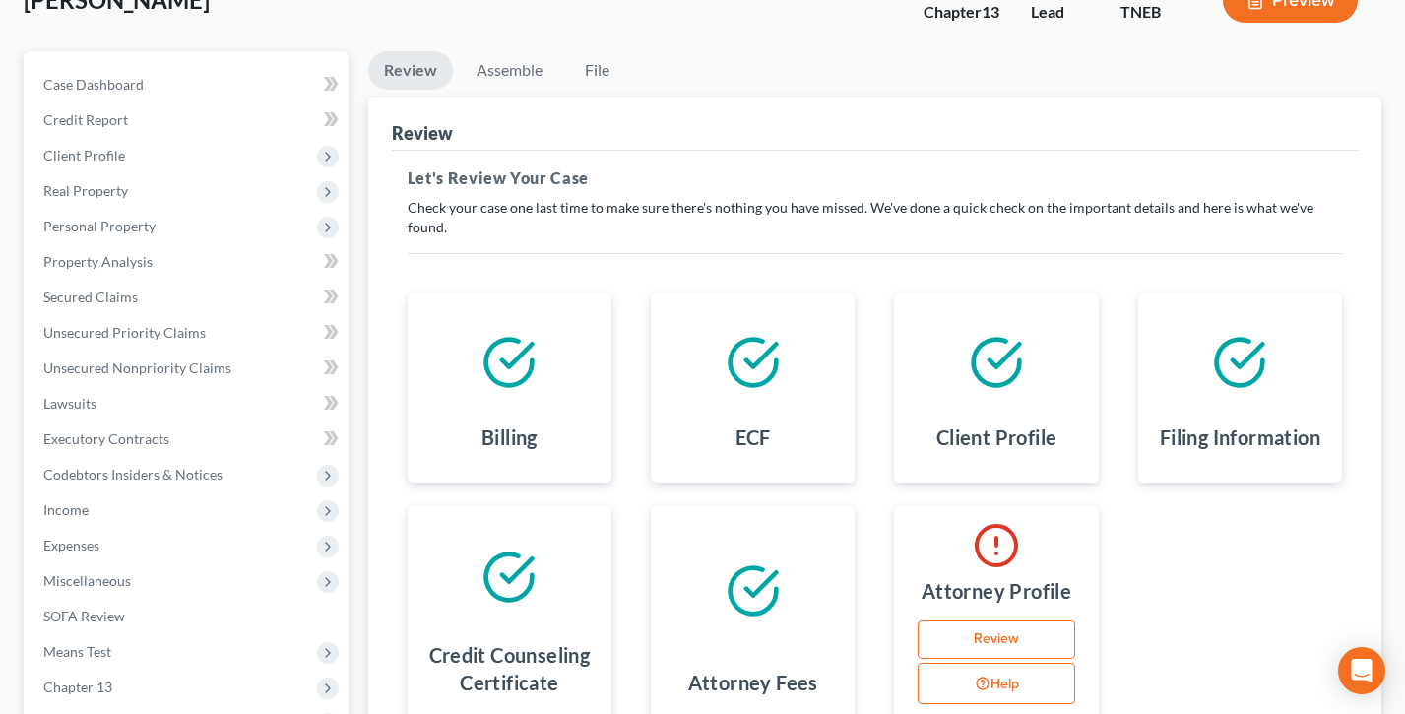
scroll to position [260, 0]
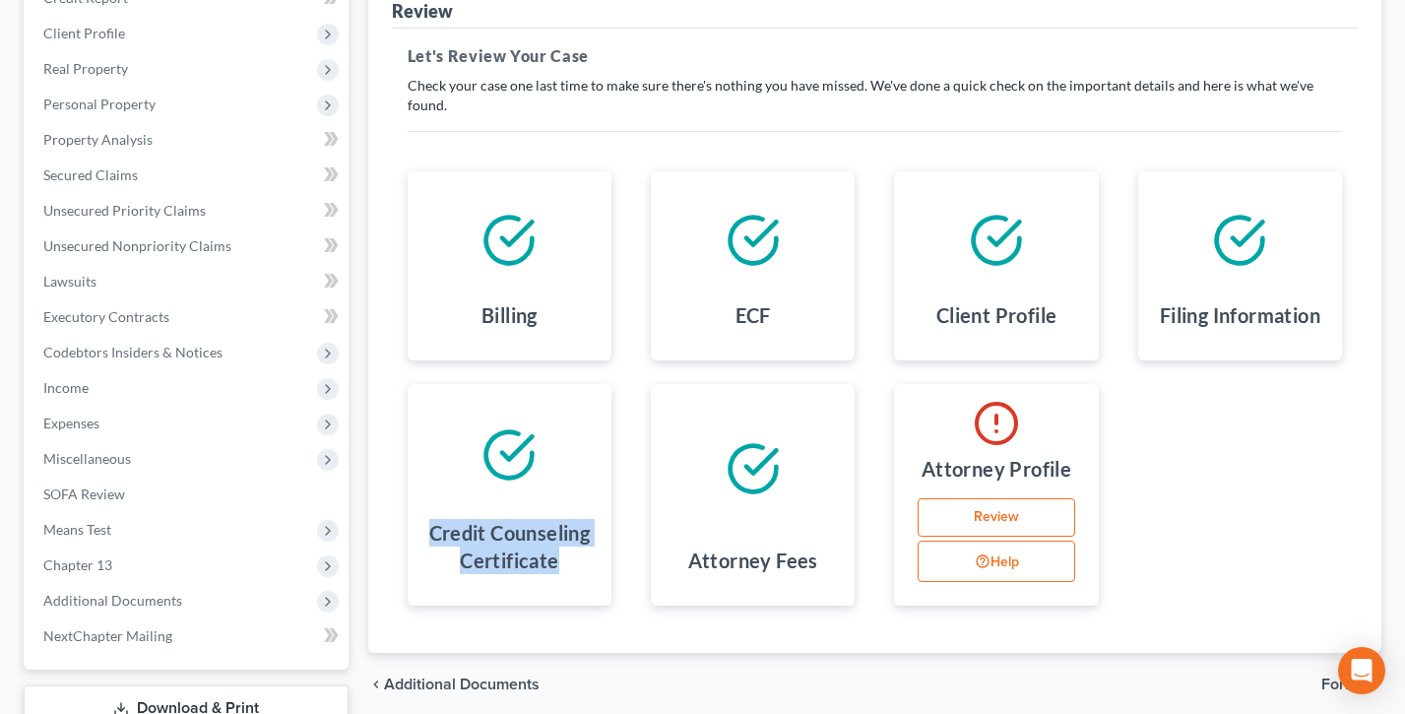
drag, startPoint x: 560, startPoint y: 551, endPoint x: 425, endPoint y: 497, distance: 145.0
click at [425, 511] on div "Credit Counseling Certificate" at bounding box center [509, 550] width 172 height 79
click at [395, 419] on div "Credit Counseling Certificate" at bounding box center [509, 495] width 243 height 222
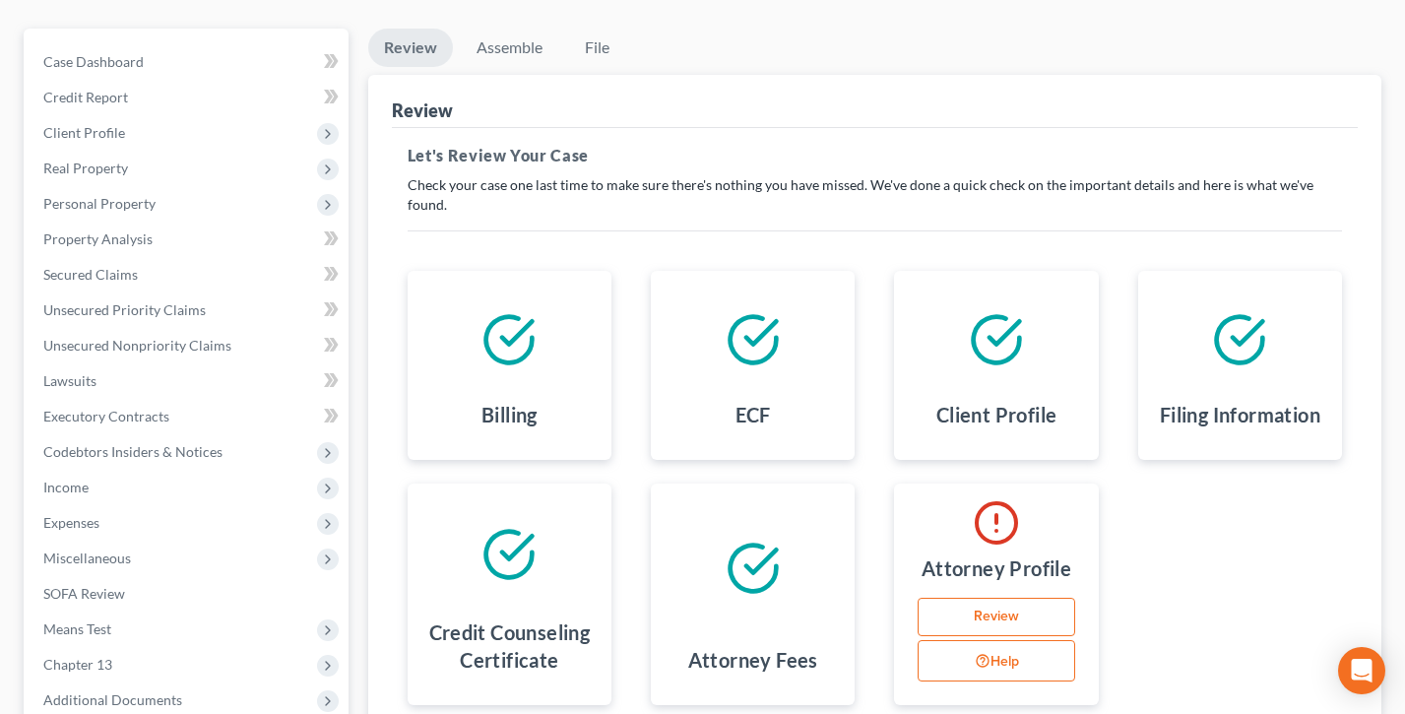
scroll to position [131, 0]
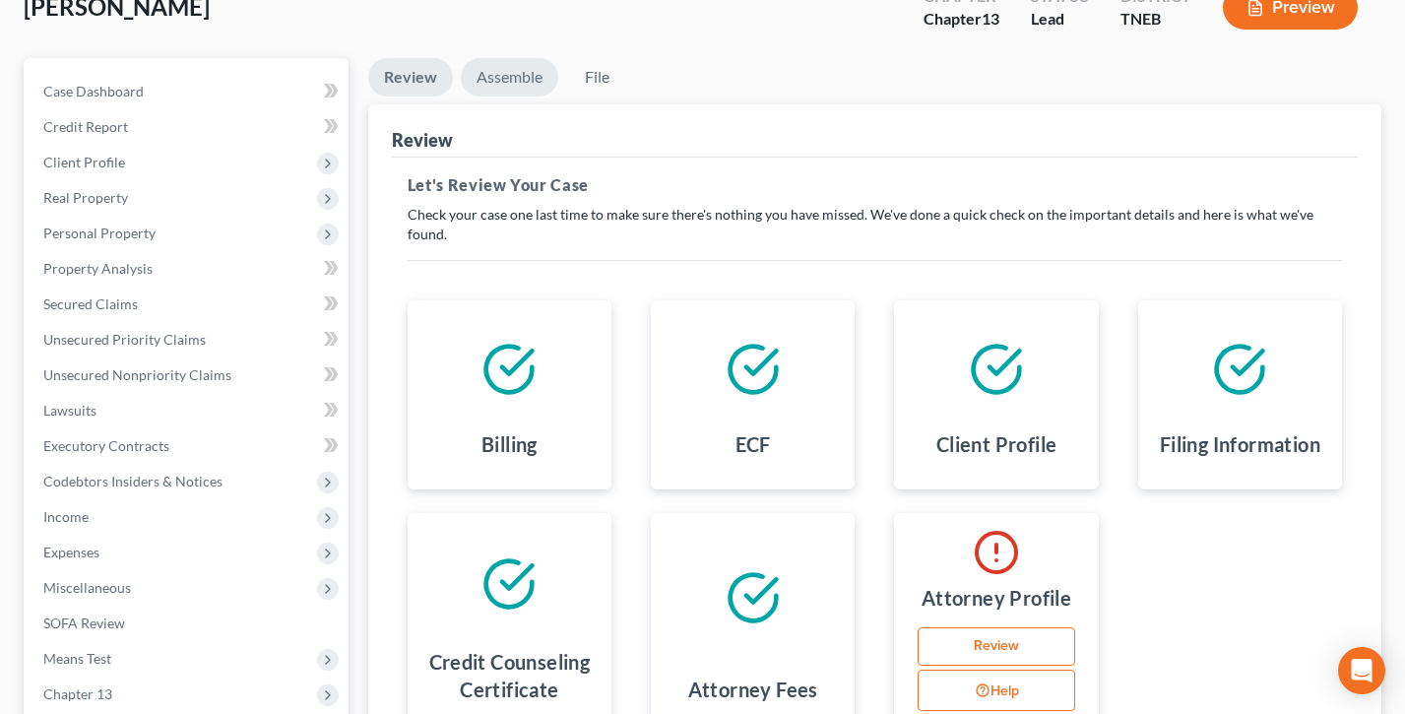
click at [503, 80] on link "Assemble" at bounding box center [509, 77] width 97 height 38
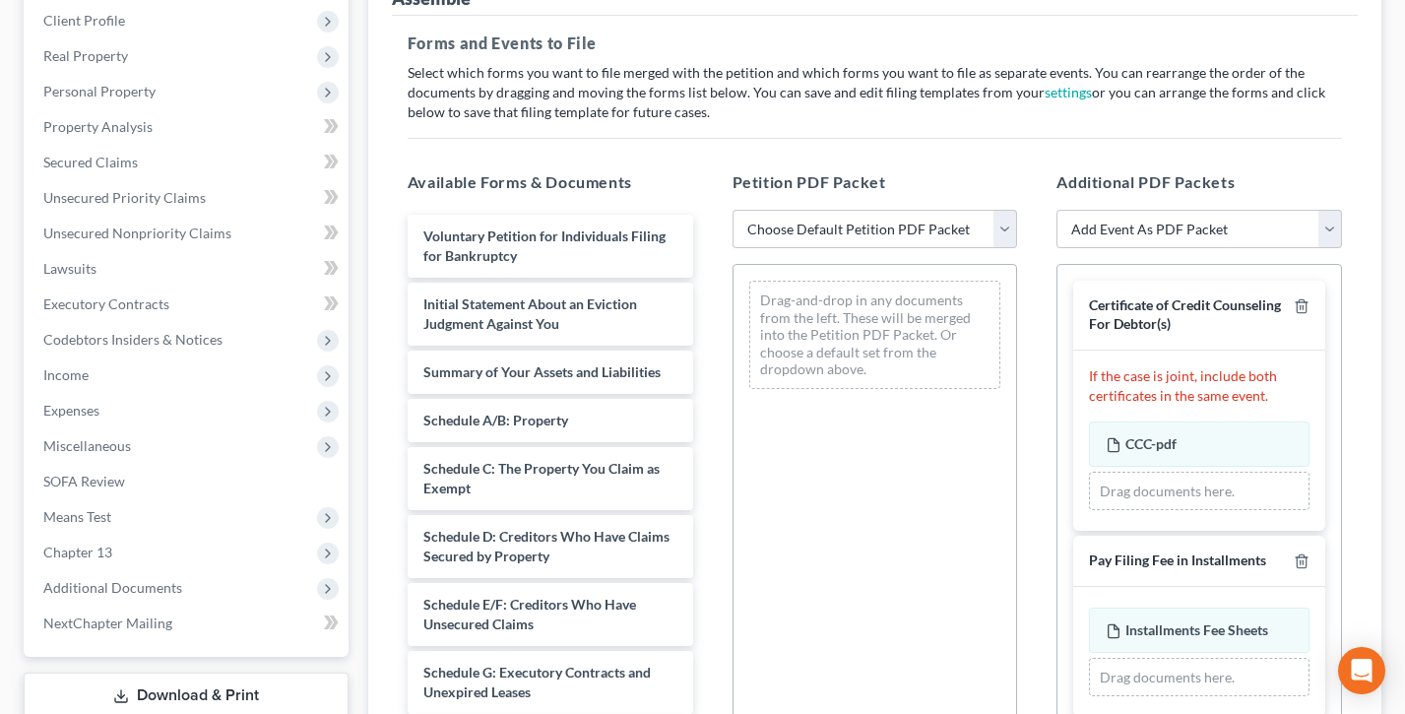
scroll to position [295, 0]
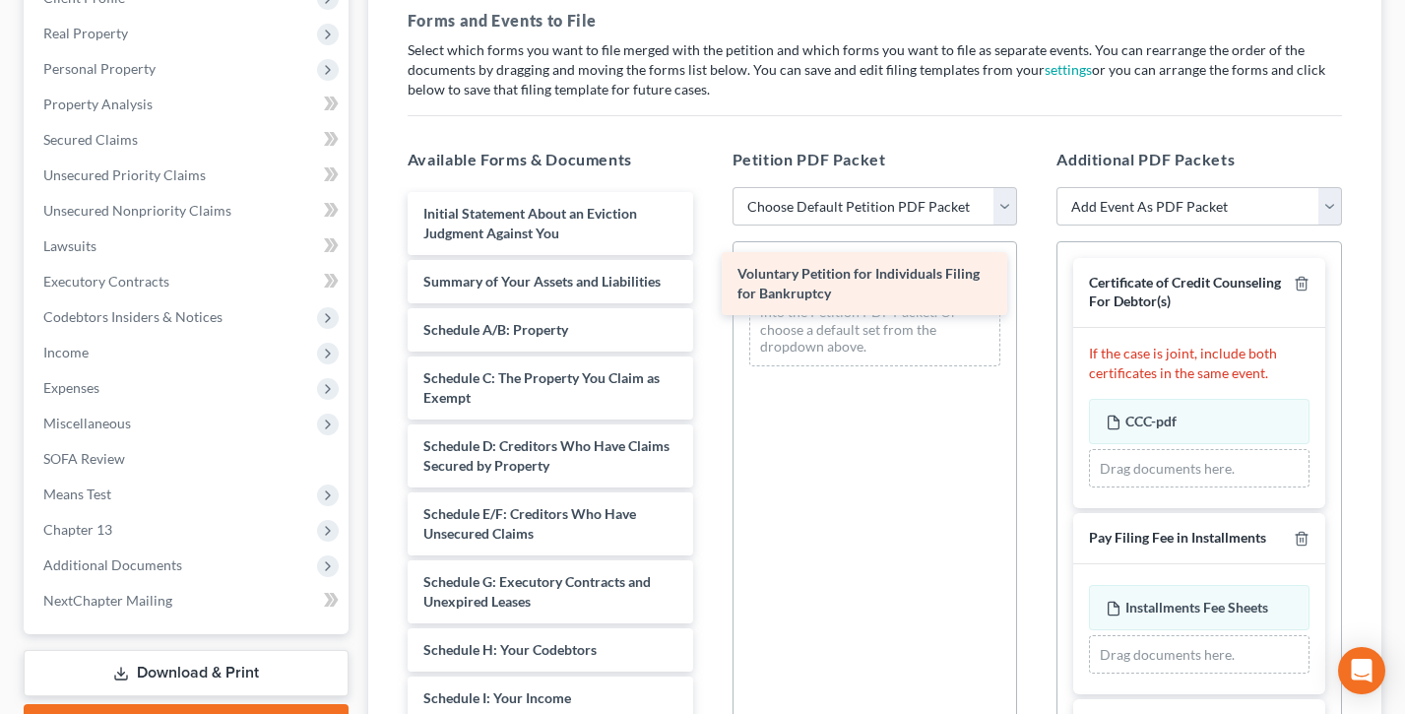
drag, startPoint x: 546, startPoint y: 220, endPoint x: 872, endPoint y: 282, distance: 331.8
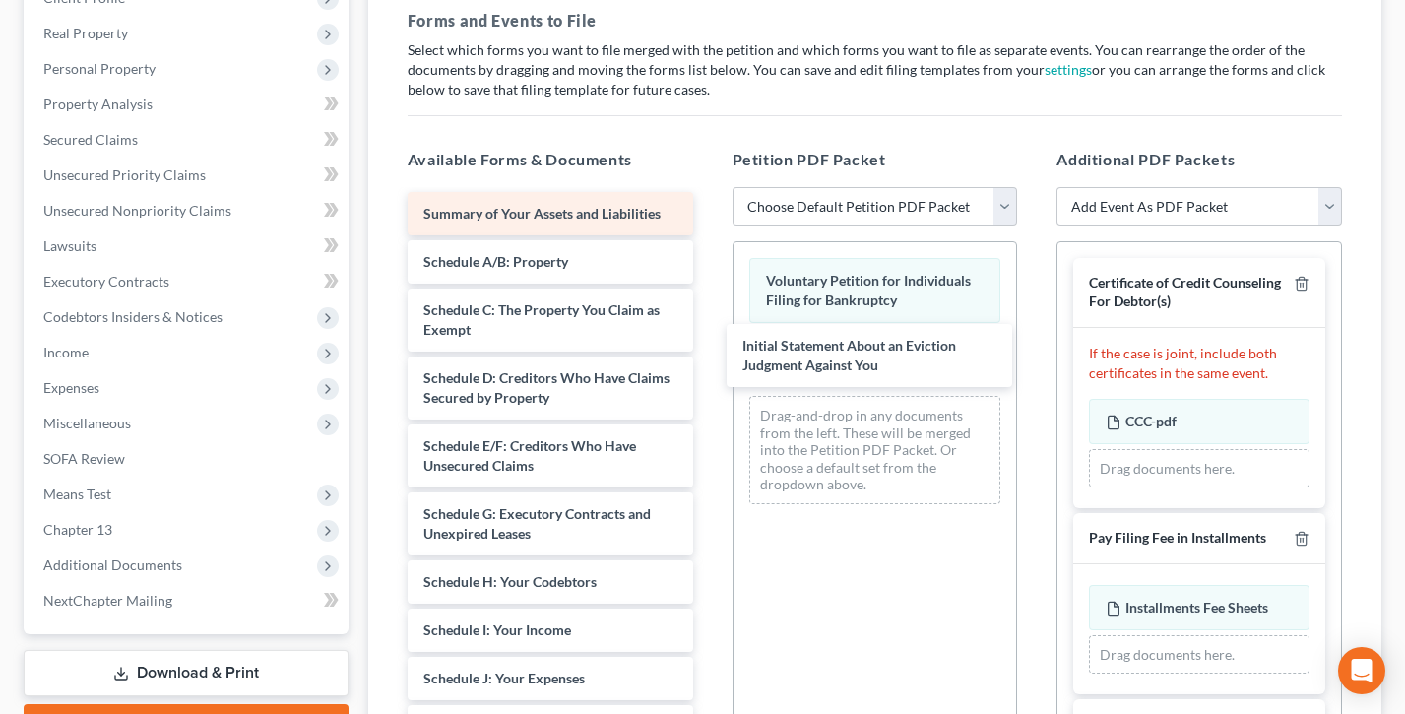
drag, startPoint x: 494, startPoint y: 204, endPoint x: 450, endPoint y: 196, distance: 45.0
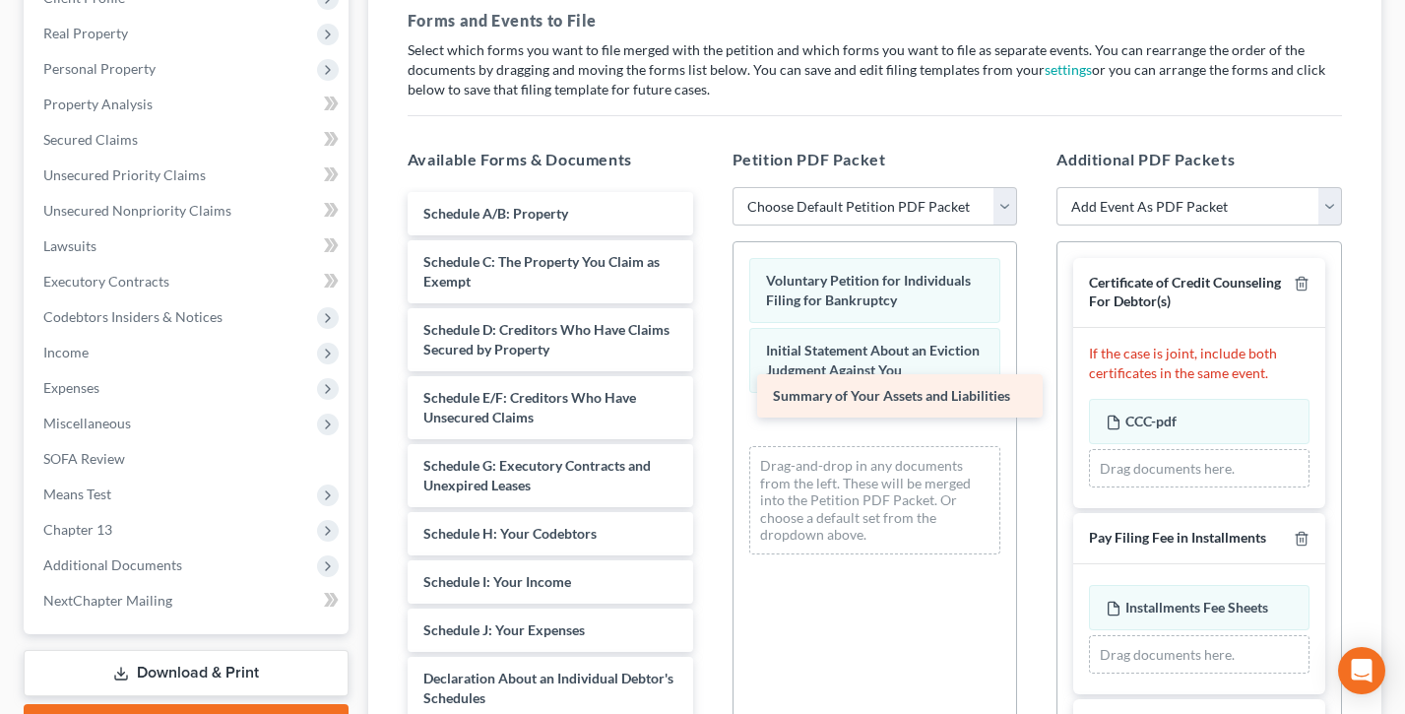
drag, startPoint x: 463, startPoint y: 213, endPoint x: 809, endPoint y: 393, distance: 389.8
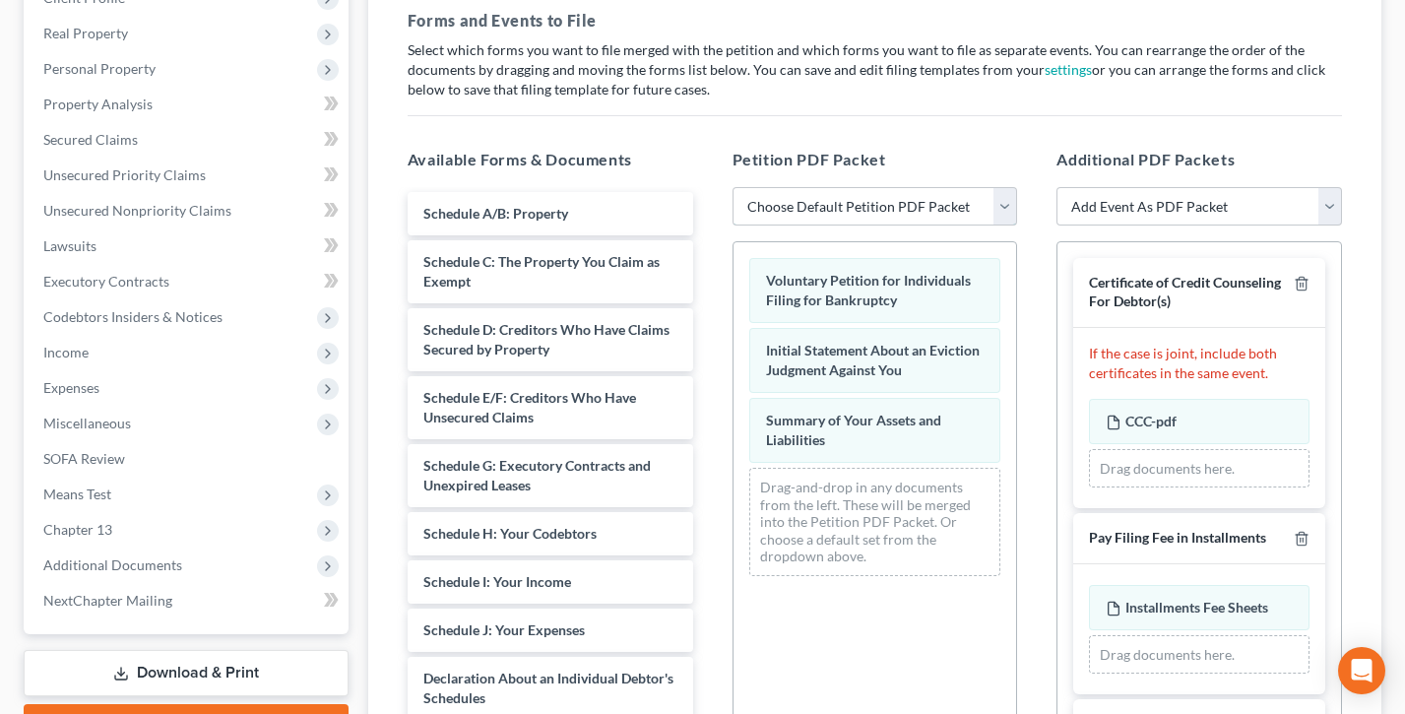
click at [883, 202] on select "Choose Default Petition PDF Packet Emergency Filing (Voluntary Petition and Cre…" at bounding box center [876, 206] width 286 height 39
select select "1"
click at [733, 187] on select "Choose Default Petition PDF Packet Emergency Filing (Voluntary Petition and Cre…" at bounding box center [876, 206] width 286 height 39
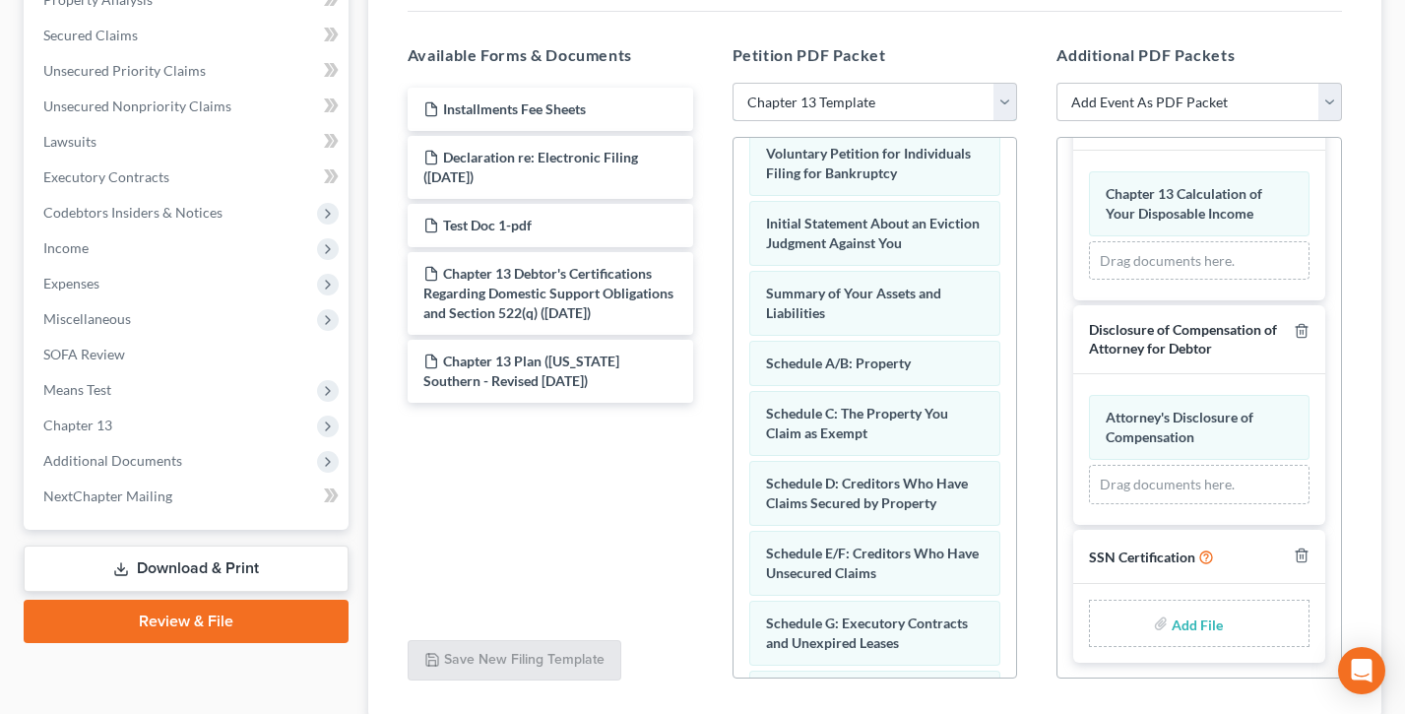
scroll to position [423, 0]
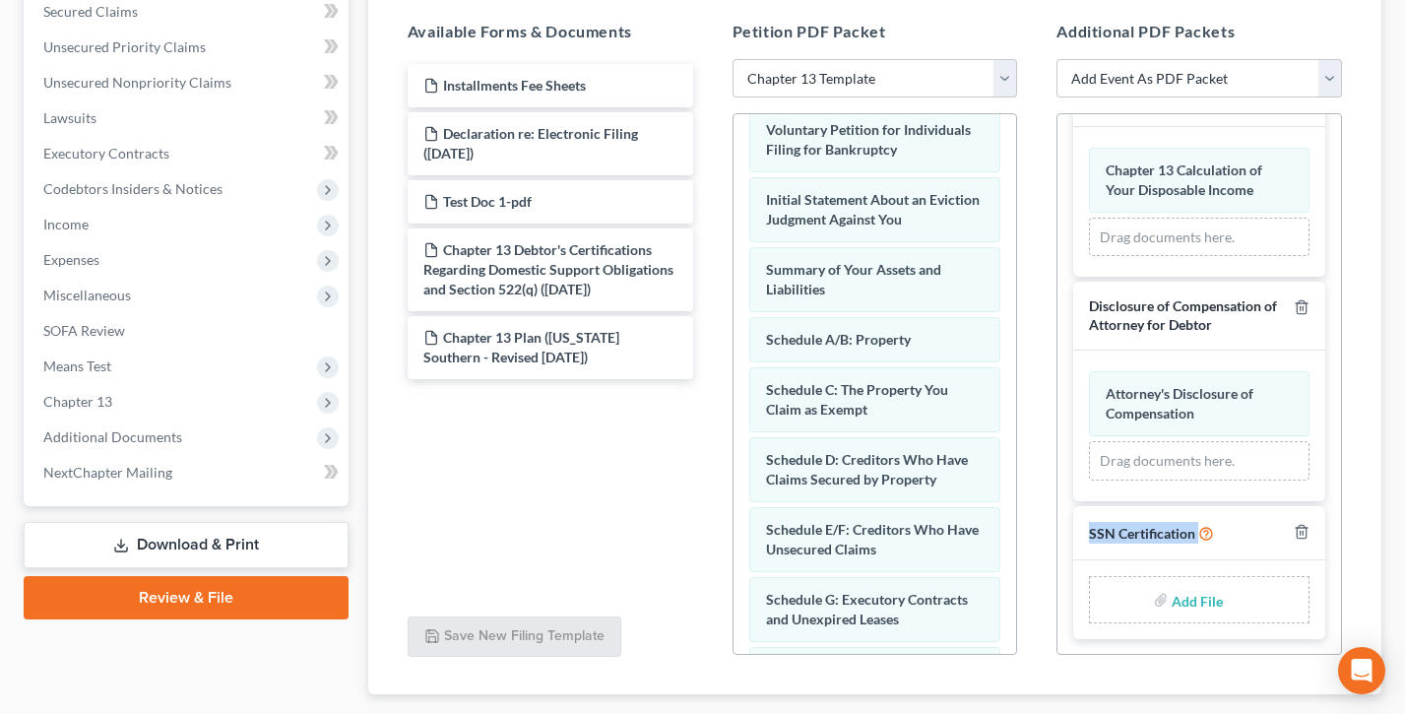
drag, startPoint x: 1198, startPoint y: 532, endPoint x: 1095, endPoint y: 533, distance: 102.4
click at [1084, 533] on div "SSN Certification" at bounding box center [1199, 533] width 252 height 54
click at [1259, 520] on div "SSN Certification" at bounding box center [1199, 533] width 252 height 54
click at [1196, 602] on input "file" at bounding box center [1195, 599] width 47 height 35
type input "C:\fakepath\SSN Form 121.pdf"
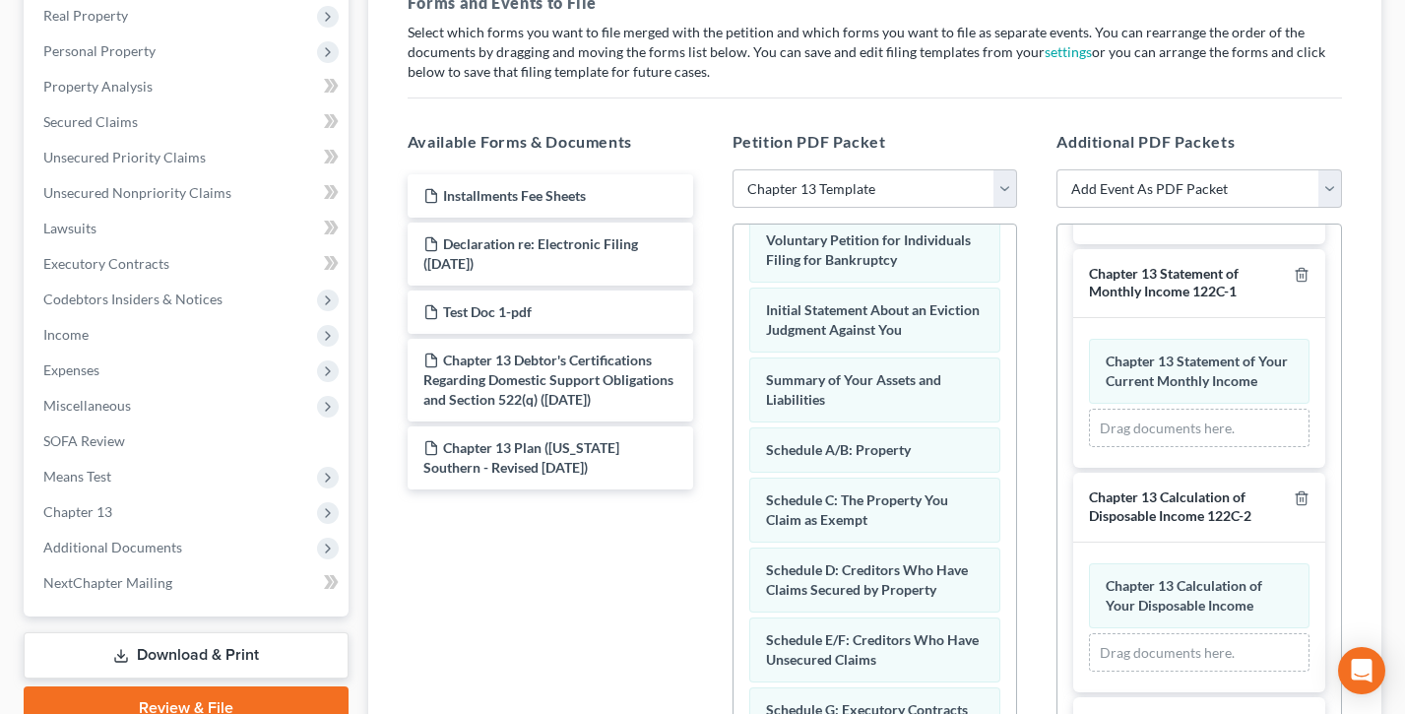
scroll to position [525, 0]
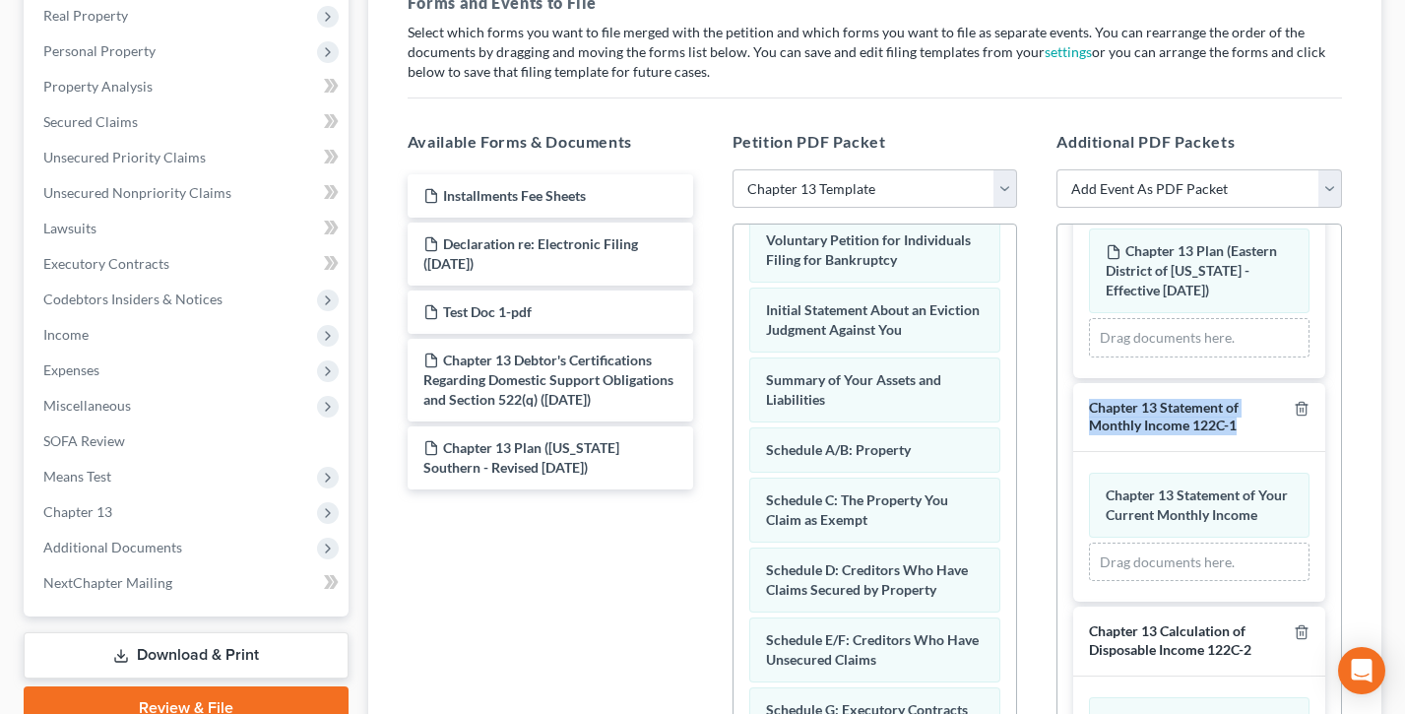
drag, startPoint x: 1257, startPoint y: 425, endPoint x: 1088, endPoint y: 405, distance: 169.7
click at [1088, 405] on div "Chapter 13 Statement of Monthly Income 122C-1" at bounding box center [1199, 417] width 252 height 69
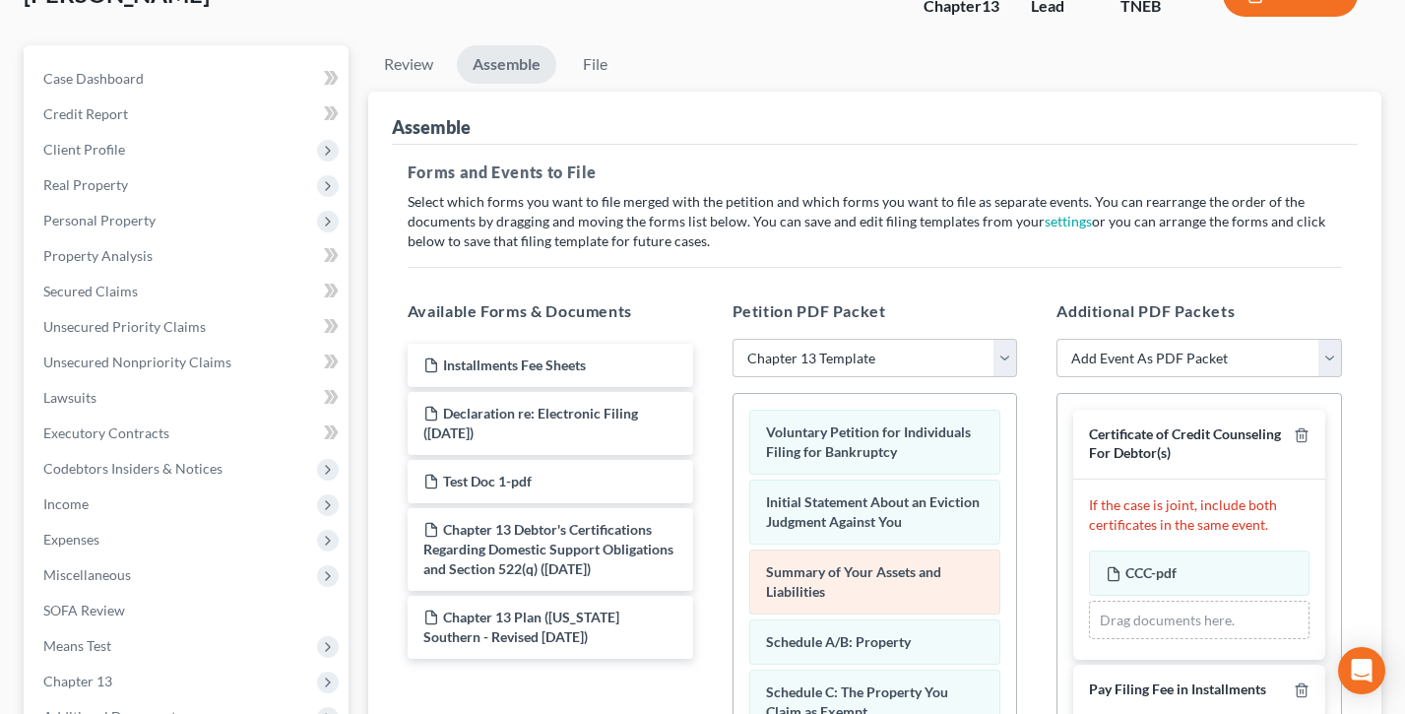
scroll to position [0, 0]
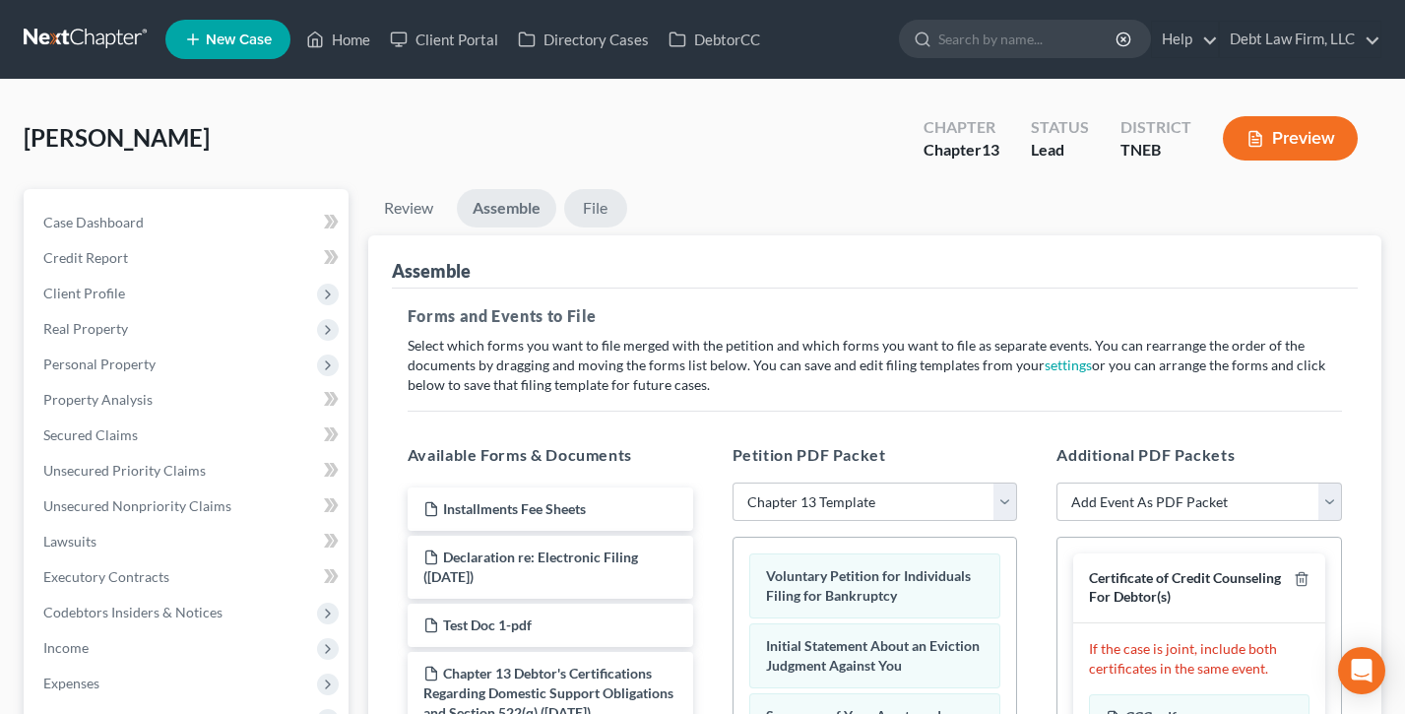
click at [593, 206] on link "File" at bounding box center [595, 208] width 63 height 38
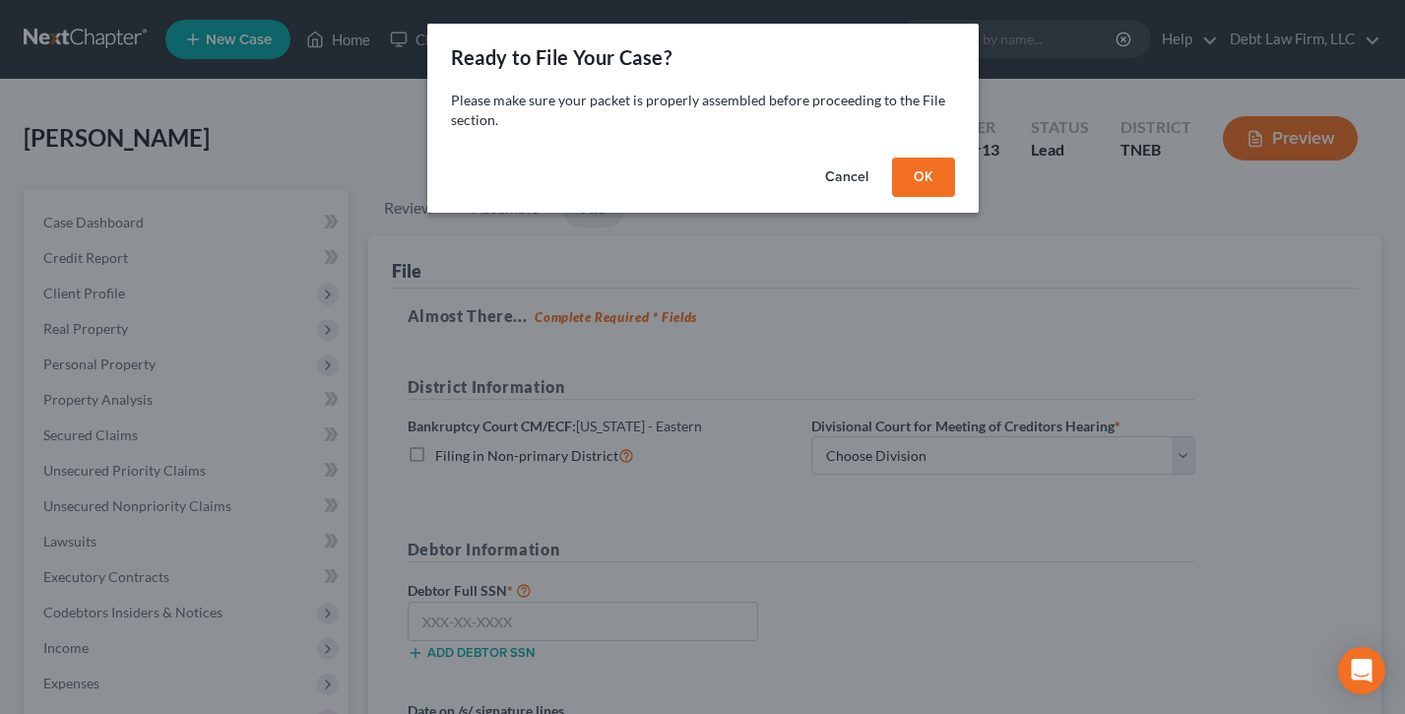
click at [923, 181] on button "OK" at bounding box center [923, 177] width 63 height 39
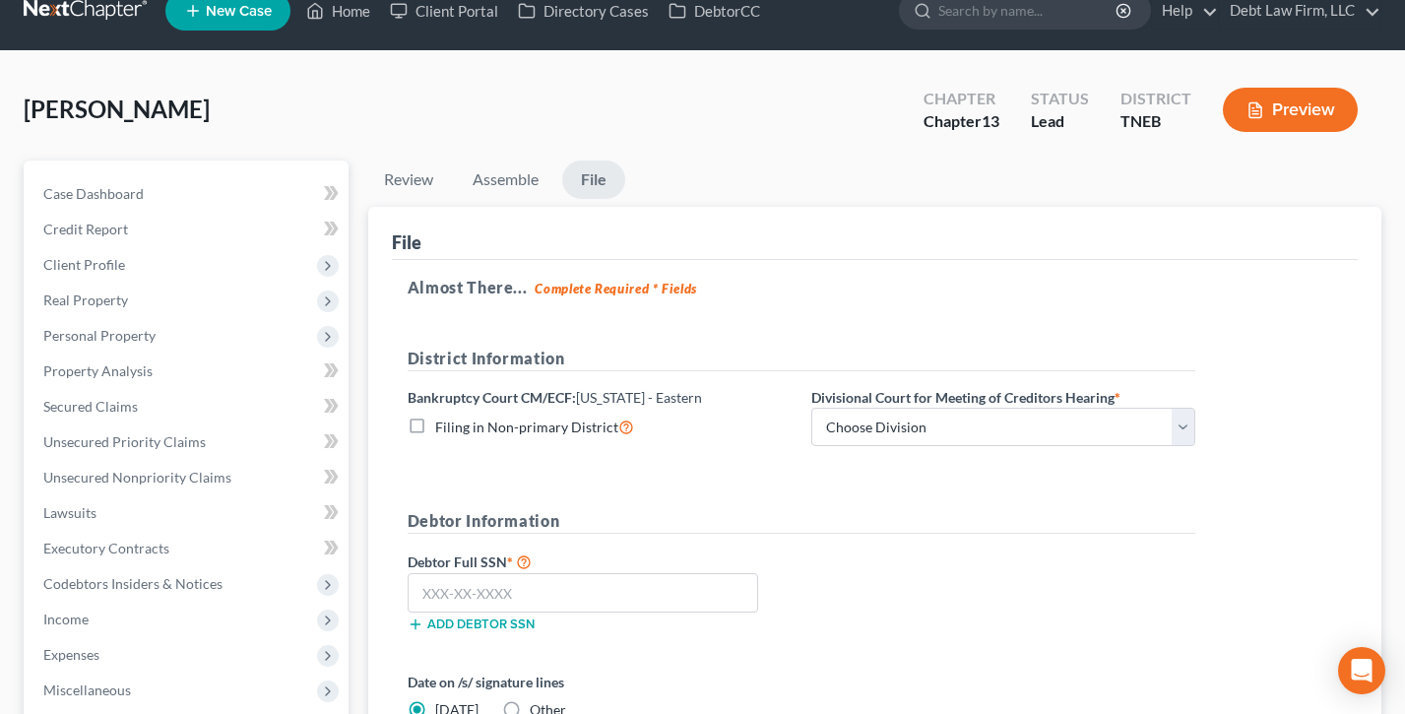
scroll to position [112, 0]
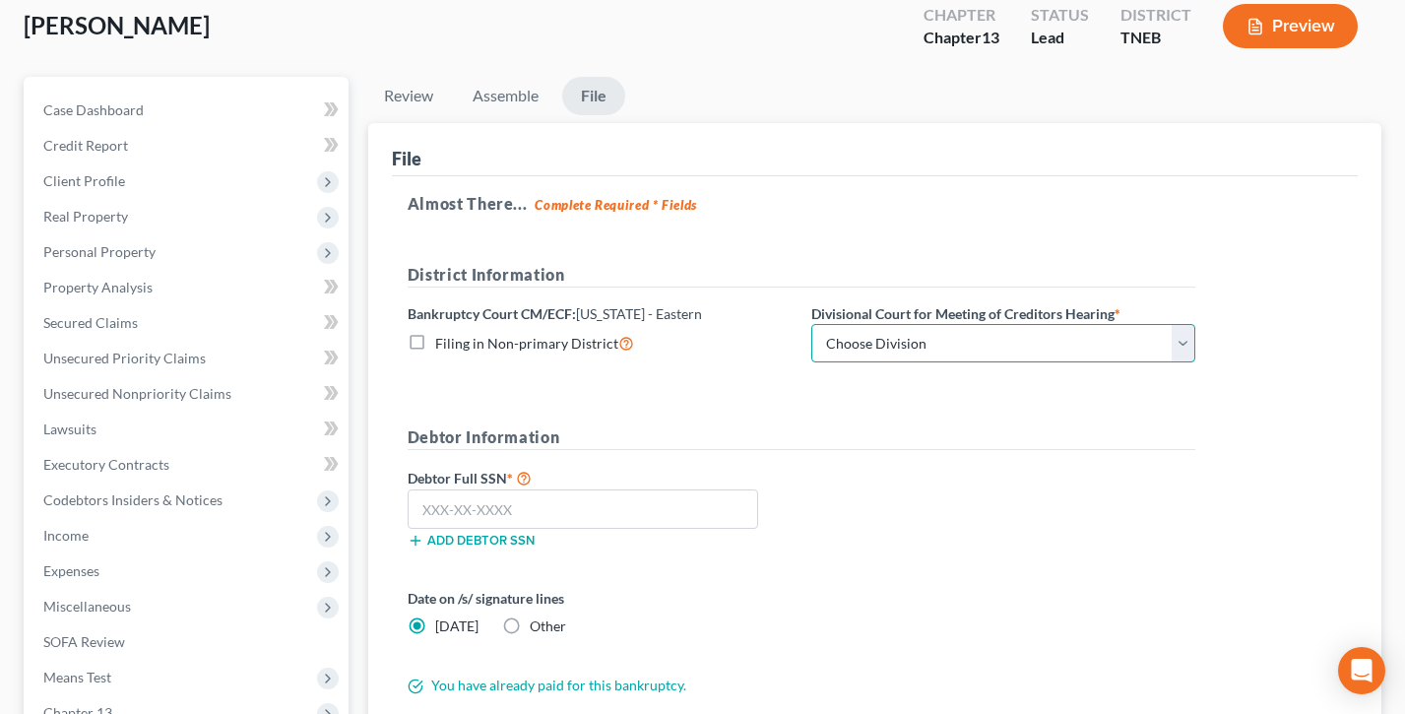
click at [977, 329] on select "Choose Division Chattanooga Greeneville Knoxville Winchester" at bounding box center [1003, 343] width 384 height 39
select select "0"
click at [811, 324] on select "Choose Division Chattanooga Greeneville Knoxville Winchester" at bounding box center [1003, 343] width 384 height 39
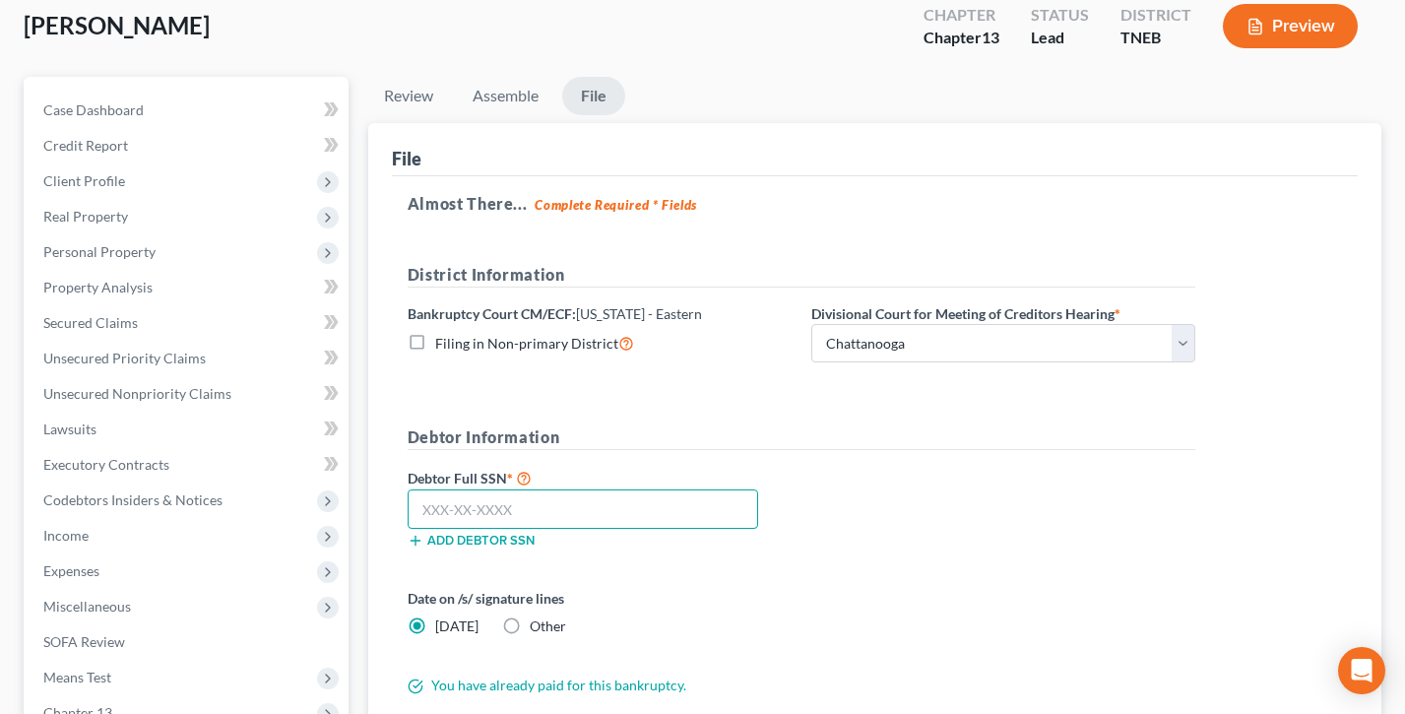
click at [524, 505] on input "text" at bounding box center [583, 508] width 351 height 39
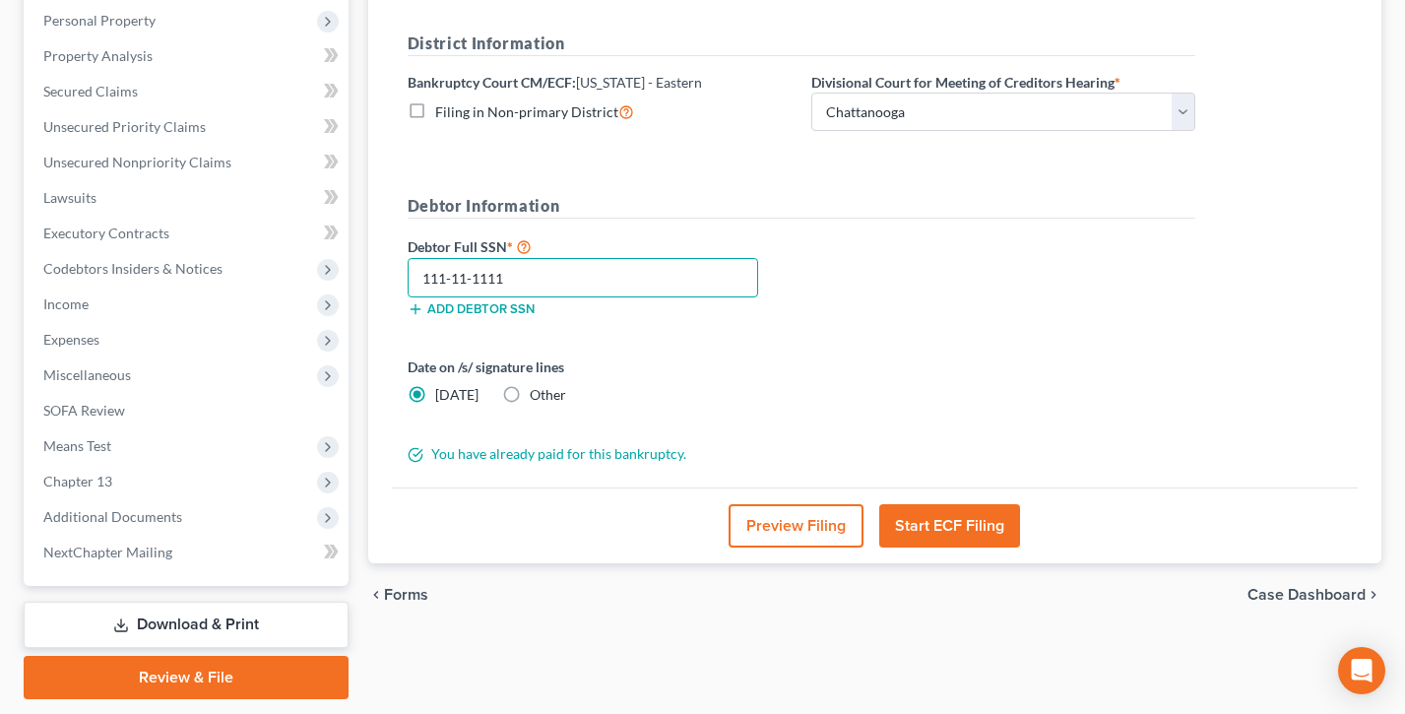
scroll to position [402, 0]
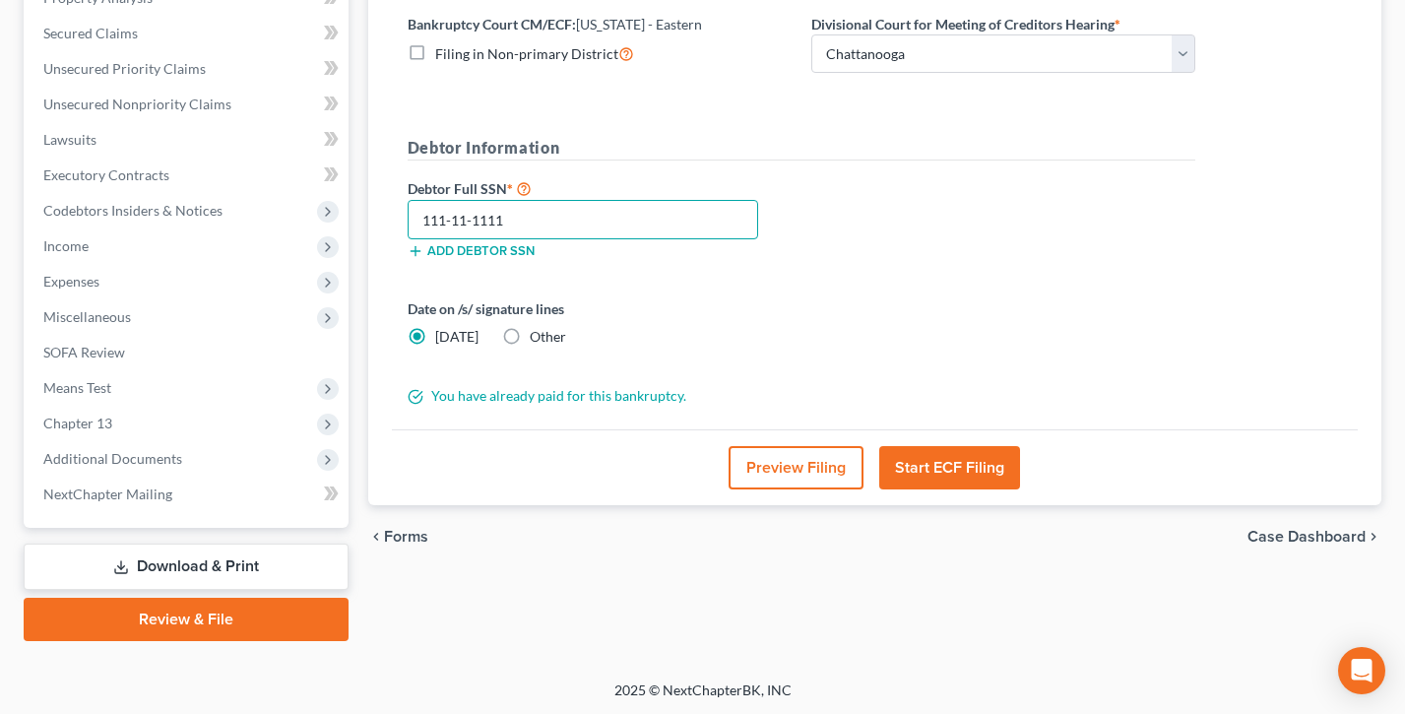
type input "111-11-1111"
click at [804, 461] on button "Preview Filing" at bounding box center [796, 467] width 135 height 43
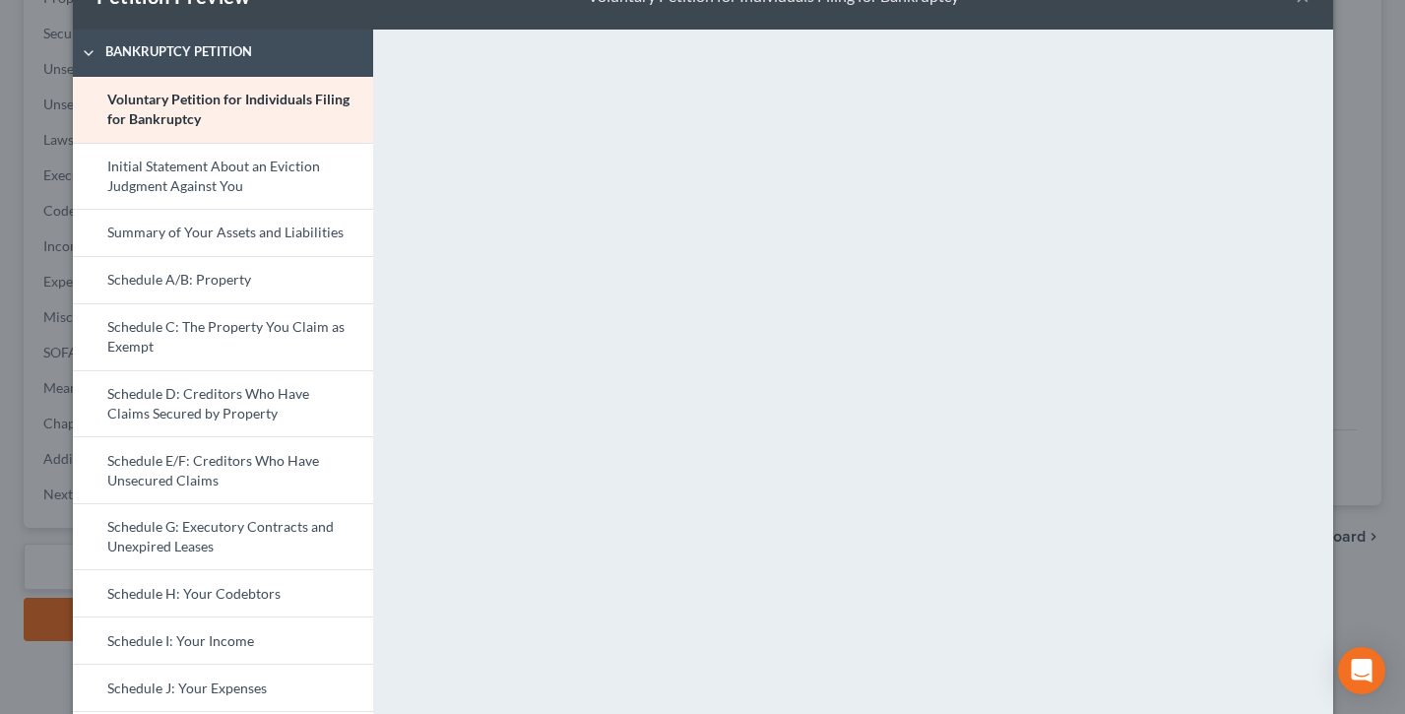
scroll to position [0, 0]
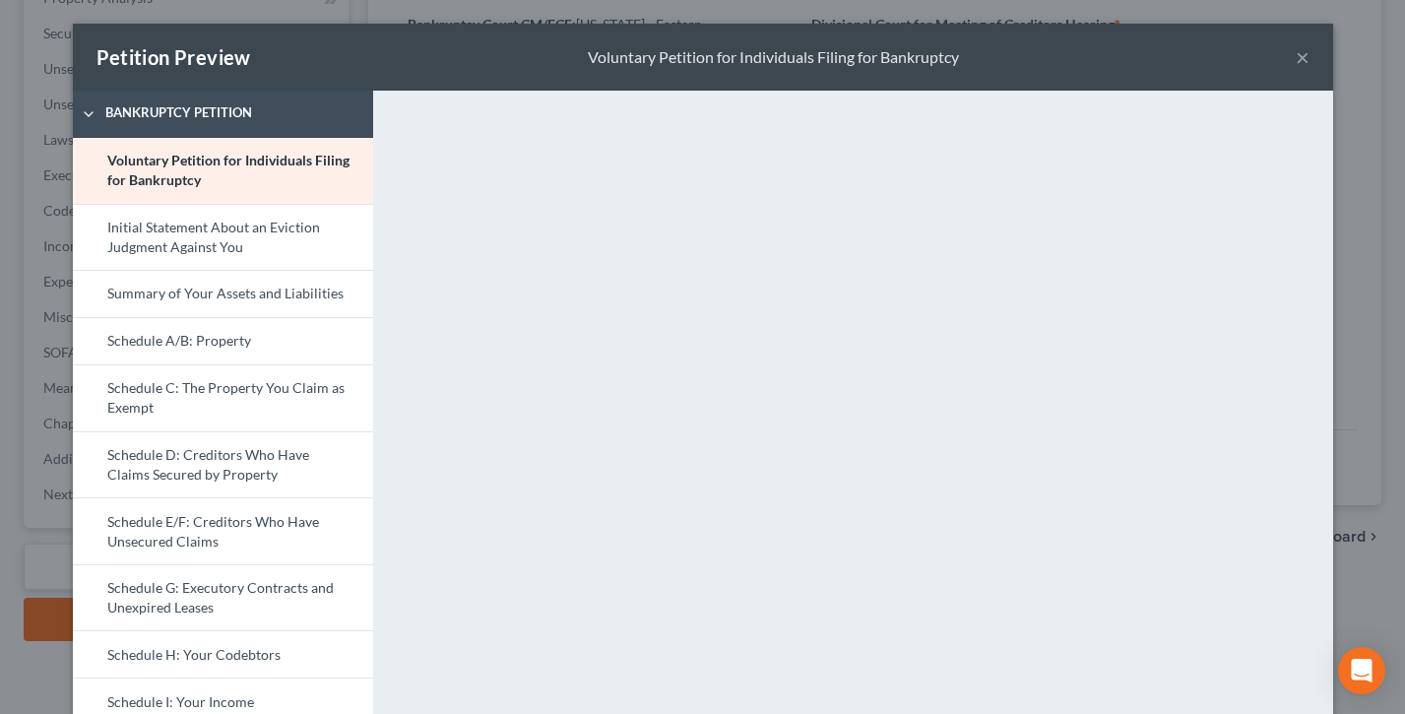
click at [1296, 62] on button "×" at bounding box center [1303, 57] width 14 height 24
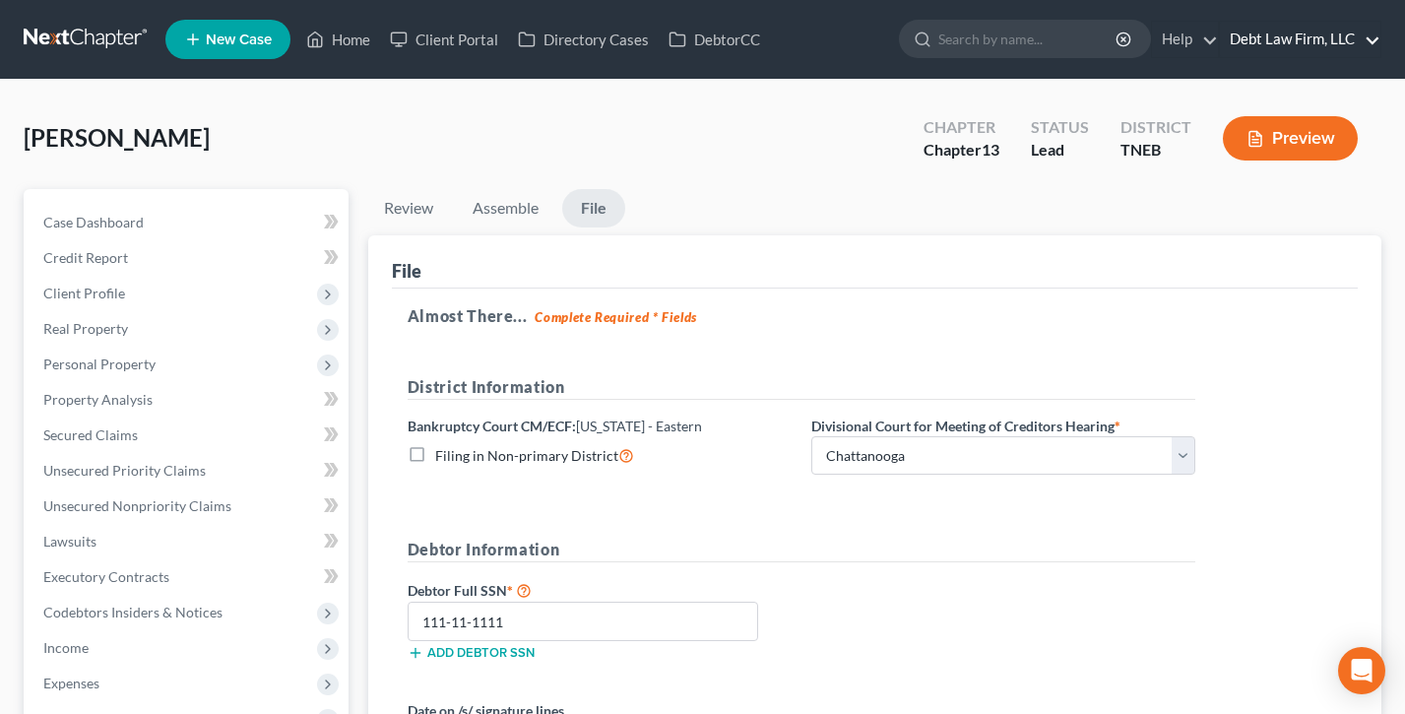
click at [1299, 35] on link "Debt Law Firm, LLC" at bounding box center [1300, 39] width 161 height 35
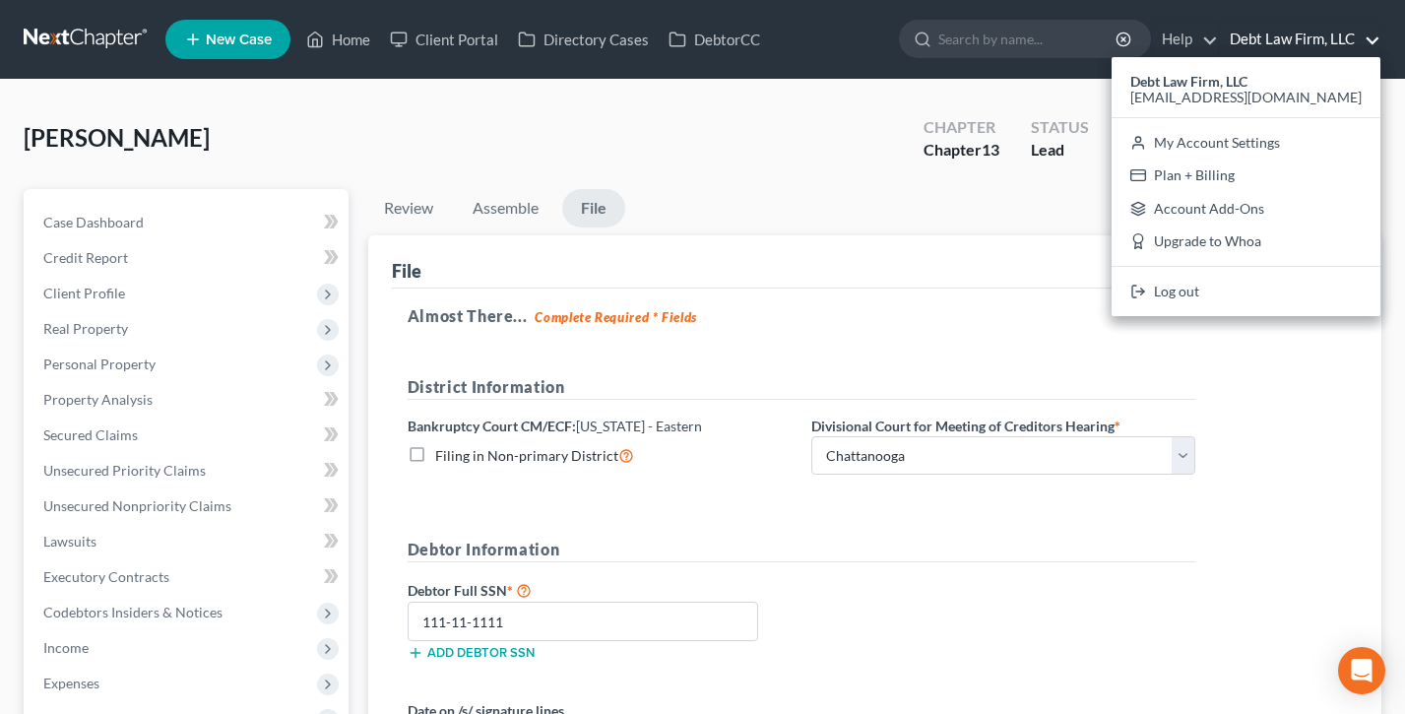
click at [845, 192] on ul "Review Assemble File" at bounding box center [874, 212] width 1013 height 46
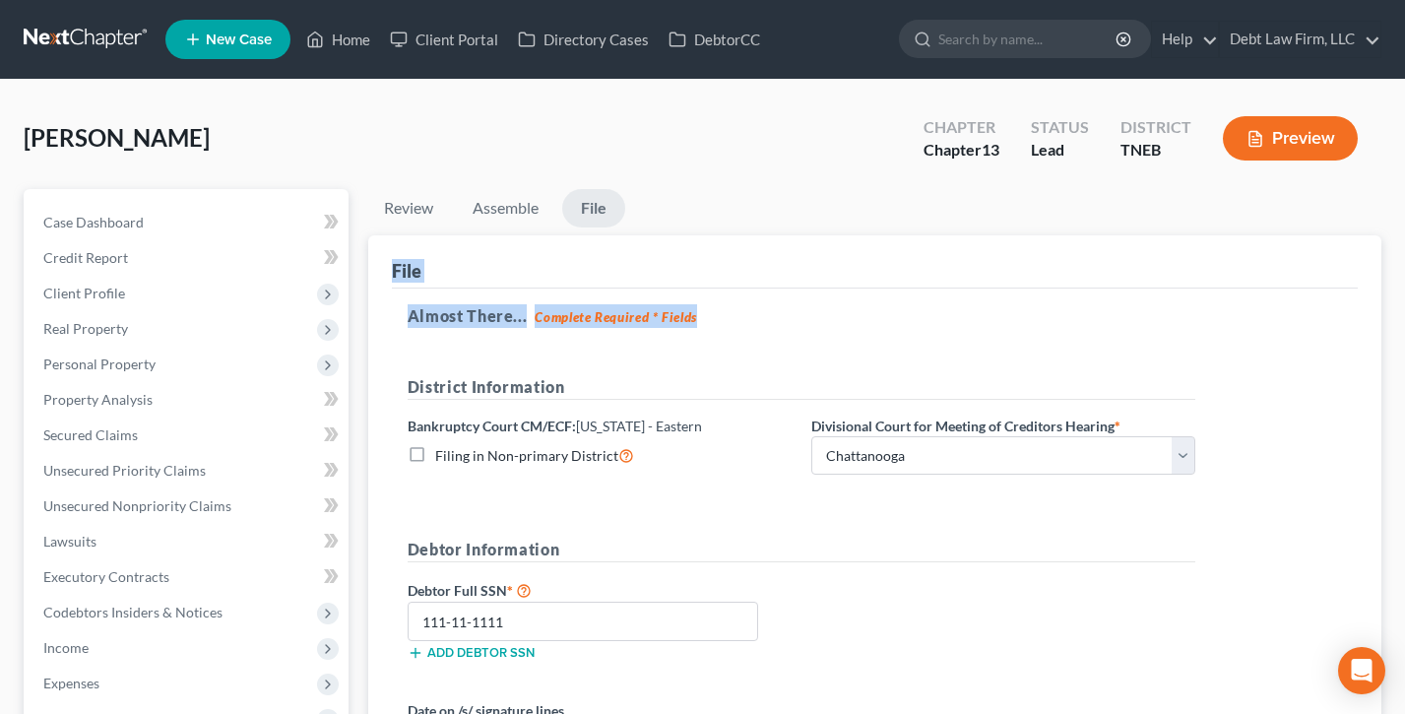
drag, startPoint x: 633, startPoint y: 307, endPoint x: 383, endPoint y: 271, distance: 252.8
click at [383, 271] on div "File Almost There... Complete Required * Fields District Information Bankruptcy…" at bounding box center [874, 571] width 1013 height 673
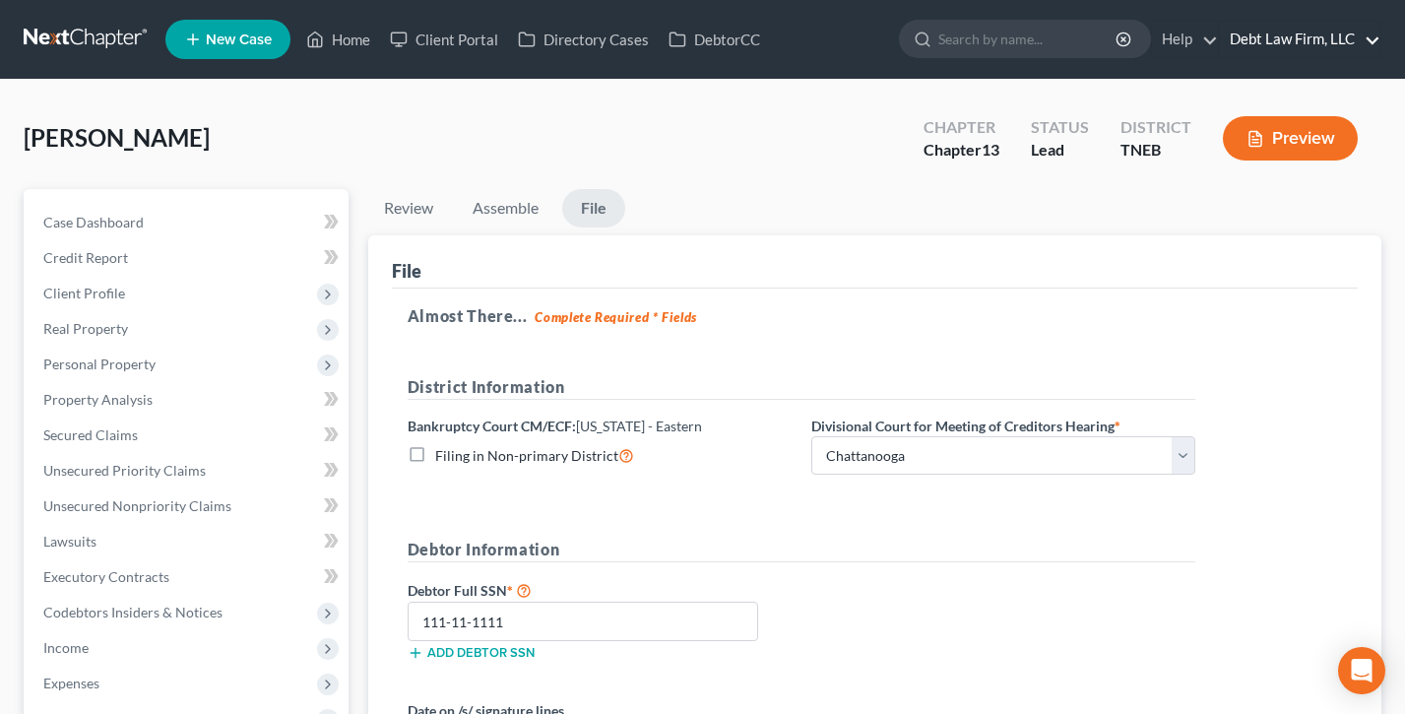
click at [1322, 40] on link "Debt Law Firm, LLC" at bounding box center [1300, 39] width 161 height 35
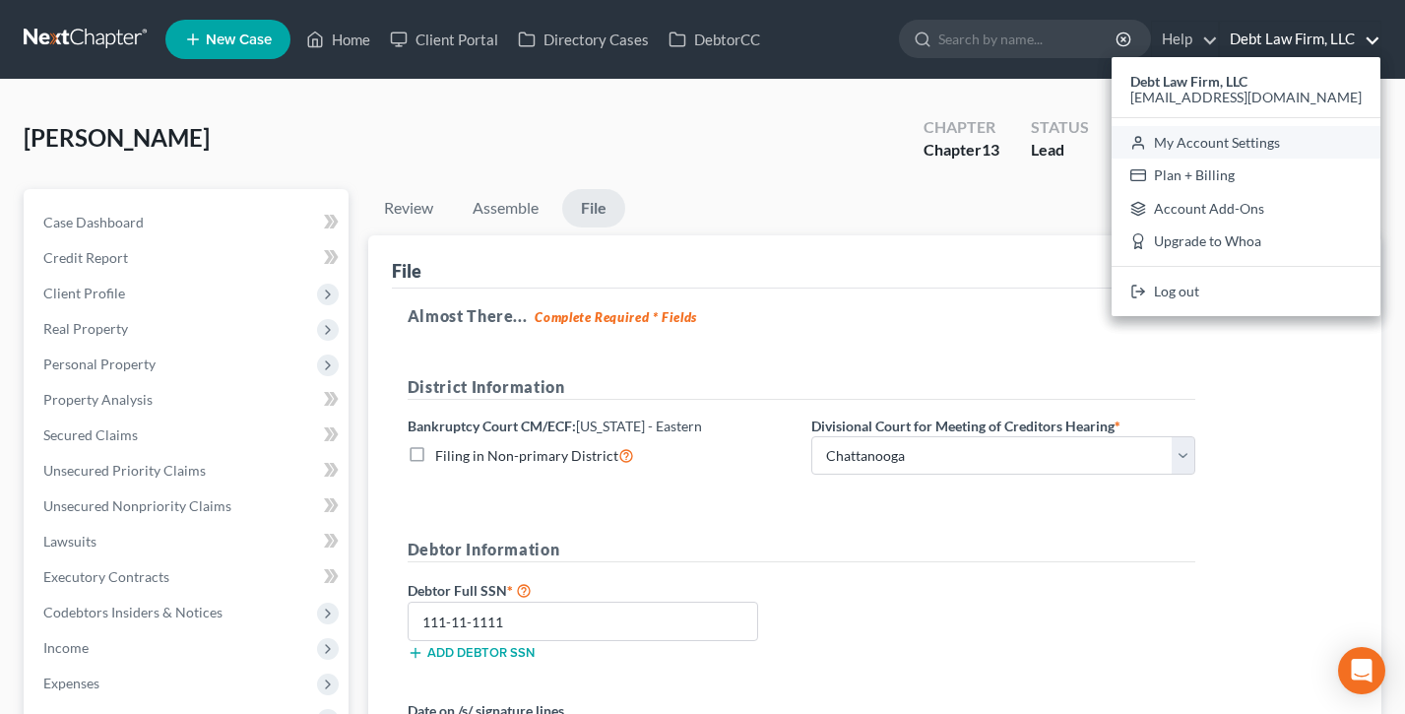
click at [1299, 146] on link "My Account Settings" at bounding box center [1246, 142] width 269 height 33
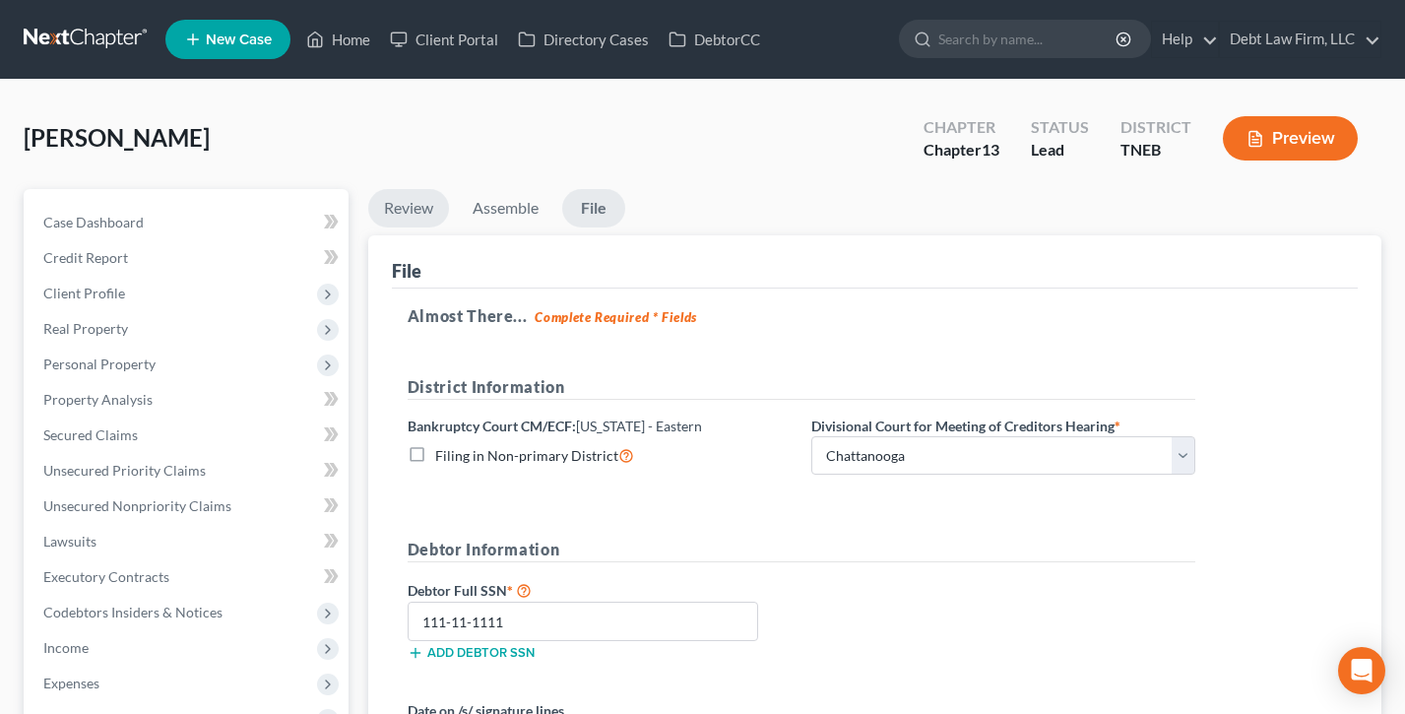
select select "61"
select select "24"
select select "36"
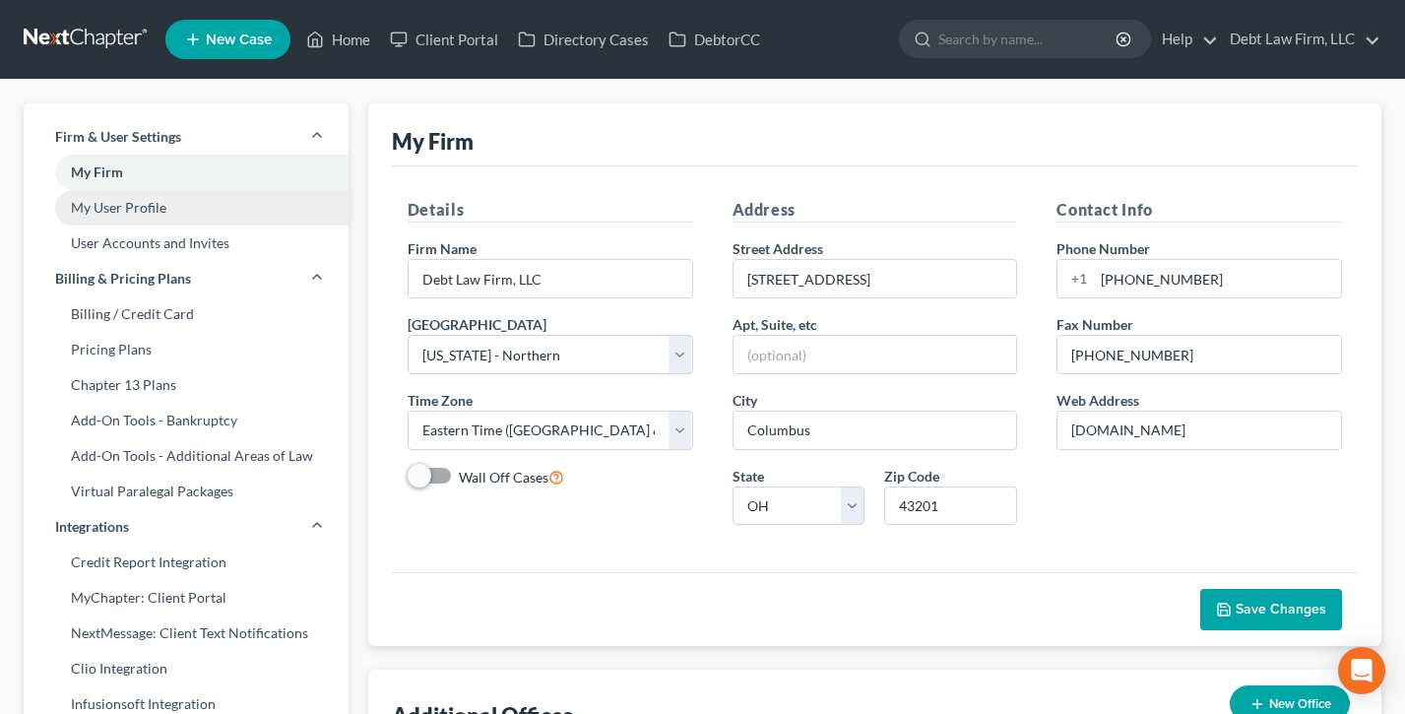
click at [116, 202] on link "My User Profile" at bounding box center [186, 207] width 325 height 35
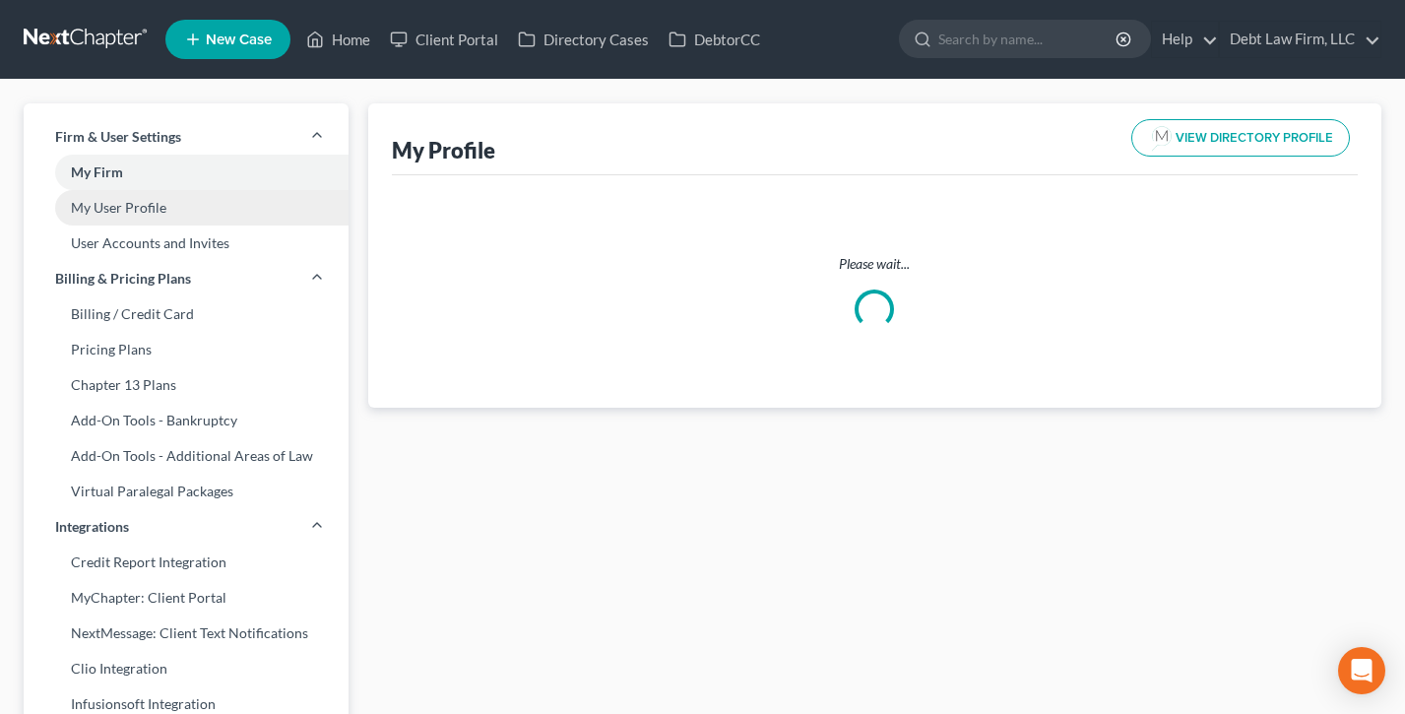
select select "36"
select select "61"
select select "attorney"
select select "0"
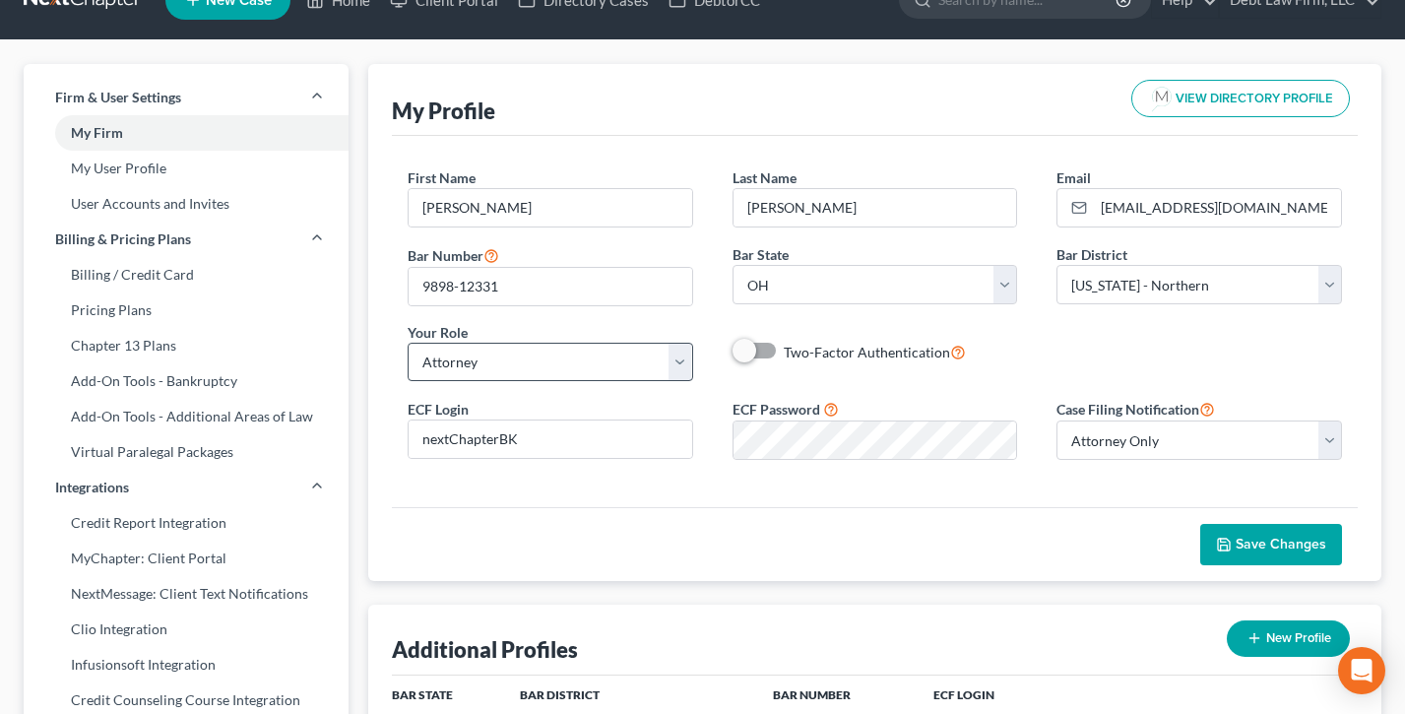
scroll to position [80, 0]
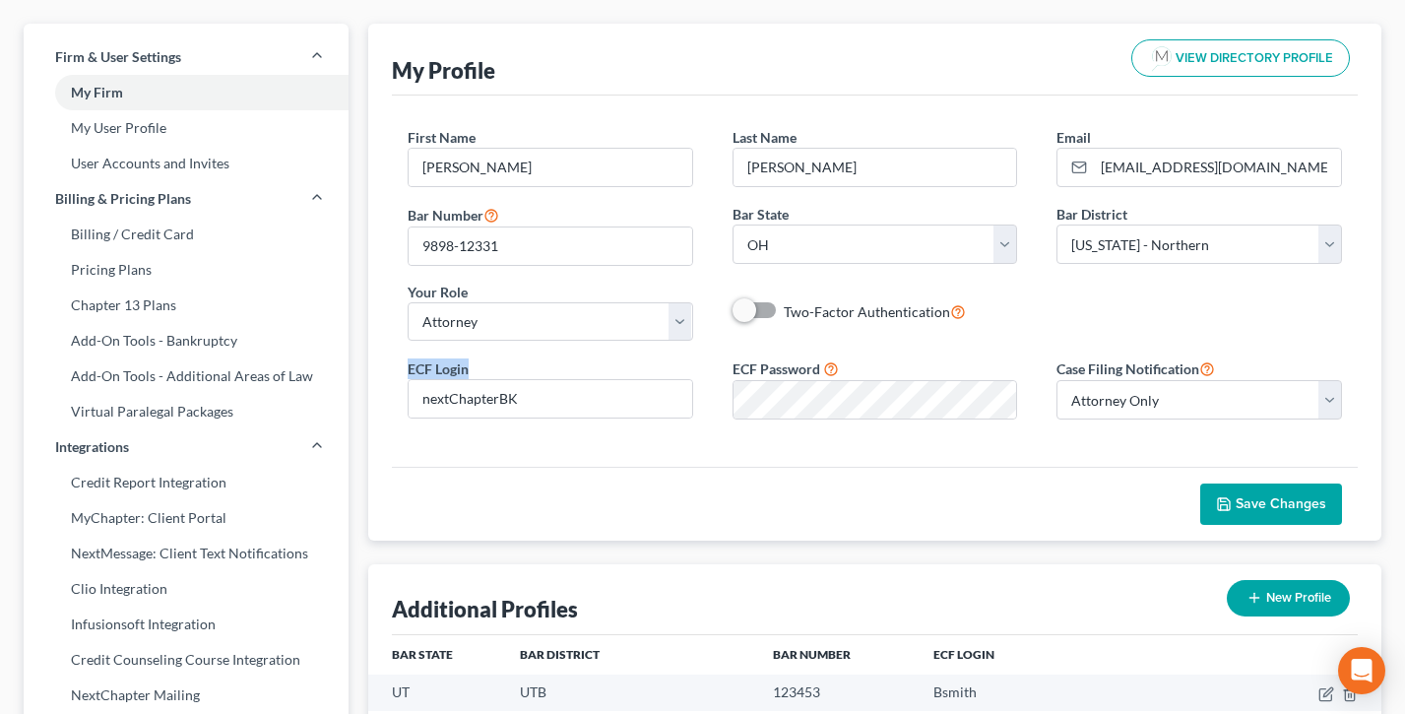
drag, startPoint x: 502, startPoint y: 368, endPoint x: 377, endPoint y: 362, distance: 125.2
click at [377, 362] on div "My Profile VIEW DIRECTORY PROFILE First Name * Atticus M. Last Name * Finch Ema…" at bounding box center [874, 282] width 1013 height 517
drag, startPoint x: 841, startPoint y: 366, endPoint x: 715, endPoint y: 362, distance: 126.1
click at [715, 362] on div "ECF Password" at bounding box center [875, 388] width 325 height 62
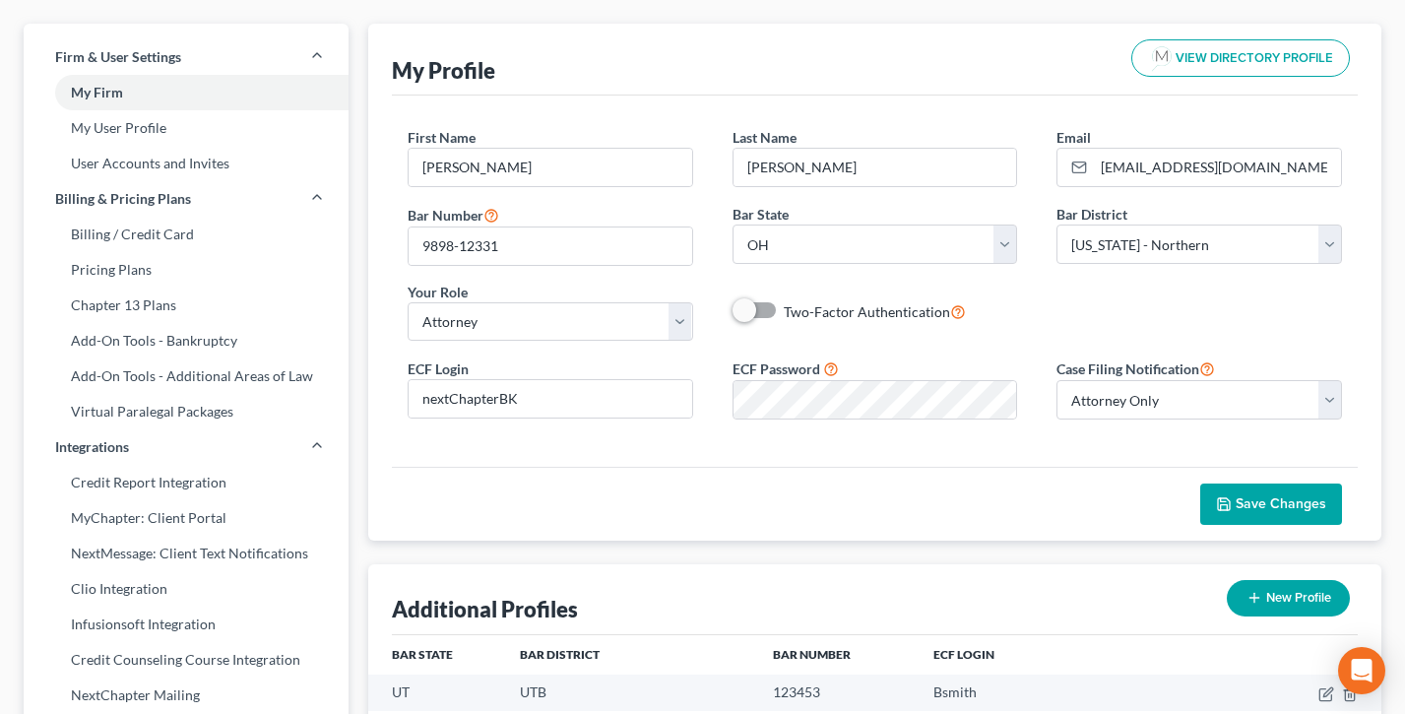
click at [715, 362] on div "ECF Password" at bounding box center [875, 388] width 325 height 62
click at [140, 162] on link "User Accounts and Invites" at bounding box center [186, 163] width 325 height 35
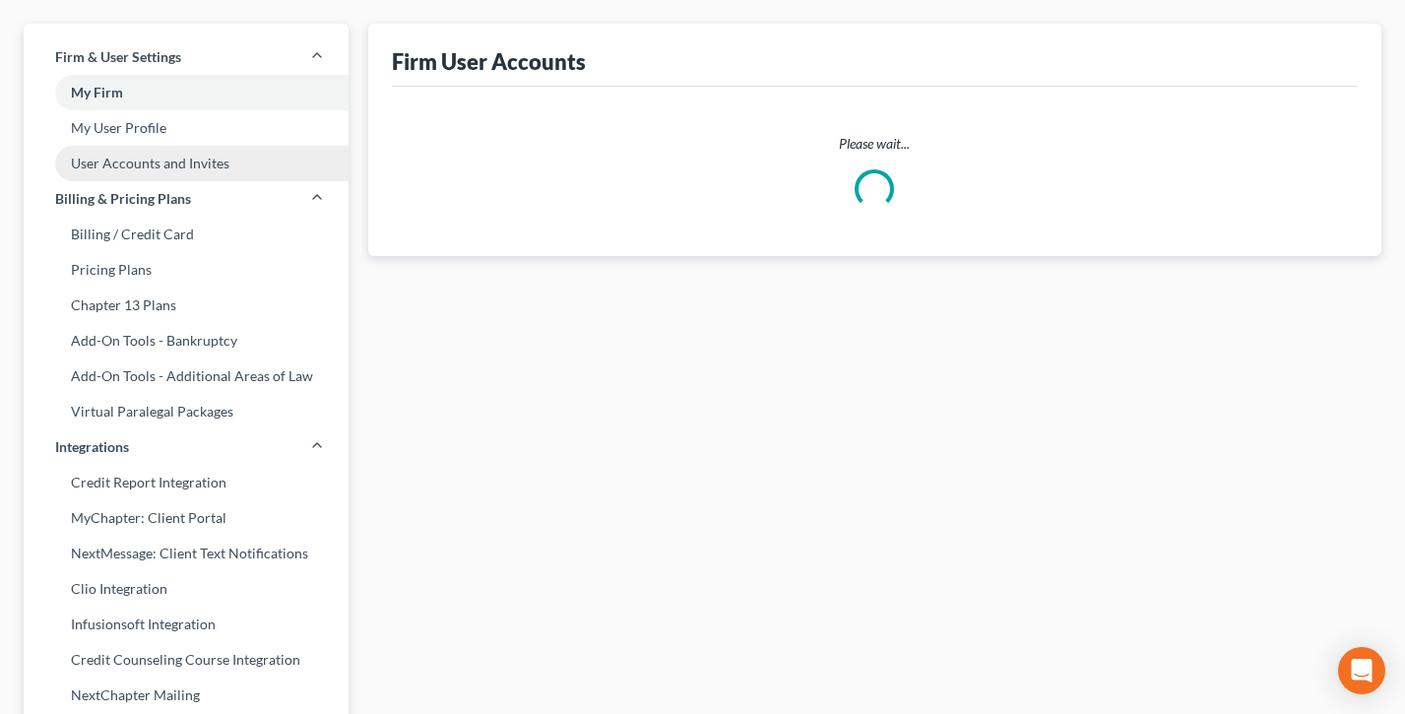
scroll to position [1, 0]
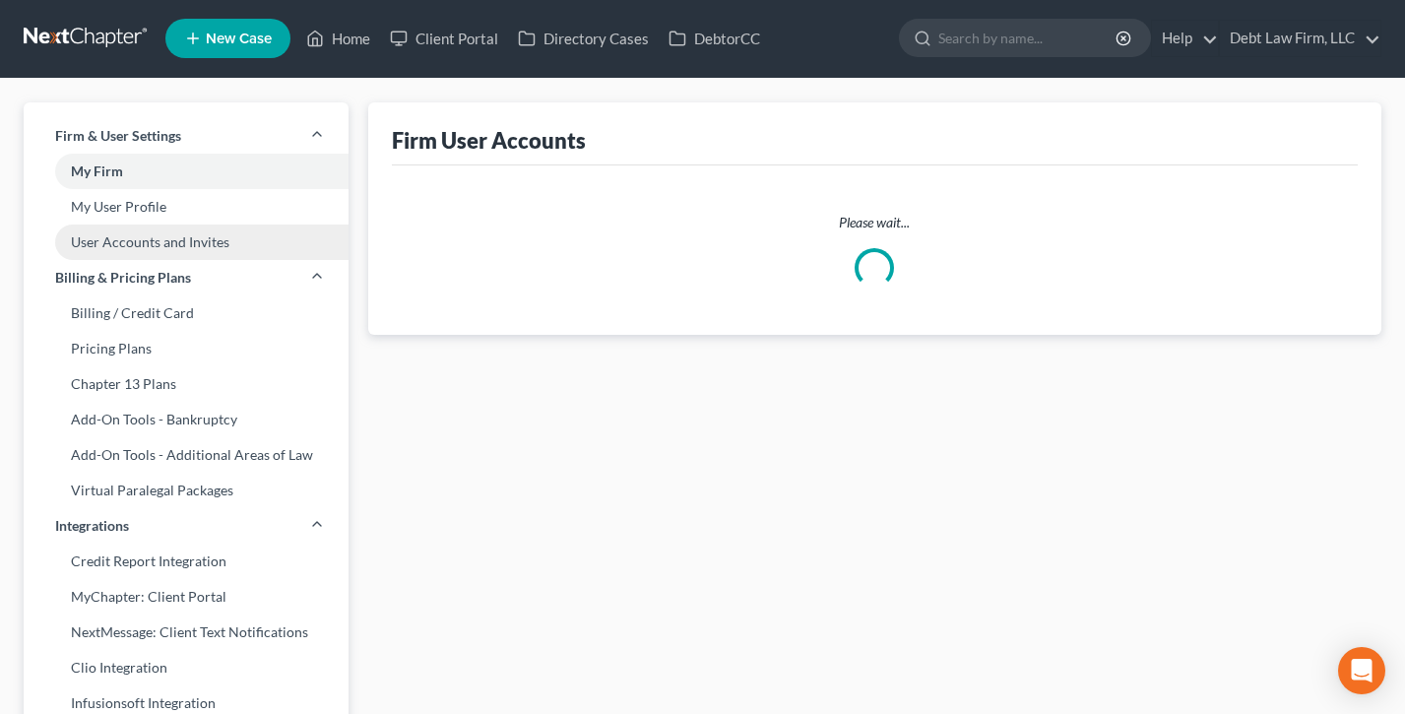
select select "0"
select select "1"
select select "0"
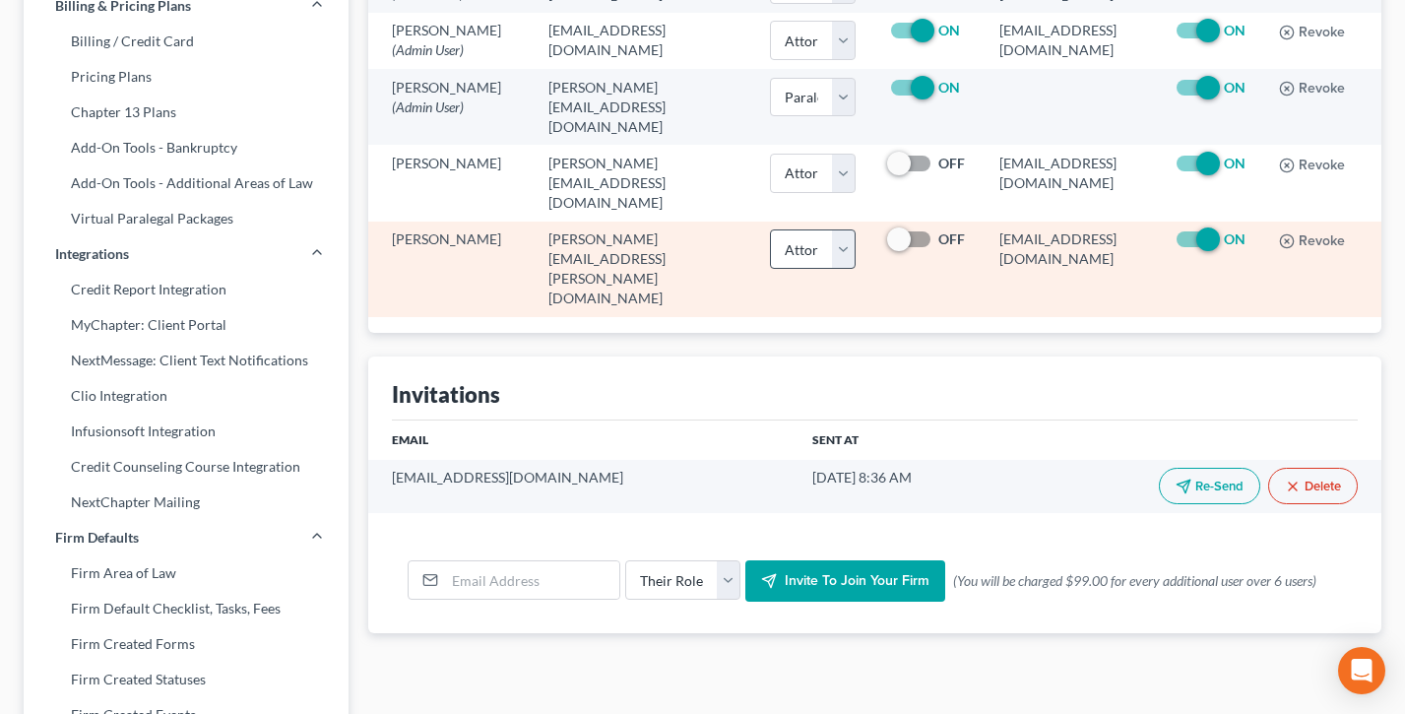
scroll to position [327, 0]
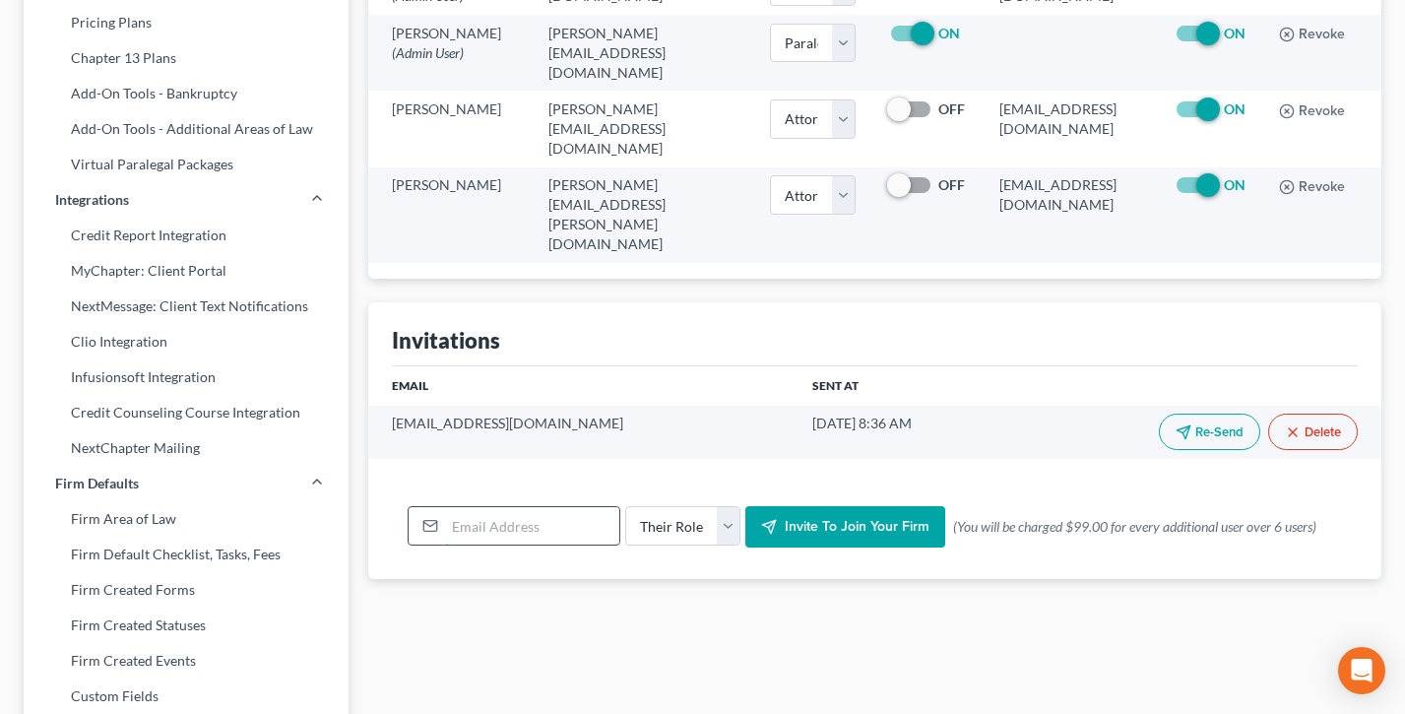
click at [537, 507] on input "email" at bounding box center [532, 525] width 174 height 37
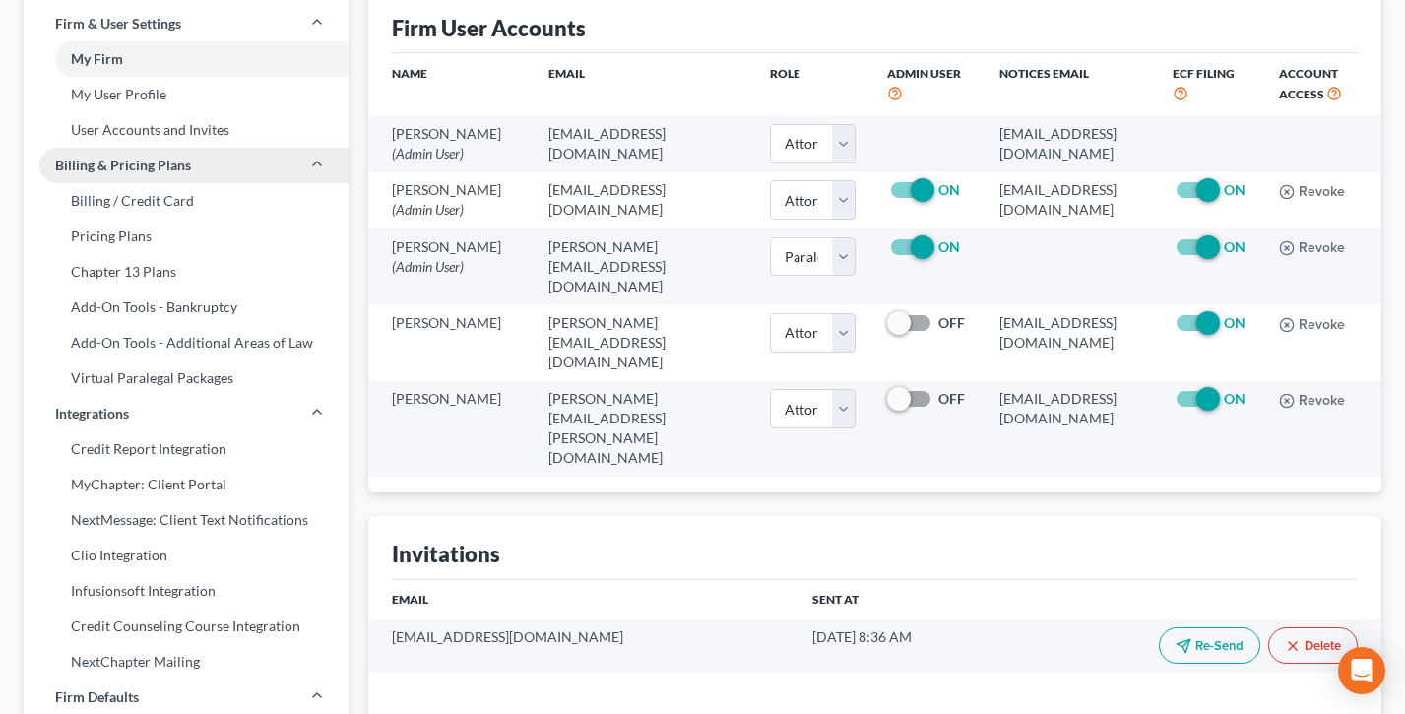
scroll to position [0, 0]
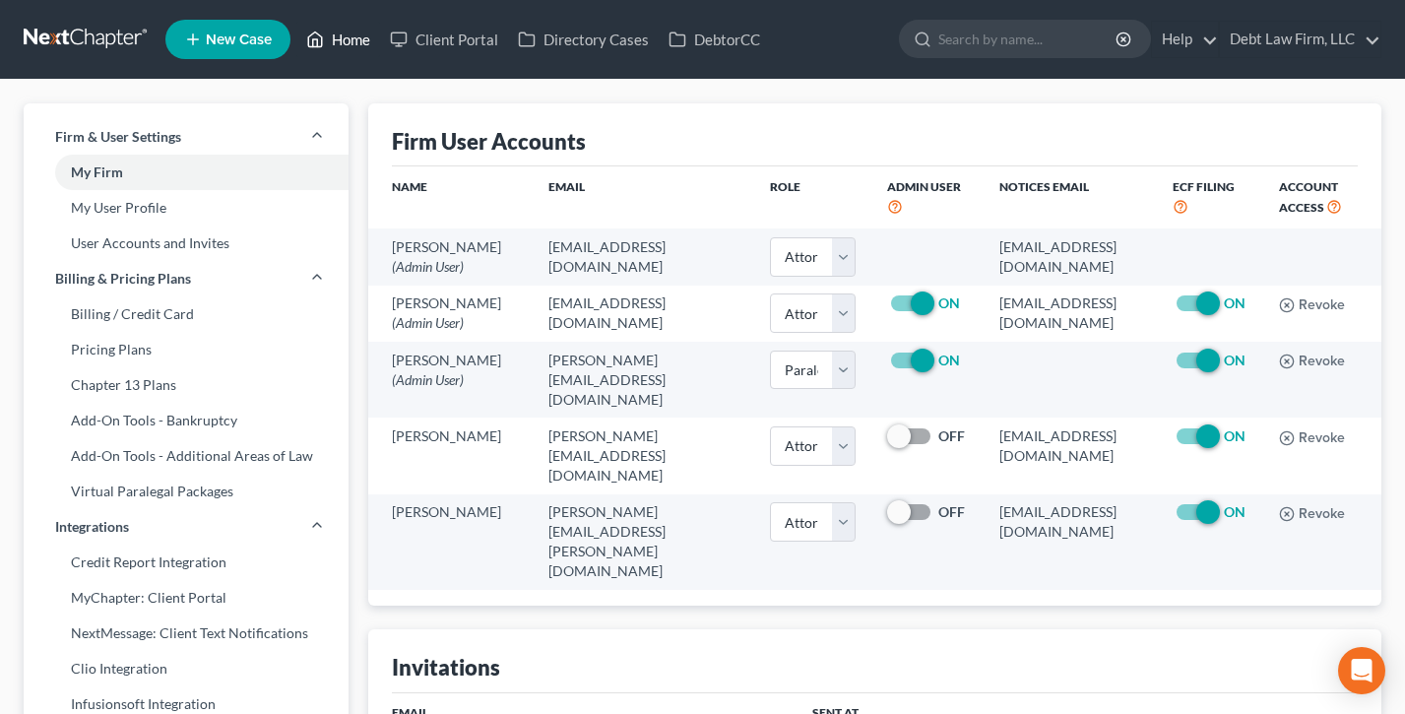
click at [332, 53] on link "Home" at bounding box center [338, 39] width 84 height 35
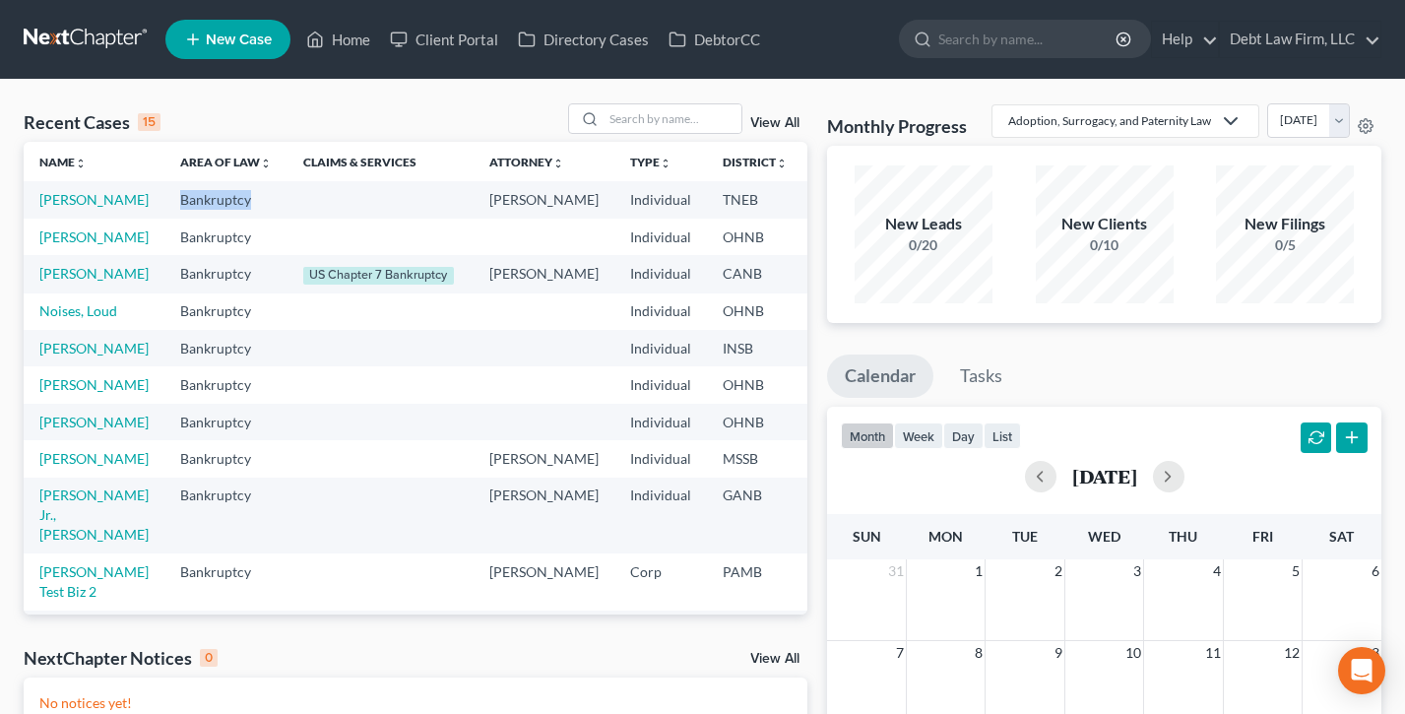
drag, startPoint x: 295, startPoint y: 207, endPoint x: 141, endPoint y: 203, distance: 154.7
click at [141, 203] on tr "Appleseed, Johnny Bankruptcy Atticus M. Finch Individual TNEB 13" at bounding box center [553, 199] width 1059 height 36
click at [164, 203] on td "Bankruptcy" at bounding box center [225, 199] width 123 height 36
click at [52, 208] on link "[PERSON_NAME]" at bounding box center [93, 199] width 109 height 17
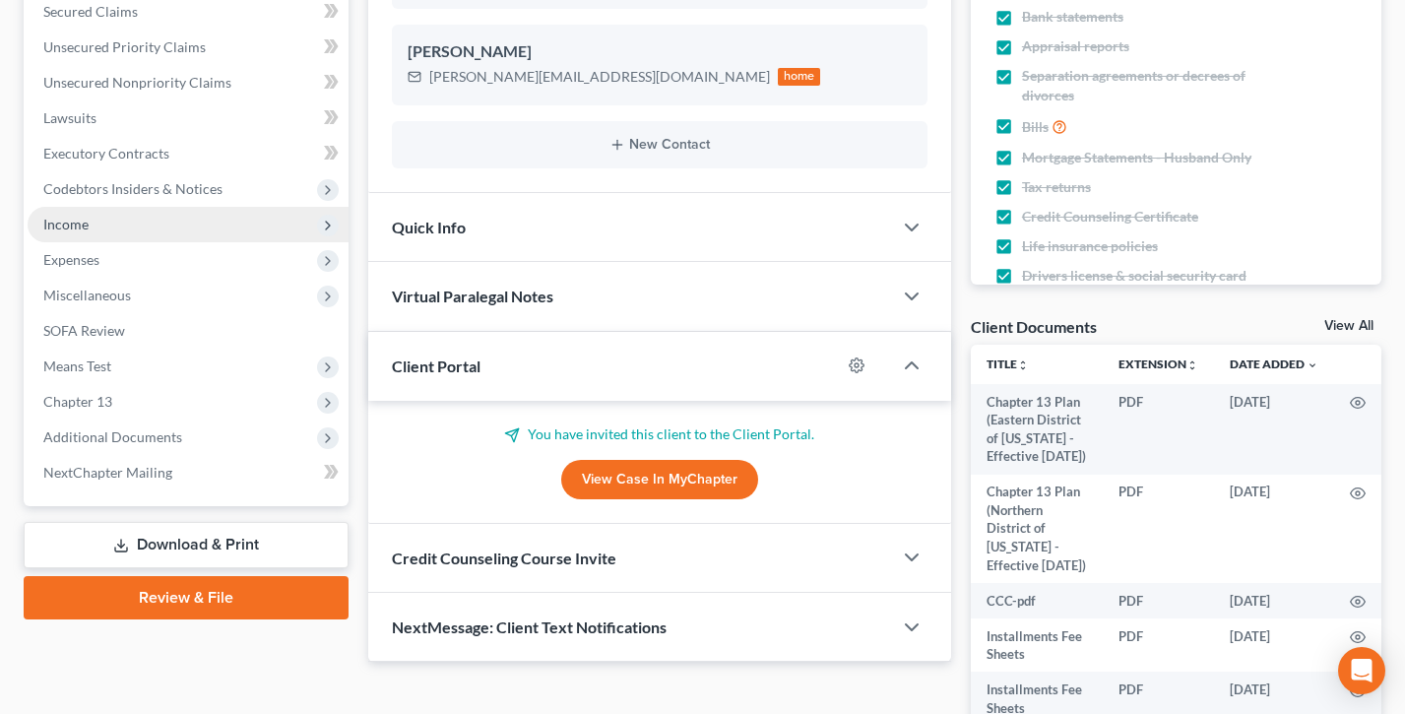
scroll to position [540, 0]
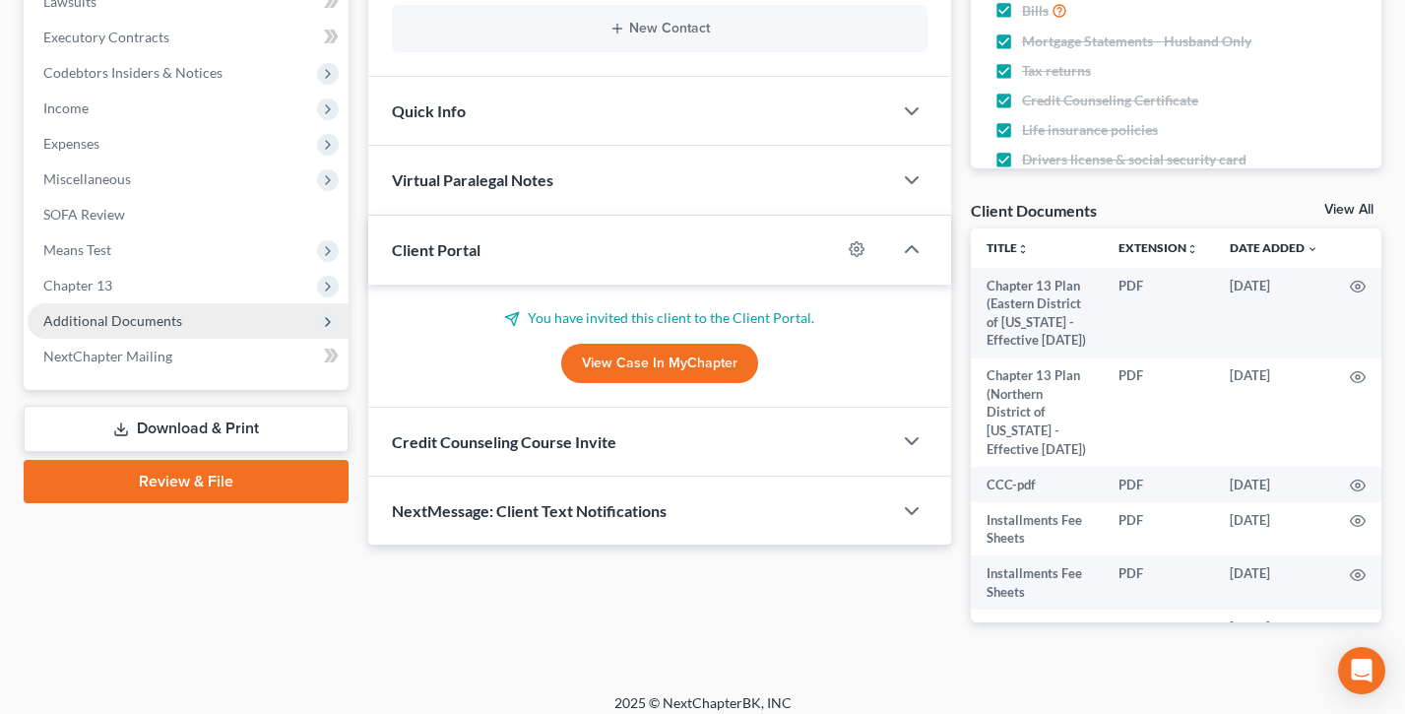
click at [150, 321] on span "Additional Documents" at bounding box center [112, 320] width 139 height 17
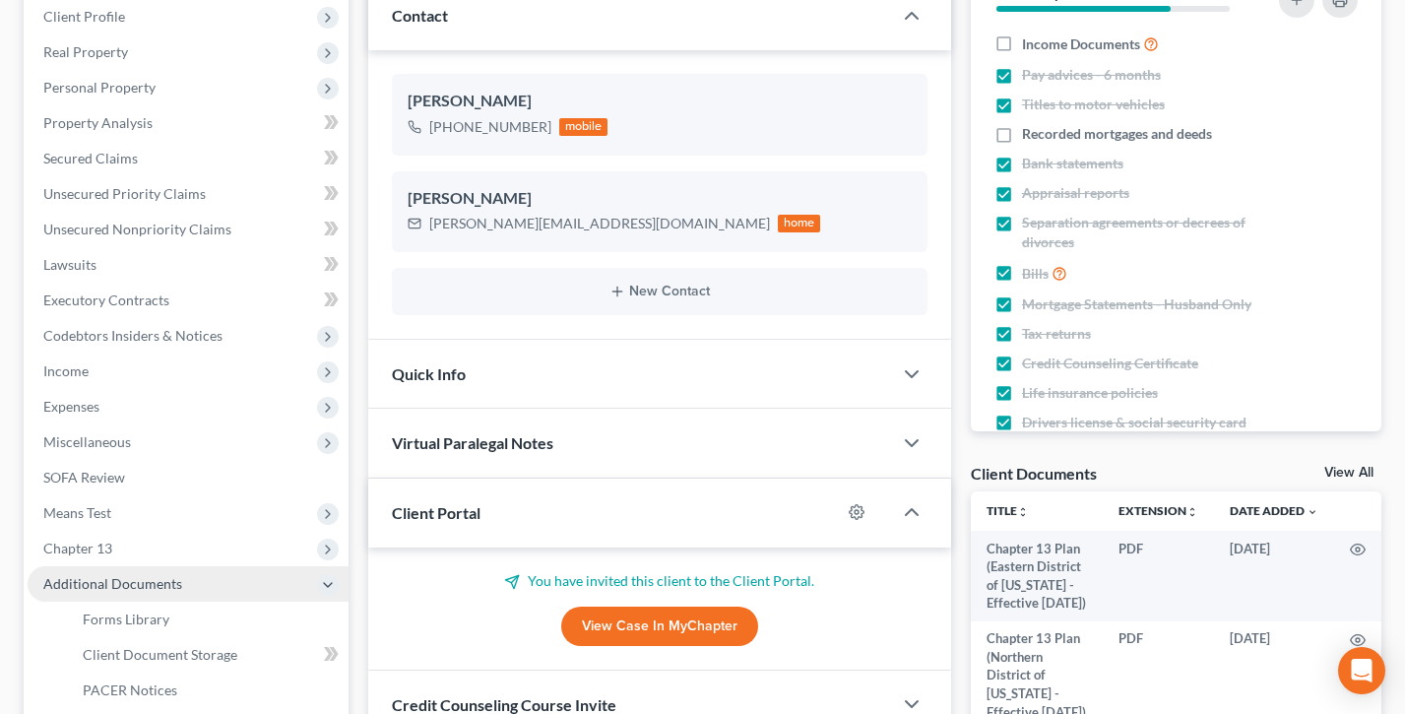
scroll to position [0, 0]
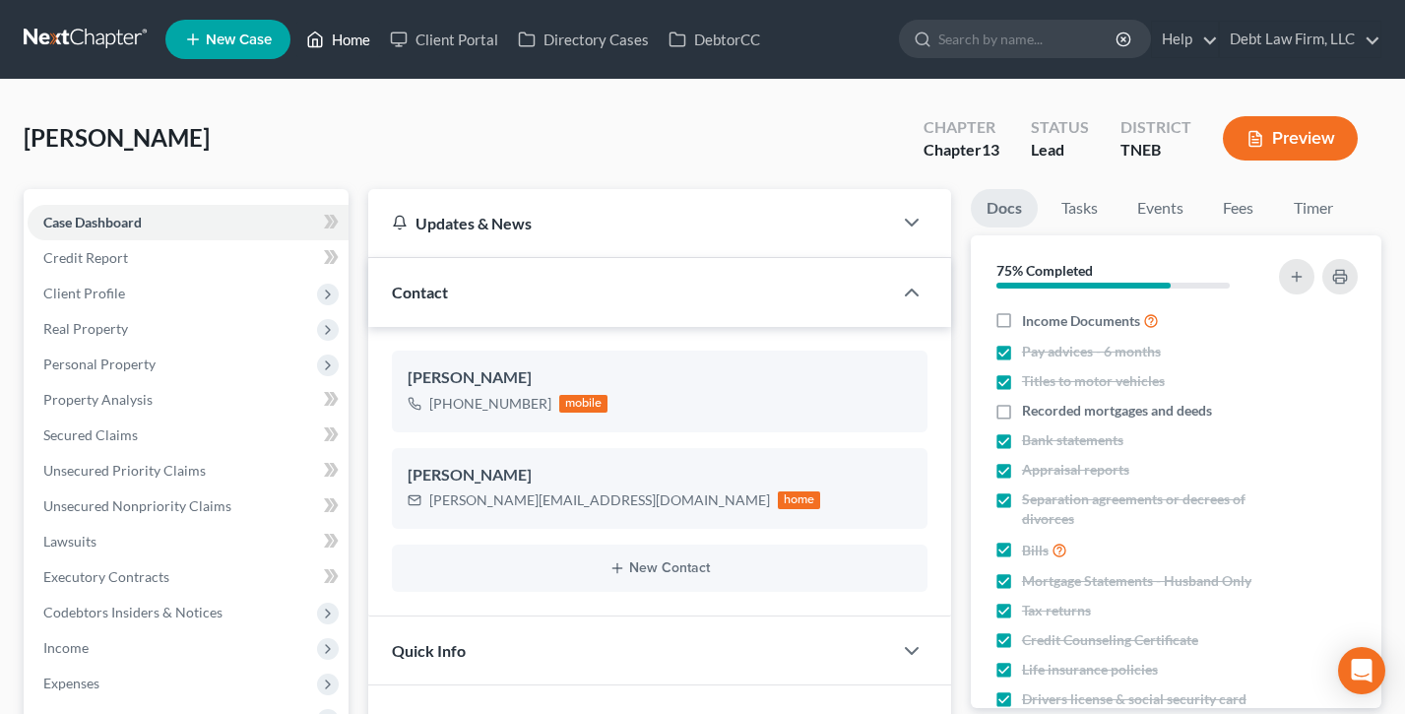
click at [343, 29] on link "Home" at bounding box center [338, 39] width 84 height 35
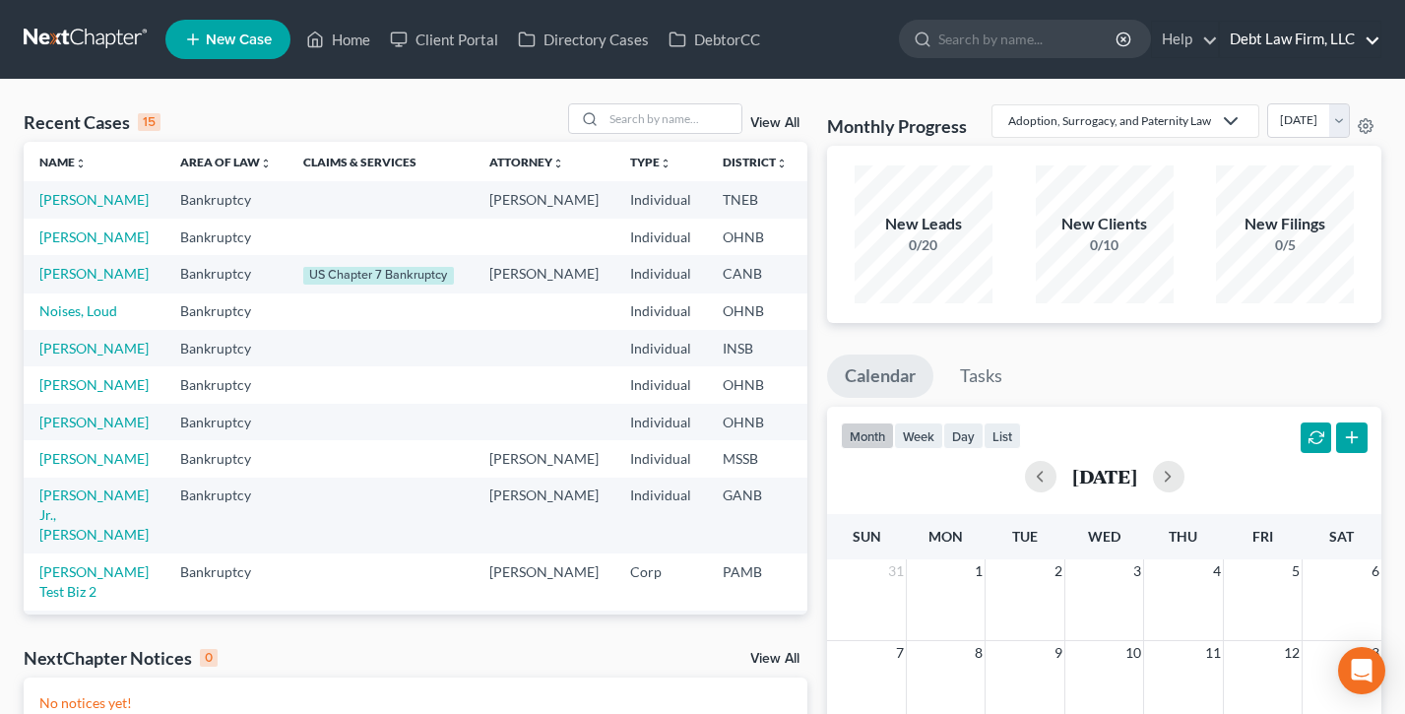
click at [1296, 33] on link "Debt Law Firm, LLC" at bounding box center [1300, 39] width 161 height 35
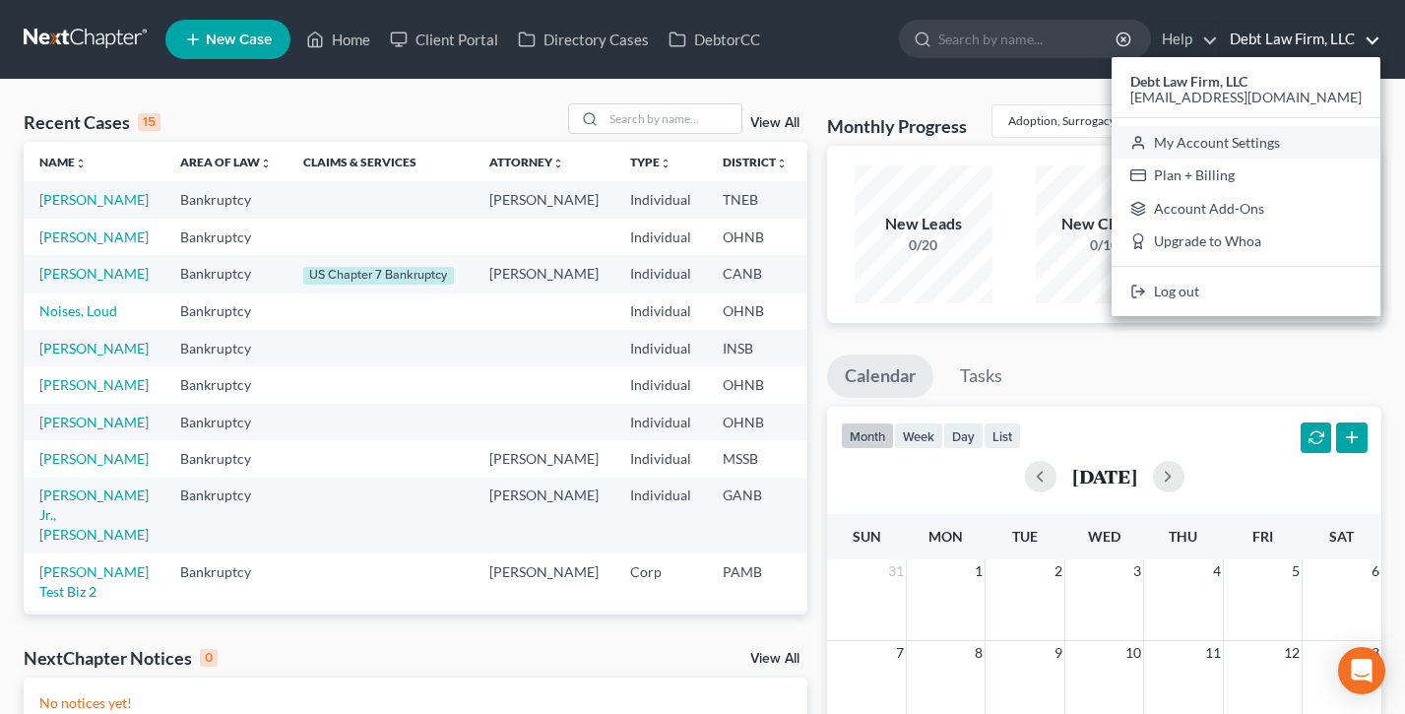
click at [1279, 142] on link "My Account Settings" at bounding box center [1246, 142] width 269 height 33
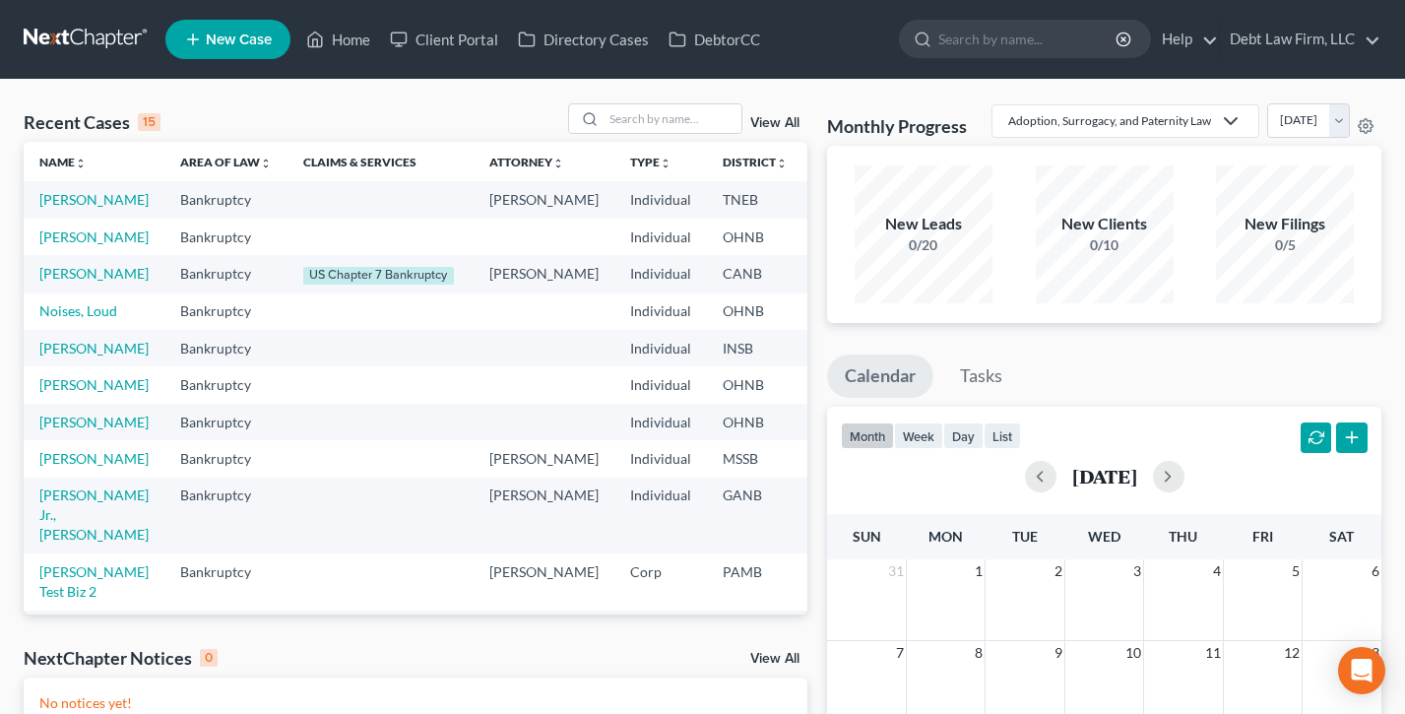
select select "61"
select select "24"
select select "36"
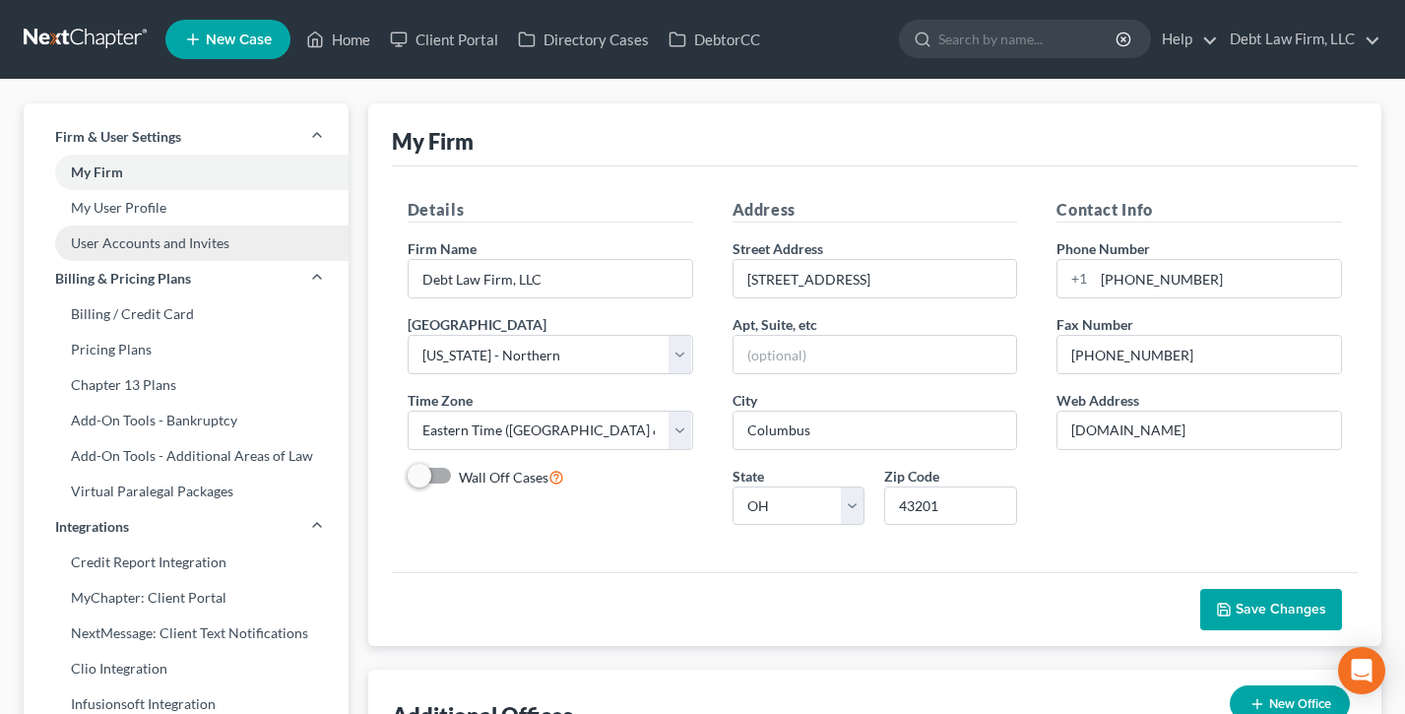
click at [157, 246] on link "User Accounts and Invites" at bounding box center [186, 243] width 325 height 35
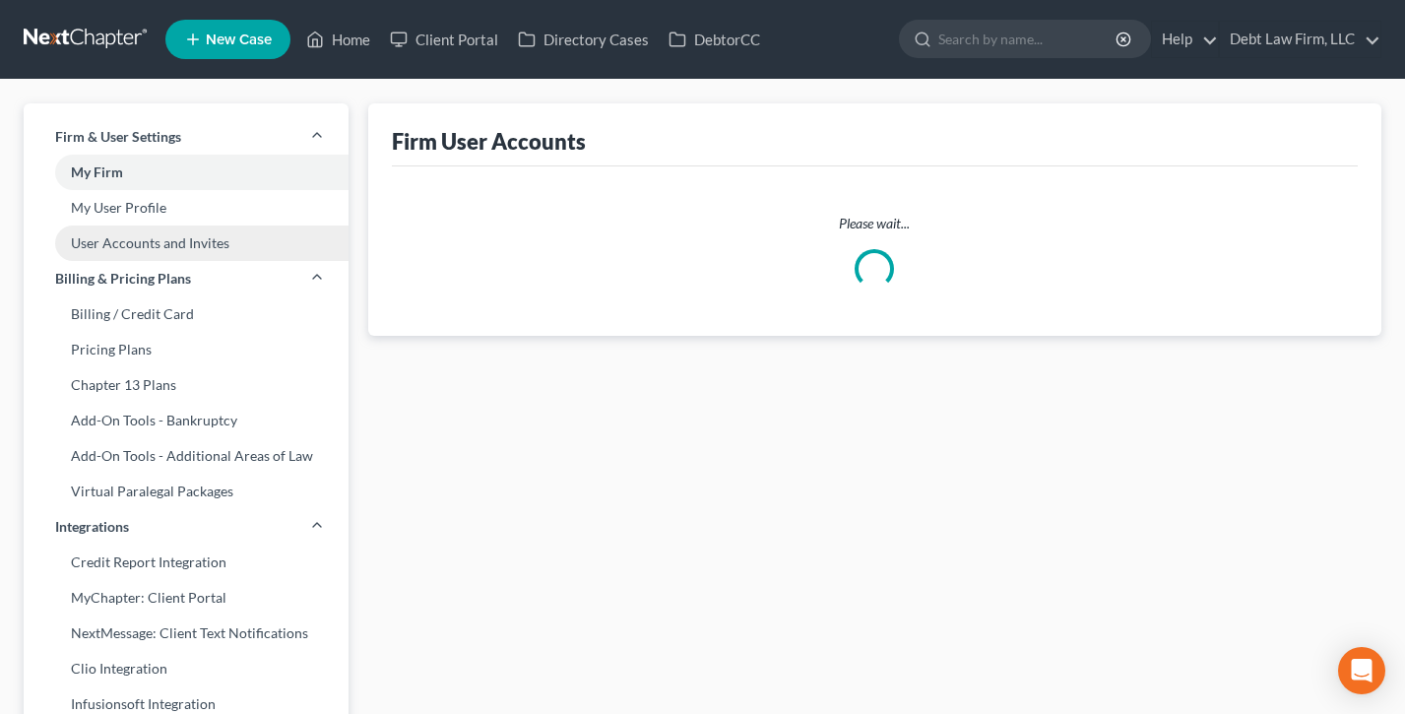
select select "0"
select select "1"
select select "0"
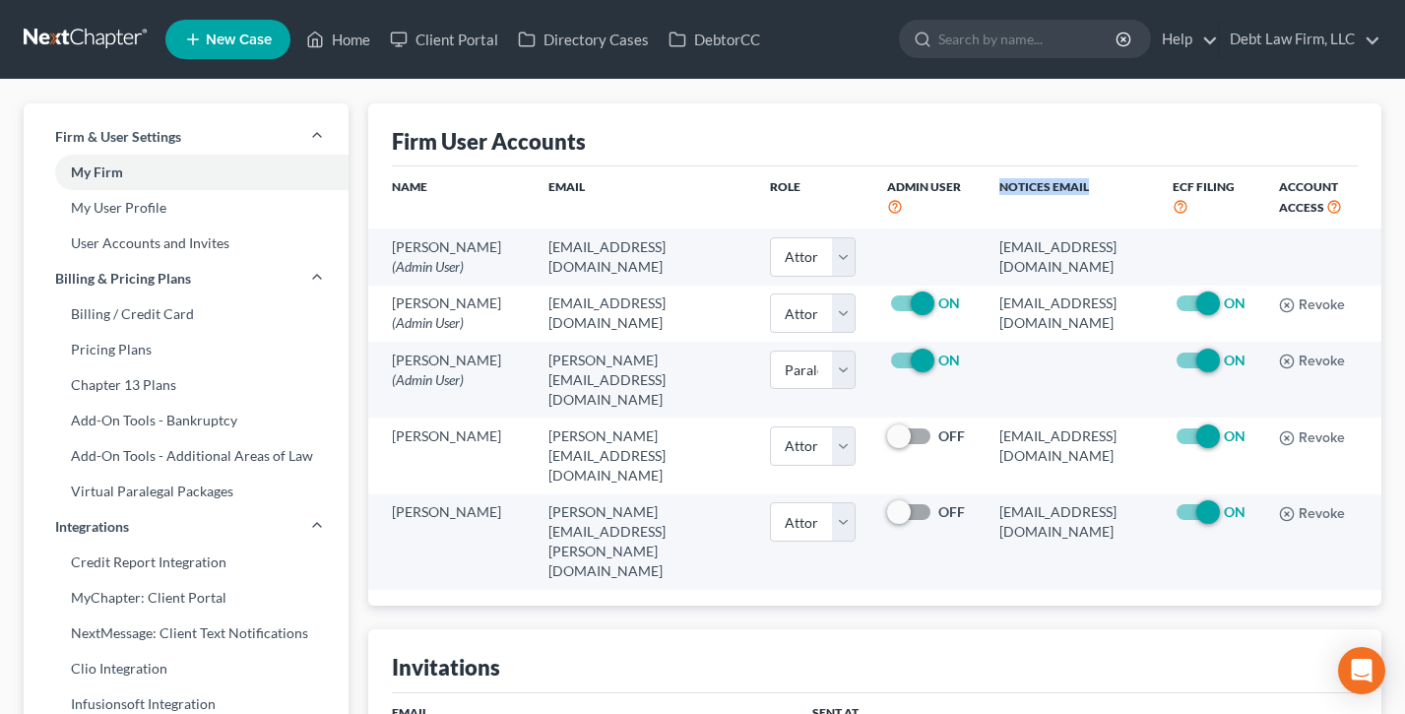
drag, startPoint x: 1022, startPoint y: 188, endPoint x: 925, endPoint y: 188, distance: 97.5
click at [984, 188] on th "Notices Email" at bounding box center [1070, 197] width 173 height 62
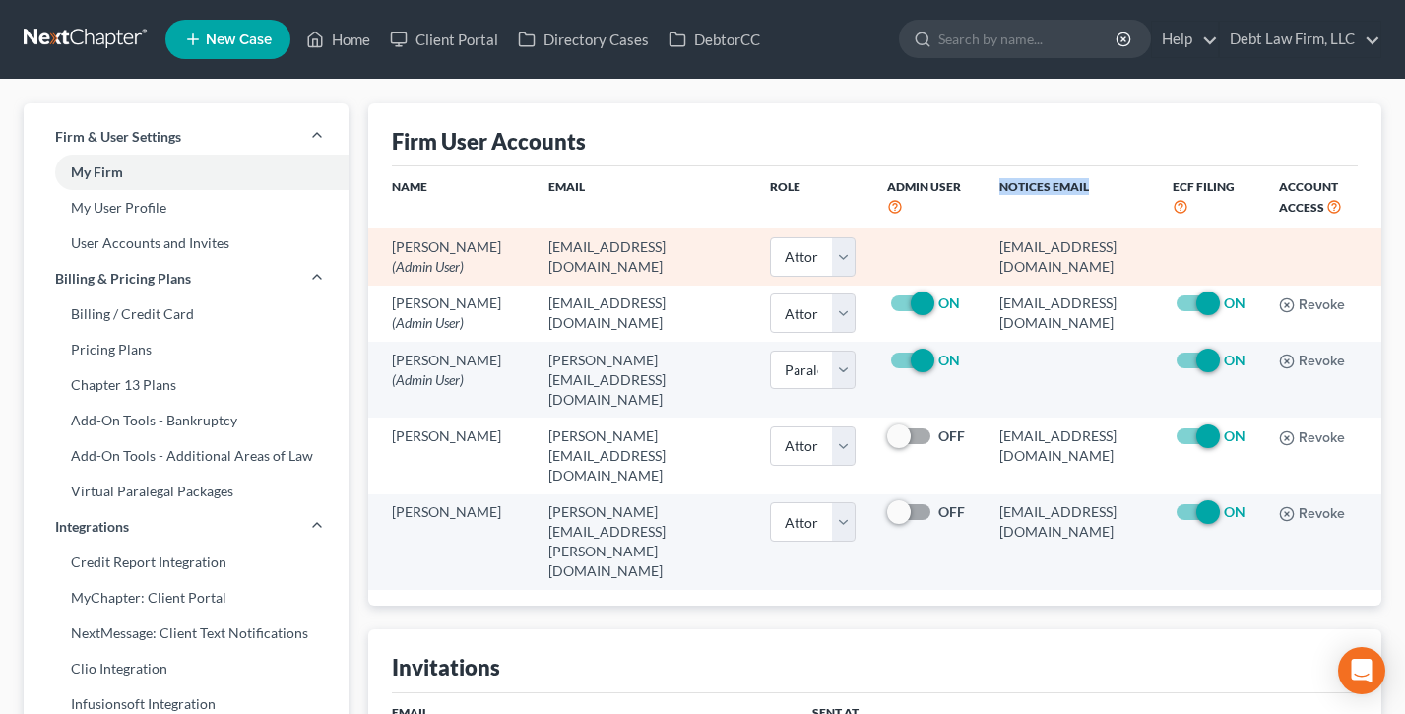
drag, startPoint x: 1139, startPoint y: 252, endPoint x: 923, endPoint y: 251, distance: 216.7
click at [984, 252] on td "547@notices.nextchapterbk.com" at bounding box center [1070, 256] width 173 height 56
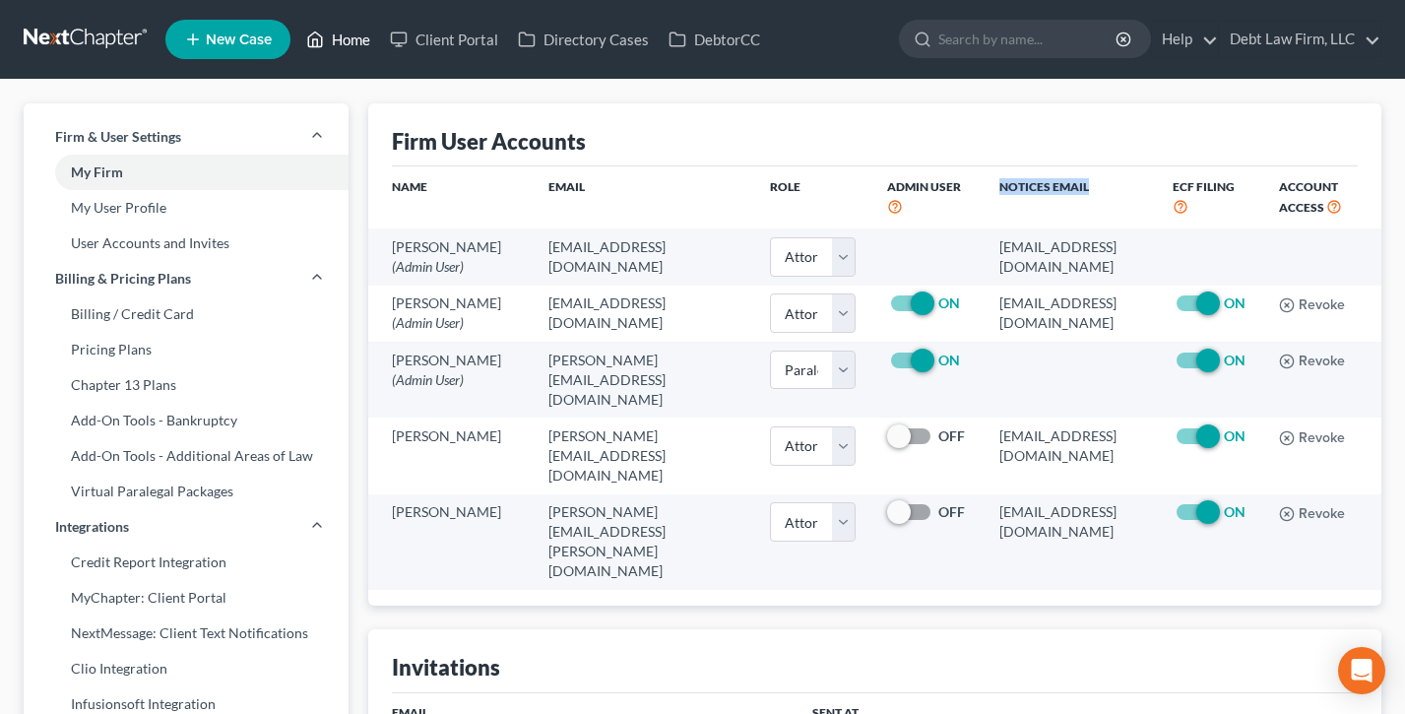
click at [339, 39] on link "Home" at bounding box center [338, 39] width 84 height 35
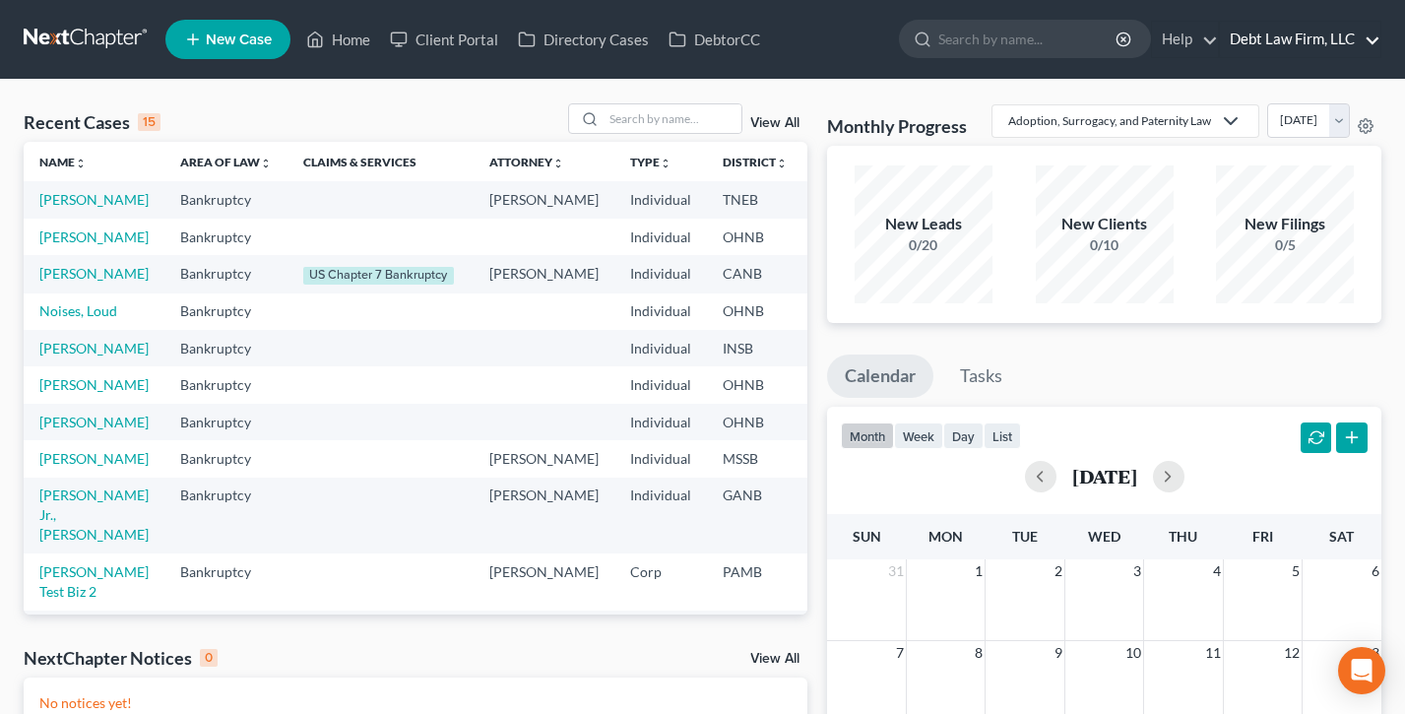
click at [1320, 48] on link "Debt Law Firm, LLC" at bounding box center [1300, 39] width 161 height 35
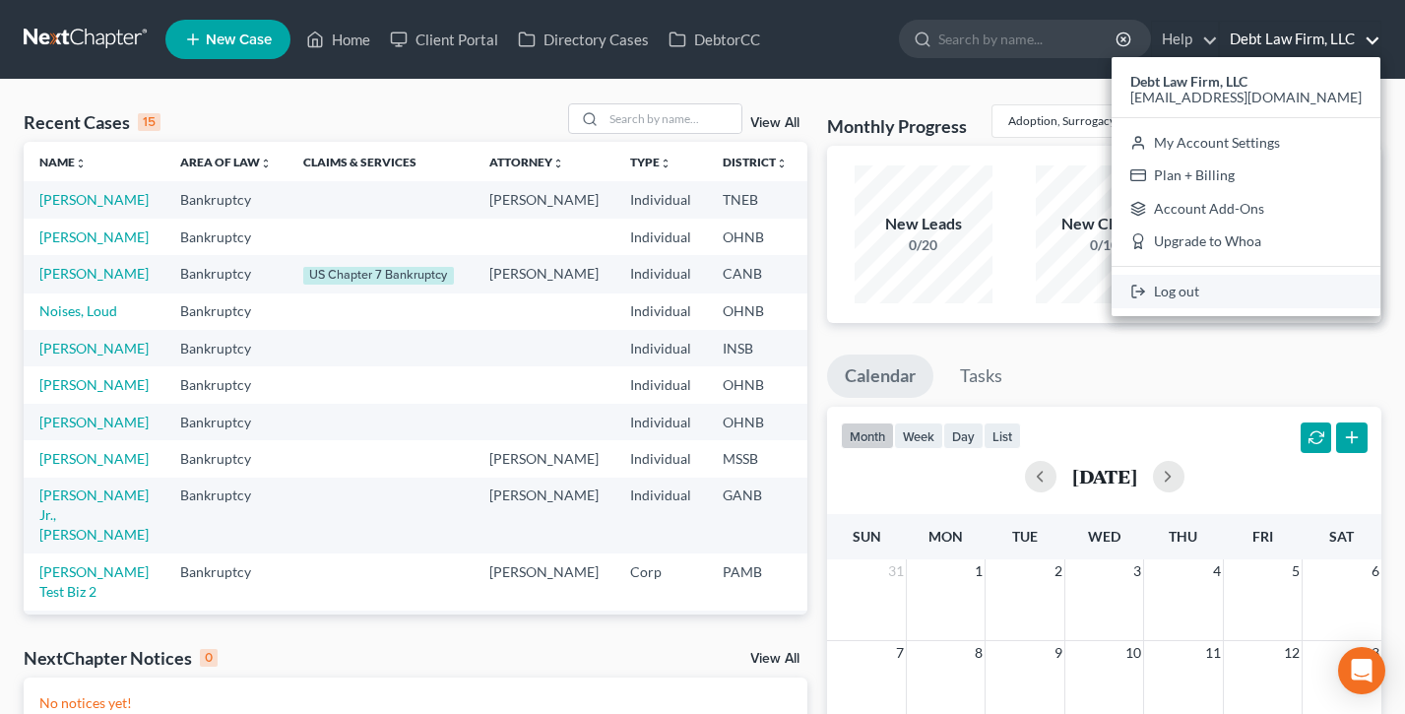
click at [1265, 286] on link "Log out" at bounding box center [1246, 291] width 269 height 33
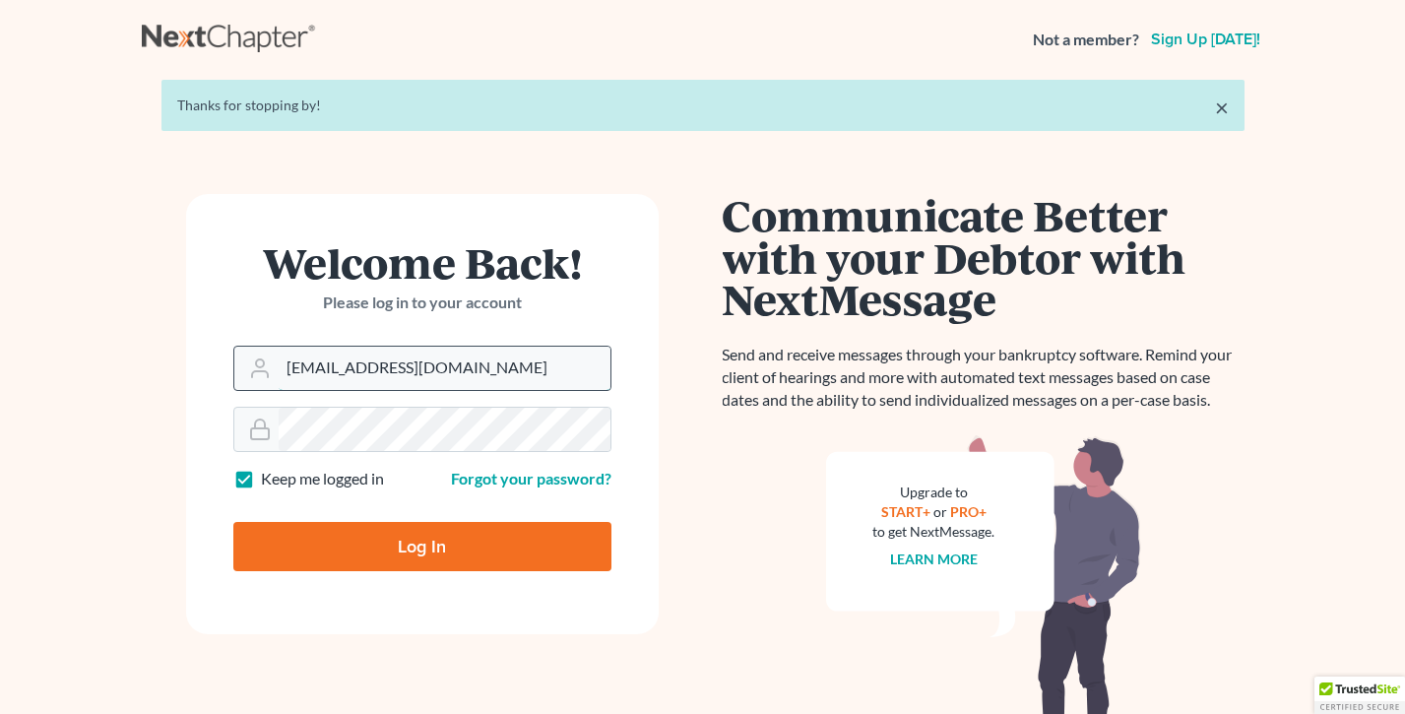
click at [430, 360] on input "qa@nextchapterbk.com" at bounding box center [445, 368] width 332 height 43
type input "tim@nextchapterbk.com"
click at [394, 528] on input "Log In" at bounding box center [422, 546] width 378 height 49
type input "Thinking..."
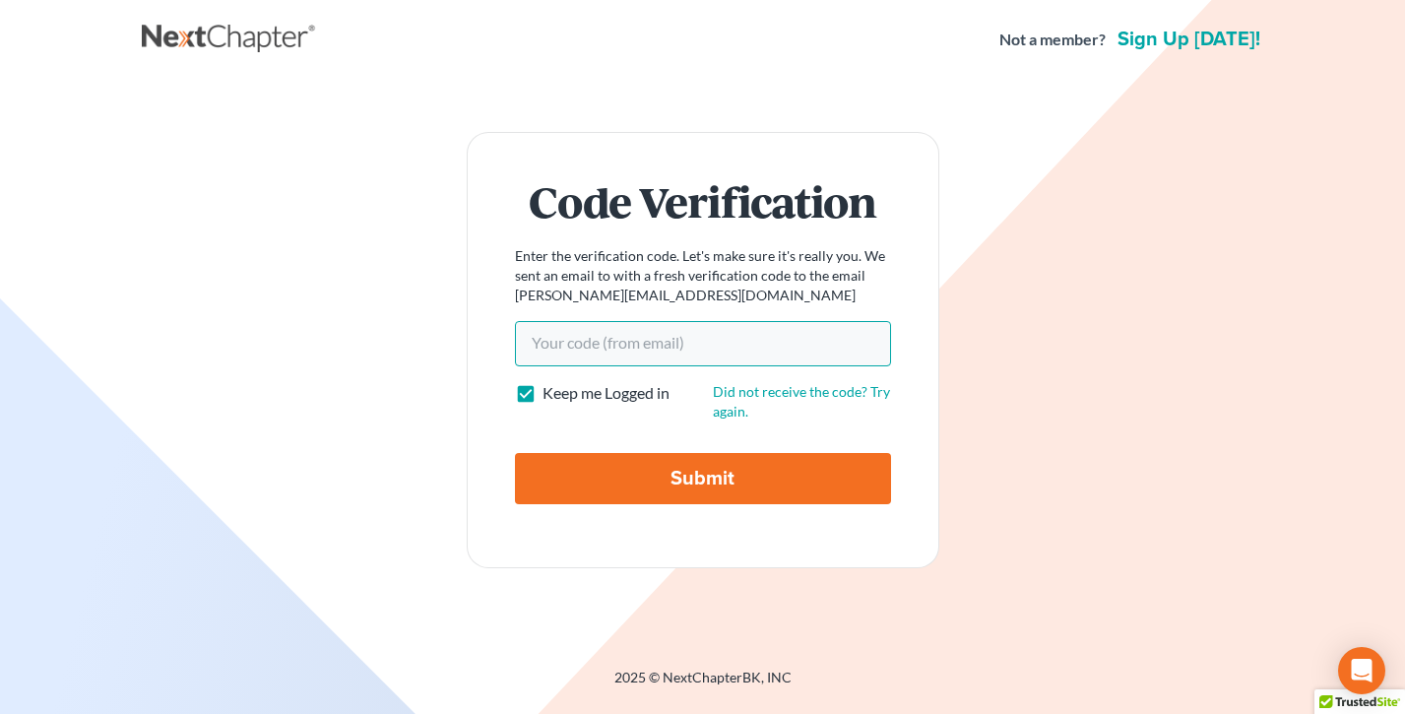
click at [627, 348] on input "Your code(from email)" at bounding box center [703, 343] width 376 height 45
paste input "bc9385"
type input "bc9385"
click at [515, 453] on input "Submit" at bounding box center [703, 478] width 376 height 51
type input "Thinking..."
